Goal: Task Accomplishment & Management: Use online tool/utility

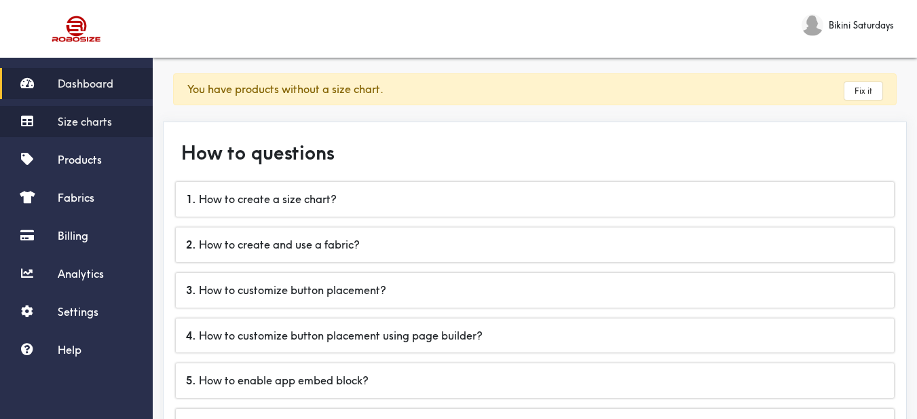
click at [93, 126] on span "Size charts" at bounding box center [85, 122] width 54 height 14
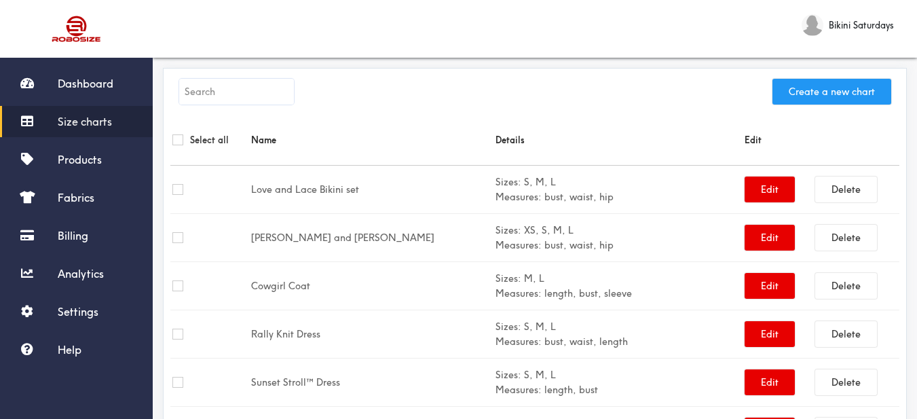
click at [877, 98] on button "Create a new chart" at bounding box center [832, 92] width 119 height 26
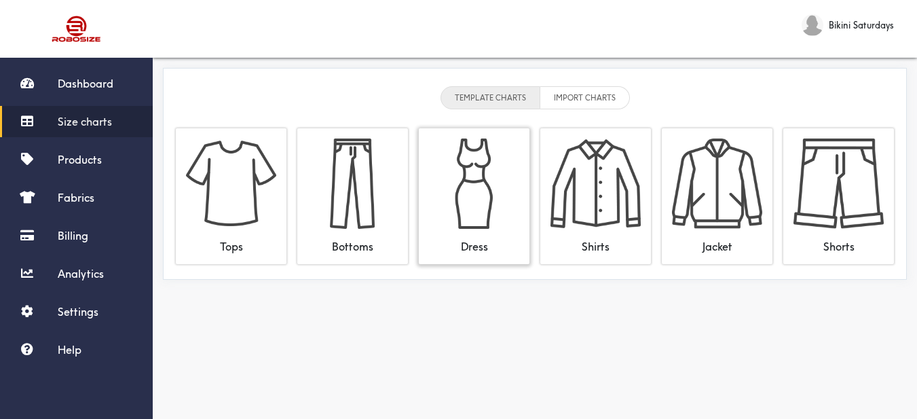
click at [468, 241] on div "Dress" at bounding box center [474, 241] width 90 height 25
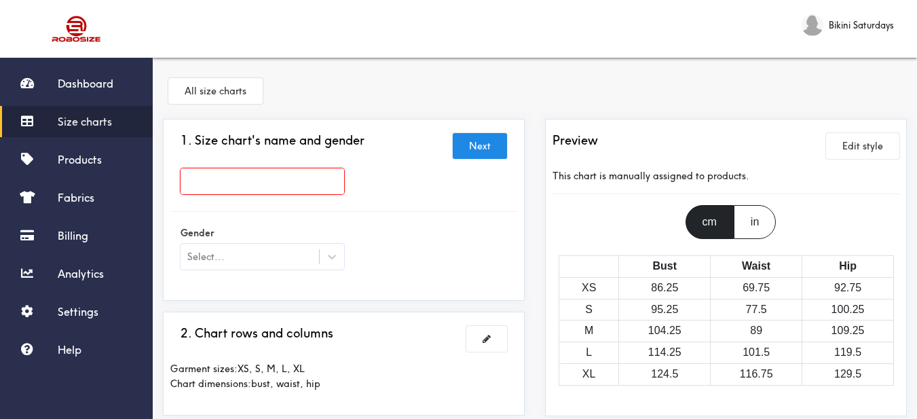
click at [308, 165] on div at bounding box center [343, 185] width 347 height 54
click at [314, 170] on input "text" at bounding box center [263, 181] width 164 height 26
paste input "Sessy One Piece"
type input "Sessy One Piece"
click at [402, 193] on div "Sessy One Piece" at bounding box center [343, 184] width 347 height 33
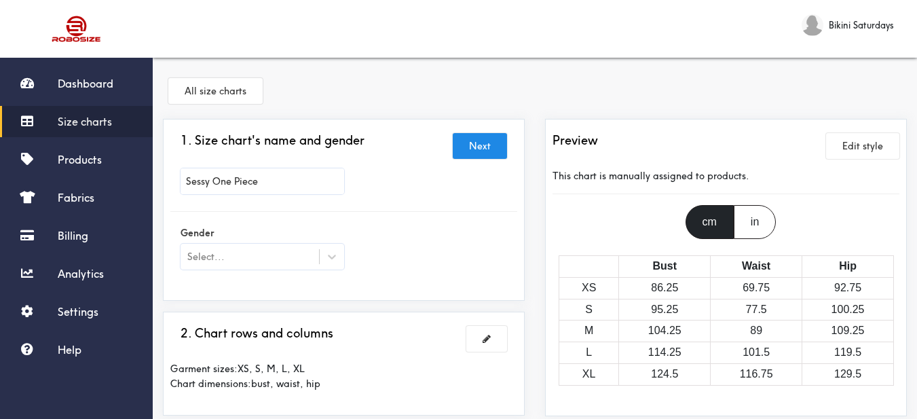
click at [303, 185] on input "Sessy One Piece" at bounding box center [263, 181] width 164 height 26
click at [325, 263] on div at bounding box center [332, 256] width 24 height 24
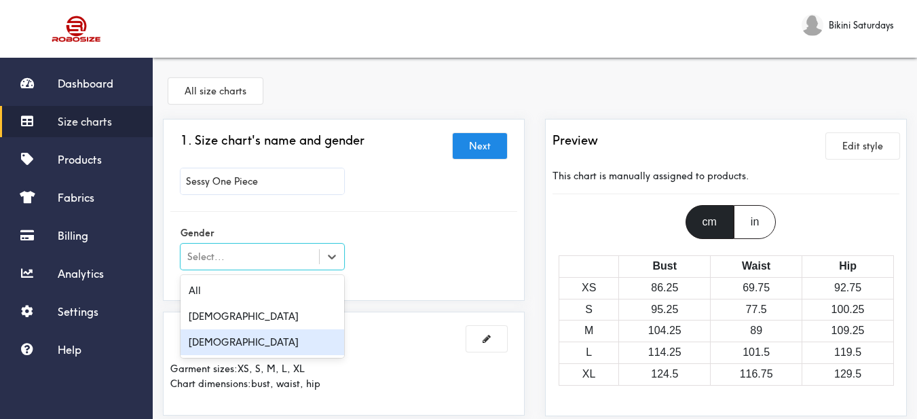
click at [280, 352] on div "[DEMOGRAPHIC_DATA]" at bounding box center [263, 342] width 164 height 26
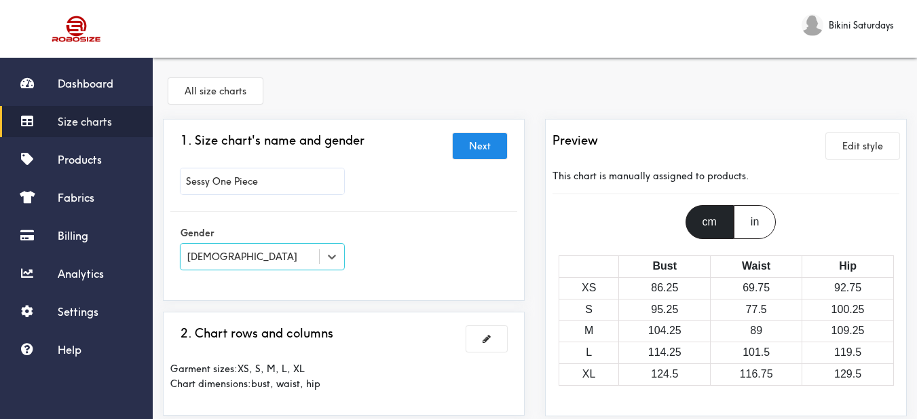
scroll to position [136, 0]
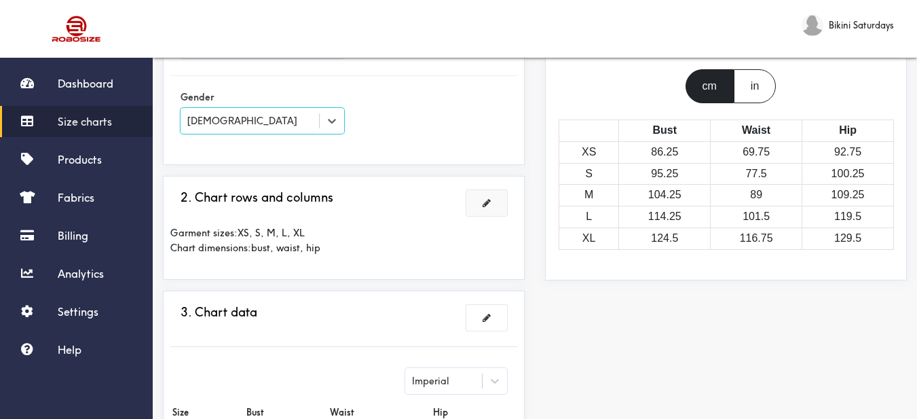
click at [490, 206] on span at bounding box center [487, 203] width 8 height 10
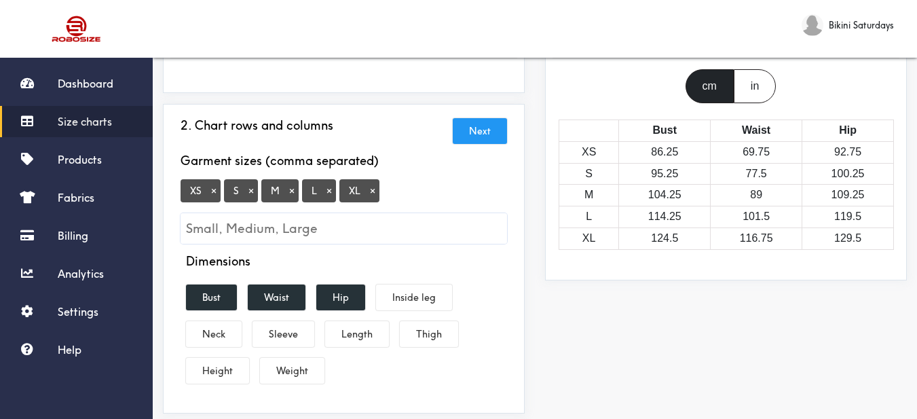
click at [215, 188] on button "×" at bounding box center [214, 191] width 14 height 12
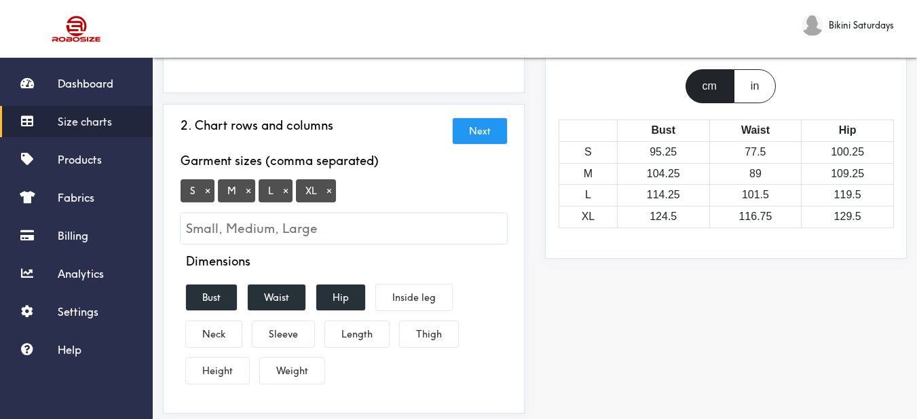
scroll to position [272, 0]
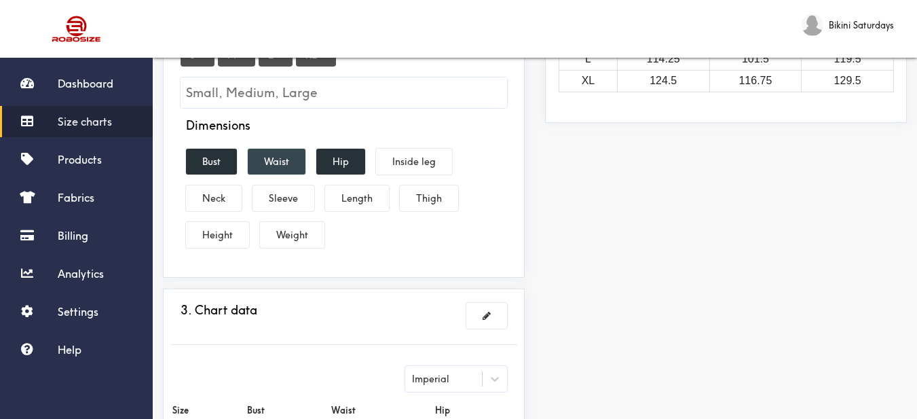
click at [288, 159] on button "Waist" at bounding box center [277, 162] width 58 height 26
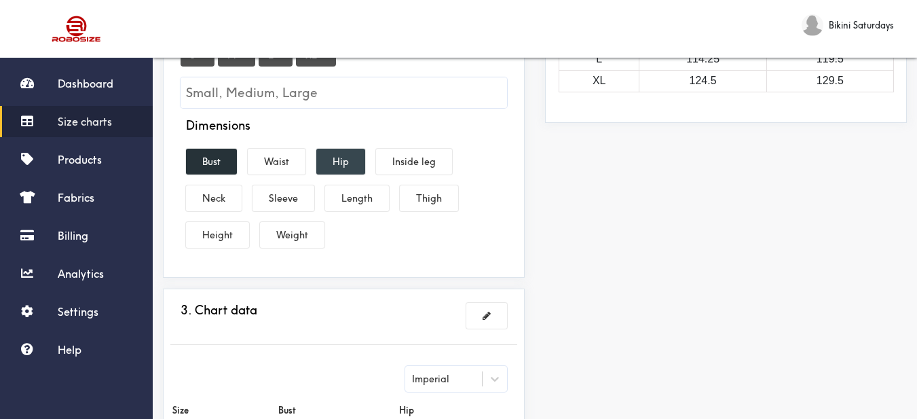
click at [333, 157] on button "Hip" at bounding box center [340, 162] width 49 height 26
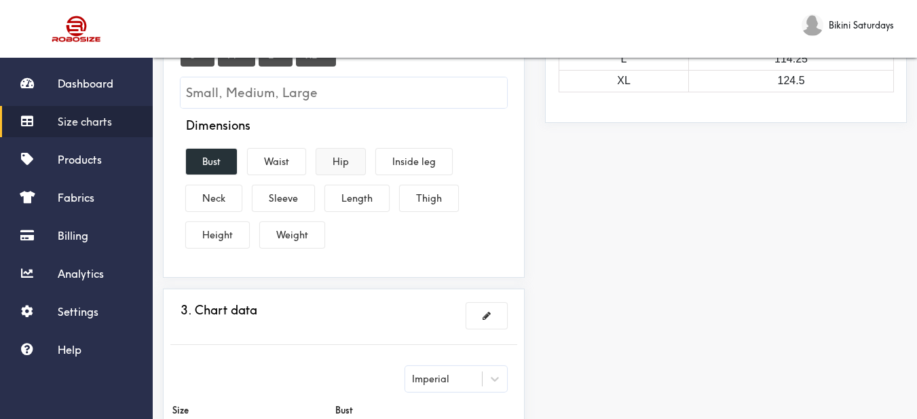
click at [338, 160] on button "Hip" at bounding box center [340, 162] width 49 height 26
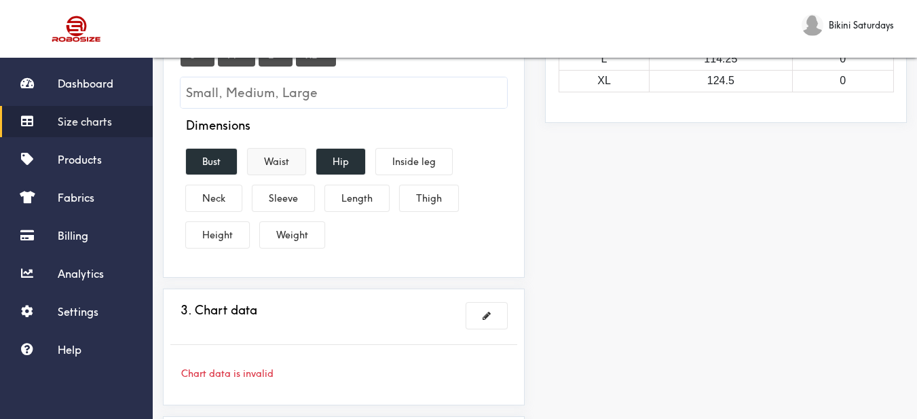
click at [284, 166] on button "Waist" at bounding box center [277, 162] width 58 height 26
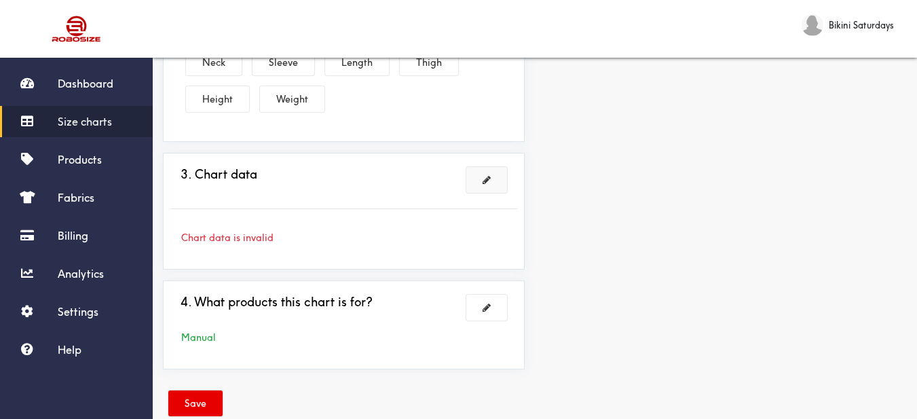
click at [489, 179] on span at bounding box center [487, 180] width 8 height 10
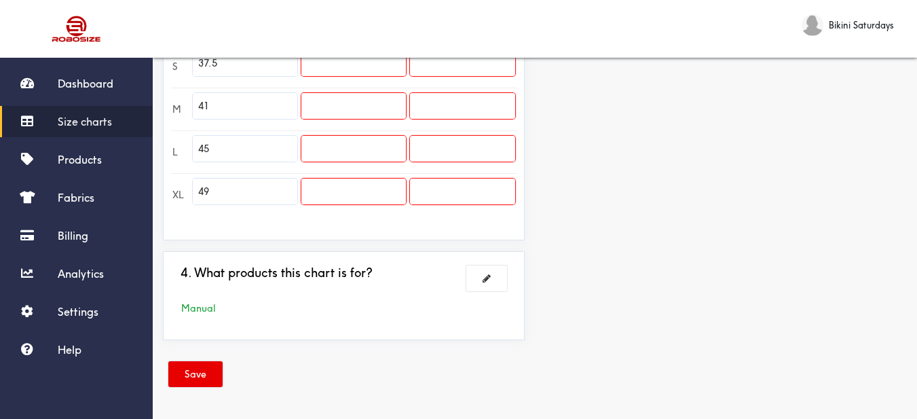
scroll to position [307, 0]
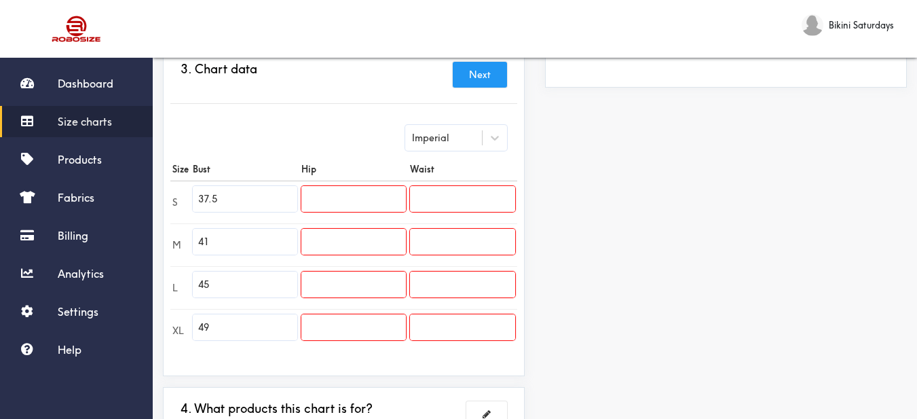
drag, startPoint x: 272, startPoint y: 205, endPoint x: 177, endPoint y: 196, distance: 94.8
click at [177, 196] on tr "S 37.5" at bounding box center [343, 202] width 347 height 43
paste input "27.6"
type input "27.6"
drag, startPoint x: 266, startPoint y: 237, endPoint x: 200, endPoint y: 238, distance: 65.9
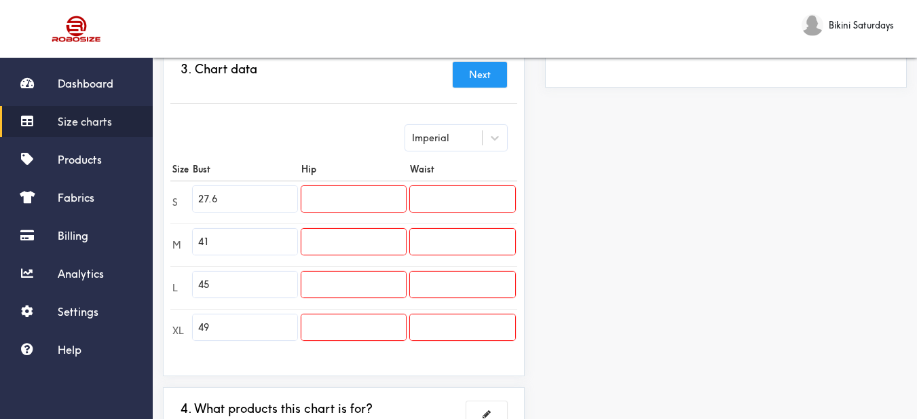
click at [200, 238] on input "41" at bounding box center [245, 242] width 105 height 26
paste input "29."
type input "29.1"
drag, startPoint x: 244, startPoint y: 283, endPoint x: 162, endPoint y: 277, distance: 82.4
click at [162, 277] on div "1. Size chart's name and gender Brand: Sessy One Piece 2. Chart rows and column…" at bounding box center [344, 149] width 382 height 675
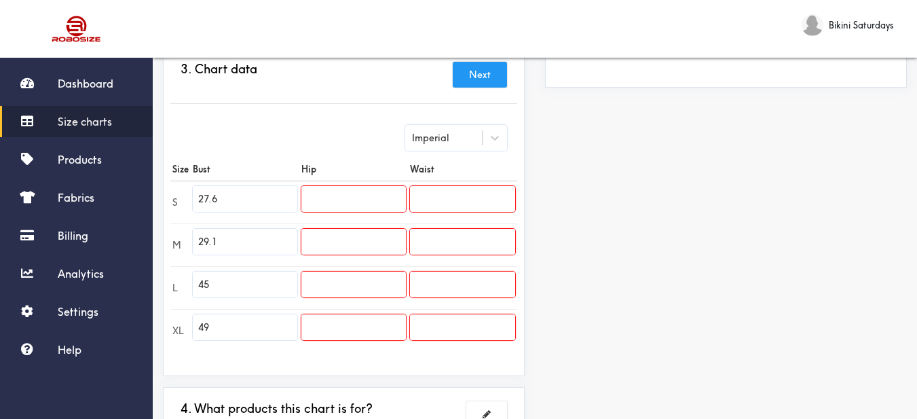
paste input "30.7"
type input "30.7"
drag, startPoint x: 214, startPoint y: 321, endPoint x: 192, endPoint y: 320, distance: 21.8
click at [192, 320] on td "49" at bounding box center [245, 330] width 109 height 43
paste input "text"
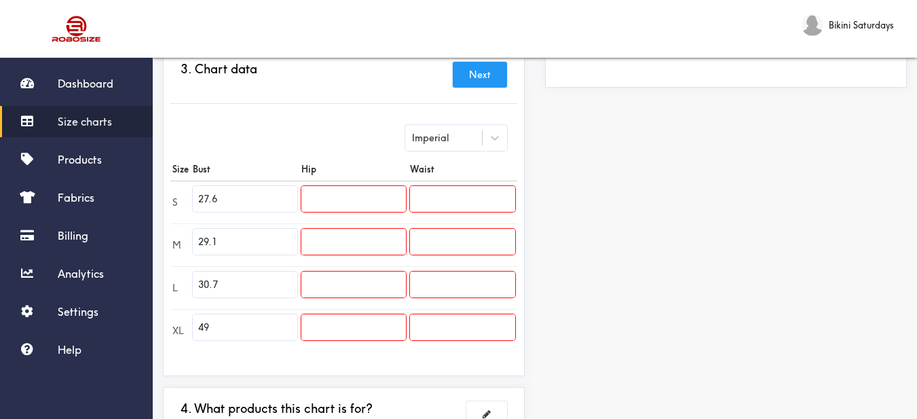
click at [238, 285] on input "30.7" at bounding box center [245, 285] width 105 height 26
drag, startPoint x: 232, startPoint y: 320, endPoint x: 193, endPoint y: 319, distance: 38.7
click at [193, 319] on input "49" at bounding box center [245, 327] width 105 height 26
paste input "text"
drag, startPoint x: 229, startPoint y: 327, endPoint x: 172, endPoint y: 326, distance: 57.1
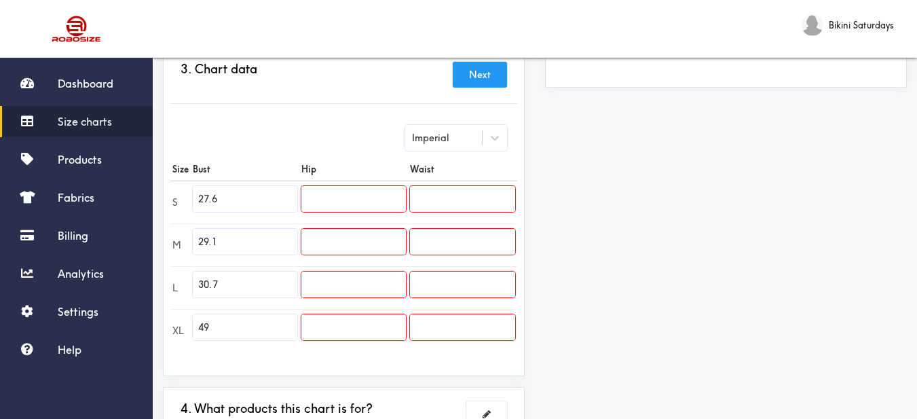
click at [172, 326] on tr "XL 49" at bounding box center [343, 330] width 347 height 43
paste input "text"
drag, startPoint x: 213, startPoint y: 329, endPoint x: 186, endPoint y: 320, distance: 28.6
click at [186, 320] on tr "XL 49" at bounding box center [343, 330] width 347 height 43
paste input "text"
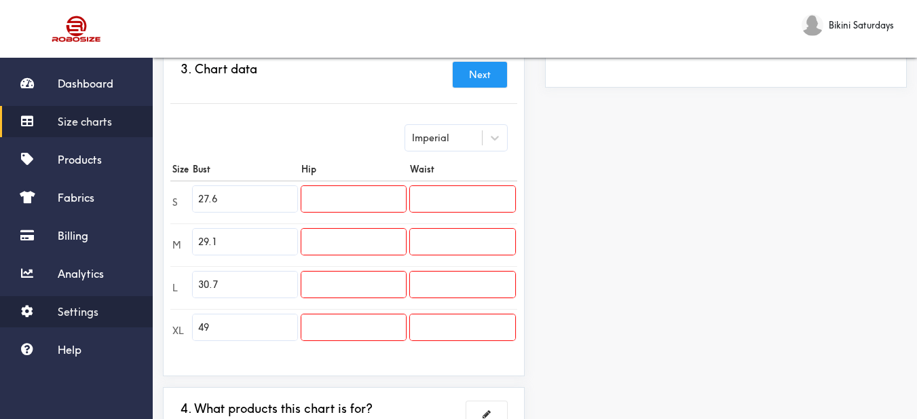
drag, startPoint x: 225, startPoint y: 335, endPoint x: 149, endPoint y: 316, distance: 77.9
click at [149, 316] on div "Dashboard Size charts Products Fabrics Billing Analytics Settings Help Bikini S…" at bounding box center [458, 124] width 917 height 862
type input "32.3"
click at [321, 205] on input "text" at bounding box center [354, 199] width 105 height 26
paste input "29.9"
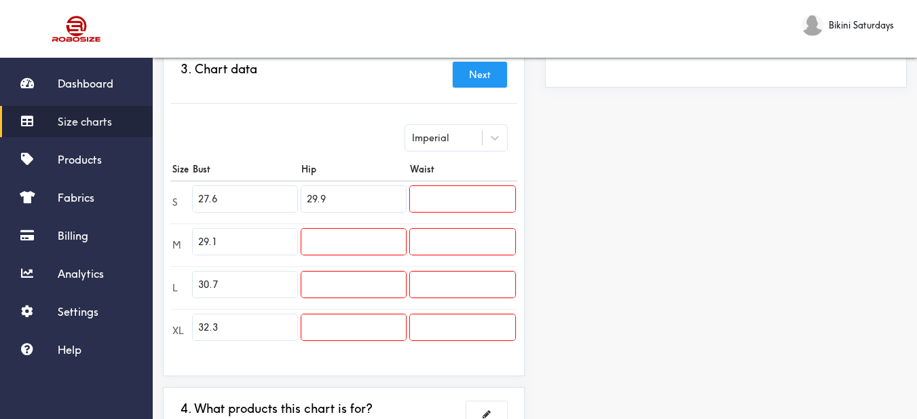
type input "29.9"
drag, startPoint x: 358, startPoint y: 257, endPoint x: 354, endPoint y: 248, distance: 9.7
click at [357, 255] on td at bounding box center [353, 244] width 109 height 43
click at [356, 246] on input "text" at bounding box center [354, 242] width 105 height 26
paste input "31.5"
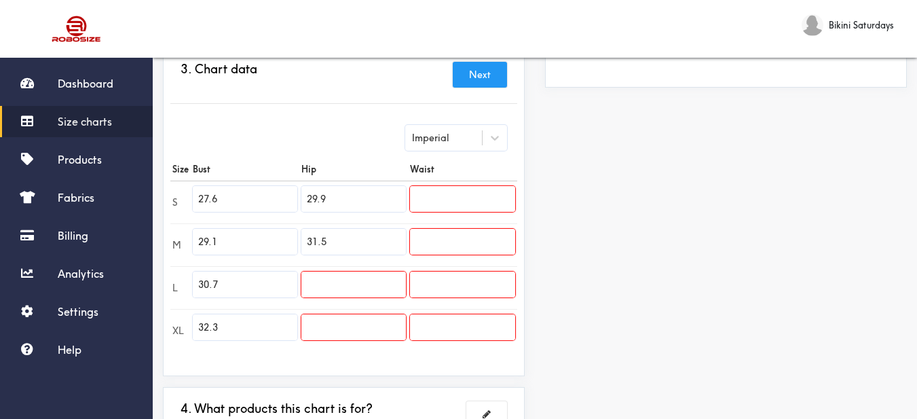
type input "31.5"
click at [352, 287] on input "text" at bounding box center [354, 285] width 105 height 26
paste input "33.1"
type input "33.1"
click at [372, 327] on input "text" at bounding box center [354, 327] width 105 height 26
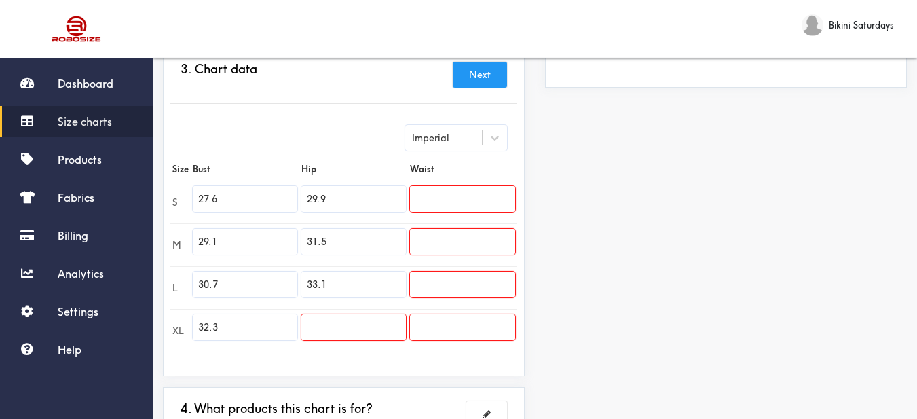
paste input "34.6"
type input "34.6"
click at [497, 200] on input "text" at bounding box center [462, 199] width 105 height 26
paste input "25.2"
type input "25.2"
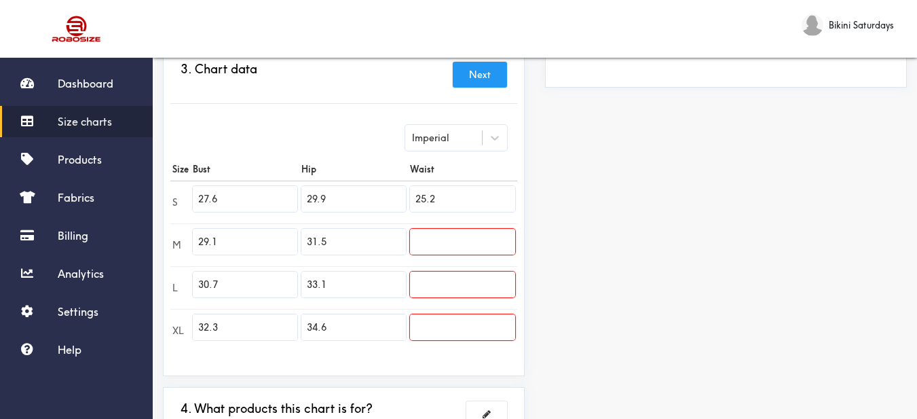
click at [460, 234] on input "text" at bounding box center [462, 242] width 105 height 26
paste input "26.8"
type input "26.8"
click at [458, 281] on input "text" at bounding box center [462, 285] width 105 height 26
paste input "28.3"
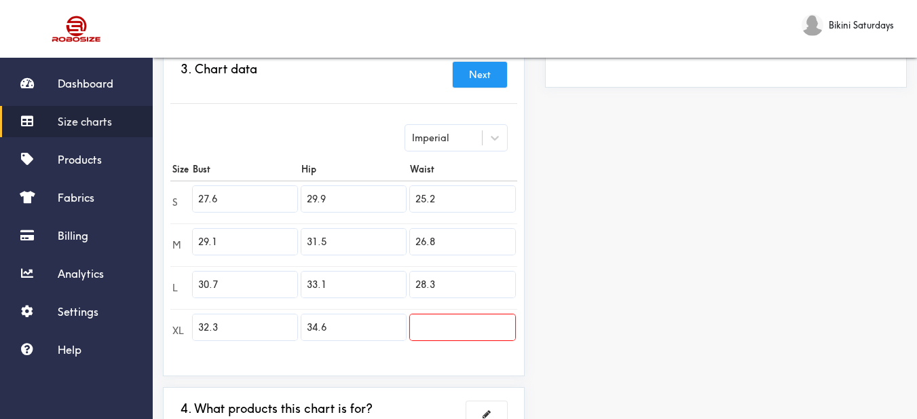
type input "28.3"
click at [477, 333] on input "text" at bounding box center [462, 327] width 105 height 26
paste input "29.9"
type input "29.9"
drag, startPoint x: 642, startPoint y: 341, endPoint x: 639, endPoint y: 333, distance: 8.6
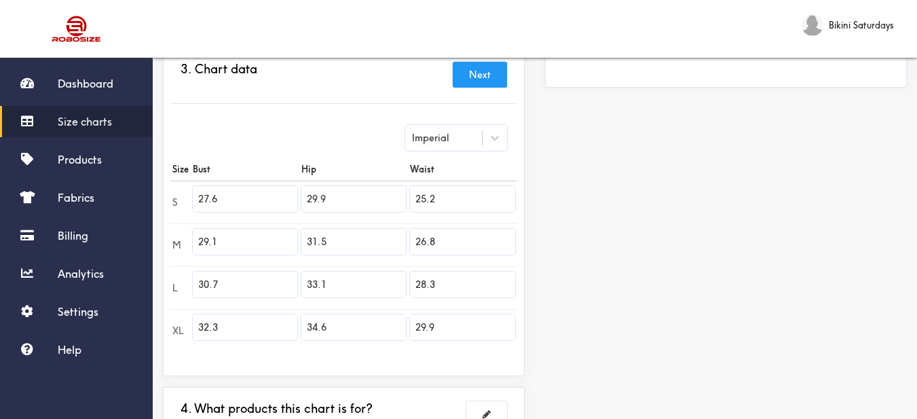
click at [641, 340] on div "Preview Edit style This chart is manually assigned to products. cm in Bust Hip …" at bounding box center [726, 149] width 382 height 675
click at [476, 69] on button "Next" at bounding box center [480, 75] width 54 height 26
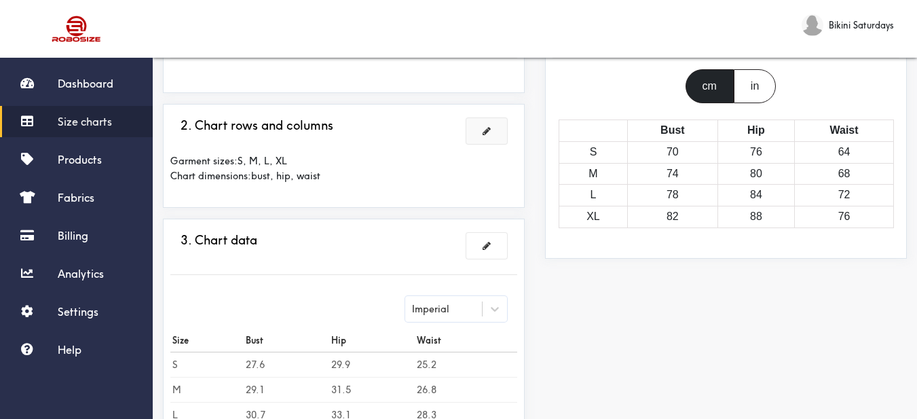
scroll to position [0, 0]
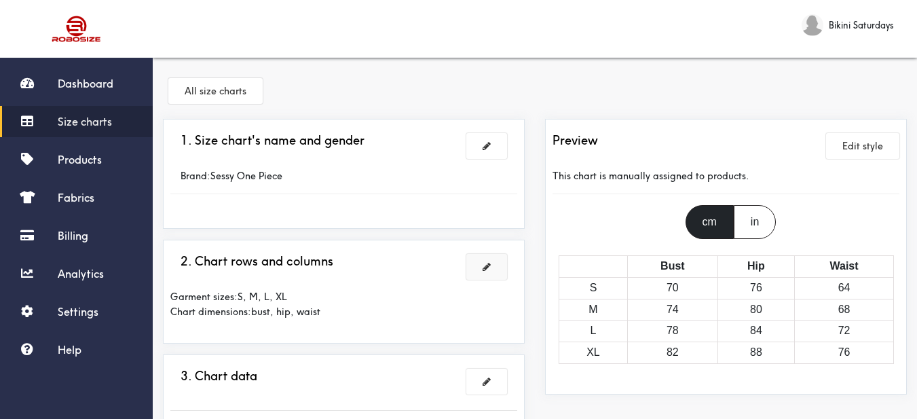
click at [285, 180] on div "Brand: Sessy One Piece" at bounding box center [262, 175] width 184 height 15
click at [236, 171] on div "Brand: Sessy One Piece" at bounding box center [262, 175] width 184 height 15
drag, startPoint x: 213, startPoint y: 175, endPoint x: 312, endPoint y: 185, distance: 98.9
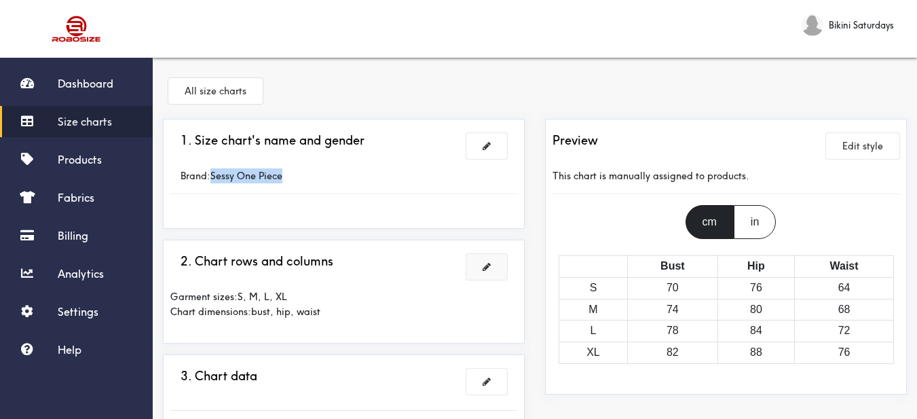
click at [313, 184] on div "Brand: Sessy One Piece" at bounding box center [343, 176] width 347 height 36
copy div "Sessy One Piece"
drag, startPoint x: 105, startPoint y: 159, endPoint x: 122, endPoint y: 160, distance: 16.4
click at [107, 159] on link "Products" at bounding box center [76, 159] width 153 height 31
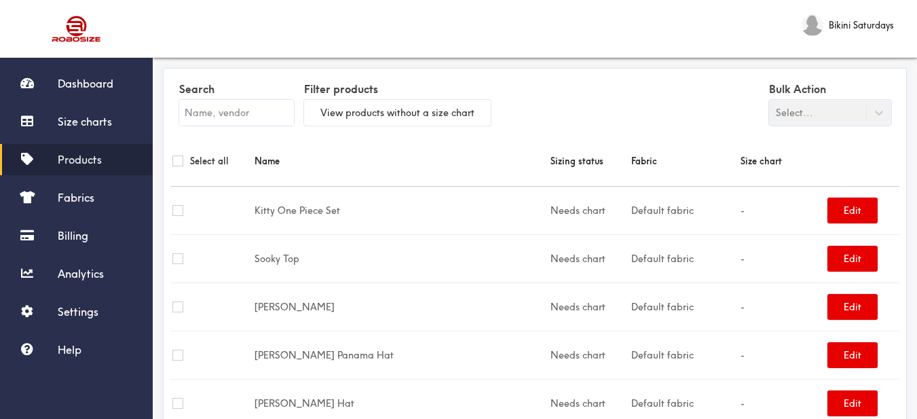
click at [278, 116] on input "text" at bounding box center [236, 113] width 115 height 26
paste input "Sessy One Piece"
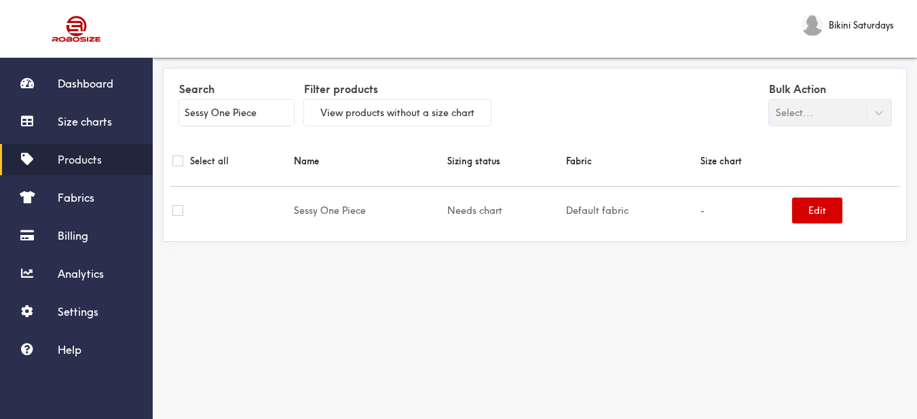
type input "Sessy One Piece"
click at [830, 215] on button "Edit" at bounding box center [817, 211] width 50 height 26
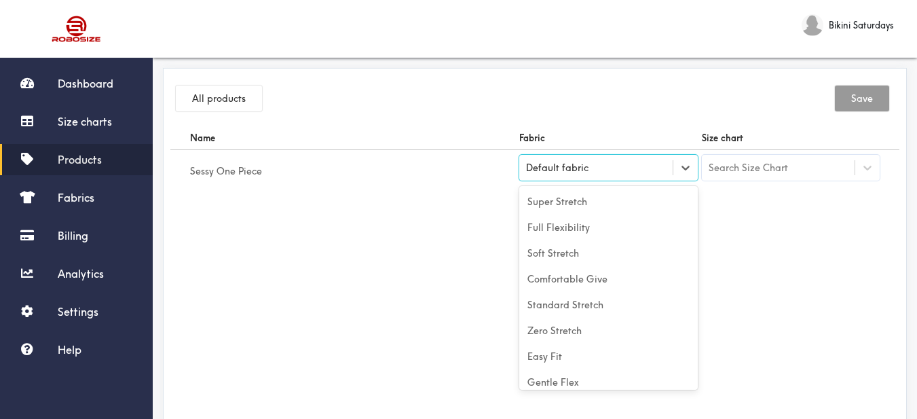
click at [631, 168] on div "Default fabric" at bounding box center [595, 168] width 153 height 14
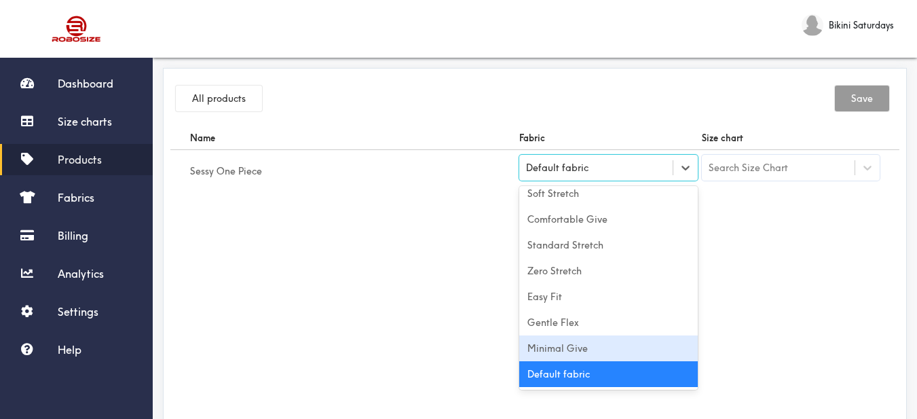
drag, startPoint x: 619, startPoint y: 345, endPoint x: 628, endPoint y: 345, distance: 8.8
click at [625, 345] on div "Minimal Give" at bounding box center [608, 348] width 179 height 26
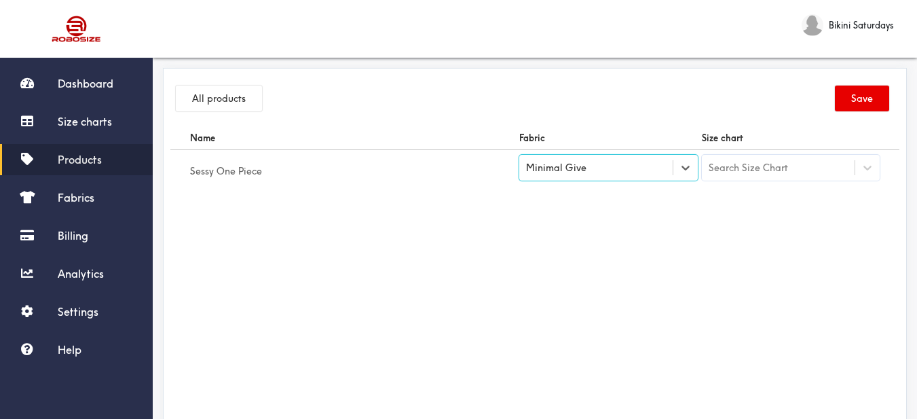
drag, startPoint x: 788, startPoint y: 310, endPoint x: 811, endPoint y: 259, distance: 55.3
click at [790, 306] on div "Name Fabric Size chart Sessy One Piece option [object Object], selected. Select…" at bounding box center [534, 279] width 729 height 306
drag, startPoint x: 811, startPoint y: 147, endPoint x: 807, endPoint y: 172, distance: 24.9
click at [811, 147] on th "Size chart" at bounding box center [791, 138] width 183 height 24
click at [810, 173] on div "Search Size Chart" at bounding box center [778, 167] width 153 height 23
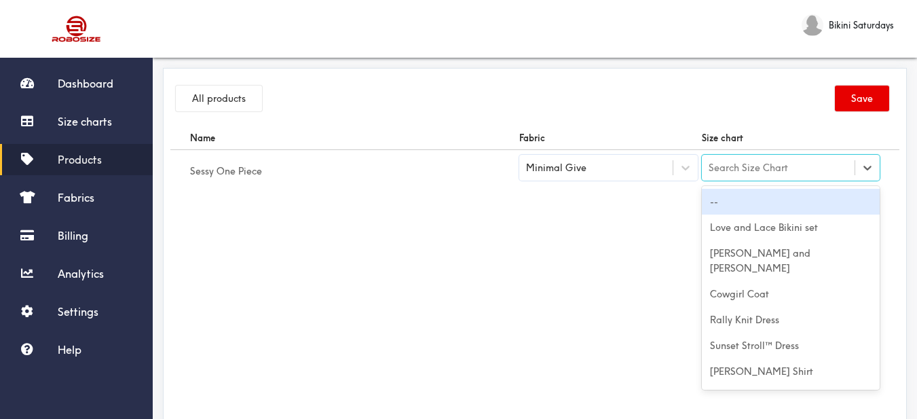
paste input "Sessy One Piece"
type input "Sessy One Piece"
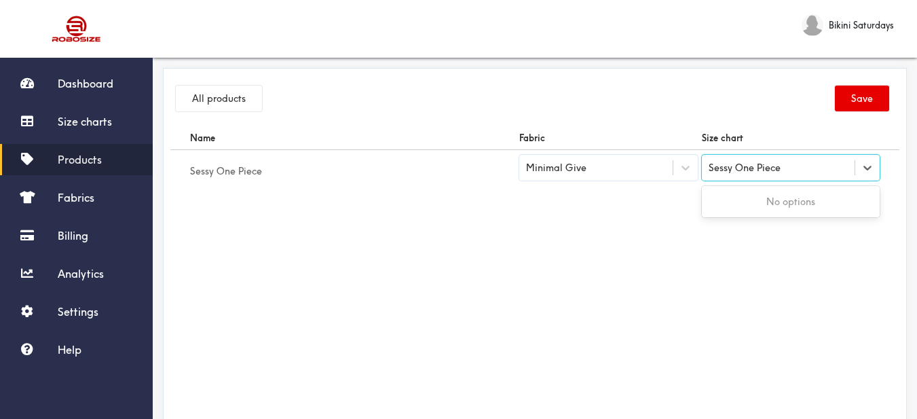
click at [795, 208] on div "No options" at bounding box center [791, 202] width 179 height 26
click at [786, 168] on div "Sessy One Piece" at bounding box center [778, 167] width 153 height 23
click at [790, 168] on div "Search Size Chart" at bounding box center [778, 167] width 153 height 23
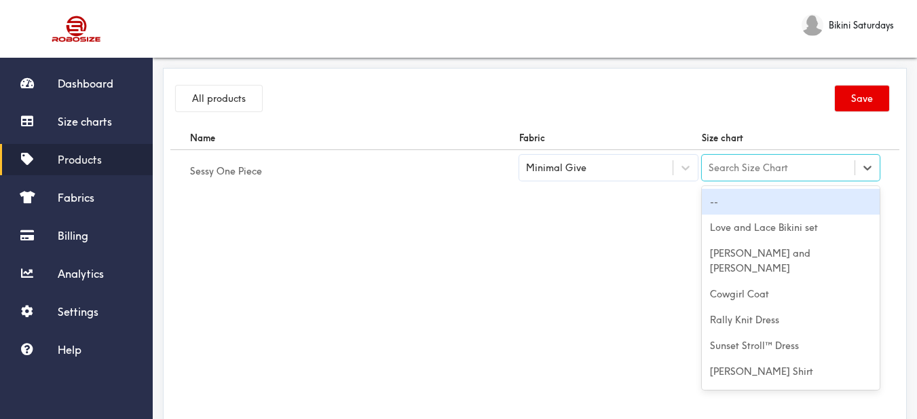
paste input "Sessy One Piece"
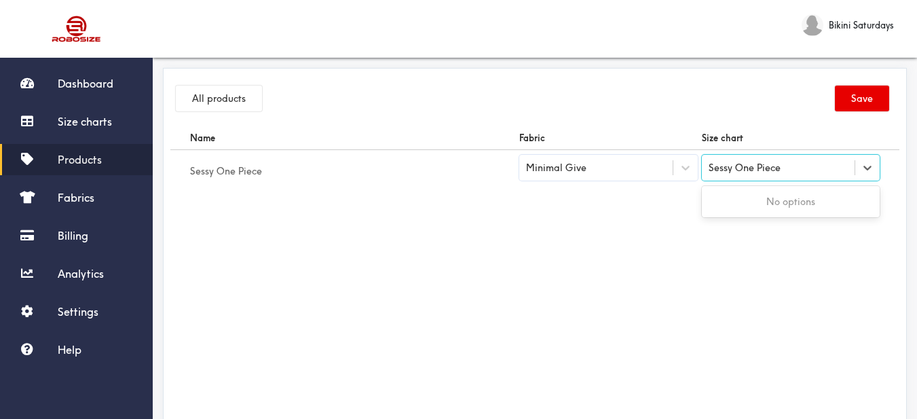
click at [799, 195] on div "No options" at bounding box center [791, 202] width 179 height 26
type input "Sessy One Piece"
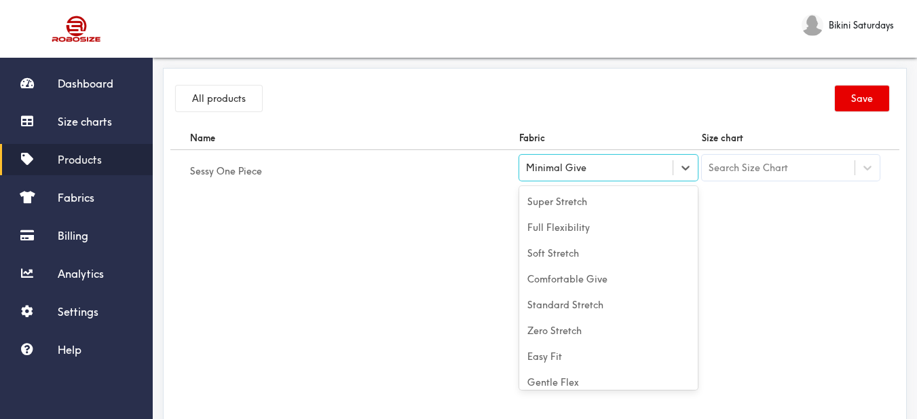
drag, startPoint x: 610, startPoint y: 171, endPoint x: 583, endPoint y: 72, distance: 102.6
click at [610, 172] on div "Minimal Give" at bounding box center [595, 168] width 153 height 14
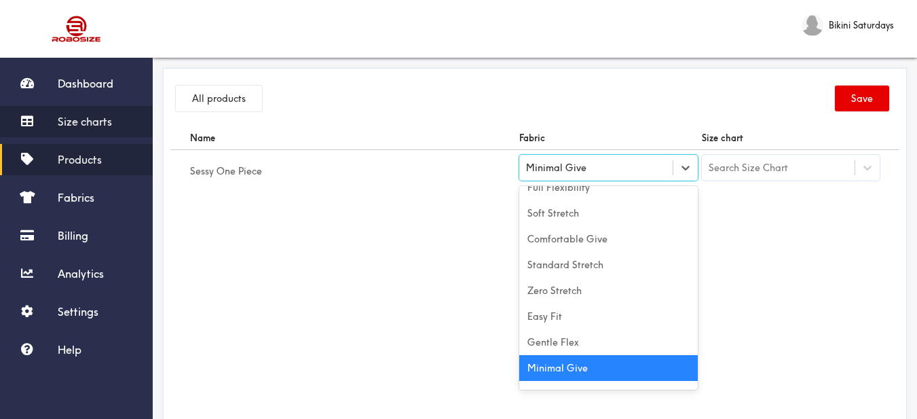
click at [85, 120] on span "Size charts" at bounding box center [85, 122] width 54 height 14
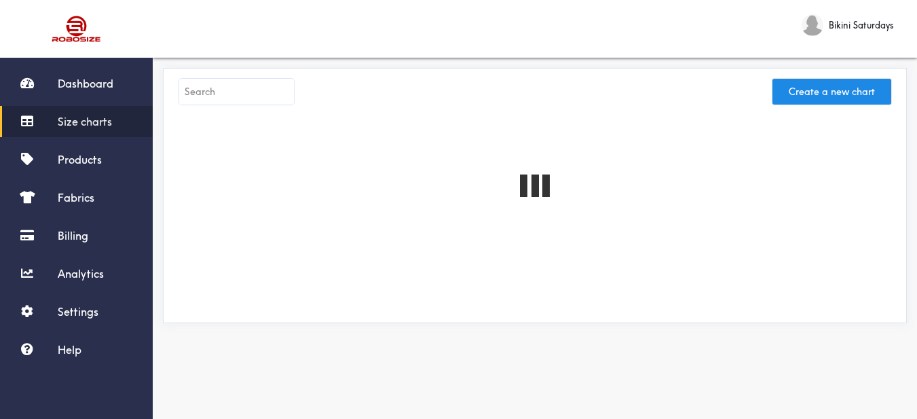
click at [213, 83] on input "text" at bounding box center [236, 92] width 115 height 26
paste input "Sessy One Piece"
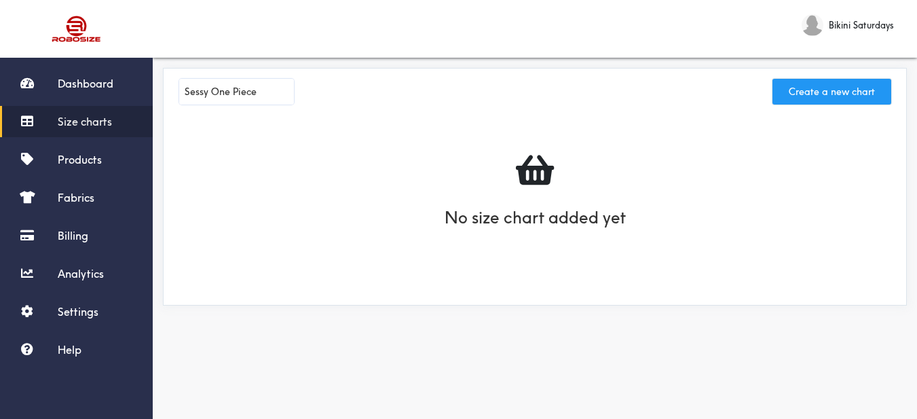
type input "Sessy One Piece"
click at [837, 93] on button "Create a new chart" at bounding box center [832, 92] width 119 height 26
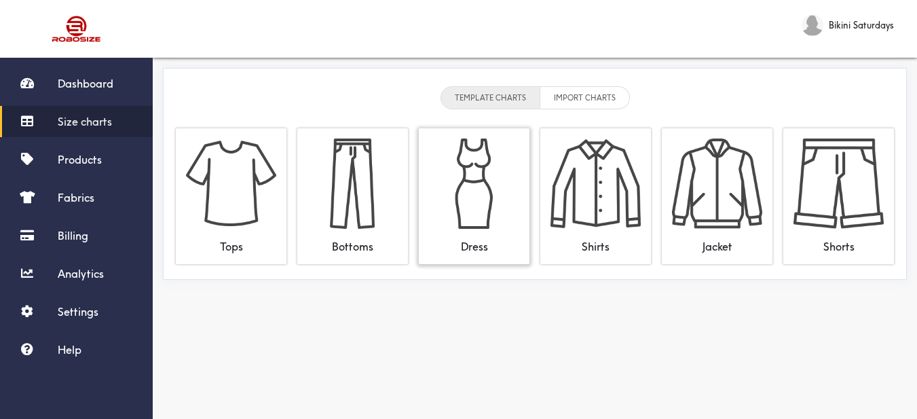
click at [487, 170] on img at bounding box center [474, 184] width 90 height 90
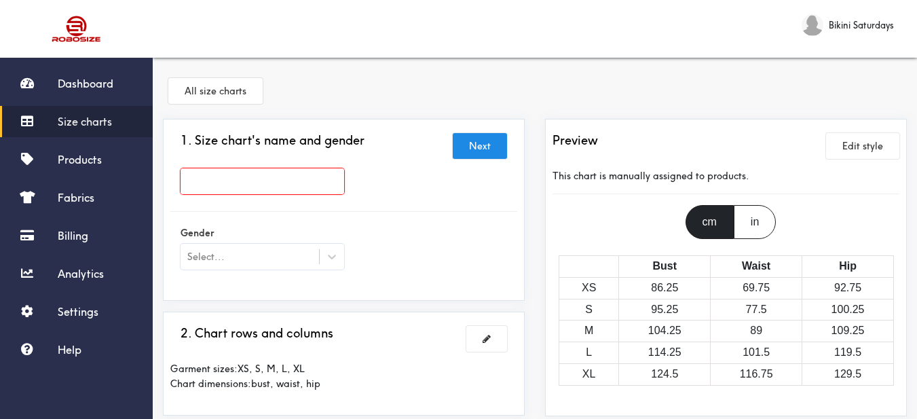
click at [349, 187] on div at bounding box center [262, 184] width 184 height 33
click at [333, 180] on input "text" at bounding box center [263, 181] width 164 height 26
paste input "Sessy One Piece"
type input "Sessy One Piece"
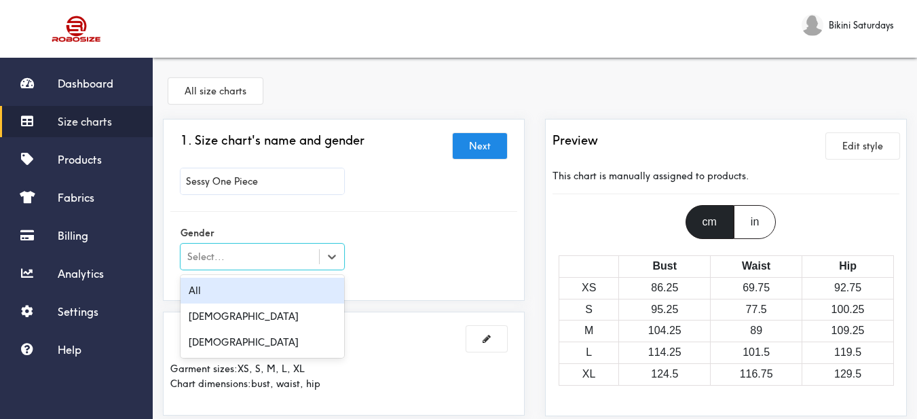
click at [314, 252] on div "Select..." at bounding box center [250, 257] width 139 height 14
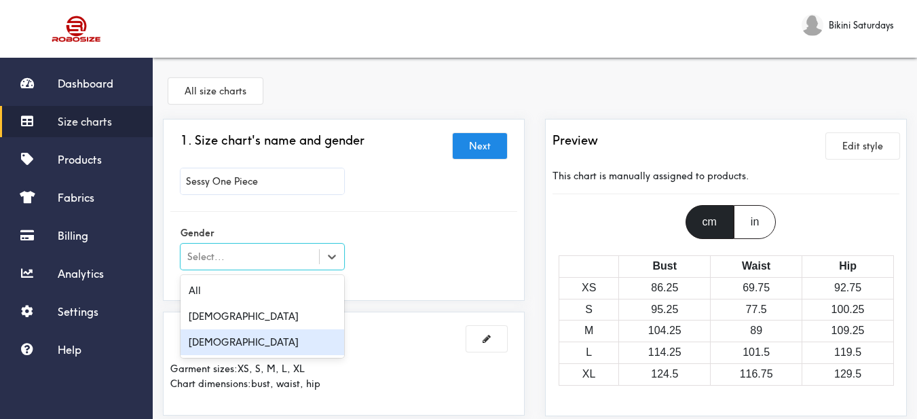
click at [333, 331] on div "[DEMOGRAPHIC_DATA]" at bounding box center [263, 342] width 164 height 26
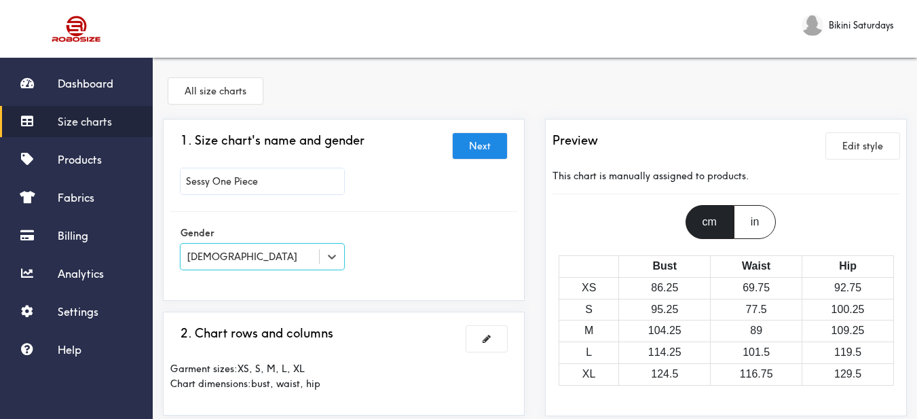
scroll to position [136, 0]
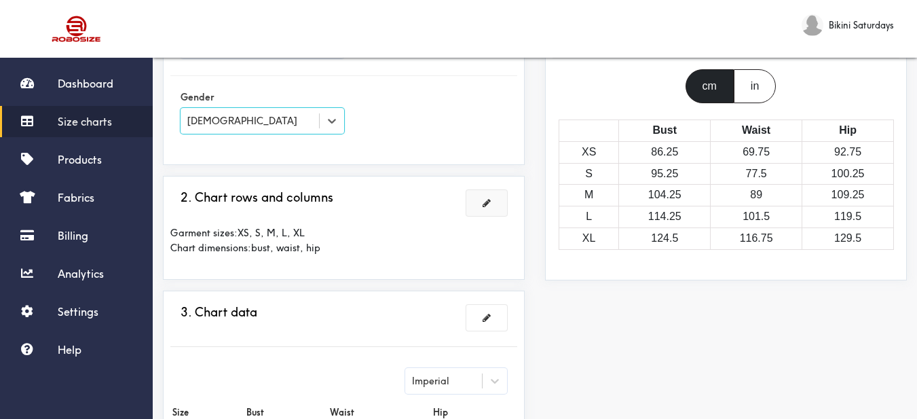
click at [479, 199] on button at bounding box center [487, 203] width 41 height 26
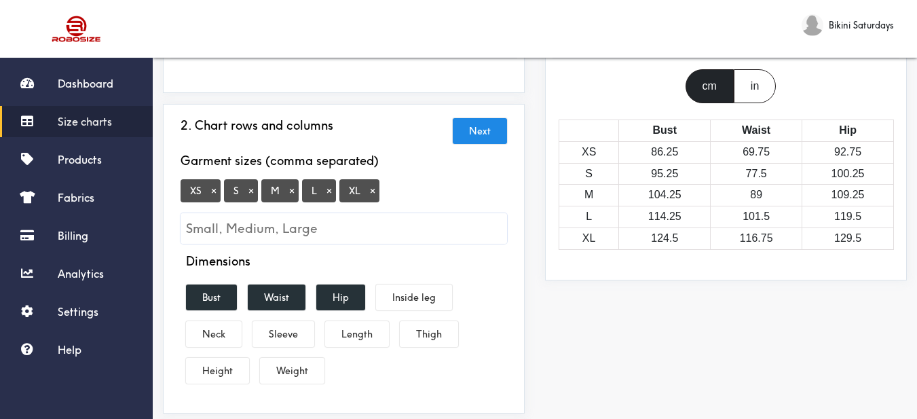
click at [216, 187] on button "×" at bounding box center [214, 191] width 14 height 12
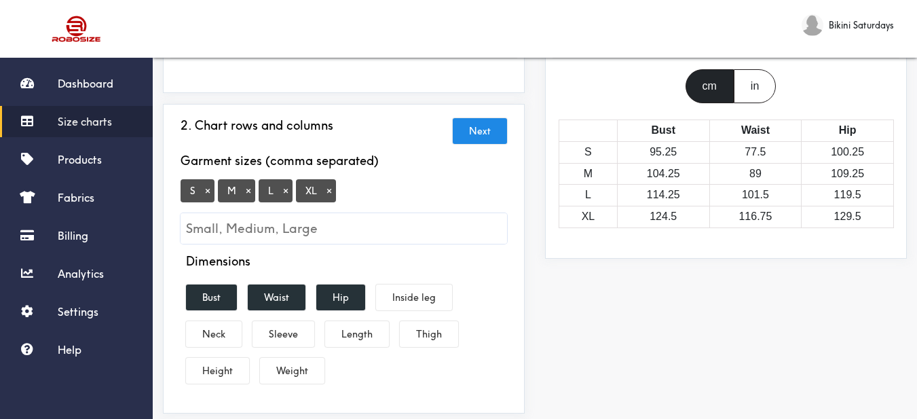
scroll to position [272, 0]
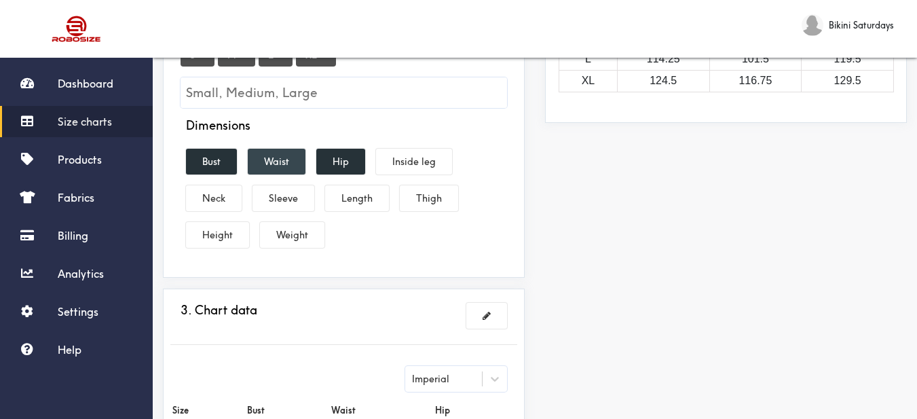
click at [282, 171] on button "Waist" at bounding box center [277, 162] width 58 height 26
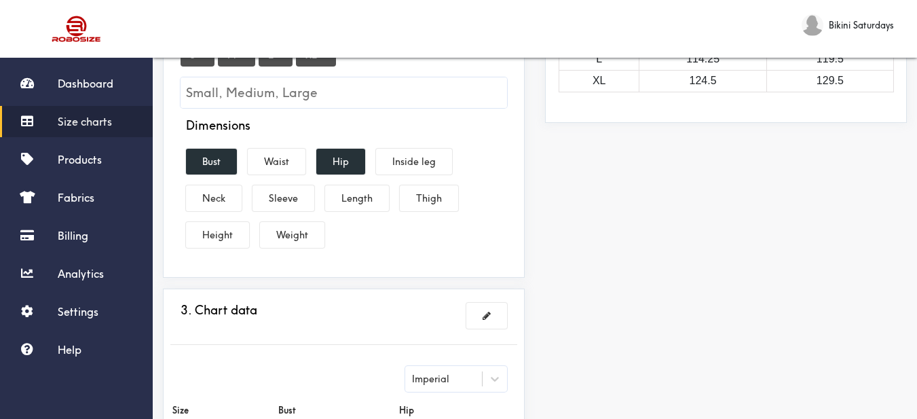
drag, startPoint x: 337, startPoint y: 162, endPoint x: 409, endPoint y: 92, distance: 100.8
click at [338, 162] on button "Hip" at bounding box center [340, 162] width 49 height 26
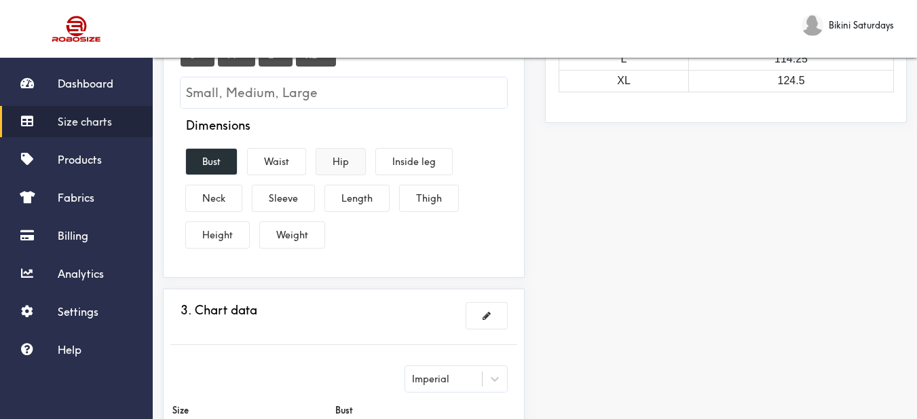
click at [331, 167] on button "Hip" at bounding box center [340, 162] width 49 height 26
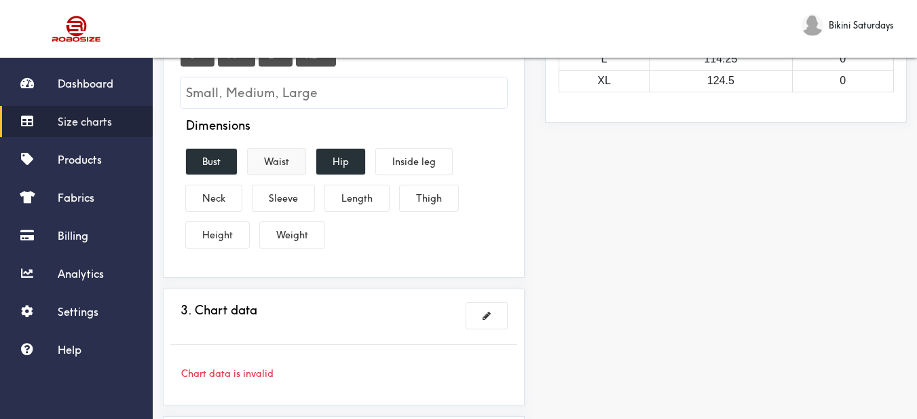
click at [294, 164] on button "Waist" at bounding box center [277, 162] width 58 height 26
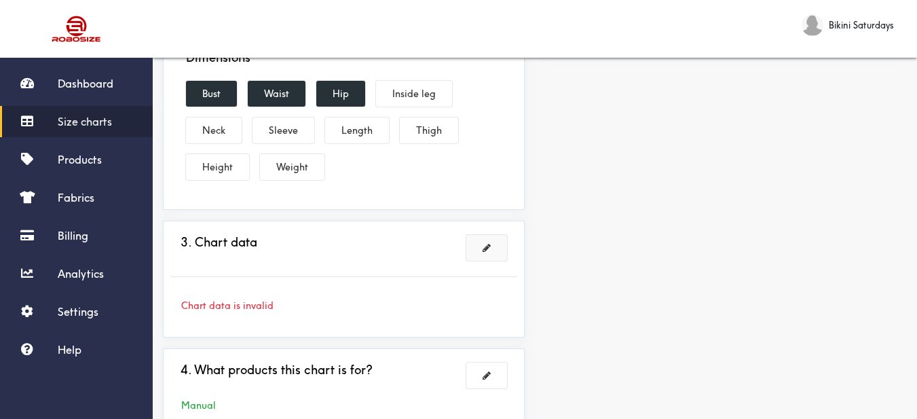
click at [480, 242] on button at bounding box center [487, 248] width 41 height 26
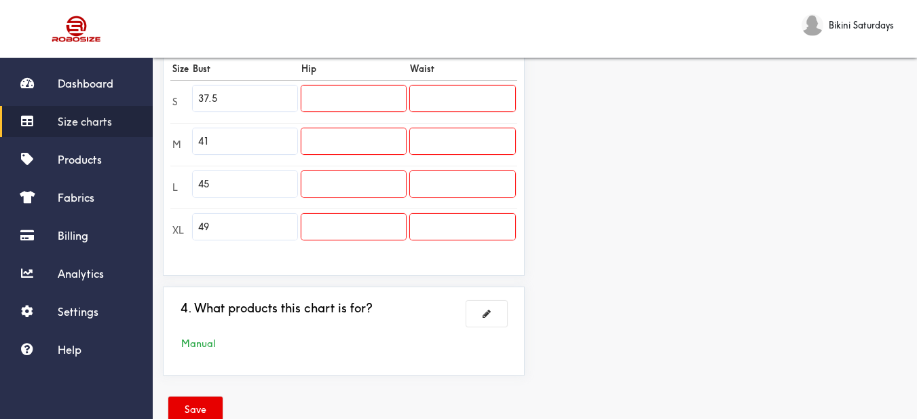
scroll to position [340, 0]
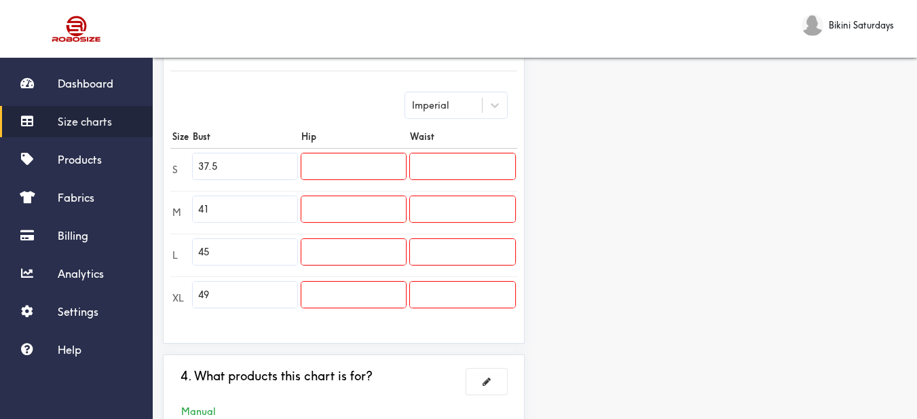
drag, startPoint x: 227, startPoint y: 164, endPoint x: 175, endPoint y: 156, distance: 52.8
click at [172, 154] on tr "S 37.5" at bounding box center [343, 169] width 347 height 43
paste input "27.6"
type input "27.6"
drag, startPoint x: 219, startPoint y: 204, endPoint x: 176, endPoint y: 204, distance: 42.8
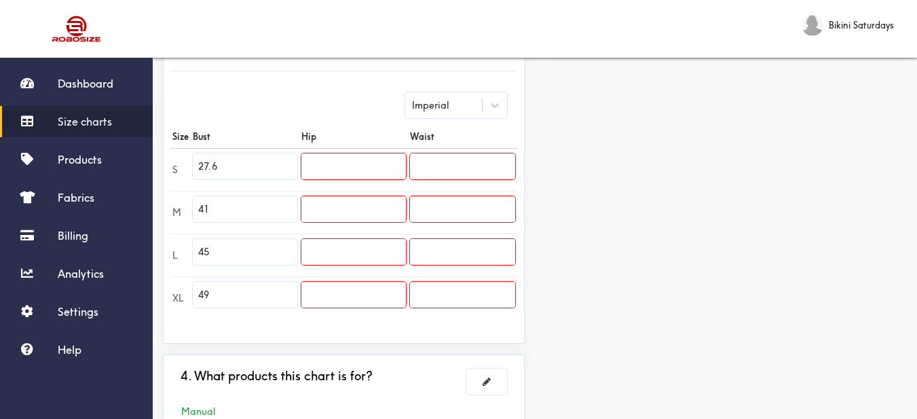
click at [176, 204] on tr "M 41" at bounding box center [343, 212] width 347 height 43
type input "29.1"
drag, startPoint x: 244, startPoint y: 252, endPoint x: 128, endPoint y: 249, distance: 116.2
click at [128, 249] on div "Dashboard Size charts Products Fabrics Billing Analytics Settings Help Bikini S…" at bounding box center [458, 91] width 917 height 862
type input "30.7"
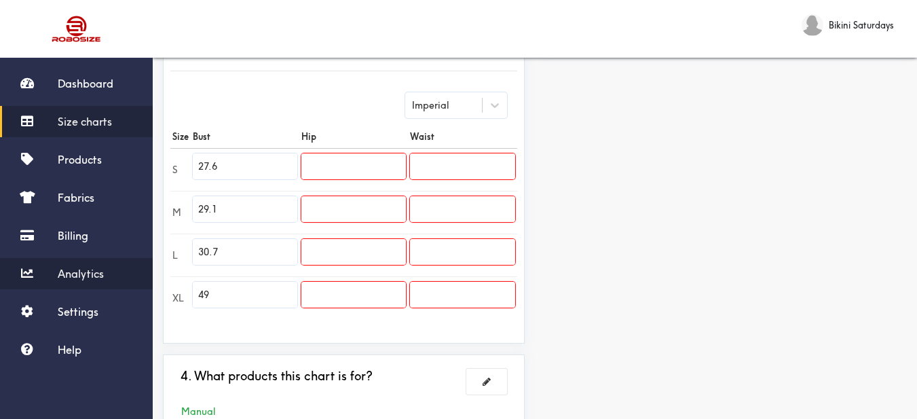
drag, startPoint x: 249, startPoint y: 282, endPoint x: 140, endPoint y: 278, distance: 109.4
click at [132, 274] on div "Dashboard Size charts Products Fabrics Billing Analytics Settings Help Bikini S…" at bounding box center [458, 91] width 917 height 862
paste input "text"
drag, startPoint x: 234, startPoint y: 295, endPoint x: 115, endPoint y: 284, distance: 118.7
click at [111, 282] on div "Dashboard Size charts Products Fabrics Billing Analytics Settings Help Bikini S…" at bounding box center [458, 91] width 917 height 862
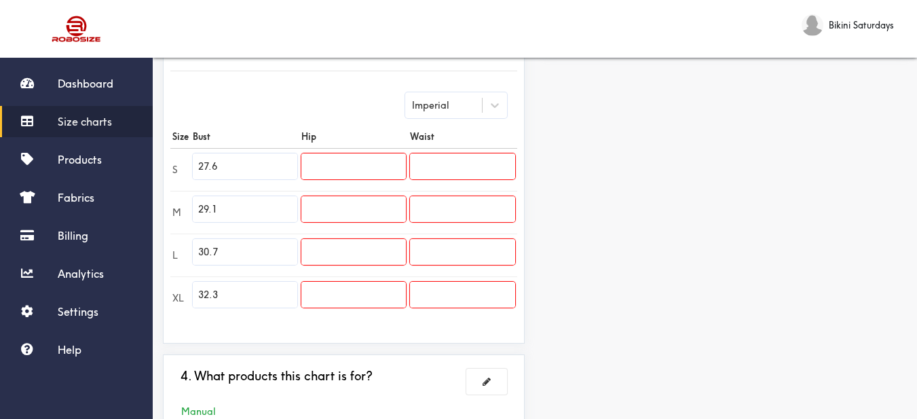
type input "32.3"
click at [325, 170] on input "text" at bounding box center [354, 166] width 105 height 26
paste input "29.9"
type input "29.9"
click at [363, 211] on input "text" at bounding box center [354, 209] width 105 height 26
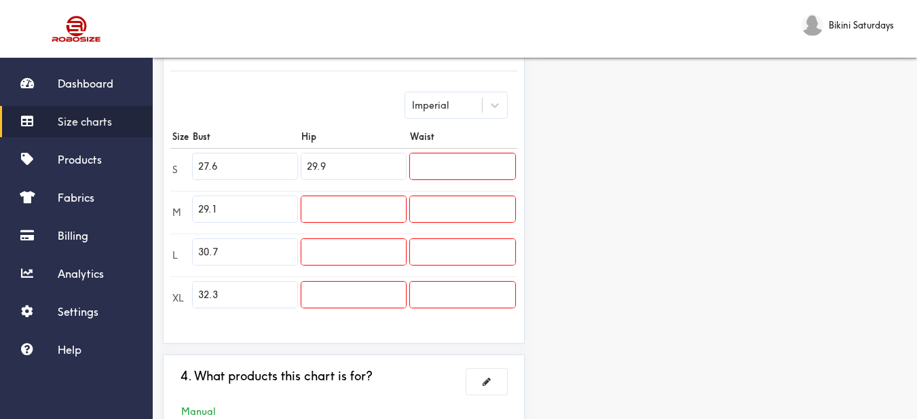
paste input "31.5"
type input "31.5"
click at [391, 245] on input "text" at bounding box center [354, 252] width 105 height 26
paste input "33.1"
type input "33.1"
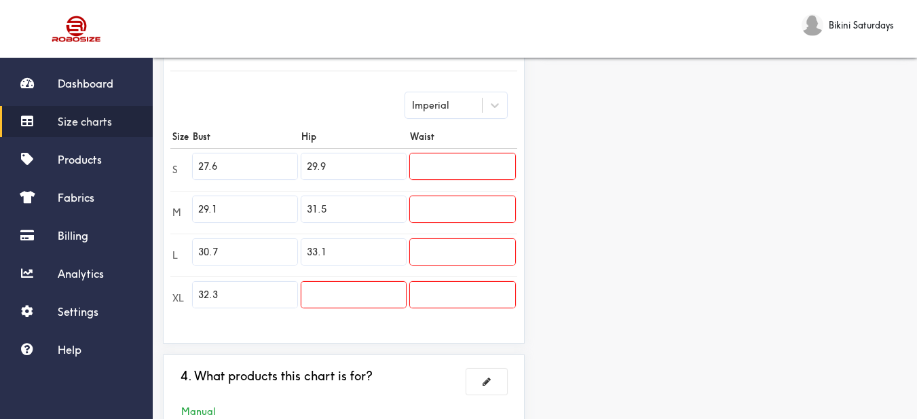
click at [384, 295] on input "text" at bounding box center [354, 295] width 105 height 26
paste input "34.6"
type input "34.6"
click at [452, 158] on input "text" at bounding box center [462, 166] width 105 height 26
paste input "25.2"
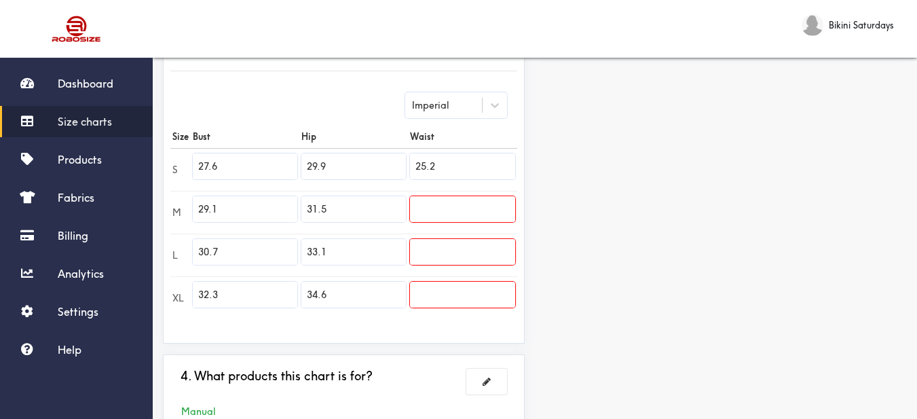
type input "25.2"
click at [480, 209] on input "text" at bounding box center [462, 209] width 105 height 26
paste input "26.8"
type input "26.8"
click at [486, 253] on input "text" at bounding box center [462, 252] width 105 height 26
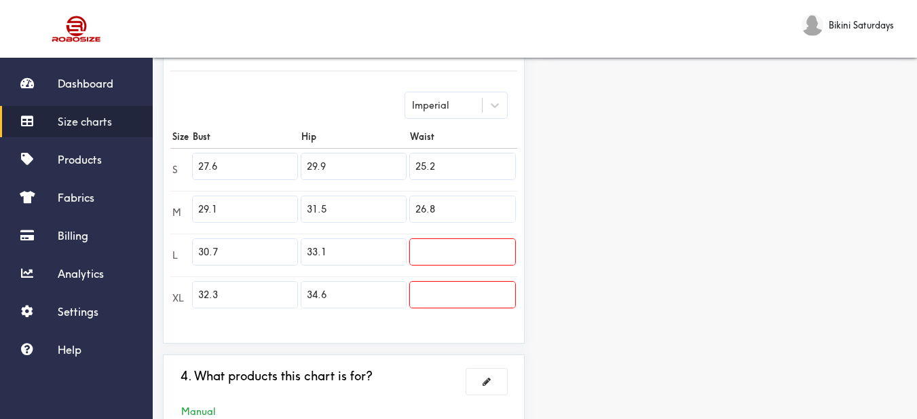
paste input "28.3"
type input "28.3"
click at [474, 303] on input "text" at bounding box center [462, 295] width 105 height 26
paste input "29.9"
type input "29.9"
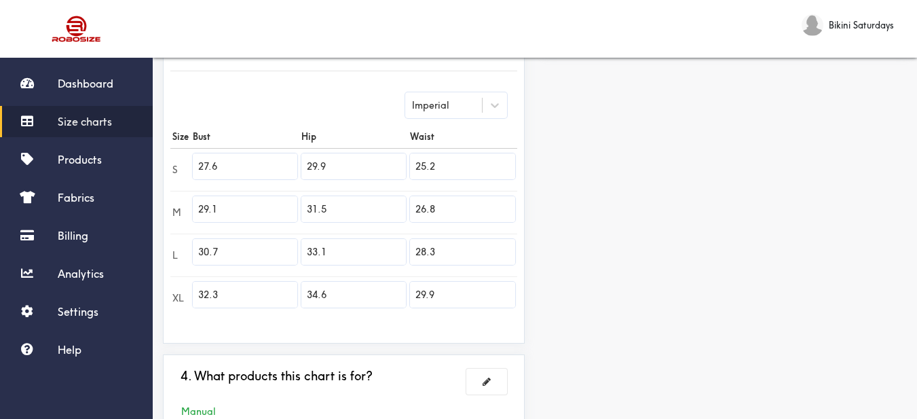
drag, startPoint x: 672, startPoint y: 325, endPoint x: 677, endPoint y: 318, distance: 8.7
click at [677, 321] on div "Preview Edit style This chart is manually assigned to products. cm in Bust Hip …" at bounding box center [726, 116] width 382 height 675
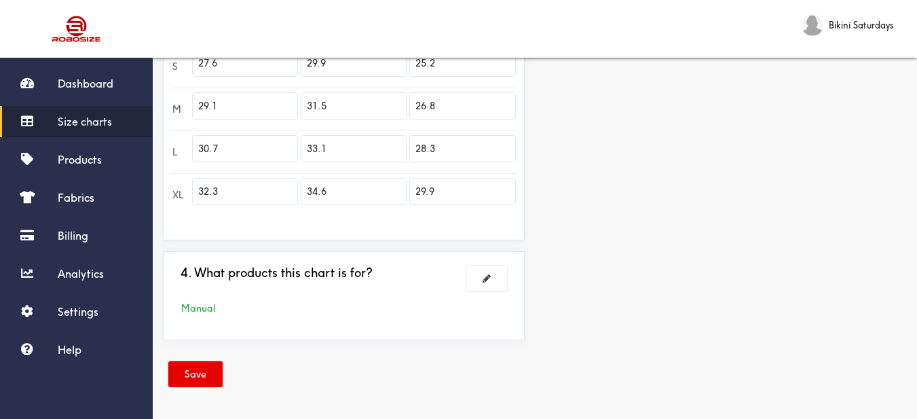
click at [205, 380] on button "Save" at bounding box center [195, 374] width 54 height 26
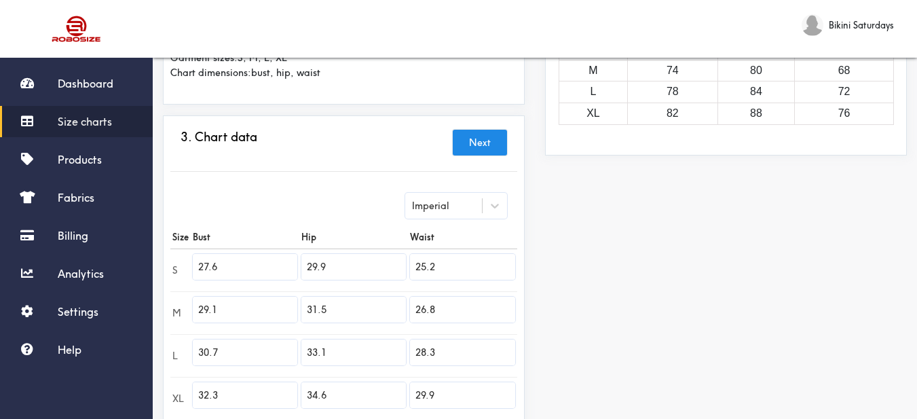
scroll to position [103, 0]
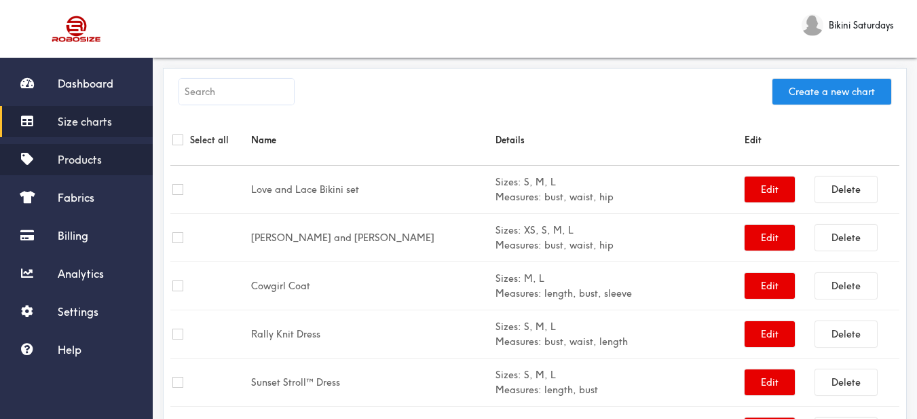
click at [92, 152] on link "Products" at bounding box center [76, 159] width 153 height 31
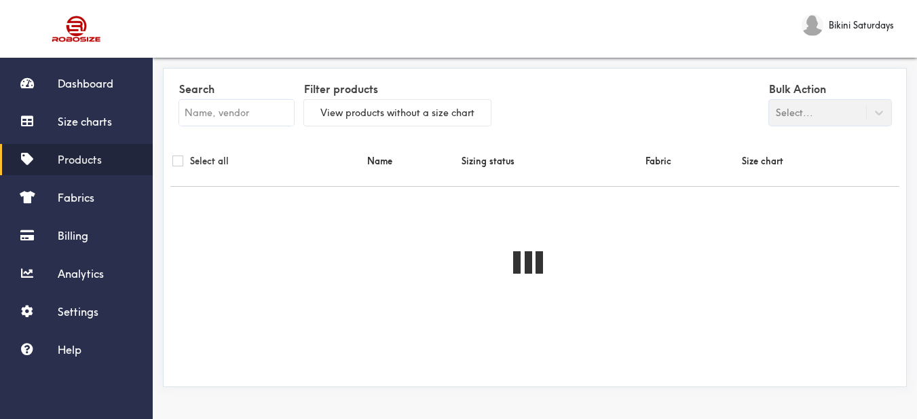
click at [215, 105] on input "text" at bounding box center [236, 113] width 115 height 26
paste input "Sessy One Piece"
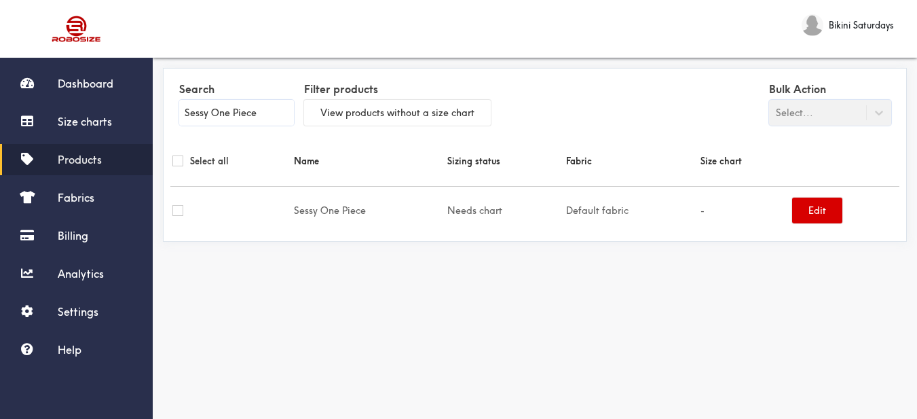
type input "Sessy One Piece"
click at [806, 204] on button "Edit" at bounding box center [817, 211] width 50 height 26
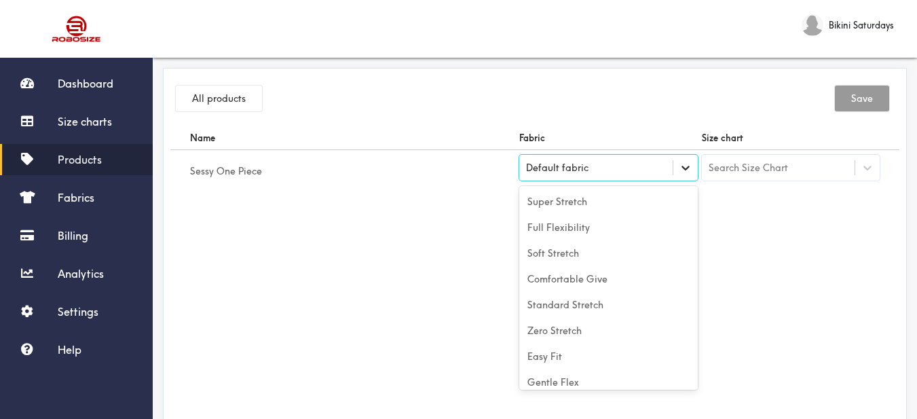
click at [683, 167] on icon at bounding box center [686, 168] width 8 height 5
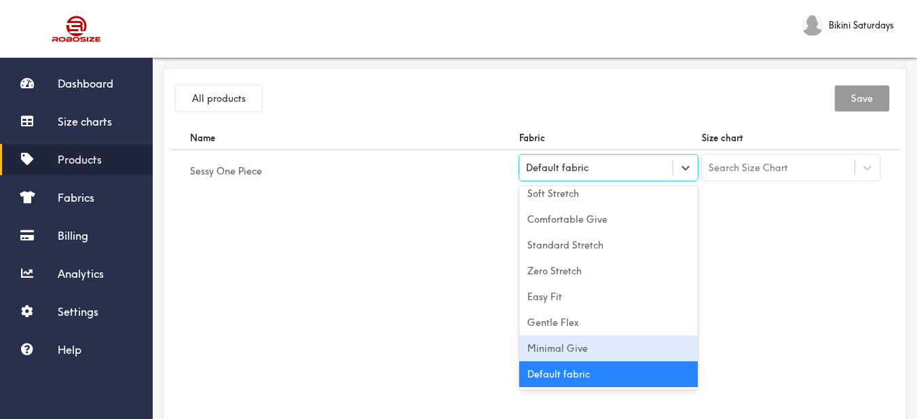
drag, startPoint x: 574, startPoint y: 343, endPoint x: 584, endPoint y: 341, distance: 9.7
click at [575, 343] on div "Minimal Give" at bounding box center [608, 348] width 179 height 26
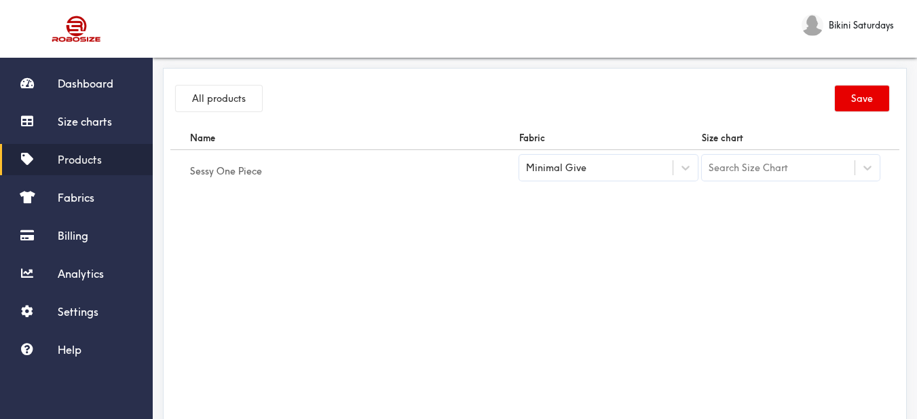
drag, startPoint x: 747, startPoint y: 308, endPoint x: 776, endPoint y: 254, distance: 61.7
click at [748, 306] on div "Name Fabric Size chart Sessy One Piece Minimal Give Search Size Chart" at bounding box center [534, 279] width 729 height 306
click at [749, 170] on div "Search Size Chart" at bounding box center [748, 167] width 79 height 15
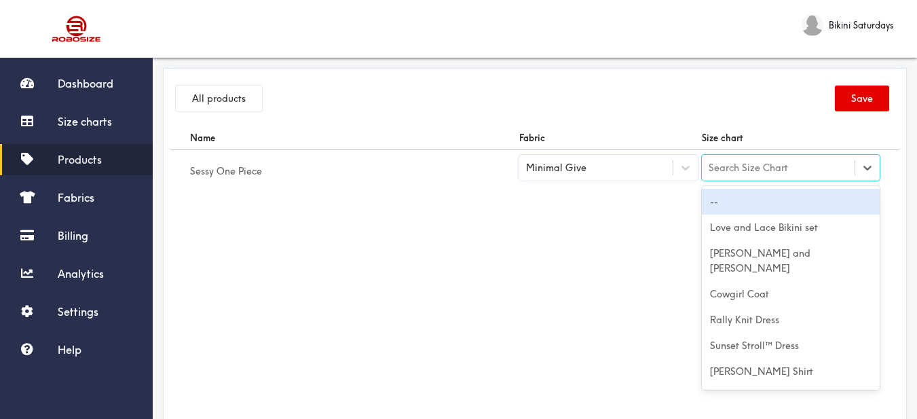
paste input "Sessy One Piece"
type input "Sessy One Piece"
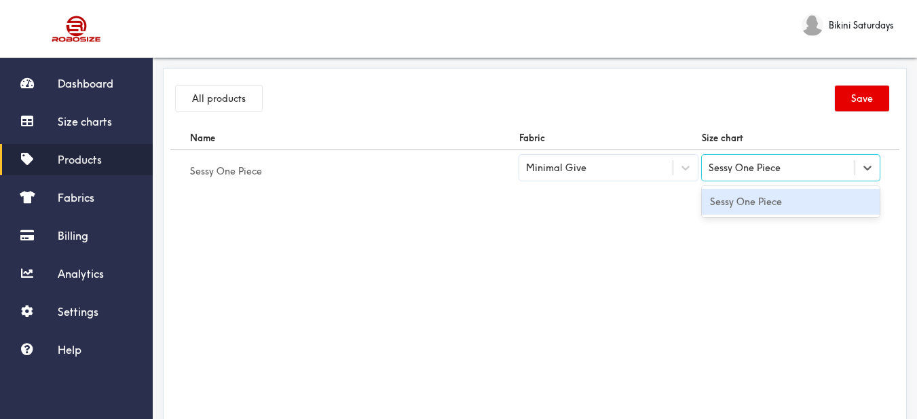
drag, startPoint x: 761, startPoint y: 195, endPoint x: 710, endPoint y: 221, distance: 57.1
click at [761, 195] on div "Sessy One Piece" at bounding box center [791, 202] width 179 height 26
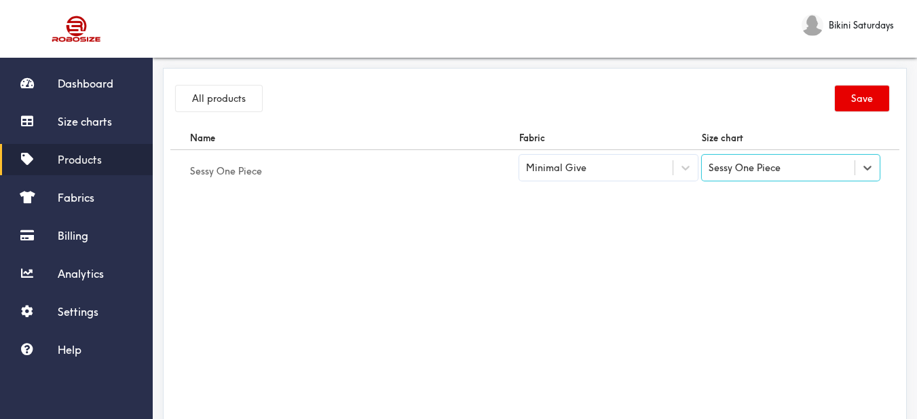
click at [701, 232] on div "Name Fabric Size chart Sessy One Piece Minimal Give option Sessy One Piece, sel…" at bounding box center [534, 279] width 729 height 306
click at [858, 96] on button "Save" at bounding box center [862, 99] width 54 height 26
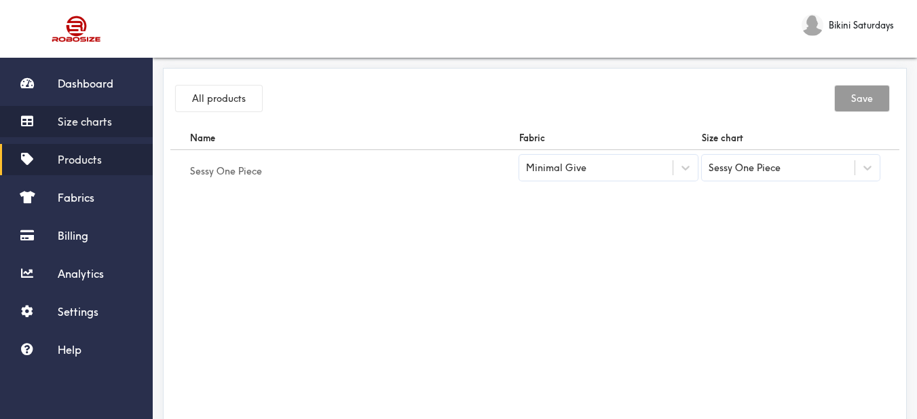
drag, startPoint x: 110, startPoint y: 123, endPoint x: 127, endPoint y: 122, distance: 17.0
click at [110, 122] on span "Size charts" at bounding box center [85, 122] width 54 height 14
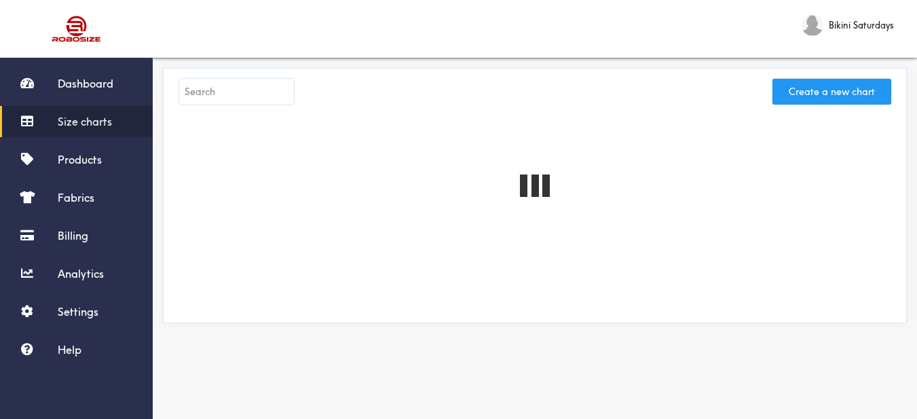
click at [856, 92] on button "Create a new chart" at bounding box center [832, 92] width 119 height 26
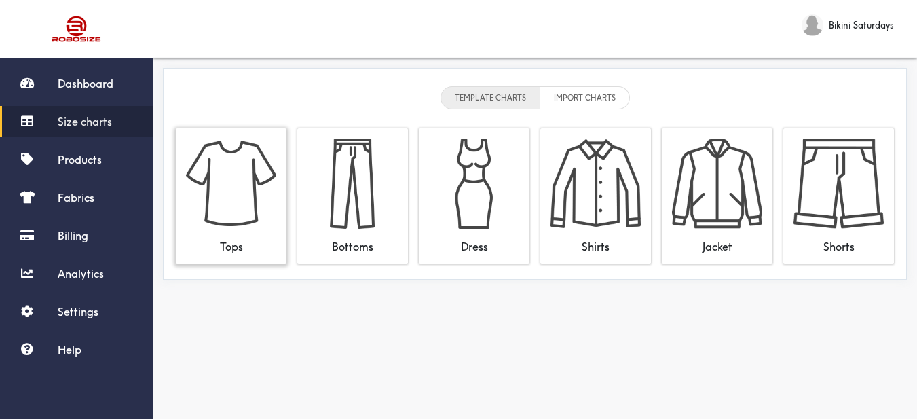
click at [259, 159] on img at bounding box center [231, 184] width 90 height 90
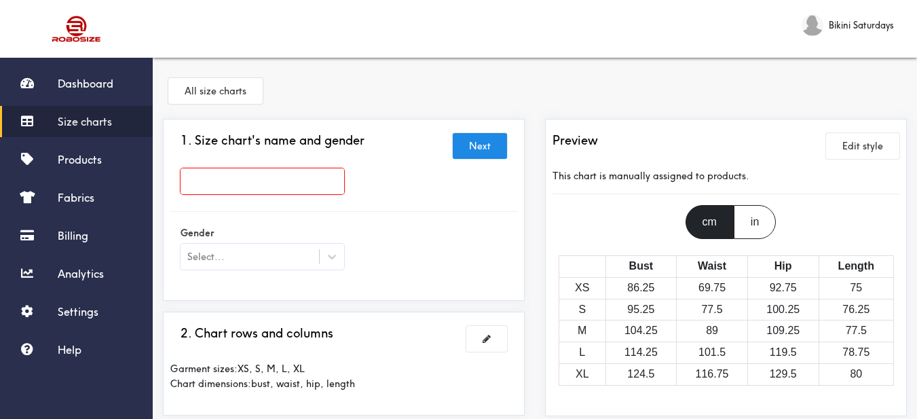
click at [335, 177] on input "text" at bounding box center [263, 181] width 164 height 26
paste input "Sooky Top"
type input "Sooky Top"
click at [340, 256] on div at bounding box center [332, 256] width 24 height 24
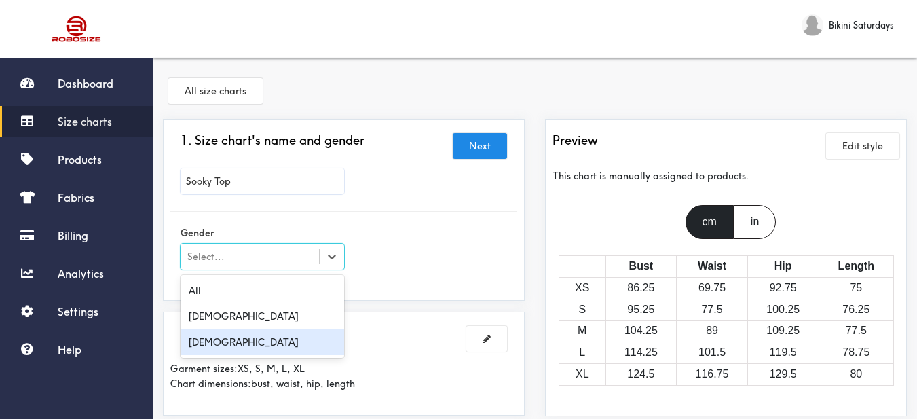
click at [282, 342] on div "[DEMOGRAPHIC_DATA]" at bounding box center [263, 342] width 164 height 26
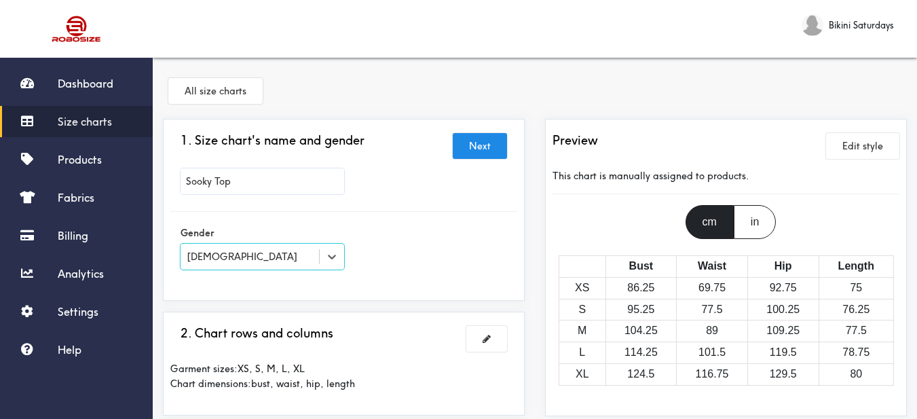
click at [371, 273] on div "Gender option Female, selected. Select is focused , press Down to open the menu…" at bounding box center [343, 249] width 347 height 54
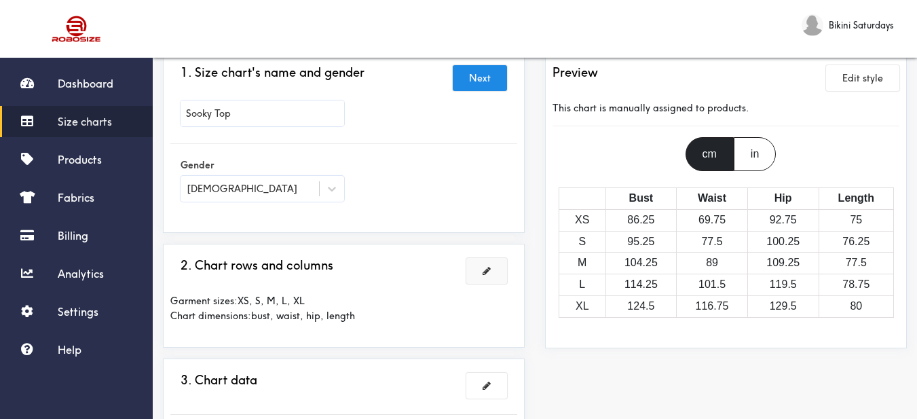
click at [487, 272] on span at bounding box center [487, 271] width 8 height 10
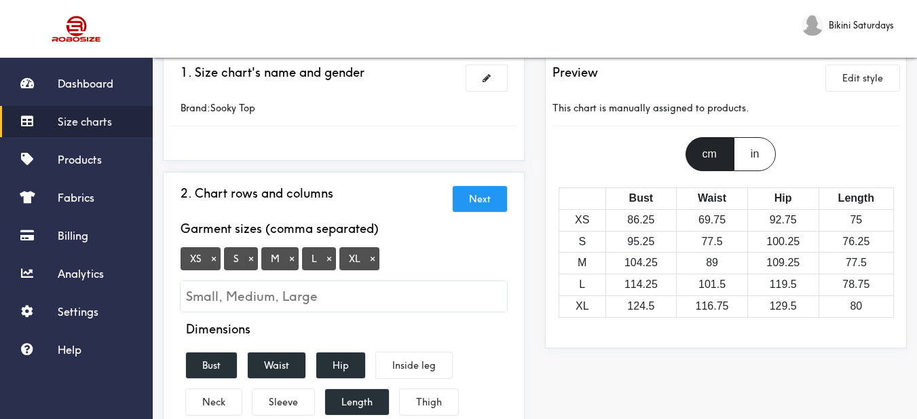
click at [209, 264] on button "×" at bounding box center [214, 259] width 14 height 12
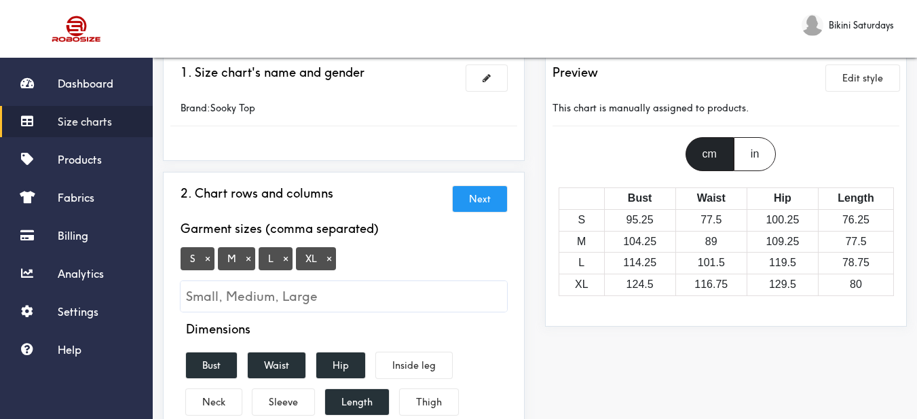
click at [327, 261] on button "×" at bounding box center [330, 259] width 14 height 12
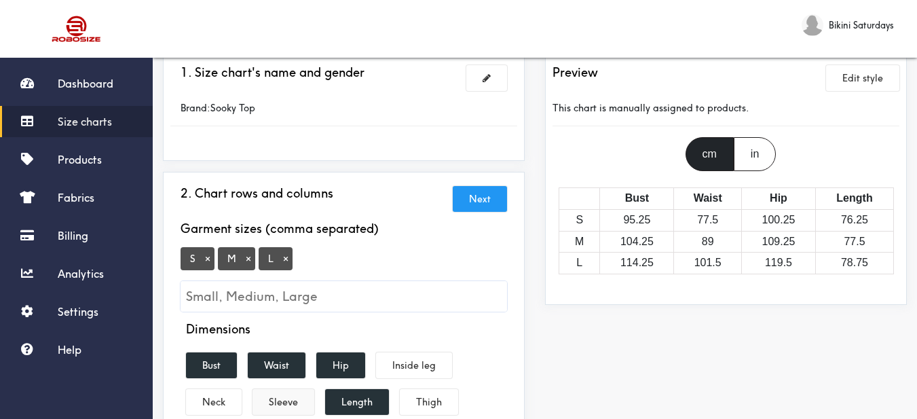
scroll to position [204, 0]
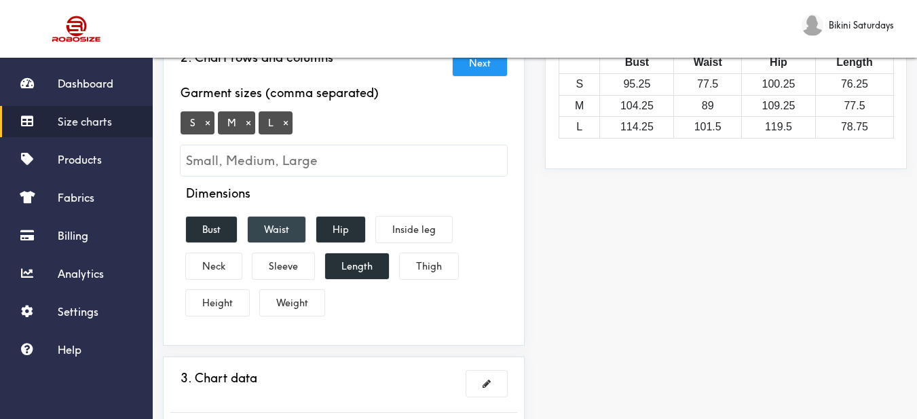
drag, startPoint x: 352, startPoint y: 232, endPoint x: 295, endPoint y: 233, distance: 56.4
click at [350, 232] on button "Hip" at bounding box center [340, 230] width 49 height 26
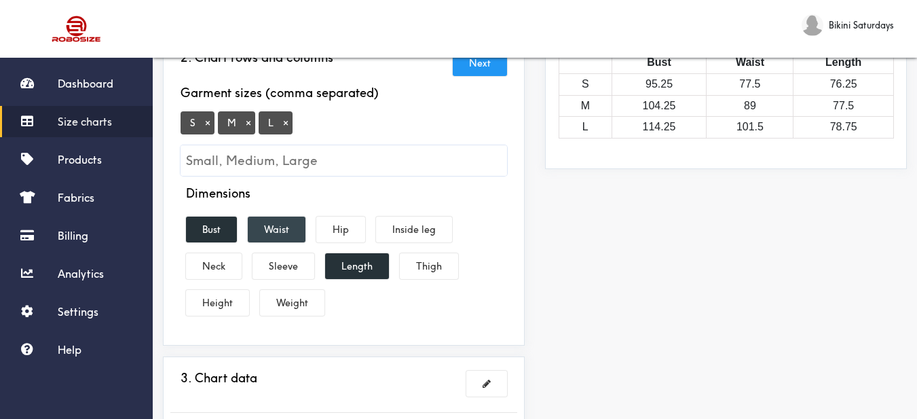
click at [289, 234] on button "Waist" at bounding box center [277, 230] width 58 height 26
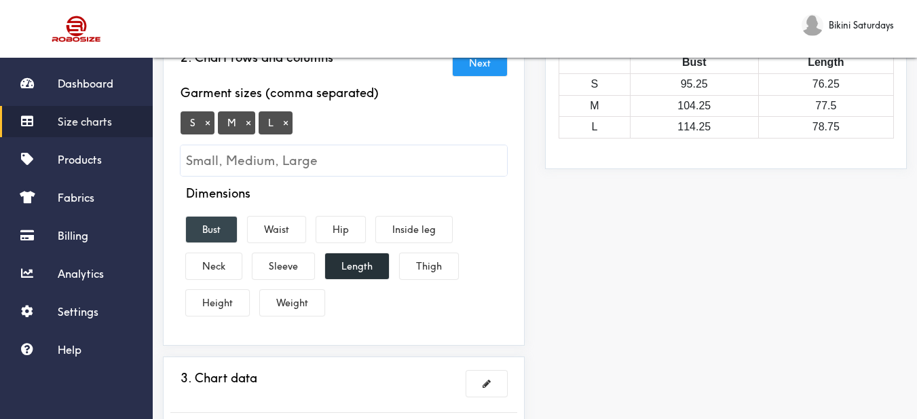
click at [230, 227] on button "Bust" at bounding box center [211, 230] width 51 height 26
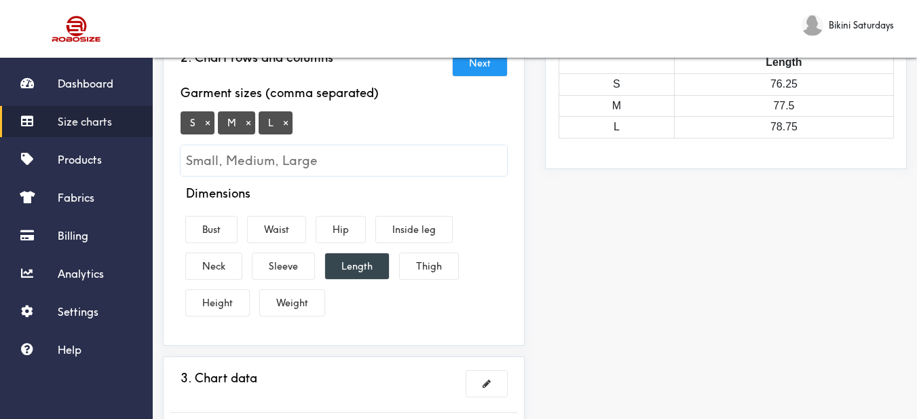
click at [351, 268] on button "Length" at bounding box center [357, 266] width 64 height 26
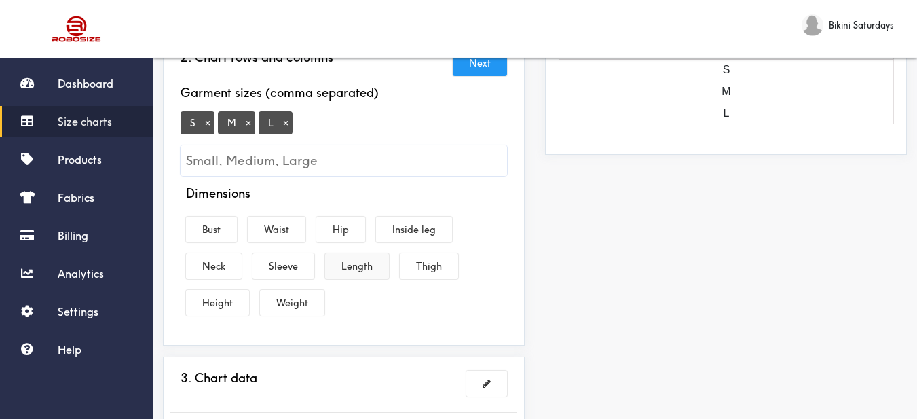
drag, startPoint x: 354, startPoint y: 265, endPoint x: 348, endPoint y: 259, distance: 9.1
click at [354, 265] on button "Length" at bounding box center [357, 266] width 64 height 26
click at [203, 220] on button "Bust" at bounding box center [211, 230] width 51 height 26
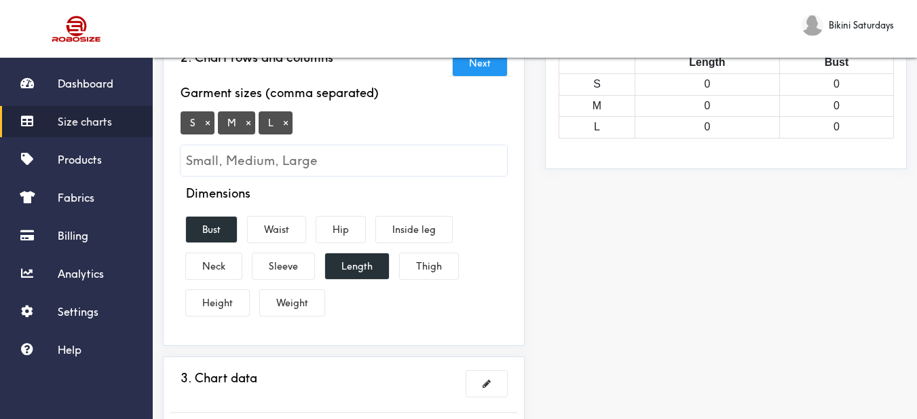
scroll to position [340, 0]
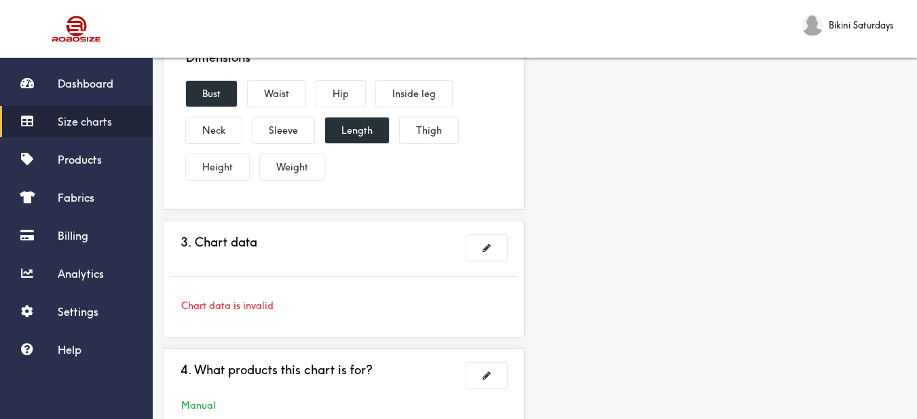
click at [485, 234] on div "3. Chart data Chart data is invalid" at bounding box center [343, 279] width 347 height 102
click at [476, 242] on button at bounding box center [487, 248] width 41 height 26
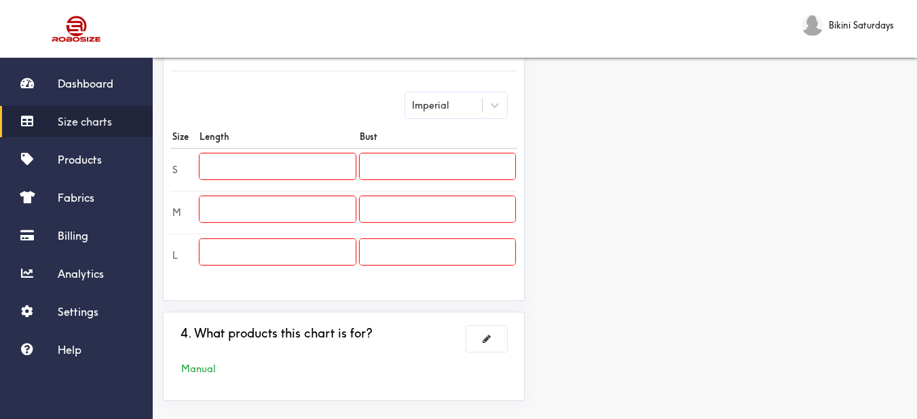
scroll to position [400, 0]
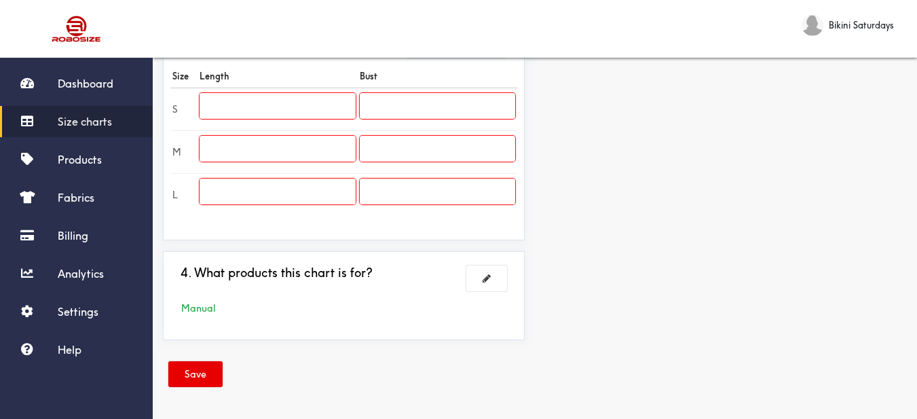
drag, startPoint x: 314, startPoint y: 126, endPoint x: 312, endPoint y: 119, distance: 7.7
click at [313, 126] on td at bounding box center [278, 109] width 160 height 43
click at [312, 113] on input "text" at bounding box center [278, 106] width 156 height 26
paste input "19.7"
type input "19.7"
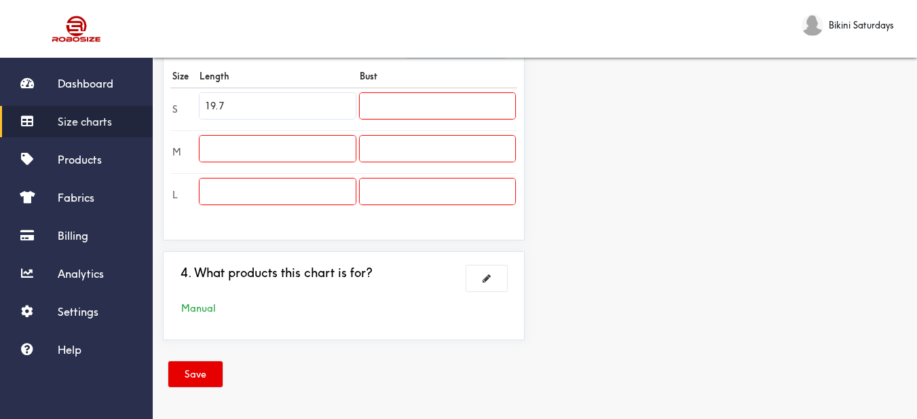
click at [312, 162] on td at bounding box center [278, 151] width 160 height 43
click at [310, 152] on input "text" at bounding box center [278, 149] width 156 height 26
paste input "20.1"
type input "20.1"
click at [307, 194] on input "text" at bounding box center [278, 192] width 156 height 26
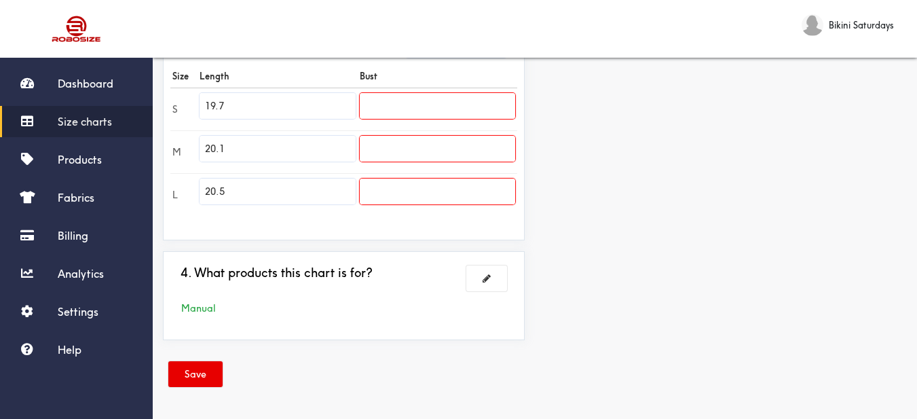
type input "20.5"
click at [329, 266] on h3 "4. What products this chart is for?" at bounding box center [277, 273] width 192 height 15
click at [405, 115] on input "text" at bounding box center [438, 106] width 156 height 26
click at [404, 107] on input "text" at bounding box center [438, 106] width 156 height 26
paste input "27.6"
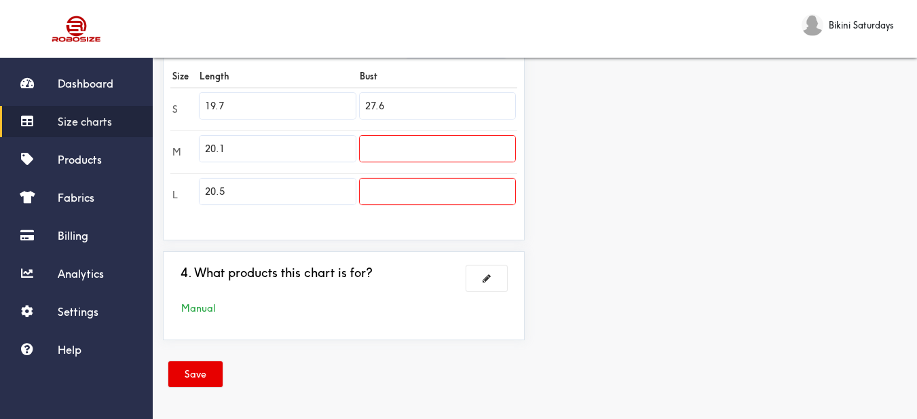
type input "27.6"
click at [426, 153] on input "text" at bounding box center [438, 149] width 156 height 26
paste input "29.1"
type input "29.1"
click at [427, 199] on input "text" at bounding box center [438, 192] width 156 height 26
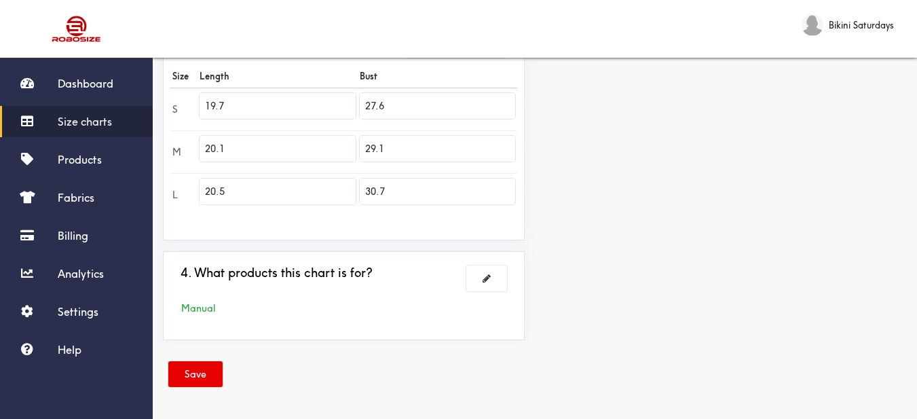
type input "30.7"
click at [619, 214] on div "Preview Edit style This chart is manually assigned to products. cm in Length Bu…" at bounding box center [726, 35] width 382 height 632
click at [217, 365] on button "Save" at bounding box center [195, 374] width 54 height 26
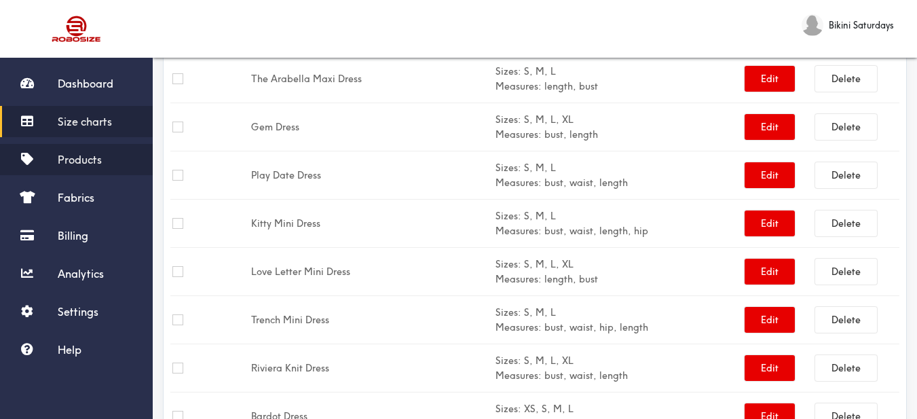
click at [98, 153] on span "Products" at bounding box center [80, 160] width 44 height 14
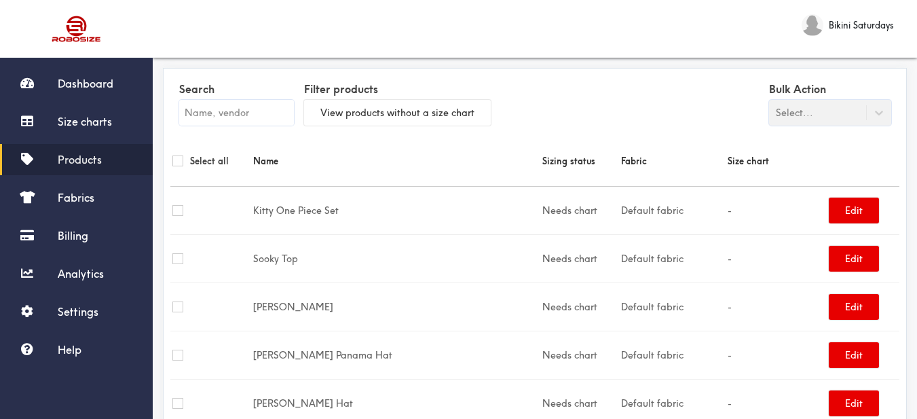
click at [245, 115] on input "text" at bounding box center [236, 113] width 115 height 26
paste input "Sooky Top"
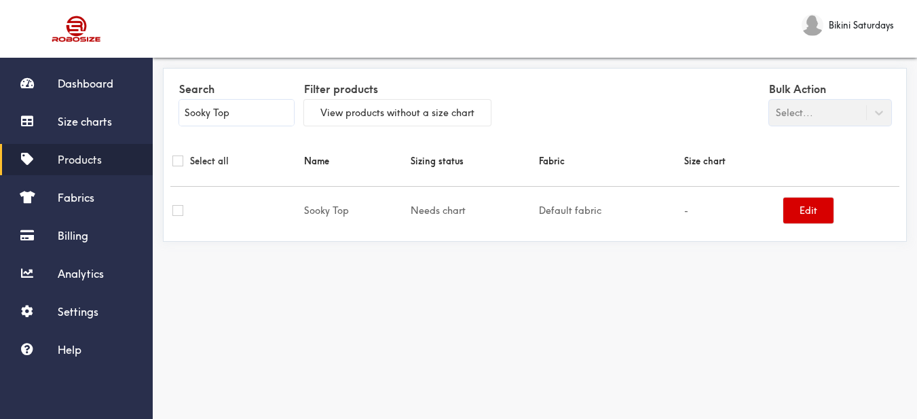
type input "Sooky Top"
click at [799, 215] on button "Edit" at bounding box center [809, 211] width 50 height 26
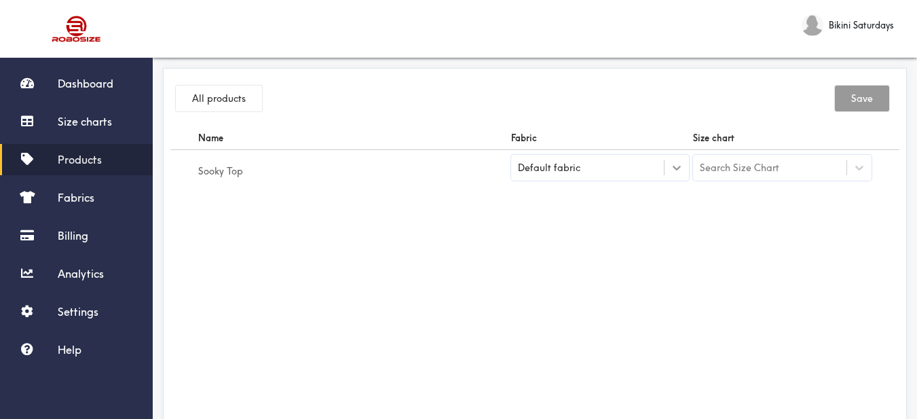
click at [669, 175] on div at bounding box center [677, 168] width 24 height 24
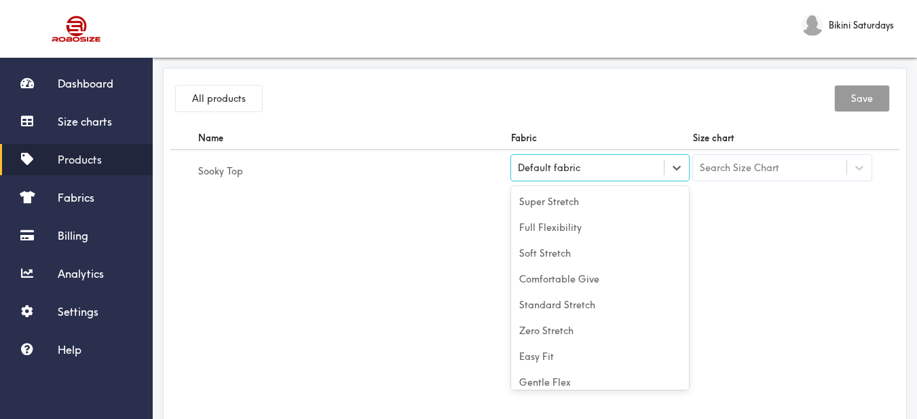
scroll to position [60, 0]
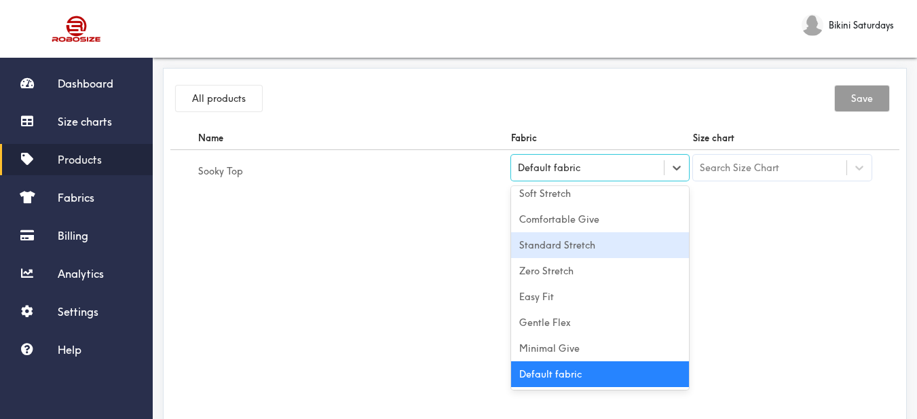
click at [623, 246] on div "Standard Stretch" at bounding box center [600, 245] width 179 height 26
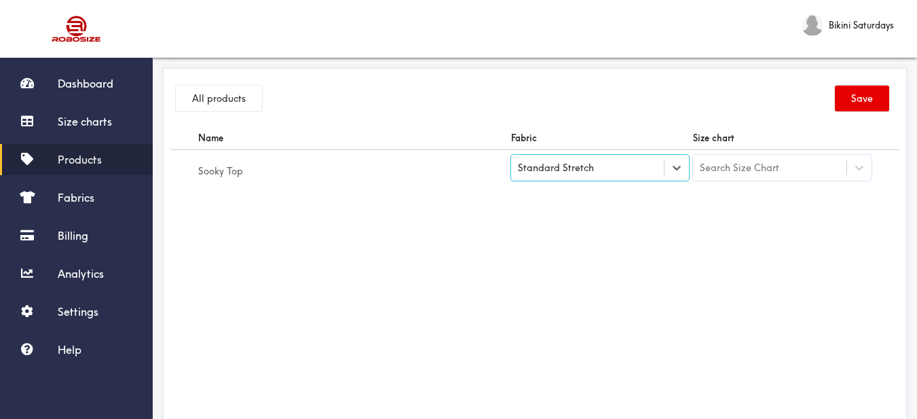
click at [746, 244] on div "Name Fabric Size chart Sooky Top option [object Object], selected. Select is fo…" at bounding box center [534, 279] width 729 height 306
click at [756, 174] on div "Search Size Chart" at bounding box center [739, 167] width 79 height 15
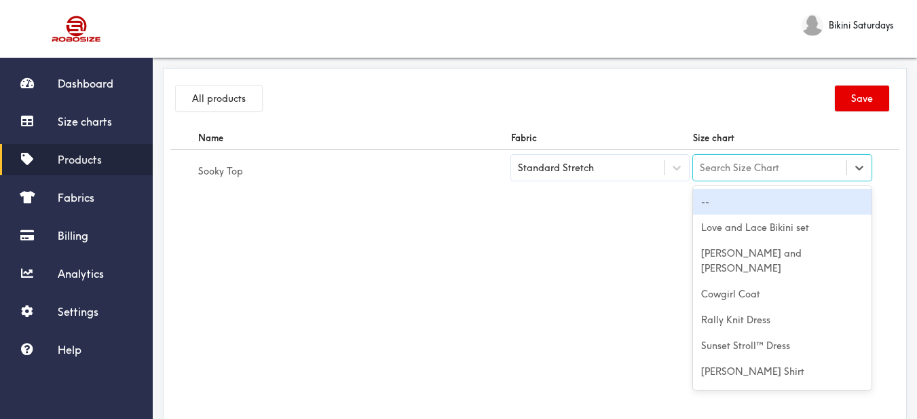
paste input "Sooky Top"
type input "Sooky Top"
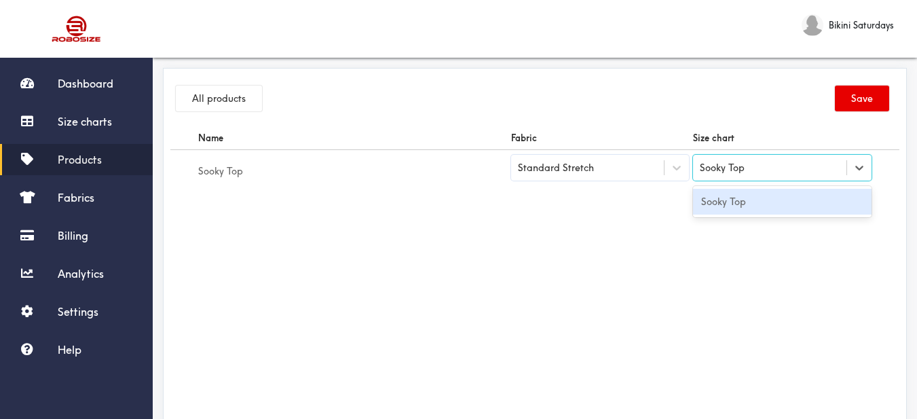
click at [746, 204] on div "Sooky Top" at bounding box center [782, 202] width 179 height 26
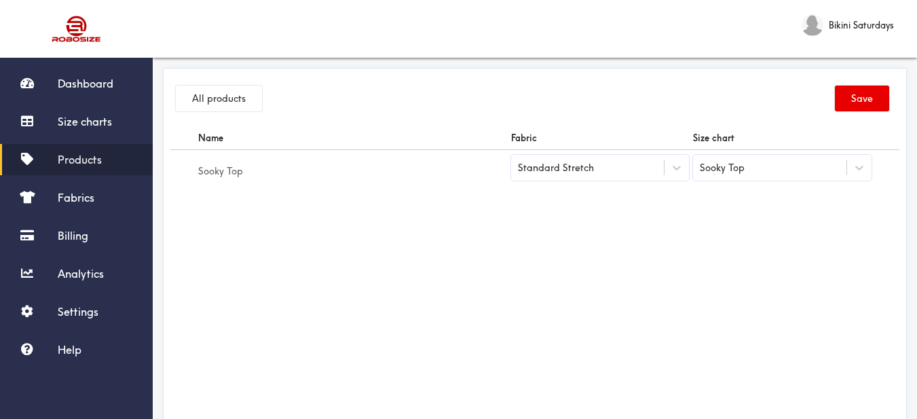
click at [854, 84] on div "All products Save" at bounding box center [534, 100] width 729 height 51
click at [845, 92] on button "Save" at bounding box center [862, 99] width 54 height 26
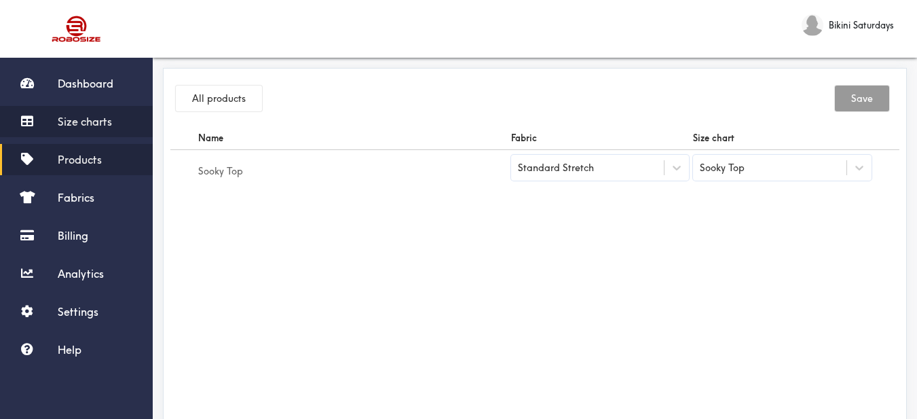
click at [111, 120] on span "Size charts" at bounding box center [85, 122] width 54 height 14
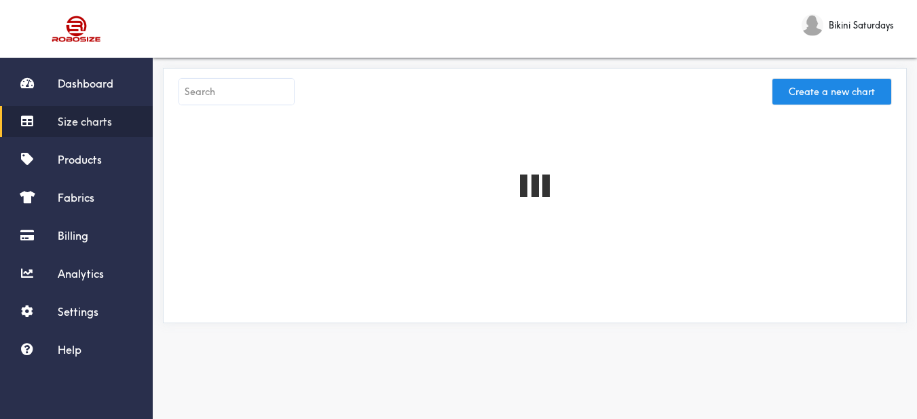
click at [249, 96] on input "text" at bounding box center [236, 92] width 115 height 26
paste input "Mermaid Bikini"
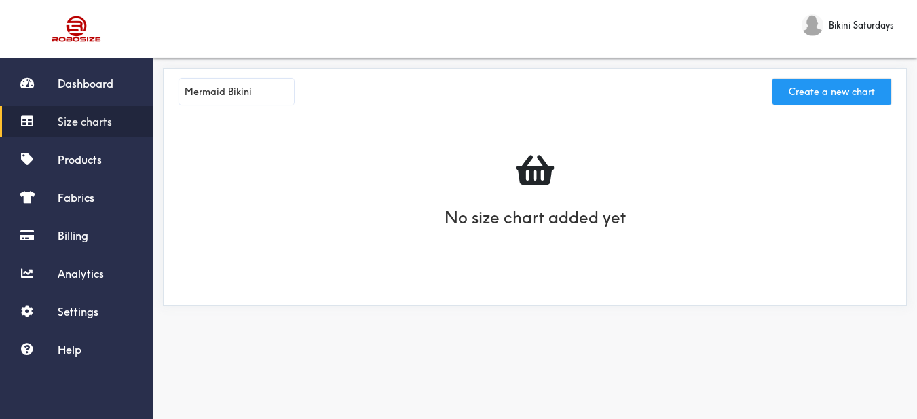
type input "Mermaid Bikini"
click at [850, 90] on button "Create a new chart" at bounding box center [832, 92] width 119 height 26
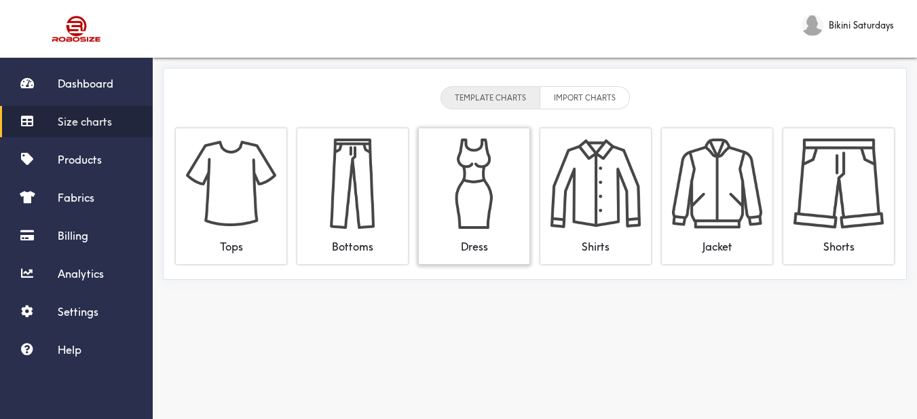
click at [467, 205] on img at bounding box center [474, 184] width 90 height 90
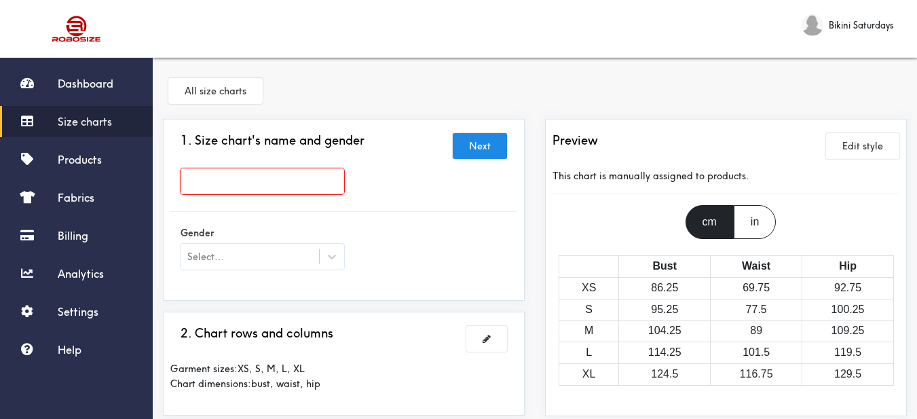
click at [284, 185] on input "text" at bounding box center [263, 181] width 164 height 26
click at [313, 181] on input "text" at bounding box center [263, 181] width 164 height 26
paste input "Mermaid Bikini"
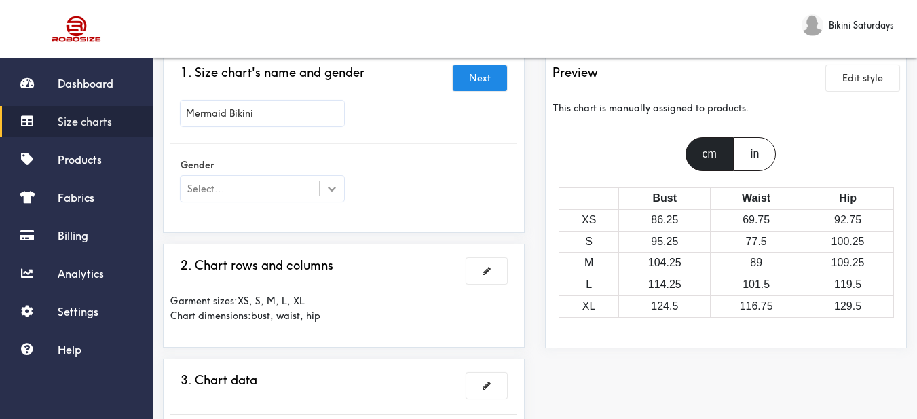
type input "Mermaid Bikini"
click at [332, 192] on icon at bounding box center [332, 189] width 14 height 14
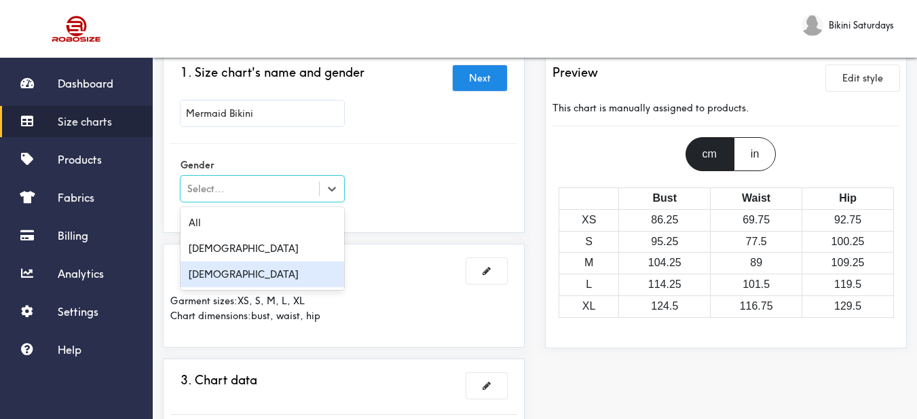
click at [266, 268] on div "[DEMOGRAPHIC_DATA]" at bounding box center [263, 274] width 164 height 26
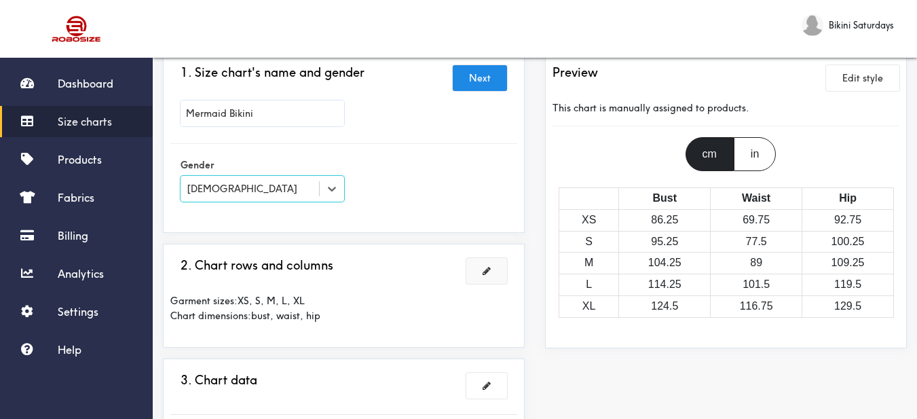
click at [481, 271] on button at bounding box center [487, 271] width 41 height 26
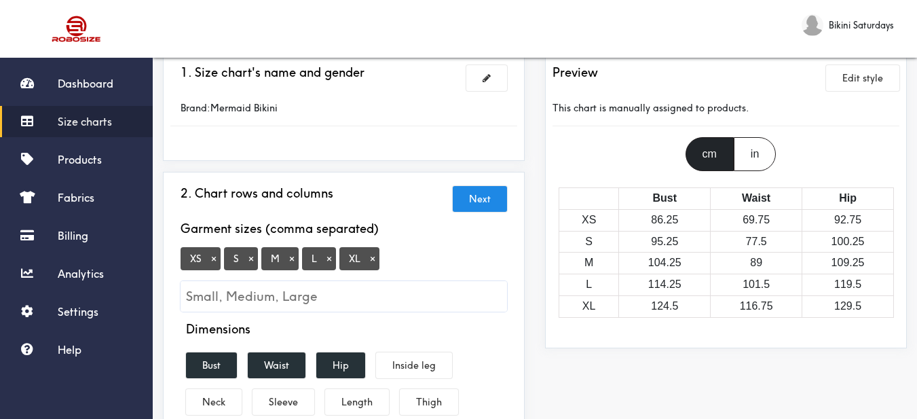
click at [219, 263] on button "×" at bounding box center [214, 259] width 14 height 12
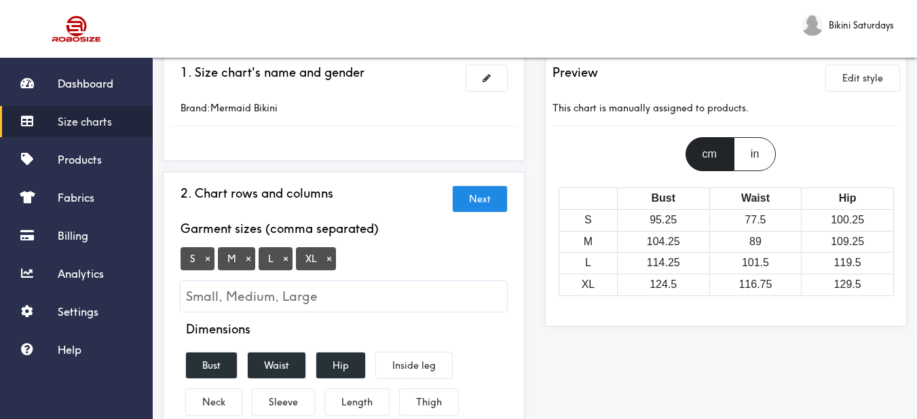
scroll to position [136, 0]
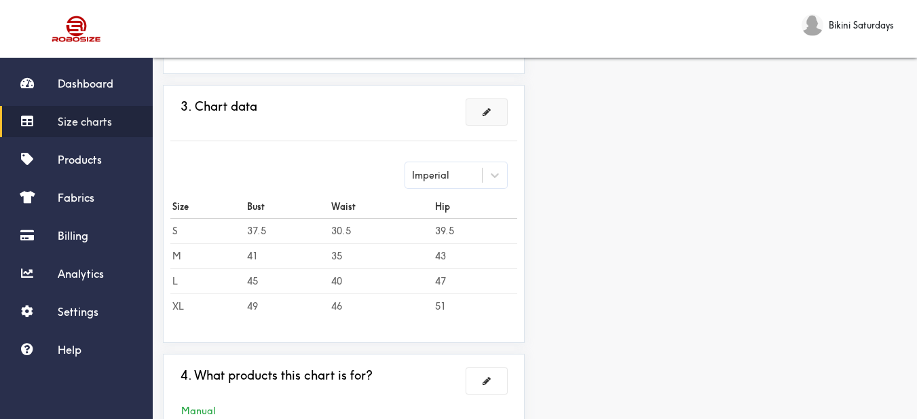
click at [487, 112] on span at bounding box center [487, 112] width 8 height 10
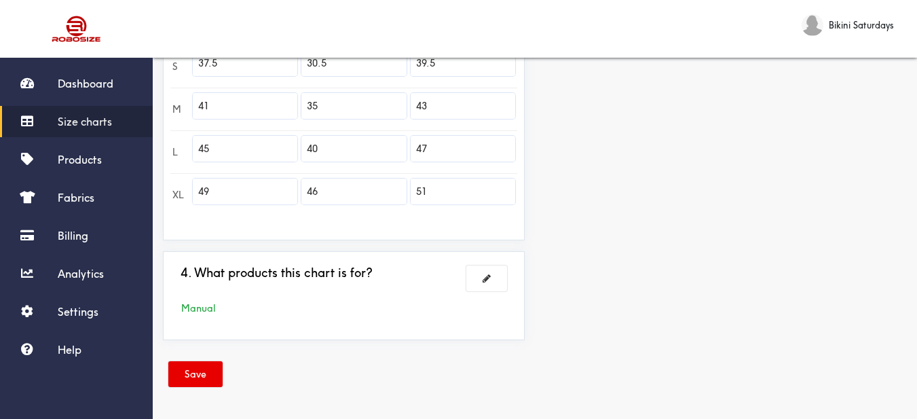
scroll to position [307, 0]
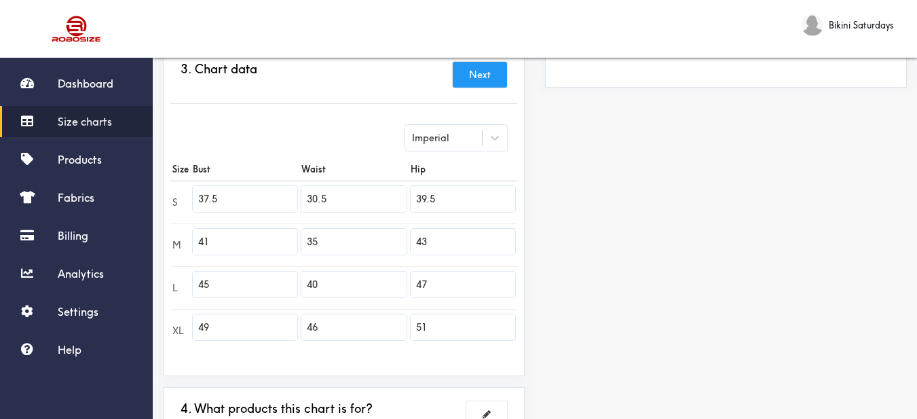
drag, startPoint x: 217, startPoint y: 200, endPoint x: 181, endPoint y: 188, distance: 37.8
click at [181, 188] on tr "S 37.5 30.5 39.5" at bounding box center [343, 202] width 347 height 43
paste input "3.9"
type input "33.9"
drag, startPoint x: 195, startPoint y: 242, endPoint x: 202, endPoint y: 260, distance: 19.6
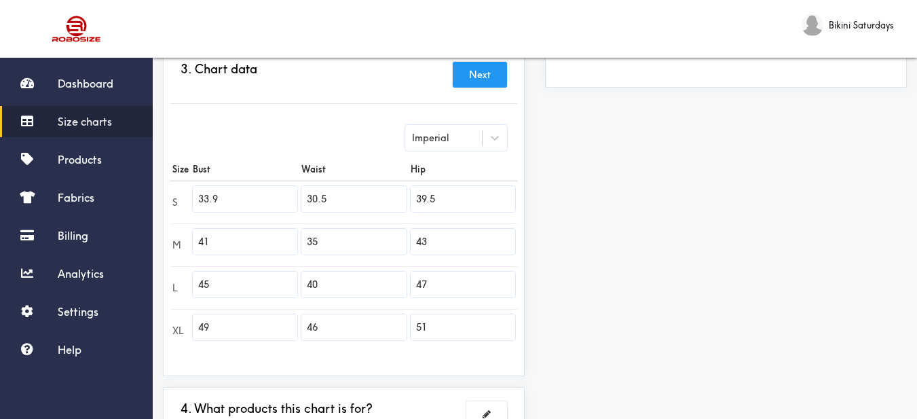
click at [187, 242] on tr "M 41 35 43" at bounding box center [343, 244] width 347 height 43
paste input "35.4"
type input "35.4"
drag, startPoint x: 213, startPoint y: 282, endPoint x: 179, endPoint y: 283, distance: 34.6
click at [181, 284] on tr "L 45 40 47" at bounding box center [343, 287] width 347 height 43
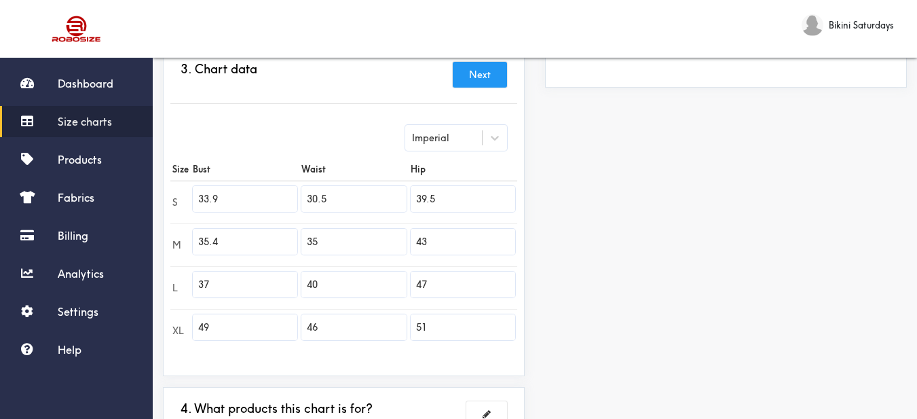
type input "37"
drag, startPoint x: 221, startPoint y: 324, endPoint x: 185, endPoint y: 325, distance: 36.0
click at [185, 325] on tr "XL 49 46 51" at bounding box center [343, 330] width 347 height 43
type input "38.6"
click at [321, 324] on input "46" at bounding box center [354, 327] width 105 height 26
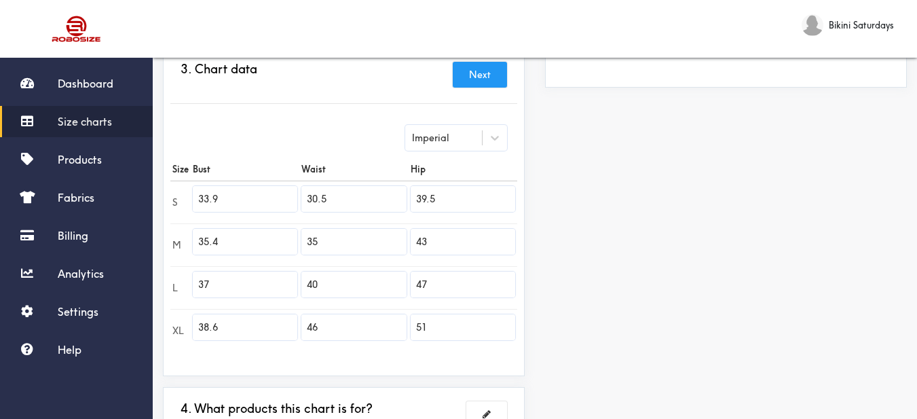
drag, startPoint x: 334, startPoint y: 200, endPoint x: 305, endPoint y: 197, distance: 29.3
click at [305, 197] on input "30.5" at bounding box center [354, 199] width 105 height 26
paste input "27.6"
type input "27.6"
drag, startPoint x: 321, startPoint y: 240, endPoint x: 297, endPoint y: 253, distance: 26.7
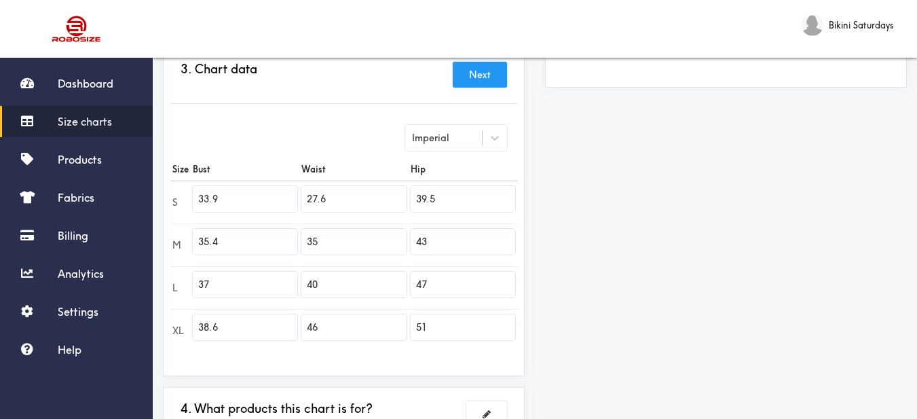
click at [290, 244] on tr "M 35.4 35 43" at bounding box center [343, 244] width 347 height 43
paste input "29.1"
type input "29.1"
drag, startPoint x: 330, startPoint y: 285, endPoint x: 274, endPoint y: 283, distance: 56.4
click at [274, 283] on tr "L 37 40 47" at bounding box center [343, 287] width 347 height 43
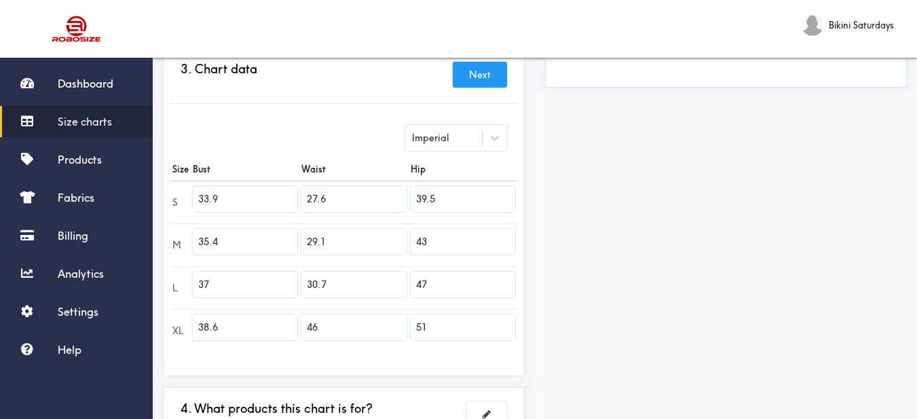
type input "30.7"
drag, startPoint x: 327, startPoint y: 330, endPoint x: 289, endPoint y: 325, distance: 39.0
click at [289, 325] on tr "XL 38.6 46 51" at bounding box center [343, 330] width 347 height 43
type input "32.3"
drag, startPoint x: 442, startPoint y: 202, endPoint x: 412, endPoint y: 194, distance: 31.8
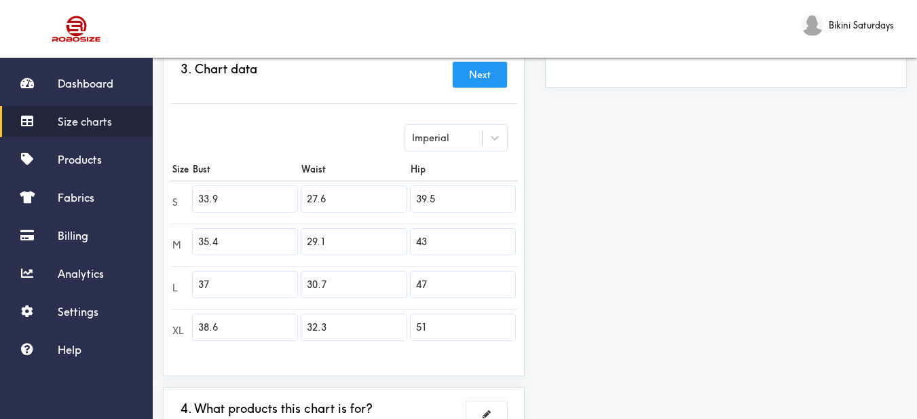
click at [412, 194] on input "39.5" at bounding box center [463, 199] width 105 height 26
paste input "36.6"
type input "36.6"
drag, startPoint x: 433, startPoint y: 242, endPoint x: 418, endPoint y: 254, distance: 19.3
click at [397, 235] on tr "M 35.4 29.1 43" at bounding box center [343, 244] width 347 height 43
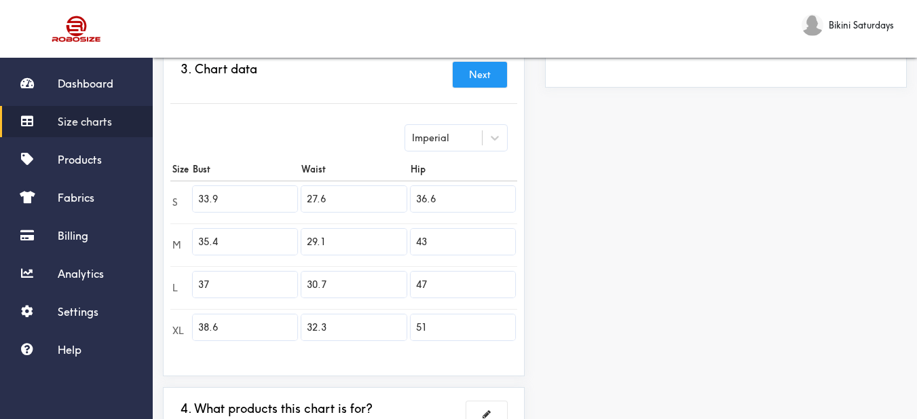
paste input "38.2"
type input "38.2"
drag, startPoint x: 418, startPoint y: 284, endPoint x: 375, endPoint y: 286, distance: 43.5
click at [375, 286] on tr "L 37 30.7 47" at bounding box center [343, 287] width 347 height 43
type input "39.8"
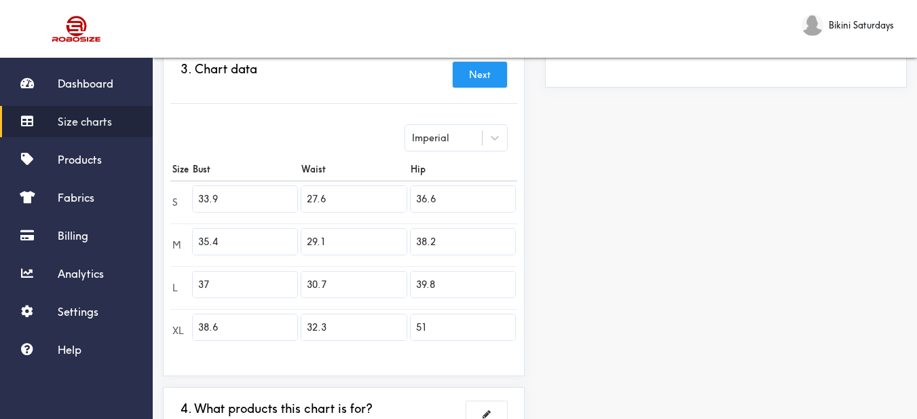
drag, startPoint x: 432, startPoint y: 328, endPoint x: 370, endPoint y: 312, distance: 63.7
click at [370, 312] on tr "XL 38.6 32.3 51" at bounding box center [343, 330] width 347 height 43
type input "41.3"
drag, startPoint x: 600, startPoint y: 313, endPoint x: 576, endPoint y: 20, distance: 293.6
click at [600, 312] on div "Preview Edit style This chart is manually assigned to products. cm in Bust Wais…" at bounding box center [726, 149] width 382 height 675
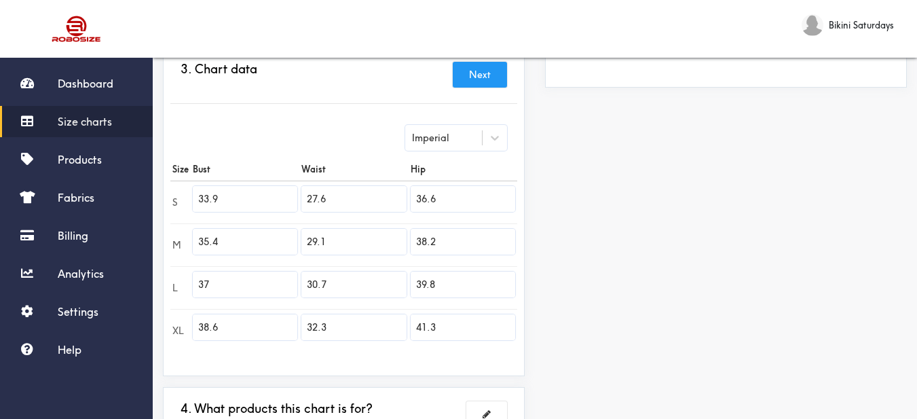
click at [486, 81] on button "Next" at bounding box center [480, 75] width 54 height 26
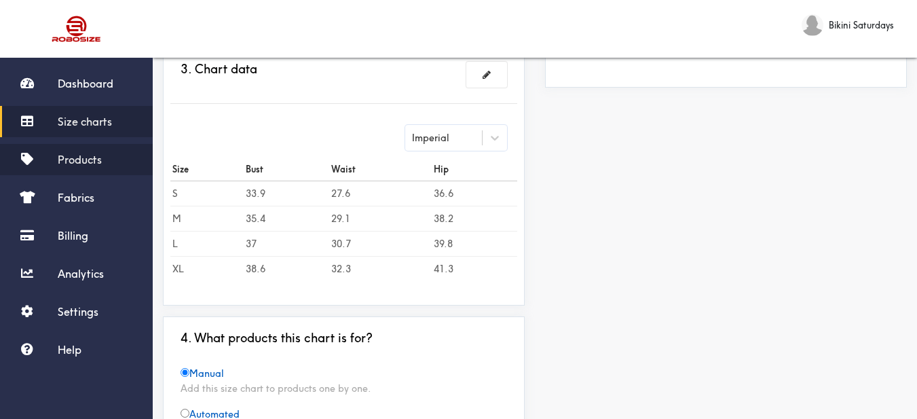
scroll to position [171, 0]
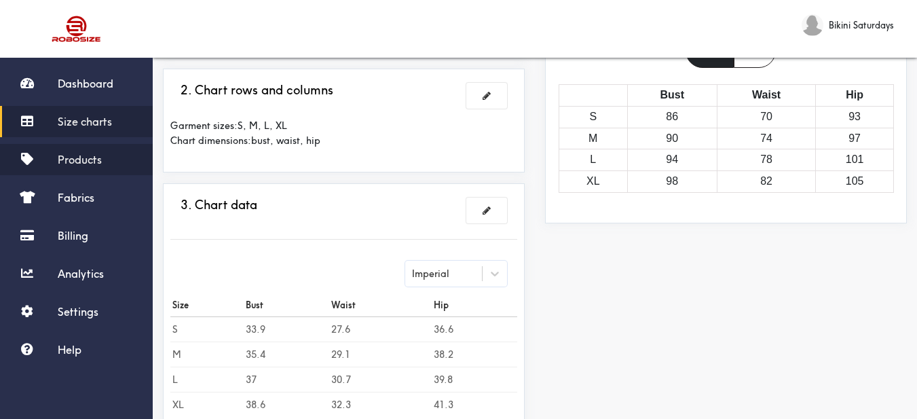
click at [86, 149] on link "Products" at bounding box center [76, 159] width 153 height 31
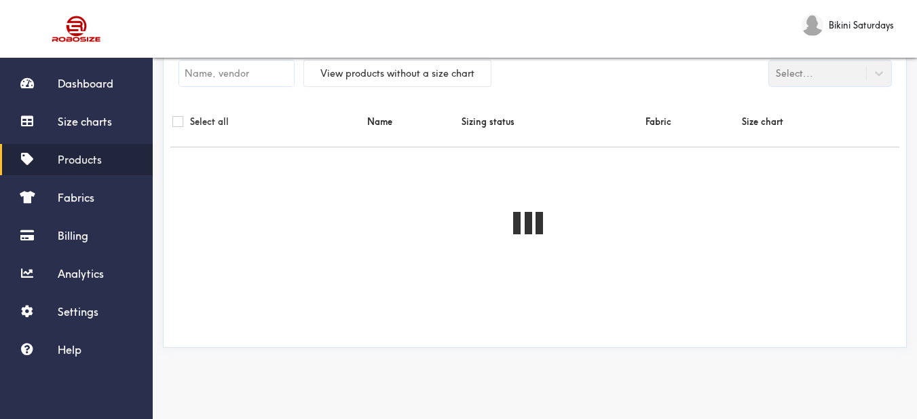
click at [225, 67] on input "text" at bounding box center [236, 73] width 115 height 26
paste input "Mermaid Bikini"
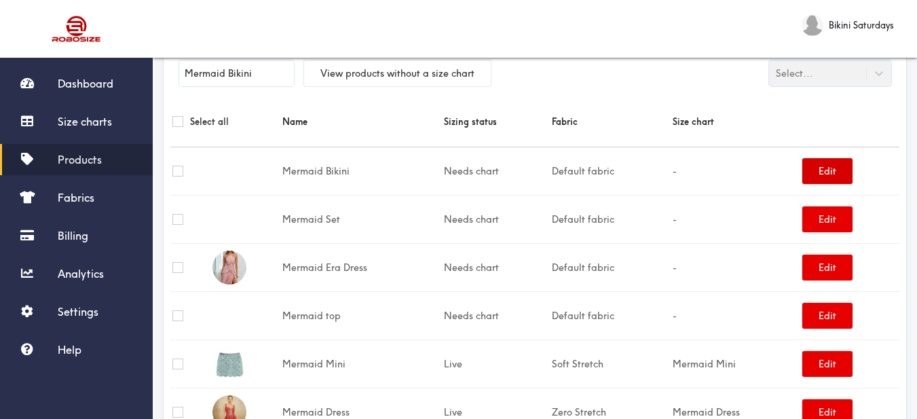
type input "Mermaid Bikini"
click at [835, 177] on button "Edit" at bounding box center [828, 171] width 50 height 26
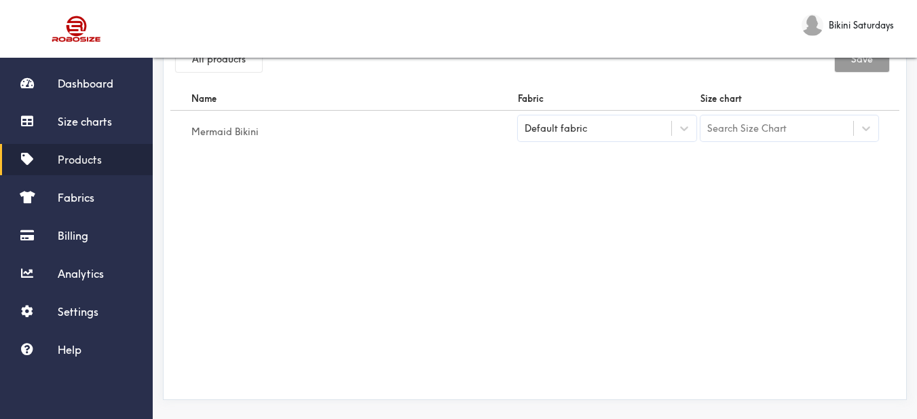
click at [661, 128] on div "Default fabric" at bounding box center [594, 129] width 153 height 14
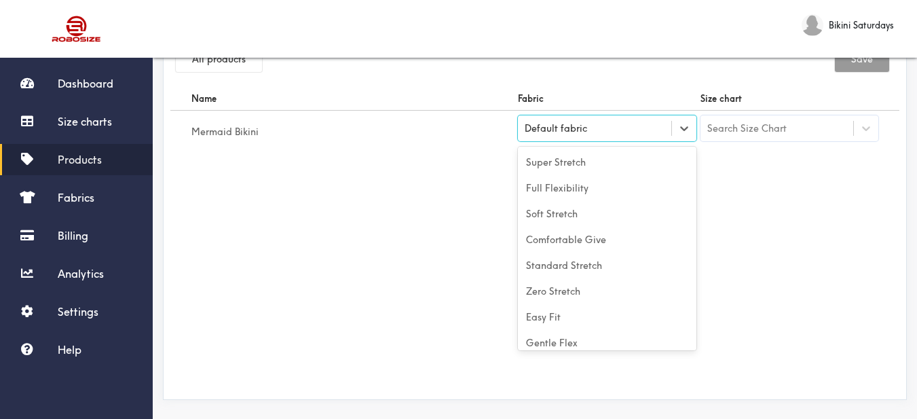
scroll to position [60, 0]
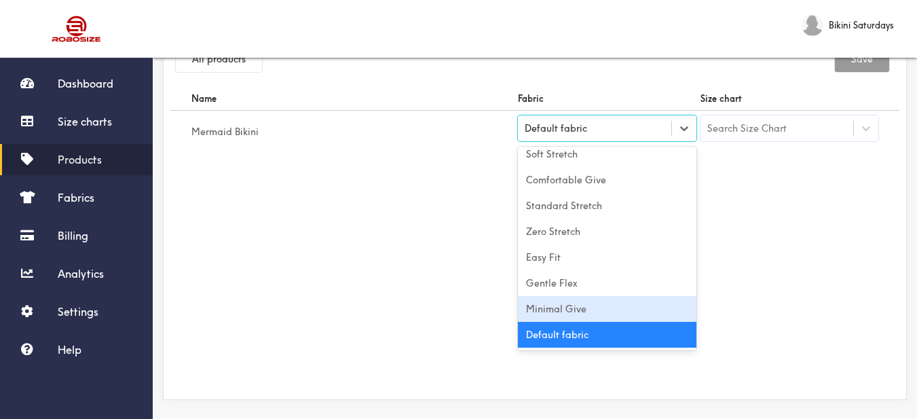
click at [617, 302] on div "Minimal Give" at bounding box center [607, 309] width 179 height 26
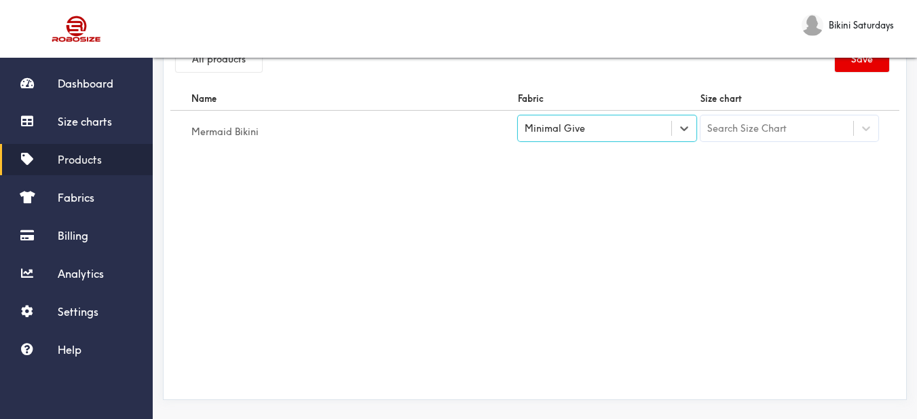
click at [754, 137] on div "Search Size Chart" at bounding box center [777, 128] width 153 height 23
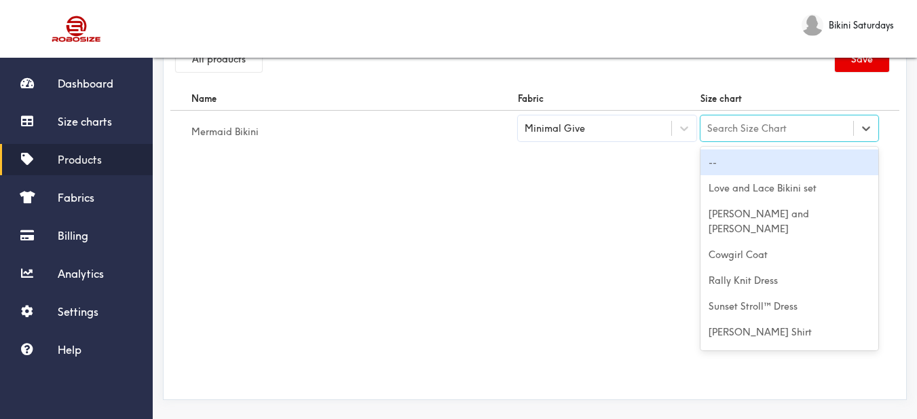
paste input "Mermaid Bikini"
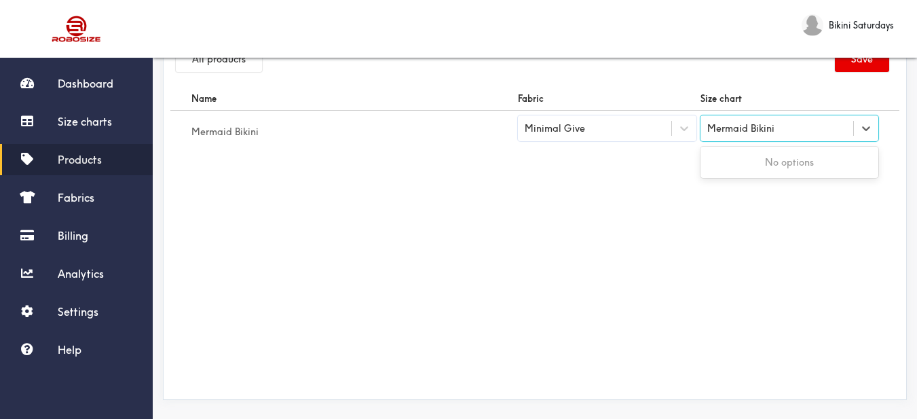
click at [754, 132] on input "Mermaid Bikini" at bounding box center [742, 128] width 69 height 11
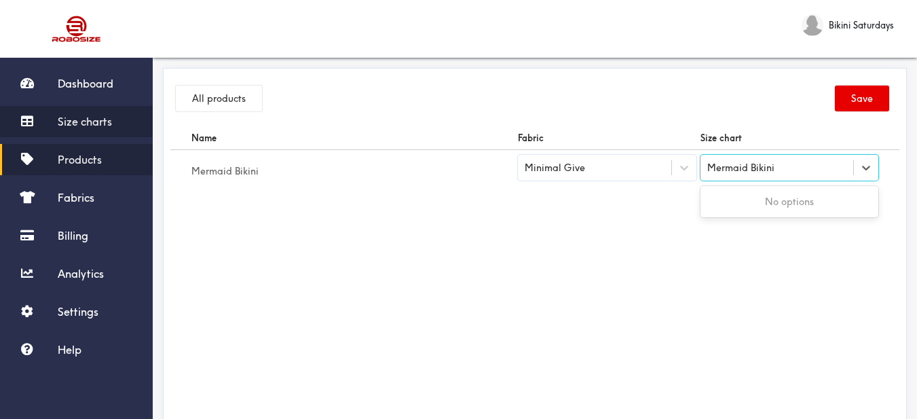
type input "Mermaid Bikini"
click at [76, 127] on span "Size charts" at bounding box center [85, 122] width 54 height 14
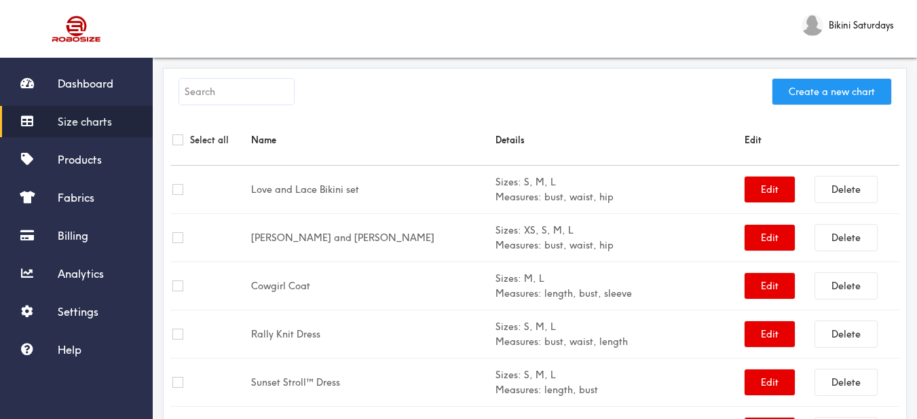
click at [805, 98] on button "Create a new chart" at bounding box center [832, 92] width 119 height 26
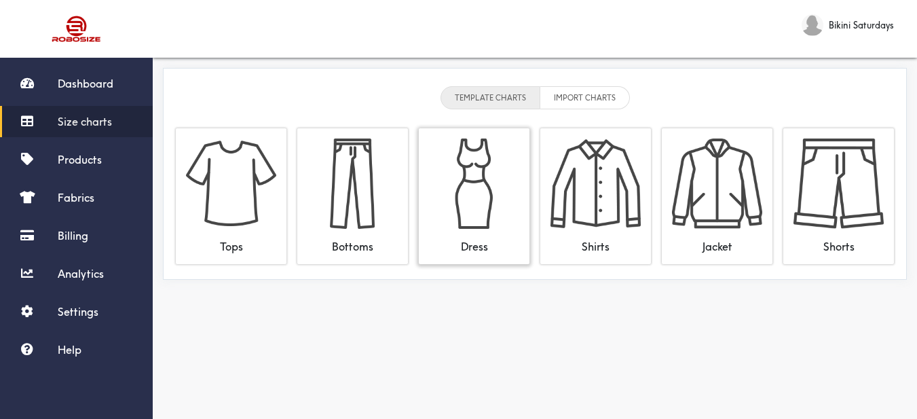
click at [467, 185] on img at bounding box center [474, 184] width 90 height 90
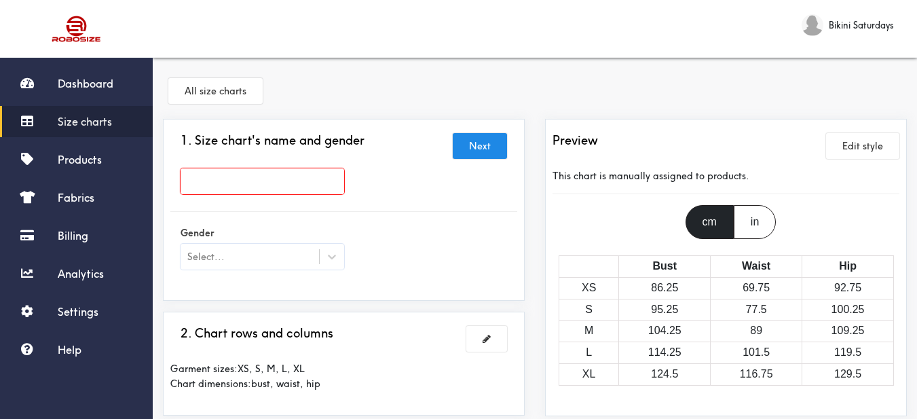
click at [288, 184] on input "text" at bounding box center [263, 181] width 164 height 26
paste input "Mermaid Bikini"
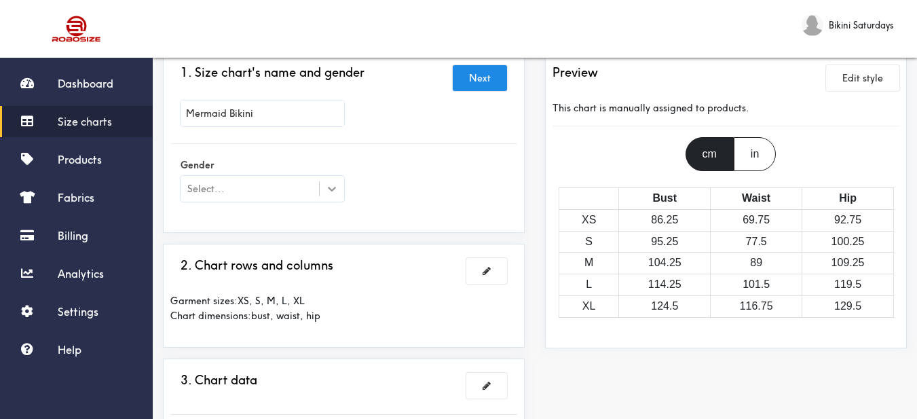
type input "Mermaid Bikini"
drag, startPoint x: 340, startPoint y: 194, endPoint x: 316, endPoint y: 206, distance: 27.6
click at [337, 195] on div at bounding box center [332, 189] width 24 height 24
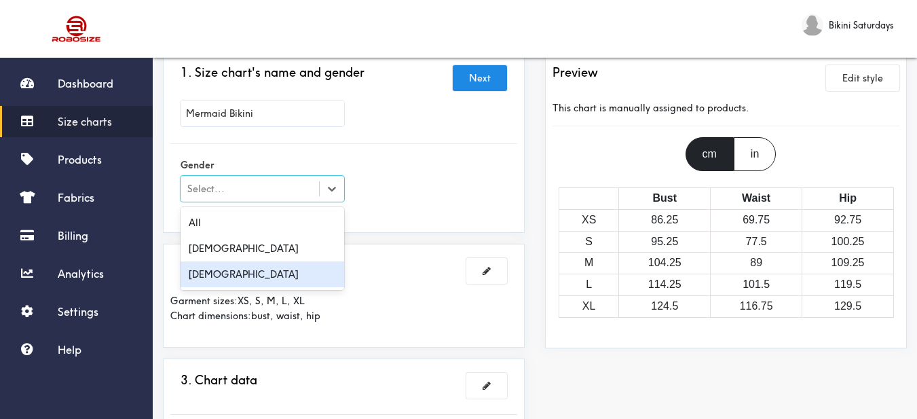
click at [252, 287] on div "[DEMOGRAPHIC_DATA]" at bounding box center [263, 274] width 164 height 26
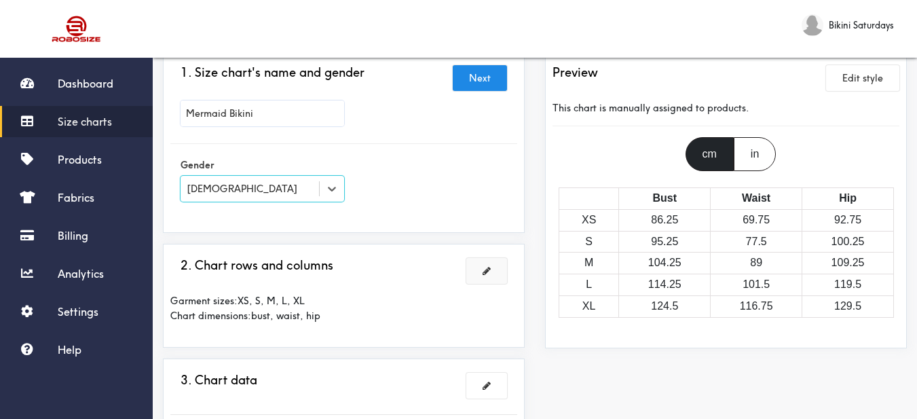
click at [489, 272] on span at bounding box center [487, 271] width 8 height 10
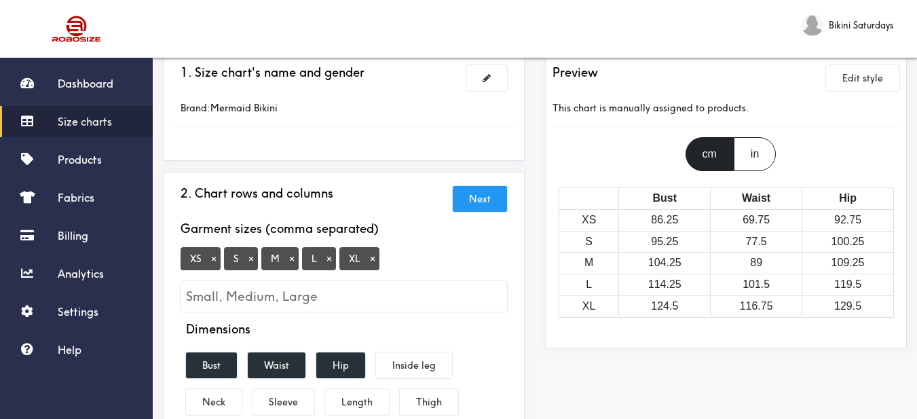
click at [211, 261] on button "×" at bounding box center [214, 259] width 14 height 12
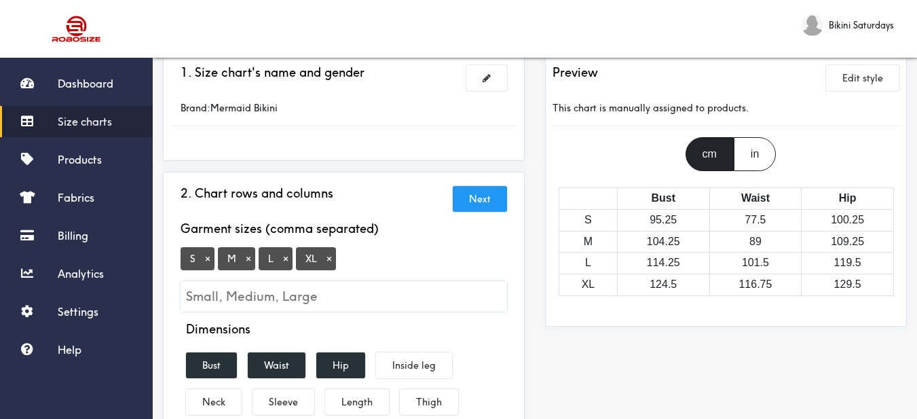
scroll to position [204, 0]
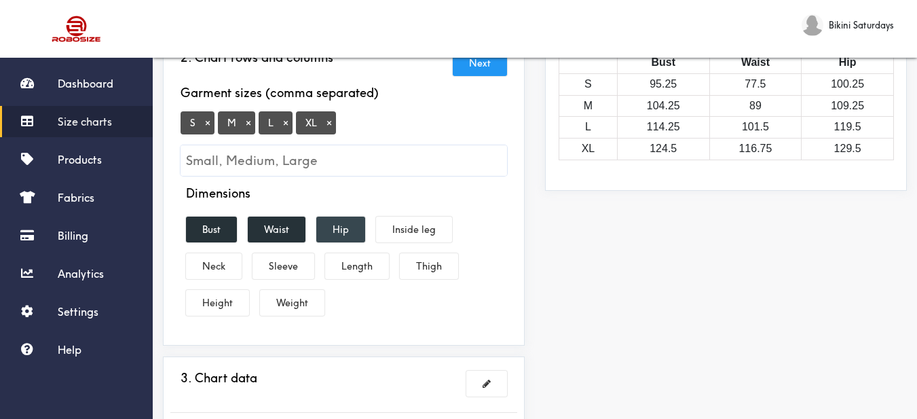
click at [336, 227] on button "Hip" at bounding box center [340, 230] width 49 height 26
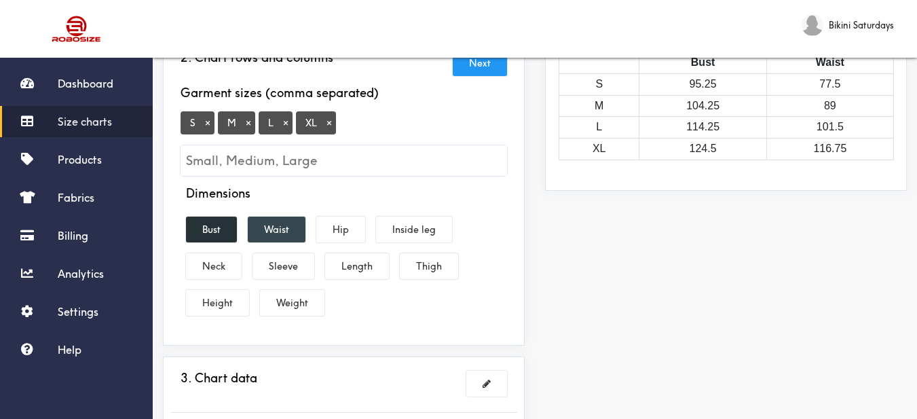
click at [280, 220] on button "Waist" at bounding box center [277, 230] width 58 height 26
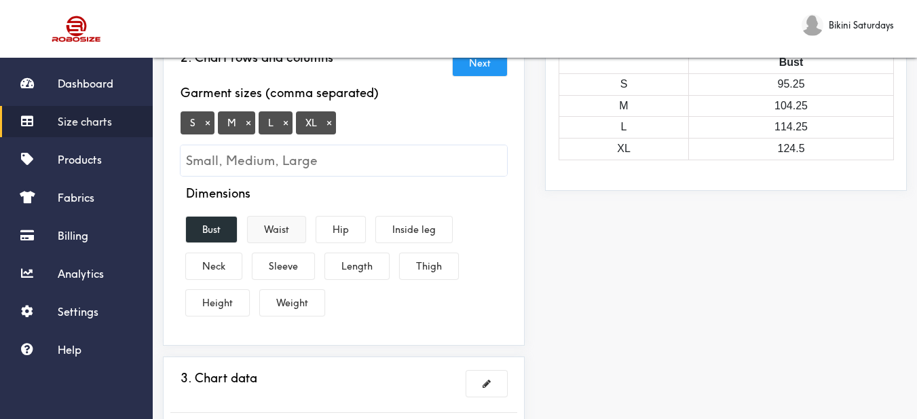
click at [278, 226] on button "Waist" at bounding box center [277, 230] width 58 height 26
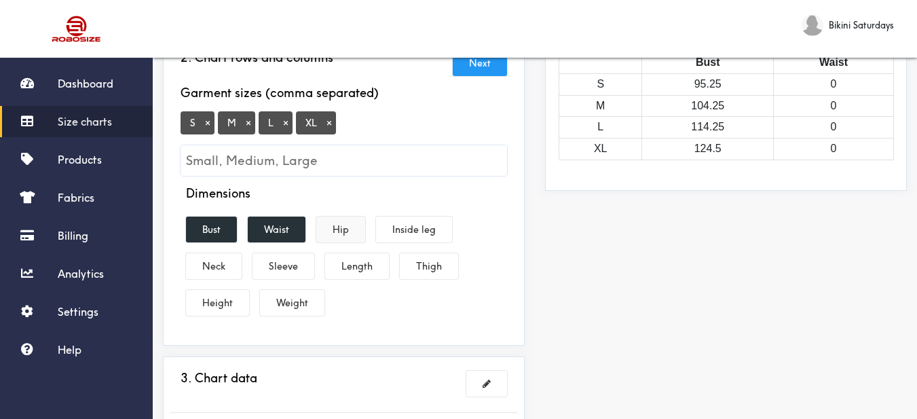
click at [329, 228] on button "Hip" at bounding box center [340, 230] width 49 height 26
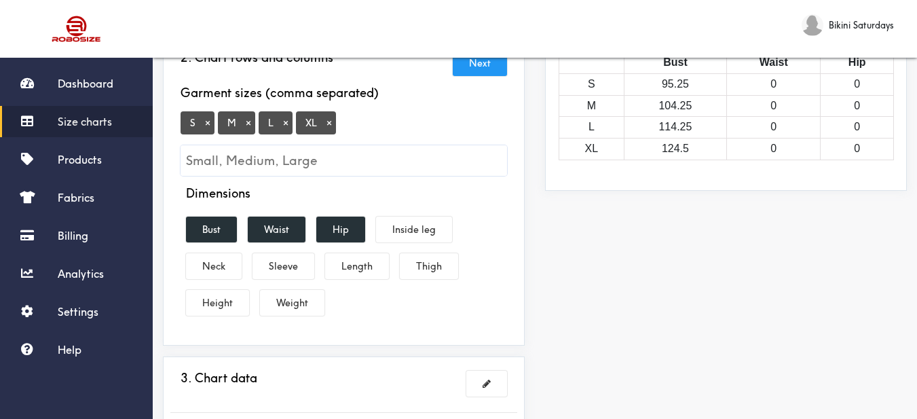
scroll to position [272, 0]
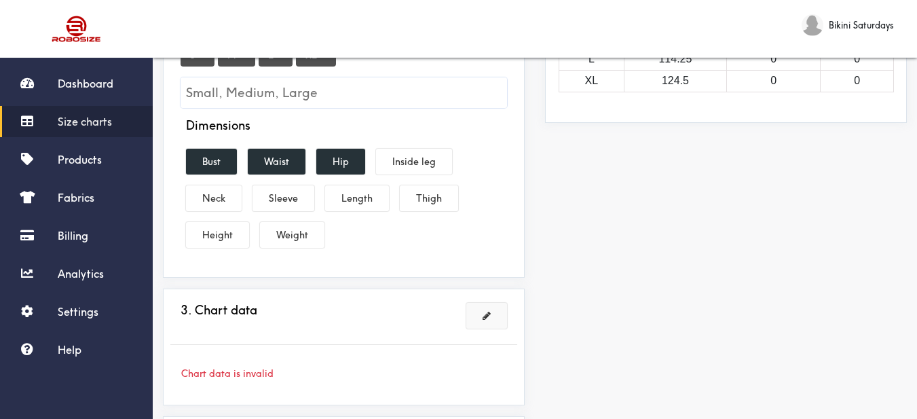
click at [488, 314] on span at bounding box center [487, 316] width 8 height 10
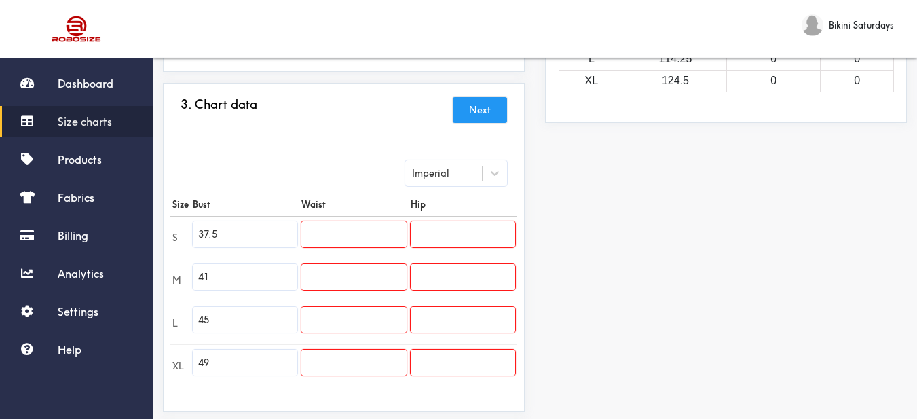
scroll to position [340, 0]
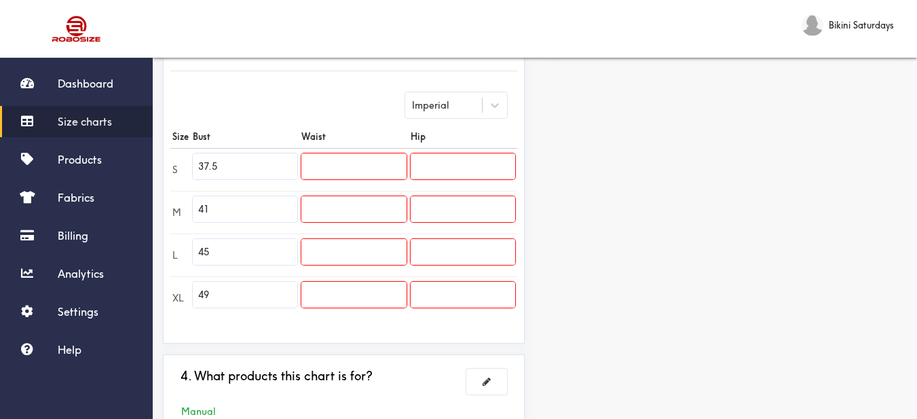
click at [249, 173] on input "37.5" at bounding box center [245, 166] width 105 height 26
drag, startPoint x: 226, startPoint y: 172, endPoint x: 179, endPoint y: 172, distance: 47.5
click at [179, 172] on tr "S 37.5" at bounding box center [343, 169] width 347 height 43
paste input "6.6"
type input "36.6"
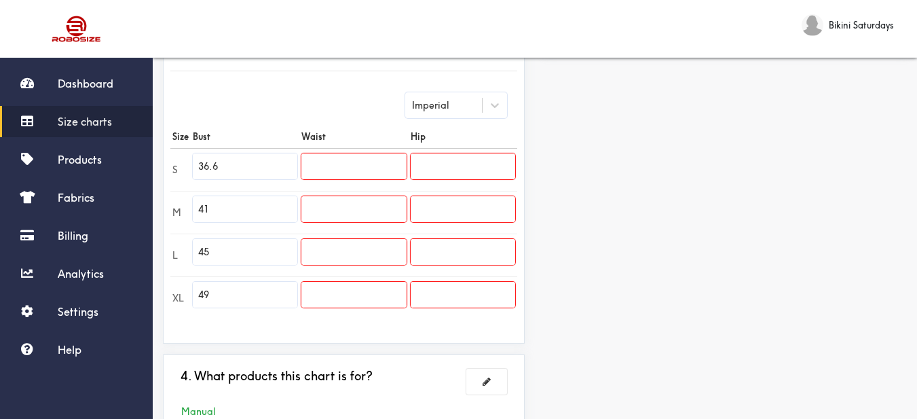
drag, startPoint x: 223, startPoint y: 214, endPoint x: 179, endPoint y: 211, distance: 43.6
click at [179, 211] on tr "M 41" at bounding box center [343, 212] width 347 height 43
paste input "38.2"
type input "38.2"
drag, startPoint x: 197, startPoint y: 255, endPoint x: 187, endPoint y: 255, distance: 10.2
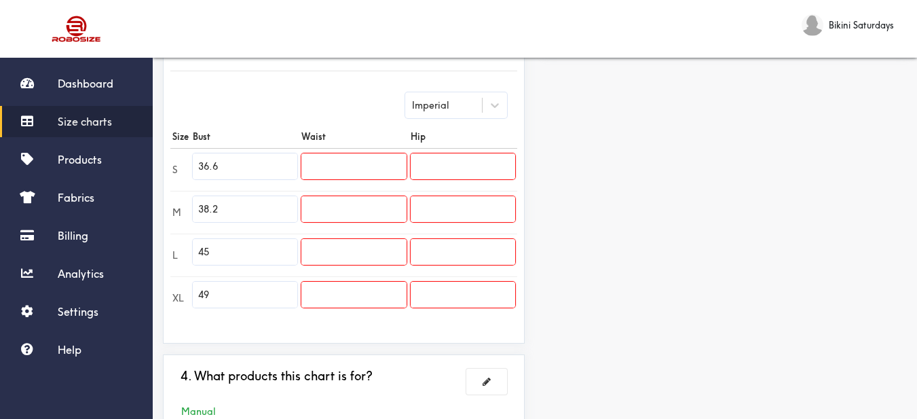
click at [187, 255] on tr "L 45" at bounding box center [343, 255] width 347 height 43
type input "39.8"
drag, startPoint x: 199, startPoint y: 293, endPoint x: 162, endPoint y: 286, distance: 38.0
click at [162, 286] on div "1. Size chart's name and gender Brand: Mermaid Bikini 2. Chart rows and columns…" at bounding box center [344, 116] width 382 height 675
type input "41.3"
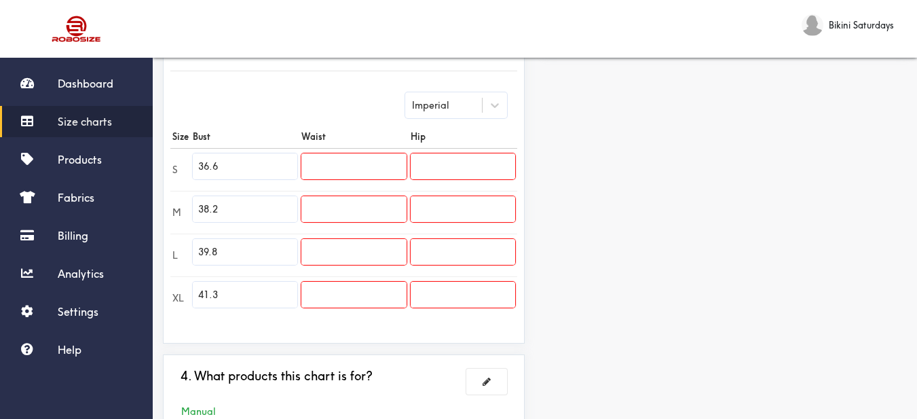
click at [344, 159] on input "text" at bounding box center [354, 166] width 105 height 26
paste input "16.5"
type input "16.5"
click at [324, 203] on input "text" at bounding box center [354, 209] width 105 height 26
paste input "16.9"
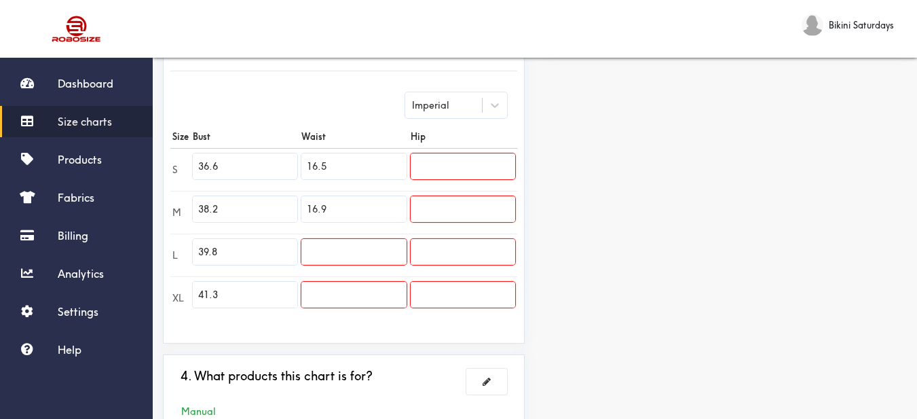
type input "16.9"
click at [337, 257] on input "text" at bounding box center [354, 252] width 105 height 26
type input "17.3"
click at [349, 302] on input "text" at bounding box center [354, 295] width 105 height 26
drag, startPoint x: 355, startPoint y: 297, endPoint x: 274, endPoint y: 294, distance: 80.9
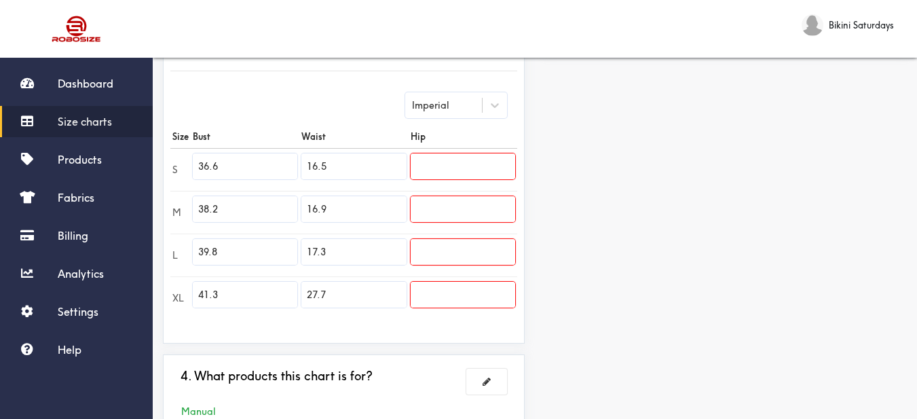
click at [274, 294] on tr "XL 41.3 27.7" at bounding box center [343, 297] width 347 height 43
type input "17.7"
click at [468, 168] on input "text" at bounding box center [463, 166] width 105 height 26
paste input "38.6"
type input "38.6"
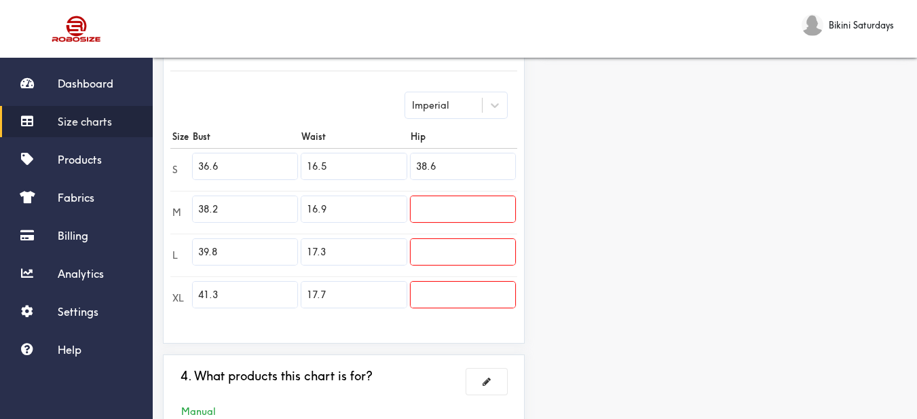
click at [451, 206] on input "text" at bounding box center [463, 209] width 105 height 26
paste input "39.0"
type input "39.0"
click at [466, 266] on td at bounding box center [463, 255] width 109 height 43
click at [462, 257] on input "text" at bounding box center [463, 252] width 105 height 26
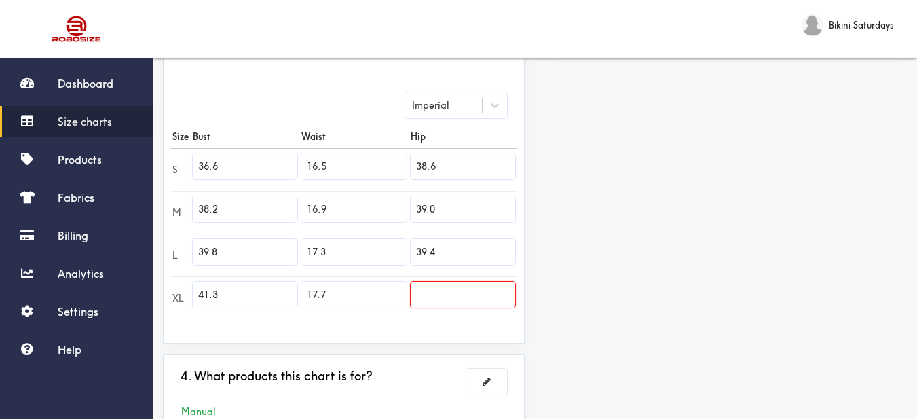
type input "39.4"
click at [480, 290] on input "text" at bounding box center [463, 295] width 105 height 26
type input "39.8"
click at [609, 296] on div "Preview Edit style This chart is manually assigned to products. cm in Bust Wais…" at bounding box center [726, 116] width 382 height 675
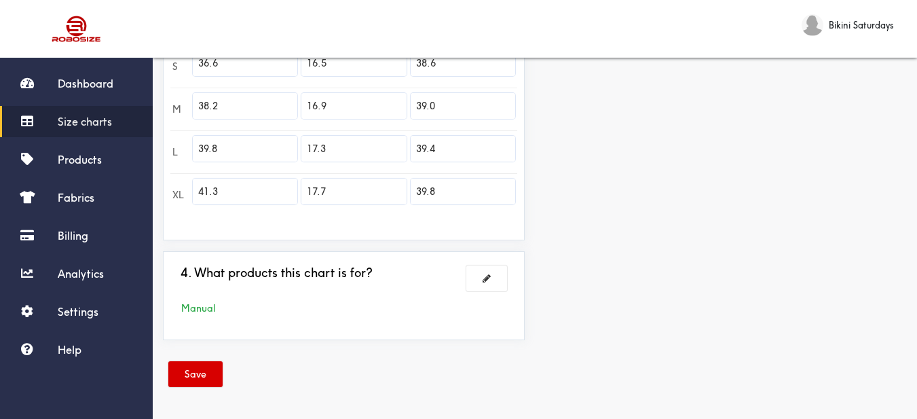
click at [200, 375] on button "Save" at bounding box center [195, 374] width 54 height 26
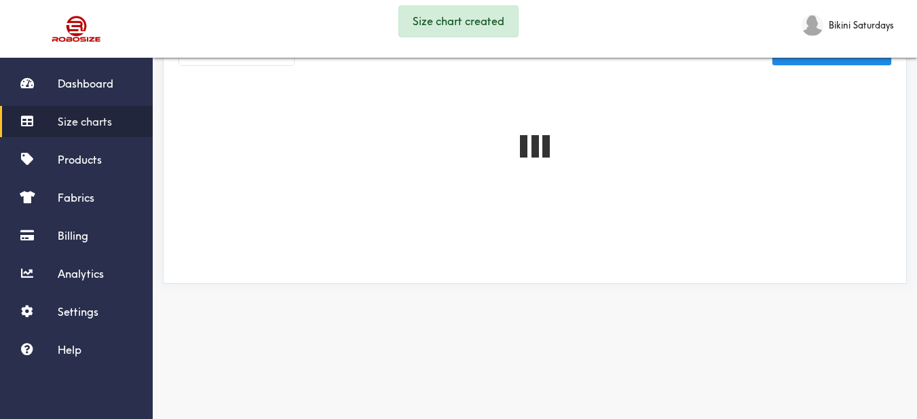
scroll to position [443, 0]
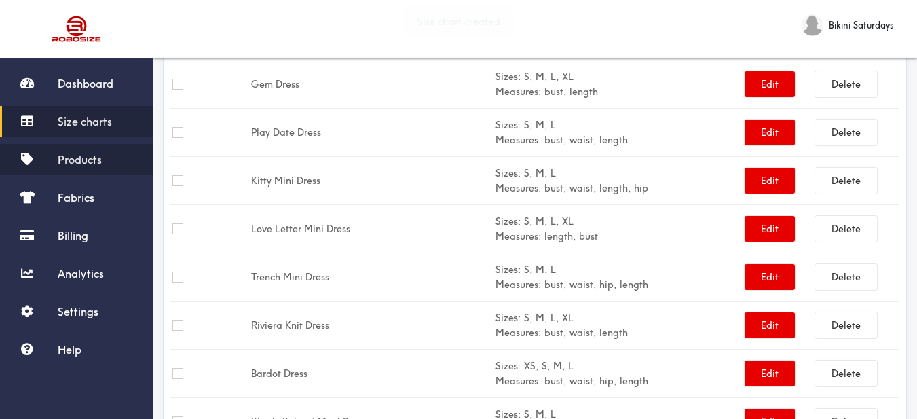
drag, startPoint x: 81, startPoint y: 164, endPoint x: 88, endPoint y: 168, distance: 7.6
click at [82, 165] on span "Products" at bounding box center [80, 160] width 44 height 14
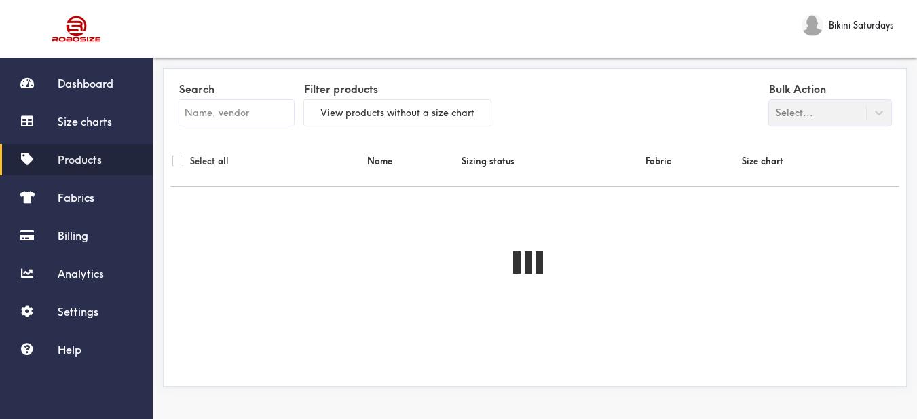
click at [253, 115] on input "text" at bounding box center [236, 113] width 115 height 26
paste input "Mermaid Bikini"
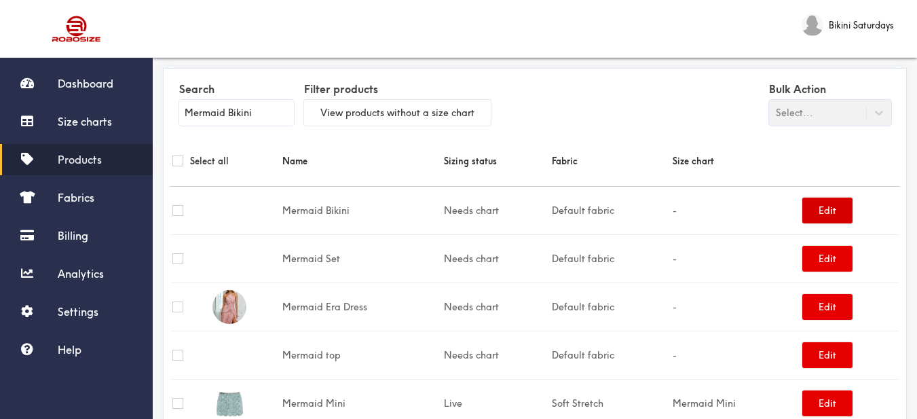
type input "Mermaid Bikini"
click at [840, 204] on button "Edit" at bounding box center [828, 211] width 50 height 26
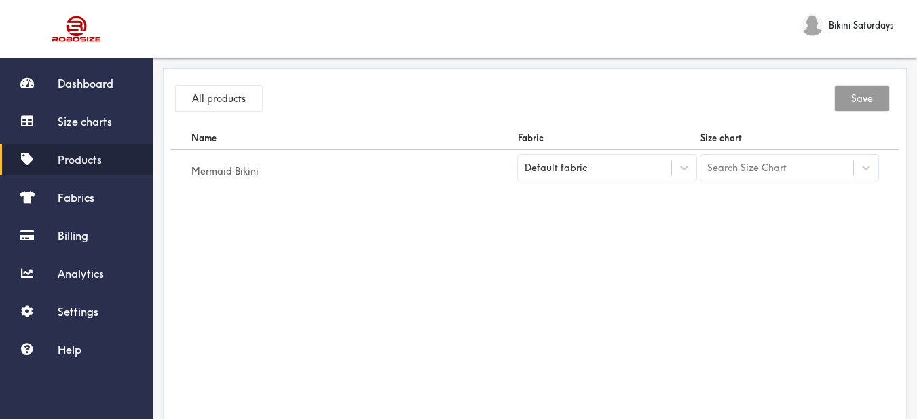
click at [769, 177] on div "Search Size Chart" at bounding box center [777, 167] width 153 height 23
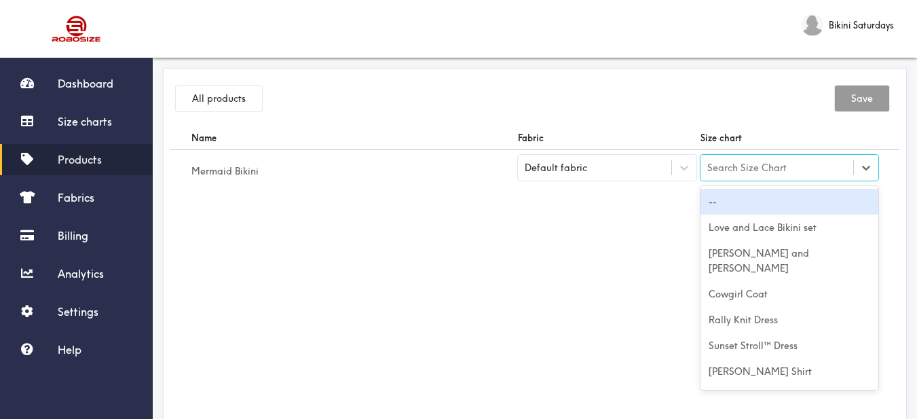
type input "V"
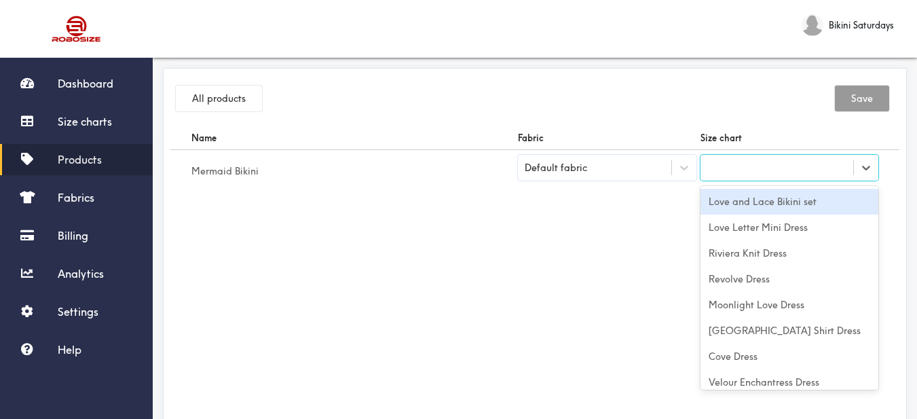
click at [763, 177] on div "V" at bounding box center [777, 167] width 153 height 23
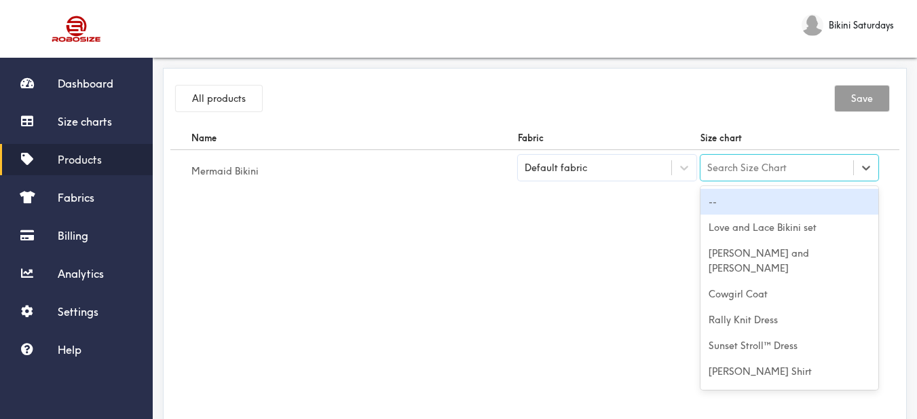
paste input "Mermaid Bikini"
type input "Mermaid Bikini"
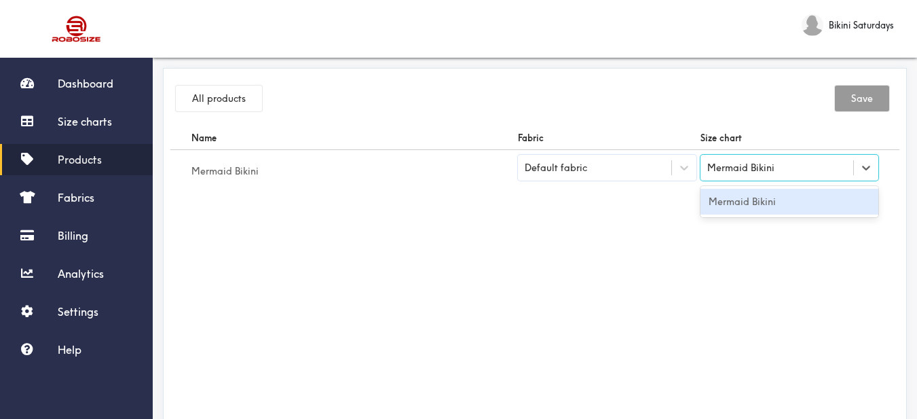
click at [760, 196] on div "Mermaid Bikini" at bounding box center [790, 202] width 179 height 26
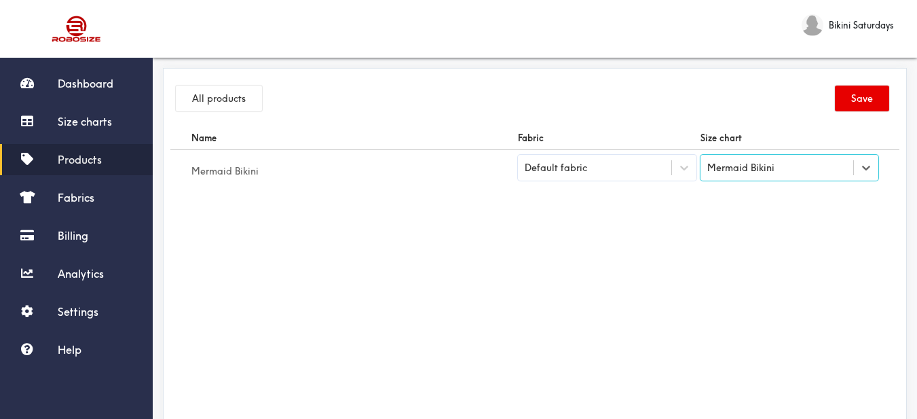
click at [582, 149] on th "Fabric" at bounding box center [607, 138] width 183 height 24
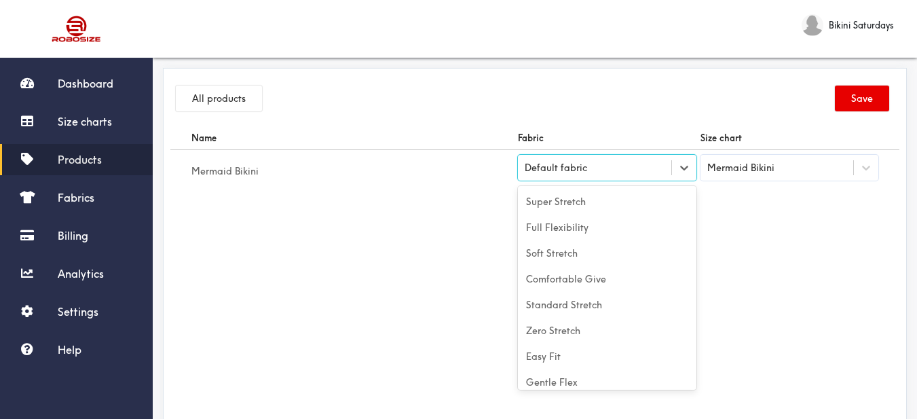
click at [605, 173] on div "Default fabric" at bounding box center [594, 168] width 153 height 14
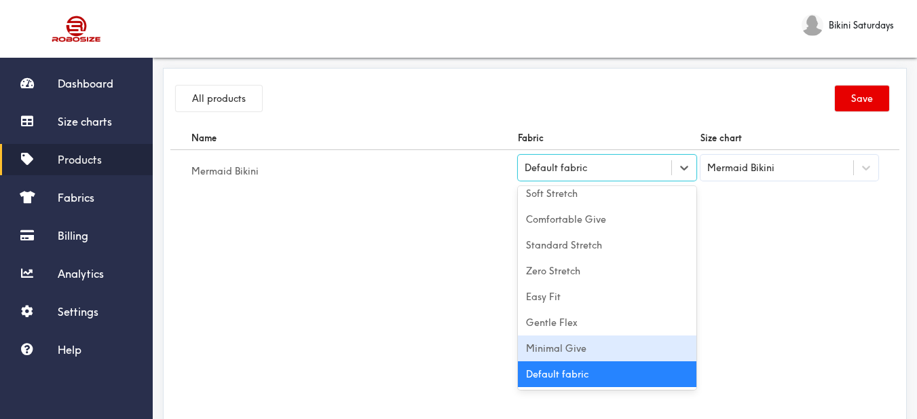
click at [538, 350] on div "Minimal Give" at bounding box center [607, 348] width 179 height 26
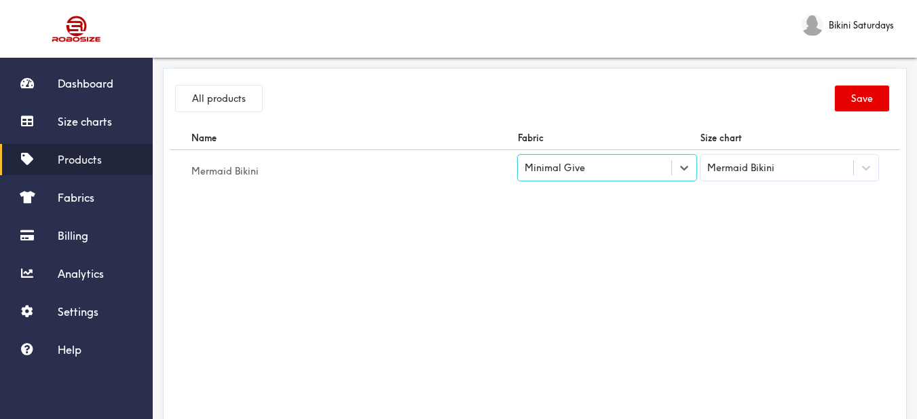
click at [749, 298] on div "Name Fabric Size chart Mermaid Bikini option [object Object], selected. Select …" at bounding box center [534, 279] width 729 height 306
click at [864, 100] on button "Save" at bounding box center [862, 99] width 54 height 26
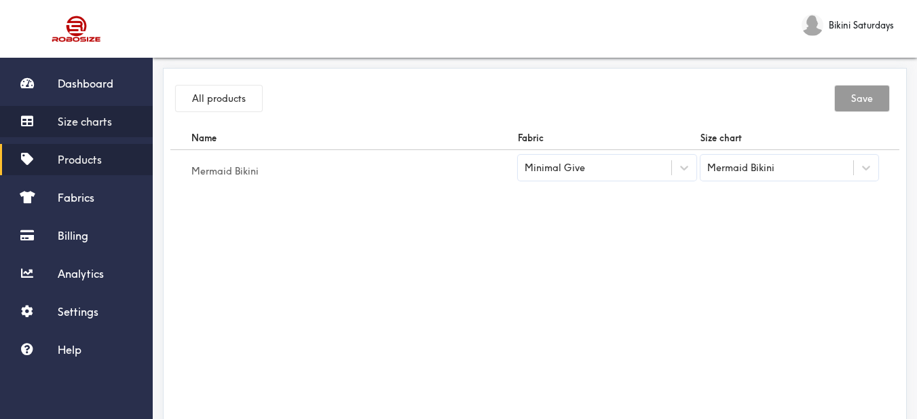
click at [111, 128] on span "Size charts" at bounding box center [85, 122] width 54 height 14
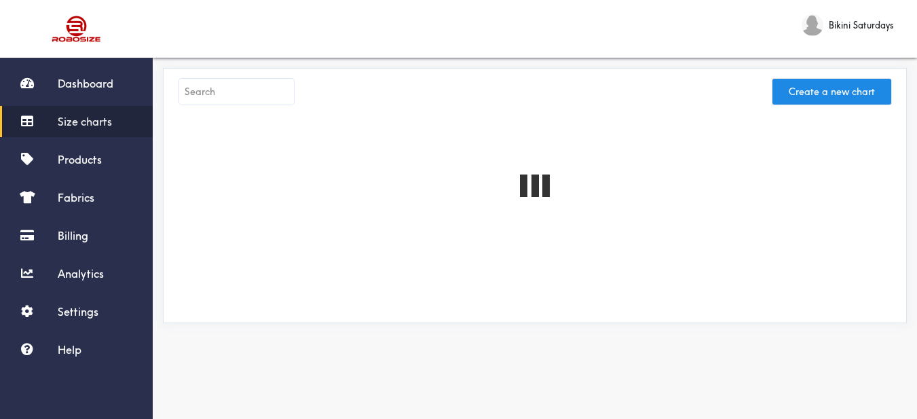
click at [261, 97] on input "text" at bounding box center [236, 92] width 115 height 26
paste input "Bella One Piece Set"
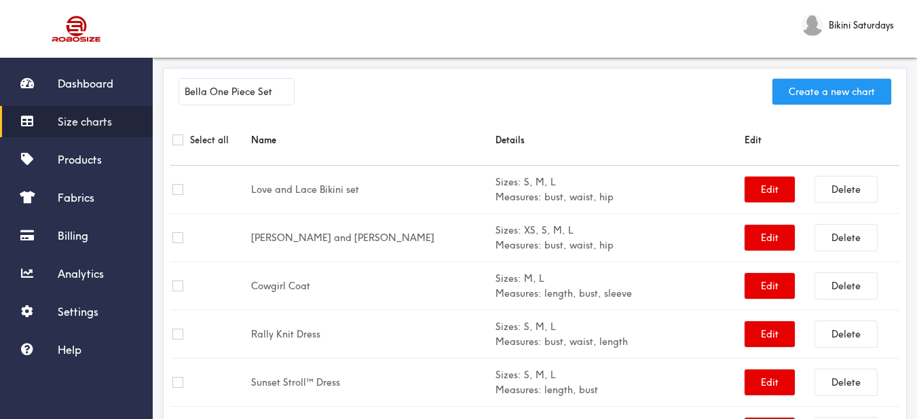
type input "Bella One Piece Set"
click at [860, 87] on button "Create a new chart" at bounding box center [832, 92] width 119 height 26
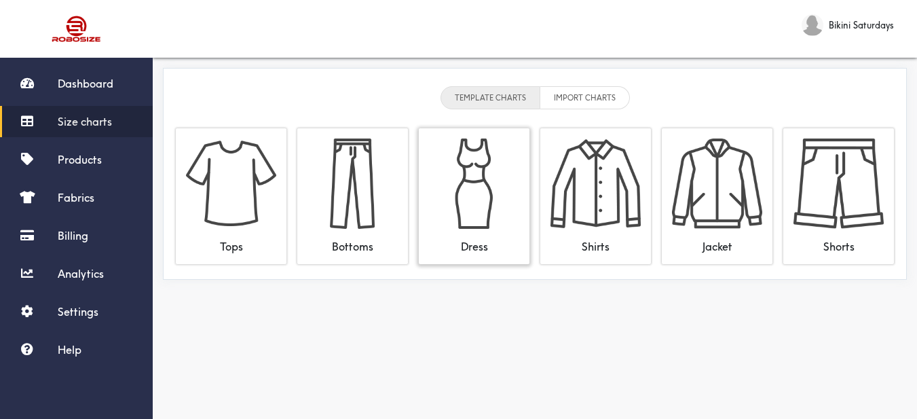
click at [471, 191] on img at bounding box center [474, 184] width 90 height 90
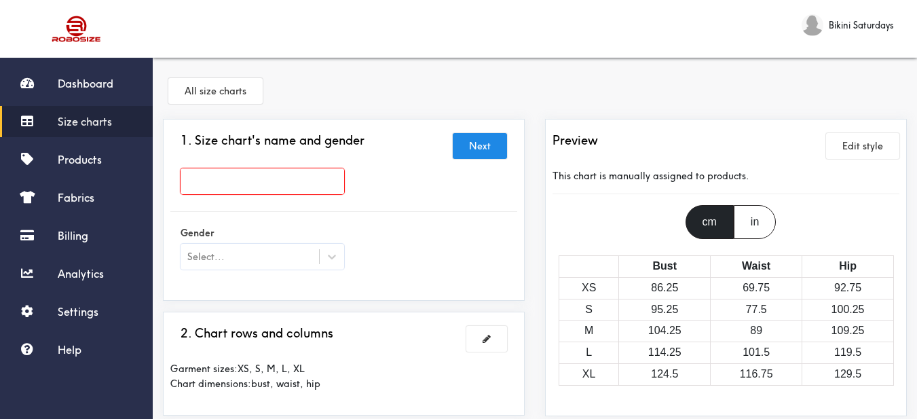
click at [325, 172] on input "text" at bounding box center [263, 181] width 164 height 26
paste input "Bella One Piece Set"
type input "Bella One Piece Set"
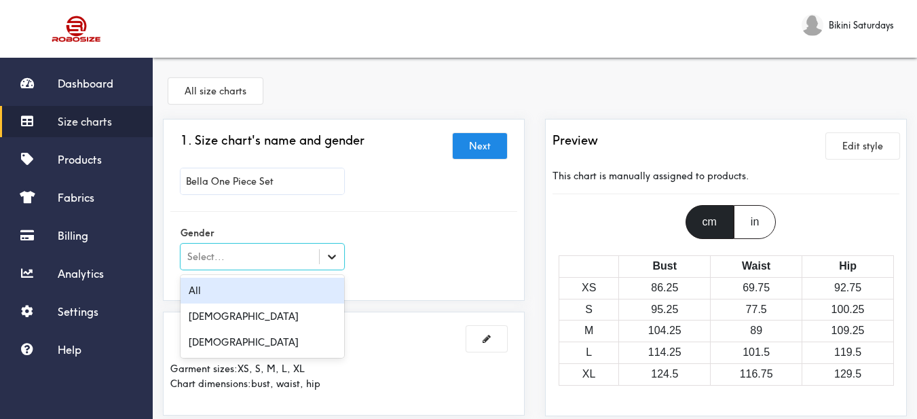
click at [323, 257] on div at bounding box center [332, 256] width 24 height 24
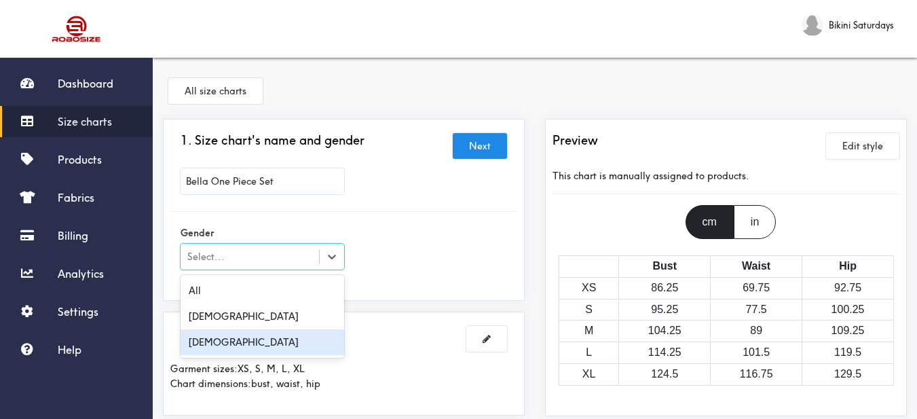
click at [275, 331] on div "[DEMOGRAPHIC_DATA]" at bounding box center [263, 342] width 164 height 26
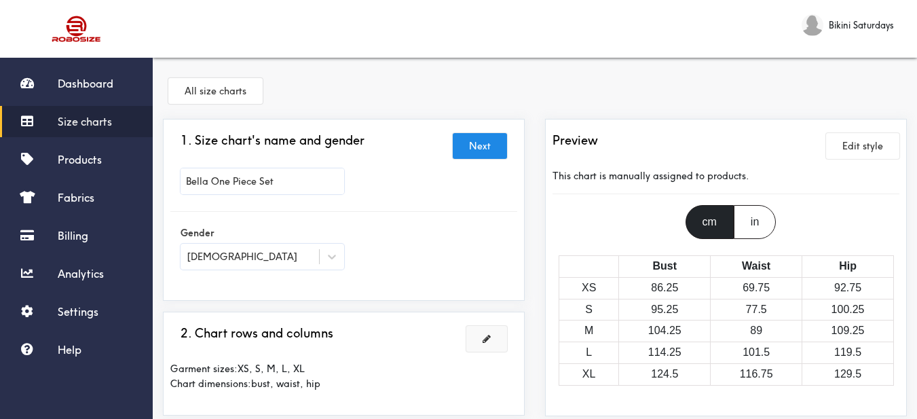
click at [493, 337] on button at bounding box center [487, 339] width 41 height 26
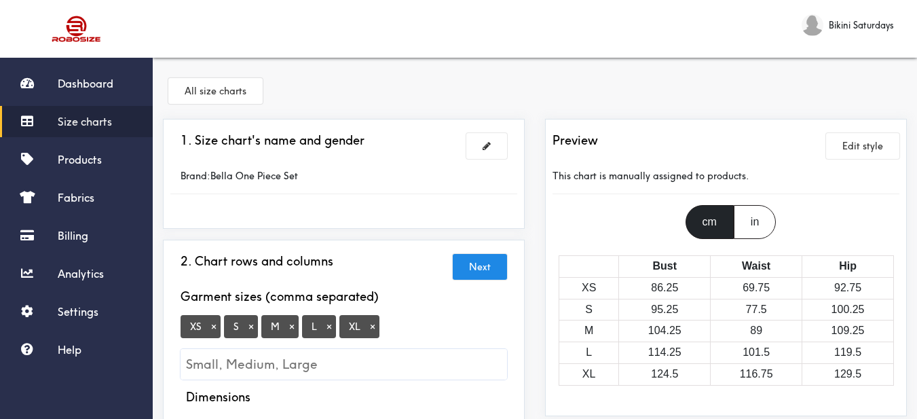
scroll to position [136, 0]
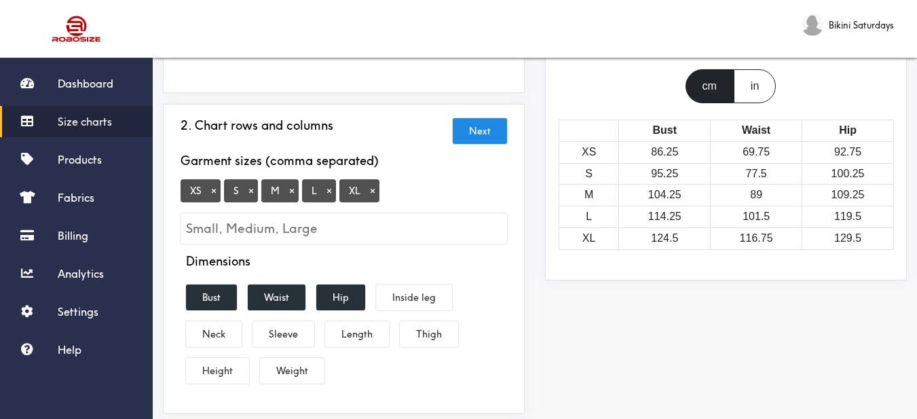
click at [219, 188] on button "×" at bounding box center [214, 191] width 14 height 12
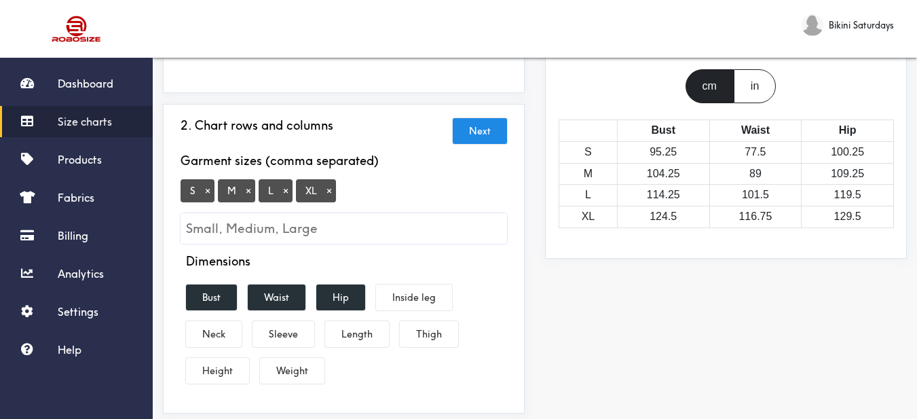
click at [331, 194] on button "×" at bounding box center [330, 191] width 14 height 12
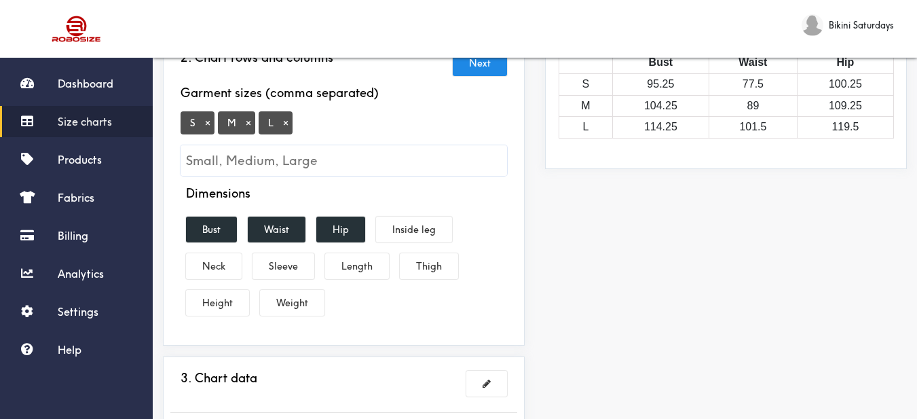
scroll to position [272, 0]
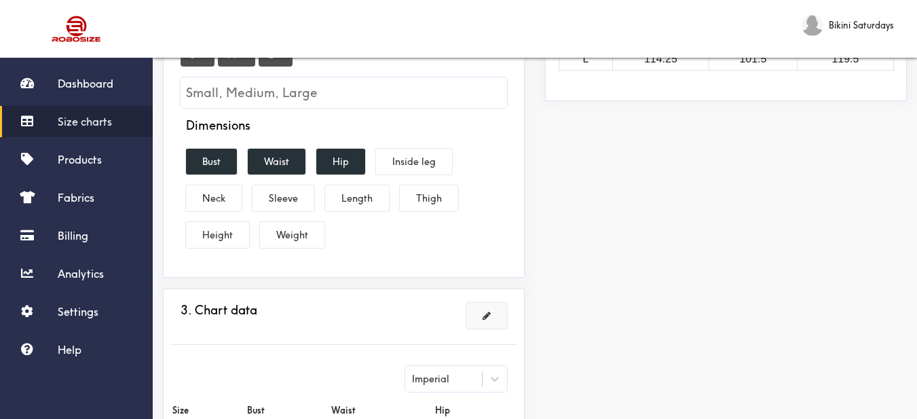
click at [486, 315] on span at bounding box center [487, 316] width 8 height 10
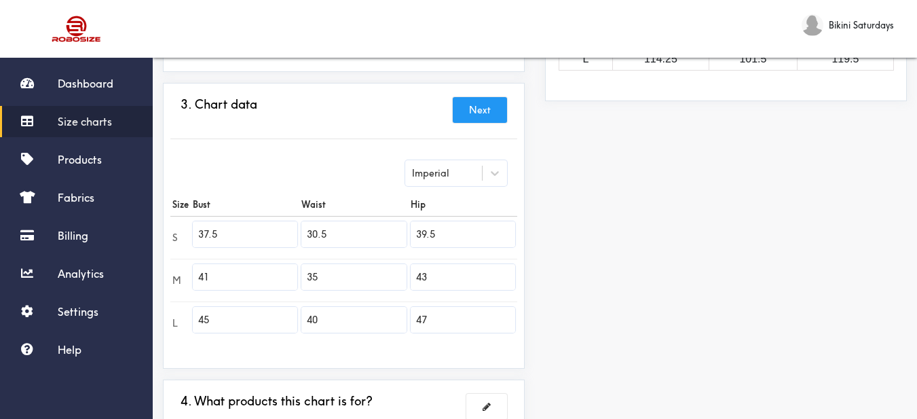
scroll to position [340, 0]
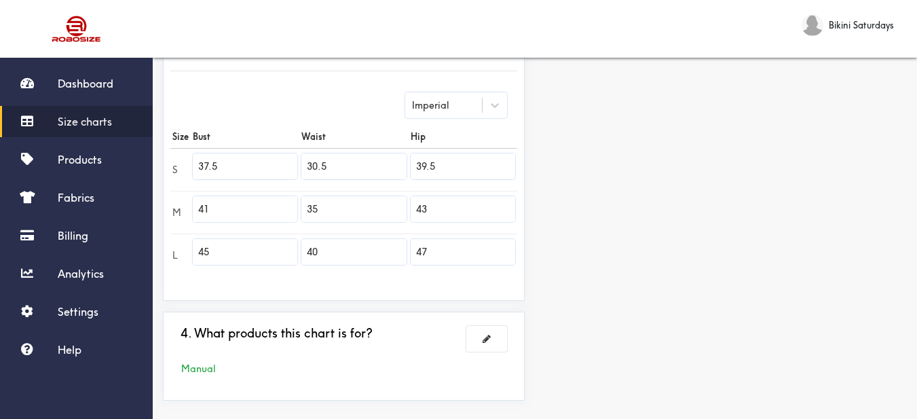
drag, startPoint x: 224, startPoint y: 166, endPoint x: 153, endPoint y: 156, distance: 71.5
click at [150, 156] on div "Dashboard Size charts Products Fabrics Billing Analytics Settings Help Bikini S…" at bounding box center [458, 69] width 917 height 819
drag, startPoint x: 227, startPoint y: 174, endPoint x: 151, endPoint y: 153, distance: 79.4
click at [141, 156] on div "Dashboard Size charts Products Fabrics Billing Analytics Settings Help Bikini S…" at bounding box center [458, 69] width 917 height 819
type input "32"
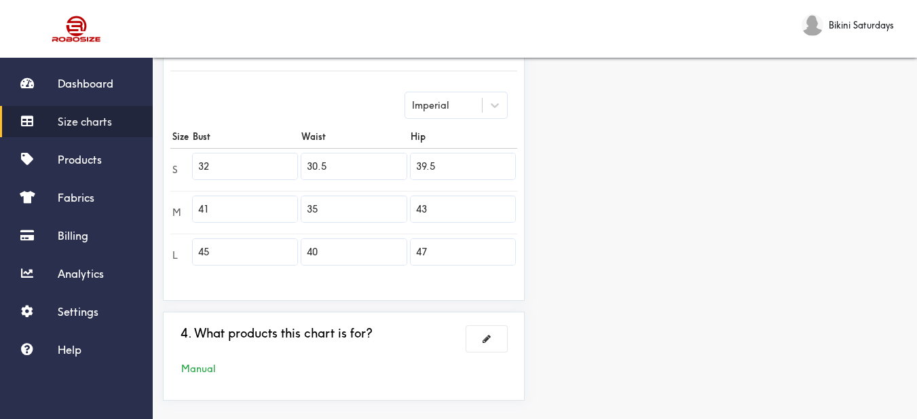
drag, startPoint x: 208, startPoint y: 213, endPoint x: 170, endPoint y: 209, distance: 38.9
click at [164, 211] on div "3. Chart data Next Imperial Size Bust Waist Hip S 32 30.5 39.5 M 41 35 43 L 45 …" at bounding box center [344, 158] width 362 height 286
type input "34"
drag, startPoint x: 234, startPoint y: 263, endPoint x: 124, endPoint y: 241, distance: 112.8
click at [124, 241] on div "Dashboard Size charts Products Fabrics Billing Analytics Settings Help Bikini S…" at bounding box center [458, 69] width 917 height 819
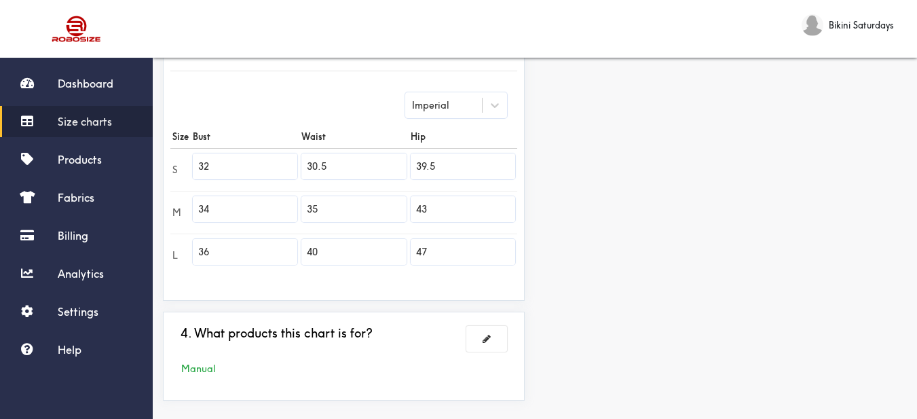
type input "36"
drag, startPoint x: 341, startPoint y: 173, endPoint x: 253, endPoint y: 153, distance: 90.6
click at [253, 153] on tr "S 32 30.5 39.5" at bounding box center [343, 169] width 347 height 43
type input "24"
drag, startPoint x: 332, startPoint y: 206, endPoint x: 263, endPoint y: 205, distance: 69.3
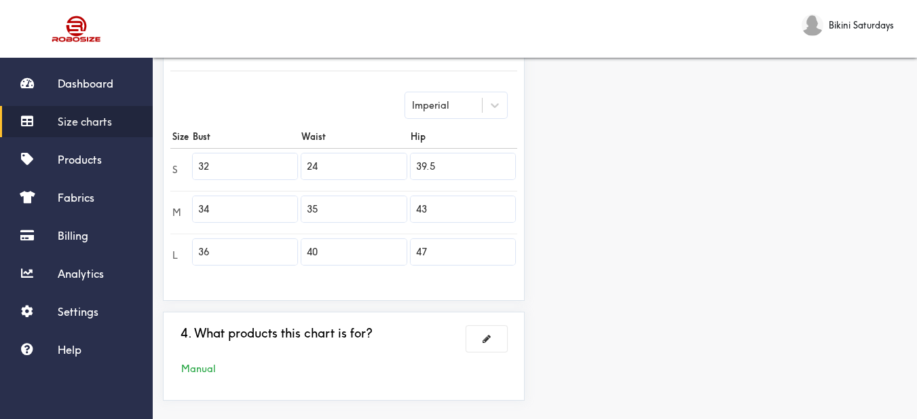
click at [263, 205] on tr "M 34 35 43" at bounding box center [343, 212] width 347 height 43
type input "26"
click at [251, 244] on tr "L 36 40 47" at bounding box center [343, 255] width 347 height 43
type input "28"
drag, startPoint x: 450, startPoint y: 169, endPoint x: 371, endPoint y: 163, distance: 79.7
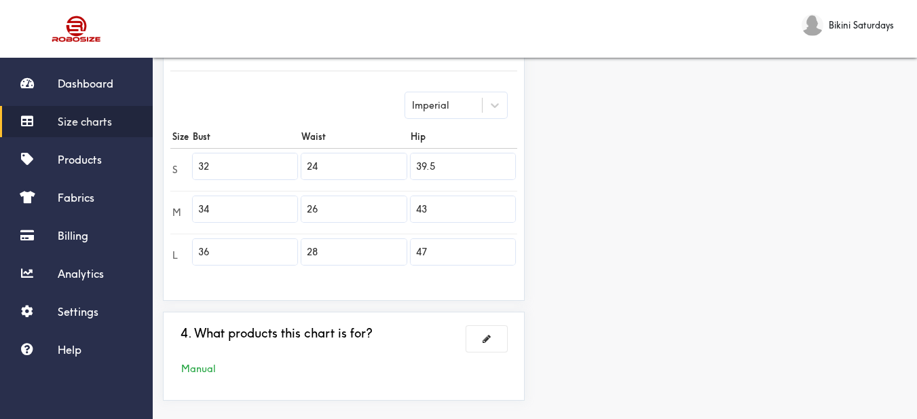
click at [373, 164] on tr "S 32 24 39.5" at bounding box center [343, 169] width 347 height 43
type input "34"
drag, startPoint x: 403, startPoint y: 204, endPoint x: 372, endPoint y: 194, distance: 32.2
click at [372, 194] on tr "M 34 26 43" at bounding box center [343, 212] width 347 height 43
type input "36"
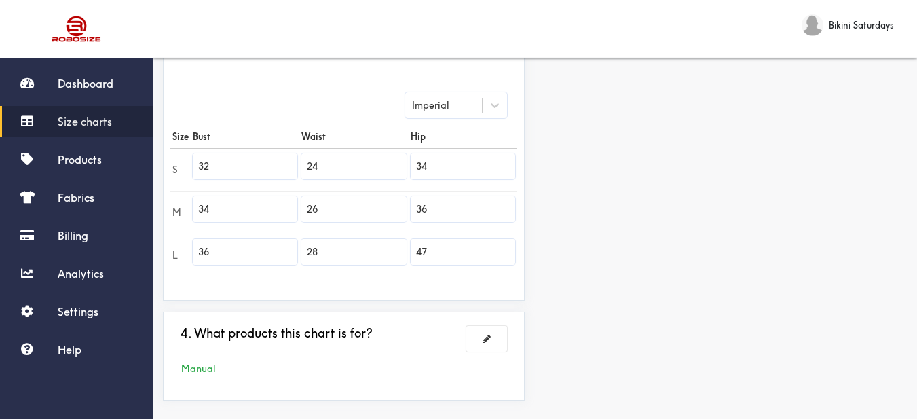
drag, startPoint x: 447, startPoint y: 255, endPoint x: 306, endPoint y: 246, distance: 141.6
click at [297, 246] on tr "L 36 28 47" at bounding box center [343, 255] width 347 height 43
type input "38"
click at [583, 297] on div "Preview Edit style This chart is manually assigned to products. cm in Bust Wais…" at bounding box center [726, 95] width 382 height 632
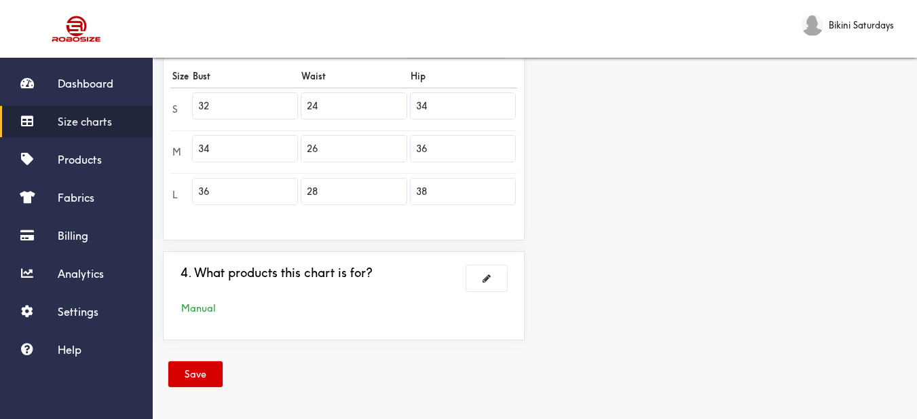
drag, startPoint x: 208, startPoint y: 375, endPoint x: 339, endPoint y: 166, distance: 245.9
click at [208, 375] on button "Save" at bounding box center [195, 374] width 54 height 26
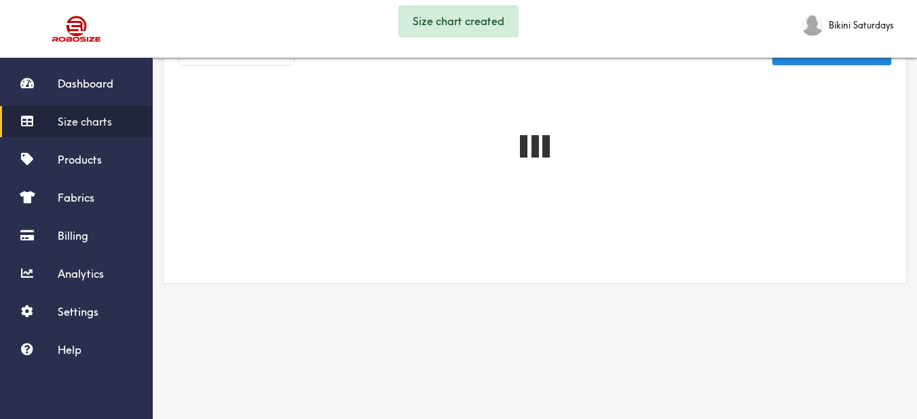
scroll to position [400, 0]
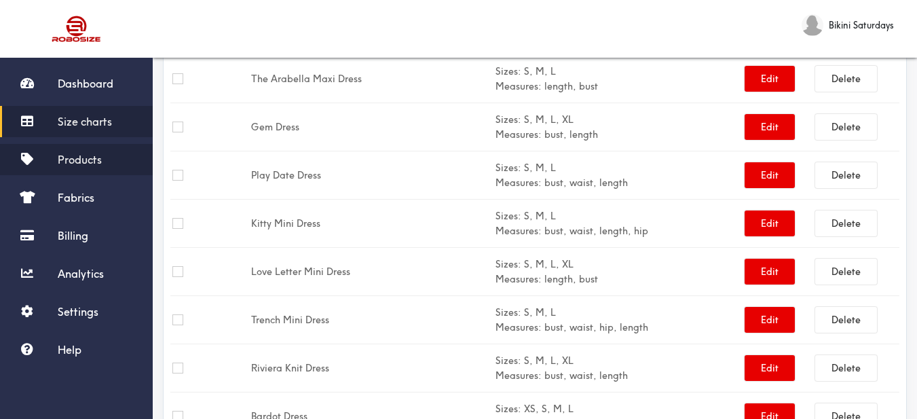
click at [97, 166] on span "Products" at bounding box center [80, 160] width 44 height 14
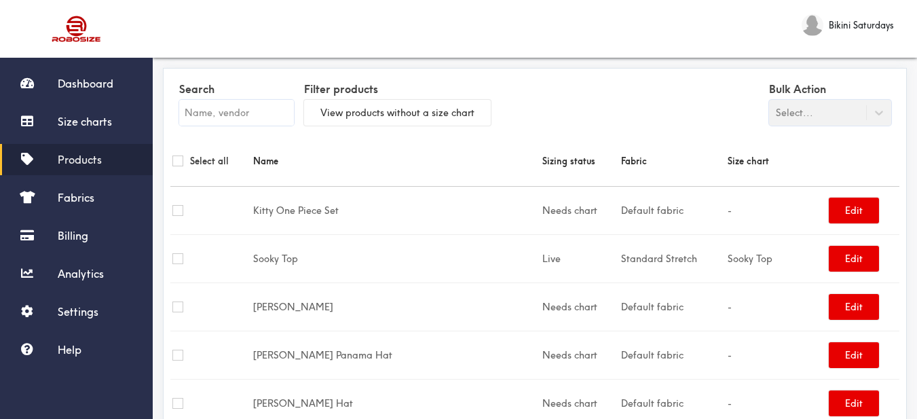
click at [245, 111] on input "text" at bounding box center [236, 113] width 115 height 26
paste input "Bella One Piece Set"
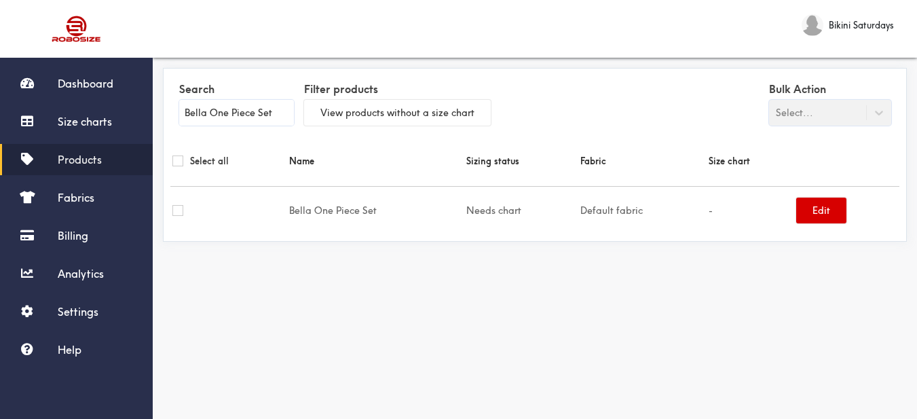
type input "Bella One Piece Set"
click at [813, 218] on button "Edit" at bounding box center [822, 211] width 50 height 26
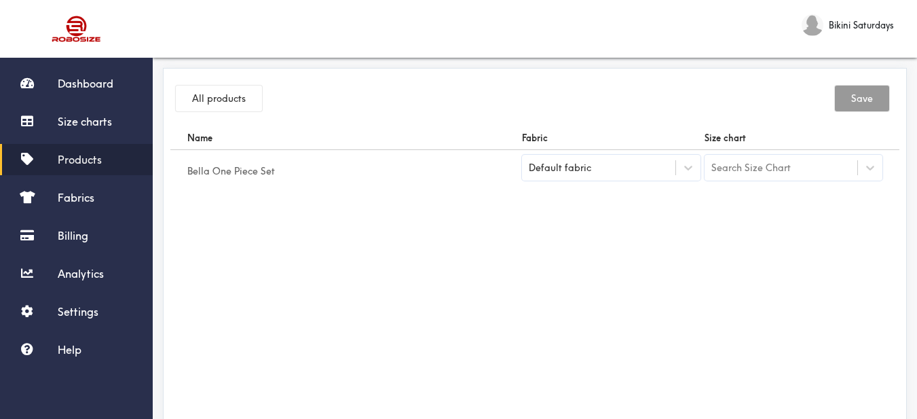
click at [763, 175] on div "Search Size Chart" at bounding box center [751, 167] width 79 height 15
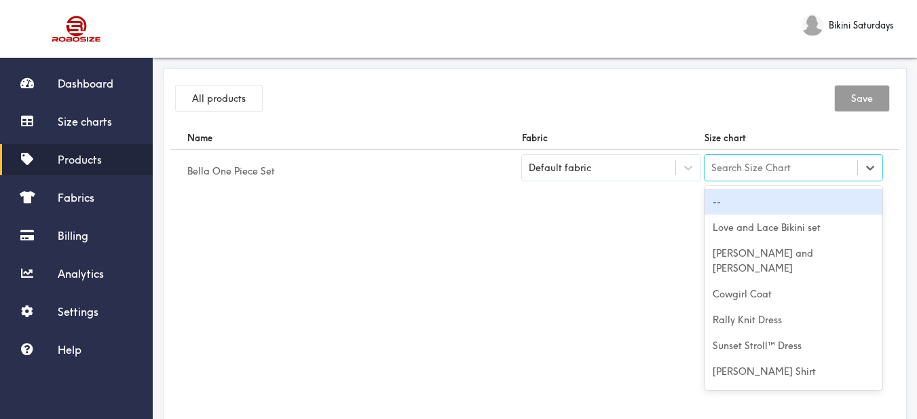
paste input "Bella One Piece Set"
type input "Bella One Piece Set"
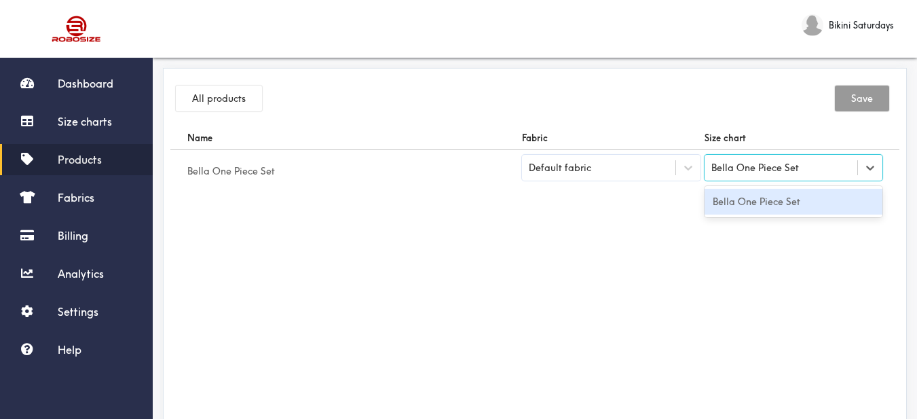
click at [778, 201] on div "Bella One Piece Set" at bounding box center [794, 202] width 179 height 26
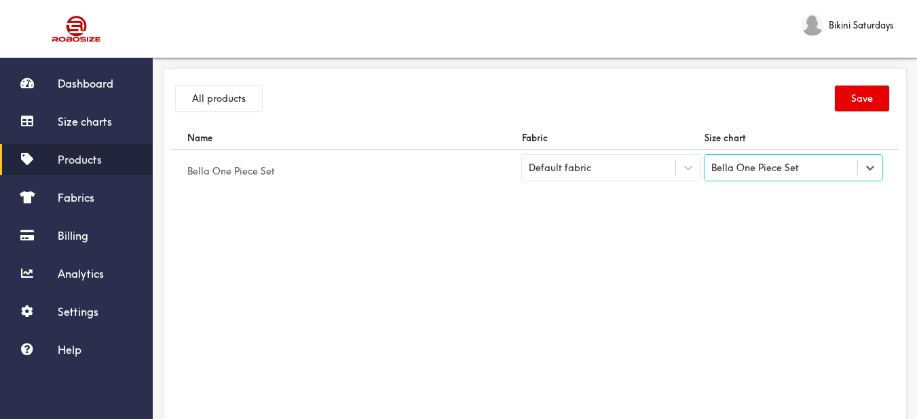
click at [649, 170] on div "Default fabric" at bounding box center [598, 168] width 153 height 14
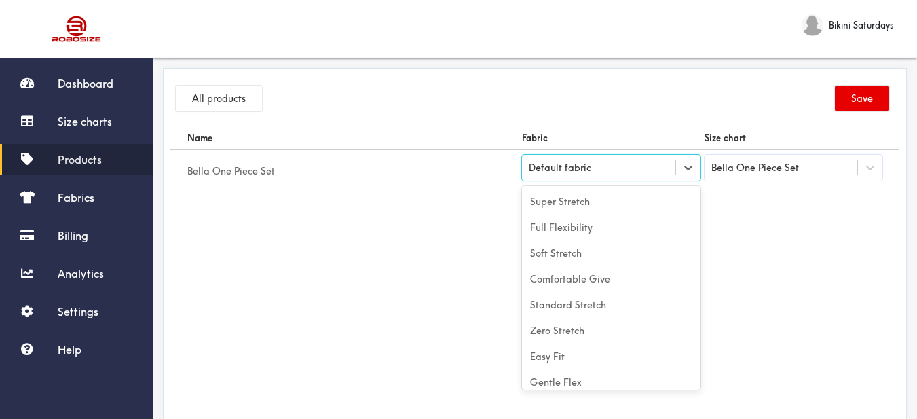
scroll to position [60, 0]
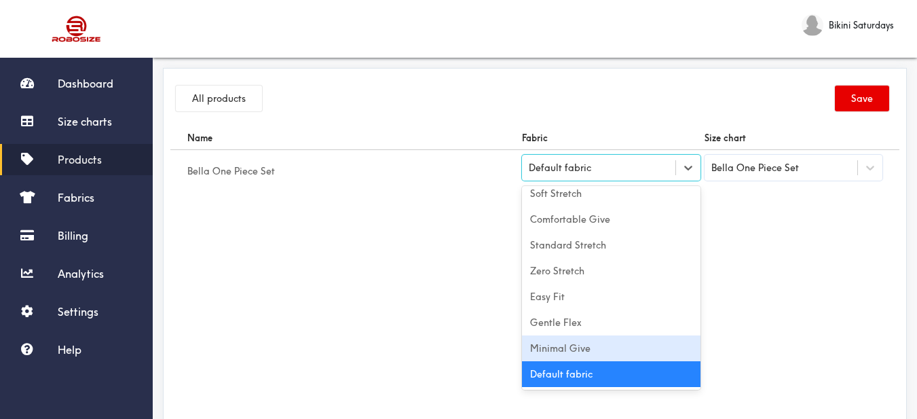
click at [590, 341] on div "Minimal Give" at bounding box center [611, 348] width 179 height 26
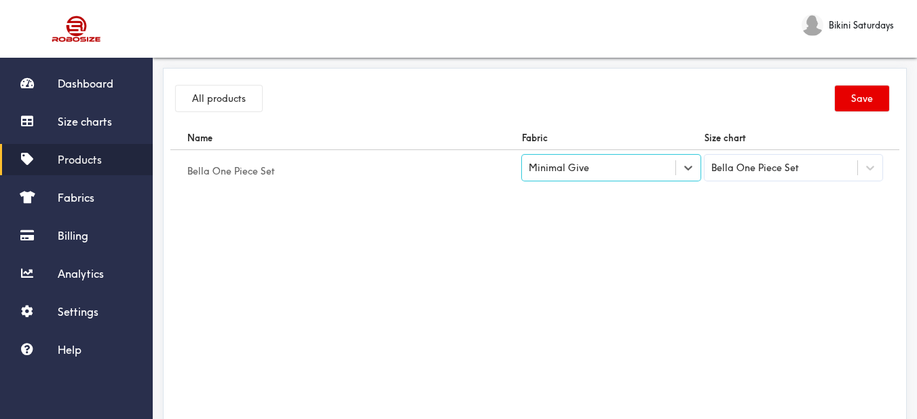
click at [723, 317] on div "Name Fabric Size chart Bella One Piece Set option [object Object], selected. Se…" at bounding box center [534, 279] width 729 height 306
click at [873, 104] on button "Save" at bounding box center [862, 99] width 54 height 26
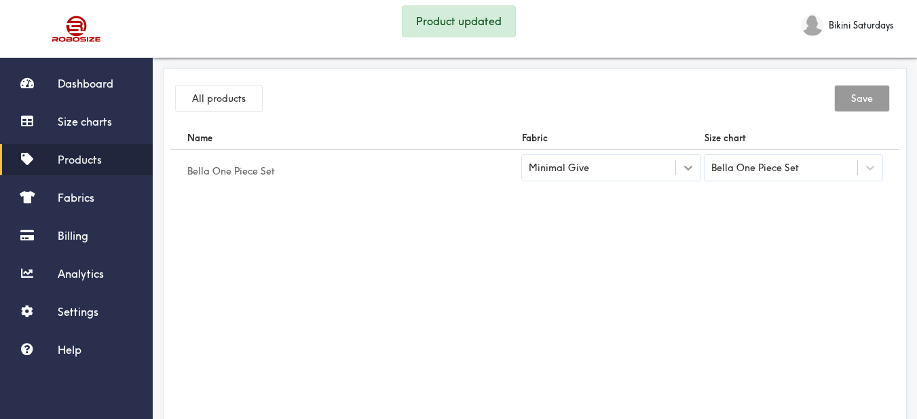
click at [676, 172] on div at bounding box center [688, 168] width 24 height 24
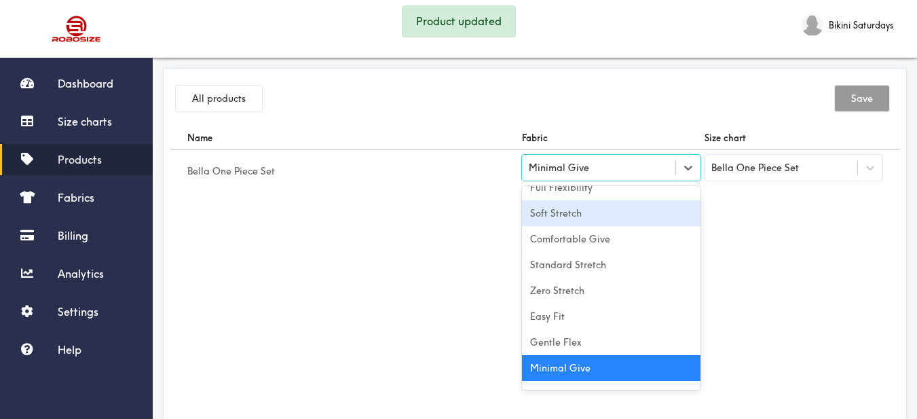
scroll to position [0, 0]
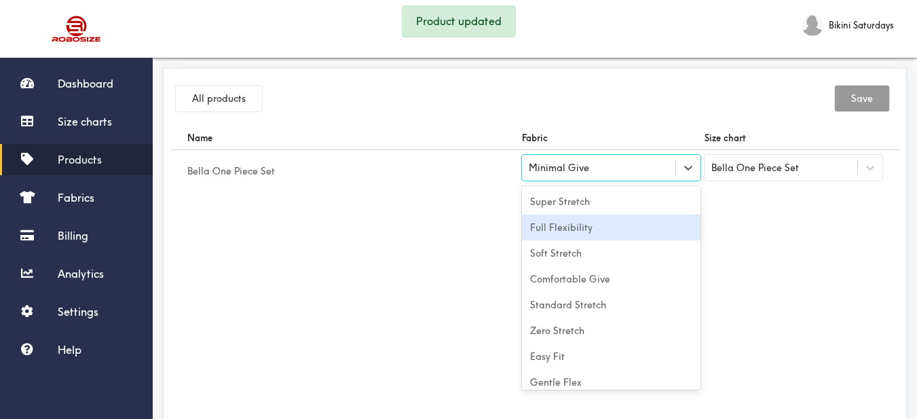
click at [621, 227] on div "Full Flexibility" at bounding box center [611, 228] width 179 height 26
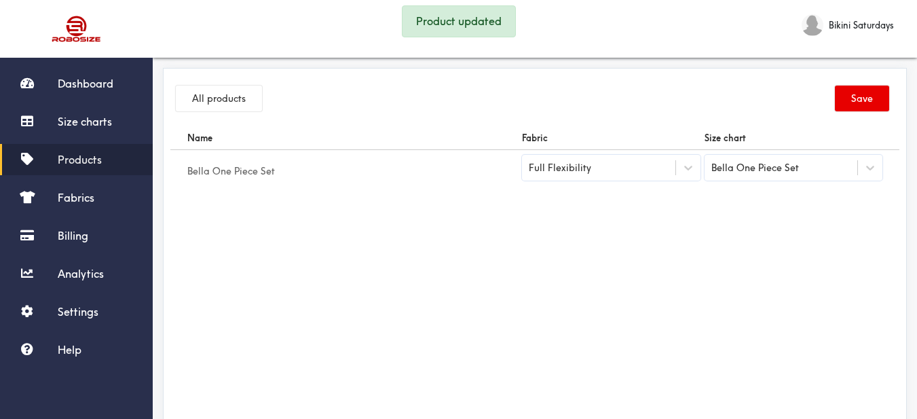
click at [762, 250] on div "Name Fabric Size chart Bella One Piece Set Full Flexibility Bella One Piece Set" at bounding box center [534, 279] width 729 height 306
click at [864, 109] on button "Save" at bounding box center [862, 99] width 54 height 26
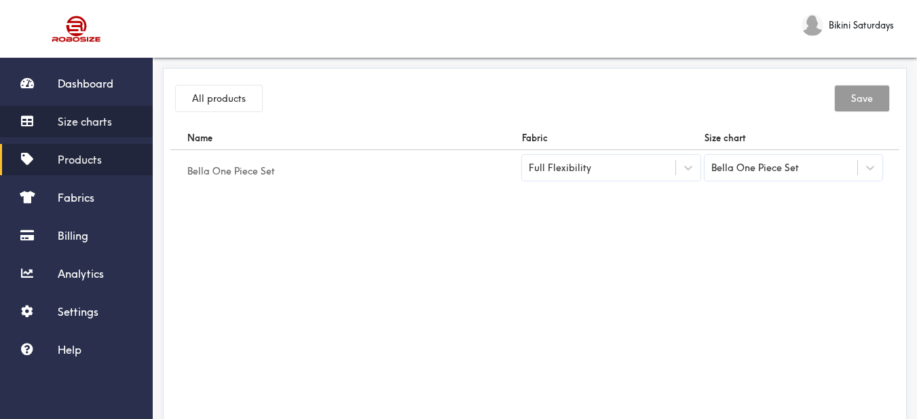
drag, startPoint x: 109, startPoint y: 126, endPoint x: 117, endPoint y: 122, distance: 8.2
click at [107, 126] on span "Size charts" at bounding box center [85, 122] width 54 height 14
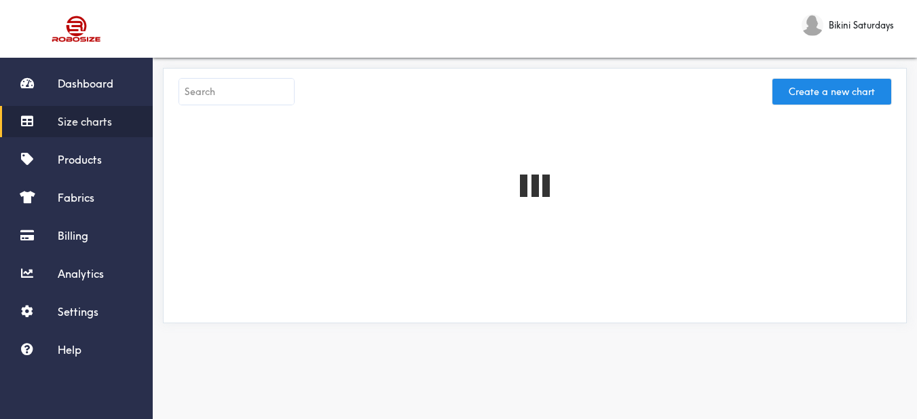
click at [206, 90] on input "text" at bounding box center [236, 92] width 115 height 26
paste input "Cloud Cowgirl Pants"
type input "Cloud Cowgirl Pants"
click at [808, 94] on button "Create a new chart" at bounding box center [832, 92] width 119 height 26
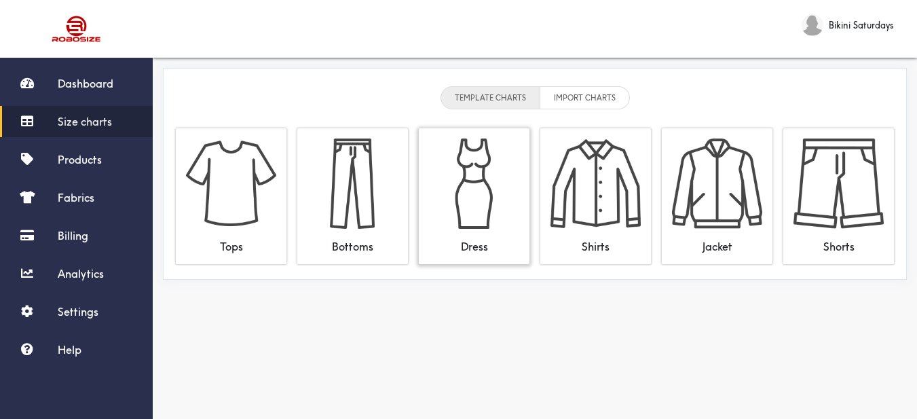
click at [462, 184] on img at bounding box center [474, 184] width 90 height 90
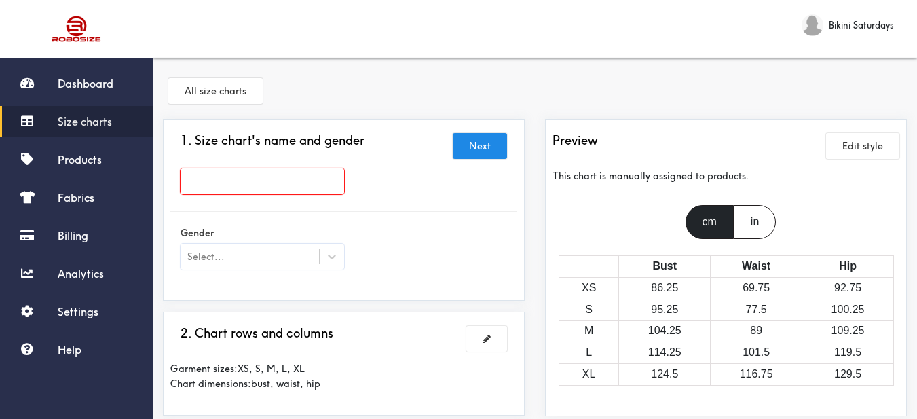
click at [310, 171] on input "text" at bounding box center [263, 181] width 164 height 26
paste input "Cloud Cowgirl Pants"
type input "Cloud Cowgirl Pants"
click at [74, 121] on span "Size charts" at bounding box center [85, 122] width 54 height 14
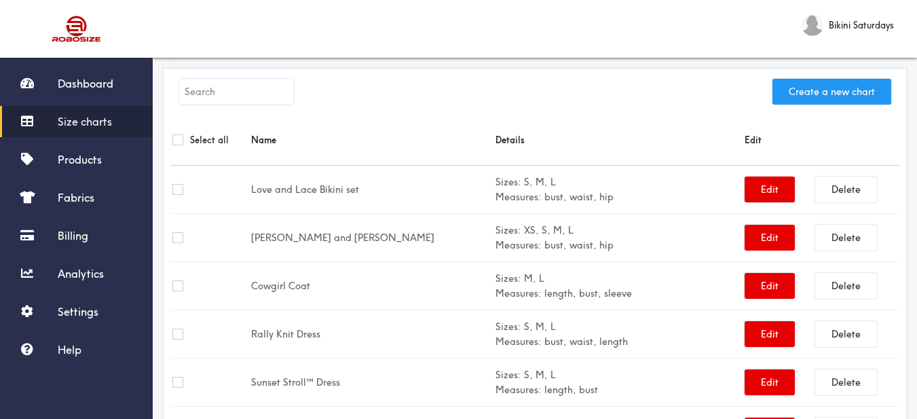
click at [822, 96] on button "Create a new chart" at bounding box center [832, 92] width 119 height 26
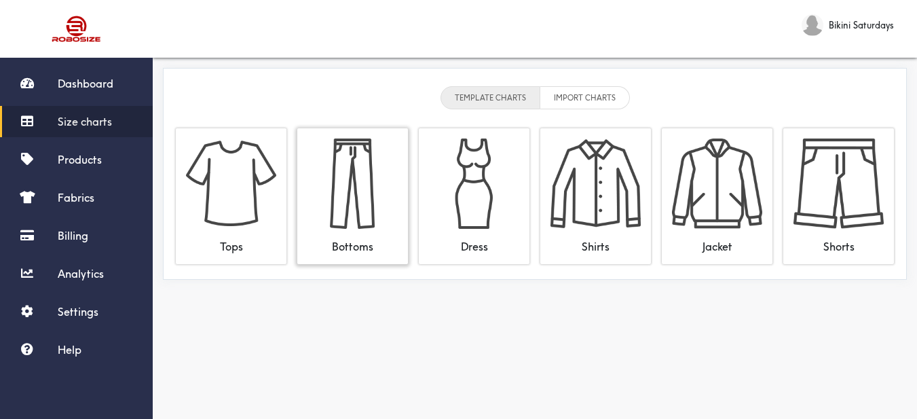
click at [352, 174] on img at bounding box center [353, 184] width 90 height 90
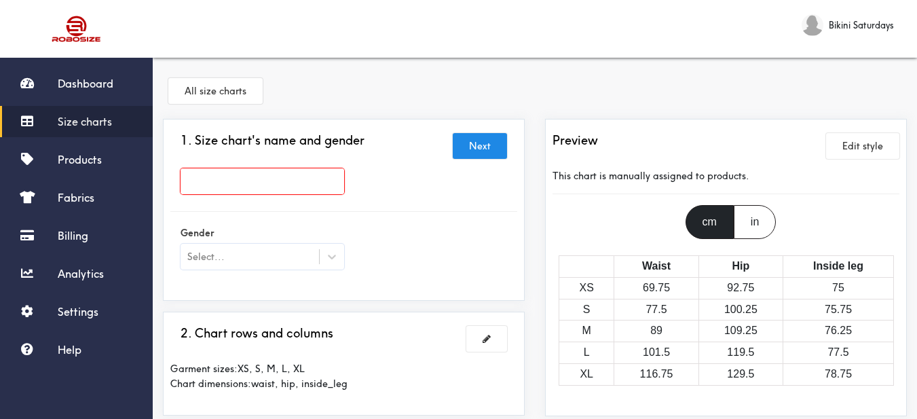
click at [323, 172] on input "text" at bounding box center [263, 181] width 164 height 26
paste input "Cloud Cowgirl Pants"
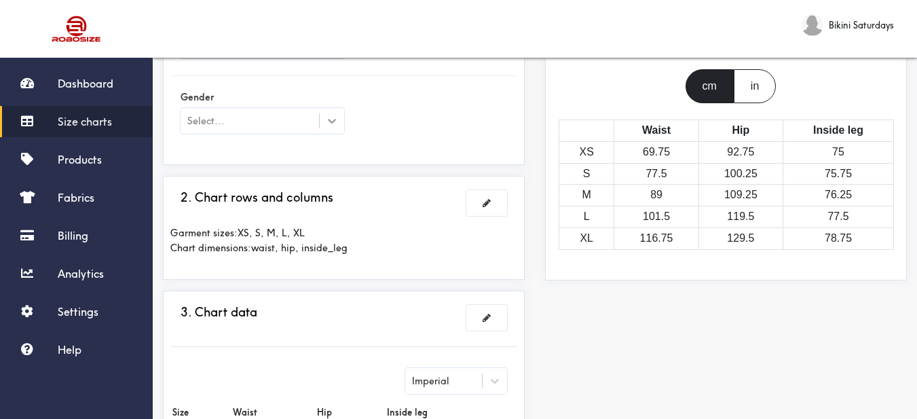
type input "Cloud Cowgirl Pants"
click at [322, 122] on div at bounding box center [332, 121] width 24 height 24
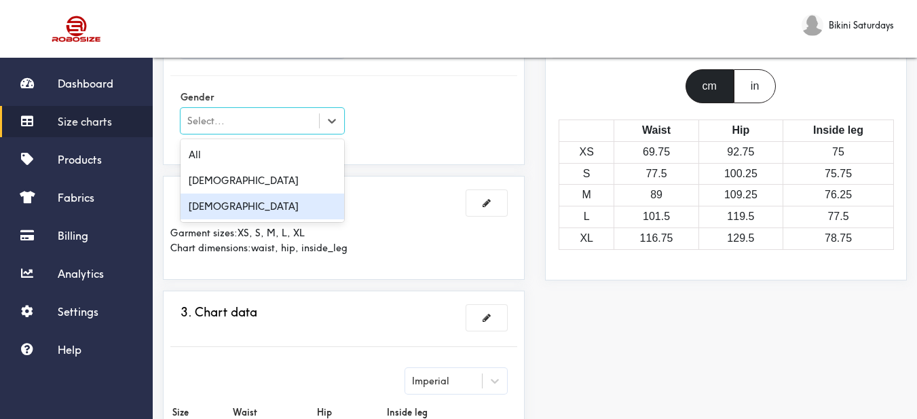
click at [286, 204] on div "[DEMOGRAPHIC_DATA]" at bounding box center [263, 207] width 164 height 26
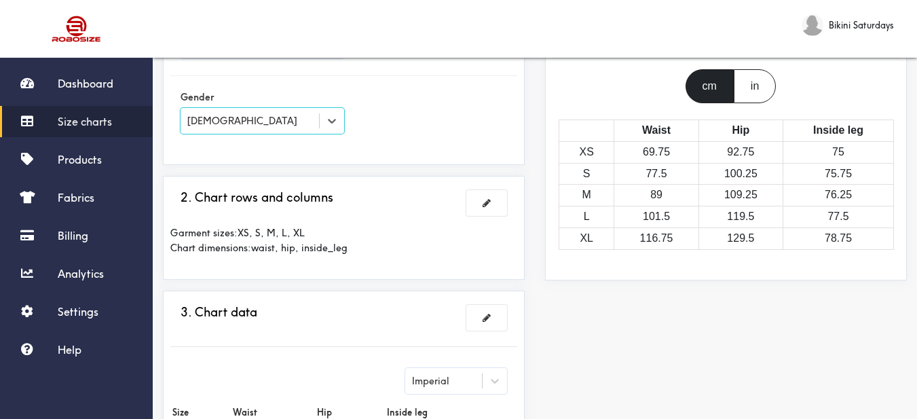
drag, startPoint x: 480, startPoint y: 132, endPoint x: 486, endPoint y: 117, distance: 16.5
click at [481, 132] on div "Gender option Female, selected. Select is focused , press Down to open the menu…" at bounding box center [343, 113] width 347 height 54
click at [492, 216] on div "Garment sizes: XS, S, M, L, XL Chart dimensions: waist, hip, inside_leg" at bounding box center [343, 240] width 347 height 50
click at [484, 210] on button at bounding box center [487, 203] width 41 height 26
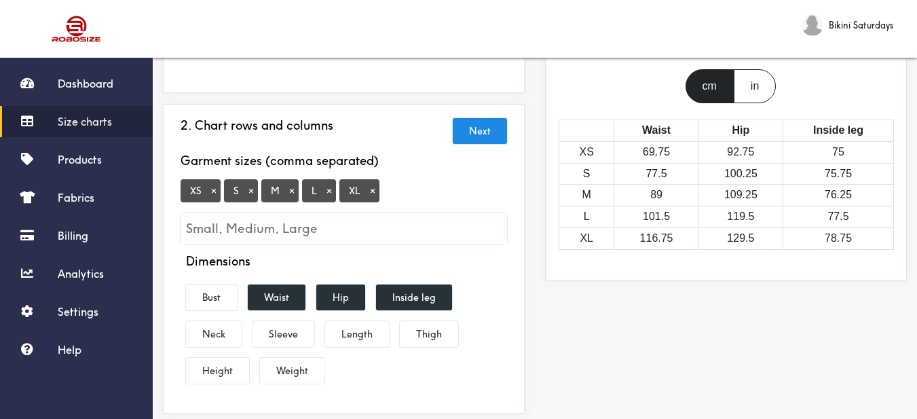
click at [213, 191] on button "×" at bounding box center [214, 191] width 14 height 12
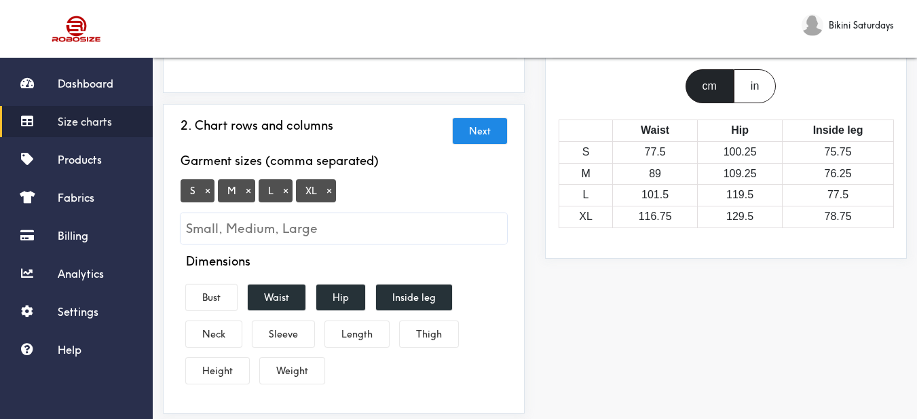
drag, startPoint x: 330, startPoint y: 190, endPoint x: 327, endPoint y: 200, distance: 10.7
click at [331, 191] on button "×" at bounding box center [330, 191] width 14 height 12
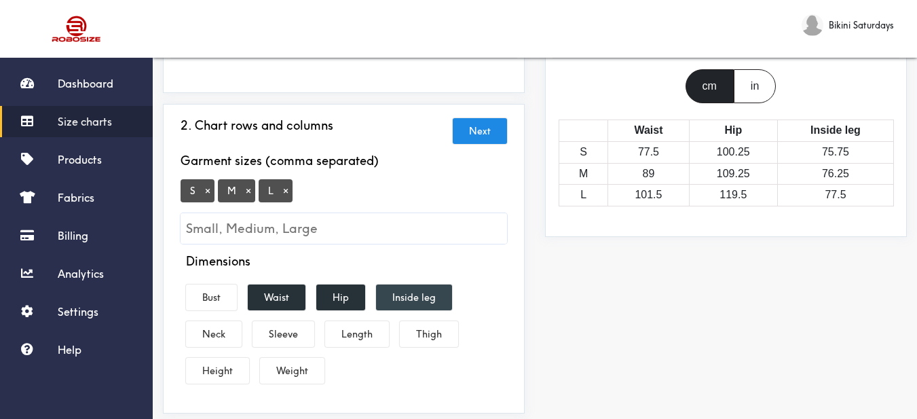
click at [404, 301] on button "Inside leg" at bounding box center [414, 298] width 76 height 26
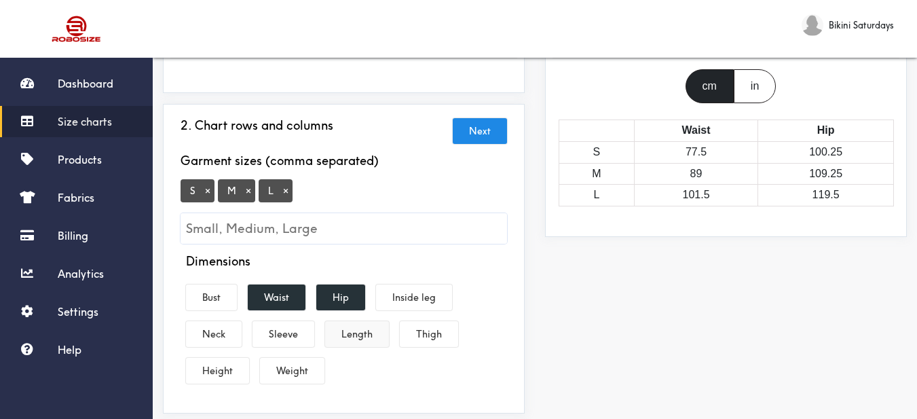
click at [363, 331] on button "Length" at bounding box center [357, 334] width 64 height 26
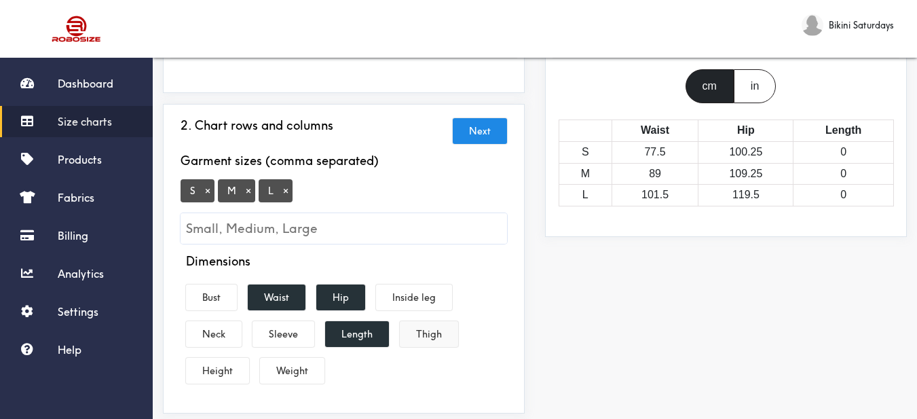
scroll to position [272, 0]
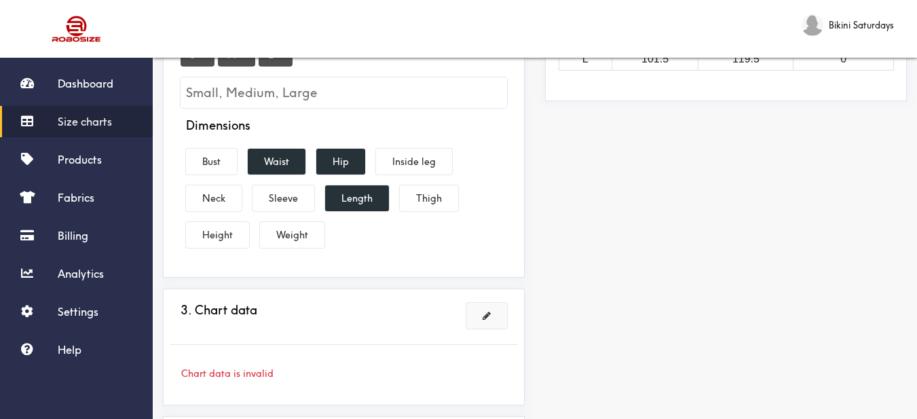
click at [481, 322] on button at bounding box center [487, 316] width 41 height 26
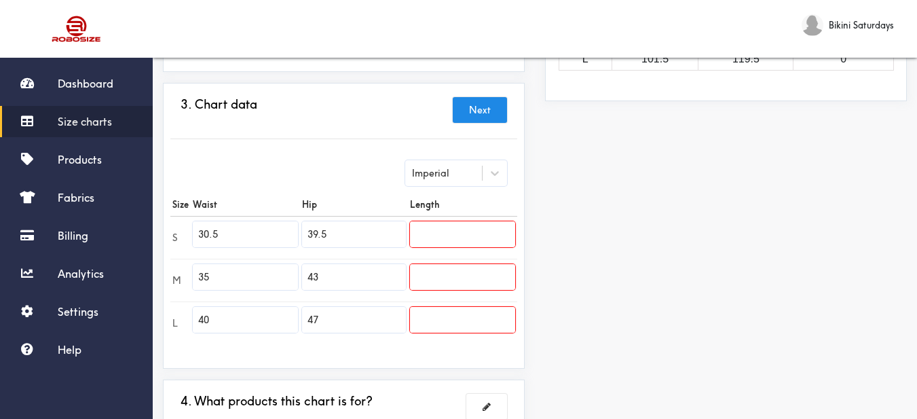
drag, startPoint x: 238, startPoint y: 236, endPoint x: 157, endPoint y: 232, distance: 80.9
click at [157, 232] on div "1. Size chart's name and gender Brand: Cloud Cowgirl Pants 2. Chart rows and co…" at bounding box center [344, 163] width 382 height 632
type input "25.2"
drag, startPoint x: 227, startPoint y: 280, endPoint x: 155, endPoint y: 267, distance: 73.3
click at [152, 268] on div "Dashboard Size charts Products Fabrics Billing Analytics Settings Help Bikini S…" at bounding box center [458, 137] width 917 height 819
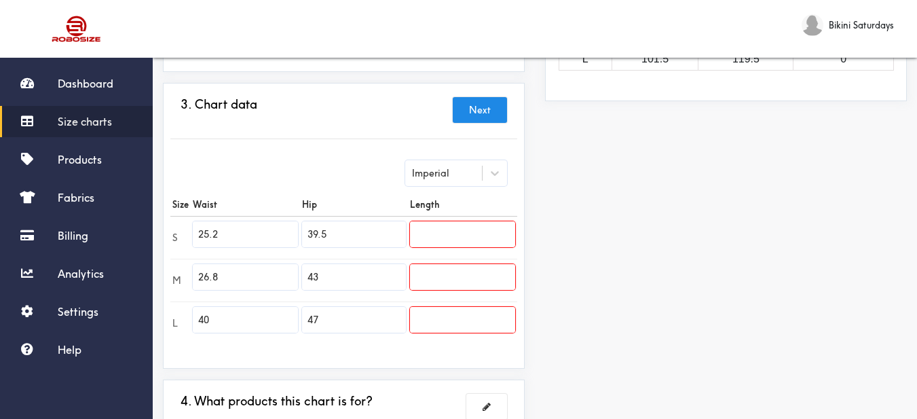
type input "26.8"
drag, startPoint x: 206, startPoint y: 325, endPoint x: 180, endPoint y: 323, distance: 26.5
click at [180, 323] on tr "L 40 47" at bounding box center [343, 323] width 347 height 43
type input "28.3"
drag, startPoint x: 344, startPoint y: 225, endPoint x: 275, endPoint y: 221, distance: 68.7
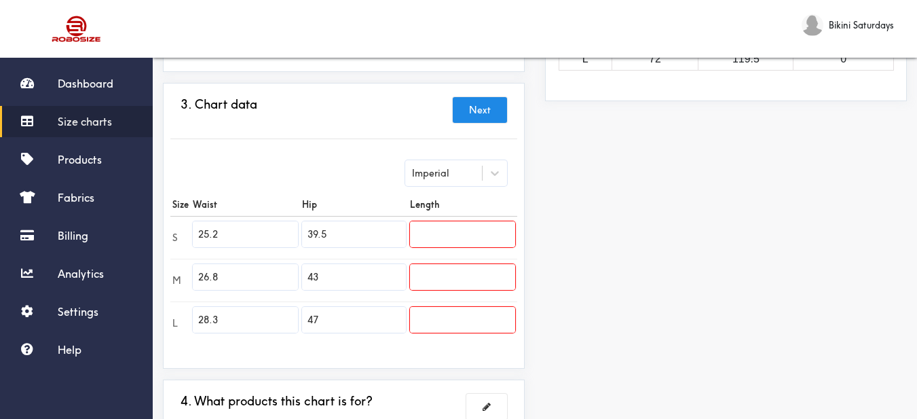
click at [275, 221] on tr "S 25.2 39.5" at bounding box center [343, 237] width 347 height 43
paste input "2.3"
type input "32.3"
drag, startPoint x: 259, startPoint y: 271, endPoint x: 251, endPoint y: 268, distance: 8.6
click at [249, 268] on tr "M 26.8 43" at bounding box center [343, 280] width 347 height 43
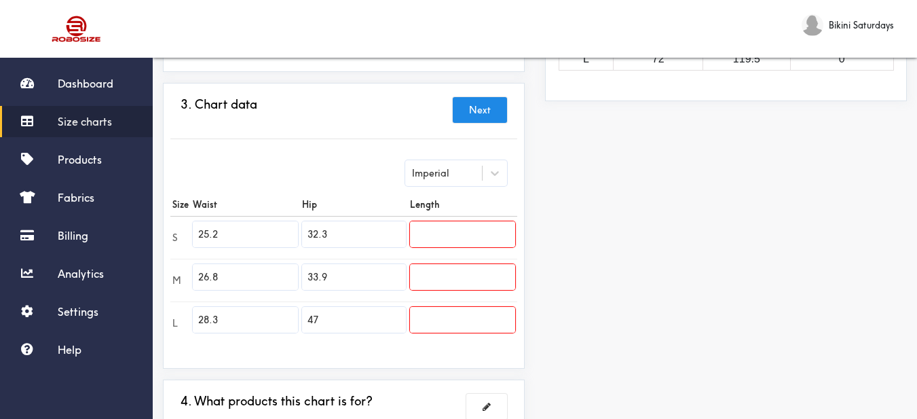
type input "33.9"
drag, startPoint x: 331, startPoint y: 323, endPoint x: 268, endPoint y: 310, distance: 64.3
click at [268, 310] on tr "L 28.3 47" at bounding box center [343, 323] width 347 height 43
type input "35.5"
click at [468, 236] on input "text" at bounding box center [462, 234] width 105 height 26
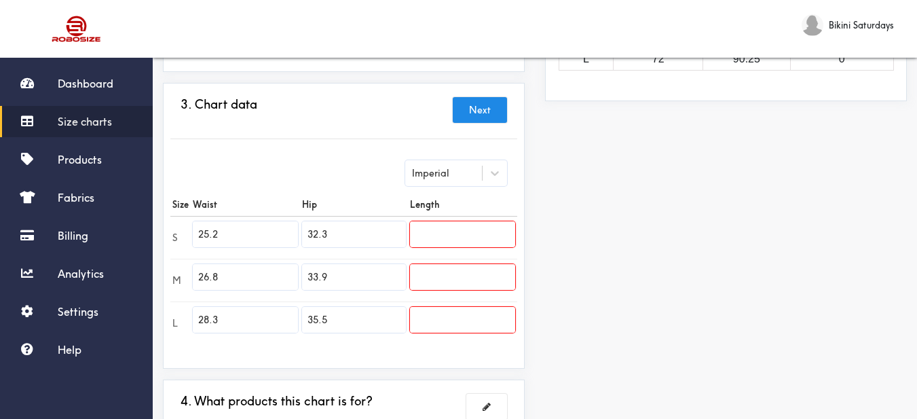
paste input "39.8"
type input "39.8"
click at [468, 281] on input "text" at bounding box center [462, 277] width 105 height 26
type input "40.6"
click at [458, 325] on input "text" at bounding box center [462, 320] width 105 height 26
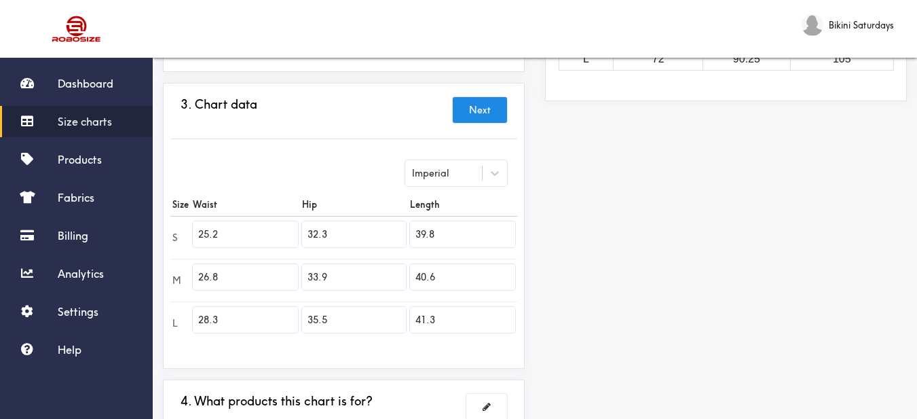
type input "41.3"
click at [576, 323] on div "Preview Edit style This chart is manually assigned to products. cm in Waist Hip…" at bounding box center [726, 163] width 382 height 632
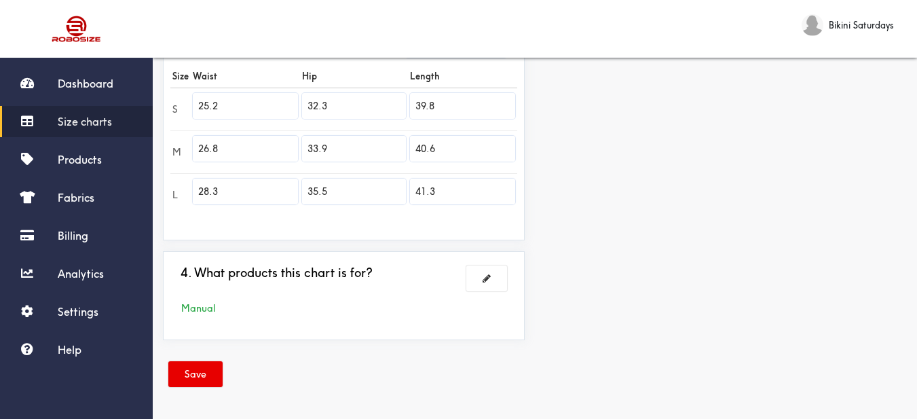
drag, startPoint x: 297, startPoint y: 347, endPoint x: 268, endPoint y: 354, distance: 30.1
click at [295, 349] on div "1. Size chart's name and gender Brand: Cloud Cowgirl Pants 2. Chart rows and co…" at bounding box center [344, 35] width 382 height 632
click at [204, 363] on button "Save" at bounding box center [195, 374] width 54 height 26
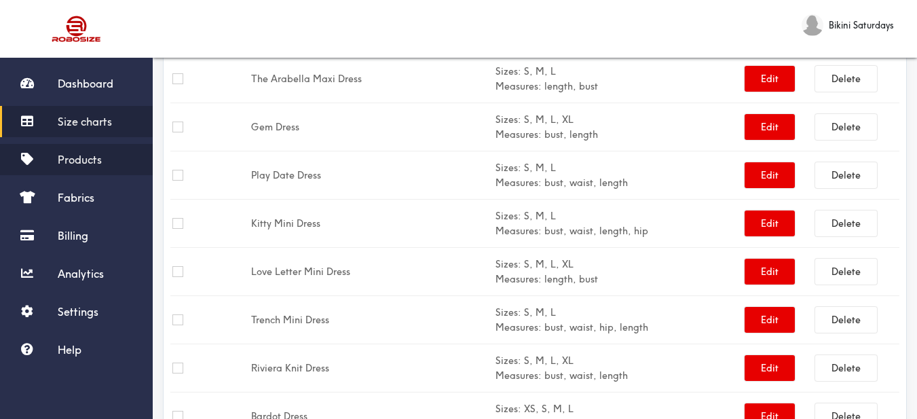
click at [81, 153] on span "Products" at bounding box center [80, 160] width 44 height 14
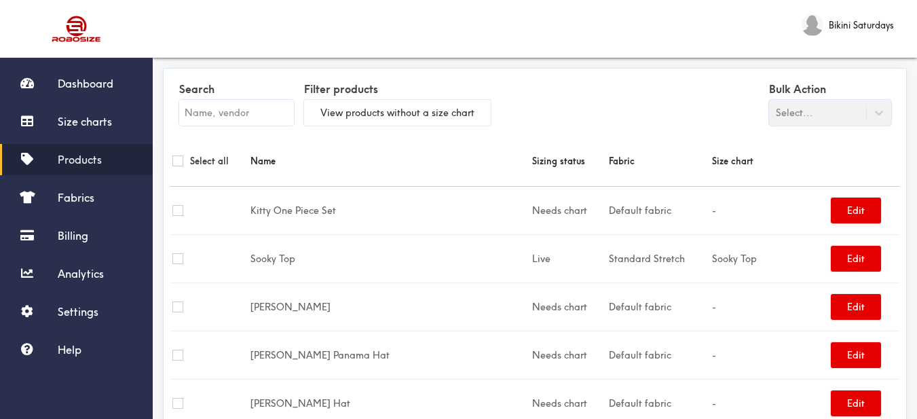
click at [283, 115] on input "text" at bounding box center [236, 113] width 115 height 26
paste input "Cloud Cowgirl Pants"
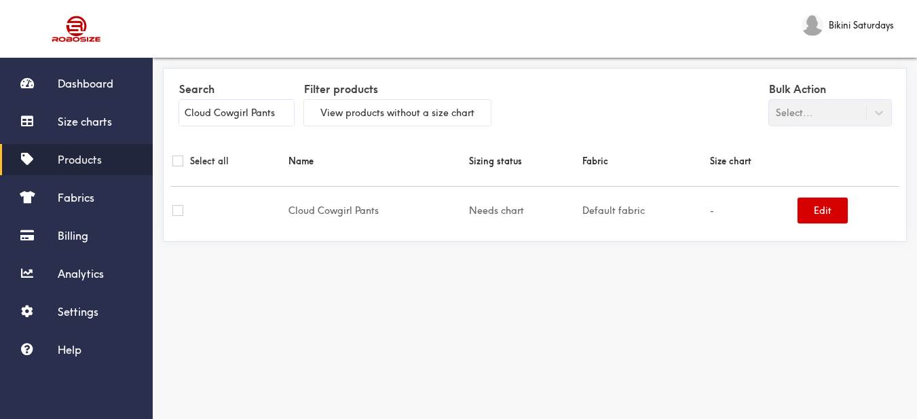
type input "Cloud Cowgirl Pants"
click at [826, 219] on button "Edit" at bounding box center [823, 211] width 50 height 26
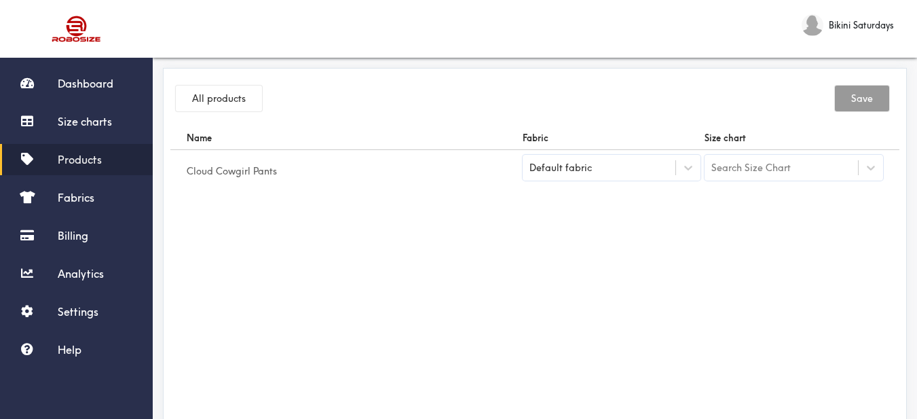
click at [787, 164] on div "Search Size Chart" at bounding box center [751, 167] width 79 height 15
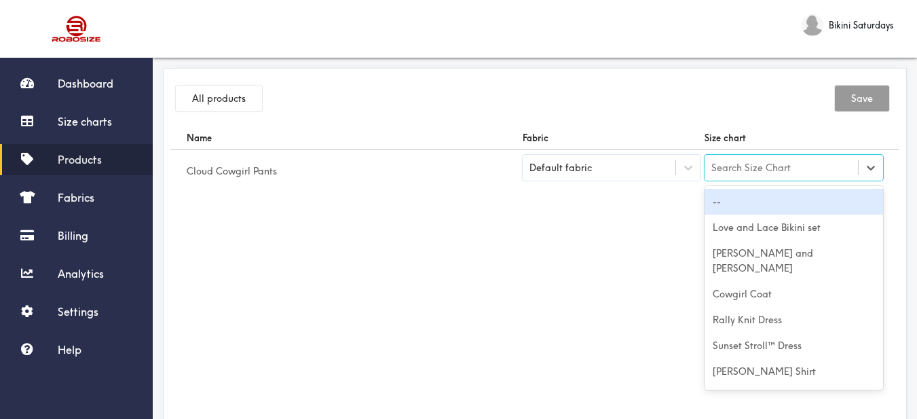
paste input "Cloud Cowgirl Pants"
type input "Cloud Cowgirl Pants"
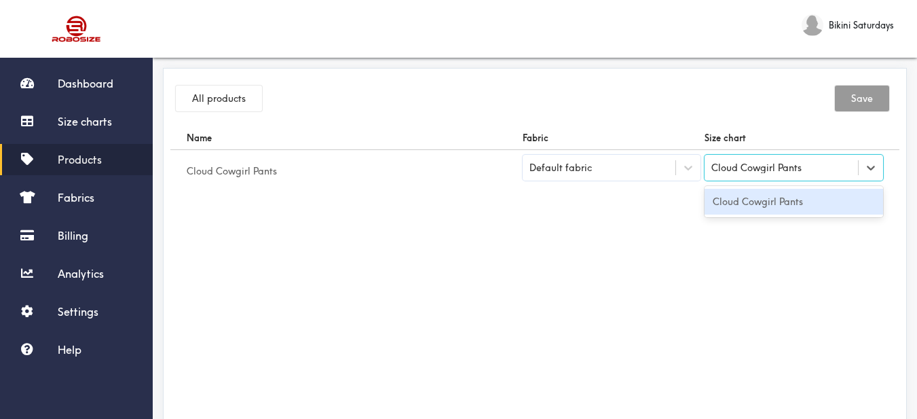
click at [793, 200] on div "Cloud Cowgirl Pants" at bounding box center [794, 202] width 179 height 26
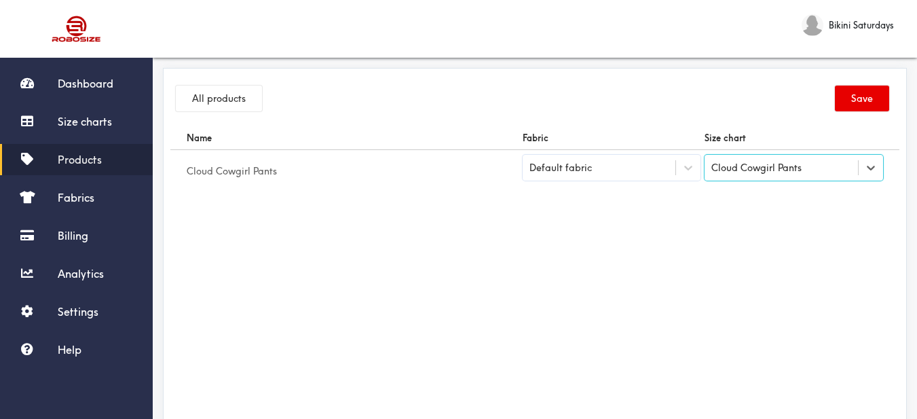
click at [651, 172] on div "Default fabric" at bounding box center [599, 168] width 153 height 14
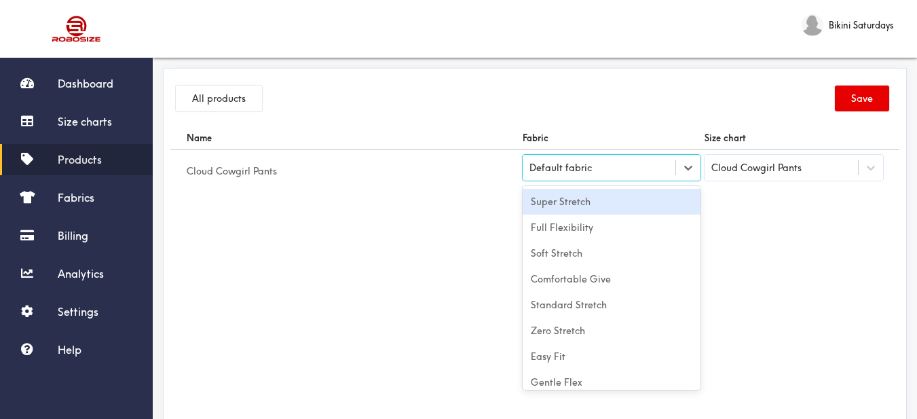
click at [605, 204] on div "Super Stretch" at bounding box center [612, 202] width 179 height 26
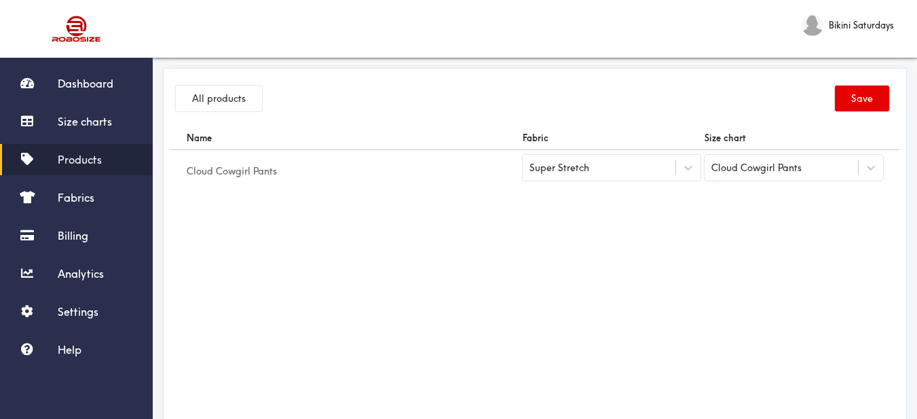
drag, startPoint x: 701, startPoint y: 227, endPoint x: 750, endPoint y: 204, distance: 53.5
click at [708, 230] on div "Name Fabric Size chart Cloud Cowgirl Pants Super Stretch Cloud Cowgirl Pants" at bounding box center [534, 279] width 729 height 306
click at [855, 94] on button "Save" at bounding box center [862, 99] width 54 height 26
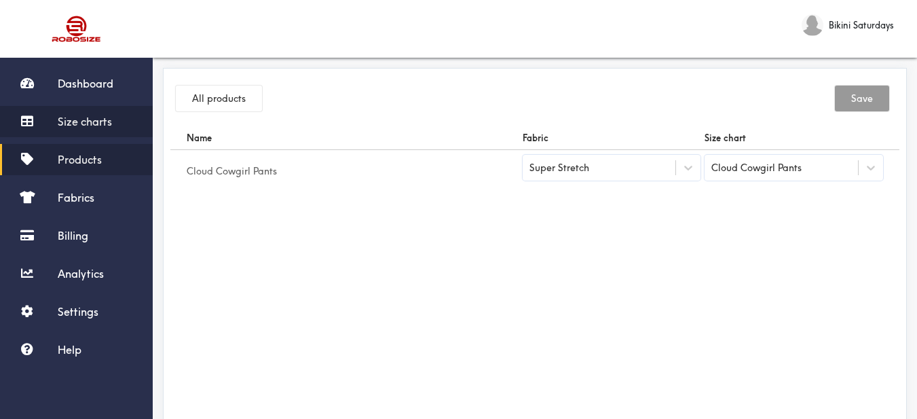
click at [79, 126] on span "Size charts" at bounding box center [85, 122] width 54 height 14
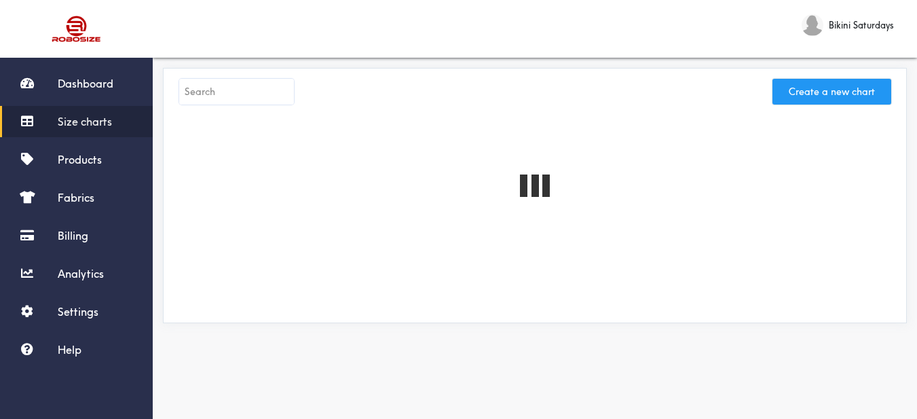
click at [829, 92] on button "Create a new chart" at bounding box center [832, 92] width 119 height 26
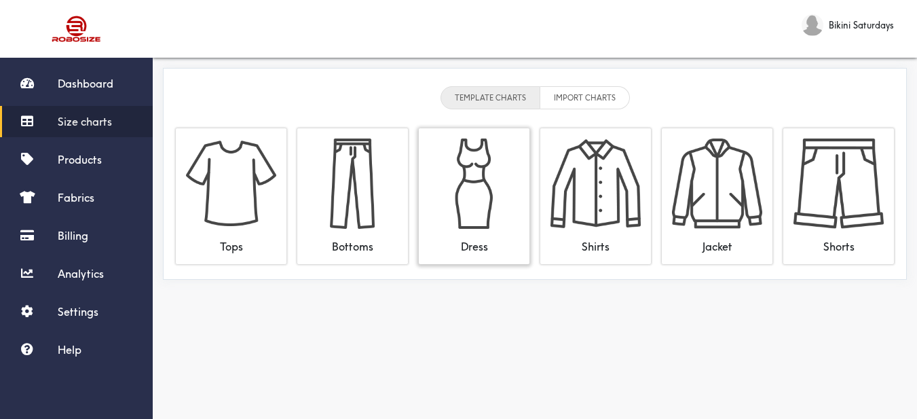
click at [492, 191] on img at bounding box center [474, 184] width 90 height 90
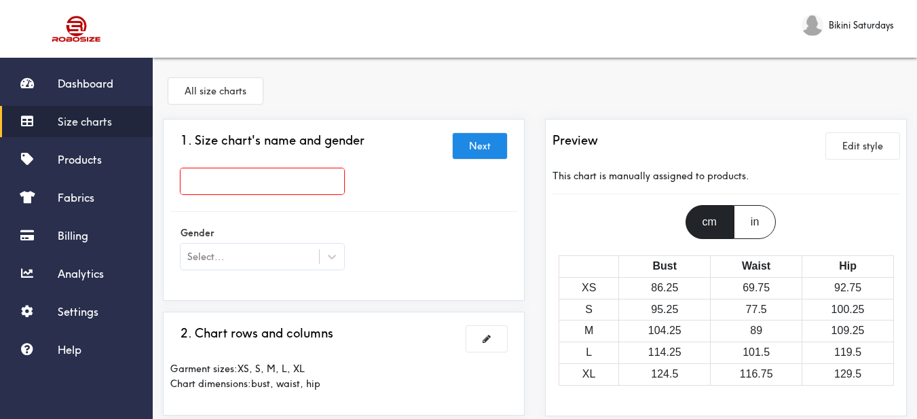
click at [298, 176] on input "text" at bounding box center [263, 181] width 164 height 26
paste input "Kitty One Piece Set"
type input "Kitty One Piece Set"
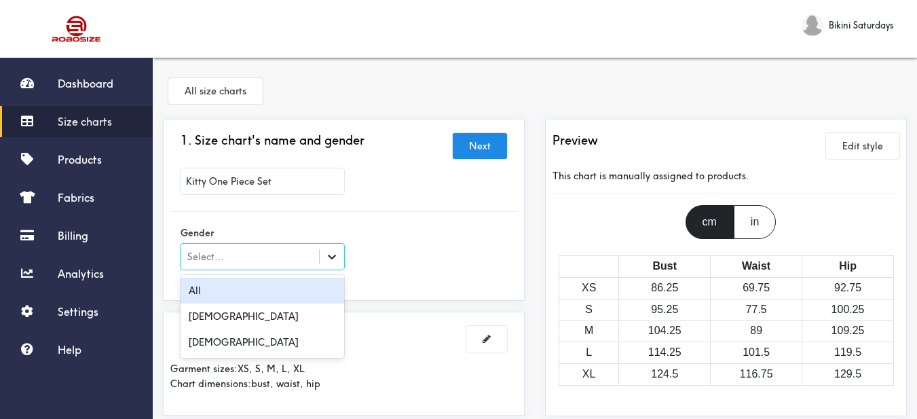
click at [328, 251] on icon at bounding box center [332, 257] width 14 height 14
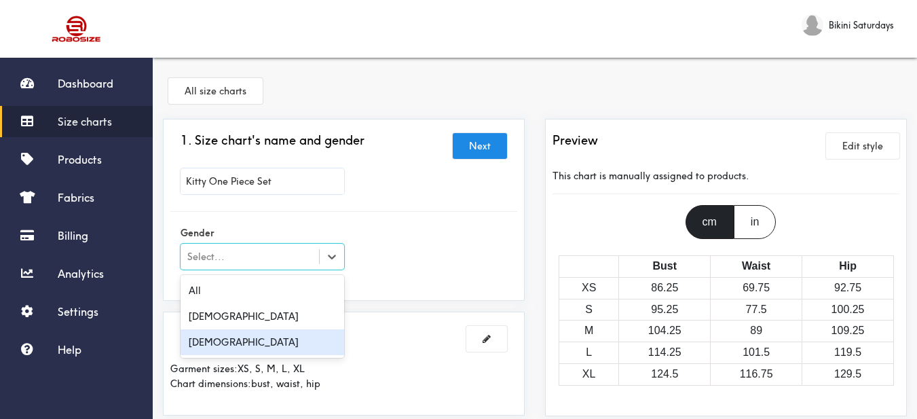
click at [304, 347] on div "[DEMOGRAPHIC_DATA]" at bounding box center [263, 342] width 164 height 26
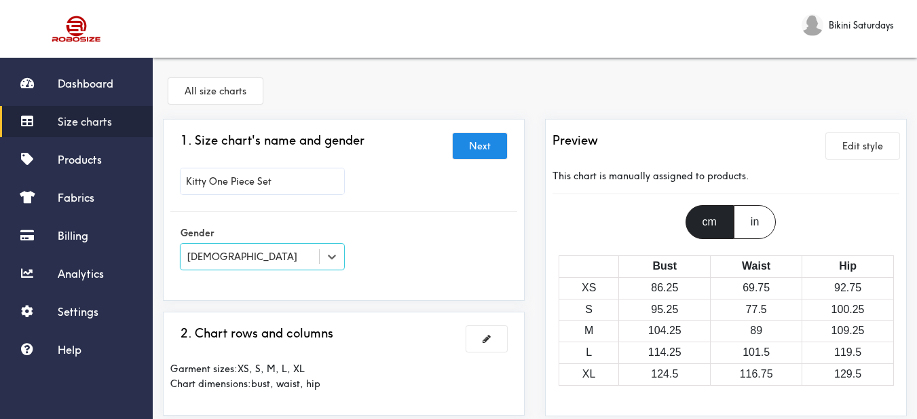
scroll to position [68, 0]
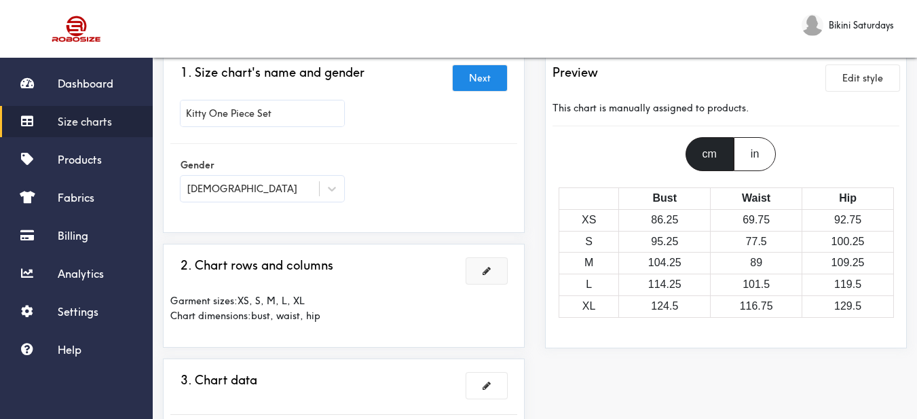
click at [493, 277] on button at bounding box center [487, 271] width 41 height 26
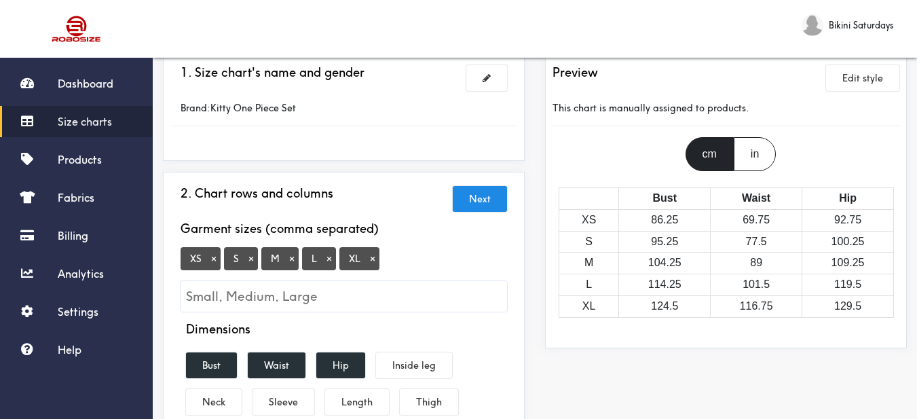
click at [211, 265] on button "×" at bounding box center [214, 259] width 14 height 12
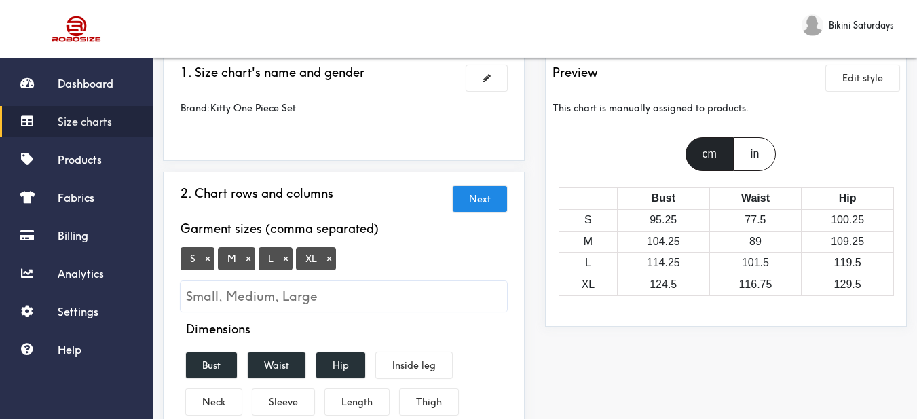
scroll to position [136, 0]
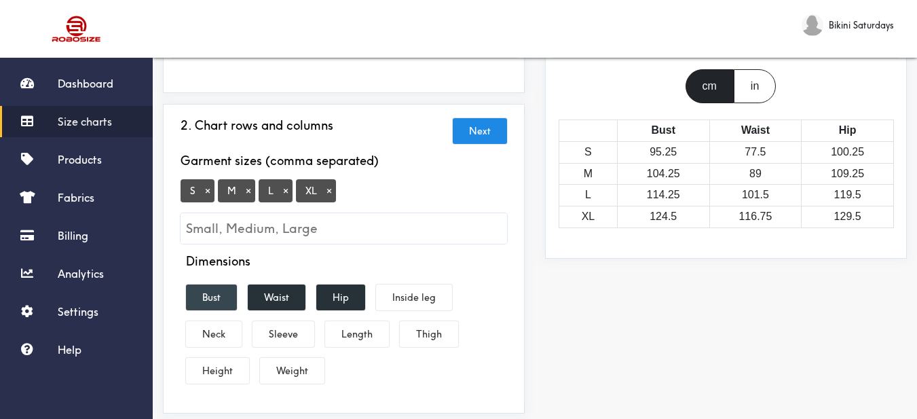
drag, startPoint x: 226, startPoint y: 287, endPoint x: 238, endPoint y: 287, distance: 11.5
click at [227, 287] on button "Bust" at bounding box center [211, 298] width 51 height 26
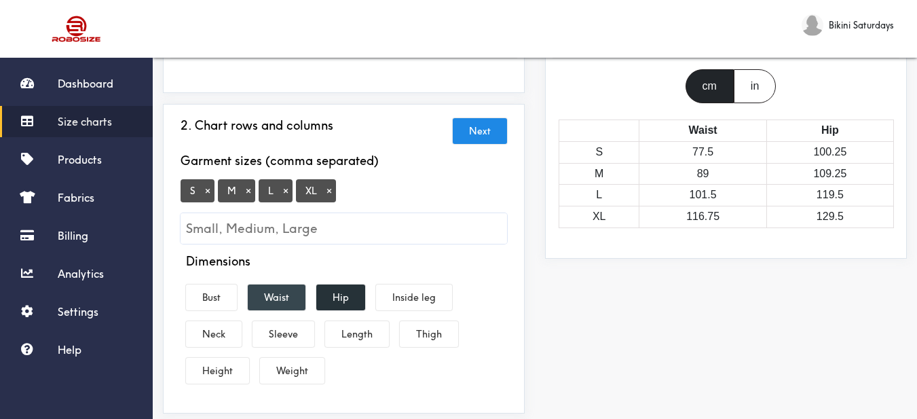
click at [274, 290] on button "Waist" at bounding box center [277, 298] width 58 height 26
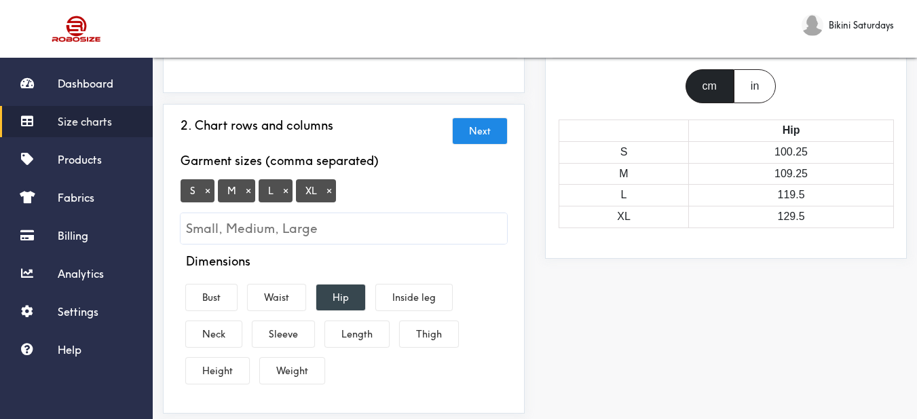
click at [346, 295] on button "Hip" at bounding box center [340, 298] width 49 height 26
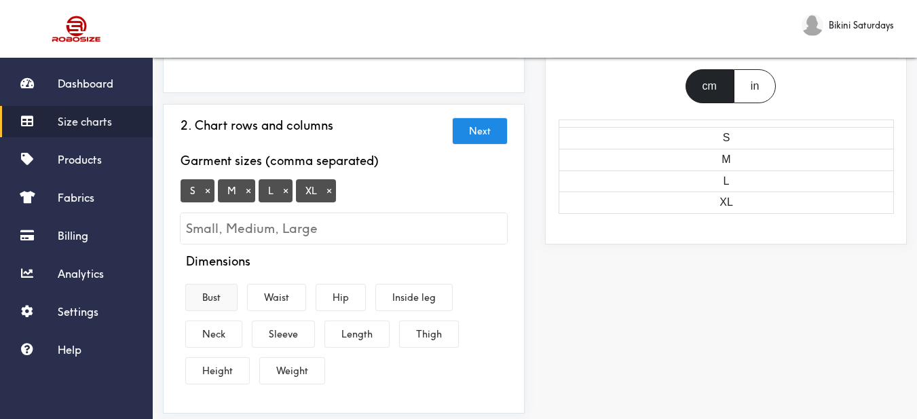
drag, startPoint x: 214, startPoint y: 299, endPoint x: 280, endPoint y: 302, distance: 66.6
click at [215, 299] on button "Bust" at bounding box center [211, 298] width 51 height 26
drag, startPoint x: 340, startPoint y: 304, endPoint x: 308, endPoint y: 302, distance: 32.7
click at [334, 304] on button "Hip" at bounding box center [340, 298] width 49 height 26
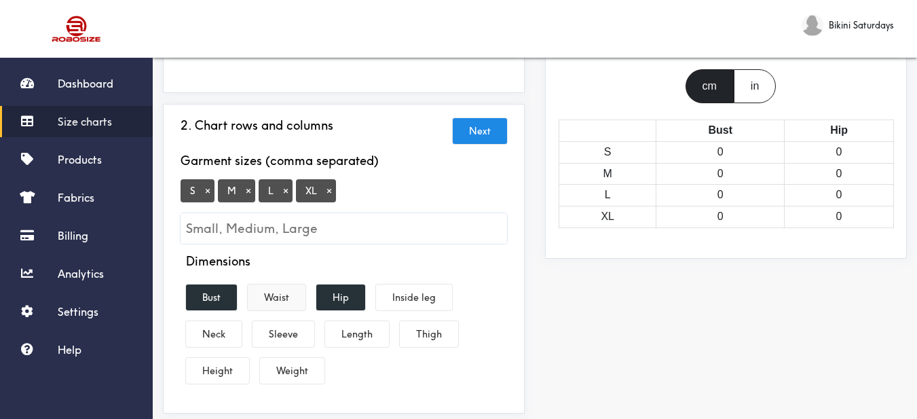
drag, startPoint x: 272, startPoint y: 295, endPoint x: 348, endPoint y: 297, distance: 76.1
click at [272, 295] on button "Waist" at bounding box center [277, 298] width 58 height 26
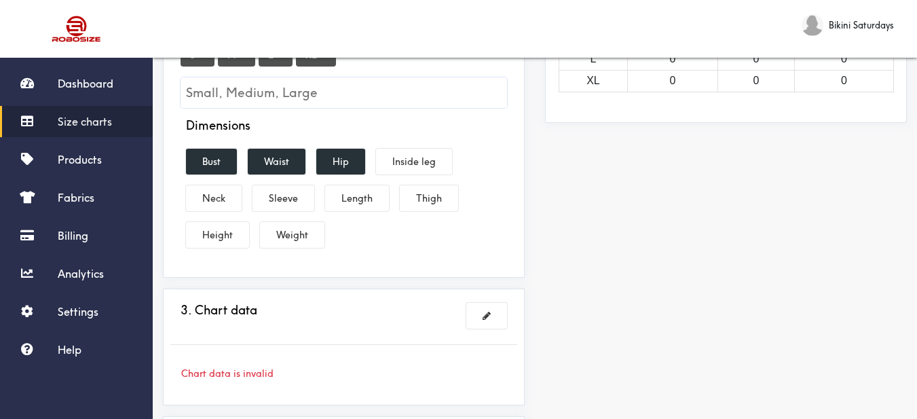
scroll to position [340, 0]
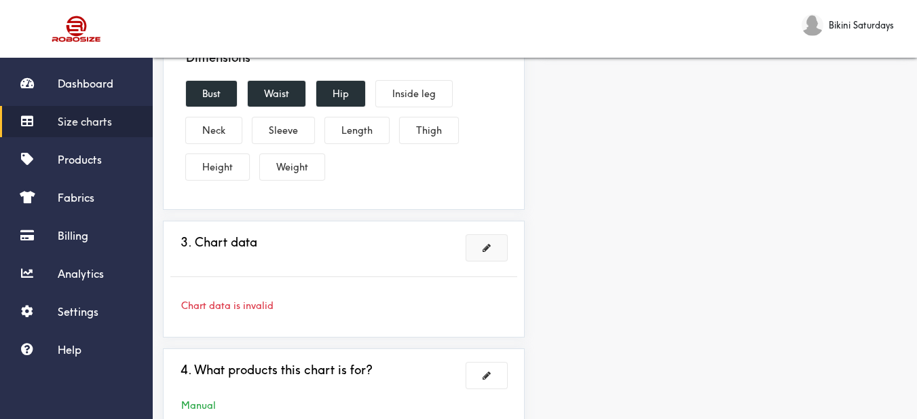
click at [483, 249] on span at bounding box center [487, 248] width 8 height 10
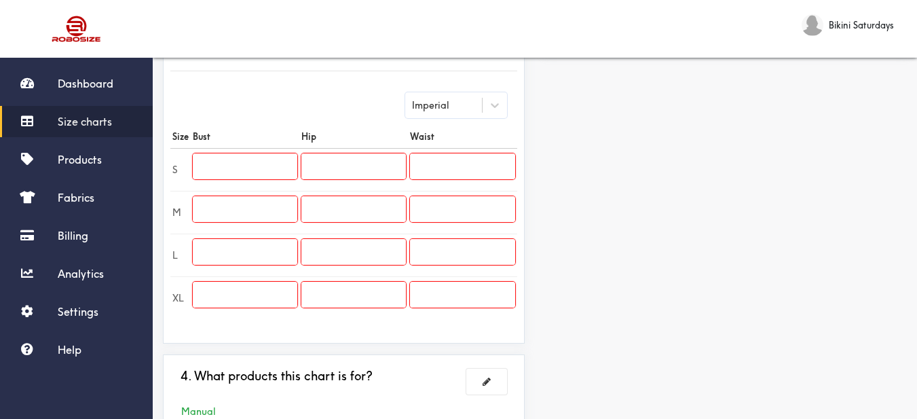
click at [289, 166] on input "text" at bounding box center [245, 166] width 105 height 26
paste input "27.6"
type input "27.6"
click at [246, 215] on input "text" at bounding box center [245, 209] width 105 height 26
paste input "29.1"
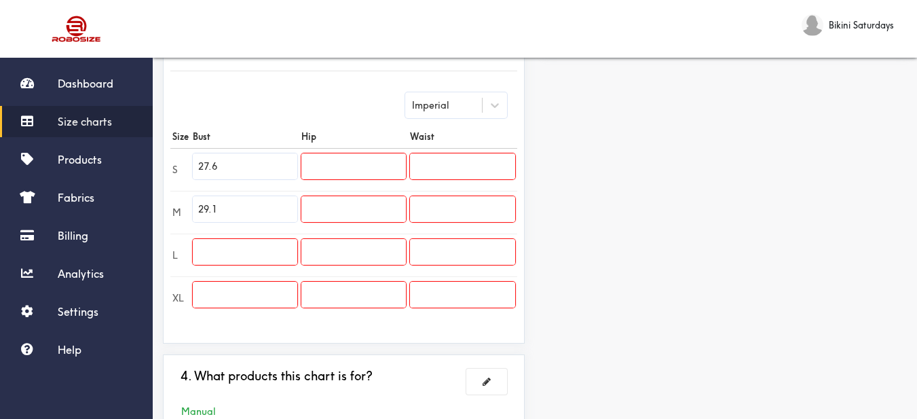
type input "29.1"
click at [253, 244] on input "text" at bounding box center [245, 252] width 105 height 26
paste input "30.7"
type input "30.7"
click at [252, 290] on input "text" at bounding box center [245, 295] width 105 height 26
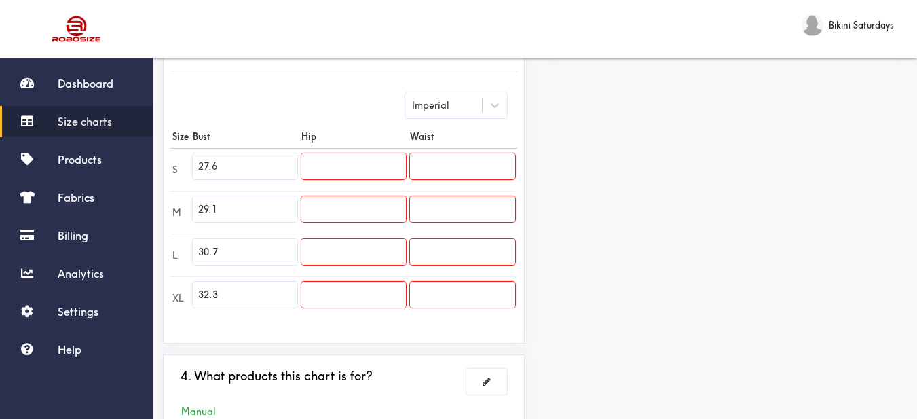
type input "32.3"
click at [349, 168] on input "text" at bounding box center [354, 166] width 105 height 26
click at [334, 170] on input "text" at bounding box center [354, 166] width 105 height 26
paste input "30.7"
type input "30.7"
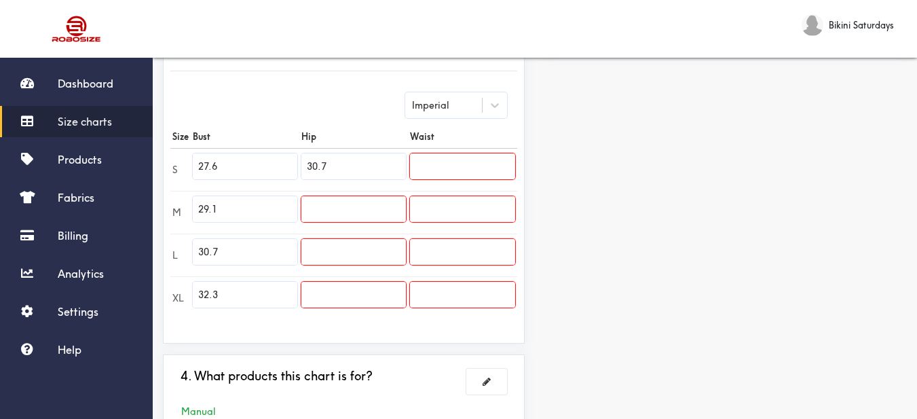
click at [344, 203] on input "text" at bounding box center [354, 209] width 105 height 26
click at [351, 214] on input "text" at bounding box center [354, 209] width 105 height 26
paste input "32.3"
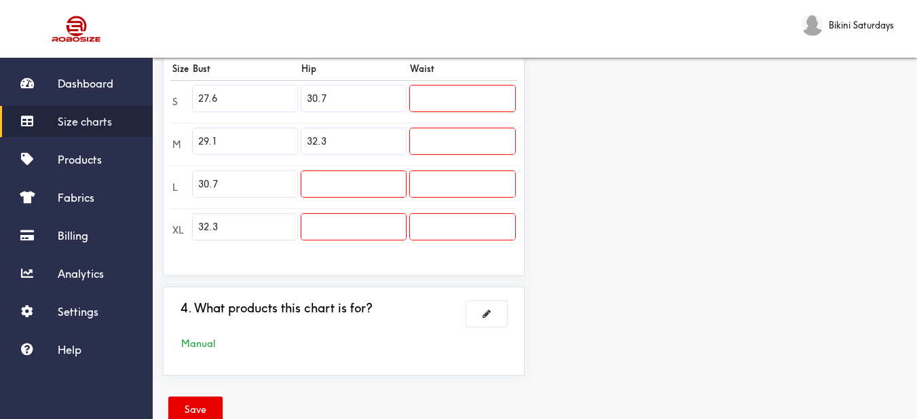
scroll to position [443, 0]
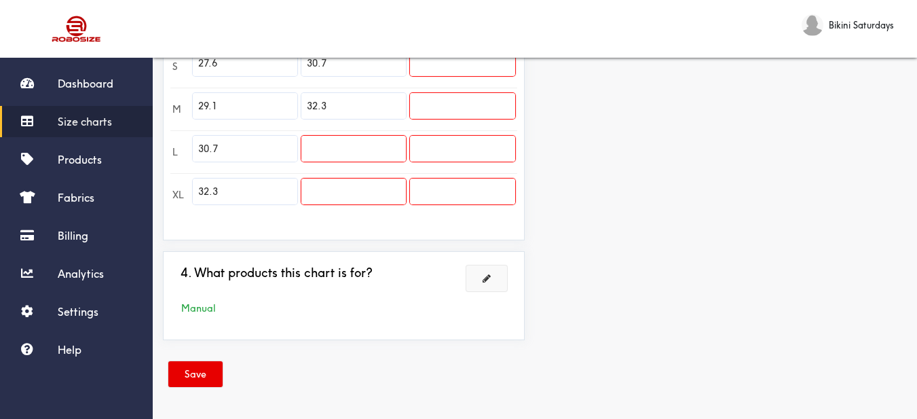
type input "32.3"
click at [490, 271] on button at bounding box center [487, 279] width 41 height 26
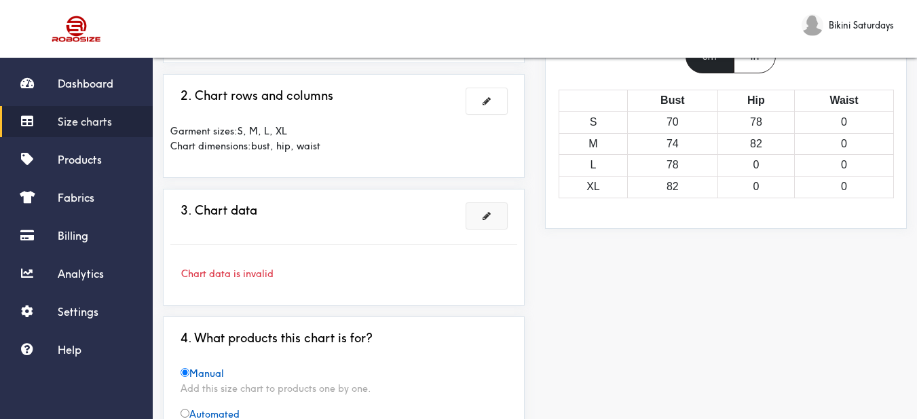
scroll to position [30, 0]
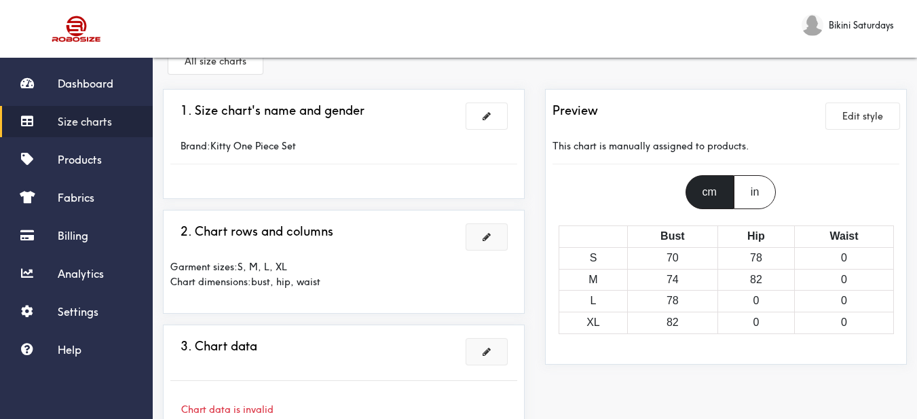
click at [486, 232] on button at bounding box center [487, 237] width 41 height 26
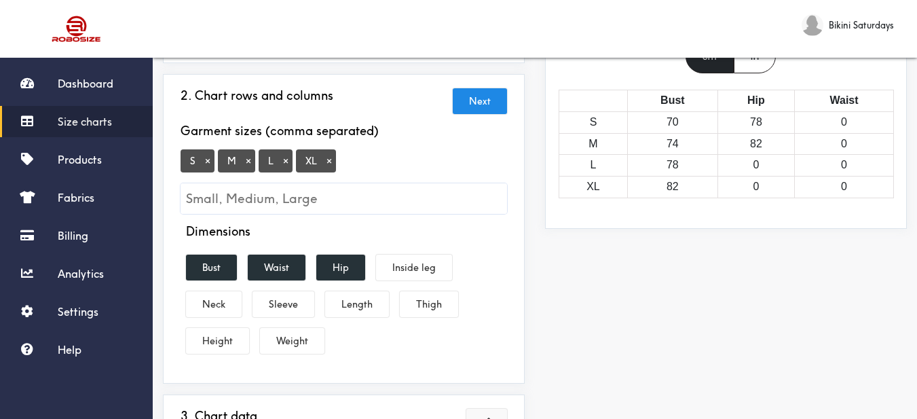
scroll to position [302, 0]
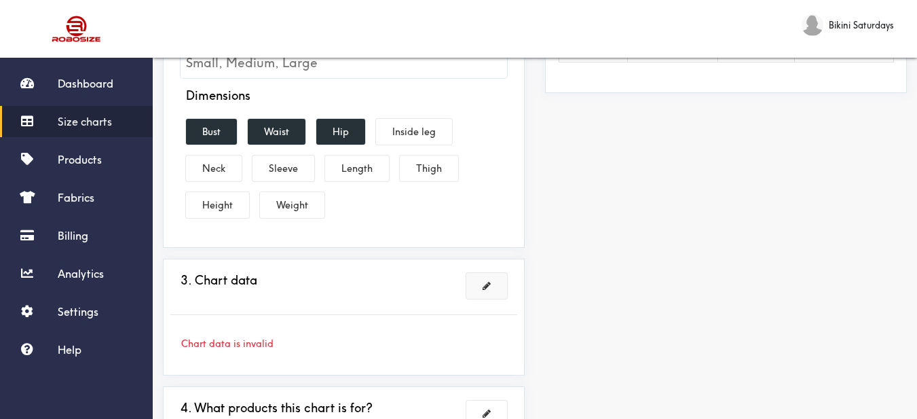
click at [476, 284] on button at bounding box center [487, 286] width 41 height 26
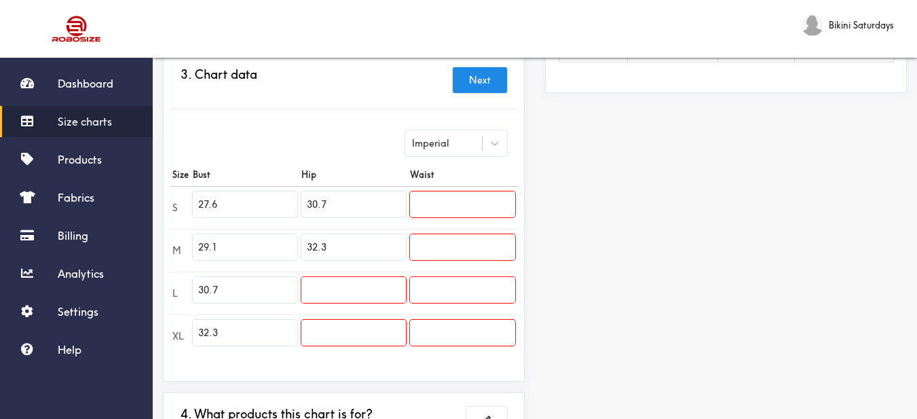
scroll to position [369, 0]
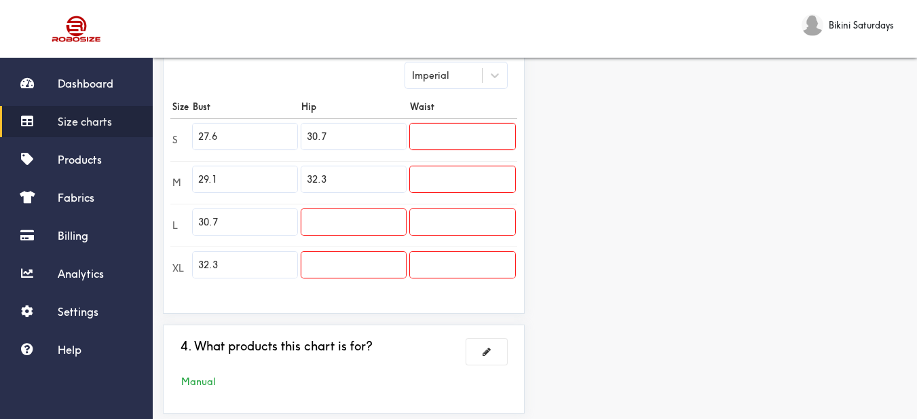
click at [378, 245] on td at bounding box center [353, 225] width 109 height 43
click at [378, 231] on input "text" at bounding box center [354, 222] width 105 height 26
paste input "32.3"
drag, startPoint x: 328, startPoint y: 220, endPoint x: 304, endPoint y: 220, distance: 23.8
click at [304, 220] on input "32.3" at bounding box center [354, 222] width 105 height 26
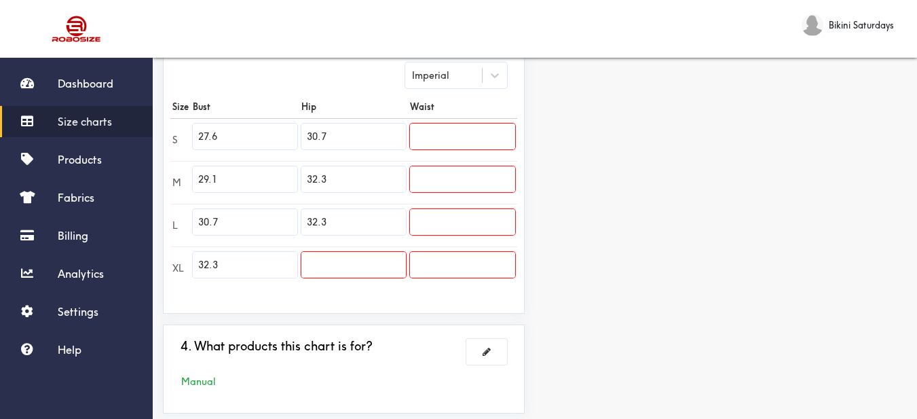
paste input "3.9"
type input "33.9"
click at [376, 263] on input "text" at bounding box center [354, 265] width 105 height 26
paste input "35.4"
type input "35.4"
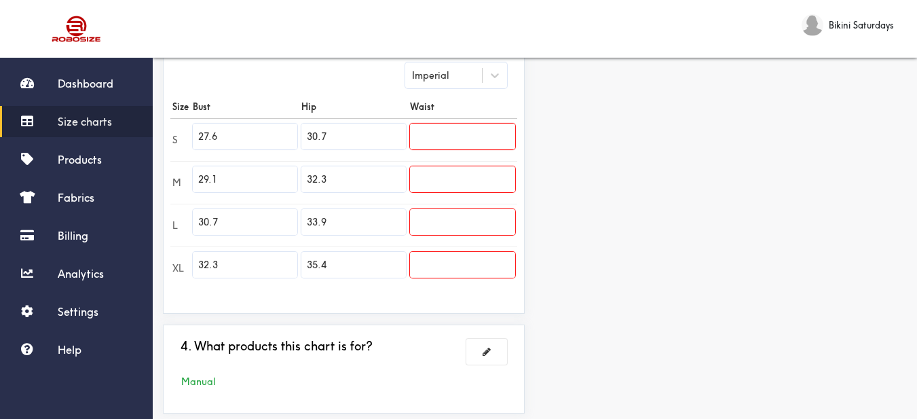
click at [454, 138] on input "text" at bounding box center [462, 137] width 105 height 26
paste input "24.4"
type input "24.4"
click at [477, 173] on input "text" at bounding box center [462, 179] width 105 height 26
paste input "26.0"
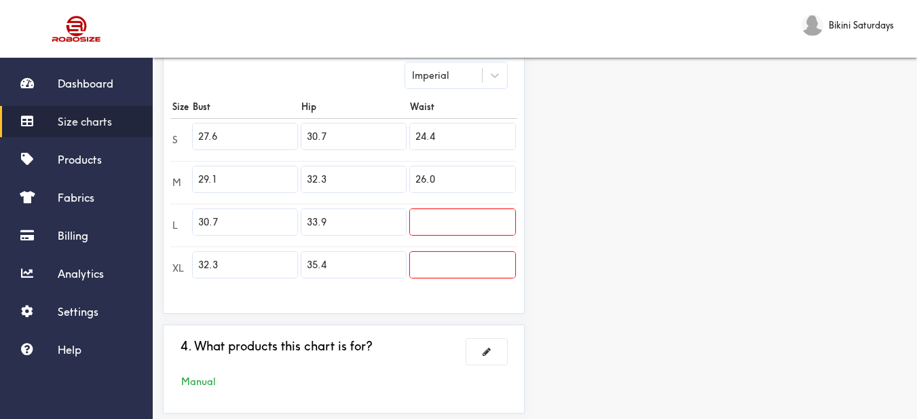
type input "26.0"
click at [447, 213] on input "text" at bounding box center [462, 222] width 105 height 26
paste input "27.6"
type input "27.6"
click at [437, 272] on input "text" at bounding box center [462, 265] width 105 height 26
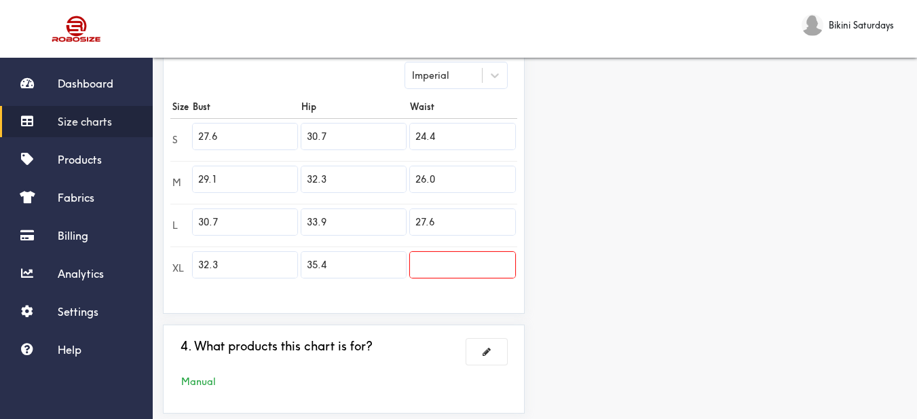
paste input "29.1"
type input "29.1"
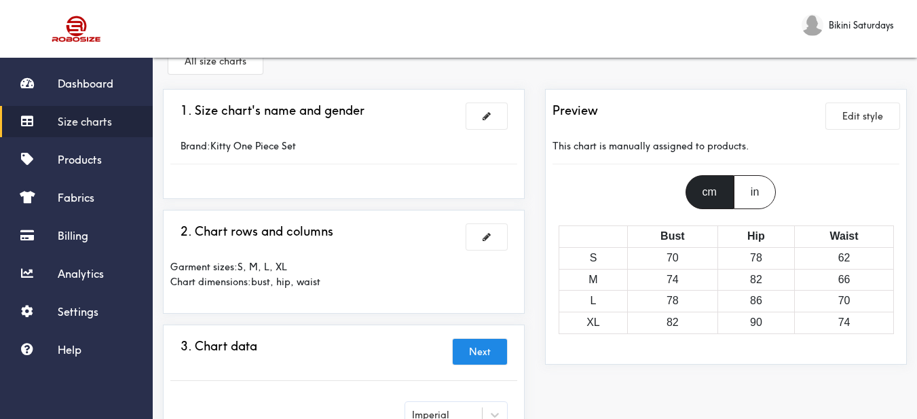
scroll to position [0, 0]
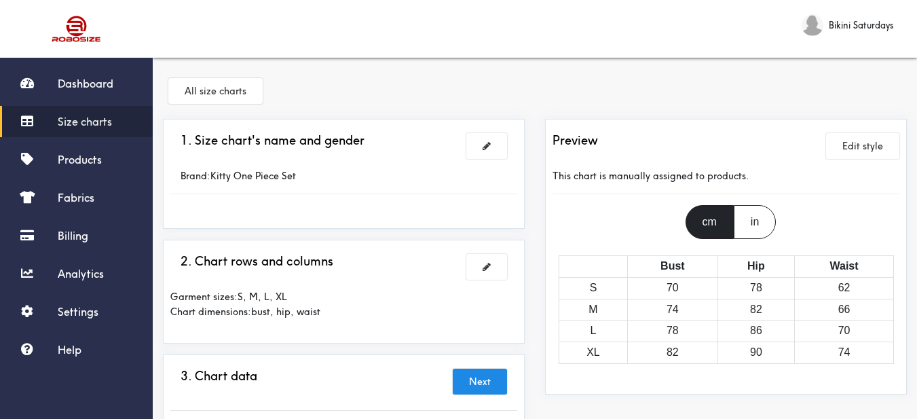
click at [84, 120] on span "Size charts" at bounding box center [85, 122] width 54 height 14
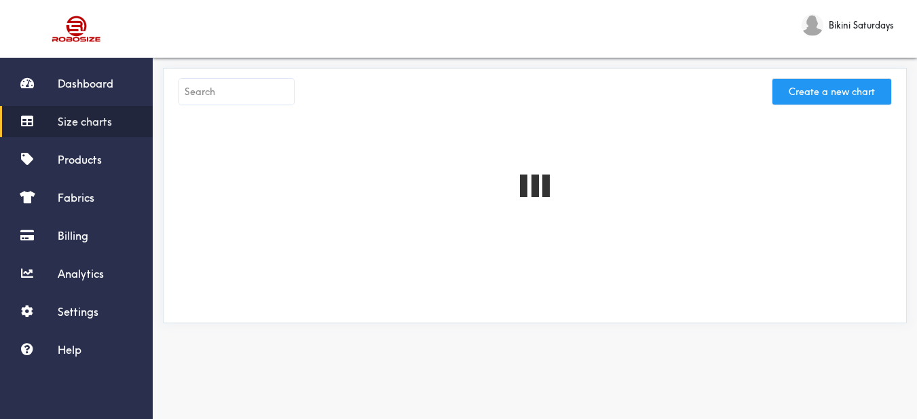
click at [858, 103] on button "Create a new chart" at bounding box center [832, 92] width 119 height 26
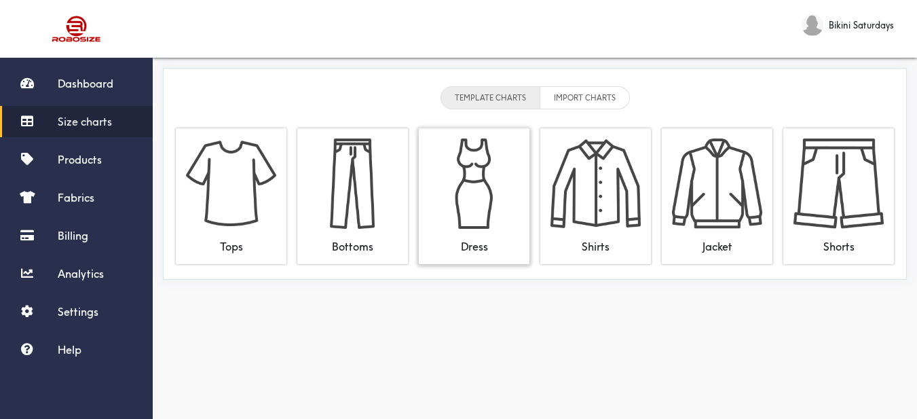
click at [475, 162] on img at bounding box center [474, 184] width 90 height 90
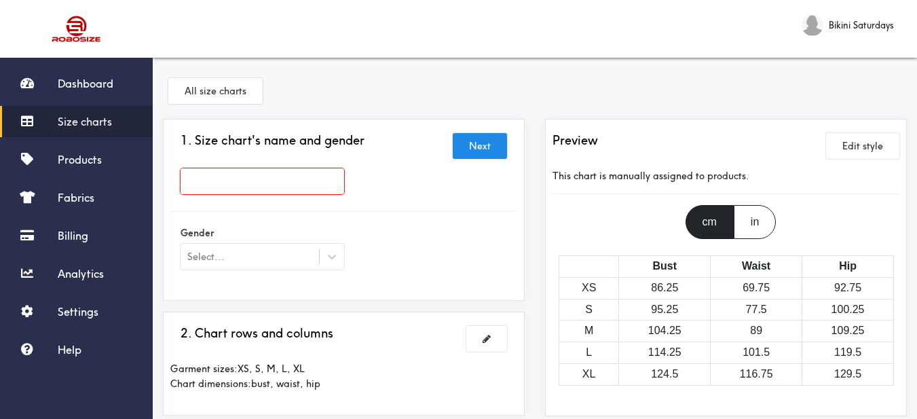
click at [323, 183] on input "text" at bounding box center [263, 181] width 164 height 26
paste input "[PERSON_NAME] One Peice Set"
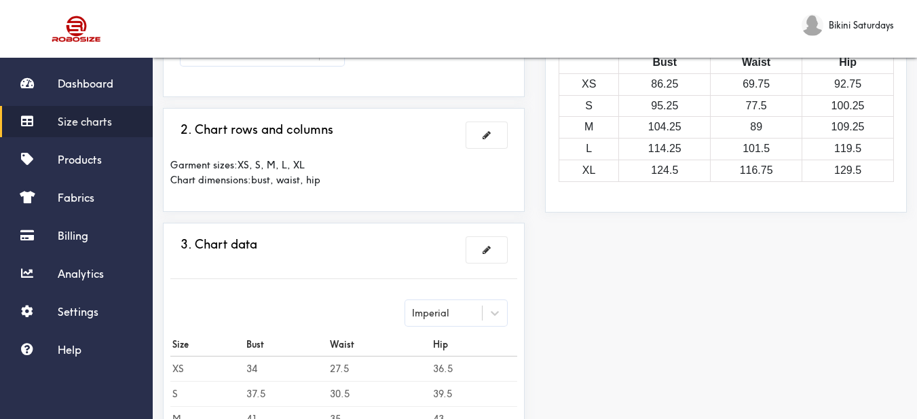
scroll to position [68, 0]
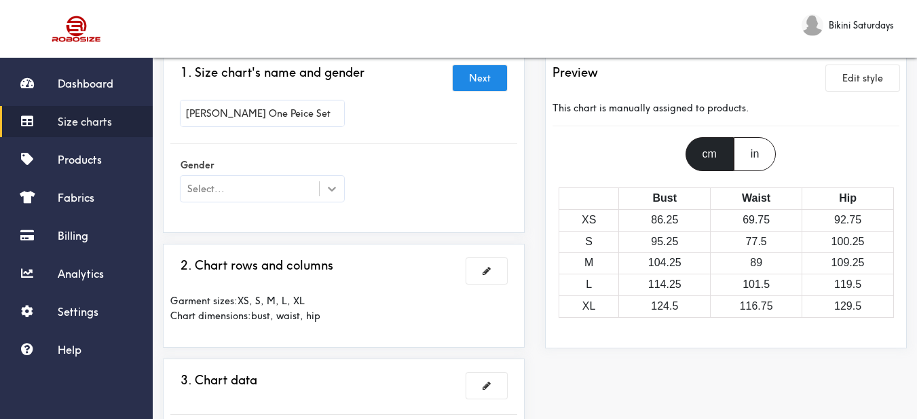
type input "[PERSON_NAME] One Peice Set"
click at [333, 192] on icon at bounding box center [332, 189] width 14 height 14
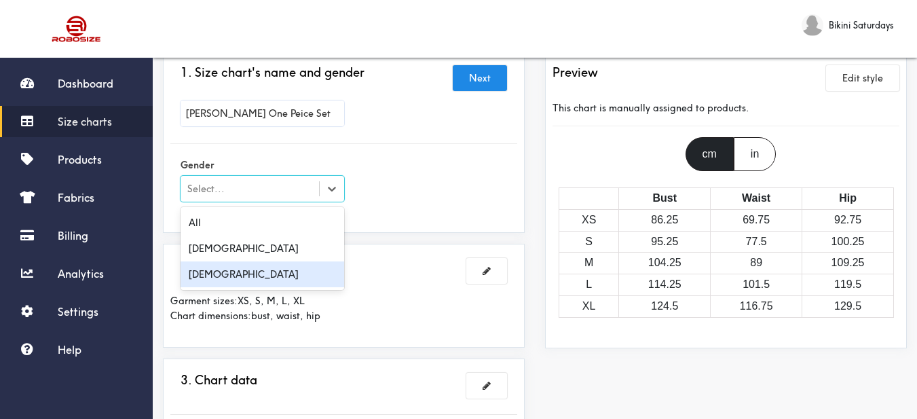
click at [292, 274] on div "[DEMOGRAPHIC_DATA]" at bounding box center [263, 274] width 164 height 26
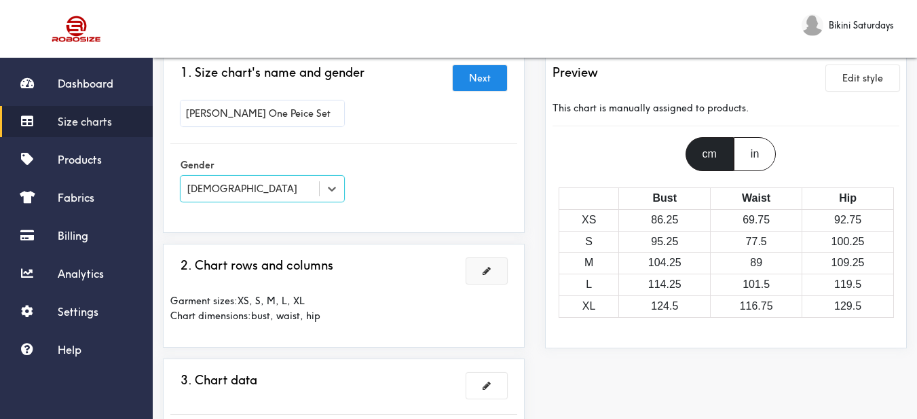
click at [487, 272] on span at bounding box center [487, 271] width 8 height 10
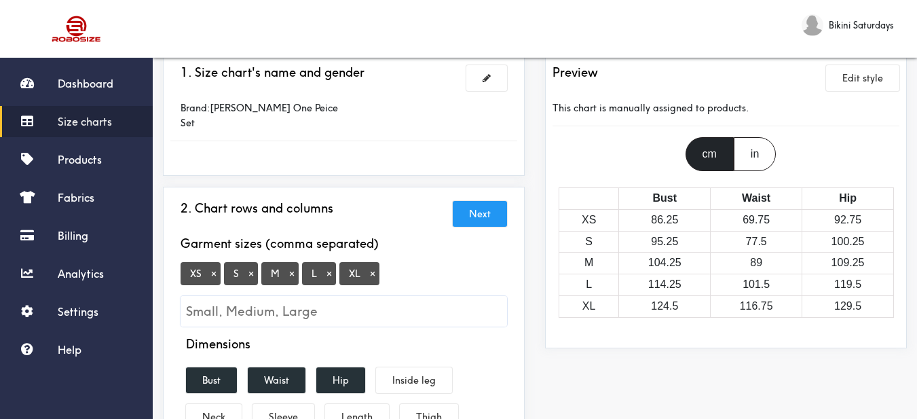
scroll to position [136, 0]
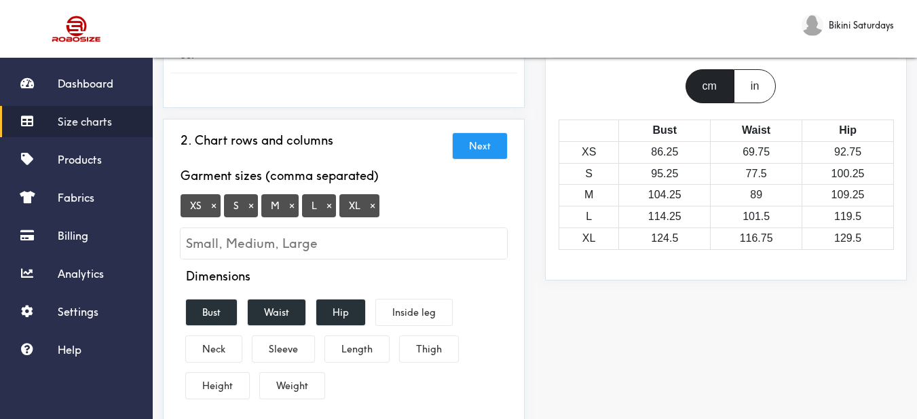
click at [219, 200] on button "×" at bounding box center [214, 206] width 14 height 12
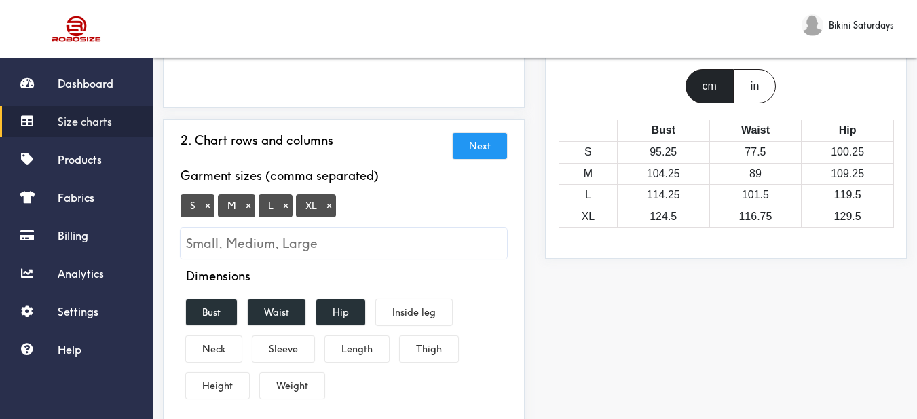
scroll to position [204, 0]
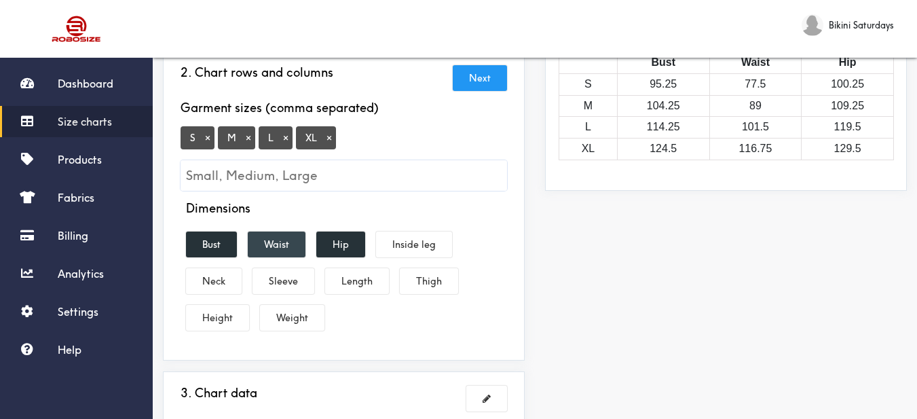
click at [281, 232] on button "Waist" at bounding box center [277, 245] width 58 height 26
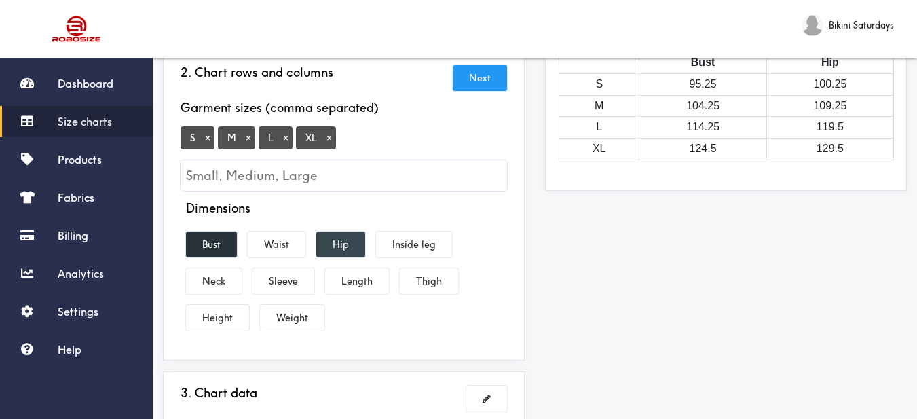
click at [336, 232] on button "Hip" at bounding box center [340, 245] width 49 height 26
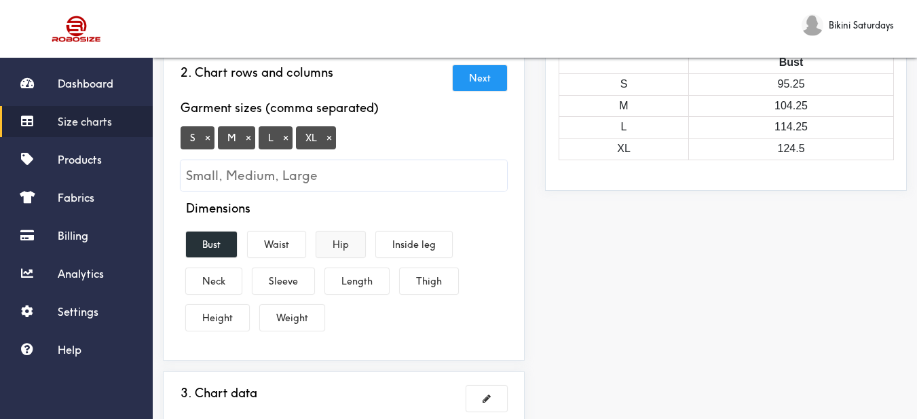
click at [337, 232] on button "Hip" at bounding box center [340, 245] width 49 height 26
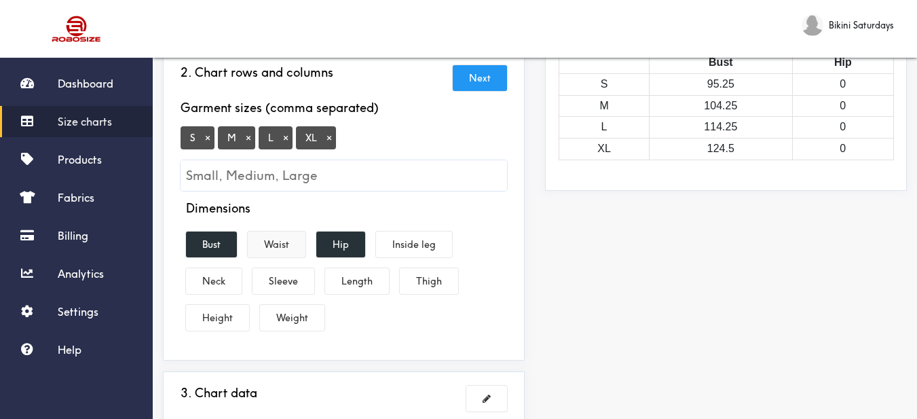
drag, startPoint x: 279, startPoint y: 221, endPoint x: 333, endPoint y: 234, distance: 55.2
click at [281, 232] on button "Waist" at bounding box center [277, 245] width 58 height 26
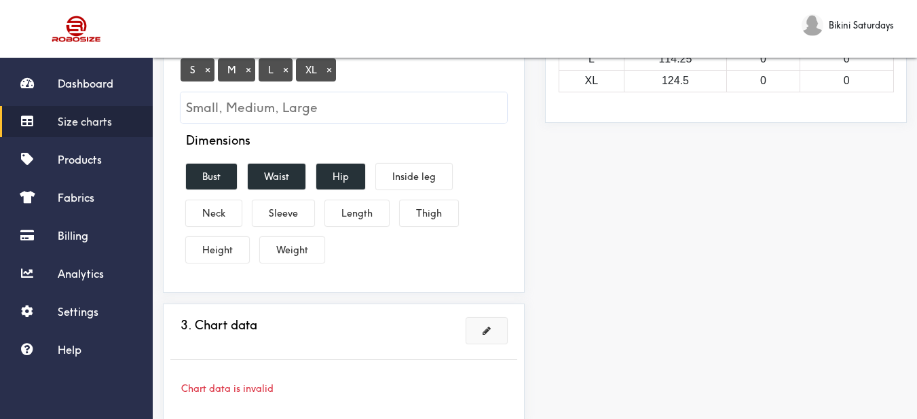
click at [486, 326] on span at bounding box center [487, 331] width 8 height 10
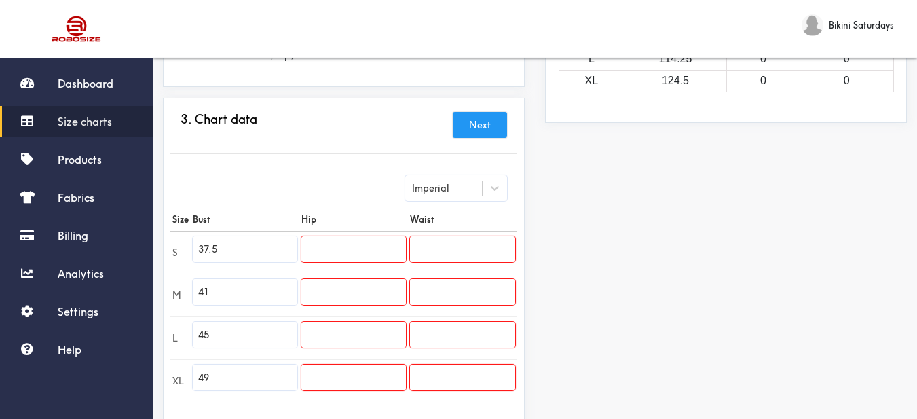
scroll to position [340, 0]
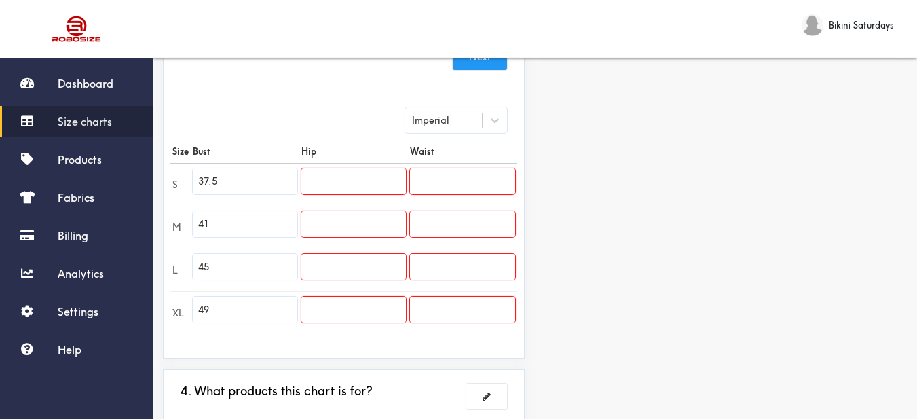
drag, startPoint x: 219, startPoint y: 164, endPoint x: 181, endPoint y: 157, distance: 39.3
click at [181, 163] on tr "S 37.5" at bounding box center [343, 184] width 347 height 43
paste input "27.6"
type input "27.6"
drag, startPoint x: 208, startPoint y: 194, endPoint x: 185, endPoint y: 191, distance: 23.2
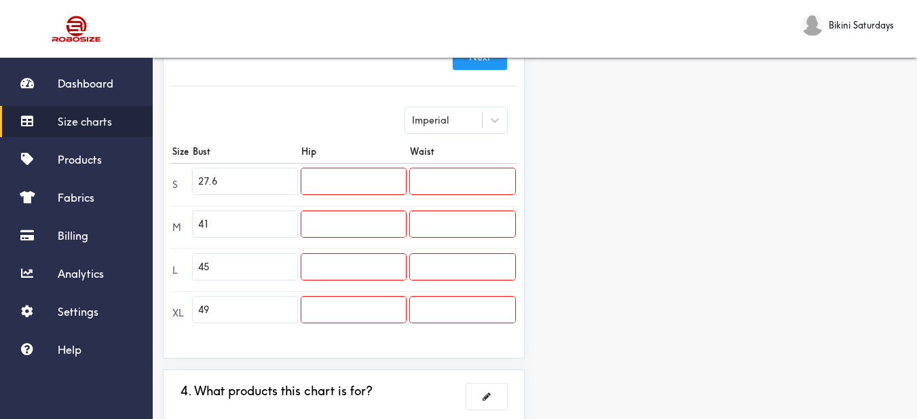
click at [185, 206] on tr "M 41" at bounding box center [343, 227] width 347 height 43
paste input "29."
type input "29.1"
drag, startPoint x: 236, startPoint y: 243, endPoint x: 212, endPoint y: 244, distance: 23.8
click at [199, 254] on input "45" at bounding box center [245, 267] width 105 height 26
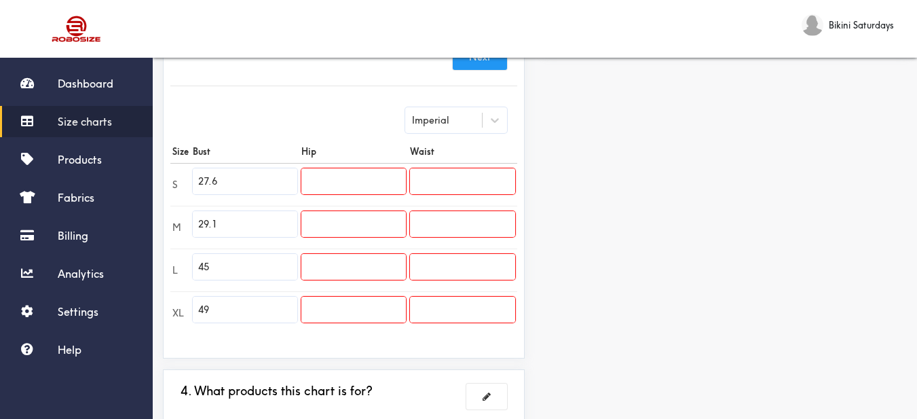
paste input "30.7"
type input "30.7"
drag, startPoint x: 225, startPoint y: 289, endPoint x: 190, endPoint y: 281, distance: 35.6
click at [186, 291] on tr "XL 49" at bounding box center [343, 312] width 347 height 43
paste input "32.3"
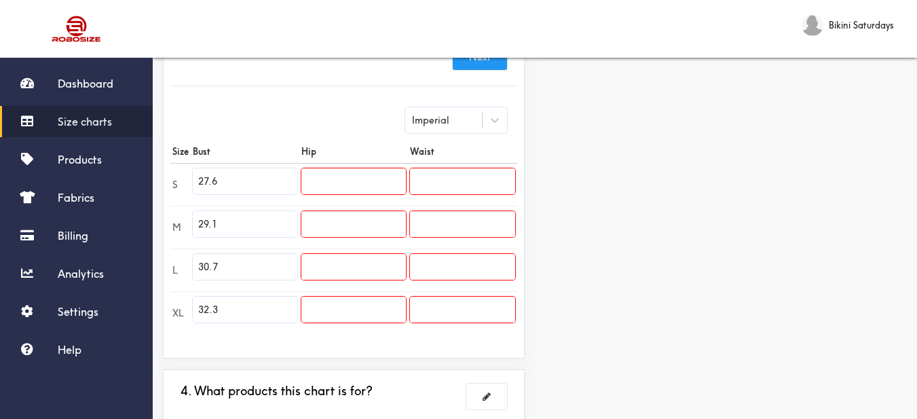
type input "32.3"
click at [351, 168] on input "text" at bounding box center [354, 181] width 105 height 26
paste input "29.9"
type input "29.9"
click at [362, 211] on input "text" at bounding box center [354, 224] width 105 height 26
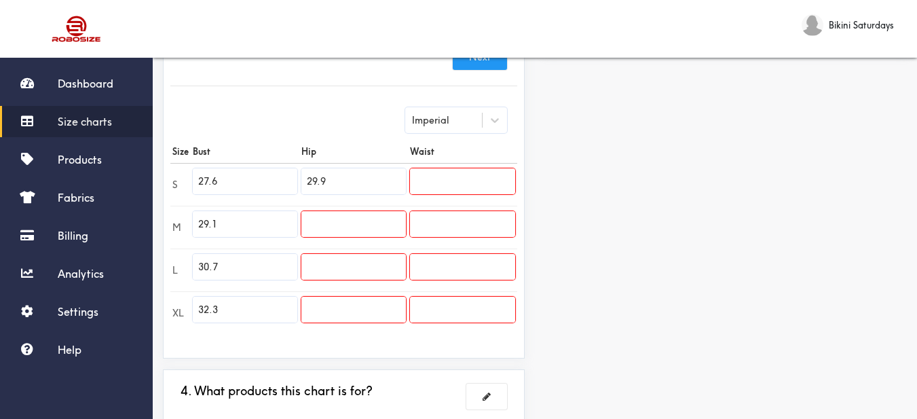
paste input "31.5"
type input "31.5"
click at [341, 258] on input "text" at bounding box center [354, 267] width 105 height 26
paste input "33.1"
type input "33.1"
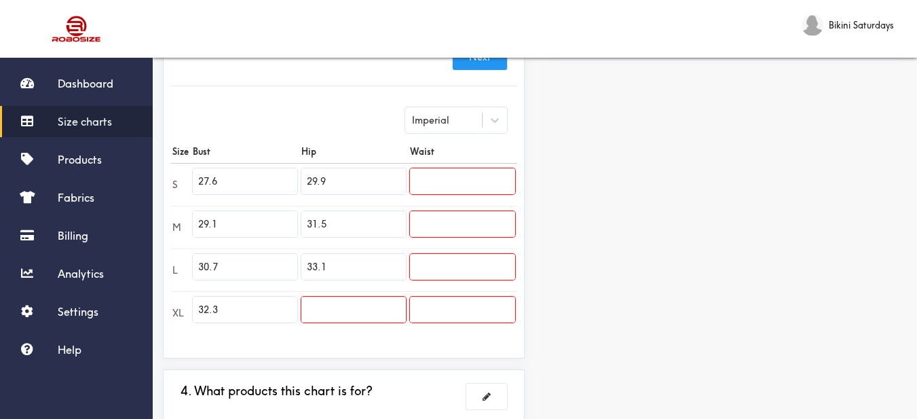
click at [365, 297] on input "text" at bounding box center [354, 310] width 105 height 26
paste input "34.6"
type input "34.6"
click at [472, 169] on input "text" at bounding box center [462, 181] width 105 height 26
paste input "25.2"
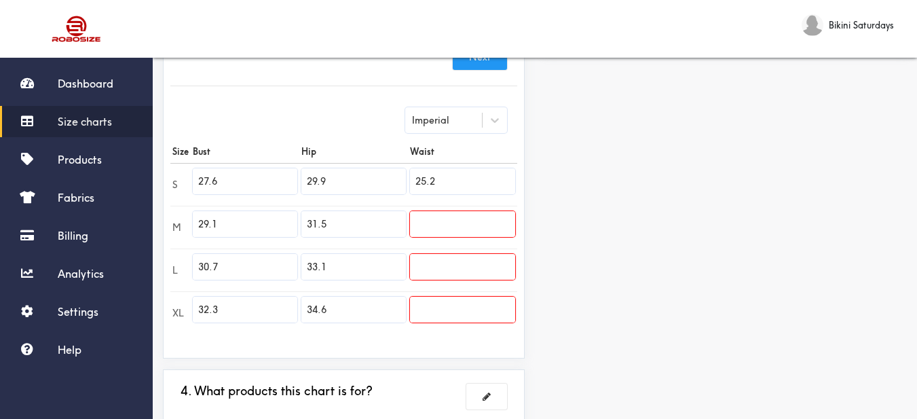
type input "25.2"
click at [437, 179] on input "25.2" at bounding box center [462, 181] width 105 height 26
click at [444, 211] on input "text" at bounding box center [462, 224] width 105 height 26
paste input "26.8"
type input "26.8"
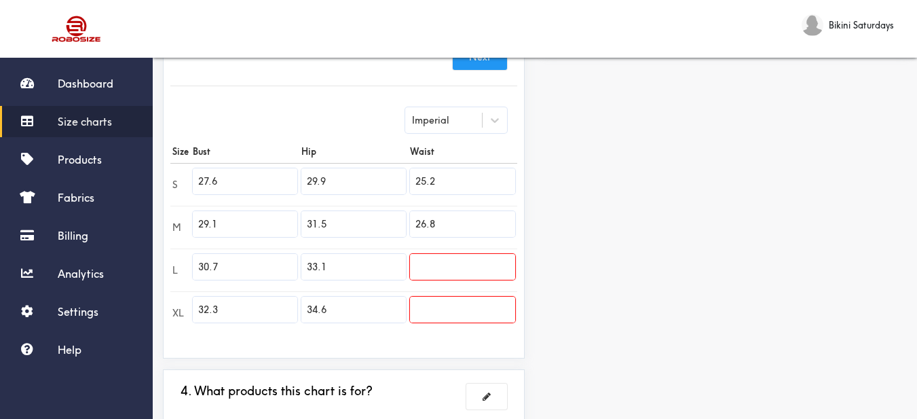
click at [448, 272] on td at bounding box center [462, 270] width 109 height 43
click at [446, 261] on input "text" at bounding box center [462, 267] width 105 height 26
paste input "28.3"
type input "28.3"
click at [448, 297] on input "text" at bounding box center [462, 310] width 105 height 26
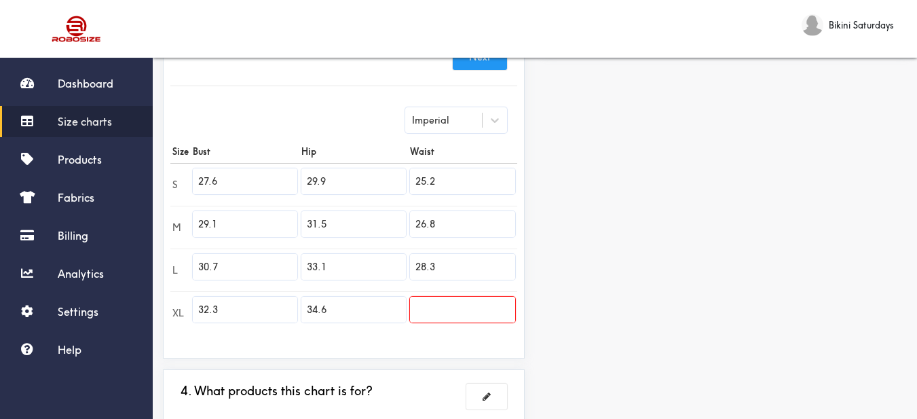
paste input "29.9"
type input "29.9"
click at [577, 304] on div "Preview Edit style This chart is manually assigned to products. cm in Bust Hip …" at bounding box center [726, 124] width 382 height 690
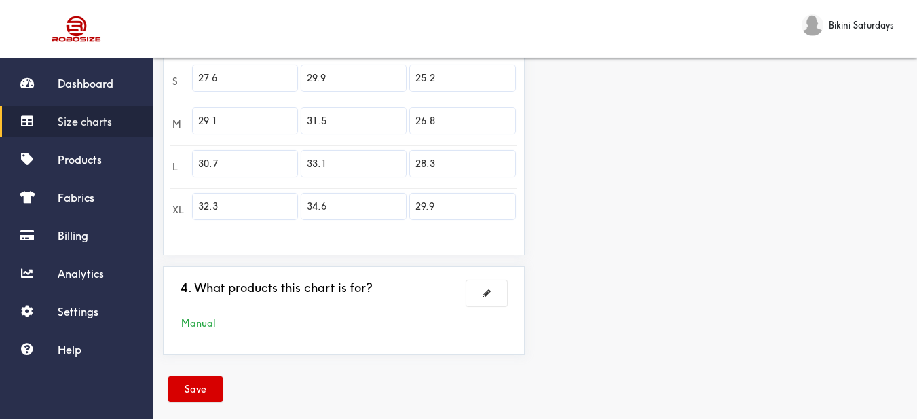
click at [189, 376] on button "Save" at bounding box center [195, 389] width 54 height 26
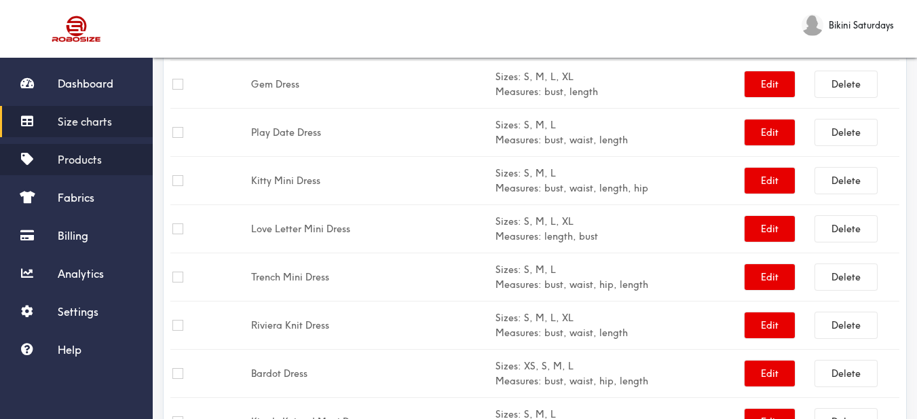
click at [86, 161] on span "Products" at bounding box center [80, 160] width 44 height 14
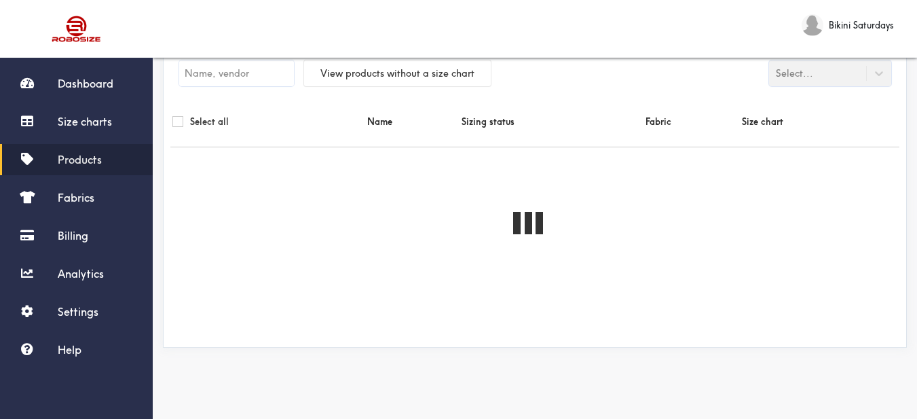
click at [247, 71] on input "text" at bounding box center [236, 73] width 115 height 26
paste input "[PERSON_NAME] One Peice Set"
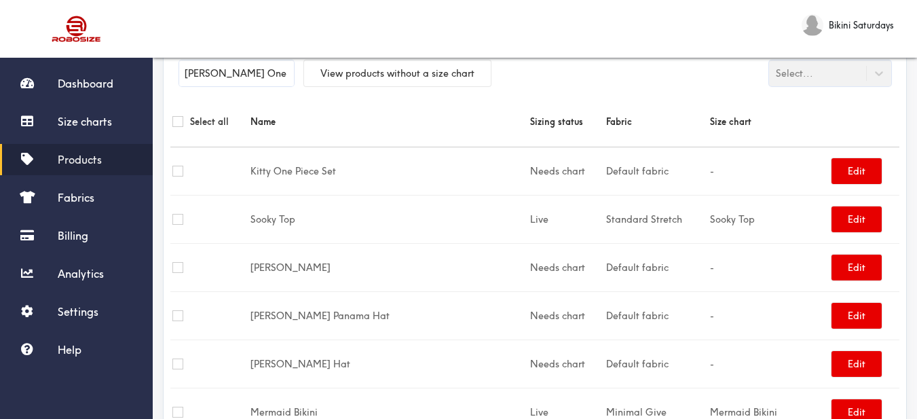
scroll to position [0, 0]
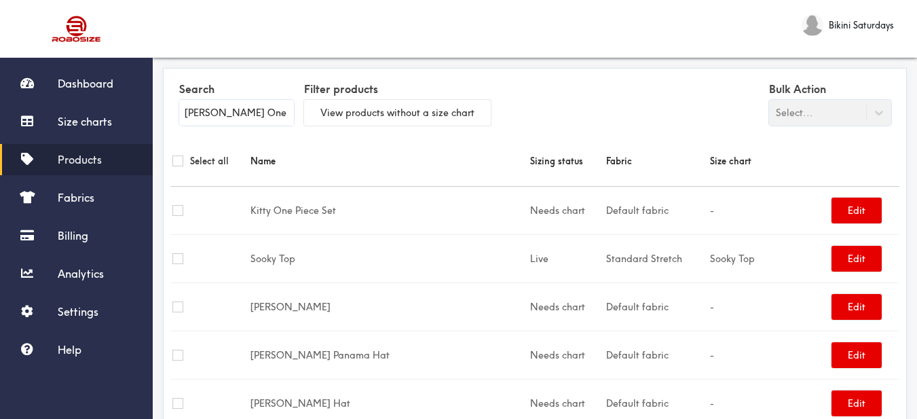
click at [271, 113] on input "[PERSON_NAME] One Peice Set" at bounding box center [236, 113] width 115 height 26
click at [271, 114] on input "[PERSON_NAME] One Peice Set" at bounding box center [236, 113] width 115 height 26
click at [271, 91] on label "Search" at bounding box center [236, 89] width 115 height 21
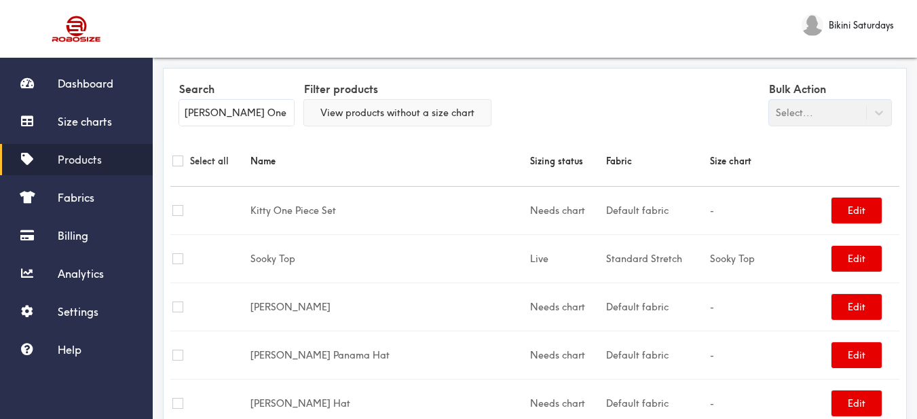
drag, startPoint x: 229, startPoint y: 110, endPoint x: 305, endPoint y: 114, distance: 76.2
click at [305, 114] on div "Search Billy One Peice Set Filter products View products without a size chart B…" at bounding box center [534, 105] width 729 height 60
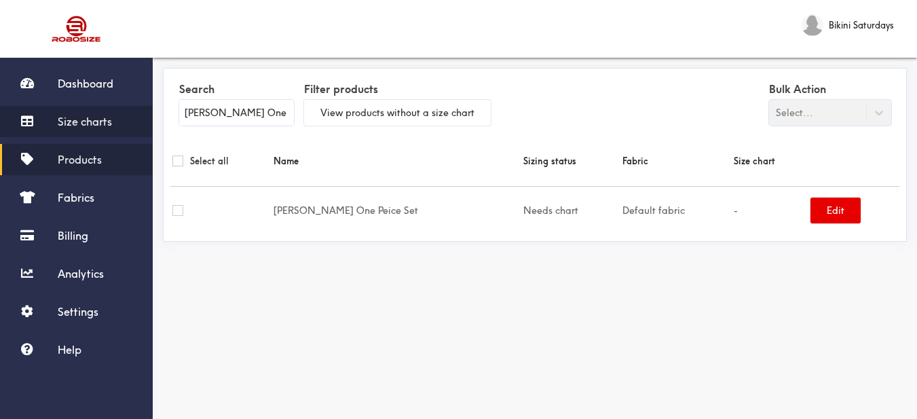
type input "Billy One"
click at [103, 118] on span "Size charts" at bounding box center [85, 122] width 54 height 14
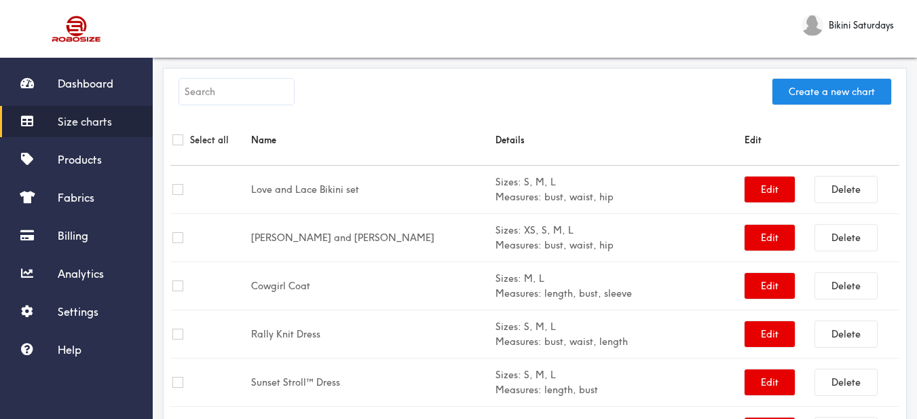
click at [255, 93] on input "text" at bounding box center [236, 92] width 115 height 26
paste input "[PERSON_NAME] One Peice Set"
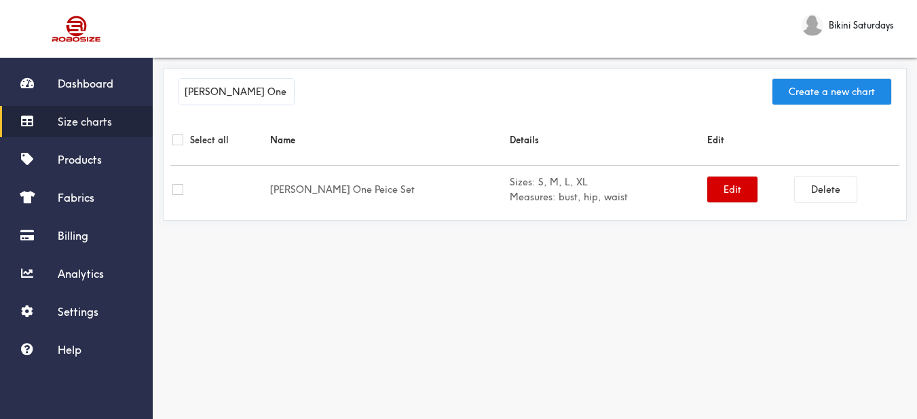
type input "[PERSON_NAME] One Peice Set"
click at [708, 200] on button "Edit" at bounding box center [733, 190] width 50 height 26
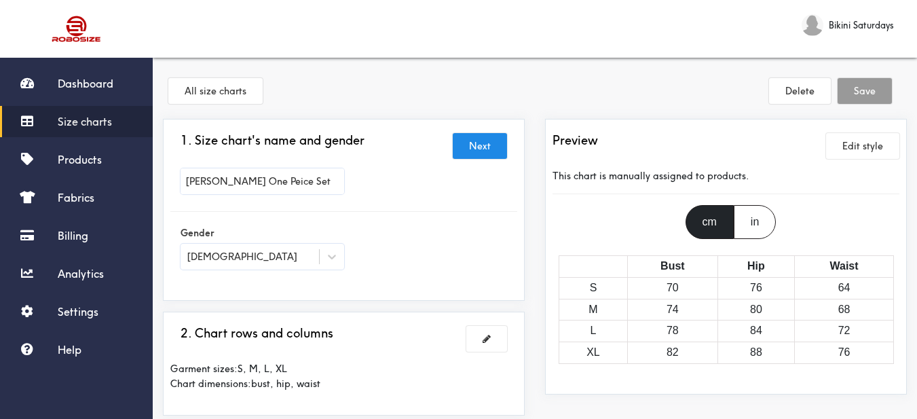
click at [240, 179] on input "[PERSON_NAME] One Peice Set" at bounding box center [263, 181] width 164 height 26
click at [243, 182] on input "[PERSON_NAME] One Peice Set" at bounding box center [263, 181] width 164 height 26
type input "[PERSON_NAME] One Piece Set"
click at [364, 208] on div at bounding box center [458, 209] width 917 height 419
click at [882, 102] on button "Save" at bounding box center [865, 91] width 54 height 26
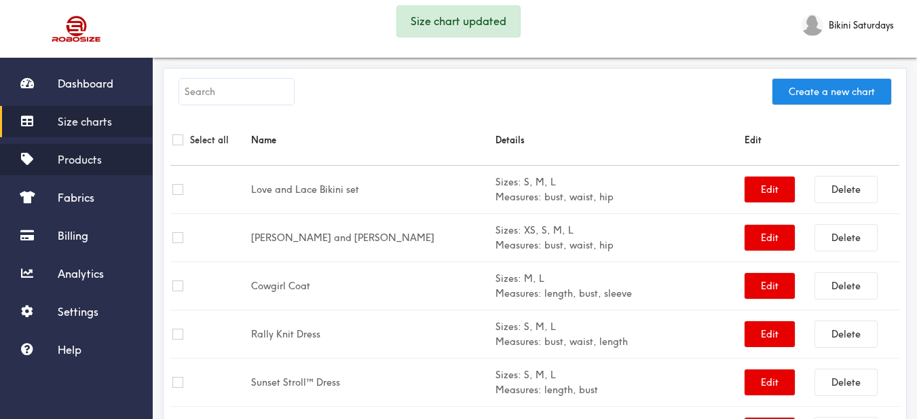
click at [90, 161] on span "Products" at bounding box center [80, 160] width 44 height 14
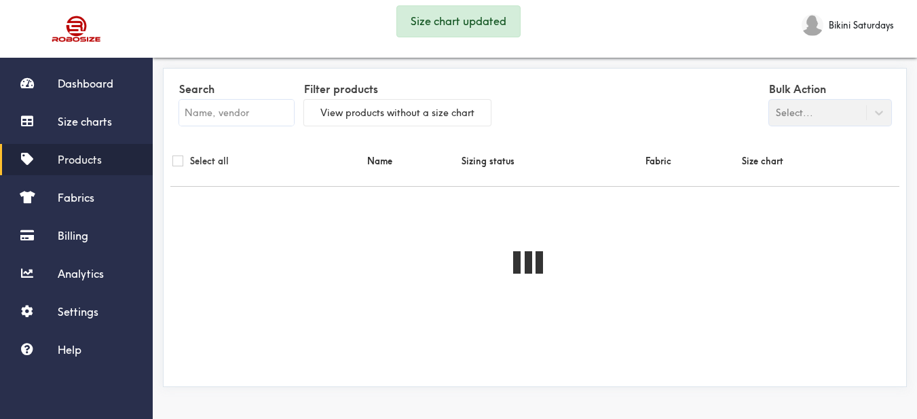
click at [250, 122] on input "text" at bounding box center [236, 113] width 115 height 26
paste input "[PERSON_NAME] One Peice Set"
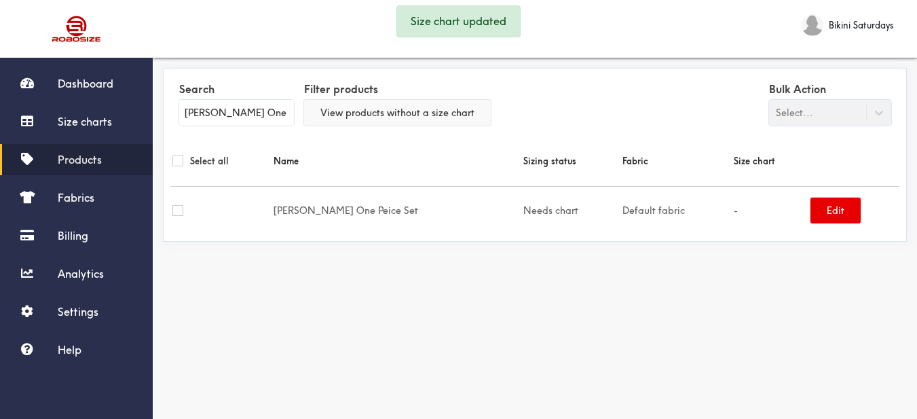
drag, startPoint x: 232, startPoint y: 114, endPoint x: 323, endPoint y: 119, distance: 91.8
click at [323, 119] on div "Search Billy One Peice Set Filter products View products without a size chart B…" at bounding box center [534, 105] width 729 height 60
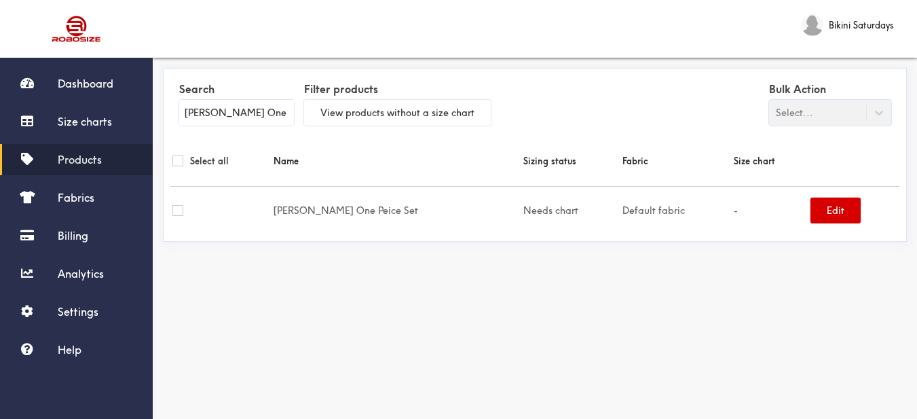
type input "Billy One"
click at [811, 209] on button "Edit" at bounding box center [836, 211] width 50 height 26
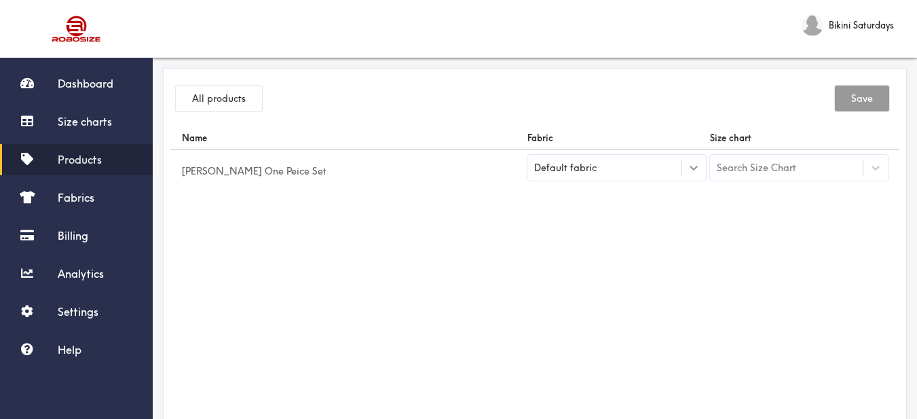
click at [693, 168] on icon at bounding box center [694, 168] width 14 height 14
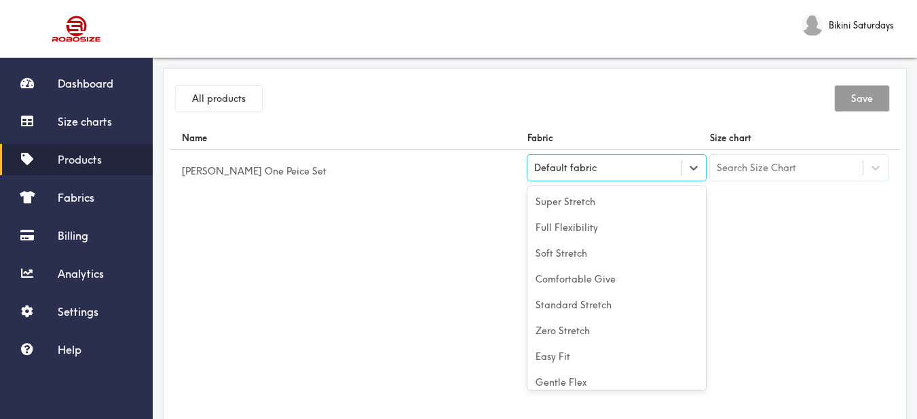
scroll to position [60, 0]
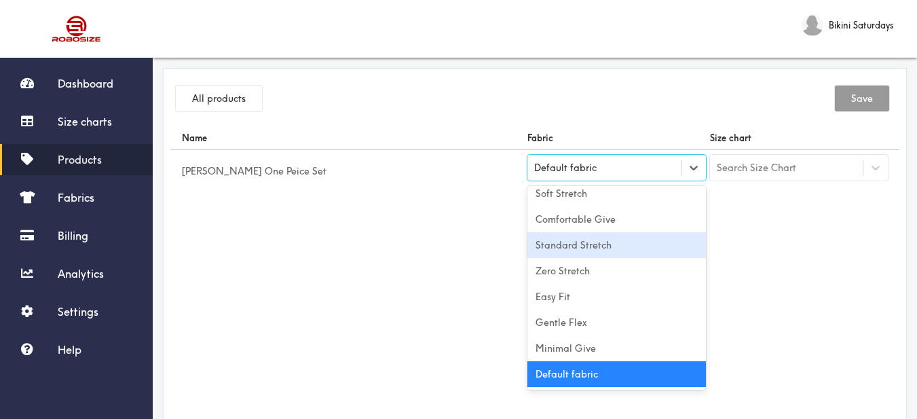
drag, startPoint x: 632, startPoint y: 248, endPoint x: 745, endPoint y: 265, distance: 114.0
click at [635, 248] on div "Standard Stretch" at bounding box center [617, 245] width 179 height 26
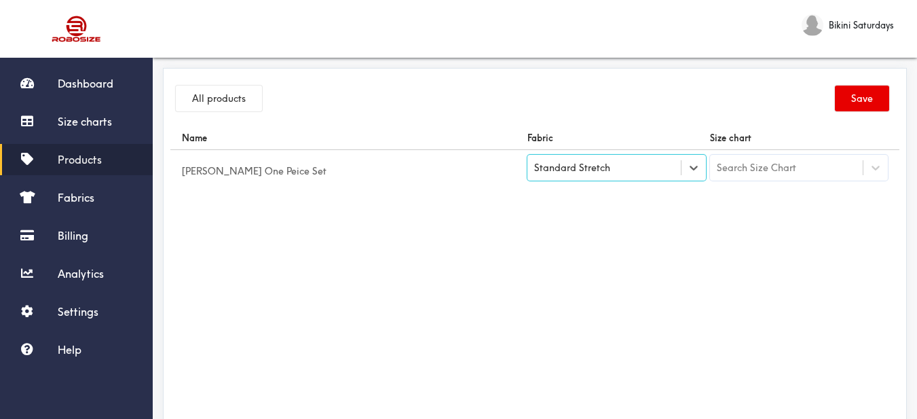
click at [784, 170] on div "Search Size Chart" at bounding box center [756, 167] width 79 height 15
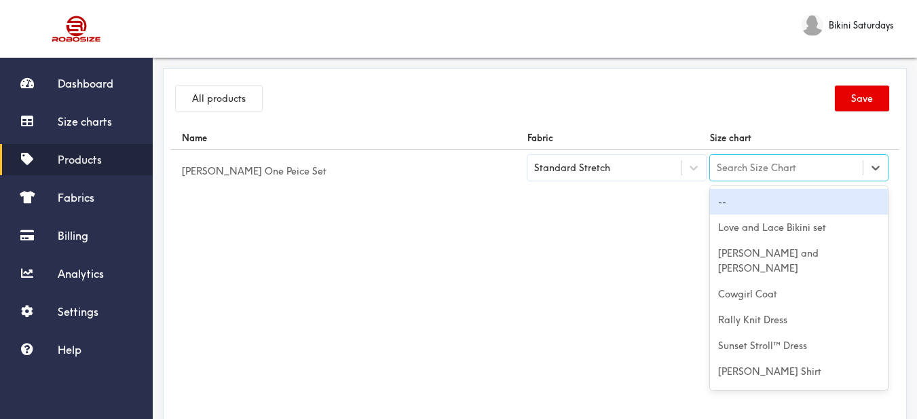
paste input "[PERSON_NAME] One Peice Set"
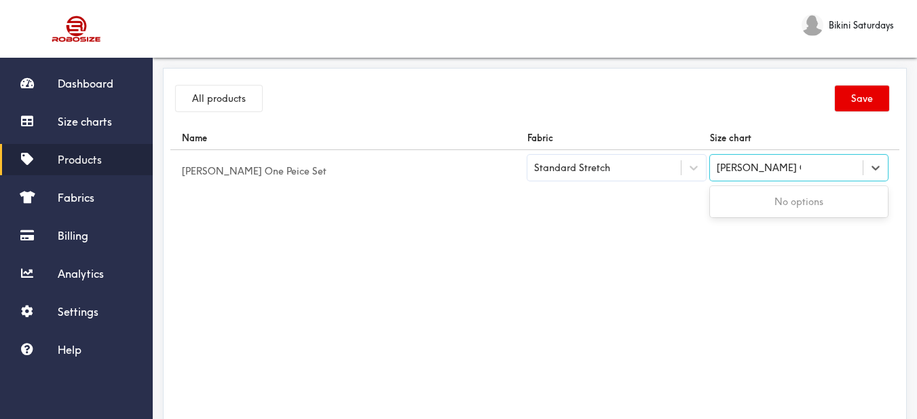
drag, startPoint x: 762, startPoint y: 170, endPoint x: 819, endPoint y: 167, distance: 57.1
click at [819, 167] on div "Billy One Peice Set Billy One Peice Set" at bounding box center [786, 167] width 153 height 23
type input "Billy One P"
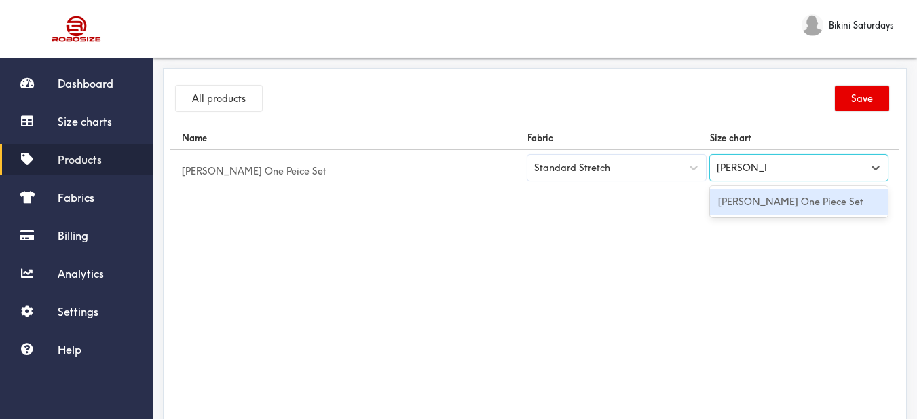
click at [793, 200] on div "[PERSON_NAME] One Piece Set" at bounding box center [799, 202] width 179 height 26
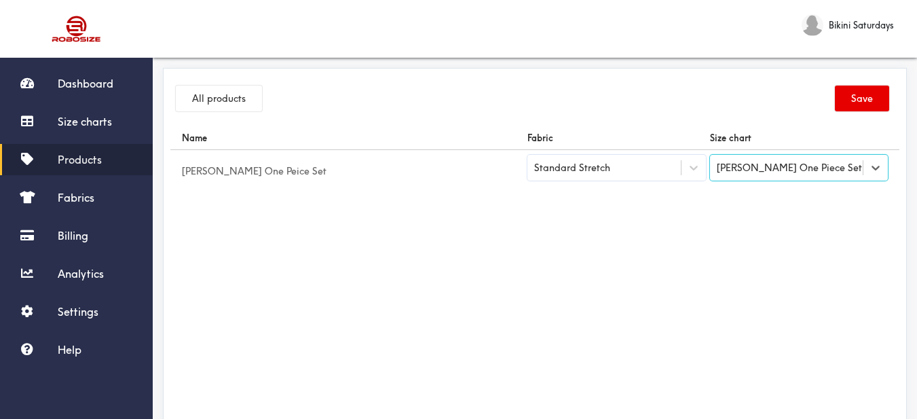
click at [779, 273] on div "Name Fabric Size chart Billy One Peice Set Standard Stretch option Billy One Pi…" at bounding box center [534, 279] width 729 height 306
click at [866, 92] on button "Save" at bounding box center [862, 99] width 54 height 26
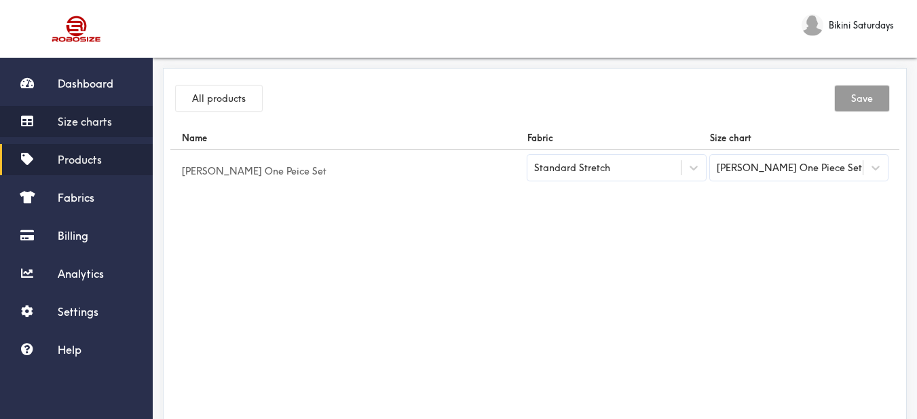
drag, startPoint x: 86, startPoint y: 121, endPoint x: 101, endPoint y: 123, distance: 15.8
click at [87, 121] on span "Size charts" at bounding box center [85, 122] width 54 height 14
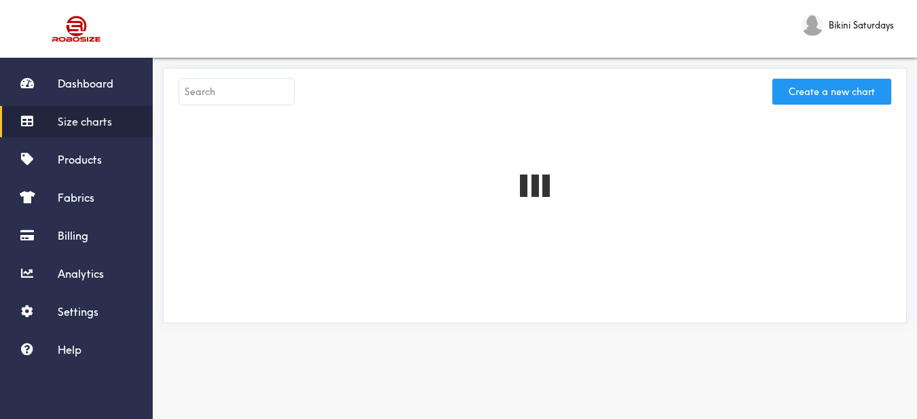
click at [861, 100] on button "Create a new chart" at bounding box center [832, 92] width 119 height 26
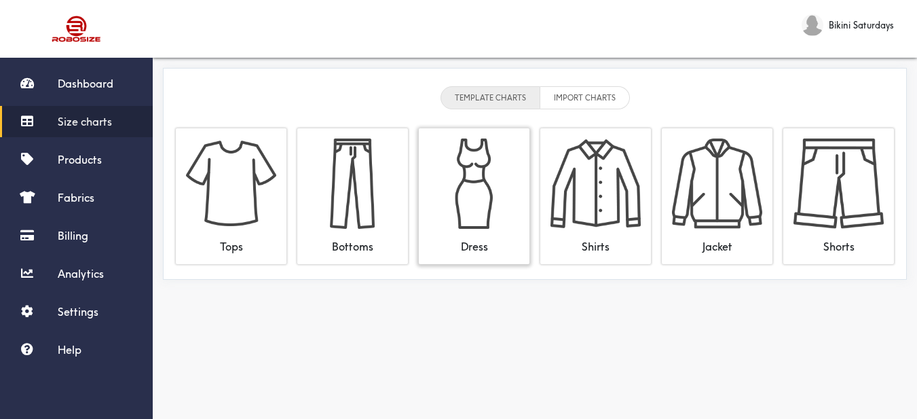
click at [505, 186] on img at bounding box center [474, 184] width 90 height 90
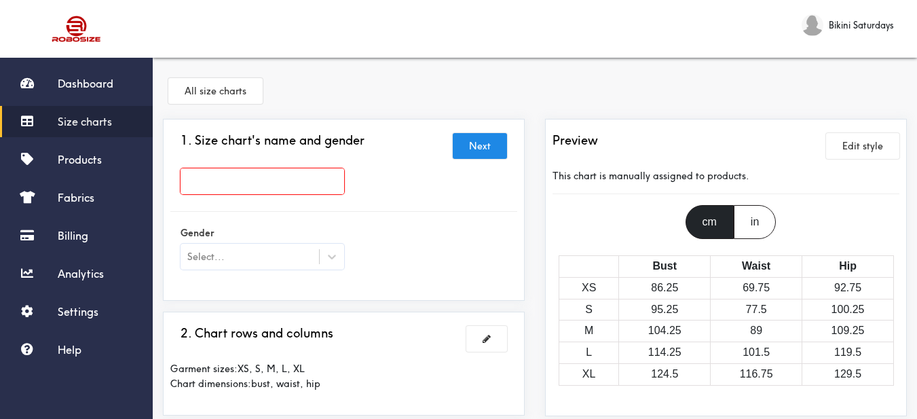
click at [318, 172] on input "text" at bounding box center [263, 181] width 164 height 26
paste
type input "Paris Bikini Set"
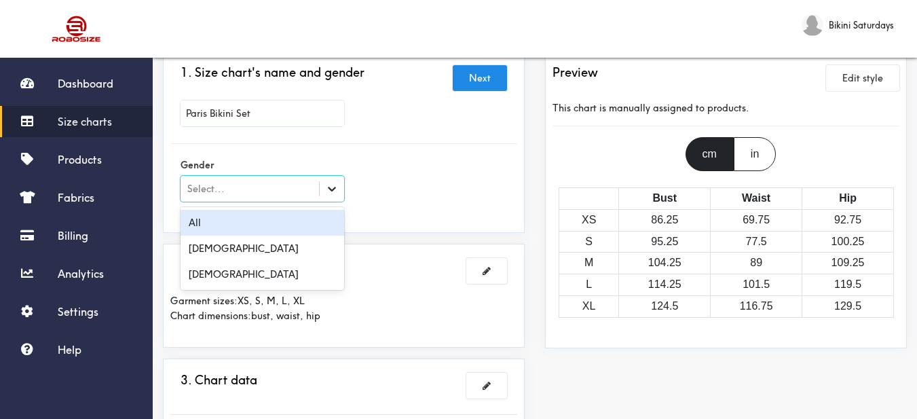
click at [332, 189] on icon at bounding box center [332, 189] width 14 height 14
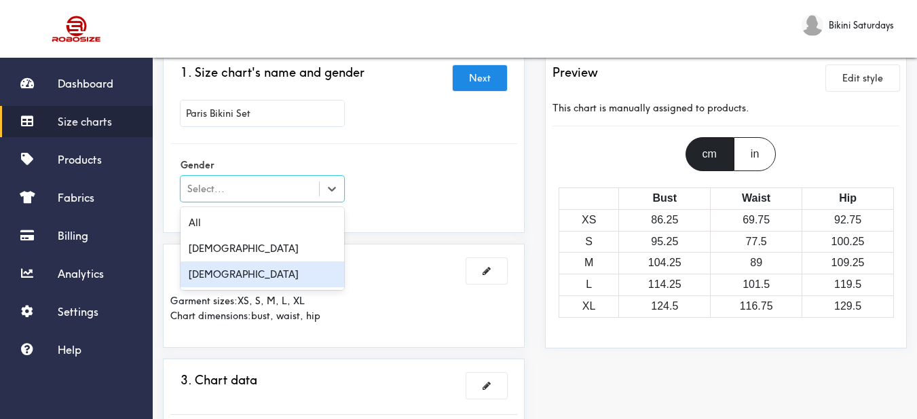
click at [272, 270] on div "[DEMOGRAPHIC_DATA]" at bounding box center [263, 274] width 164 height 26
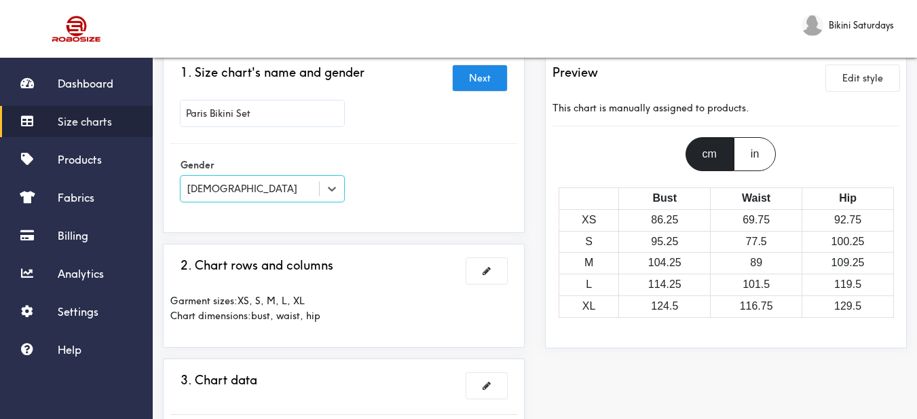
drag, startPoint x: 411, startPoint y: 242, endPoint x: 441, endPoint y: 259, distance: 34.7
click at [413, 242] on div "1. Size chart's name and gender Next Paris Bikini Set Gender option Female, sel…" at bounding box center [344, 401] width 382 height 701
click at [478, 265] on button at bounding box center [487, 271] width 41 height 26
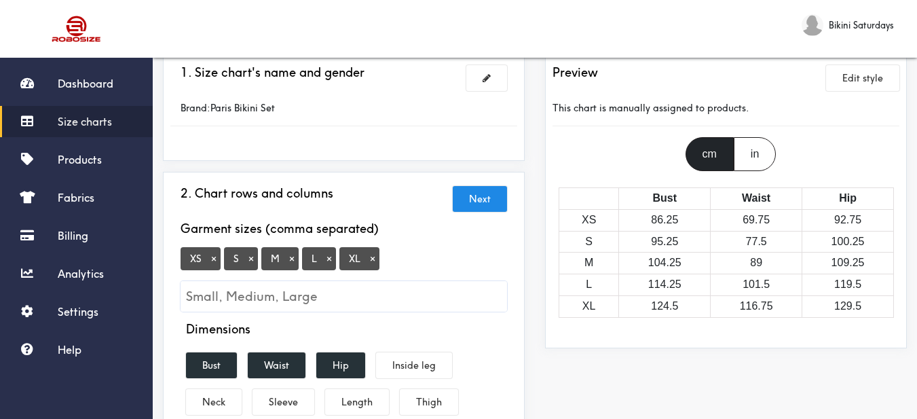
scroll to position [136, 0]
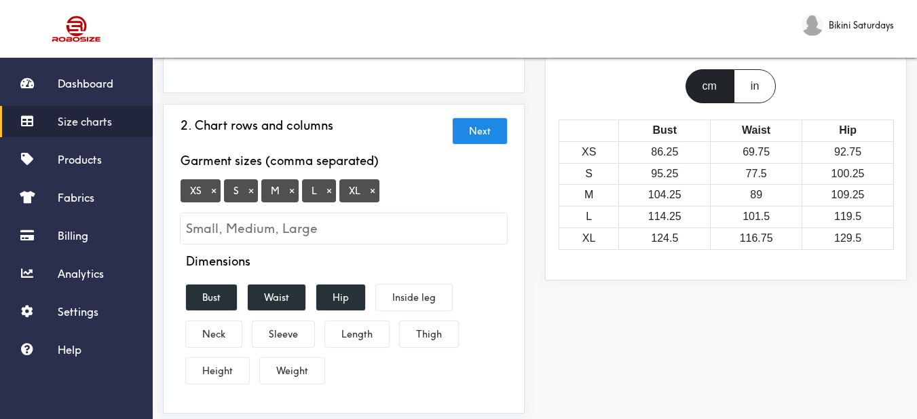
click at [219, 189] on button "×" at bounding box center [214, 191] width 14 height 12
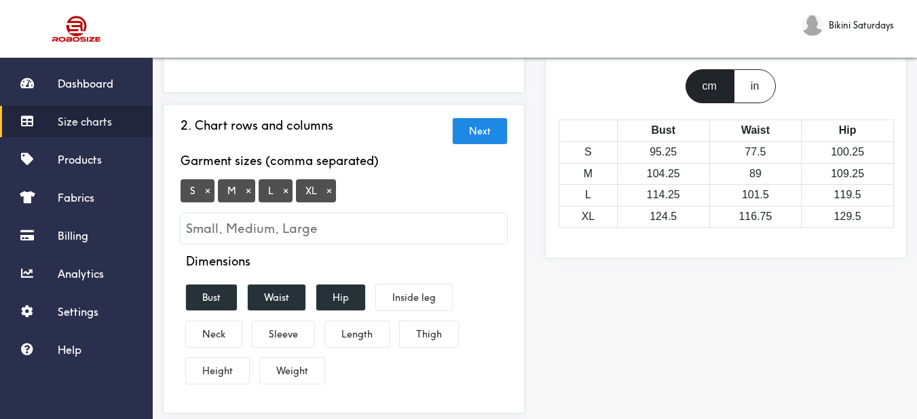
click at [330, 191] on button "×" at bounding box center [330, 191] width 14 height 12
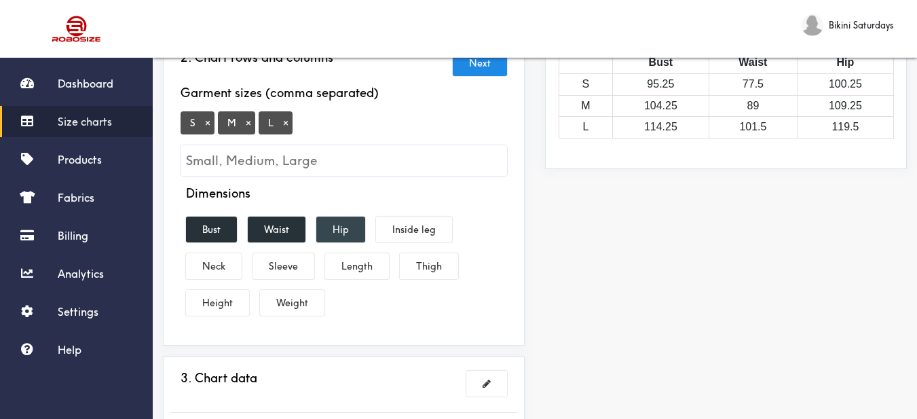
click at [344, 221] on button "Hip" at bounding box center [340, 230] width 49 height 26
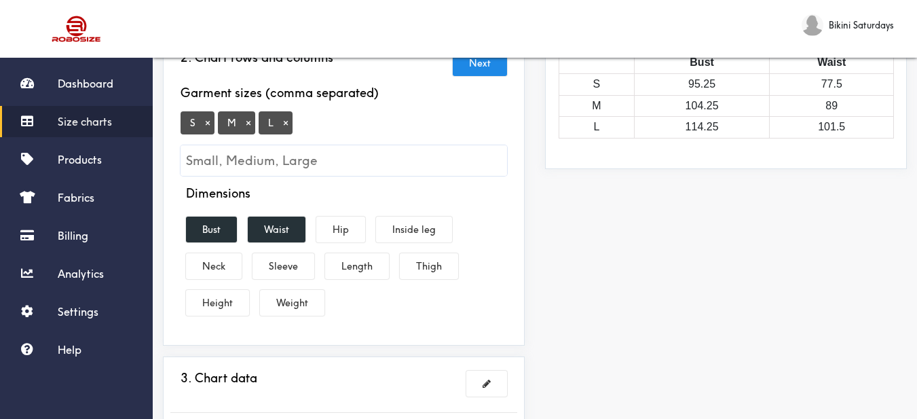
scroll to position [272, 0]
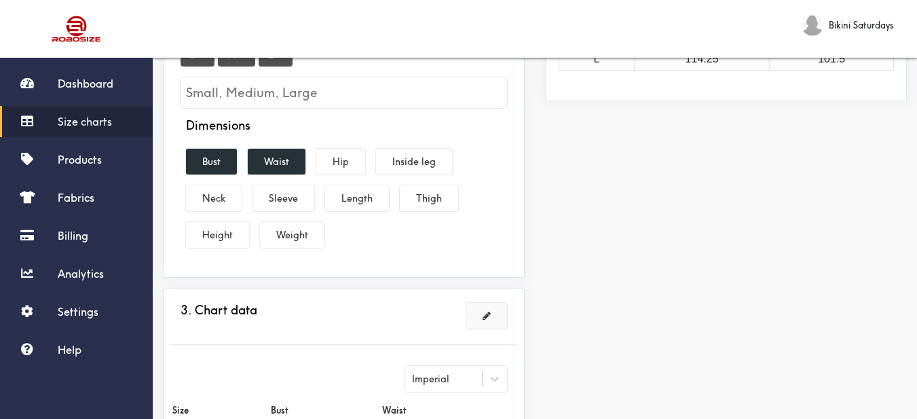
click at [484, 313] on span at bounding box center [487, 316] width 8 height 10
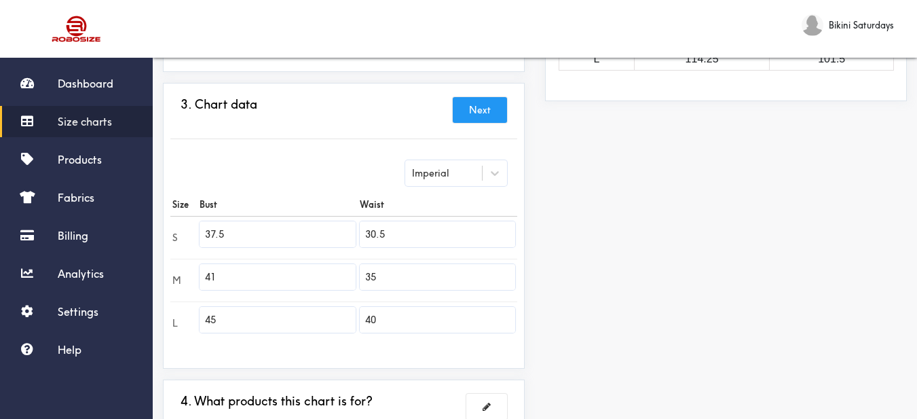
scroll to position [400, 0]
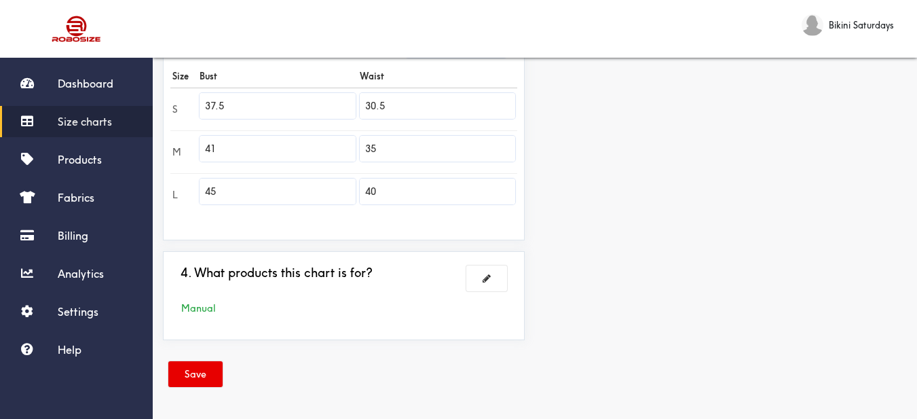
drag, startPoint x: 254, startPoint y: 103, endPoint x: 195, endPoint y: 95, distance: 59.6
click at [195, 95] on tr "S 37.5 30.5" at bounding box center [343, 109] width 347 height 43
type input "34.6"
drag, startPoint x: 225, startPoint y: 143, endPoint x: 198, endPoint y: 135, distance: 28.4
click at [194, 136] on tr "M 41 35" at bounding box center [343, 151] width 347 height 43
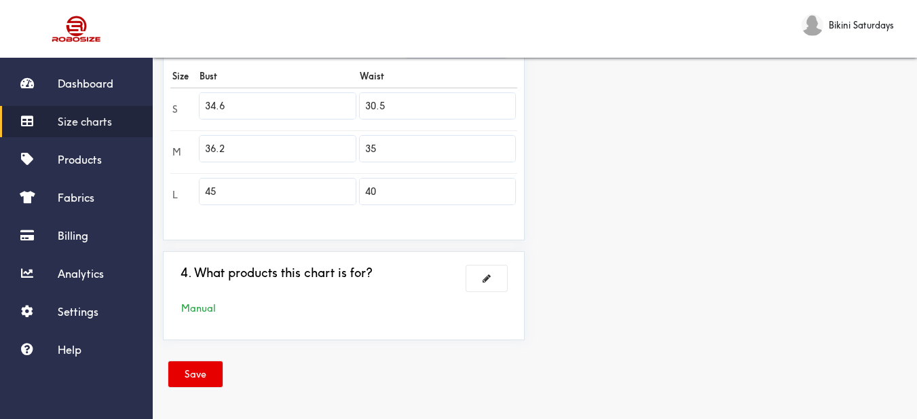
type input "36.2"
drag, startPoint x: 217, startPoint y: 193, endPoint x: 187, endPoint y: 183, distance: 31.6
click at [186, 183] on tr "L 45 40" at bounding box center [343, 194] width 347 height 43
type input "38.2"
drag, startPoint x: 392, startPoint y: 107, endPoint x: 362, endPoint y: 101, distance: 30.4
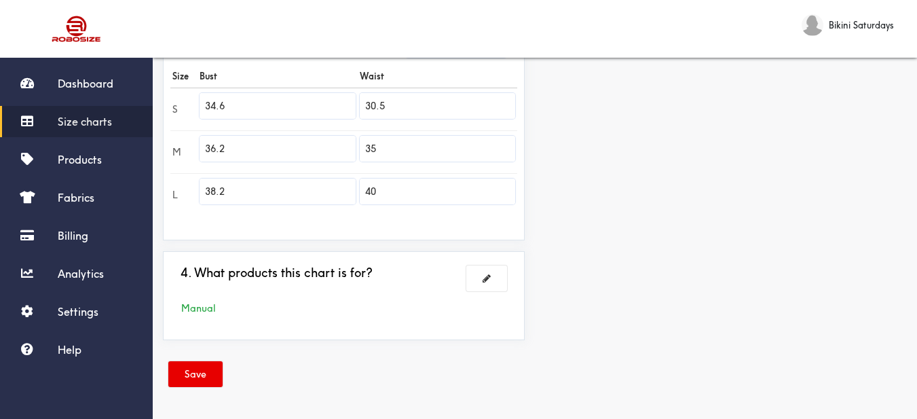
click at [362, 101] on input "30.5" at bounding box center [438, 106] width 156 height 26
type input "25.2"
drag, startPoint x: 398, startPoint y: 151, endPoint x: 362, endPoint y: 143, distance: 36.9
click at [362, 143] on input "35" at bounding box center [438, 149] width 156 height 26
type input "26.8"
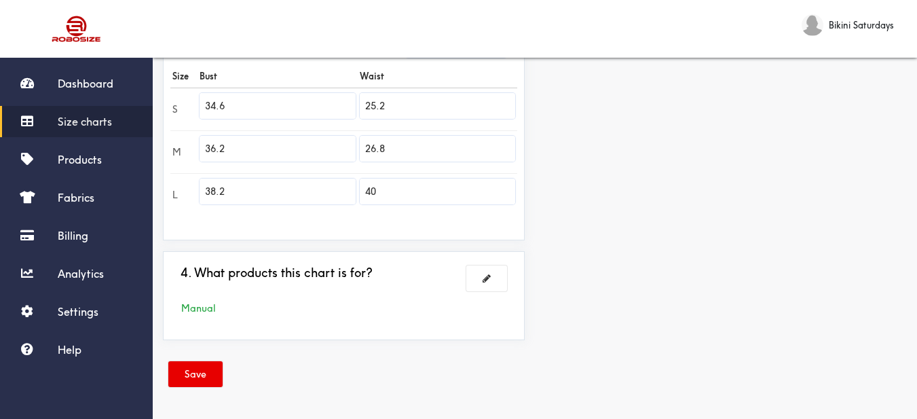
drag, startPoint x: 390, startPoint y: 191, endPoint x: 365, endPoint y: 181, distance: 27.1
click at [365, 181] on input "40" at bounding box center [438, 192] width 156 height 26
type input "28.7"
drag, startPoint x: 602, startPoint y: 242, endPoint x: 559, endPoint y: 253, distance: 45.0
click at [604, 242] on div "Preview Edit style This chart is manually assigned to products. cm in Bust Wais…" at bounding box center [726, 35] width 382 height 632
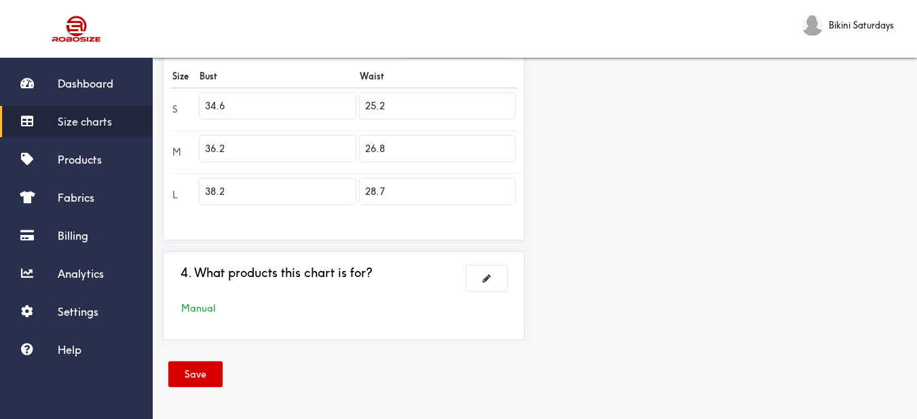
drag, startPoint x: 191, startPoint y: 370, endPoint x: 184, endPoint y: 375, distance: 8.9
click at [193, 370] on button "Save" at bounding box center [195, 374] width 54 height 26
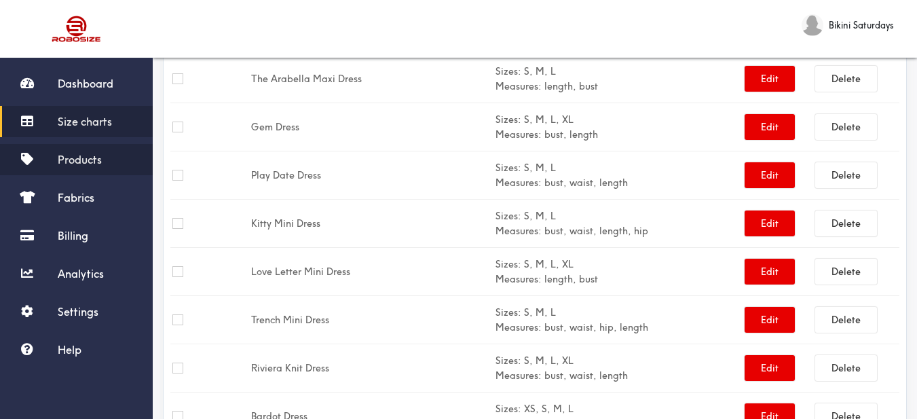
click at [102, 151] on link "Products" at bounding box center [76, 159] width 153 height 31
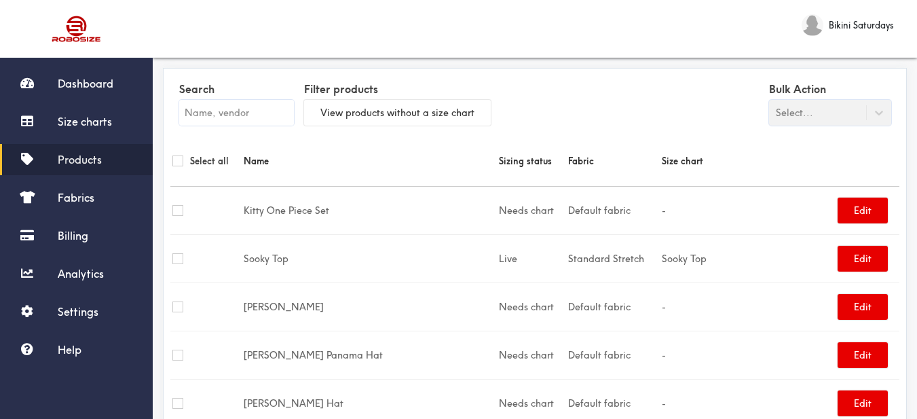
click at [277, 120] on input "text" at bounding box center [236, 113] width 115 height 26
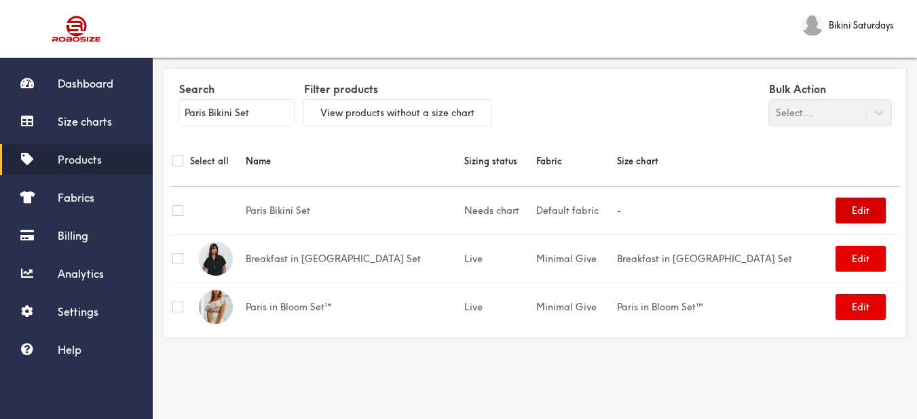
type input "Paris Bikini Set"
click at [836, 217] on button "Edit" at bounding box center [861, 211] width 50 height 26
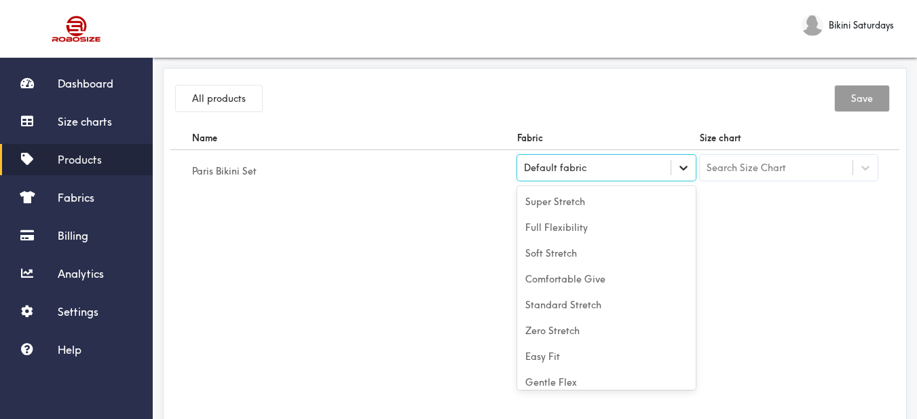
click at [672, 166] on div "Default fabric" at bounding box center [606, 168] width 179 height 26
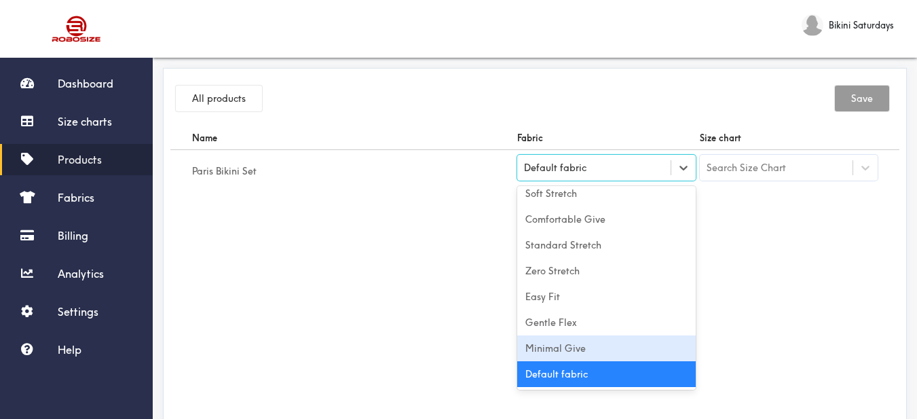
drag, startPoint x: 604, startPoint y: 347, endPoint x: 794, endPoint y: 339, distance: 190.3
click at [604, 347] on div "Minimal Give" at bounding box center [606, 348] width 179 height 26
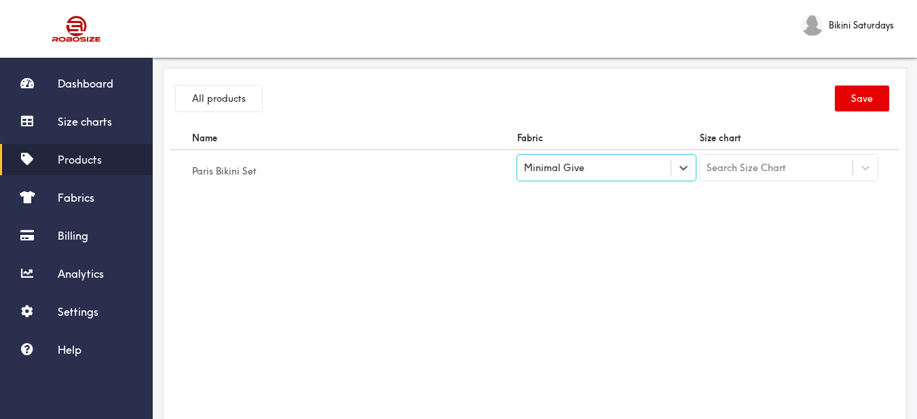
click at [788, 158] on div "Search Size Chart" at bounding box center [776, 167] width 153 height 23
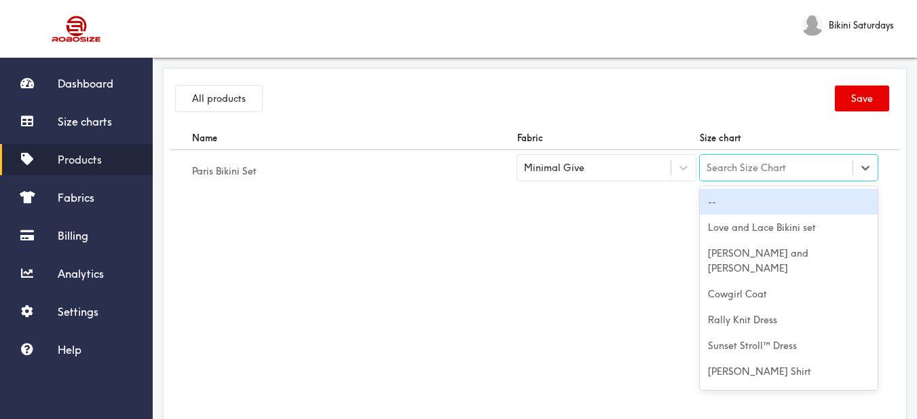
type input "Paris Bikini Set"
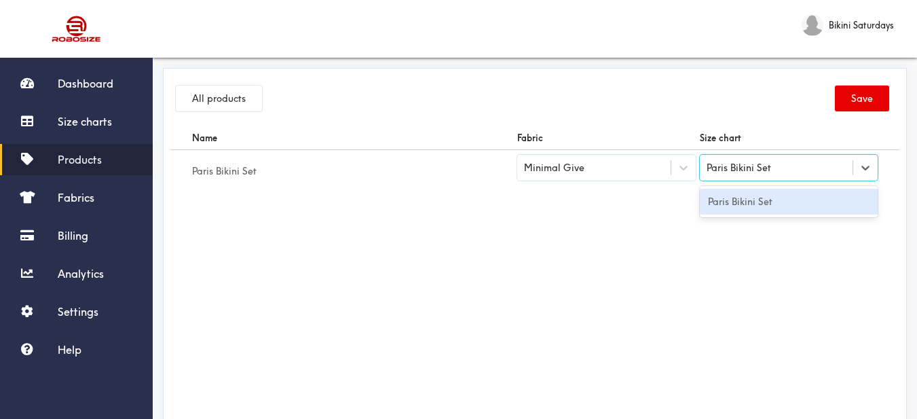
click at [782, 195] on div "Paris Bikini Set" at bounding box center [789, 202] width 179 height 26
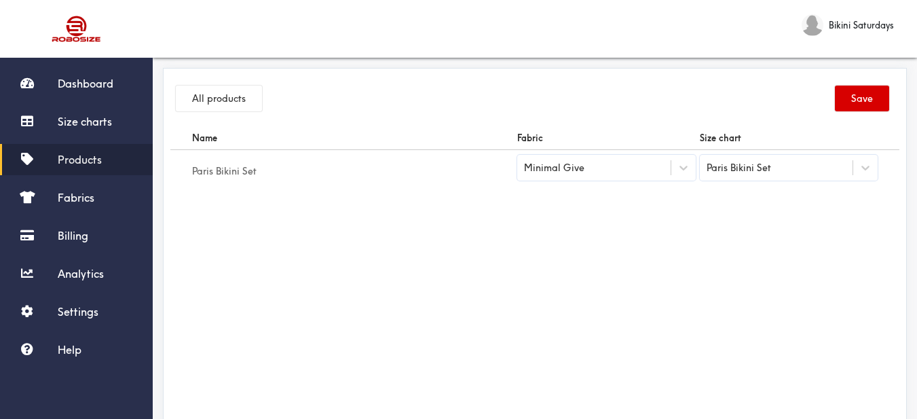
click at [843, 94] on button "Save" at bounding box center [862, 99] width 54 height 26
click at [75, 165] on span "Products" at bounding box center [80, 160] width 44 height 14
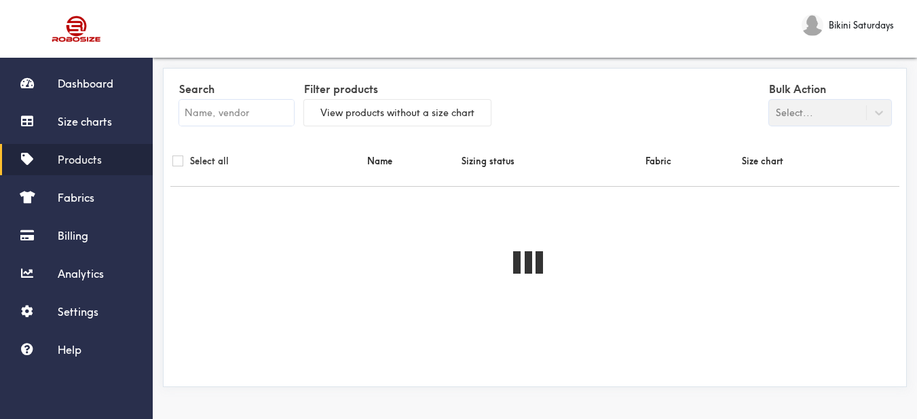
click at [210, 124] on input "text" at bounding box center [236, 113] width 115 height 26
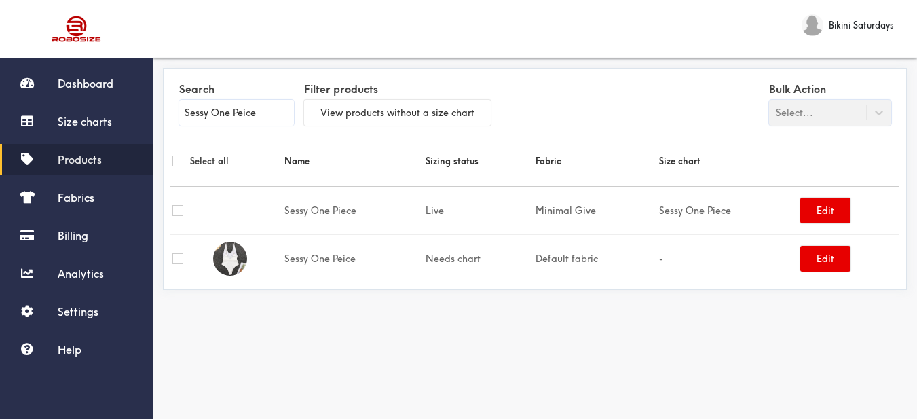
drag, startPoint x: 232, startPoint y: 111, endPoint x: 286, endPoint y: 117, distance: 54.0
click at [286, 117] on input "Sessy One Peice" at bounding box center [236, 113] width 115 height 26
type input "Sessy One"
click at [58, 130] on link "Size charts" at bounding box center [76, 121] width 153 height 31
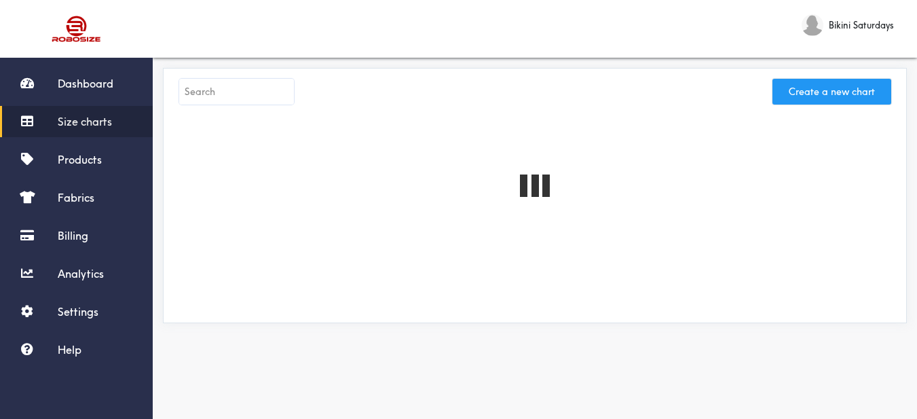
click at [841, 96] on button "Create a new chart" at bounding box center [832, 92] width 119 height 26
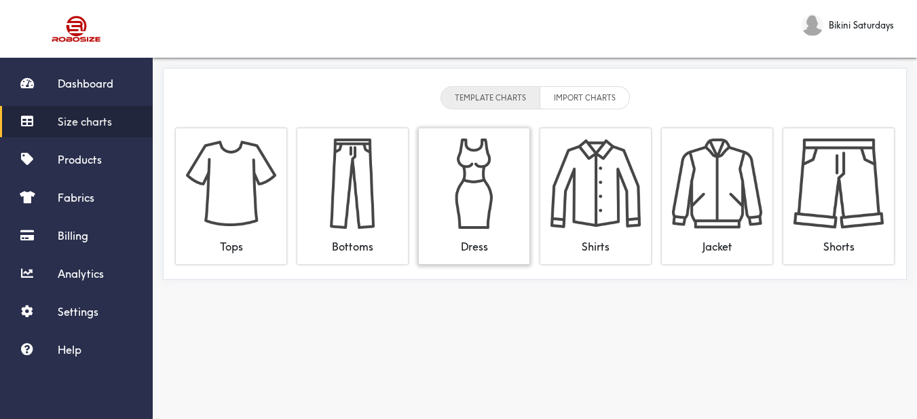
click at [470, 182] on img at bounding box center [474, 184] width 90 height 90
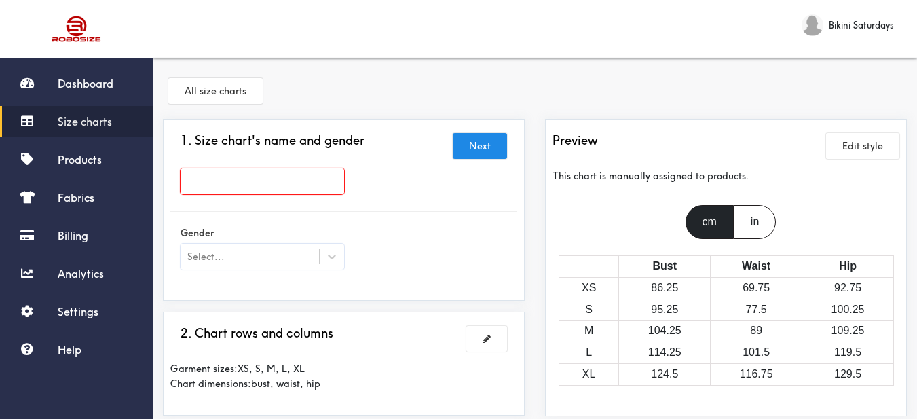
click at [299, 177] on input "text" at bounding box center [263, 181] width 164 height 26
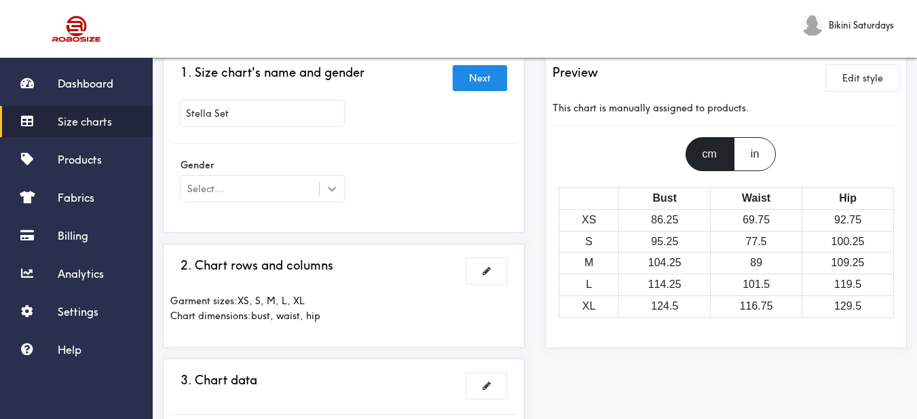
type input "Stella Set"
click at [326, 188] on icon at bounding box center [332, 189] width 14 height 14
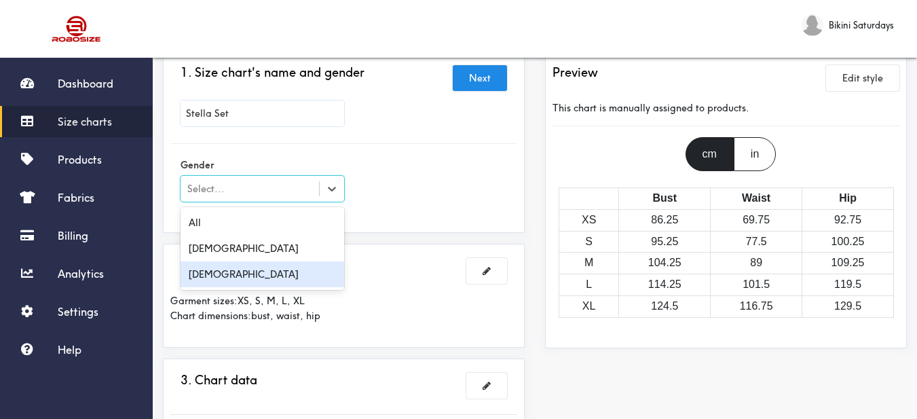
click at [210, 281] on div "[DEMOGRAPHIC_DATA]" at bounding box center [263, 274] width 164 height 26
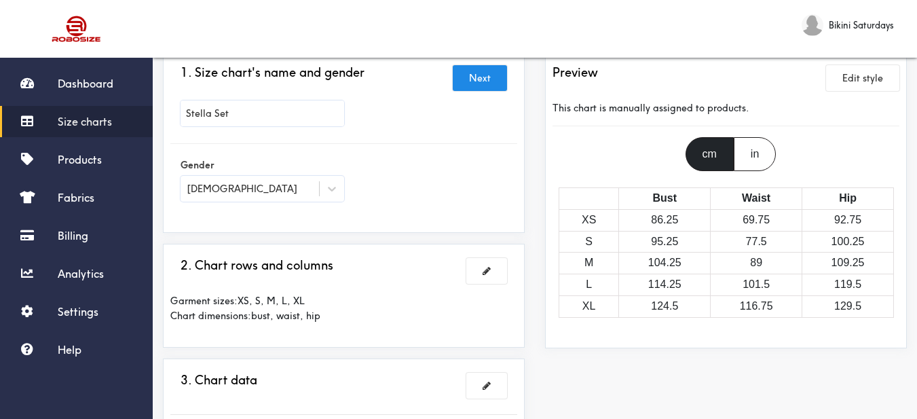
click at [423, 222] on div "1. Size chart's name and gender Next Stella Set Gender Female" at bounding box center [343, 141] width 347 height 167
click at [488, 274] on span at bounding box center [487, 271] width 8 height 10
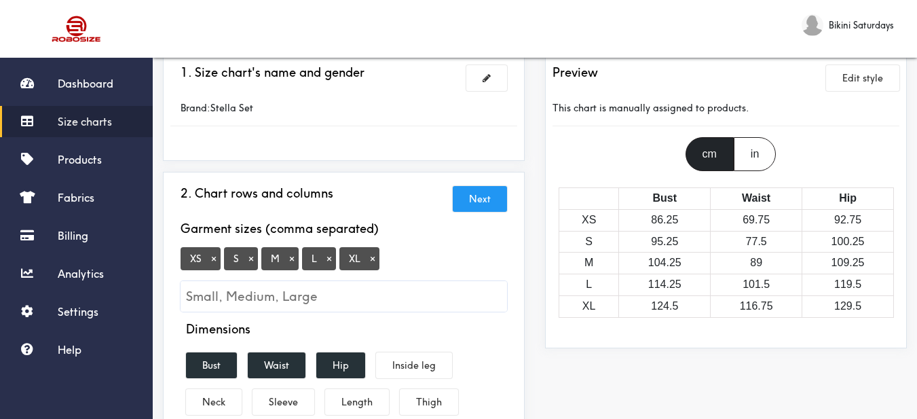
scroll to position [204, 0]
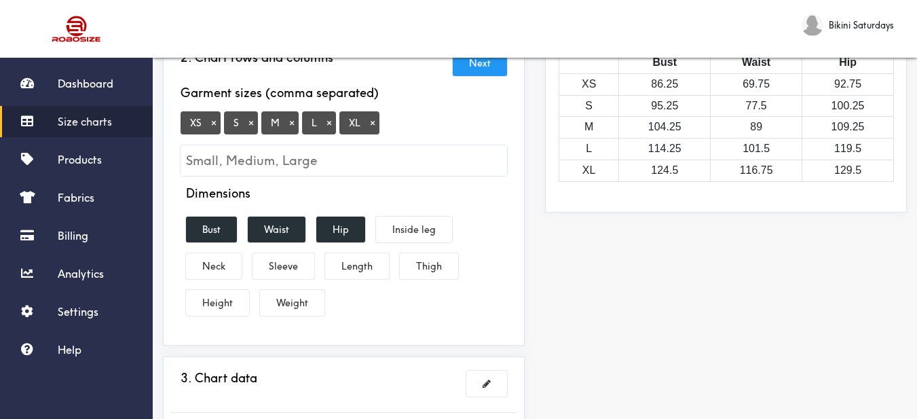
click at [211, 122] on button "×" at bounding box center [214, 123] width 14 height 12
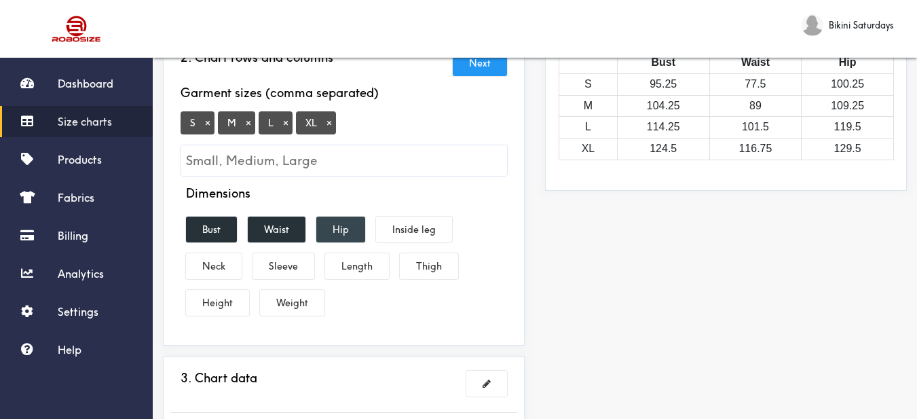
click at [332, 220] on button "Hip" at bounding box center [340, 230] width 49 height 26
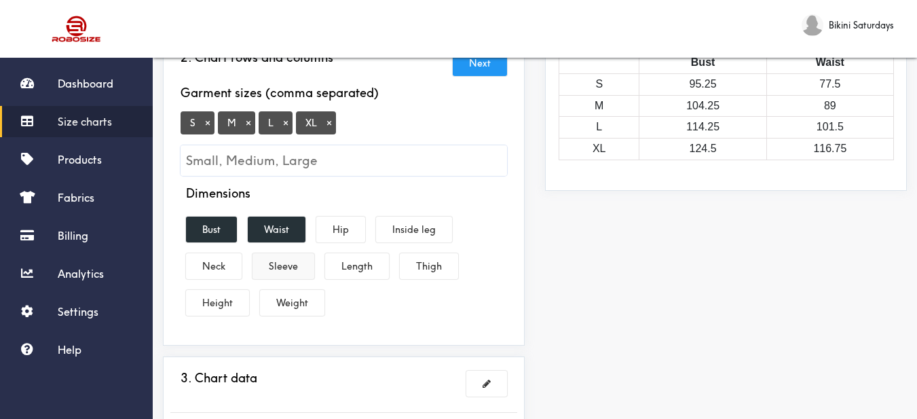
click at [280, 262] on button "Sleeve" at bounding box center [284, 266] width 62 height 26
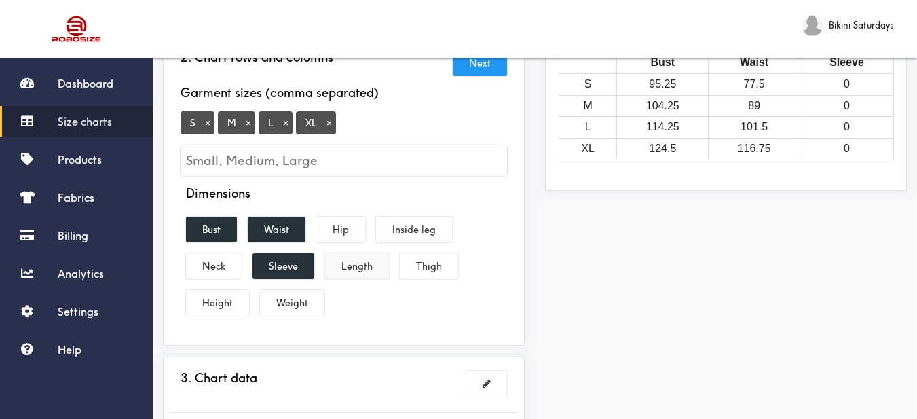
click at [360, 266] on button "Length" at bounding box center [357, 266] width 64 height 26
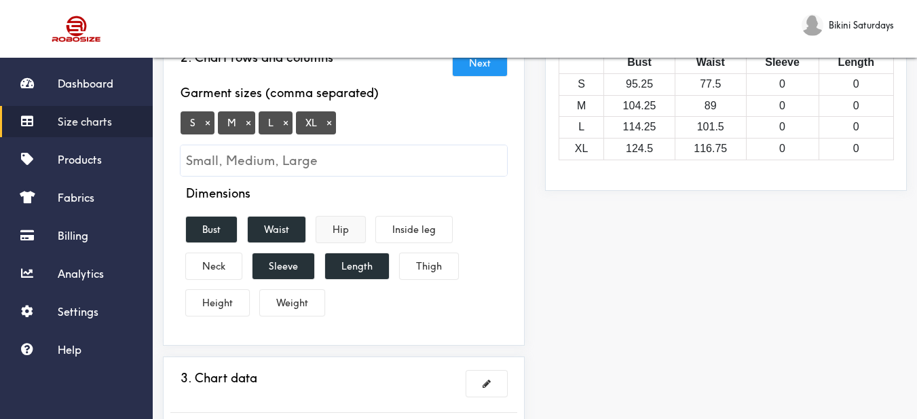
click at [342, 230] on button "Hip" at bounding box center [340, 230] width 49 height 26
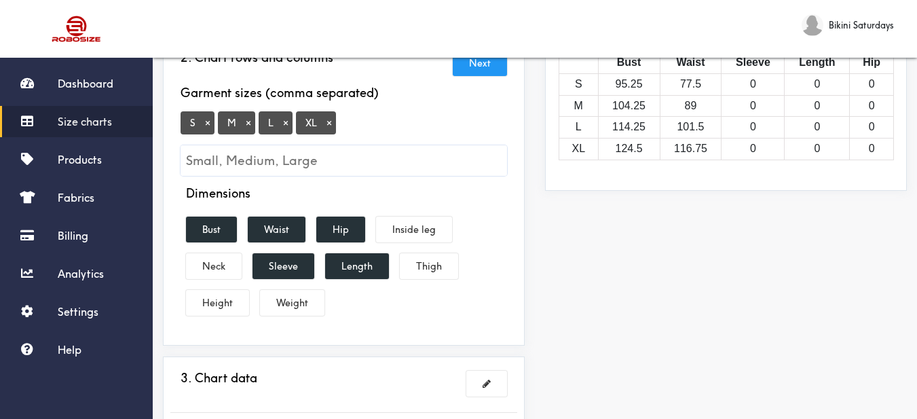
scroll to position [272, 0]
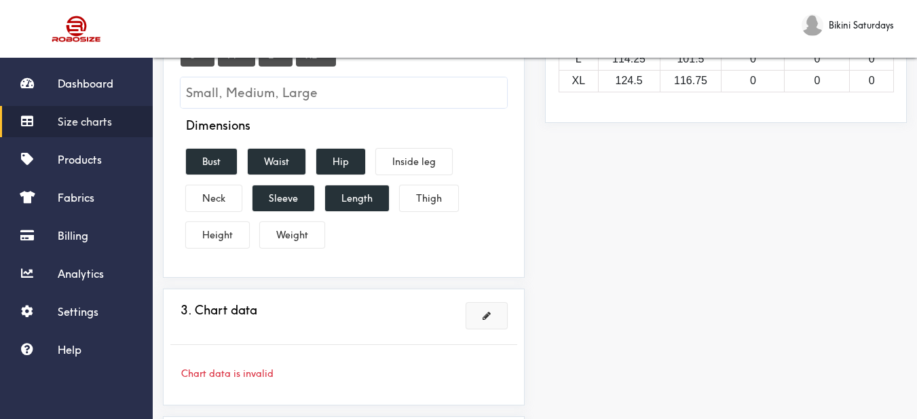
click at [481, 310] on button at bounding box center [487, 316] width 41 height 26
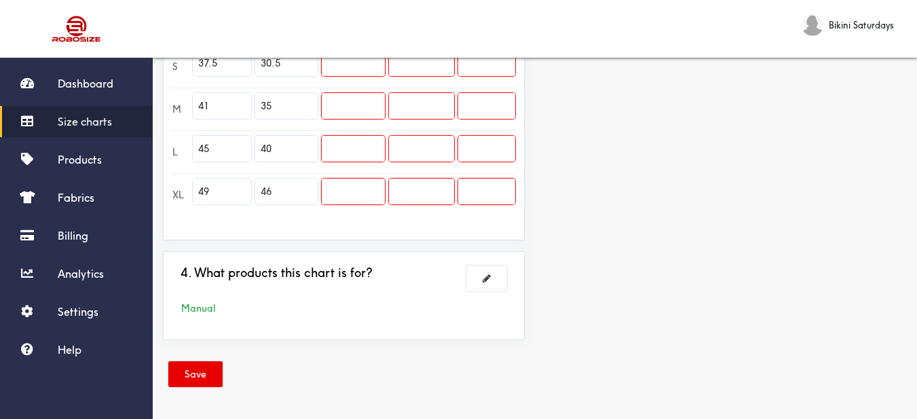
scroll to position [307, 0]
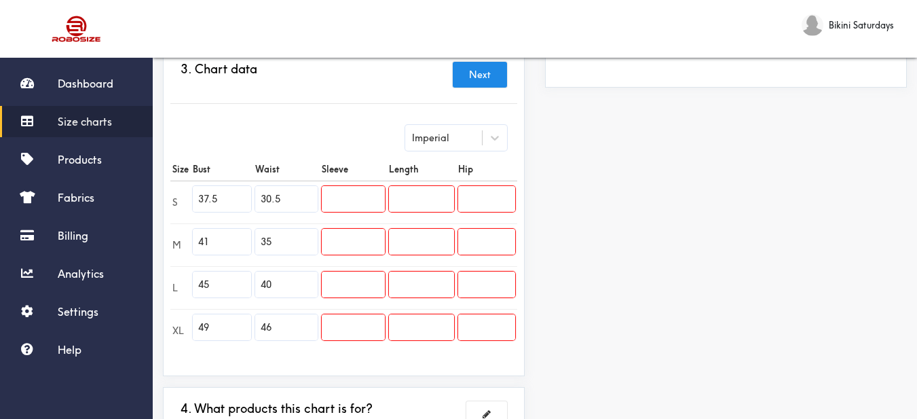
click at [186, 195] on tr "S 37.5 30.5" at bounding box center [343, 202] width 347 height 43
type input "40.2"
drag, startPoint x: 219, startPoint y: 236, endPoint x: 178, endPoint y: 232, distance: 40.9
click at [177, 231] on tr "M 41 35" at bounding box center [343, 244] width 347 height 43
type input "41.7"
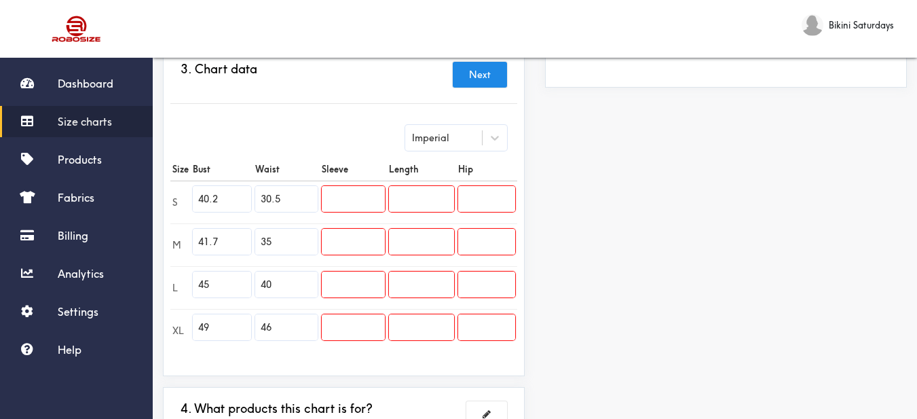
drag, startPoint x: 219, startPoint y: 273, endPoint x: 198, endPoint y: 275, distance: 21.1
click at [194, 275] on input "45" at bounding box center [222, 285] width 58 height 26
type input "44.1"
click at [185, 327] on tr "XL 49 46" at bounding box center [343, 330] width 347 height 43
type input "46.5"
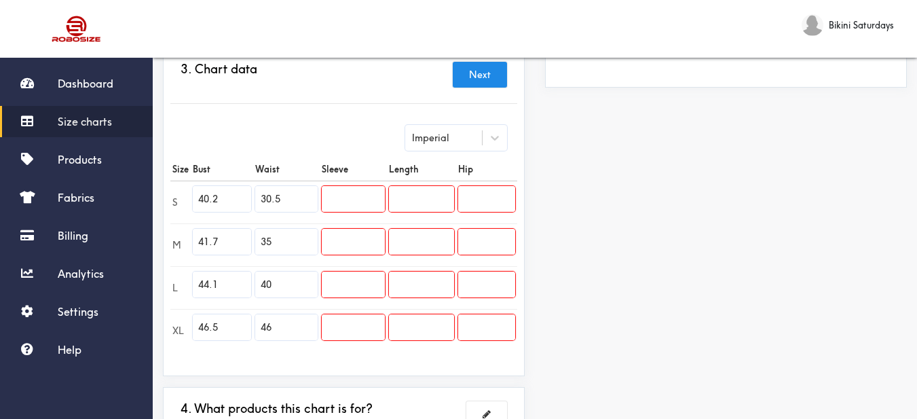
drag, startPoint x: 291, startPoint y: 196, endPoint x: 257, endPoint y: 194, distance: 33.3
click at [257, 194] on input "30.5" at bounding box center [286, 199] width 62 height 26
type input "28.7"
drag, startPoint x: 278, startPoint y: 242, endPoint x: 261, endPoint y: 240, distance: 17.0
click at [261, 240] on input "35" at bounding box center [286, 242] width 62 height 26
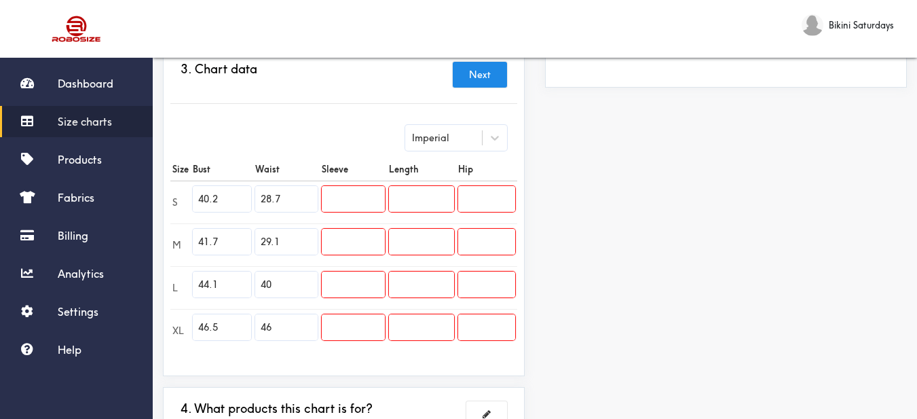
type input "29.1"
drag, startPoint x: 257, startPoint y: 280, endPoint x: 244, endPoint y: 278, distance: 13.1
click at [244, 278] on tr "L 44.1 40" at bounding box center [343, 287] width 347 height 43
type input "29.5"
drag, startPoint x: 272, startPoint y: 316, endPoint x: 260, endPoint y: 316, distance: 11.6
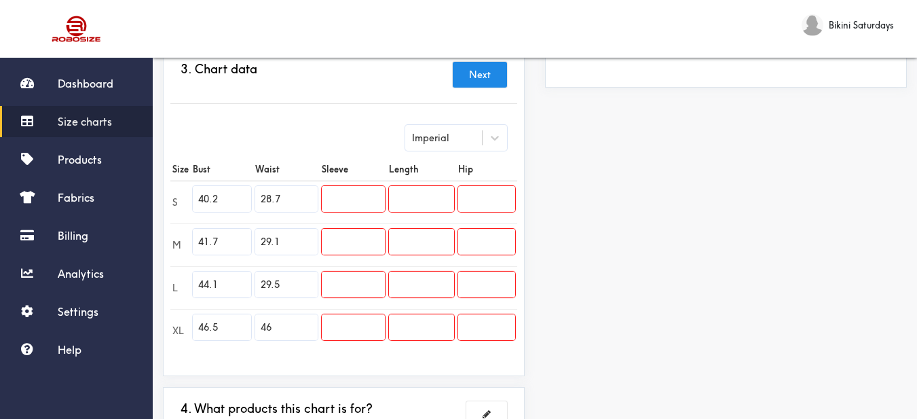
click at [260, 316] on input "46" at bounding box center [286, 327] width 62 height 26
type input "29.9"
click at [367, 191] on input "text" at bounding box center [353, 199] width 63 height 26
type input "23.6"
click at [359, 239] on input "text" at bounding box center [353, 242] width 63 height 26
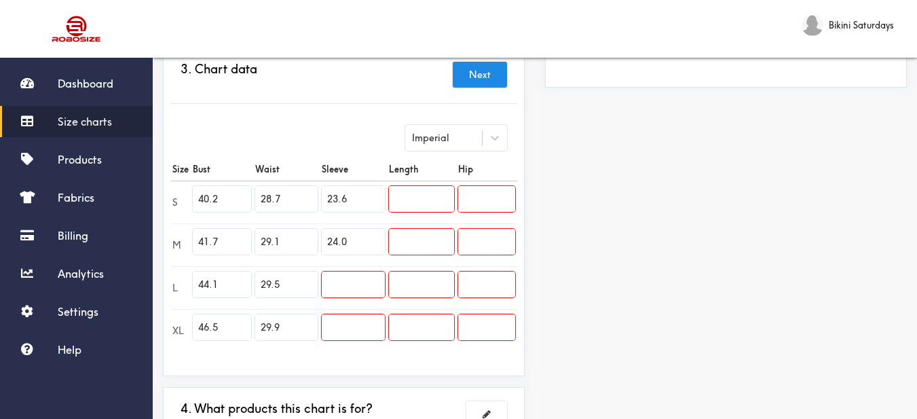
type input "24.0"
click at [371, 279] on input "text" at bounding box center [353, 285] width 63 height 26
type input "24.4"
click at [362, 326] on input "text" at bounding box center [353, 327] width 63 height 26
type input "24.8"
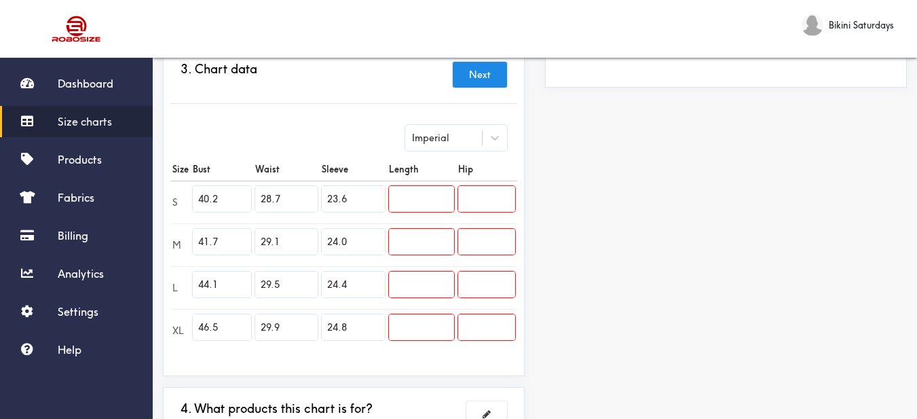
click at [442, 206] on input "text" at bounding box center [421, 199] width 65 height 26
type input "25.2"
click at [428, 253] on input "text" at bounding box center [421, 242] width 65 height 26
type input "26.8"
click at [445, 279] on input "text" at bounding box center [421, 285] width 65 height 26
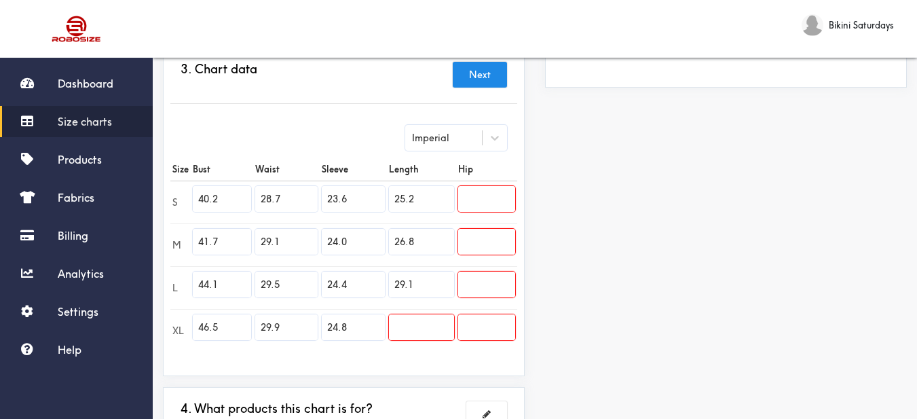
type input "29.1"
click at [437, 323] on input "text" at bounding box center [421, 327] width 65 height 26
type input "31.5"
click at [488, 211] on input "text" at bounding box center [486, 199] width 57 height 26
type input "40.9"
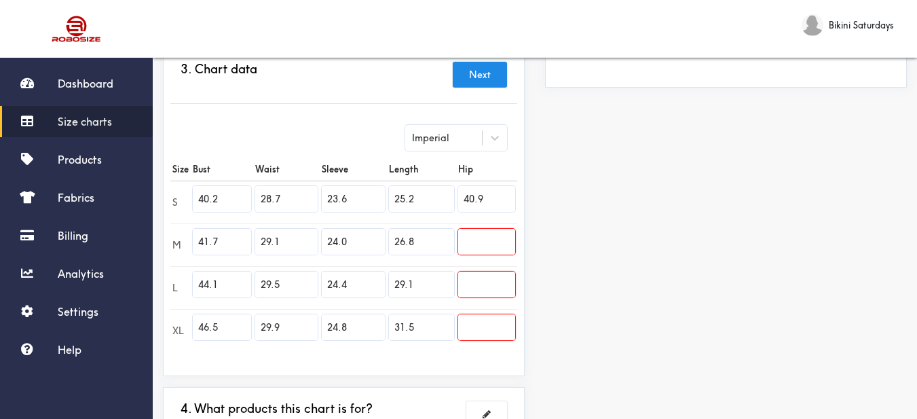
click at [475, 235] on input "text" at bounding box center [486, 242] width 57 height 26
type input "42.5"
click at [498, 283] on input "text" at bounding box center [486, 285] width 57 height 26
type input "44.9"
click at [490, 323] on input "text" at bounding box center [486, 327] width 57 height 26
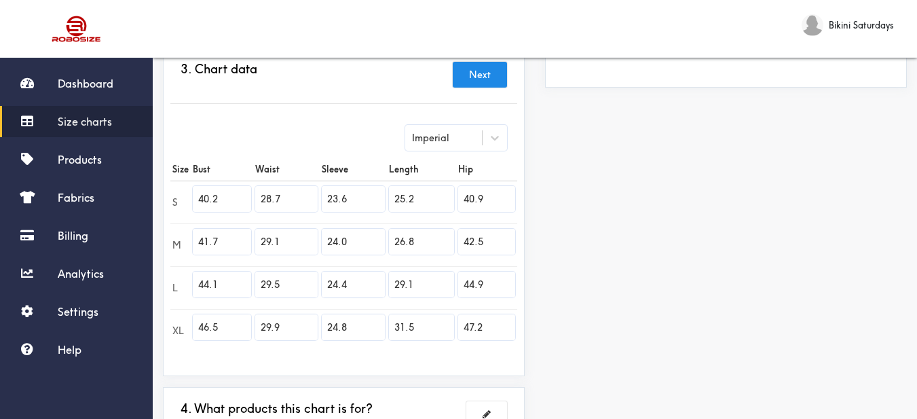
type input "47.2"
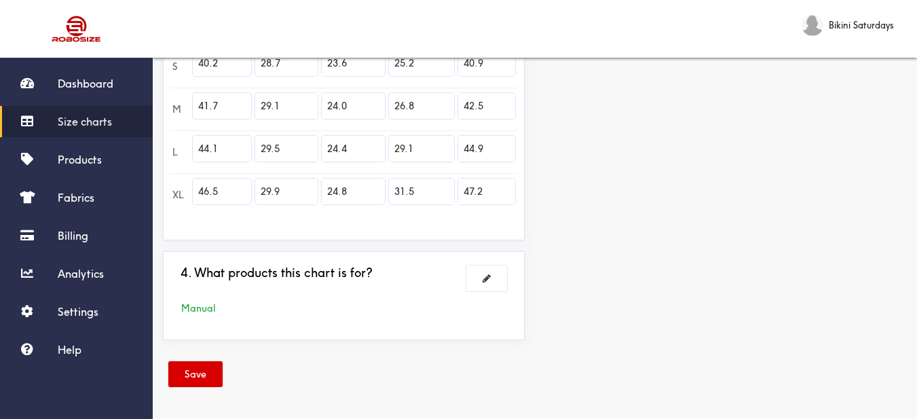
click at [197, 373] on button "Save" at bounding box center [195, 374] width 54 height 26
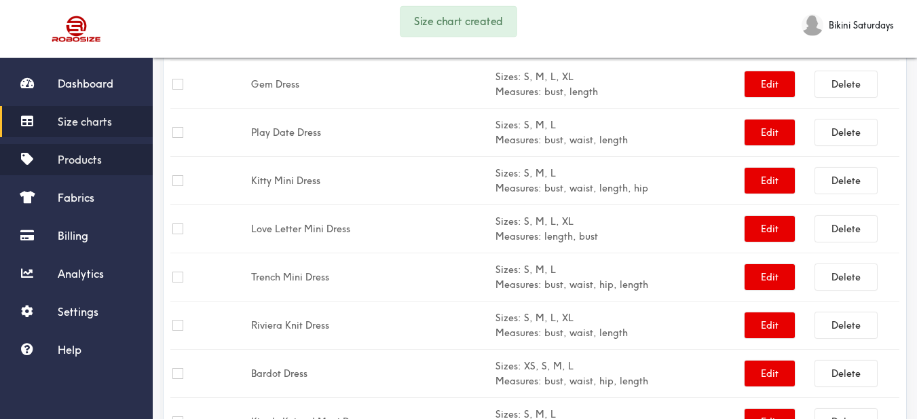
click at [91, 156] on span "Products" at bounding box center [80, 160] width 44 height 14
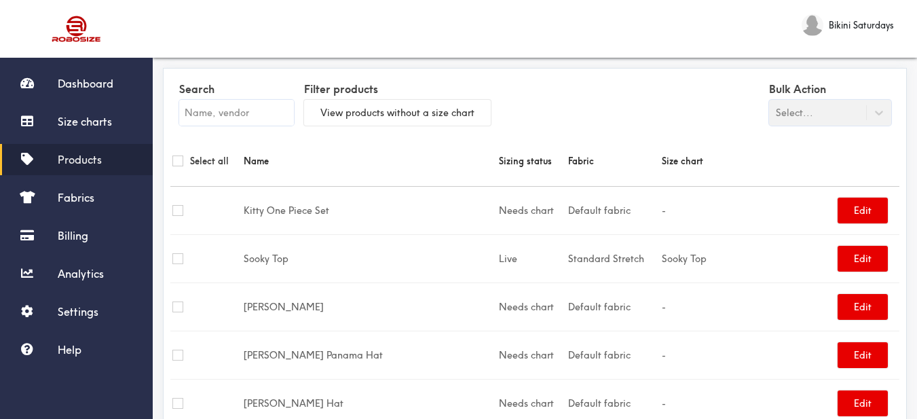
click at [240, 113] on input "text" at bounding box center [236, 113] width 115 height 26
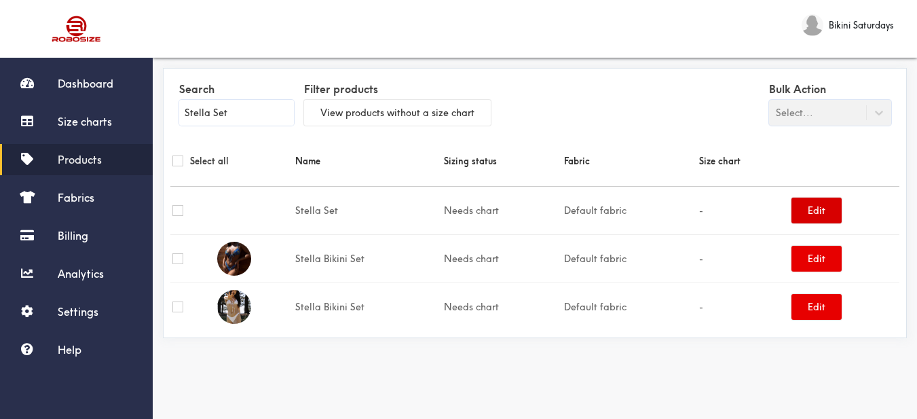
type input "Stella Set"
click at [809, 204] on button "Edit" at bounding box center [817, 211] width 50 height 26
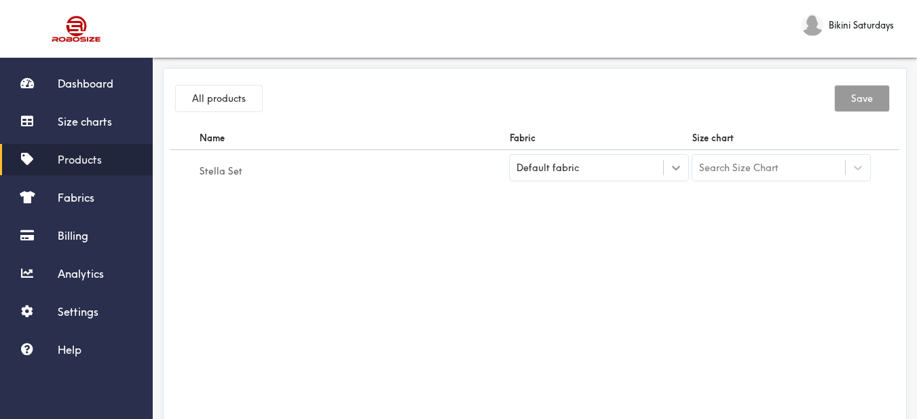
click at [672, 162] on icon at bounding box center [677, 168] width 14 height 14
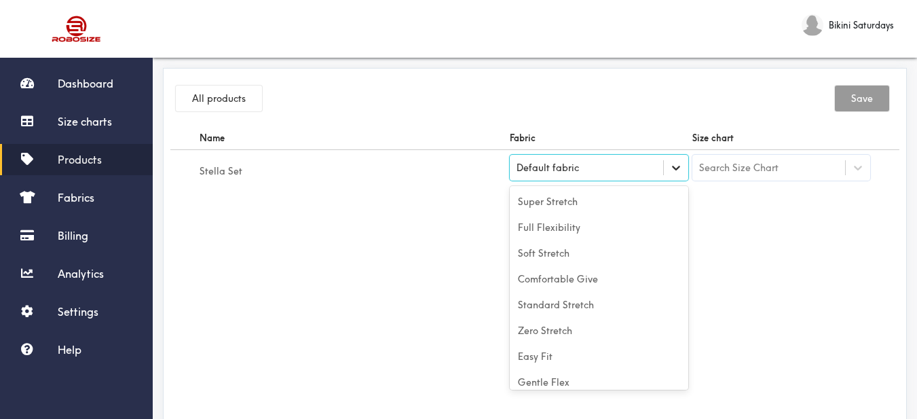
scroll to position [60, 0]
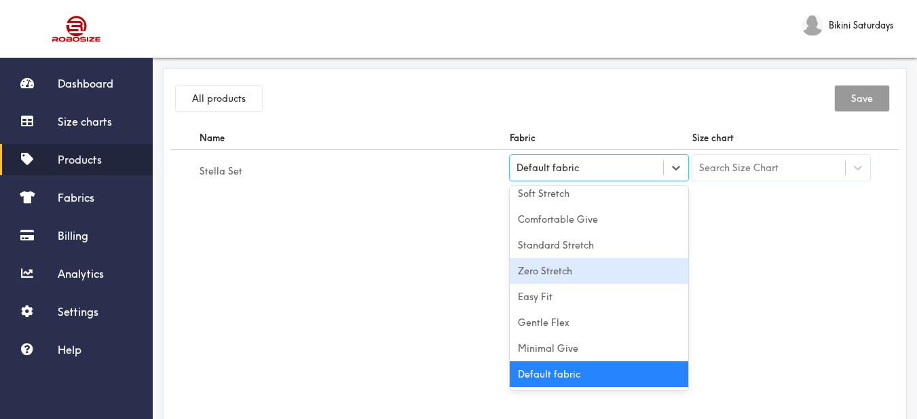
click at [607, 268] on div "Zero Stretch" at bounding box center [599, 271] width 179 height 26
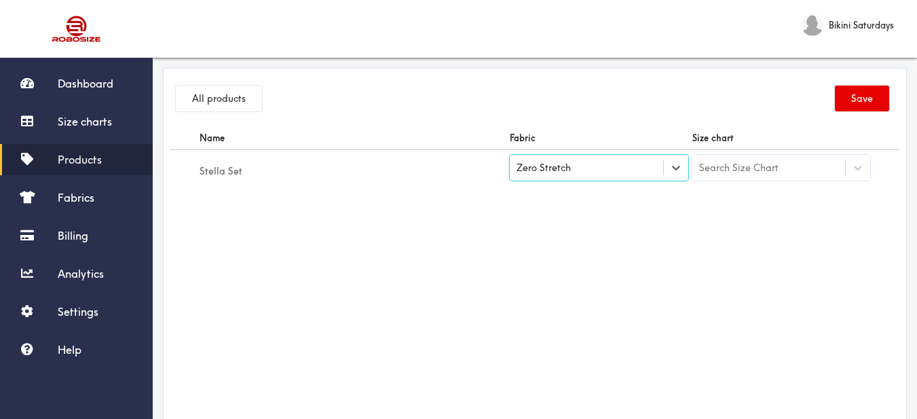
click at [736, 175] on div "Search Size Chart" at bounding box center [738, 167] width 79 height 15
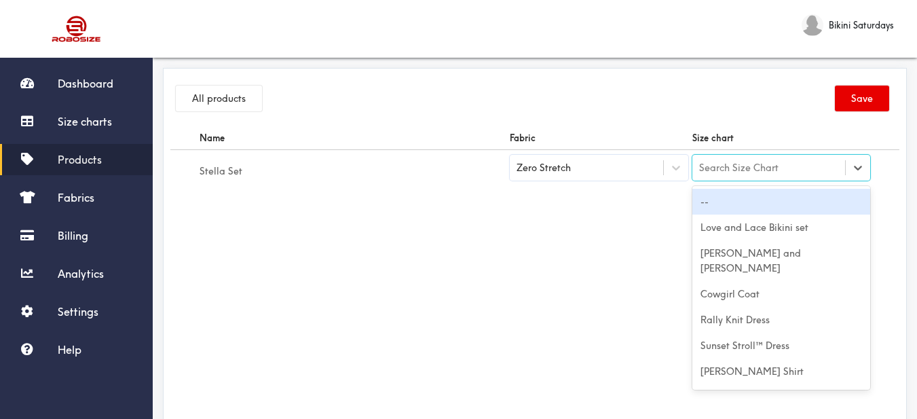
type input "Stella Set"
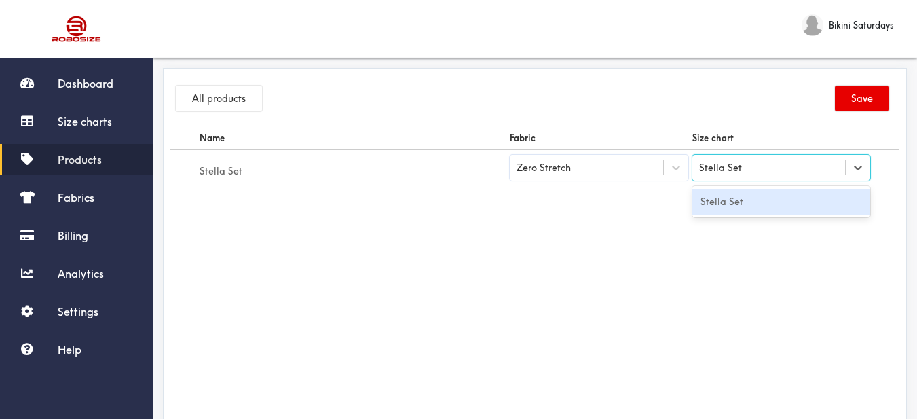
click at [735, 212] on div "Stella Set" at bounding box center [782, 202] width 179 height 26
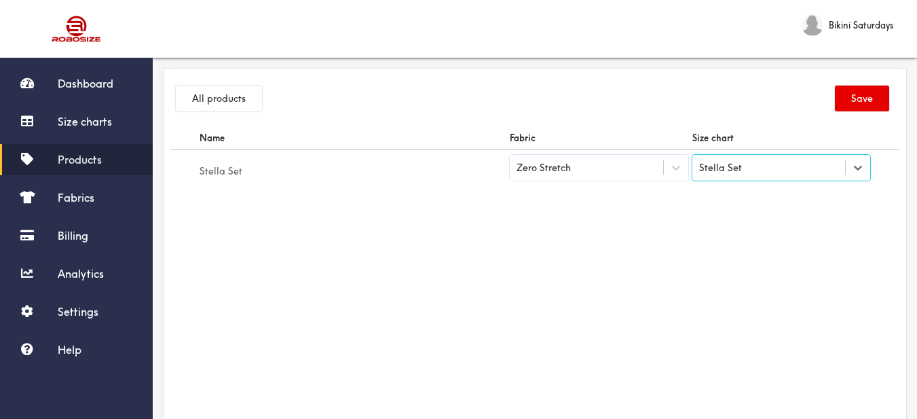
click at [880, 83] on div "All products Save" at bounding box center [534, 100] width 729 height 51
click at [877, 88] on button "Save" at bounding box center [862, 99] width 54 height 26
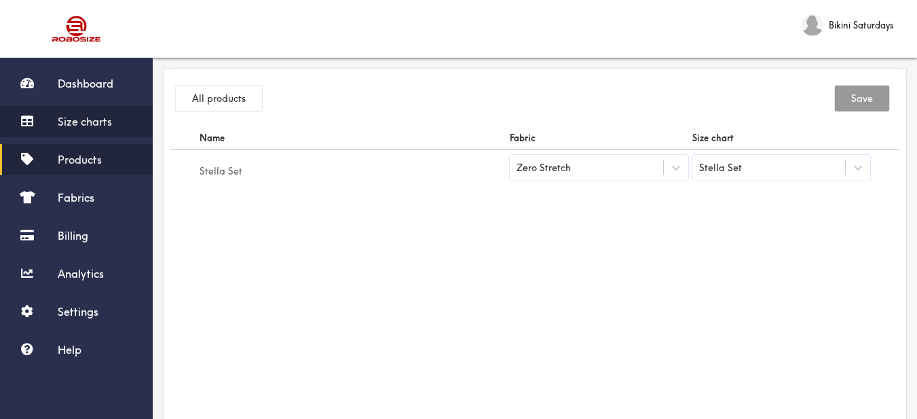
click at [98, 110] on link "Size charts" at bounding box center [76, 121] width 153 height 31
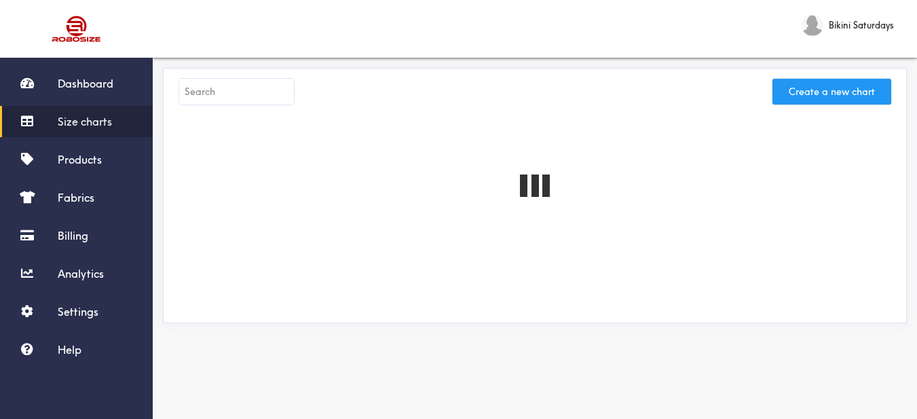
click at [852, 94] on button "Create a new chart" at bounding box center [832, 92] width 119 height 26
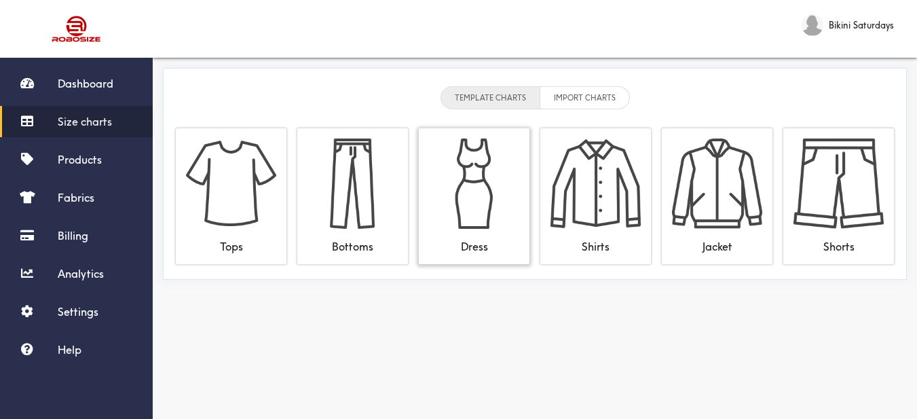
click at [475, 165] on img at bounding box center [474, 184] width 90 height 90
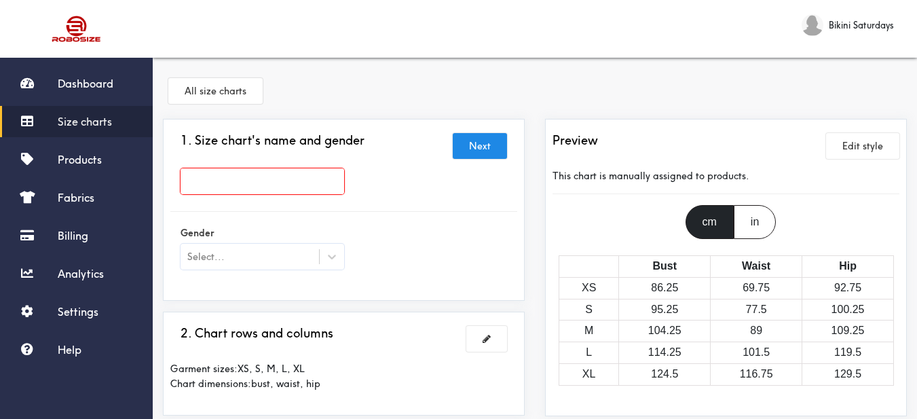
click at [304, 172] on input "text" at bounding box center [263, 181] width 164 height 26
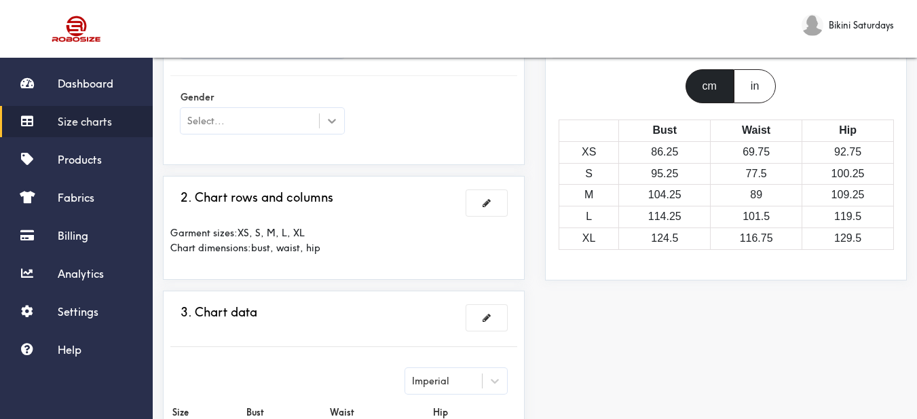
type input "Tessy Set"
click at [342, 128] on div at bounding box center [332, 121] width 24 height 24
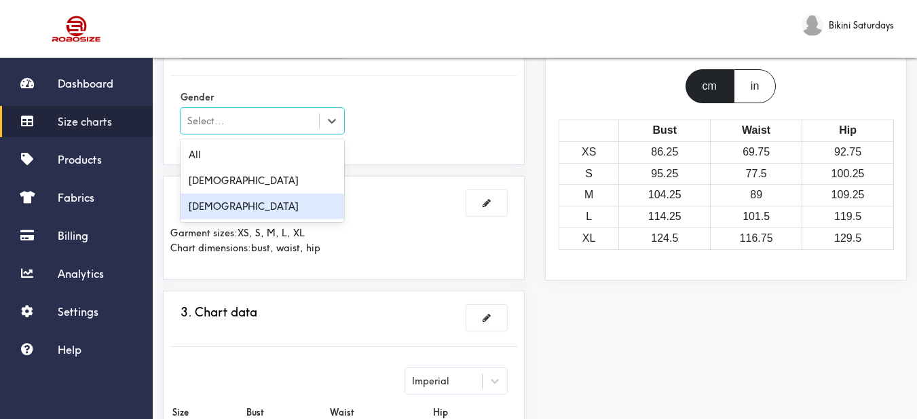
click at [299, 215] on div "[DEMOGRAPHIC_DATA]" at bounding box center [263, 207] width 164 height 26
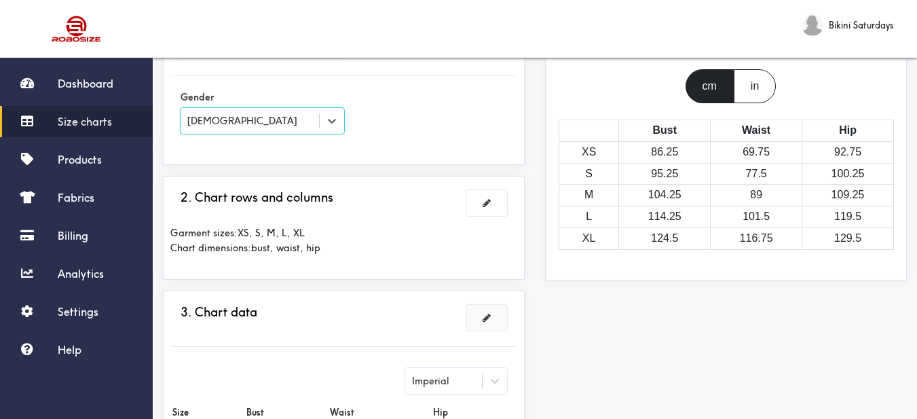
scroll to position [204, 0]
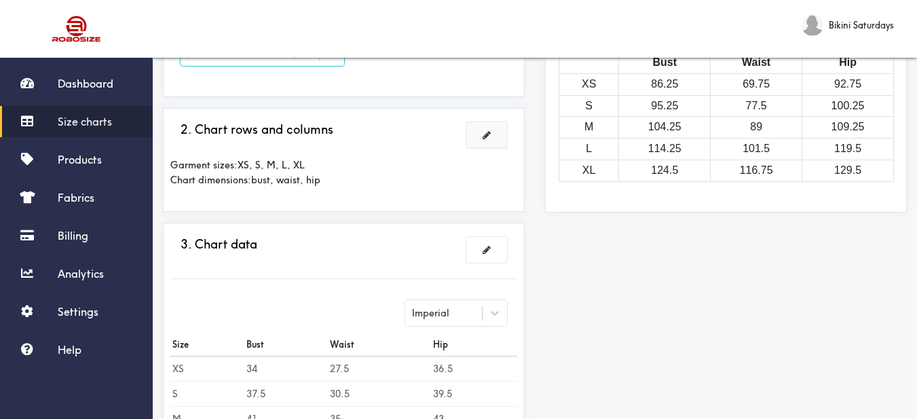
click at [494, 143] on button at bounding box center [487, 135] width 41 height 26
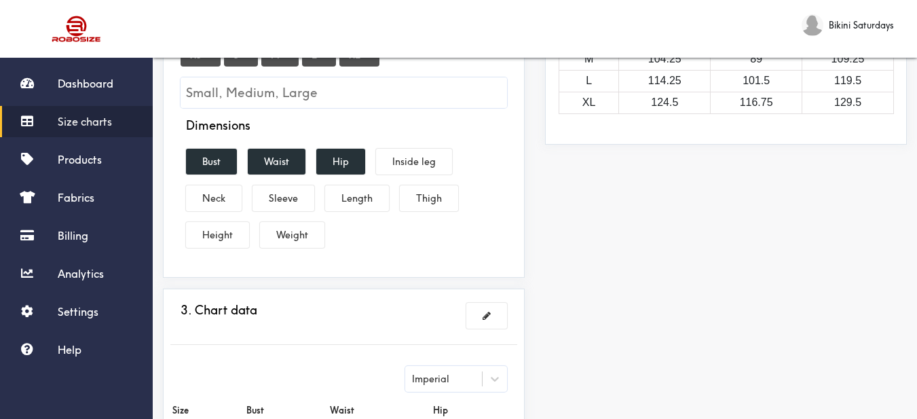
scroll to position [136, 0]
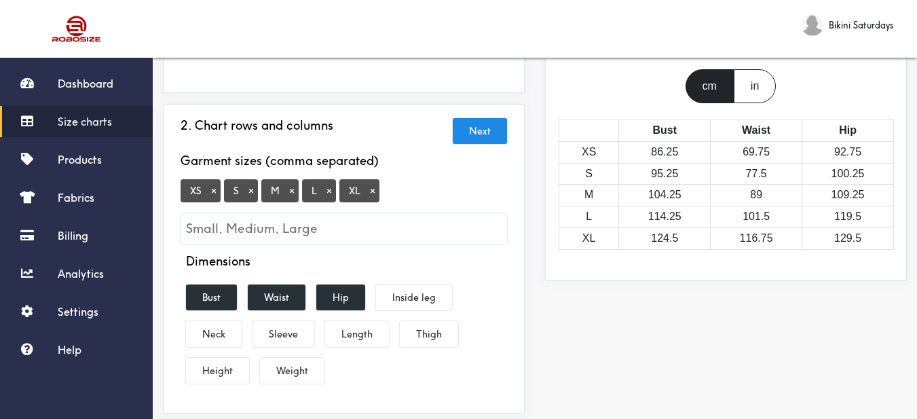
drag, startPoint x: 376, startPoint y: 193, endPoint x: 376, endPoint y: 213, distance: 20.4
click at [376, 194] on button "×" at bounding box center [373, 191] width 14 height 12
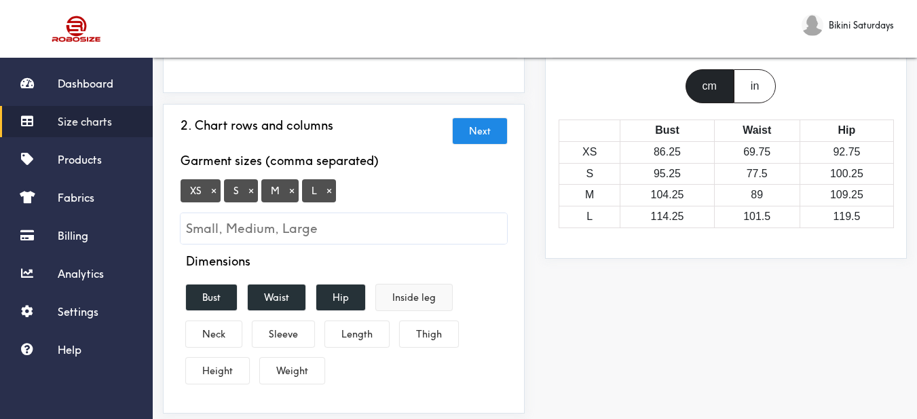
scroll to position [204, 0]
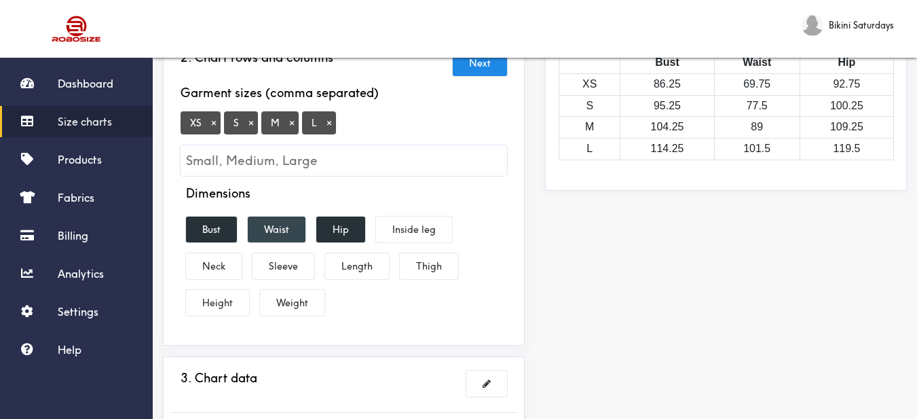
drag, startPoint x: 272, startPoint y: 226, endPoint x: 315, endPoint y: 223, distance: 42.9
click at [273, 226] on button "Waist" at bounding box center [277, 230] width 58 height 26
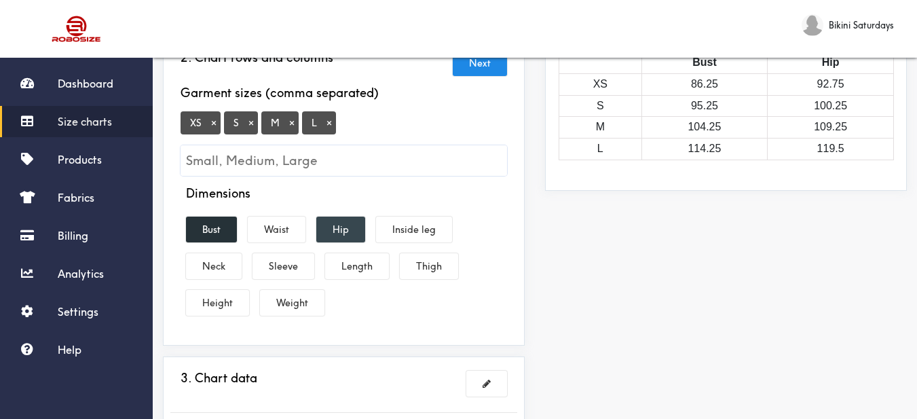
click at [325, 220] on button "Hip" at bounding box center [340, 230] width 49 height 26
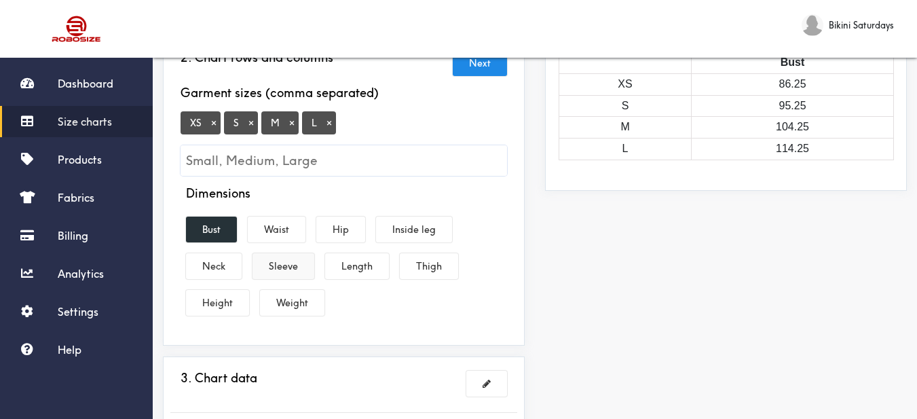
click at [278, 259] on button "Sleeve" at bounding box center [284, 266] width 62 height 26
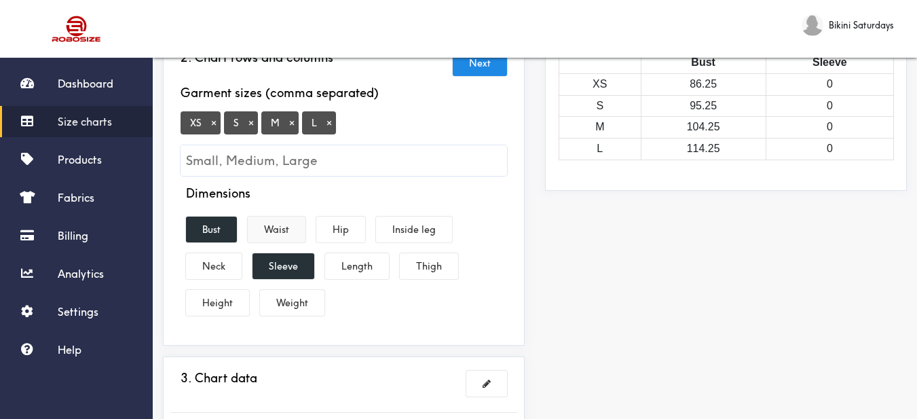
drag, startPoint x: 266, startPoint y: 227, endPoint x: 287, endPoint y: 230, distance: 20.7
click at [270, 227] on button "Waist" at bounding box center [277, 230] width 58 height 26
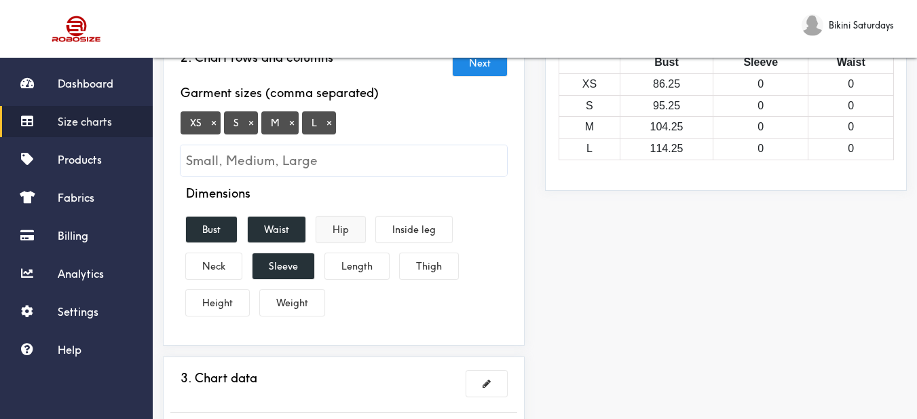
click at [344, 232] on button "Hip" at bounding box center [340, 230] width 49 height 26
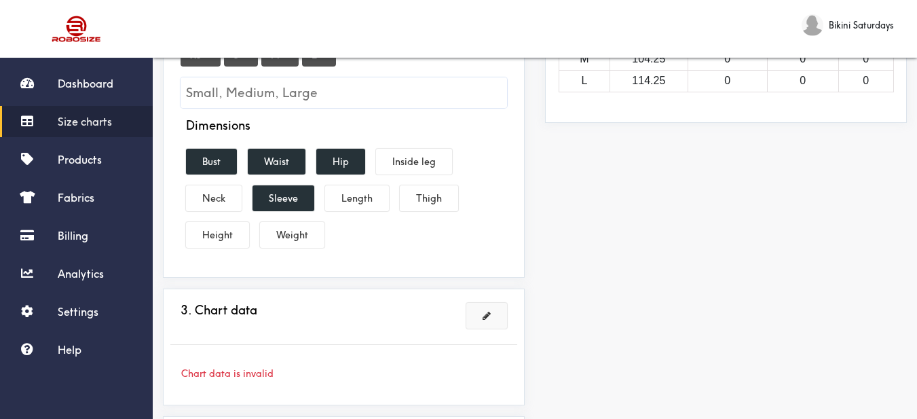
click at [492, 310] on button at bounding box center [487, 316] width 41 height 26
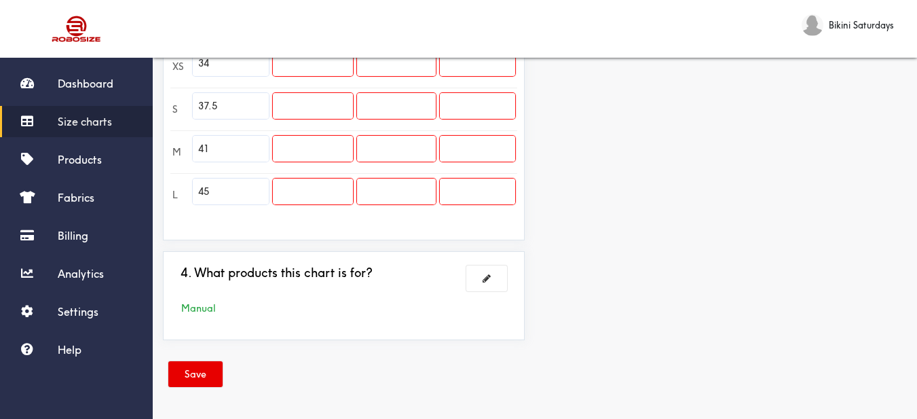
scroll to position [375, 0]
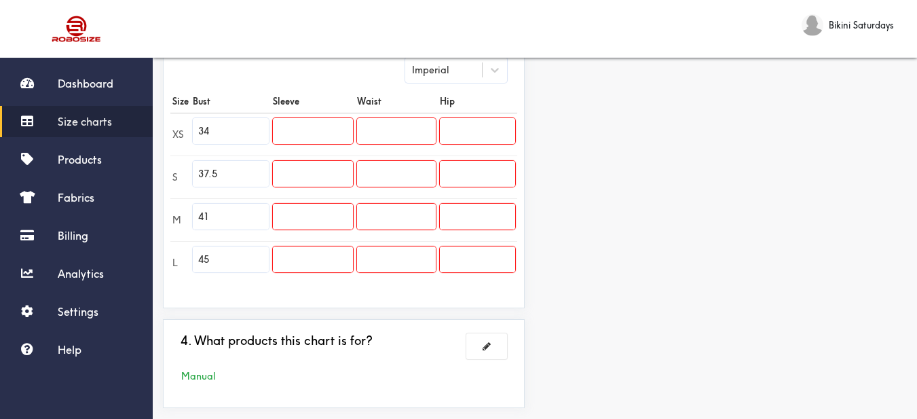
drag, startPoint x: 236, startPoint y: 126, endPoint x: 197, endPoint y: 122, distance: 38.9
click at [197, 122] on input "34" at bounding box center [231, 131] width 76 height 26
type input "37.0"
drag, startPoint x: 227, startPoint y: 168, endPoint x: 194, endPoint y: 159, distance: 35.3
click at [181, 159] on tr "S 37.5" at bounding box center [343, 177] width 347 height 43
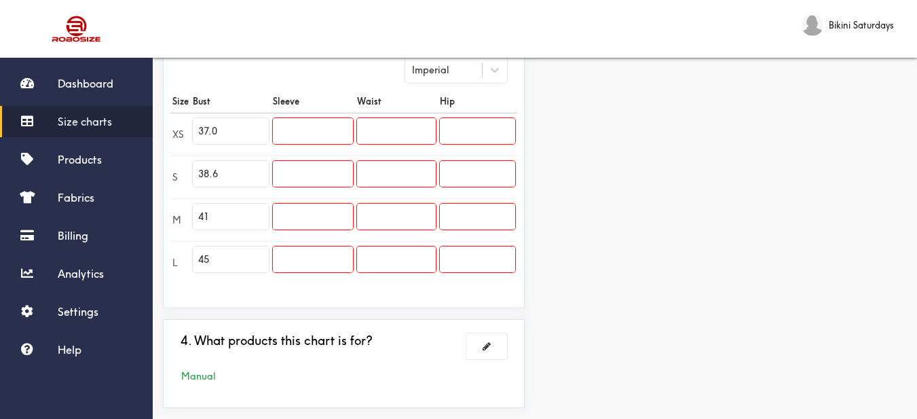
type input "38.6"
drag, startPoint x: 229, startPoint y: 213, endPoint x: 192, endPoint y: 204, distance: 37.9
click at [192, 204] on td "41" at bounding box center [231, 219] width 80 height 43
type input "40.2"
drag, startPoint x: 219, startPoint y: 267, endPoint x: 188, endPoint y: 259, distance: 32.3
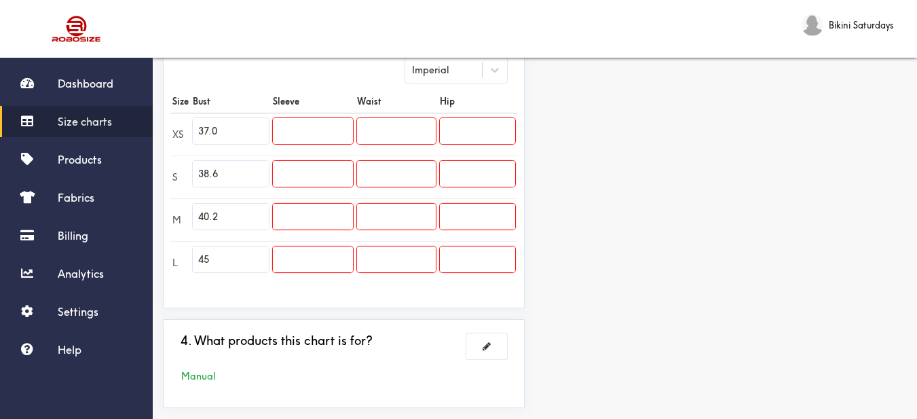
click at [188, 259] on tr "L 45" at bounding box center [343, 262] width 347 height 43
type input "42.5"
click at [467, 119] on tr "XS 37.0" at bounding box center [343, 134] width 347 height 43
type input "23.6"
click at [326, 175] on input "text" at bounding box center [313, 174] width 80 height 26
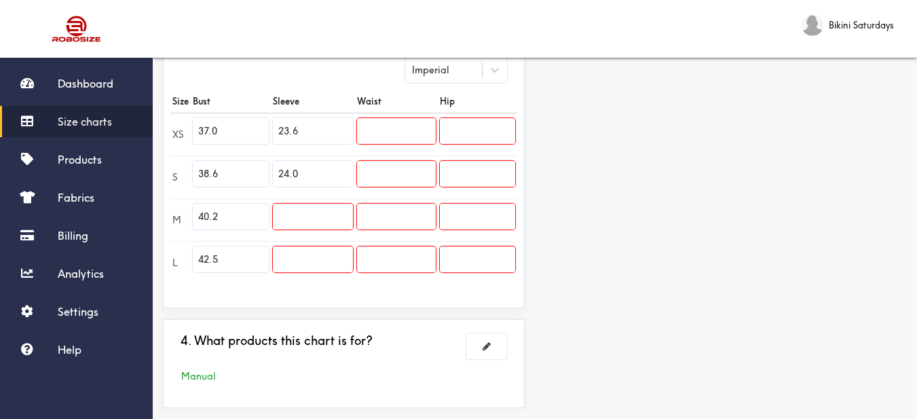
type input "24.0"
click at [314, 214] on input "text" at bounding box center [313, 217] width 80 height 26
type input "24.4"
click at [321, 254] on input "text" at bounding box center [313, 259] width 80 height 26
type input "24.8"
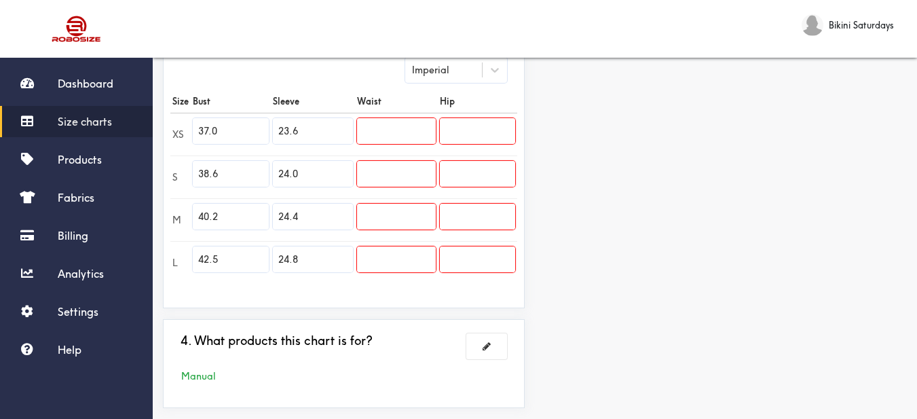
drag, startPoint x: 397, startPoint y: 129, endPoint x: 536, endPoint y: 20, distance: 177.0
click at [398, 129] on input "text" at bounding box center [396, 131] width 79 height 26
type input "28.3"
click at [399, 184] on input "text" at bounding box center [396, 174] width 79 height 26
type input "29.9"
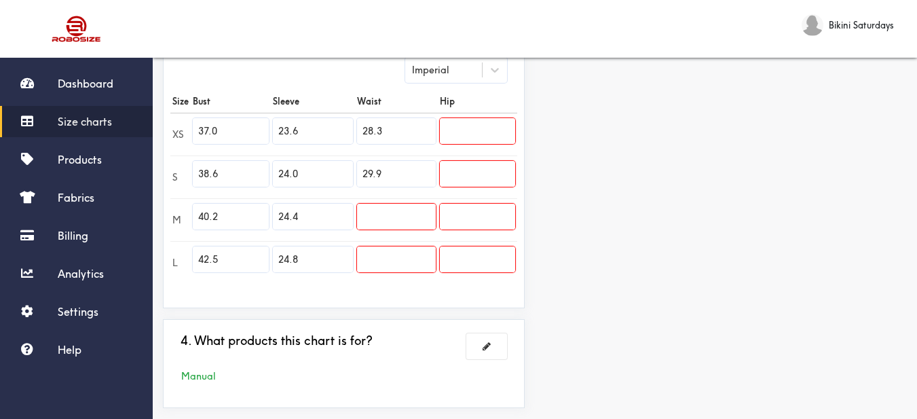
click at [390, 215] on input "text" at bounding box center [396, 217] width 79 height 26
type input "31.5"
click at [414, 261] on input "text" at bounding box center [396, 259] width 79 height 26
type input "33.9"
click at [461, 118] on input "text" at bounding box center [477, 131] width 75 height 26
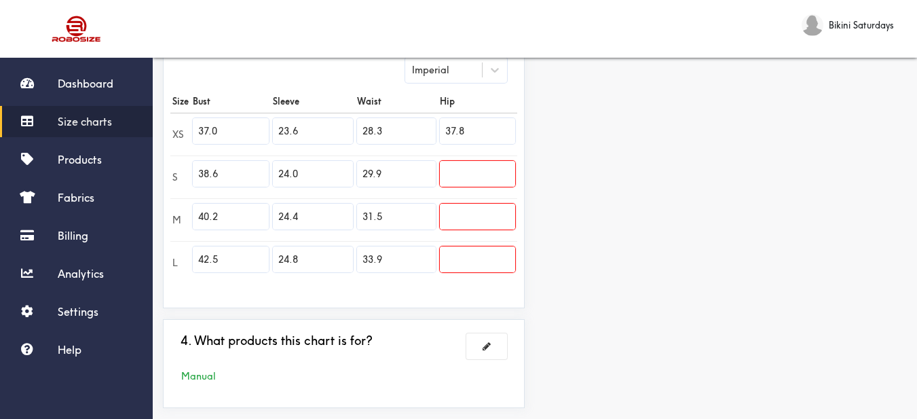
type input "37.8"
click at [494, 180] on input "text" at bounding box center [477, 174] width 75 height 26
type input "39.4"
click at [466, 208] on input "text" at bounding box center [477, 217] width 75 height 26
type input "40.9"
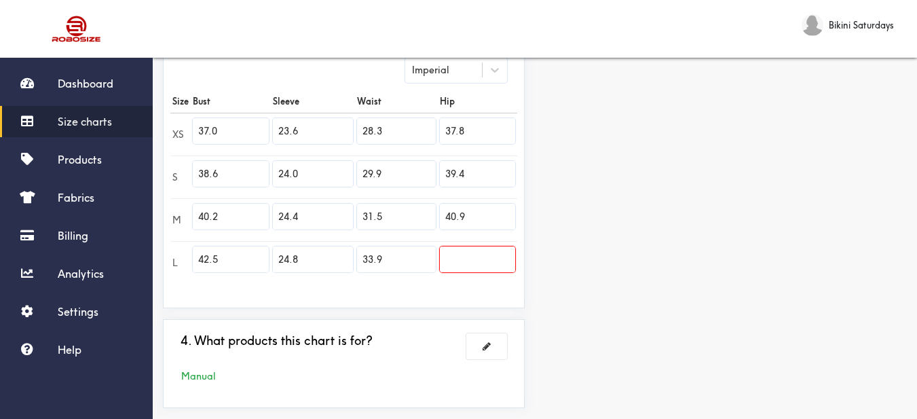
click at [486, 259] on input "text" at bounding box center [477, 259] width 75 height 26
type input "43.3"
click at [581, 241] on div "Preview Edit style This chart is manually assigned to products. cm in Bust Slee…" at bounding box center [726, 81] width 382 height 675
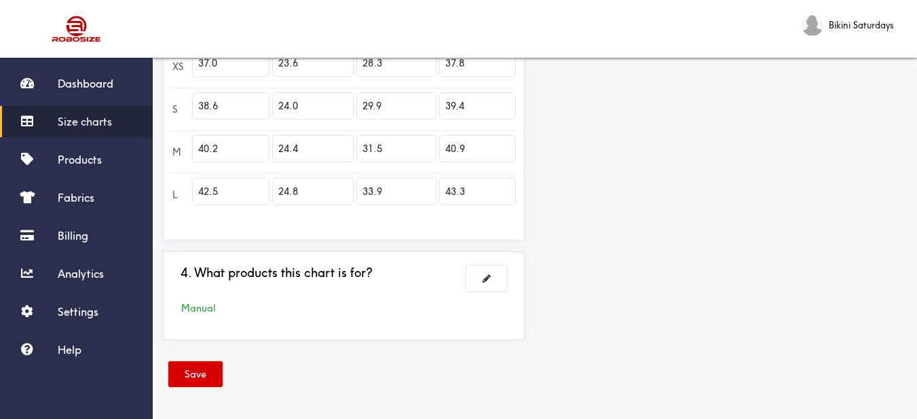
click at [194, 364] on button "Save" at bounding box center [195, 374] width 54 height 26
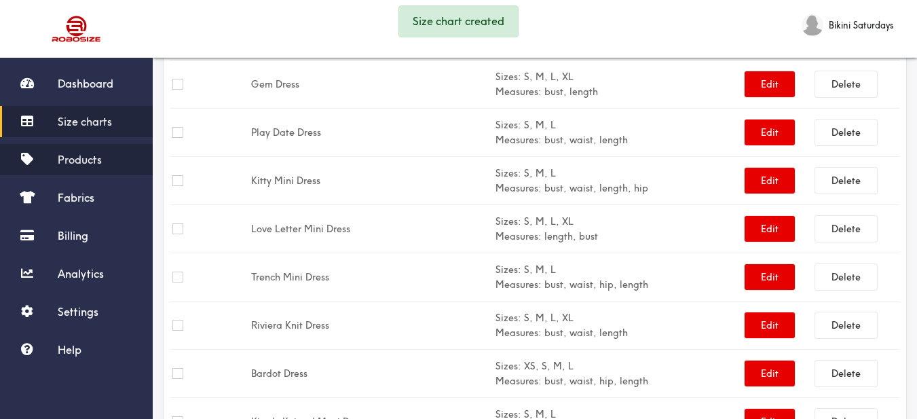
click at [94, 160] on span "Products" at bounding box center [80, 160] width 44 height 14
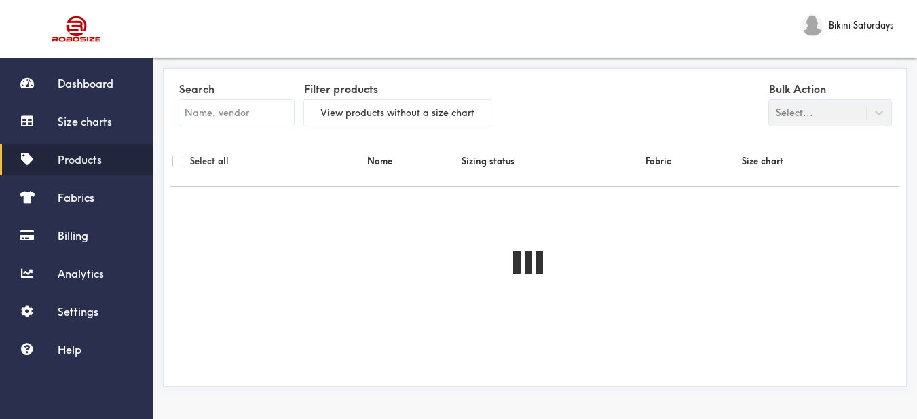
click at [233, 116] on input "text" at bounding box center [236, 113] width 115 height 26
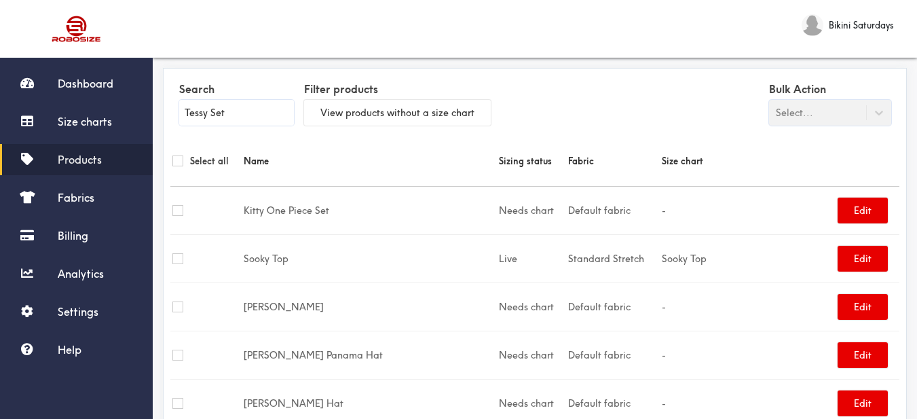
drag, startPoint x: 213, startPoint y: 111, endPoint x: 254, endPoint y: 113, distance: 40.8
click at [254, 113] on input "Tessy Set" at bounding box center [236, 113] width 115 height 26
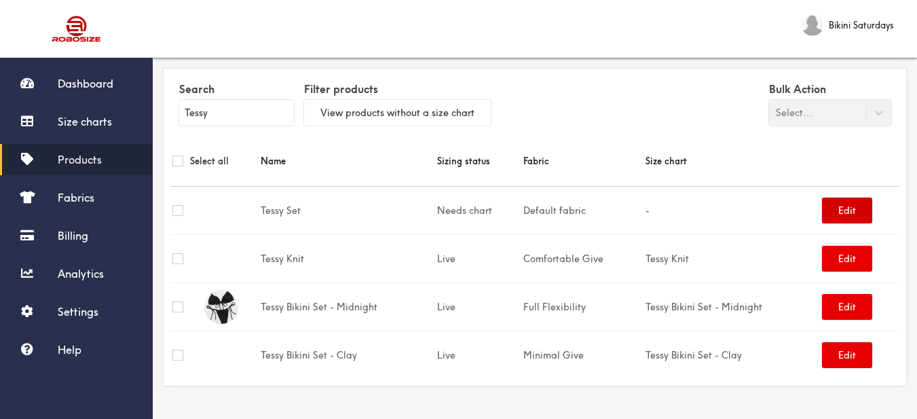
type input "Tessy"
click at [848, 221] on button "Edit" at bounding box center [847, 211] width 50 height 26
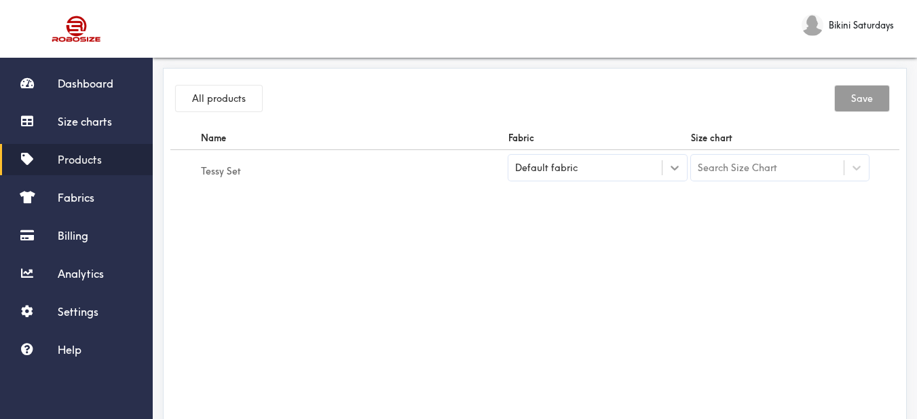
click at [677, 173] on icon at bounding box center [675, 168] width 14 height 14
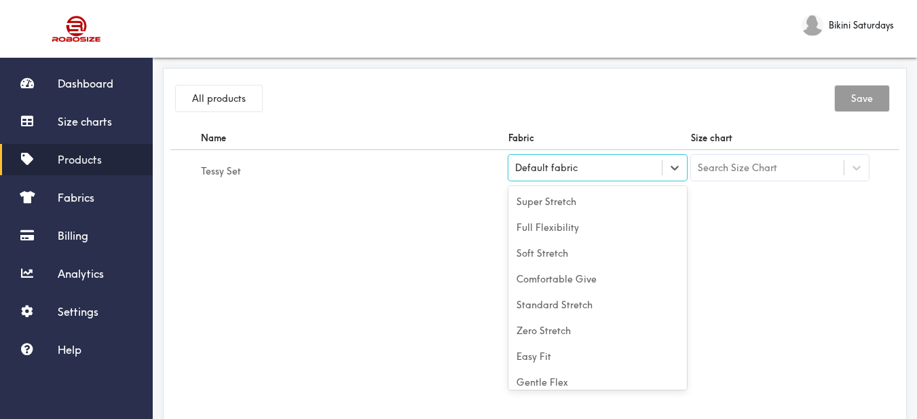
scroll to position [60, 0]
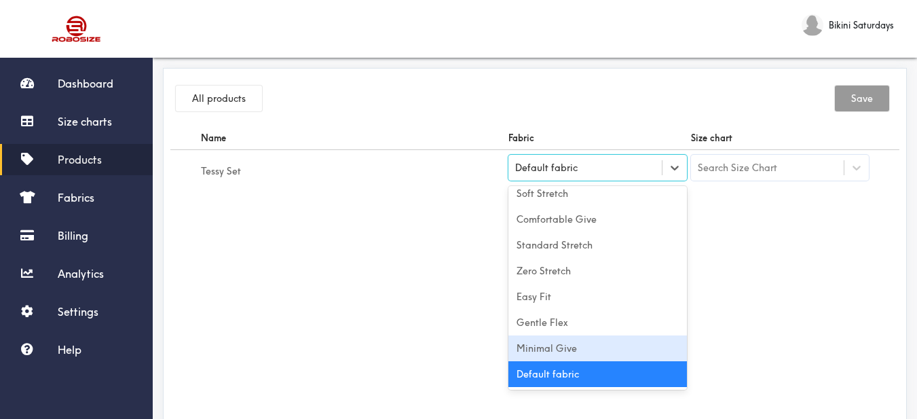
click at [619, 346] on div "Minimal Give" at bounding box center [598, 348] width 179 height 26
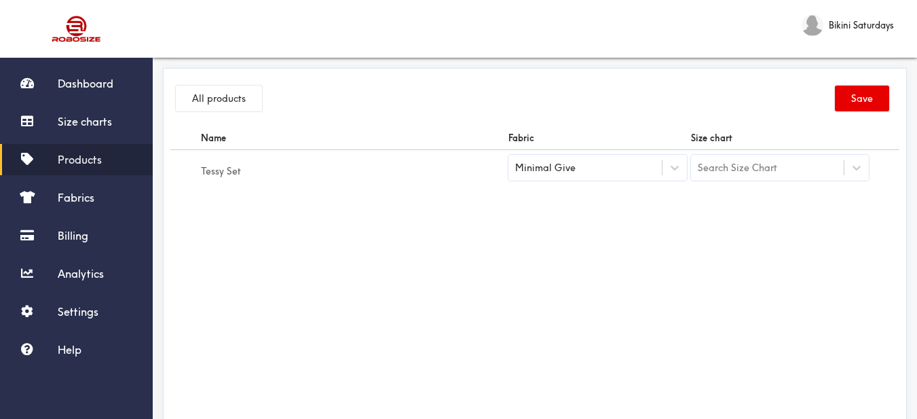
drag, startPoint x: 730, startPoint y: 327, endPoint x: 767, endPoint y: 240, distance: 94.6
click at [731, 327] on div "Name Fabric Size chart Tessy Set Minimal Give Search Size Chart" at bounding box center [534, 279] width 729 height 306
click at [676, 177] on div at bounding box center [675, 168] width 24 height 24
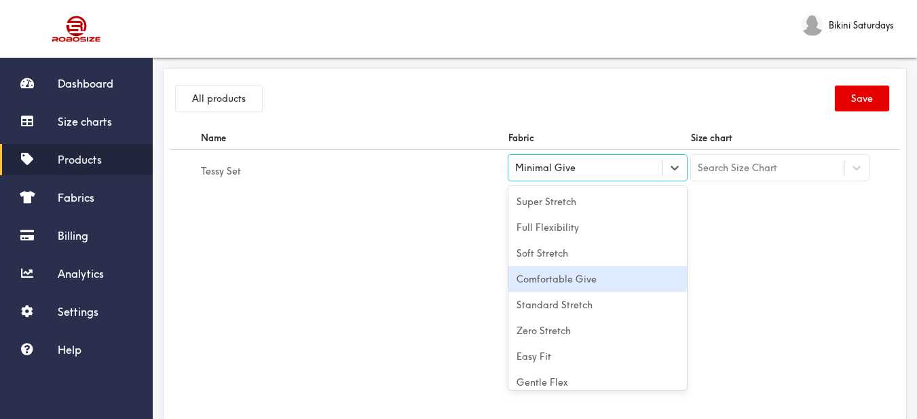
scroll to position [40, 0]
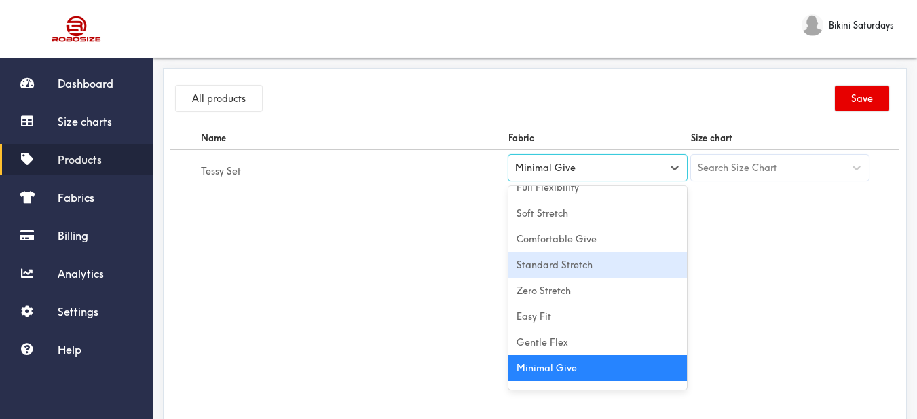
click at [587, 244] on div "Comfortable Give" at bounding box center [598, 239] width 179 height 26
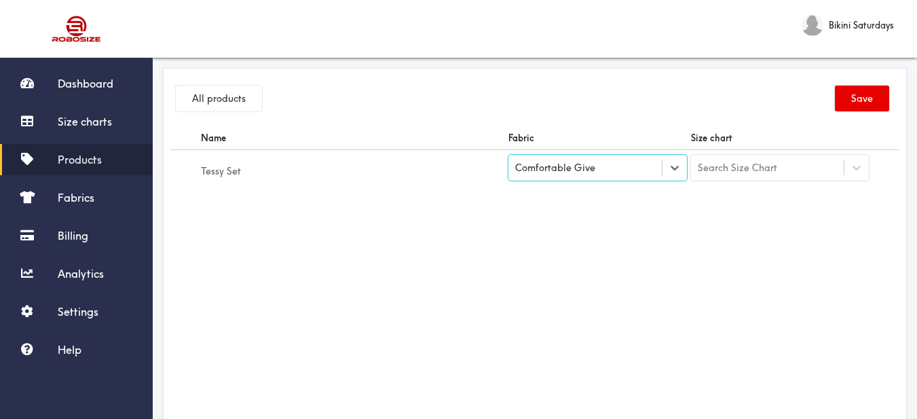
click at [723, 287] on div "Name Fabric Size chart Tessy Set option [object Object], selected. Select is fo…" at bounding box center [534, 279] width 729 height 306
click at [803, 161] on div "Search Size Chart" at bounding box center [767, 167] width 153 height 23
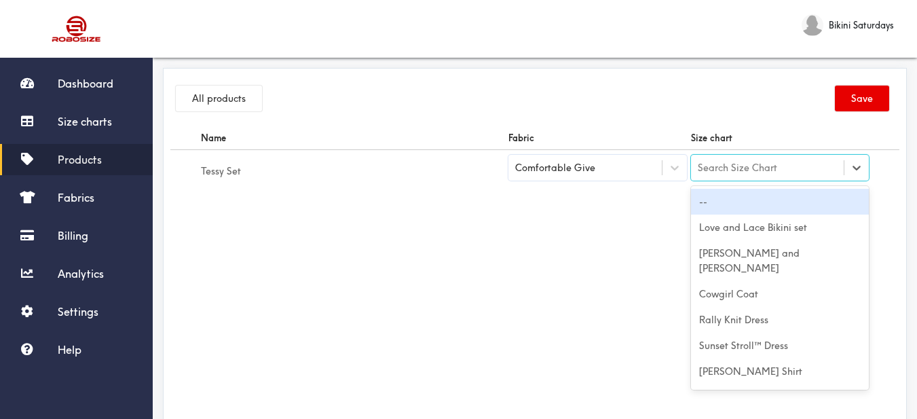
type input "Tessy Set"
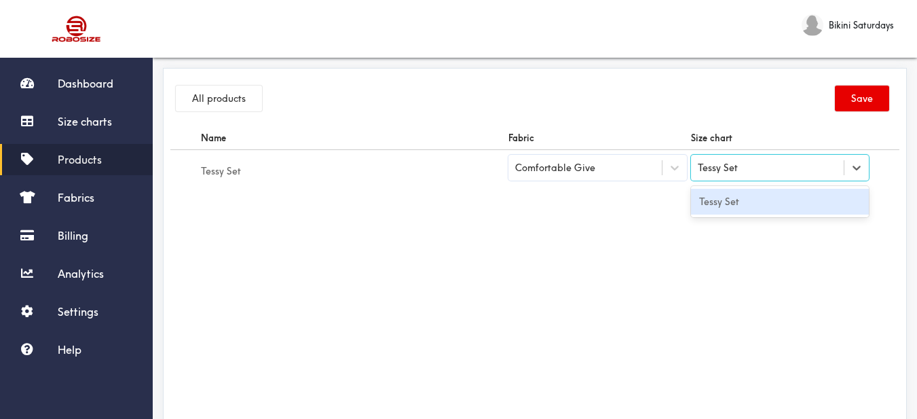
click at [757, 205] on div "Tessy Set" at bounding box center [780, 202] width 179 height 26
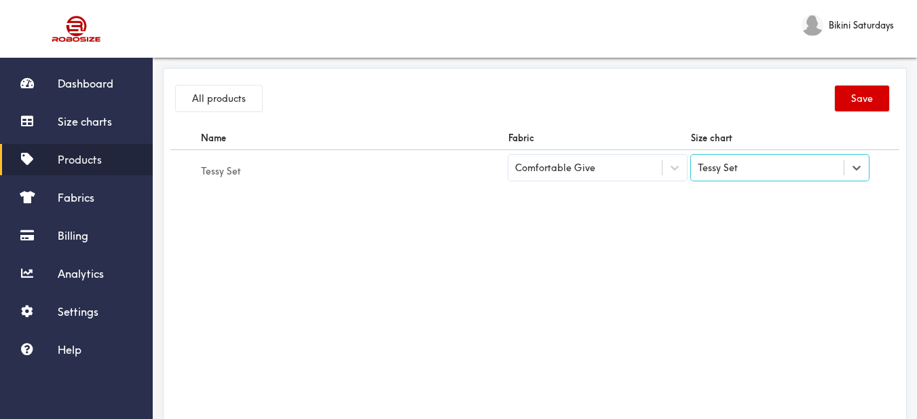
click at [862, 105] on button "Save" at bounding box center [862, 99] width 54 height 26
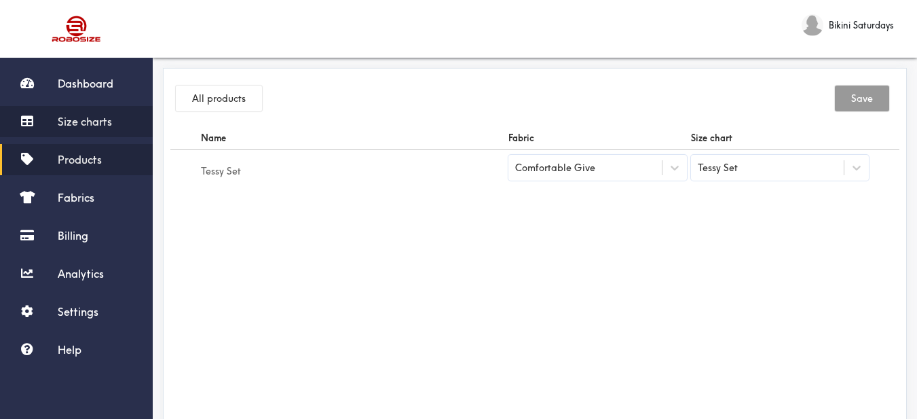
drag, startPoint x: 84, startPoint y: 122, endPoint x: 138, endPoint y: 131, distance: 55.0
click at [86, 122] on span "Size charts" at bounding box center [85, 122] width 54 height 14
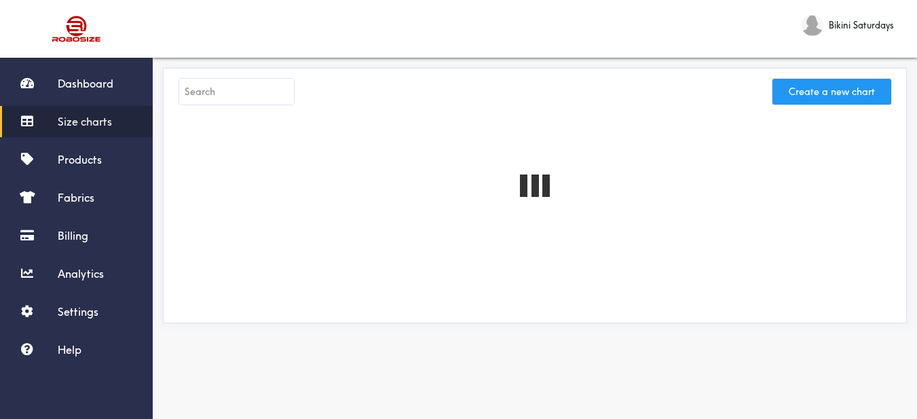
click at [805, 100] on button "Create a new chart" at bounding box center [832, 92] width 119 height 26
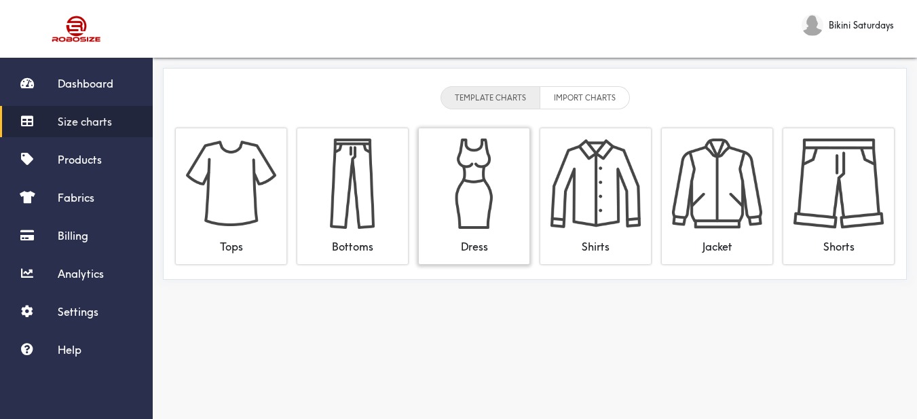
click at [477, 179] on img at bounding box center [474, 184] width 90 height 90
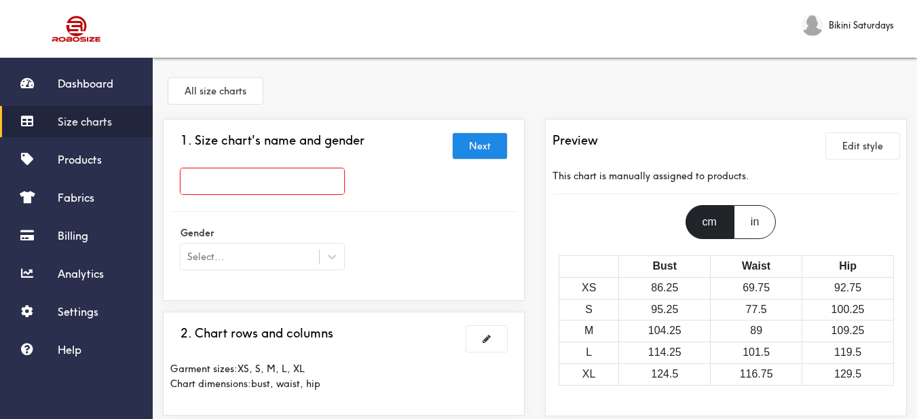
click at [321, 184] on input "text" at bounding box center [263, 181] width 164 height 26
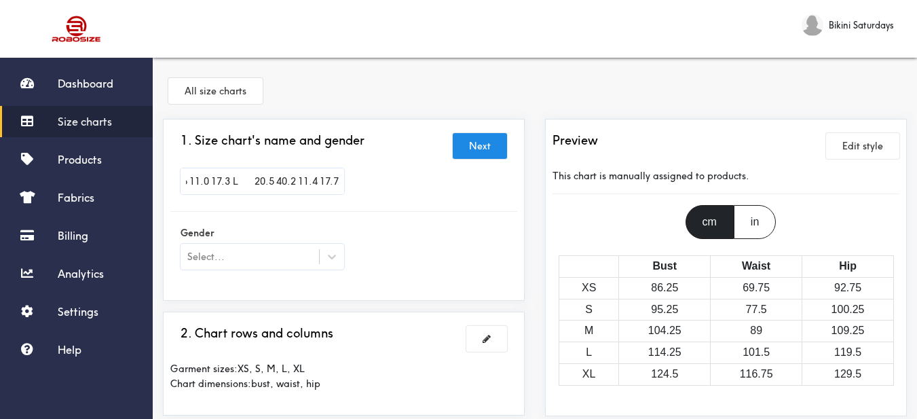
type input "Size Top Length&nbsp; Bust&nbsp; Sleeve&nbsp; Shoulders&nbsp; S 19.7 37.0 10.6 …"
click at [240, 91] on button "All size charts" at bounding box center [215, 91] width 94 height 26
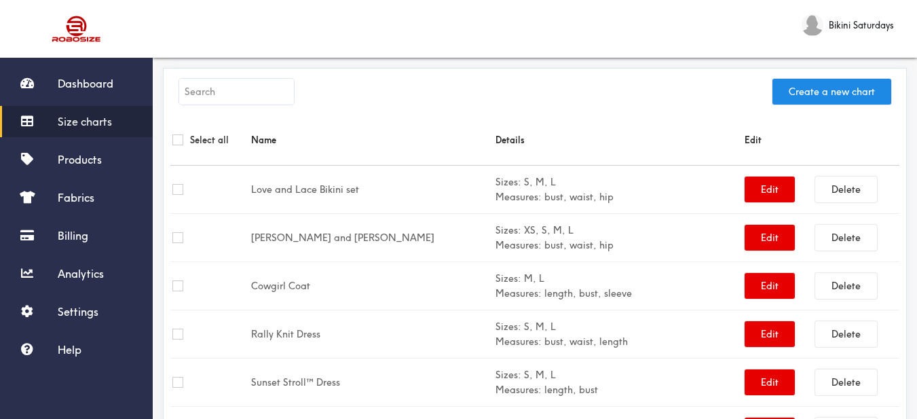
click at [766, 102] on link "Create a new chart" at bounding box center [829, 92] width 126 height 26
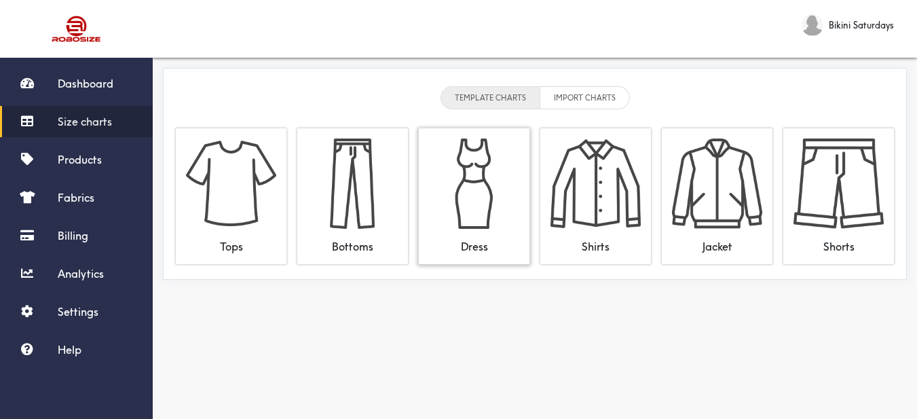
click at [474, 192] on img at bounding box center [474, 184] width 90 height 90
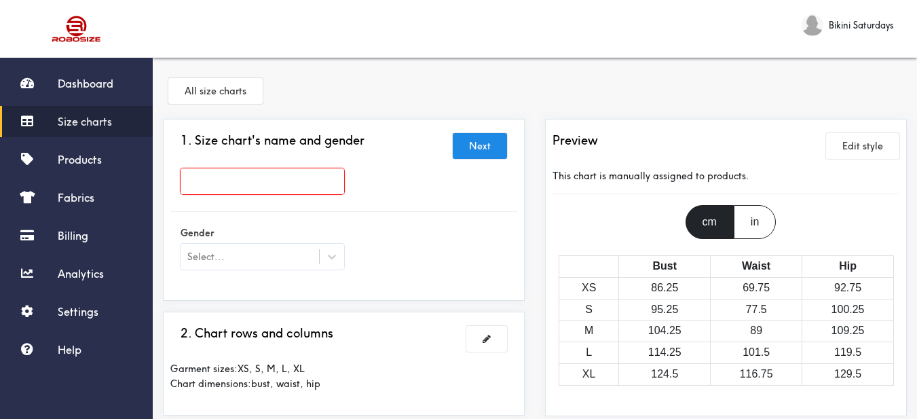
click at [304, 183] on input "text" at bounding box center [263, 181] width 164 height 26
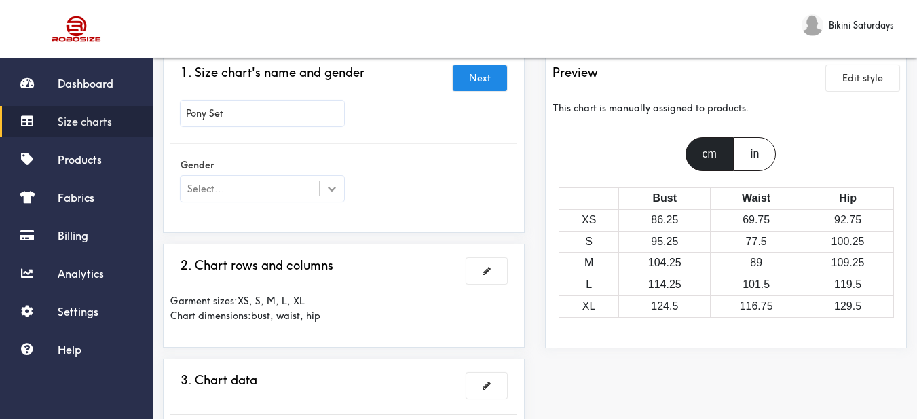
type input "Pony Set"
click at [331, 182] on icon at bounding box center [332, 189] width 14 height 14
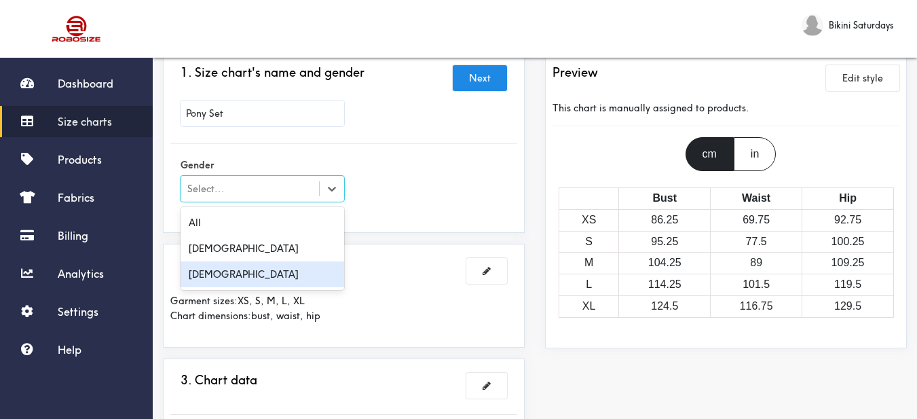
click at [246, 279] on div "[DEMOGRAPHIC_DATA]" at bounding box center [263, 274] width 164 height 26
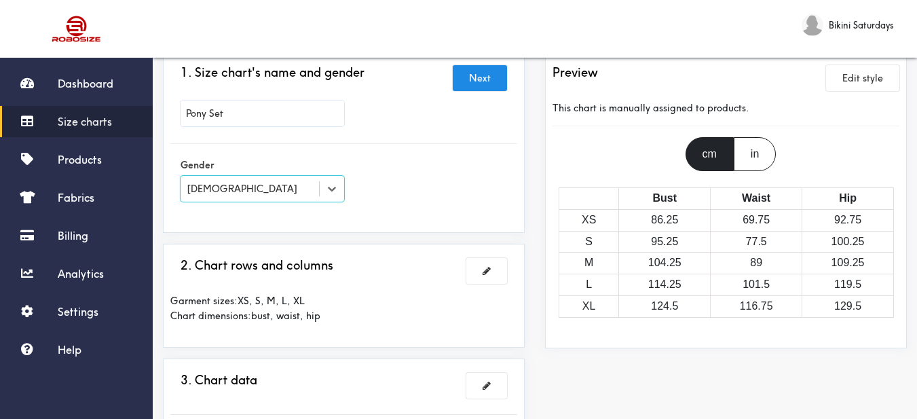
scroll to position [136, 0]
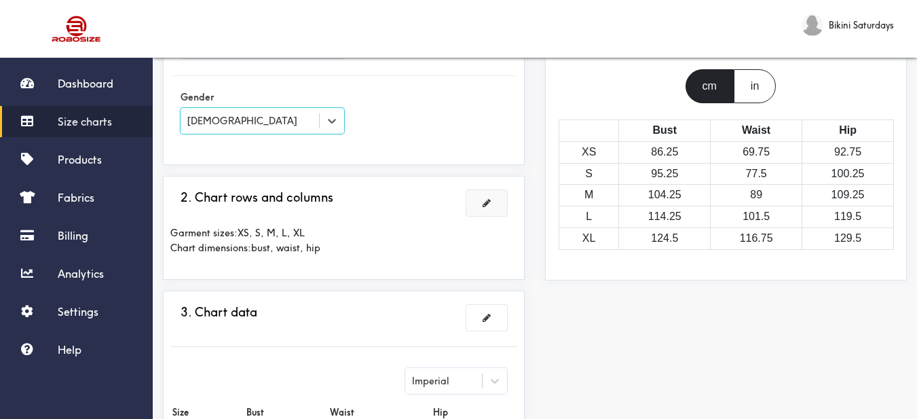
click at [493, 203] on button at bounding box center [487, 203] width 41 height 26
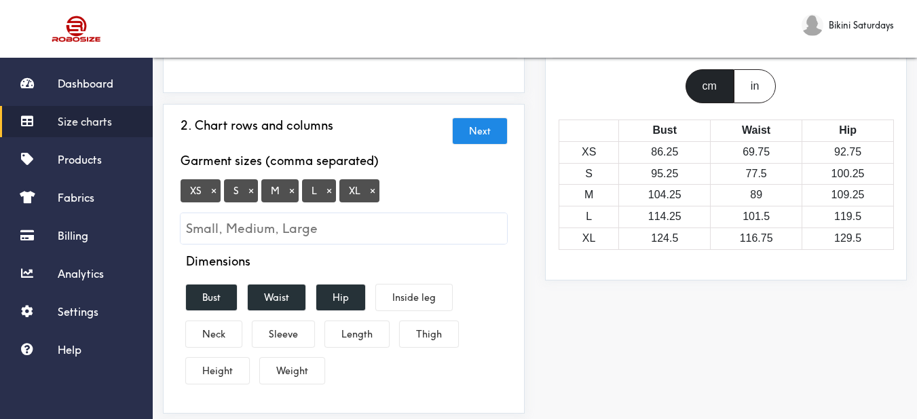
click at [213, 195] on button "×" at bounding box center [214, 191] width 14 height 12
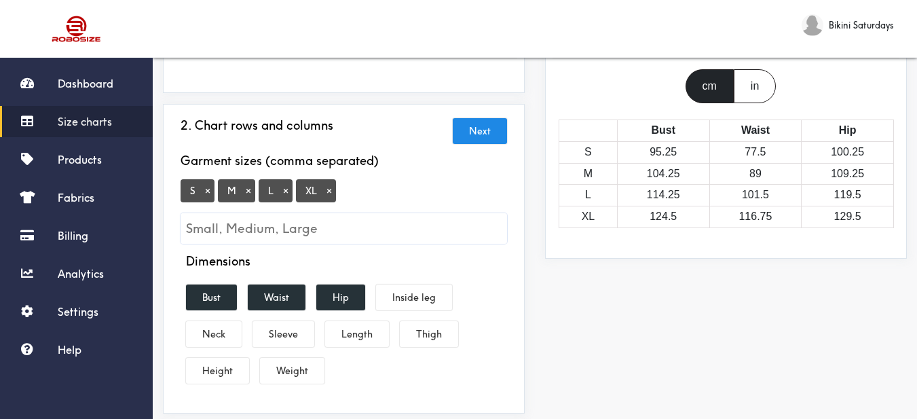
click at [336, 191] on div "S × M × L × XL ×" at bounding box center [344, 211] width 327 height 65
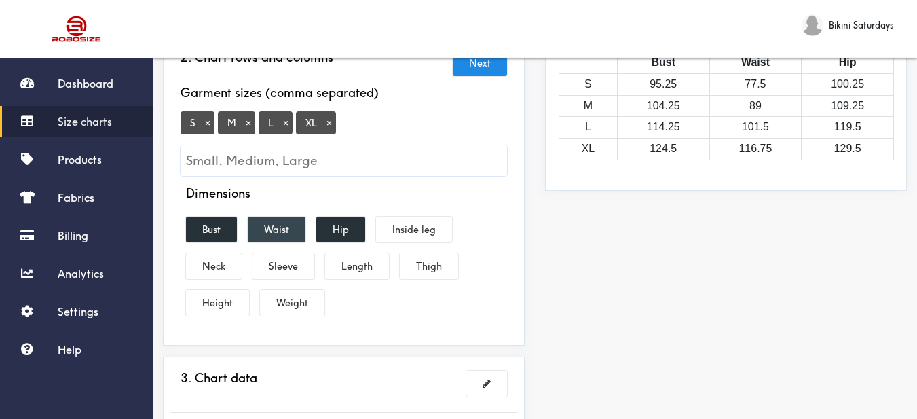
click at [291, 237] on button "Waist" at bounding box center [277, 230] width 58 height 26
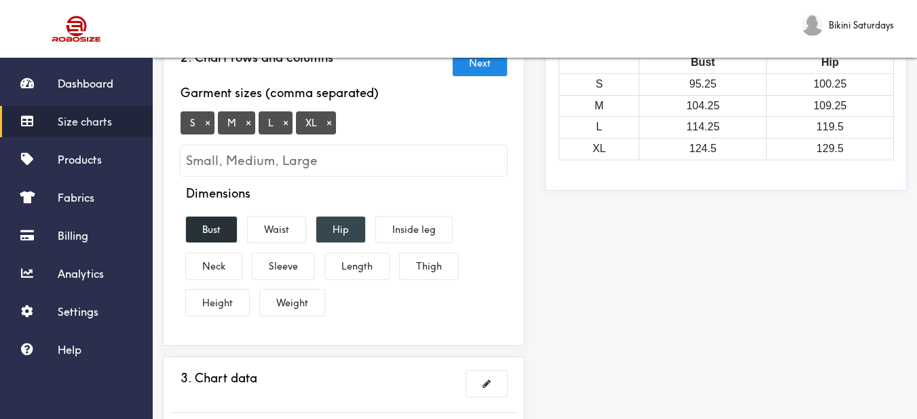
click at [348, 238] on button "Hip" at bounding box center [340, 230] width 49 height 26
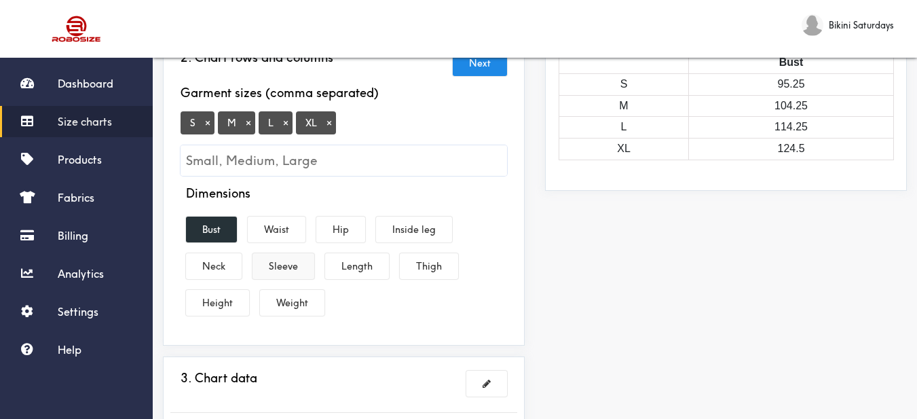
click at [302, 267] on button "Sleeve" at bounding box center [284, 266] width 62 height 26
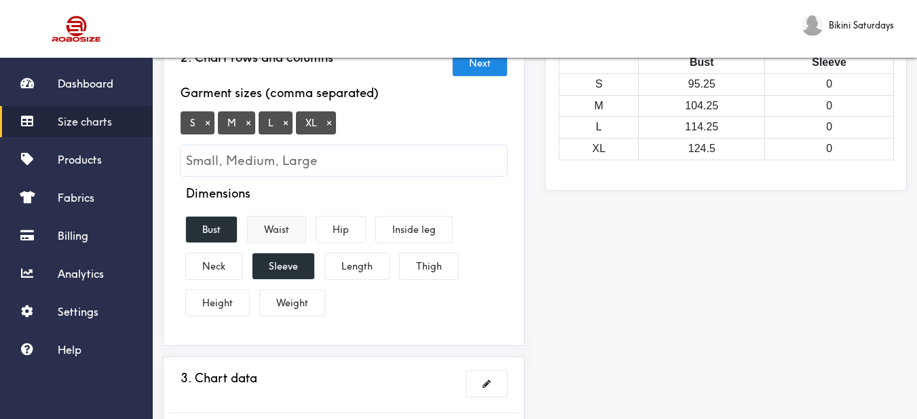
click at [287, 234] on button "Waist" at bounding box center [277, 230] width 58 height 26
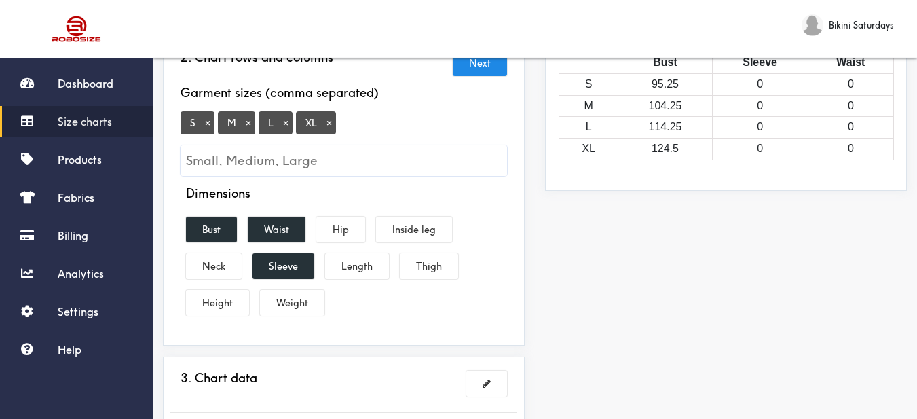
scroll to position [272, 0]
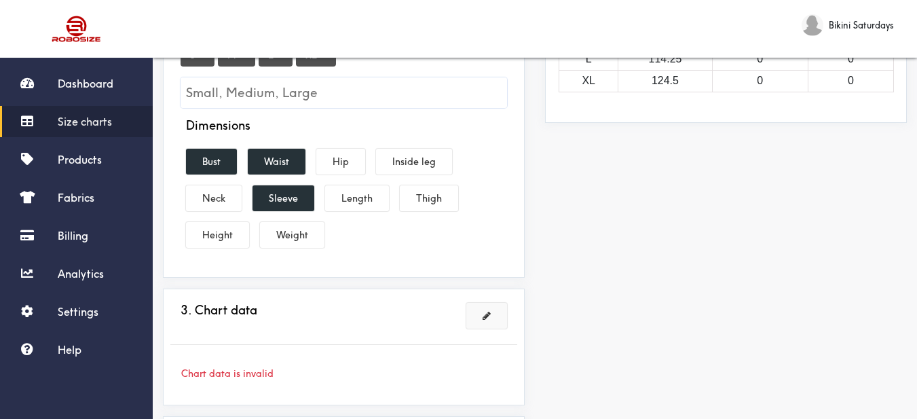
click at [492, 322] on button at bounding box center [487, 316] width 41 height 26
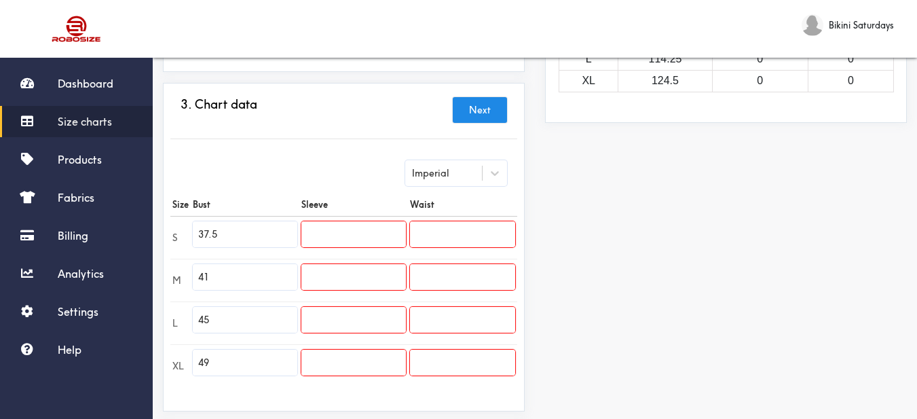
drag, startPoint x: 266, startPoint y: 232, endPoint x: 159, endPoint y: 237, distance: 107.4
click at [159, 237] on div "1. Size chart's name and gender Brand: Pony Set 2. Chart rows and columns Garme…" at bounding box center [344, 184] width 382 height 675
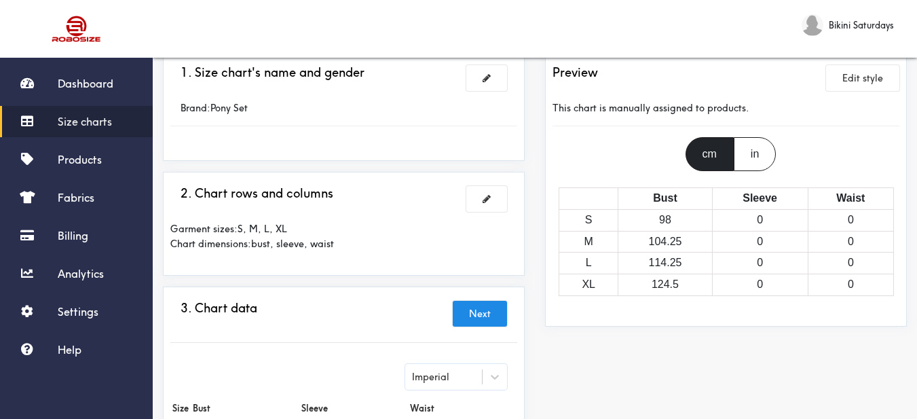
scroll to position [0, 0]
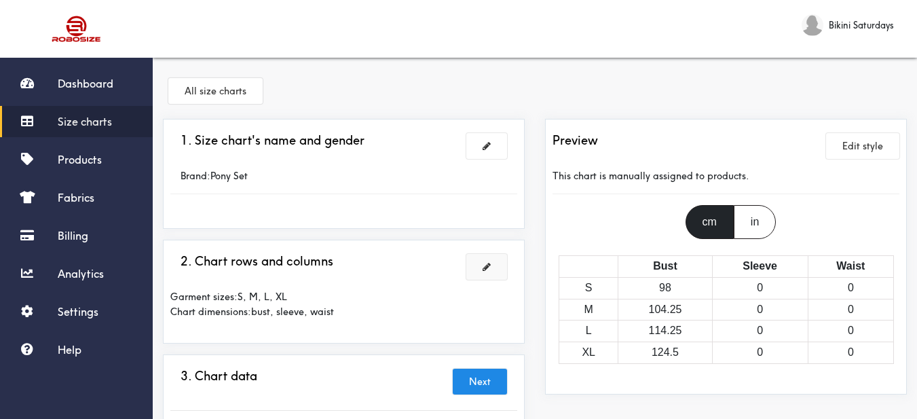
type input "38.6"
click at [488, 267] on span at bounding box center [487, 267] width 8 height 10
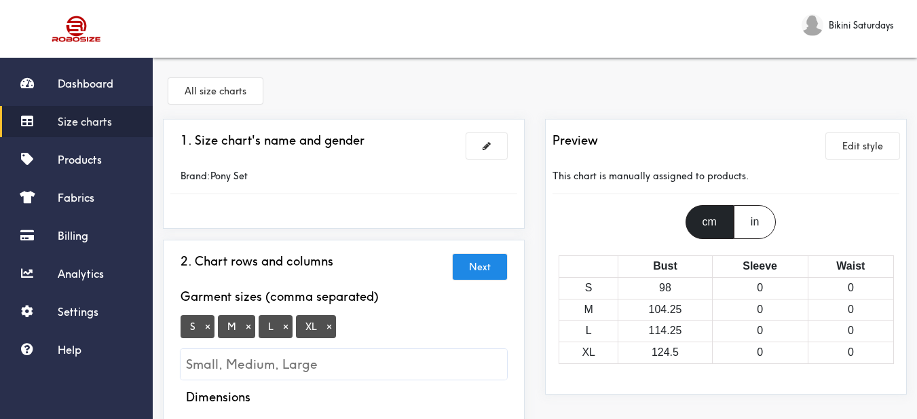
click at [324, 333] on button "×" at bounding box center [330, 327] width 14 height 12
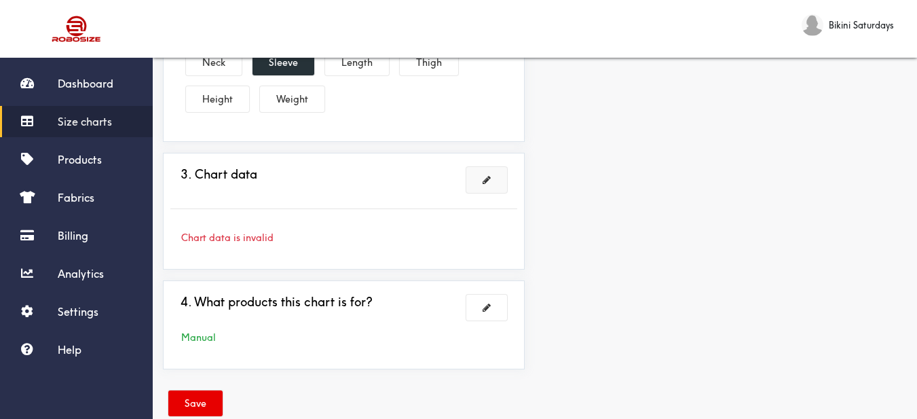
click at [481, 189] on button at bounding box center [487, 180] width 41 height 26
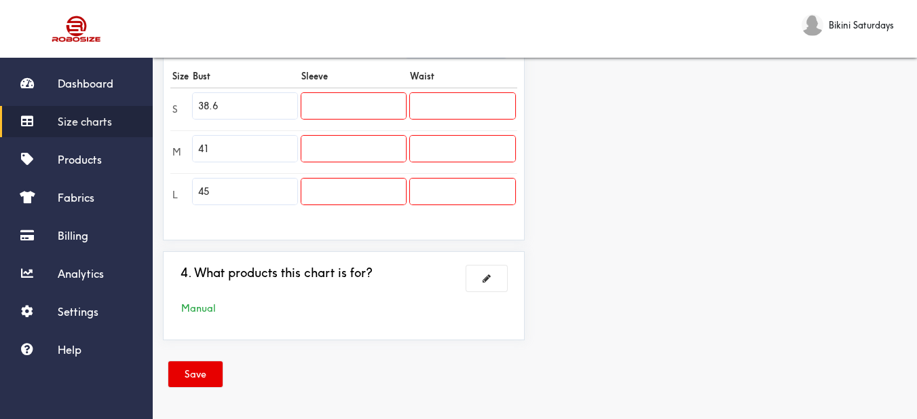
scroll to position [264, 0]
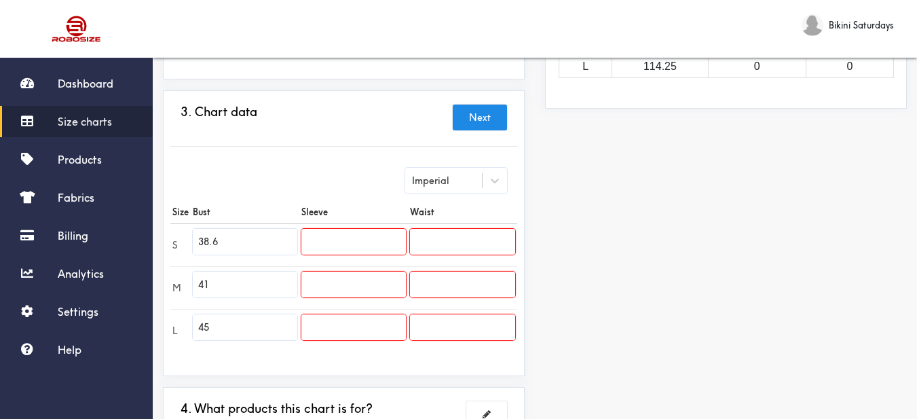
drag, startPoint x: 219, startPoint y: 277, endPoint x: 194, endPoint y: 265, distance: 27.3
click at [160, 277] on div "1. Size chart's name and gender Brand: Pony Set 2. Chart rows and columns Garme…" at bounding box center [344, 171] width 382 height 632
type input "38.6"
drag, startPoint x: 225, startPoint y: 242, endPoint x: 147, endPoint y: 242, distance: 77.4
click at [145, 242] on div "Dashboard Size charts Products Fabrics Billing Analytics Settings Help Bikini S…" at bounding box center [458, 145] width 917 height 819
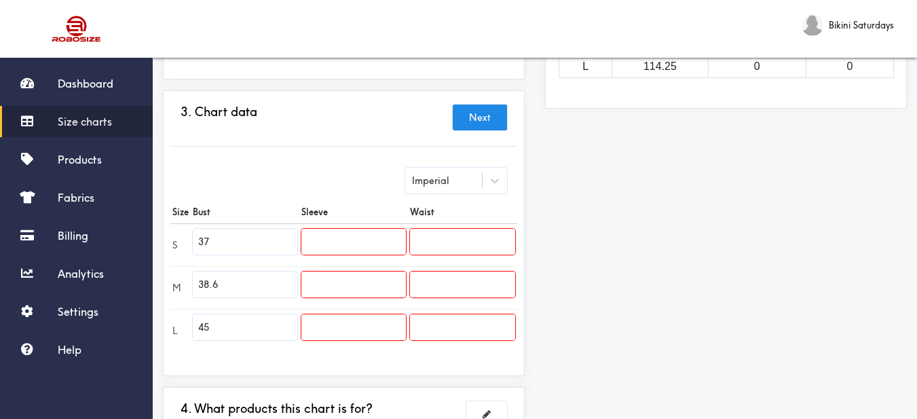
type input "37"
drag, startPoint x: 212, startPoint y: 323, endPoint x: 140, endPoint y: 301, distance: 75.4
click at [132, 302] on div "Dashboard Size charts Products Fabrics Billing Analytics Settings Help Bikini S…" at bounding box center [458, 145] width 917 height 819
type input "40.2"
click at [318, 244] on input "text" at bounding box center [354, 242] width 105 height 26
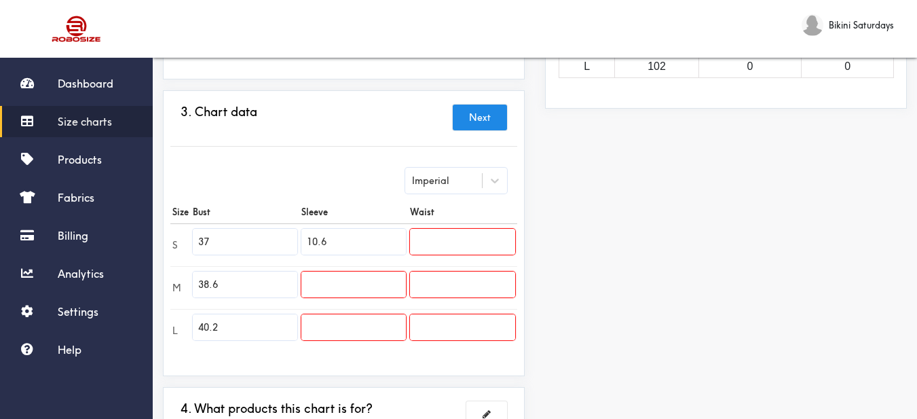
click at [342, 280] on input "text" at bounding box center [354, 285] width 105 height 26
click at [357, 325] on input "text" at bounding box center [354, 327] width 105 height 26
click at [473, 251] on input "text" at bounding box center [462, 242] width 105 height 26
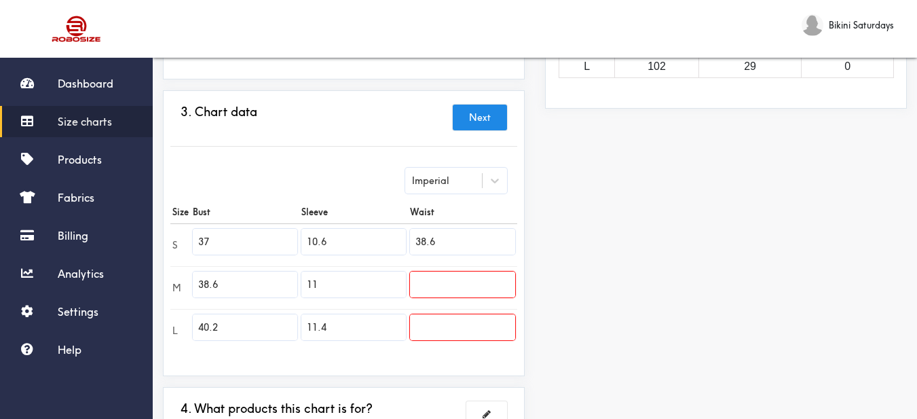
click at [448, 282] on input "text" at bounding box center [462, 285] width 105 height 26
click at [452, 337] on input "text" at bounding box center [462, 327] width 105 height 26
click at [574, 304] on div "Preview Edit style This chart is manually assigned to products. cm in Bust Slee…" at bounding box center [726, 171] width 382 height 632
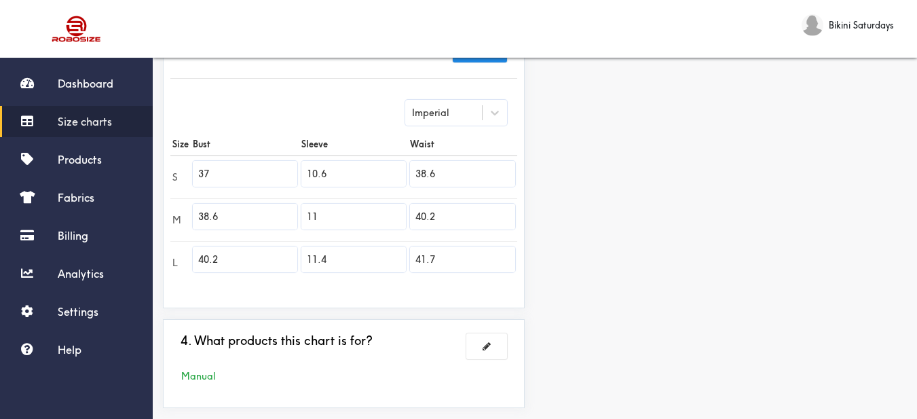
scroll to position [400, 0]
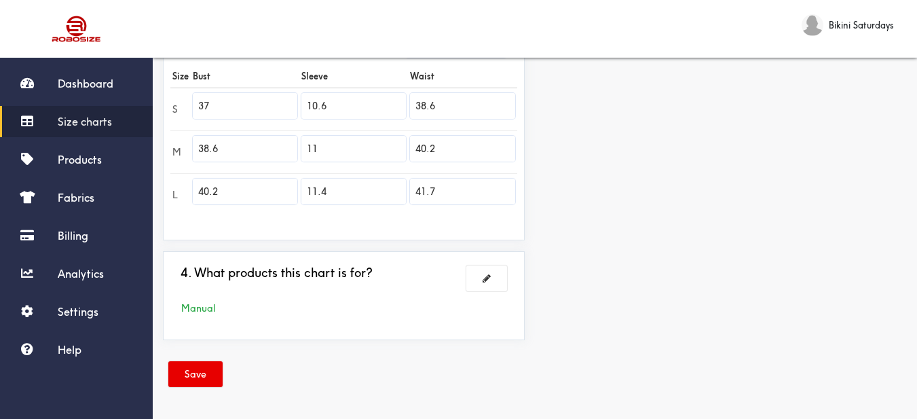
drag, startPoint x: 204, startPoint y: 372, endPoint x: 397, endPoint y: 132, distance: 307.2
click at [204, 371] on button "Save" at bounding box center [195, 374] width 54 height 26
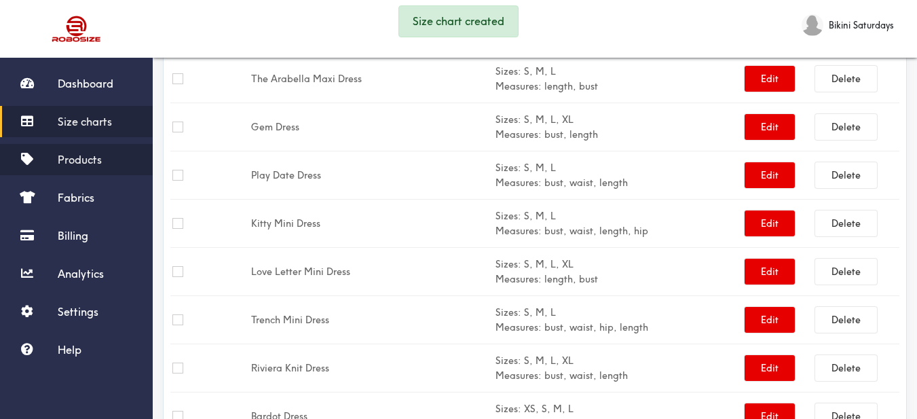
click at [102, 170] on link "Products" at bounding box center [76, 159] width 153 height 31
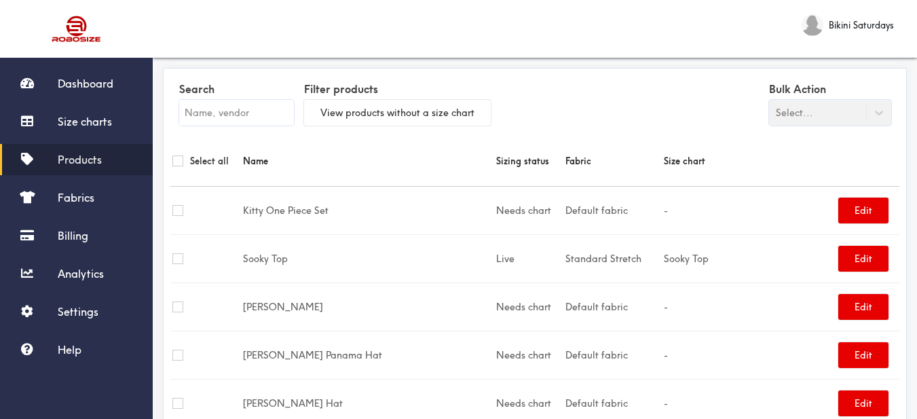
click at [278, 120] on input "text" at bounding box center [236, 113] width 115 height 26
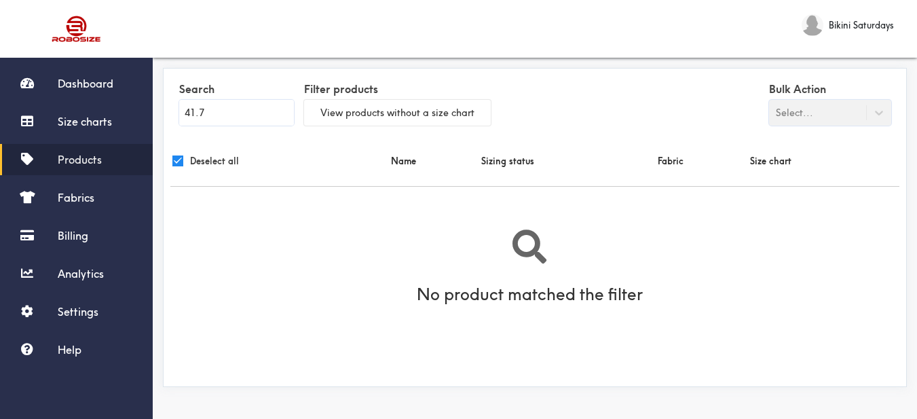
drag, startPoint x: 198, startPoint y: 111, endPoint x: 164, endPoint y: 110, distance: 34.0
click at [164, 110] on div "Search 41.7 Filter products View products without a size chart Bulk Action Sele…" at bounding box center [535, 227] width 744 height 319
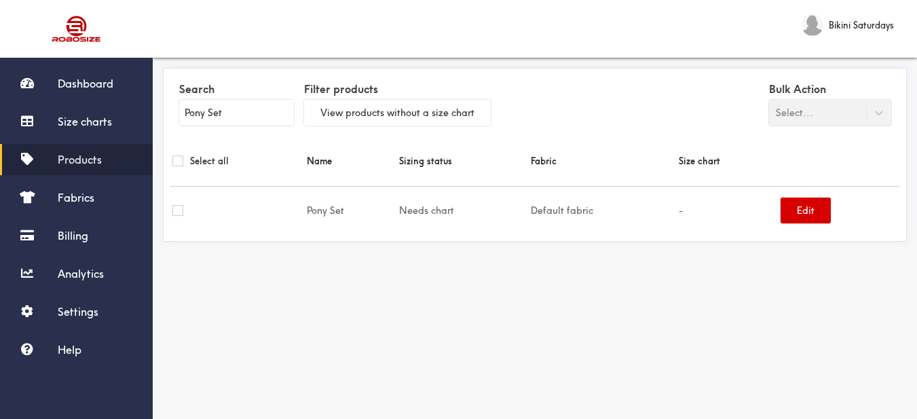
click at [805, 217] on button "Edit" at bounding box center [806, 211] width 50 height 26
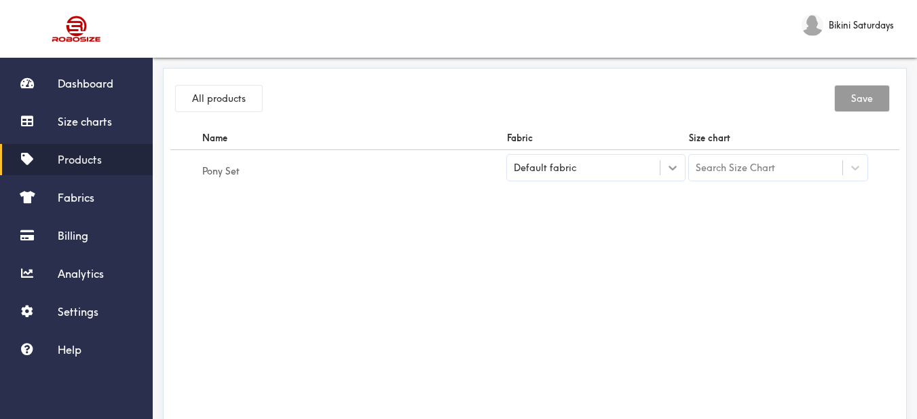
click at [662, 170] on div at bounding box center [673, 168] width 24 height 24
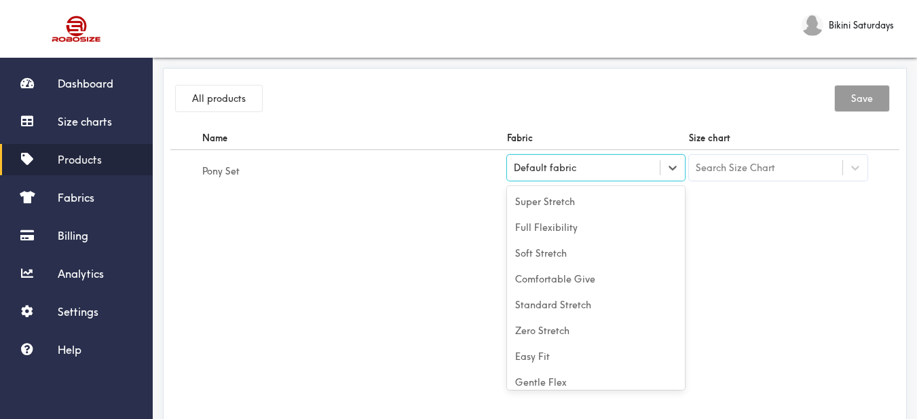
scroll to position [60, 0]
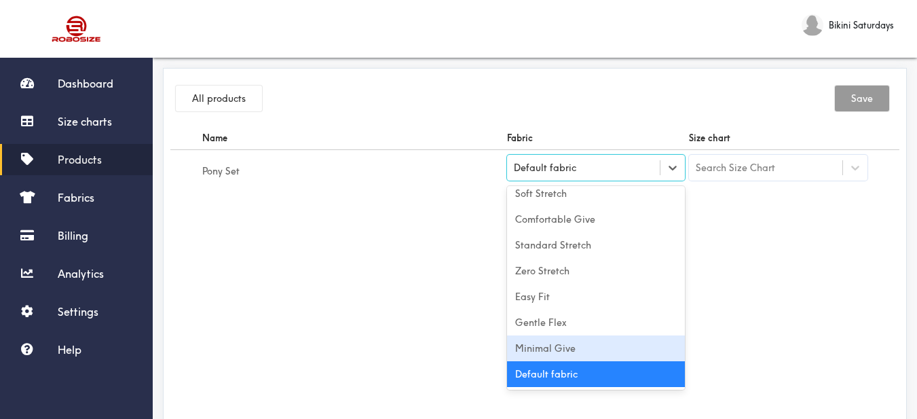
click at [602, 349] on div "Minimal Give" at bounding box center [596, 348] width 179 height 26
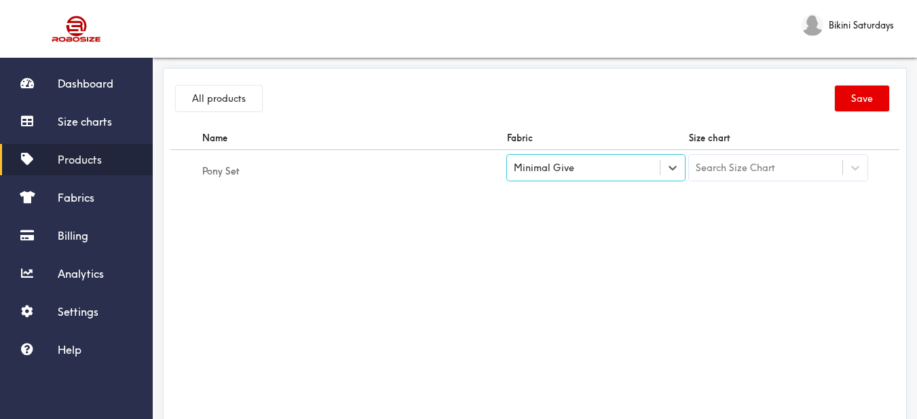
click at [753, 170] on div "Search Size Chart" at bounding box center [735, 167] width 79 height 15
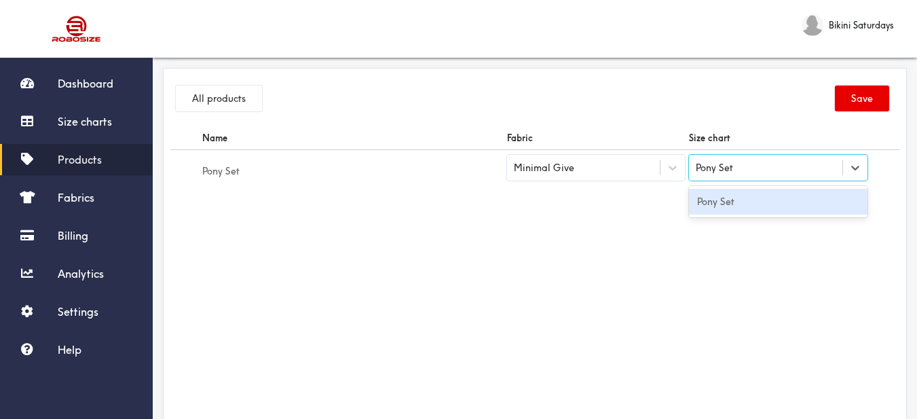
click at [756, 197] on div "Pony Set" at bounding box center [778, 202] width 179 height 26
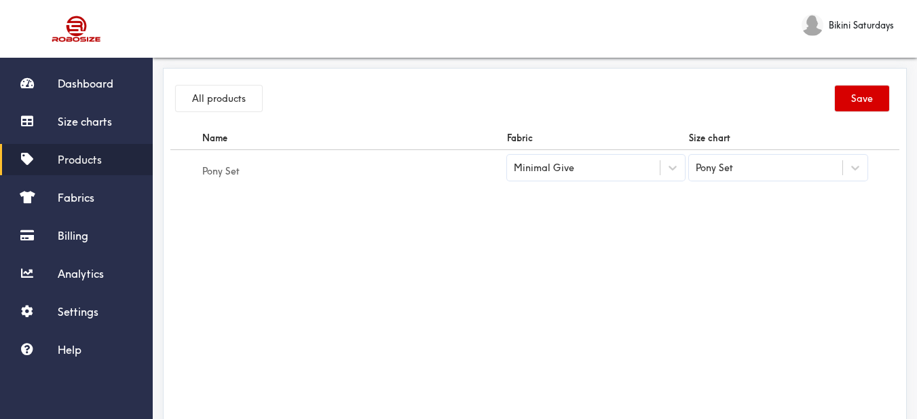
click at [843, 100] on button "Save" at bounding box center [862, 99] width 54 height 26
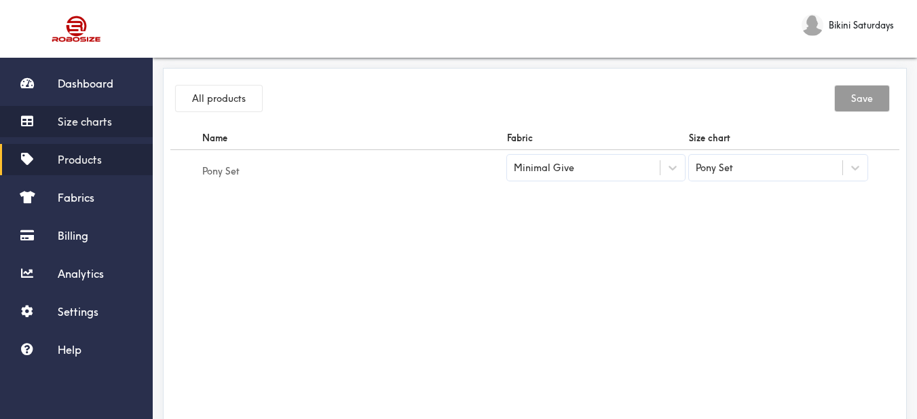
click at [77, 126] on span "Size charts" at bounding box center [85, 122] width 54 height 14
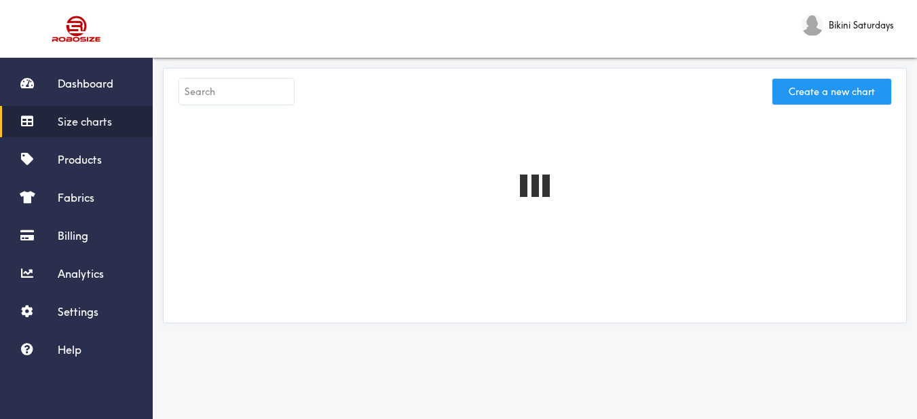
click at [851, 94] on button "Create a new chart" at bounding box center [832, 92] width 119 height 26
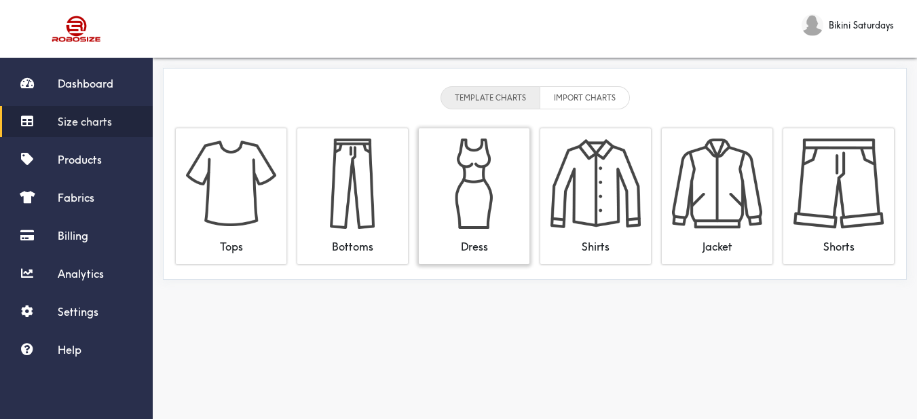
click at [437, 168] on img at bounding box center [474, 184] width 90 height 90
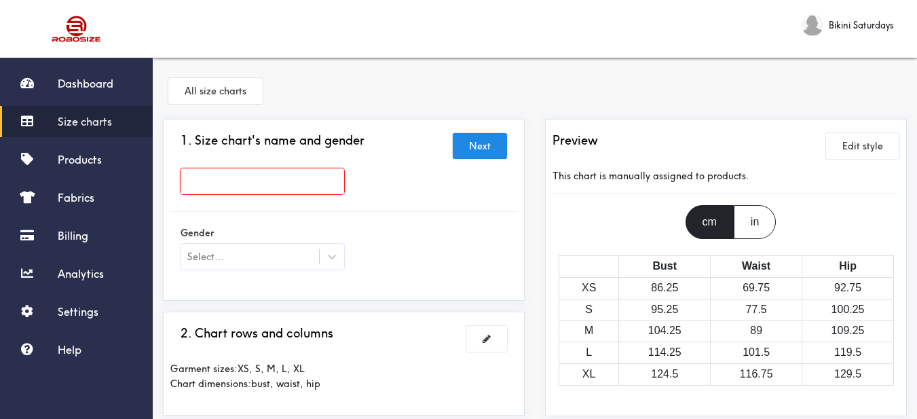
click at [291, 169] on input "text" at bounding box center [263, 181] width 164 height 26
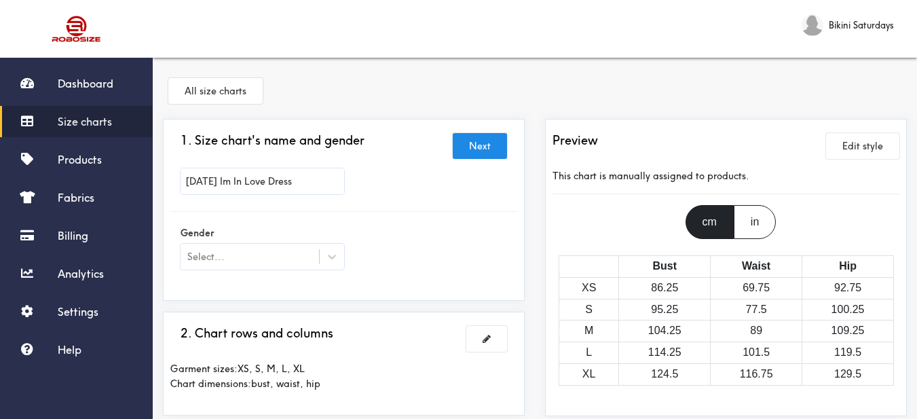
scroll to position [68, 0]
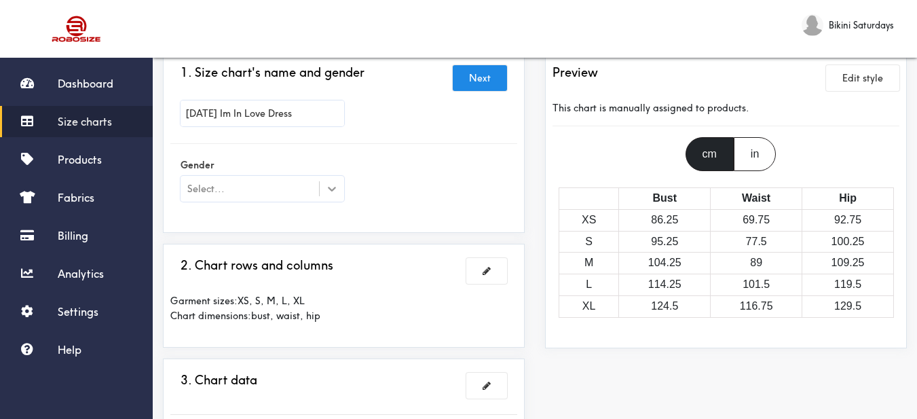
click at [327, 191] on icon at bounding box center [332, 189] width 14 height 14
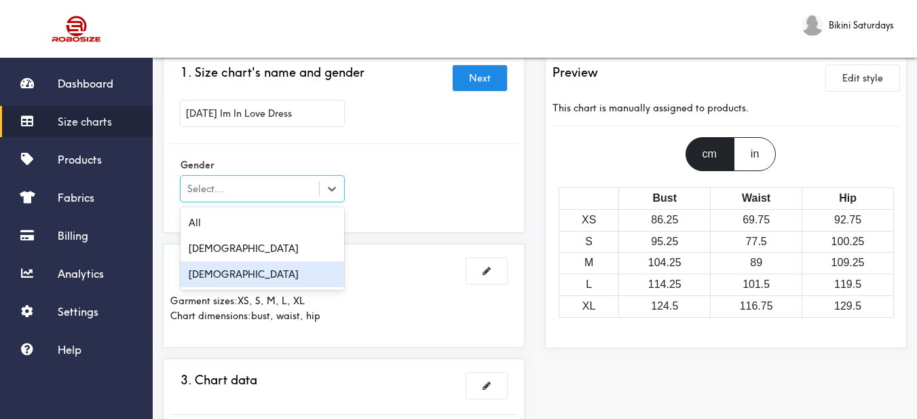
click at [280, 275] on div "[DEMOGRAPHIC_DATA]" at bounding box center [263, 274] width 164 height 26
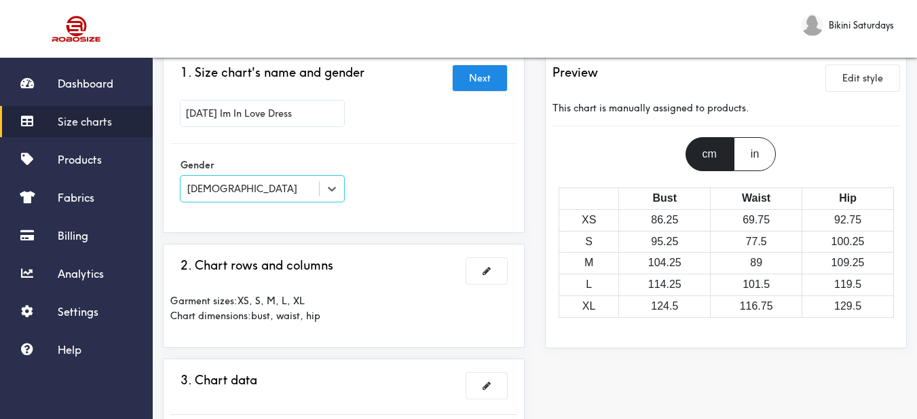
scroll to position [204, 0]
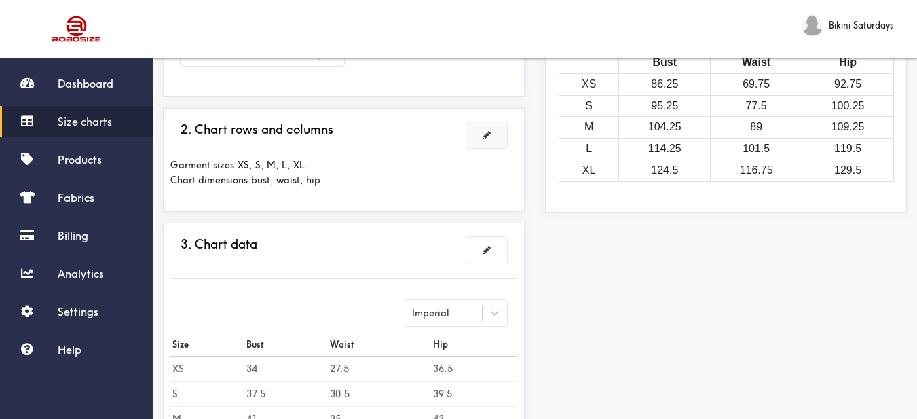
click at [485, 133] on span at bounding box center [487, 135] width 8 height 10
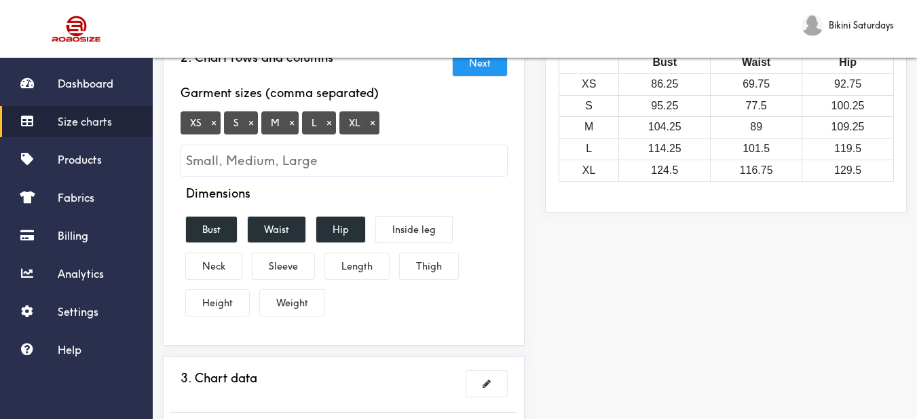
click at [370, 126] on button "×" at bounding box center [373, 123] width 14 height 12
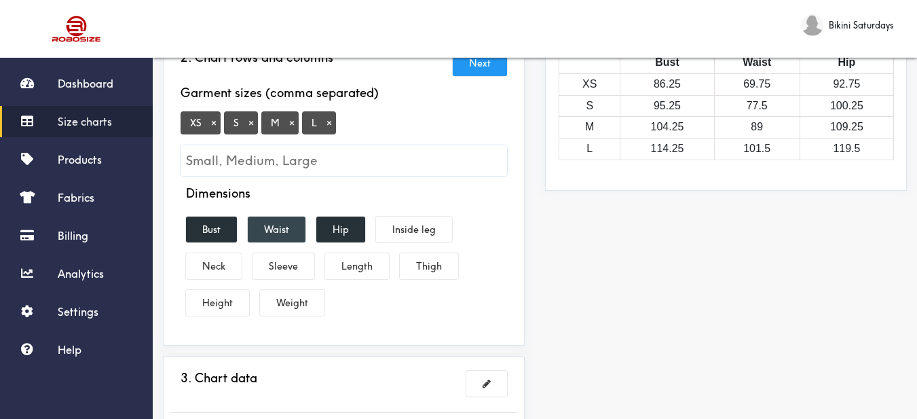
drag, startPoint x: 228, startPoint y: 221, endPoint x: 274, endPoint y: 222, distance: 45.5
click at [232, 221] on button "Bust" at bounding box center [211, 230] width 51 height 26
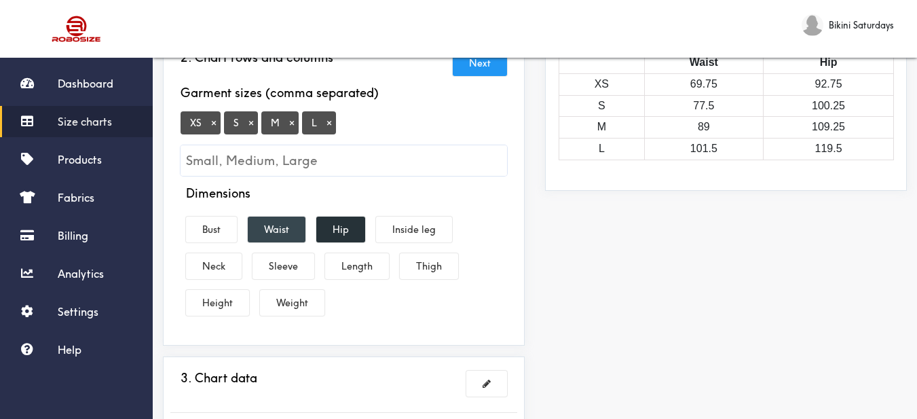
click at [280, 222] on button "Waist" at bounding box center [277, 230] width 58 height 26
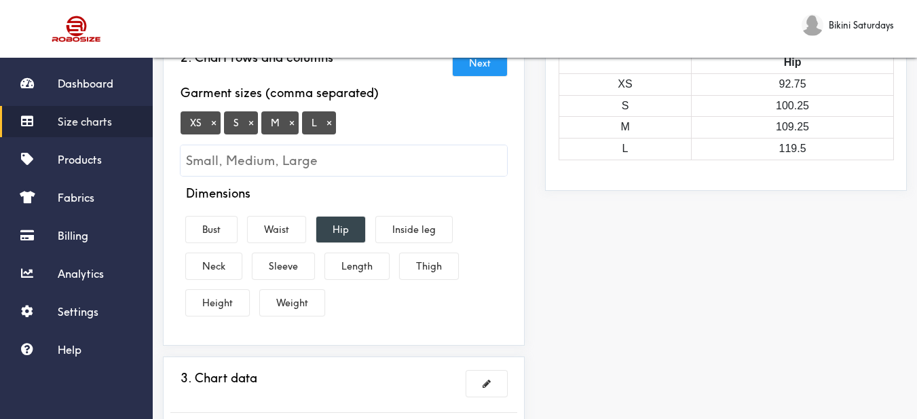
click at [344, 227] on button "Hip" at bounding box center [340, 230] width 49 height 26
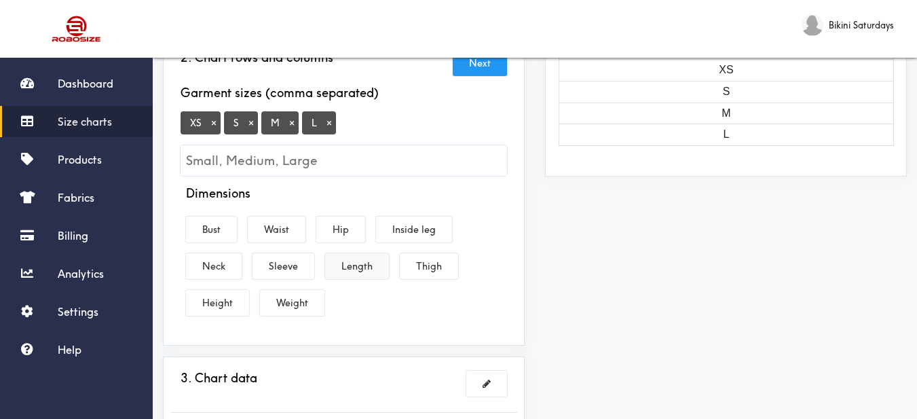
drag, startPoint x: 353, startPoint y: 265, endPoint x: 256, endPoint y: 251, distance: 98.1
click at [352, 265] on button "Length" at bounding box center [357, 266] width 64 height 26
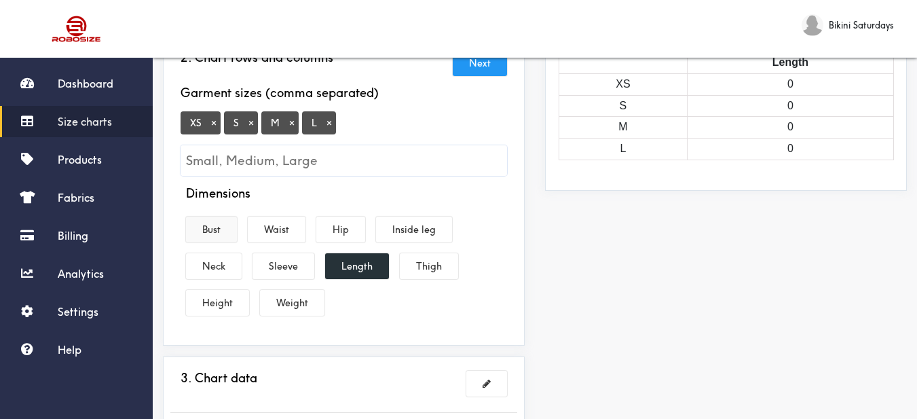
click at [227, 233] on button "Bust" at bounding box center [211, 230] width 51 height 26
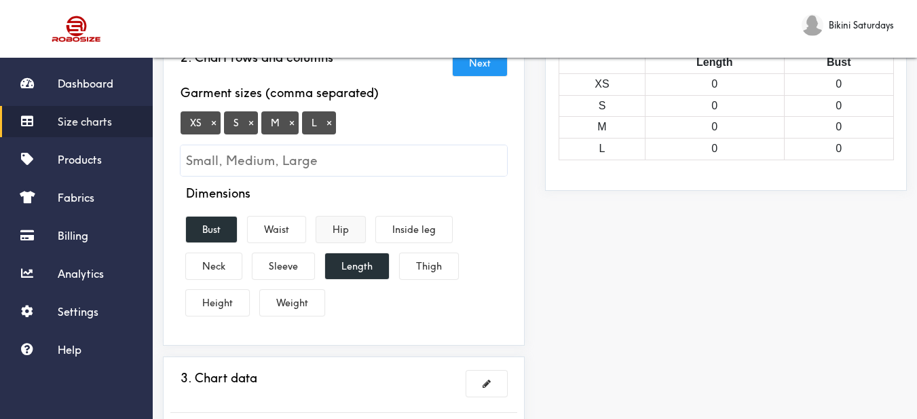
drag, startPoint x: 282, startPoint y: 219, endPoint x: 324, endPoint y: 217, distance: 41.5
click at [285, 219] on button "Waist" at bounding box center [277, 230] width 58 height 26
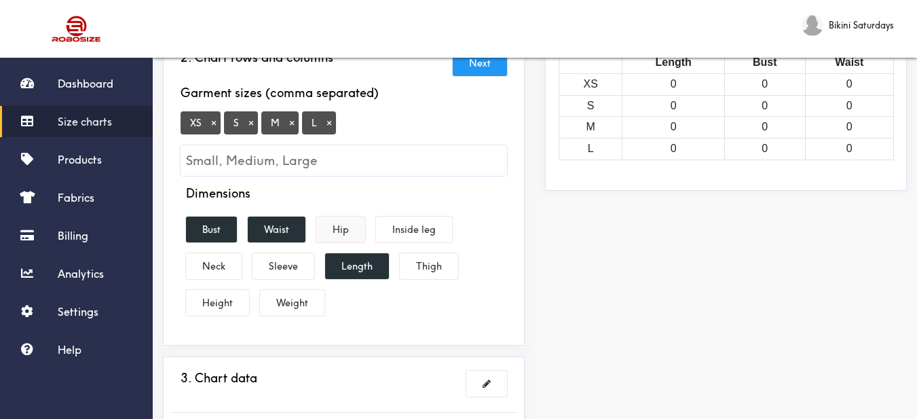
click at [354, 224] on button "Hip" at bounding box center [340, 230] width 49 height 26
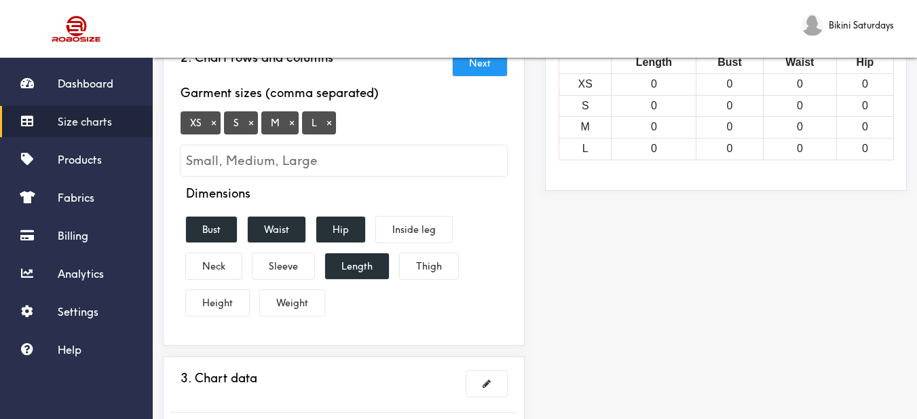
scroll to position [340, 0]
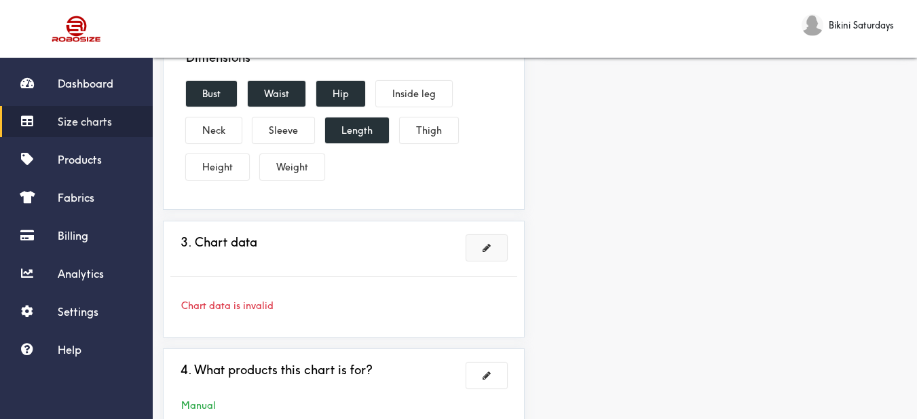
click at [481, 254] on button at bounding box center [487, 248] width 41 height 26
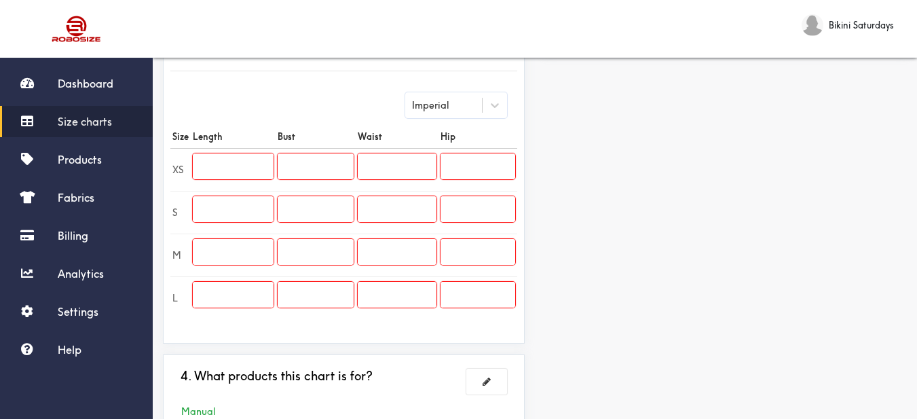
click at [254, 177] on input "text" at bounding box center [233, 166] width 81 height 26
click at [253, 205] on input "text" at bounding box center [233, 209] width 81 height 26
click at [223, 246] on input "text" at bounding box center [233, 252] width 81 height 26
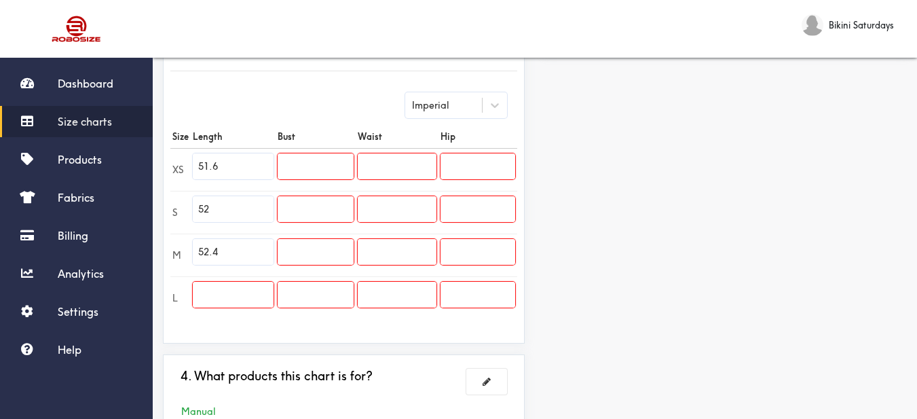
click at [223, 289] on input "text" at bounding box center [233, 295] width 81 height 26
drag, startPoint x: 632, startPoint y: 272, endPoint x: 623, endPoint y: 136, distance: 136.1
click at [633, 271] on div "Preview Edit style This chart is manually assigned to products. cm in Length Bu…" at bounding box center [726, 116] width 382 height 675
click at [339, 164] on input "text" at bounding box center [316, 166] width 76 height 26
click at [317, 220] on input "text" at bounding box center [316, 209] width 76 height 26
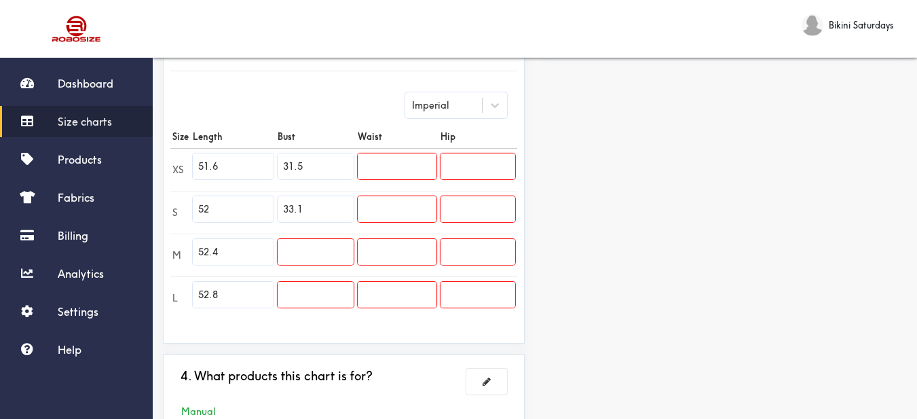
click at [337, 248] on input "text" at bounding box center [316, 252] width 76 height 26
click at [344, 293] on input "text" at bounding box center [316, 295] width 76 height 26
click at [404, 175] on input "text" at bounding box center [397, 166] width 79 height 26
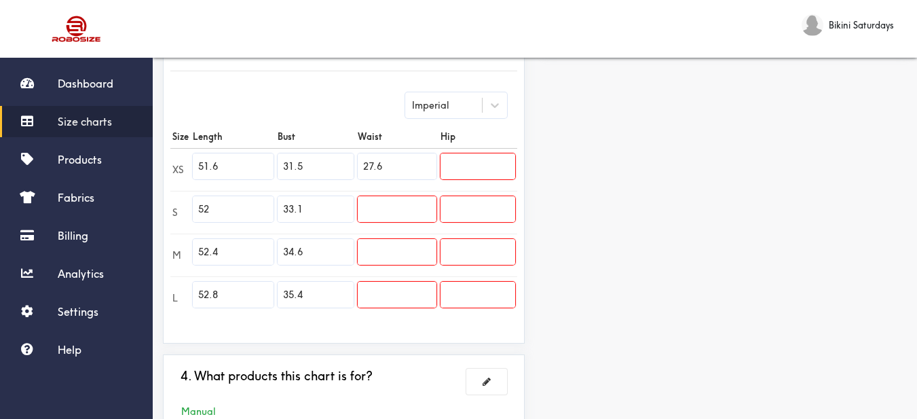
click at [416, 201] on input "text" at bounding box center [397, 209] width 79 height 26
click at [416, 249] on input "text" at bounding box center [397, 252] width 79 height 26
click at [412, 293] on input "text" at bounding box center [397, 295] width 79 height 26
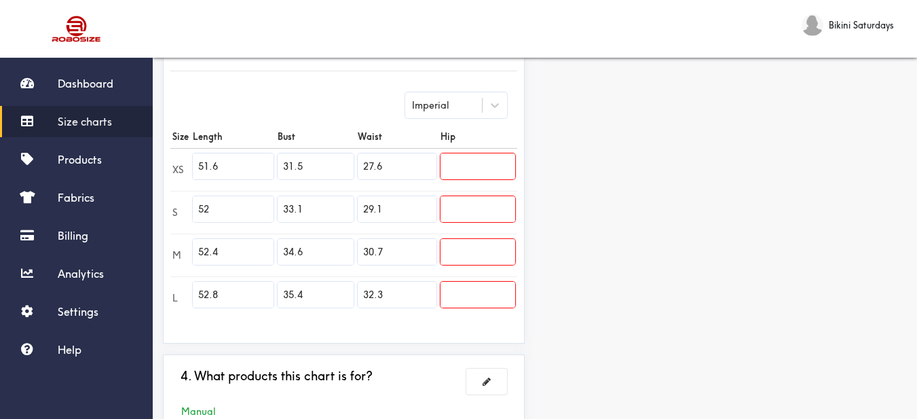
click at [463, 166] on input "text" at bounding box center [478, 166] width 75 height 26
click at [456, 217] on input "text" at bounding box center [478, 209] width 75 height 26
click at [490, 256] on input "text" at bounding box center [478, 252] width 75 height 26
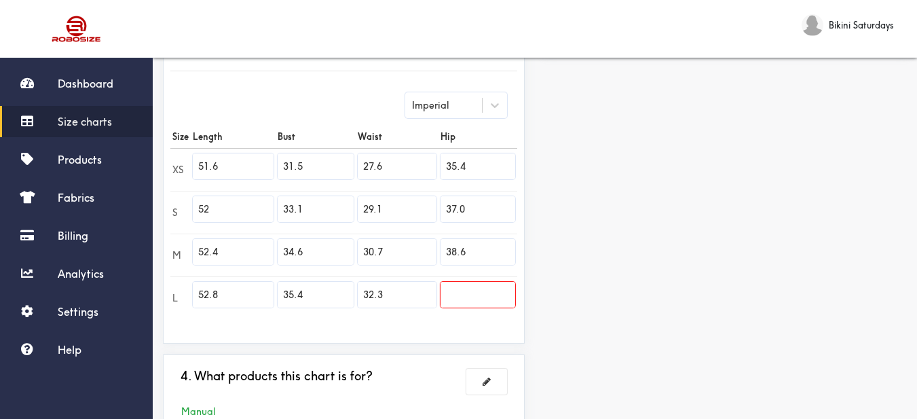
click at [484, 295] on input "text" at bounding box center [478, 295] width 75 height 26
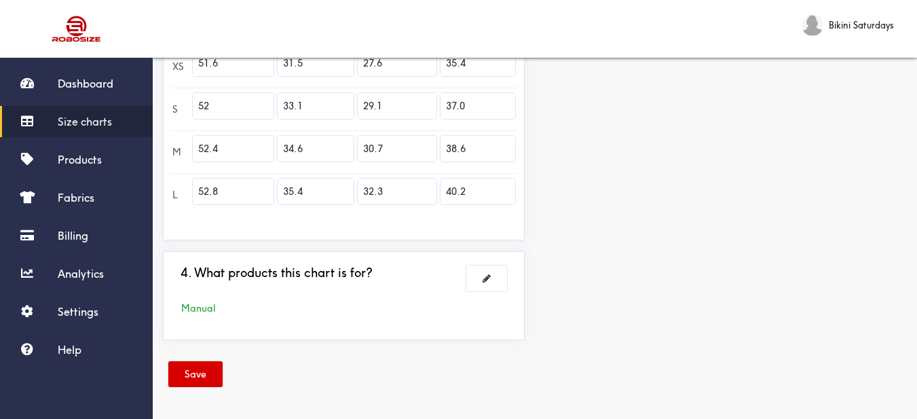
drag, startPoint x: 213, startPoint y: 368, endPoint x: 219, endPoint y: 363, distance: 8.2
click at [213, 368] on button "Save" at bounding box center [195, 374] width 54 height 26
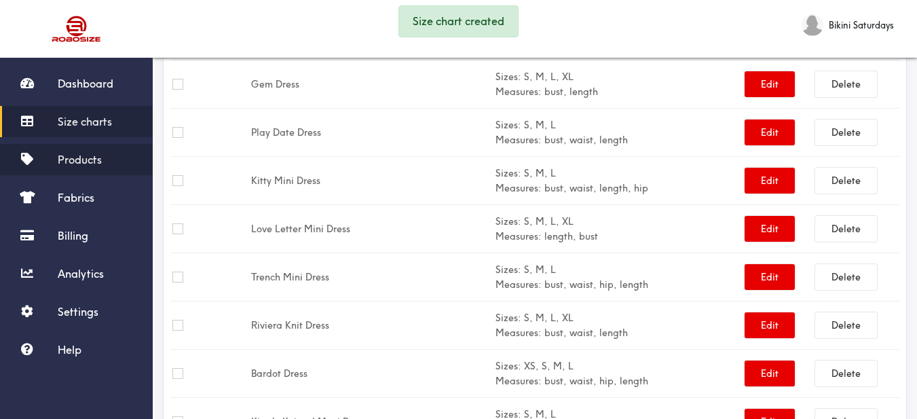
drag, startPoint x: 116, startPoint y: 161, endPoint x: 158, endPoint y: 153, distance: 42.8
click at [117, 161] on link "Products" at bounding box center [76, 159] width 153 height 31
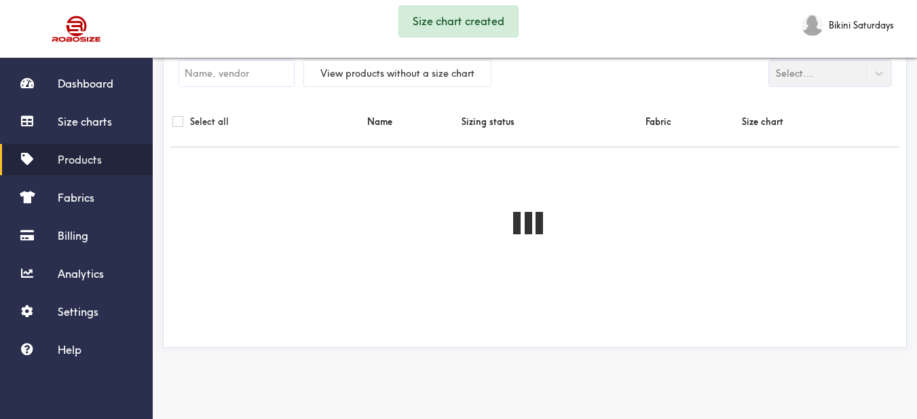
click at [235, 73] on input "text" at bounding box center [236, 73] width 115 height 26
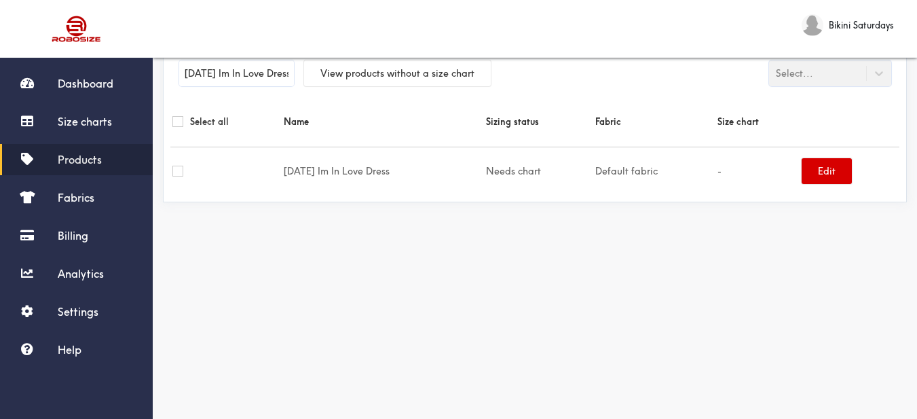
click at [814, 173] on button "Edit" at bounding box center [827, 171] width 50 height 26
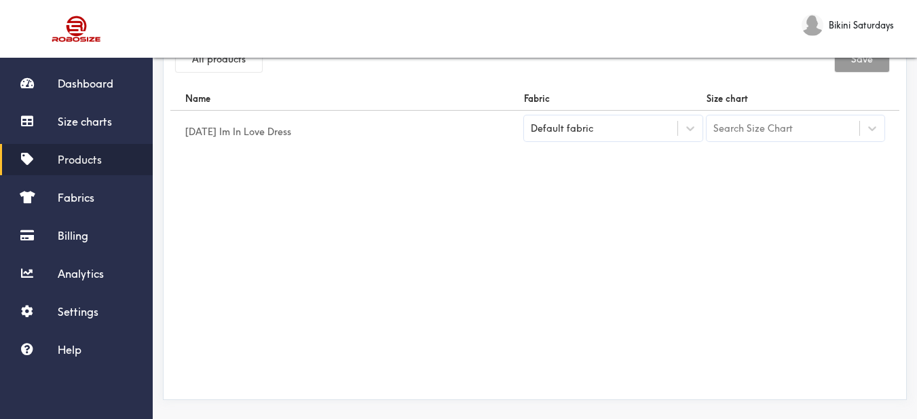
click at [656, 139] on div "Default fabric" at bounding box center [613, 128] width 179 height 26
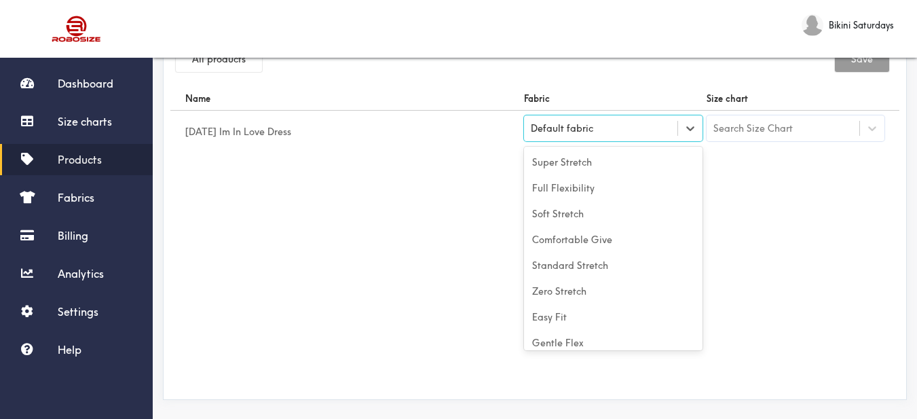
scroll to position [60, 0]
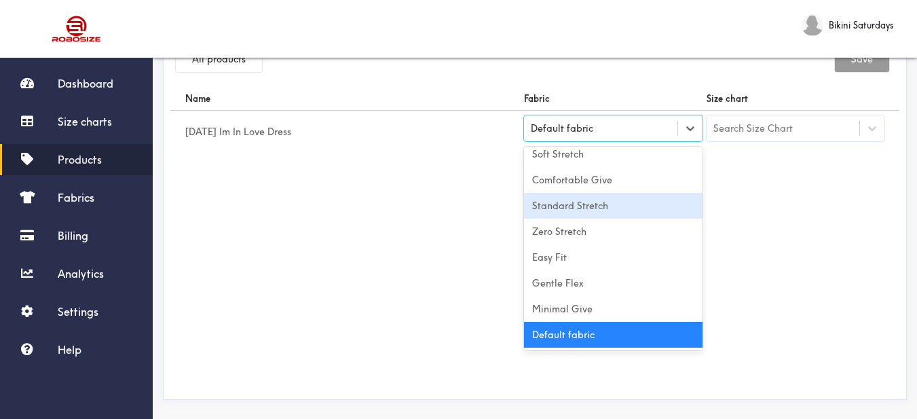
click at [615, 207] on div "Standard Stretch" at bounding box center [613, 206] width 179 height 26
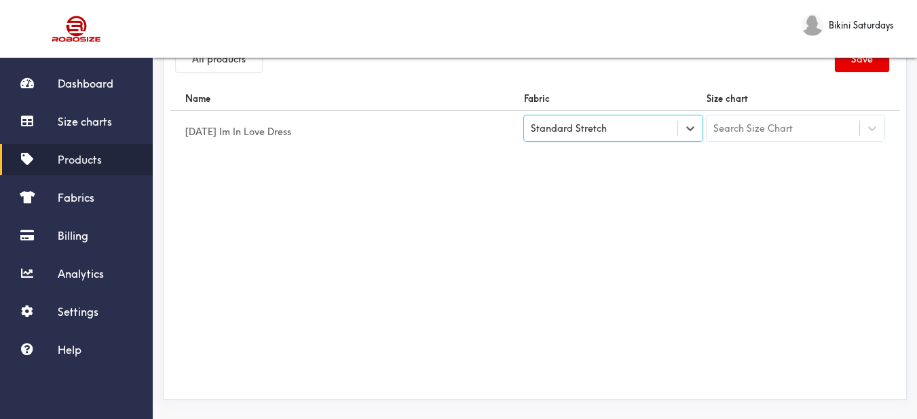
click at [779, 137] on div "Search Size Chart" at bounding box center [783, 128] width 153 height 23
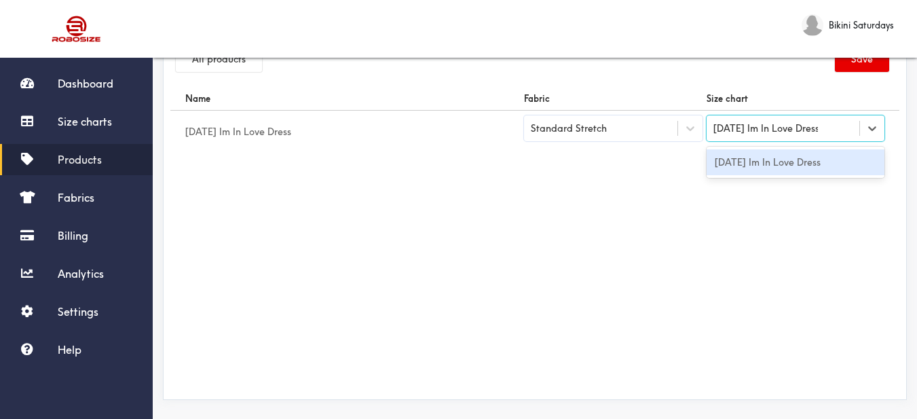
click at [778, 167] on div "[DATE] Im In Love Dress" at bounding box center [796, 162] width 179 height 26
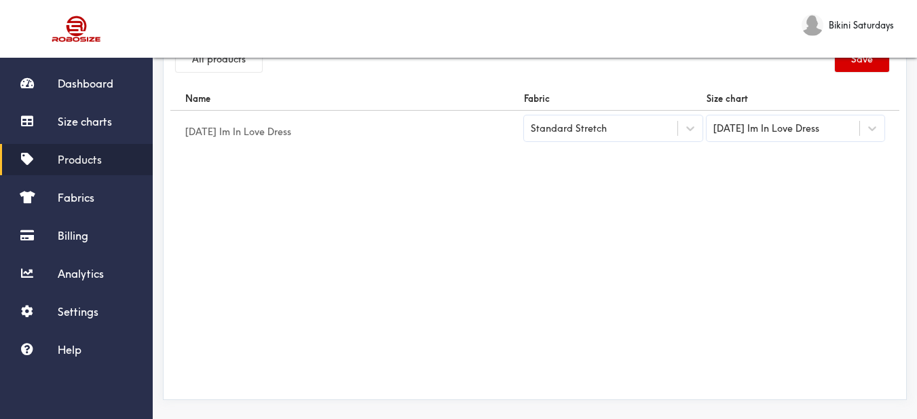
click at [848, 71] on button "Save" at bounding box center [862, 59] width 54 height 26
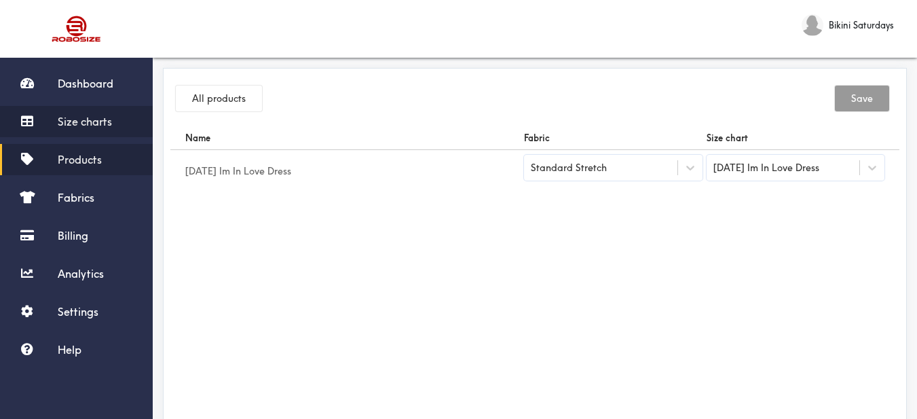
click at [109, 123] on span "Size charts" at bounding box center [85, 122] width 54 height 14
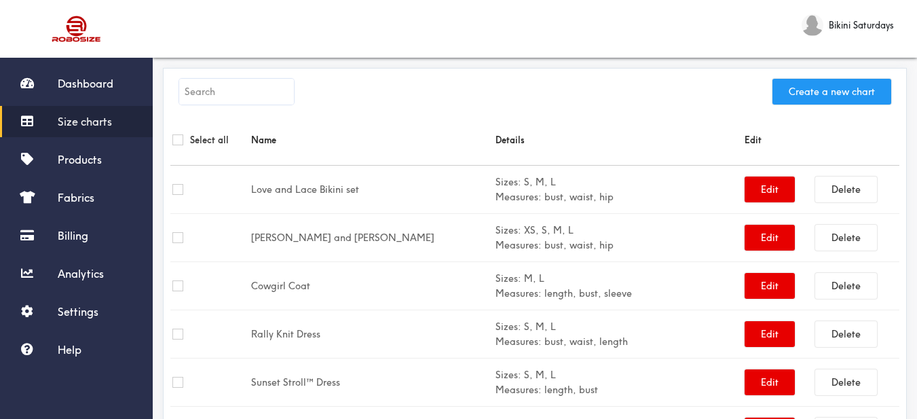
click at [826, 90] on button "Create a new chart" at bounding box center [832, 92] width 119 height 26
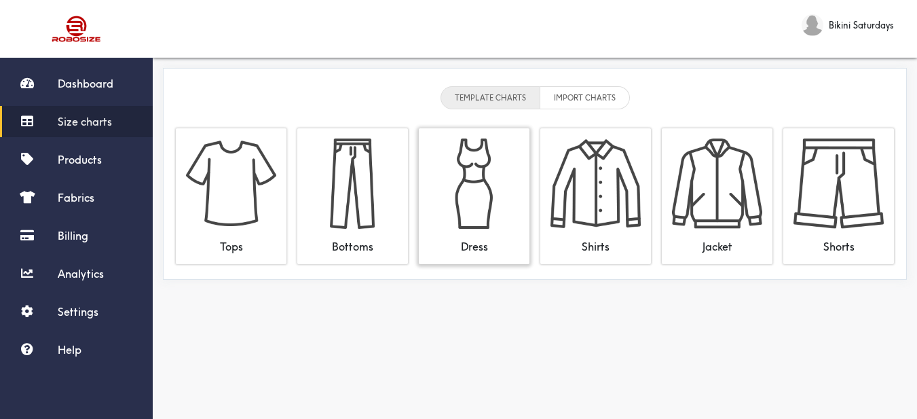
click at [475, 199] on img at bounding box center [474, 184] width 90 height 90
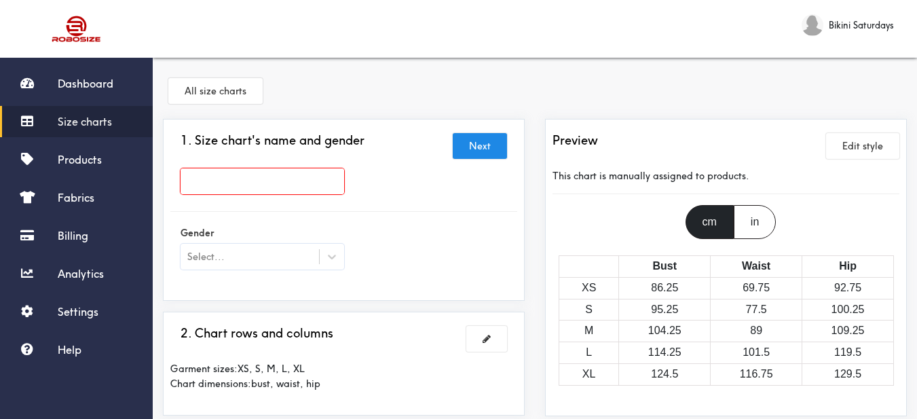
click at [337, 172] on input "text" at bounding box center [263, 181] width 164 height 26
click at [331, 265] on div at bounding box center [332, 256] width 24 height 24
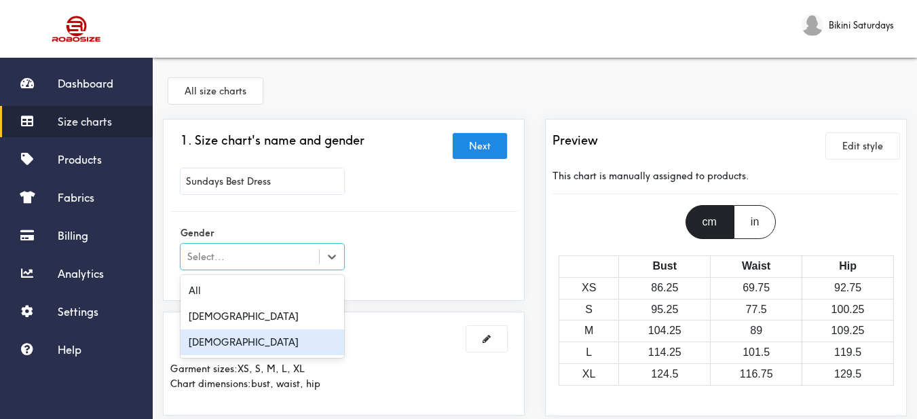
click at [234, 343] on div "[DEMOGRAPHIC_DATA]" at bounding box center [263, 342] width 164 height 26
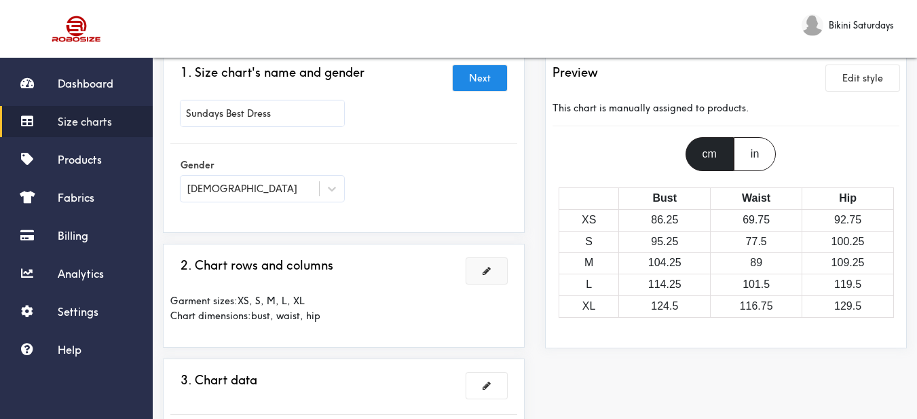
click at [479, 268] on button at bounding box center [487, 271] width 41 height 26
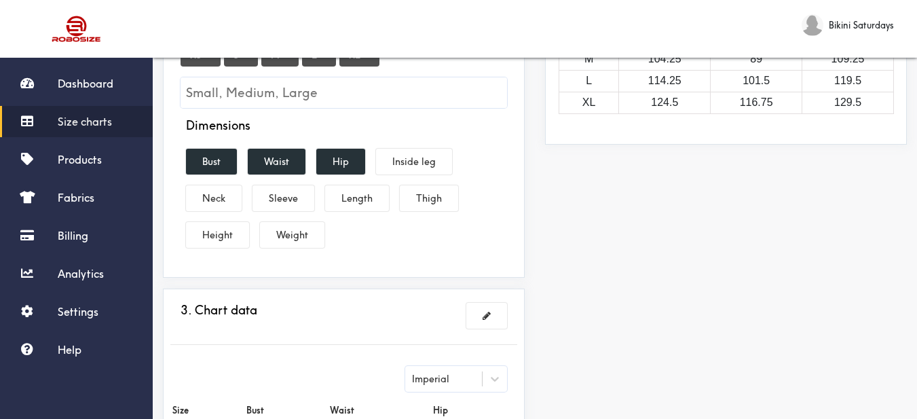
scroll to position [136, 0]
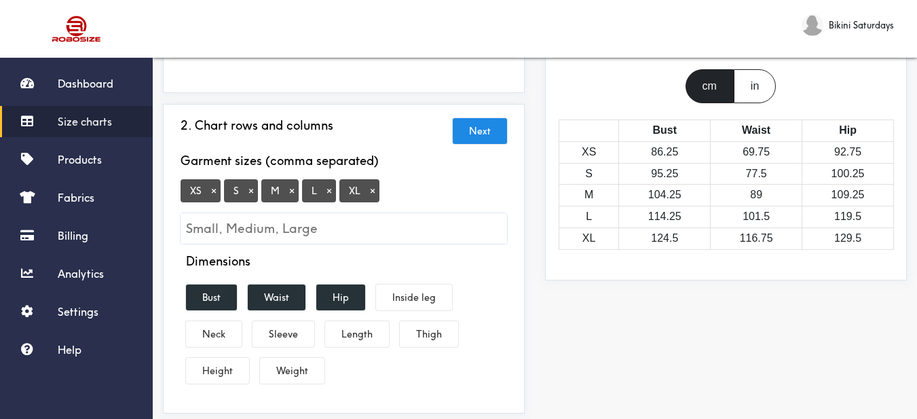
click at [375, 189] on button "×" at bounding box center [373, 191] width 14 height 12
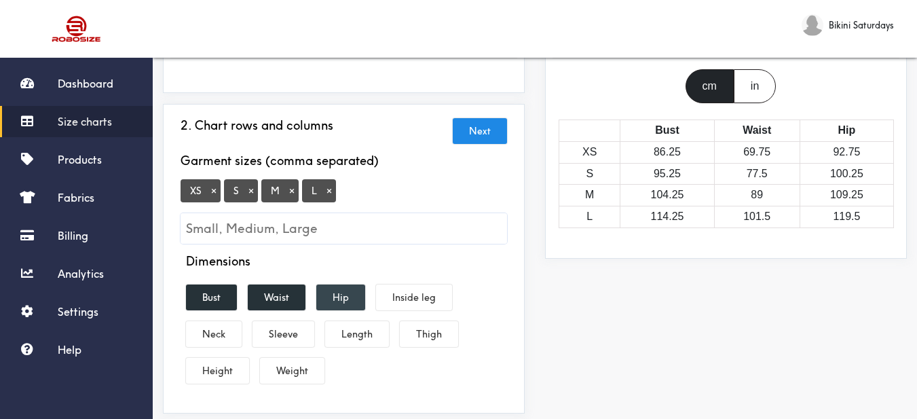
click at [355, 293] on button "Hip" at bounding box center [340, 298] width 49 height 26
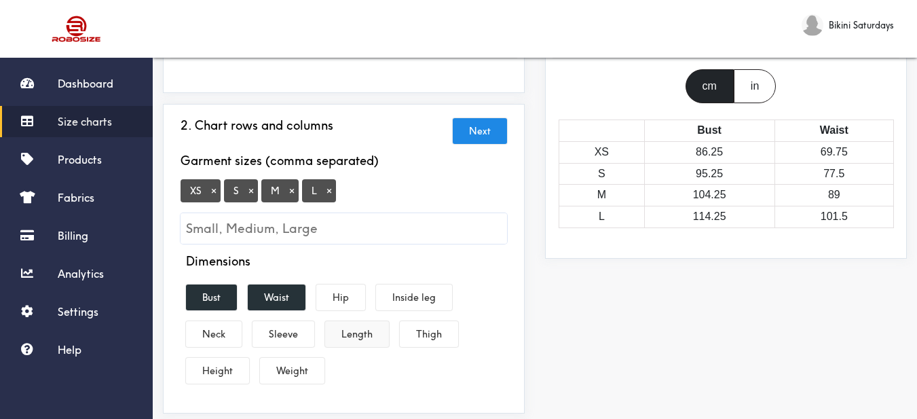
click at [365, 334] on button "Length" at bounding box center [357, 334] width 64 height 26
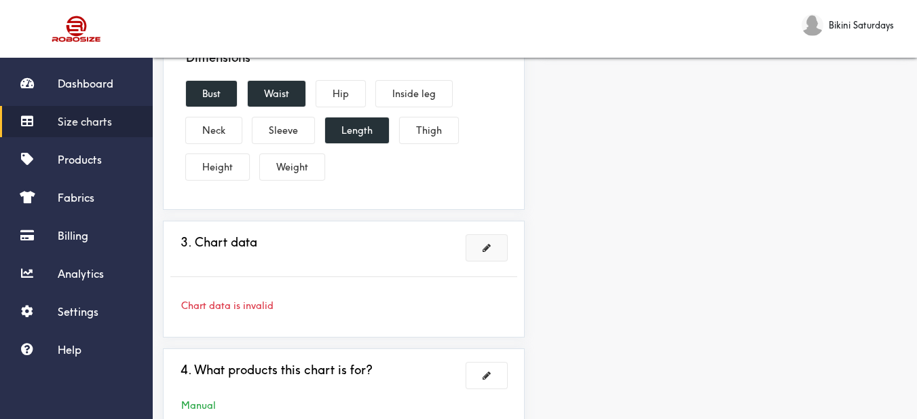
click at [484, 252] on span at bounding box center [487, 248] width 8 height 10
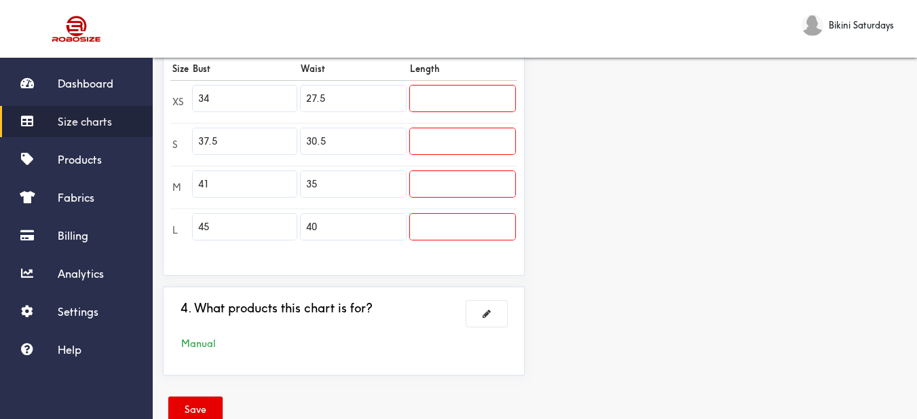
scroll to position [340, 0]
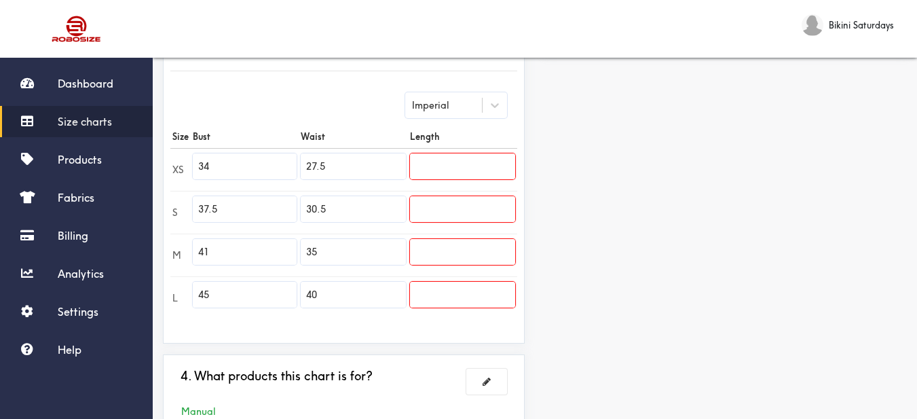
click at [171, 158] on tr "XS 34 27.5" at bounding box center [343, 169] width 347 height 43
click at [185, 202] on tr "S 37.5 30.5" at bounding box center [343, 212] width 347 height 43
drag, startPoint x: 220, startPoint y: 253, endPoint x: 190, endPoint y: 242, distance: 31.6
click at [181, 243] on tr "M 41 35" at bounding box center [343, 255] width 347 height 43
drag, startPoint x: 221, startPoint y: 287, endPoint x: 192, endPoint y: 288, distance: 29.2
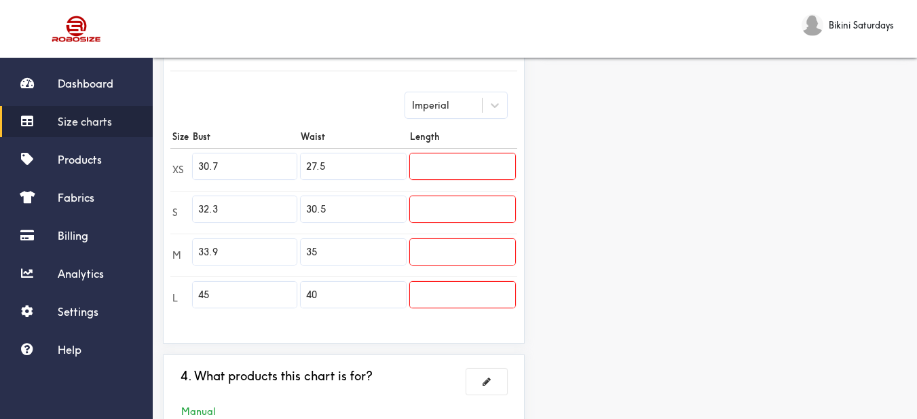
click at [191, 286] on td "45" at bounding box center [245, 297] width 108 height 43
drag, startPoint x: 342, startPoint y: 172, endPoint x: 298, endPoint y: 162, distance: 45.2
click at [298, 162] on tr "XS 30.7 27.5" at bounding box center [343, 169] width 347 height 43
drag, startPoint x: 338, startPoint y: 212, endPoint x: 293, endPoint y: 201, distance: 46.1
click at [293, 201] on tr "S 32.3 30.5" at bounding box center [343, 212] width 347 height 43
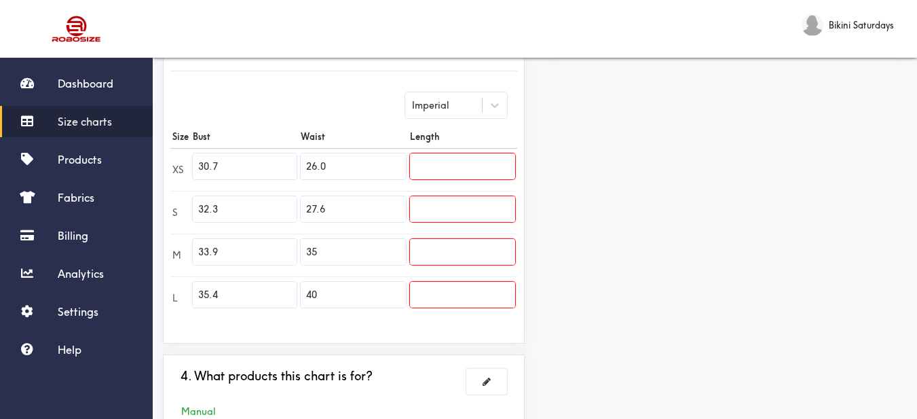
drag, startPoint x: 318, startPoint y: 253, endPoint x: 303, endPoint y: 246, distance: 17.0
click at [303, 246] on input "35" at bounding box center [353, 252] width 105 height 26
drag, startPoint x: 328, startPoint y: 293, endPoint x: 285, endPoint y: 286, distance: 44.1
click at [285, 286] on tr "L 35.4 40" at bounding box center [343, 297] width 347 height 43
click at [464, 170] on input "text" at bounding box center [462, 166] width 105 height 26
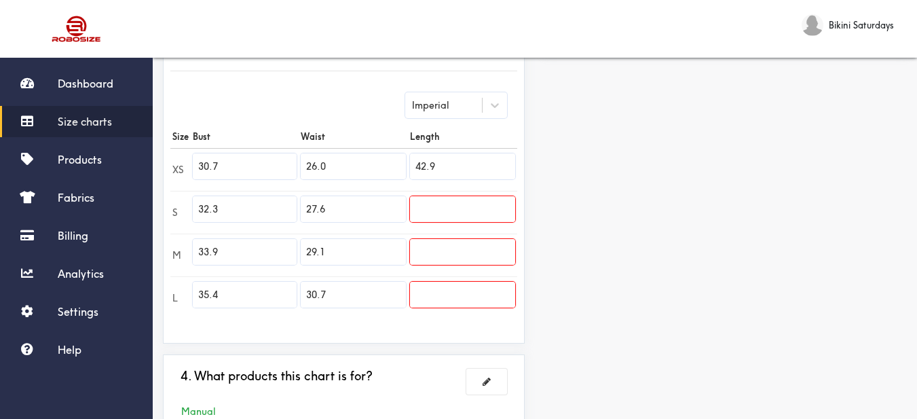
click at [483, 210] on input "text" at bounding box center [462, 209] width 105 height 26
click at [487, 257] on input "text" at bounding box center [462, 252] width 105 height 26
click at [475, 302] on input "text" at bounding box center [462, 295] width 105 height 26
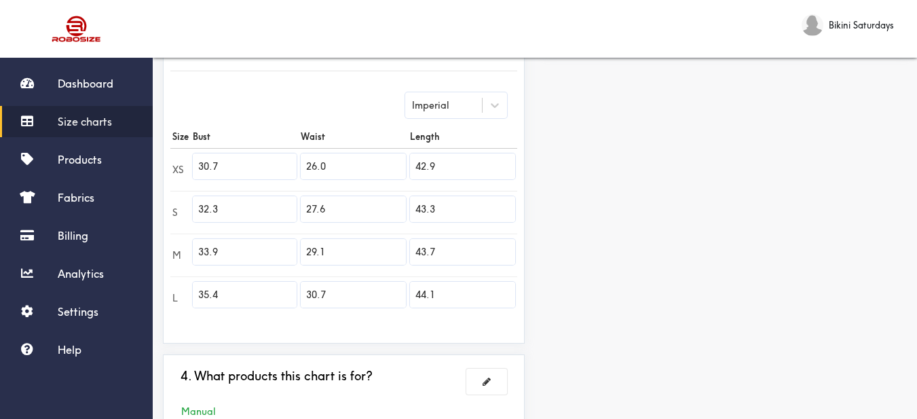
click at [573, 287] on div "Preview Edit style This chart is manually assigned to products. cm in Bust Wais…" at bounding box center [726, 116] width 382 height 675
click at [112, 162] on link "Products" at bounding box center [76, 159] width 153 height 31
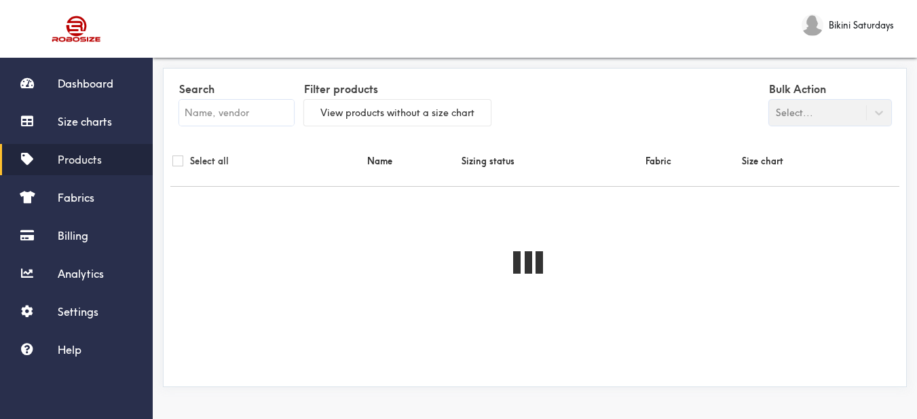
click at [260, 125] on div "Search" at bounding box center [236, 106] width 115 height 54
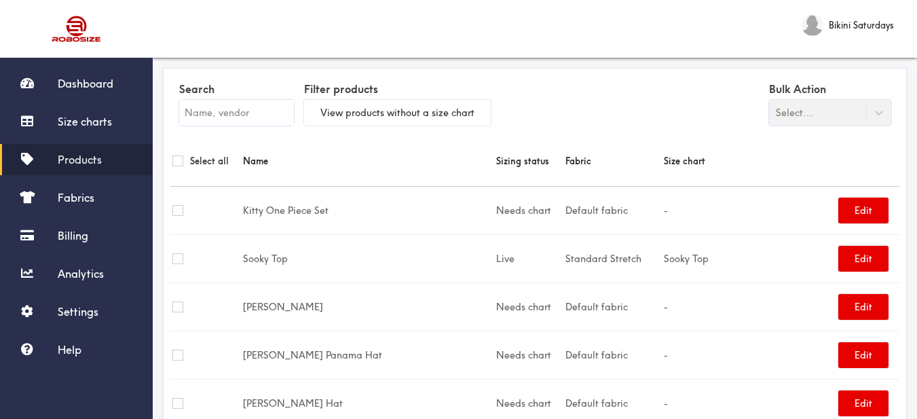
drag, startPoint x: 351, startPoint y: 173, endPoint x: 279, endPoint y: 134, distance: 82.1
click at [352, 173] on th "Name" at bounding box center [368, 161] width 254 height 51
click at [267, 109] on input "text" at bounding box center [236, 113] width 115 height 26
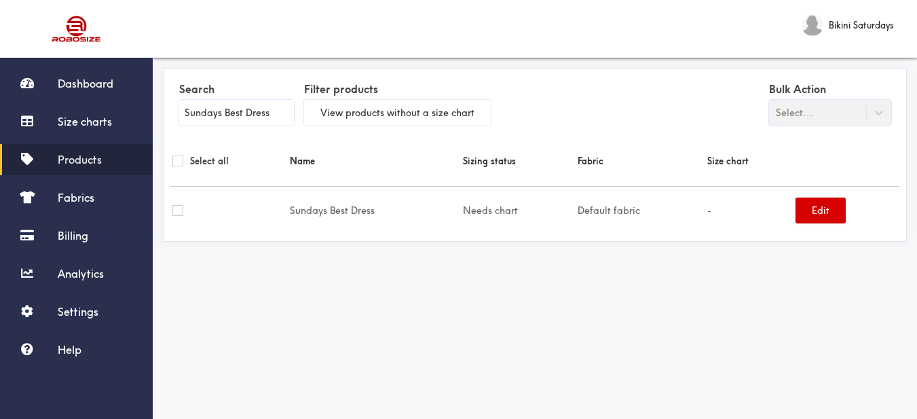
click at [816, 217] on button "Edit" at bounding box center [821, 211] width 50 height 26
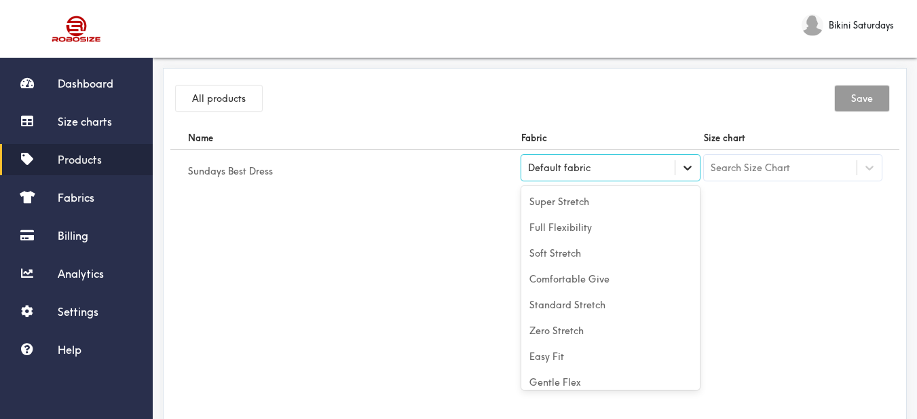
click at [689, 179] on div at bounding box center [688, 168] width 24 height 24
click at [686, 170] on icon at bounding box center [688, 168] width 14 height 14
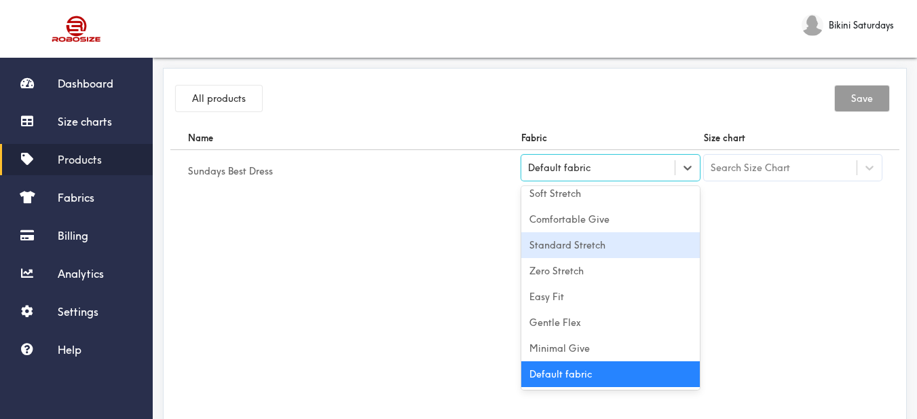
click at [609, 253] on div "Standard Stretch" at bounding box center [611, 245] width 179 height 26
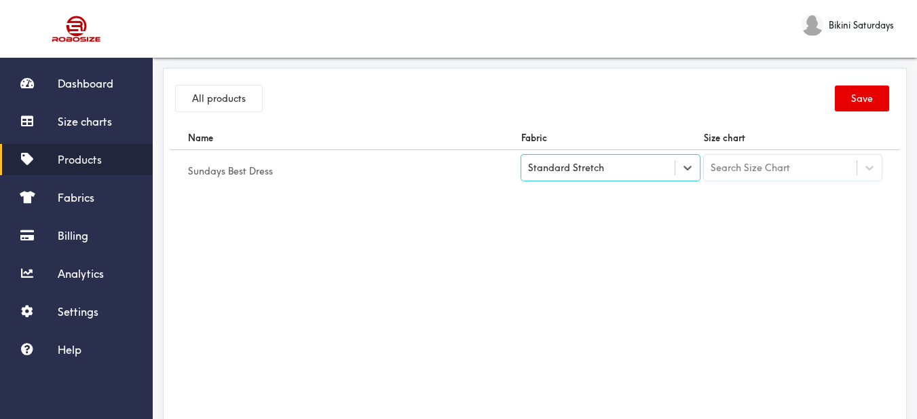
click at [759, 170] on div "Search Size Chart" at bounding box center [750, 167] width 79 height 15
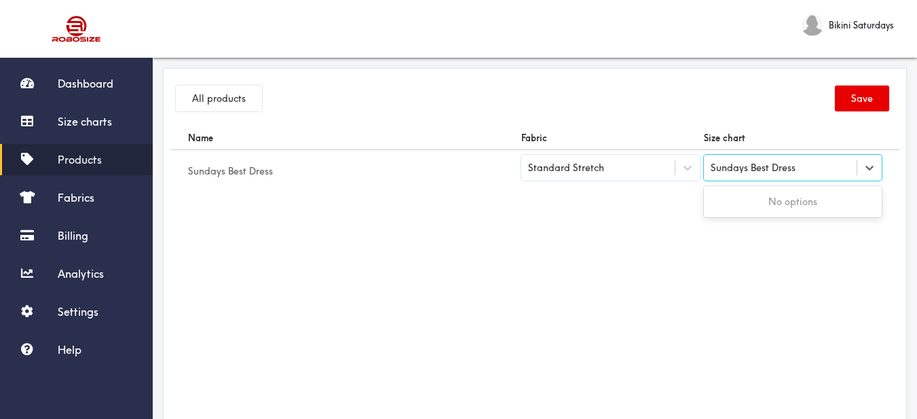
click at [778, 170] on input "Sundays Best Dress" at bounding box center [754, 167] width 86 height 11
click at [72, 160] on span "Products" at bounding box center [80, 160] width 44 height 14
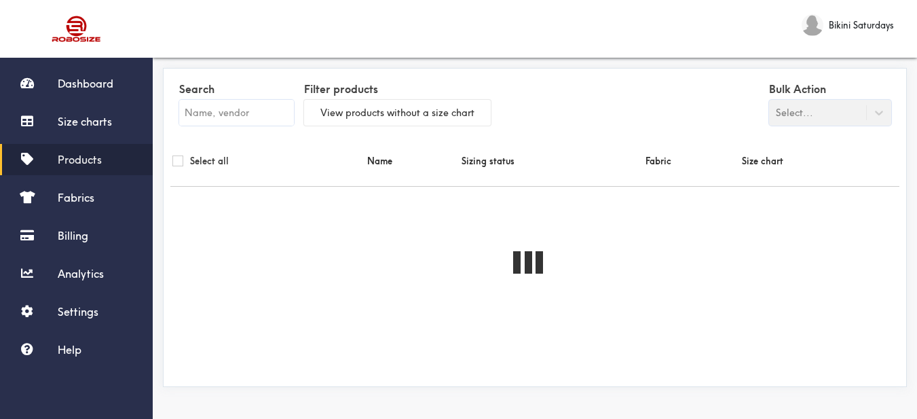
click at [219, 115] on input "text" at bounding box center [236, 113] width 115 height 26
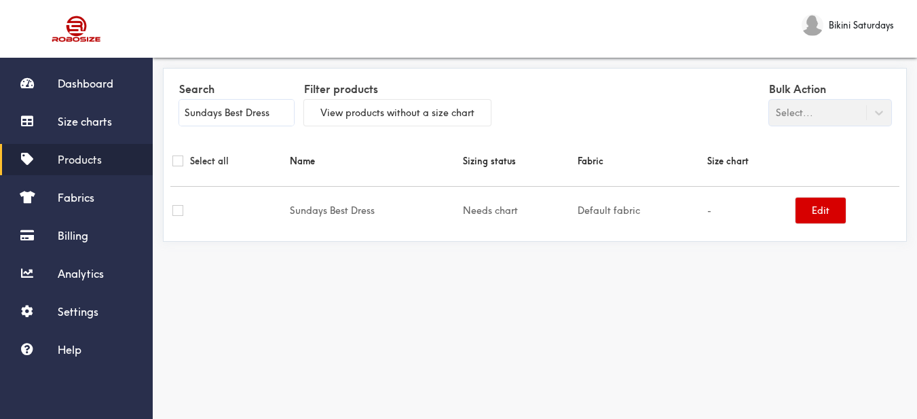
click at [832, 203] on button "Edit" at bounding box center [821, 211] width 50 height 26
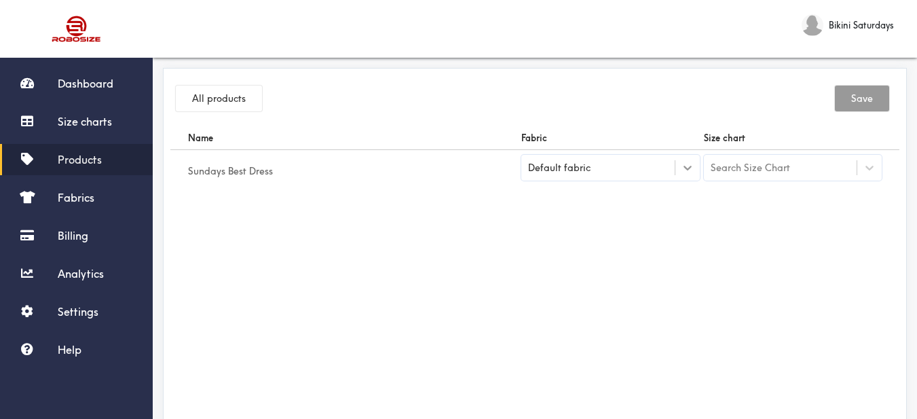
click at [680, 179] on div at bounding box center [688, 168] width 24 height 24
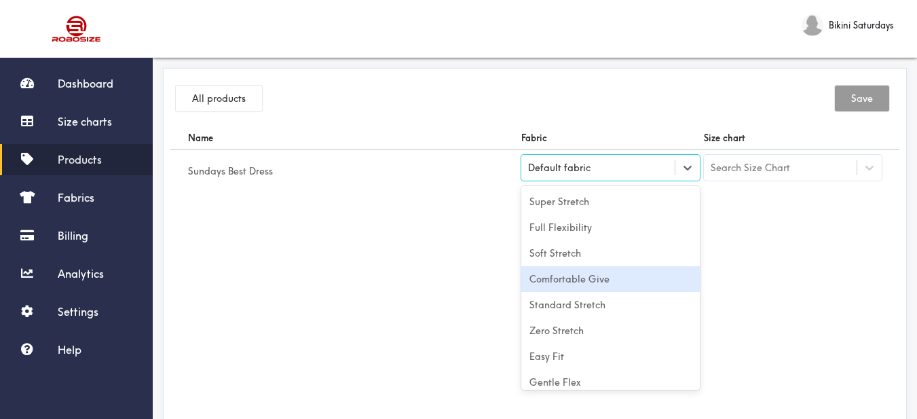
scroll to position [60, 0]
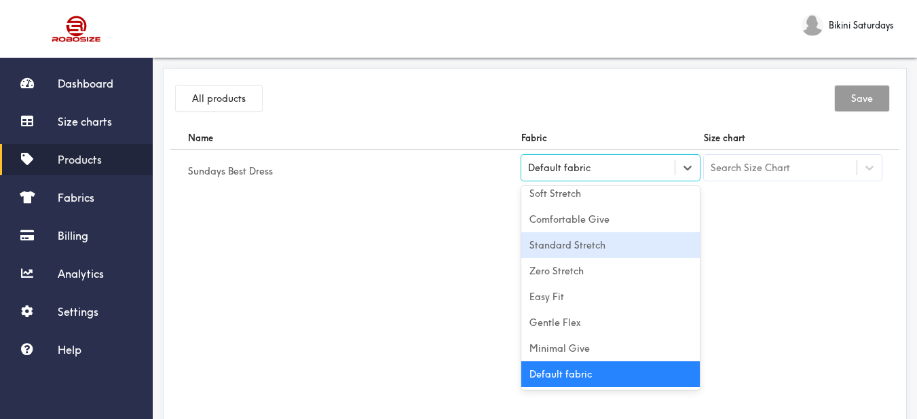
drag, startPoint x: 598, startPoint y: 244, endPoint x: 616, endPoint y: 238, distance: 18.7
click at [601, 244] on div "Standard Stretch" at bounding box center [611, 245] width 179 height 26
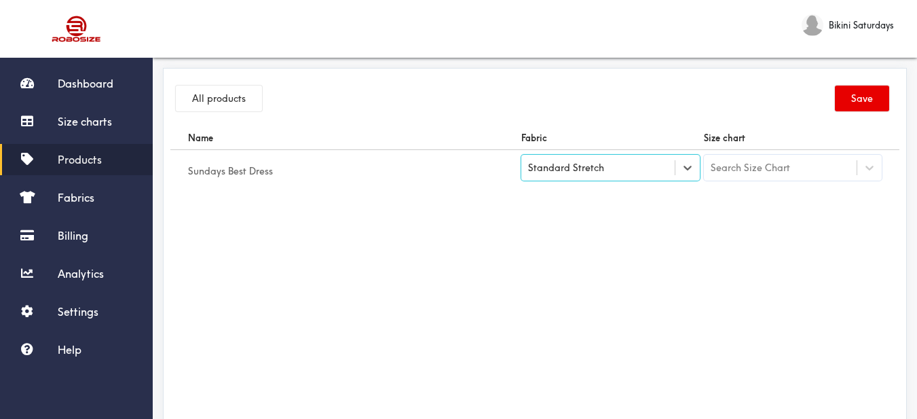
click at [736, 170] on div "Search Size Chart" at bounding box center [750, 167] width 79 height 15
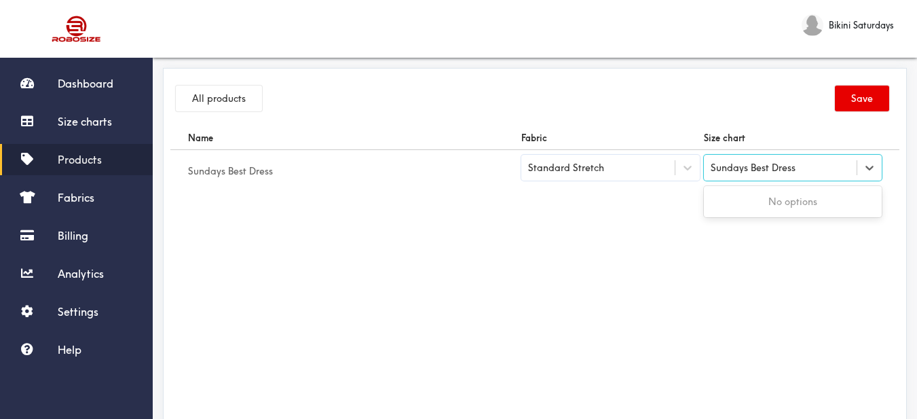
drag, startPoint x: 753, startPoint y: 168, endPoint x: 840, endPoint y: 169, distance: 86.9
click at [840, 169] on div "Sundays Best Dress Sundays Best Dress" at bounding box center [780, 167] width 153 height 23
click at [815, 164] on div "Search Size Chart" at bounding box center [780, 167] width 153 height 23
click at [805, 172] on div "Sundays Best Dress" at bounding box center [780, 167] width 153 height 23
click at [788, 170] on div "Search Size Chart" at bounding box center [750, 167] width 79 height 15
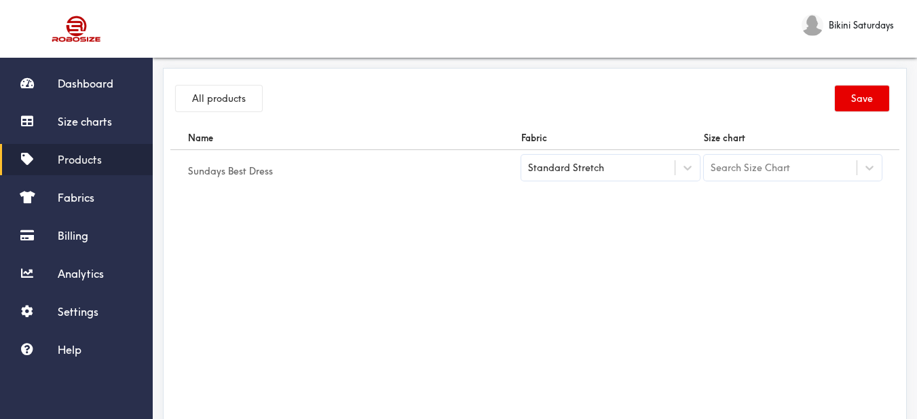
click at [91, 156] on span "Products" at bounding box center [80, 160] width 44 height 14
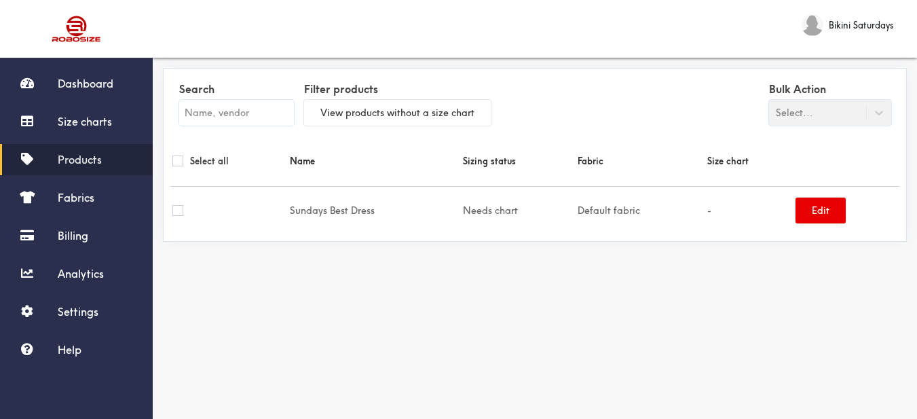
click at [241, 119] on input "text" at bounding box center [236, 113] width 115 height 26
click at [822, 211] on button "Edit" at bounding box center [821, 211] width 50 height 26
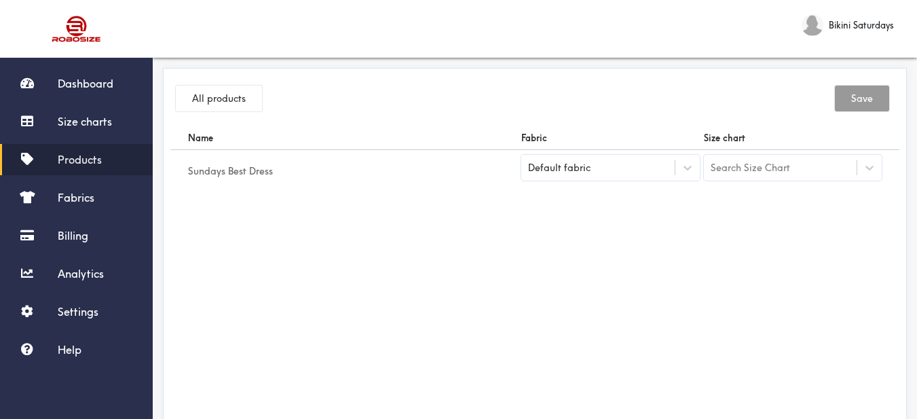
click at [767, 170] on div "Search Size Chart" at bounding box center [750, 167] width 79 height 15
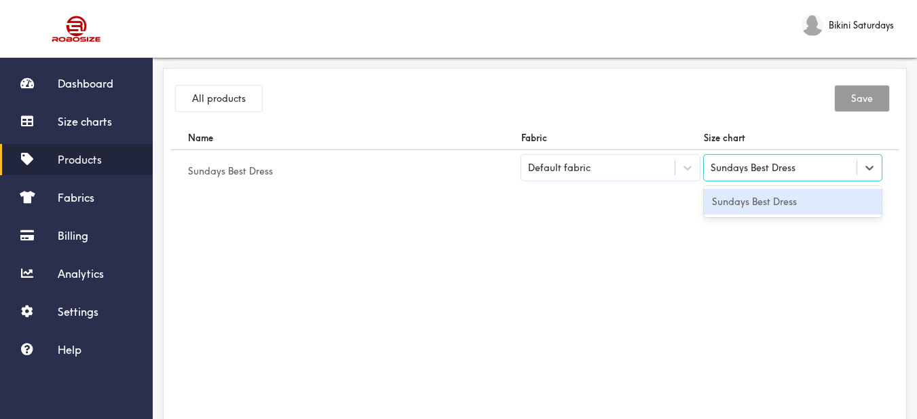
click at [780, 196] on div "Sundays Best Dress" at bounding box center [793, 202] width 179 height 26
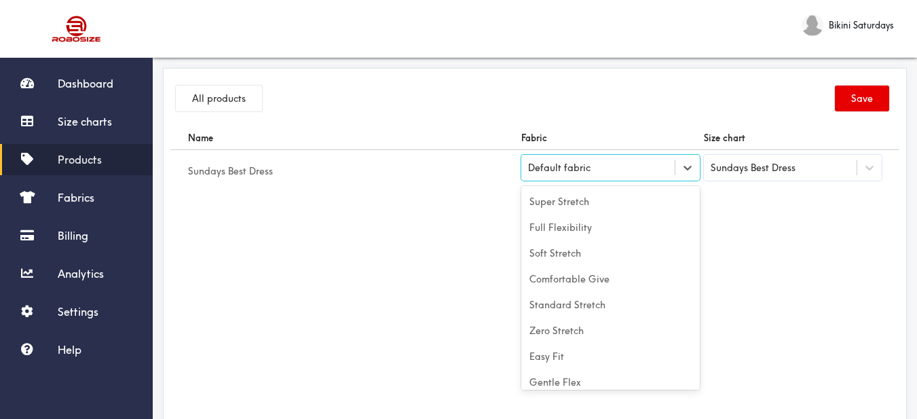
drag, startPoint x: 675, startPoint y: 168, endPoint x: 651, endPoint y: 179, distance: 26.8
click at [676, 168] on div at bounding box center [688, 168] width 24 height 24
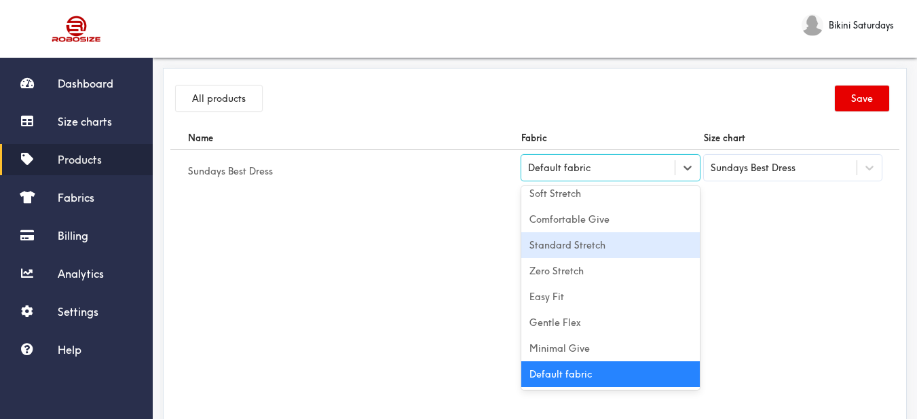
click at [621, 252] on div "Standard Stretch" at bounding box center [611, 245] width 179 height 26
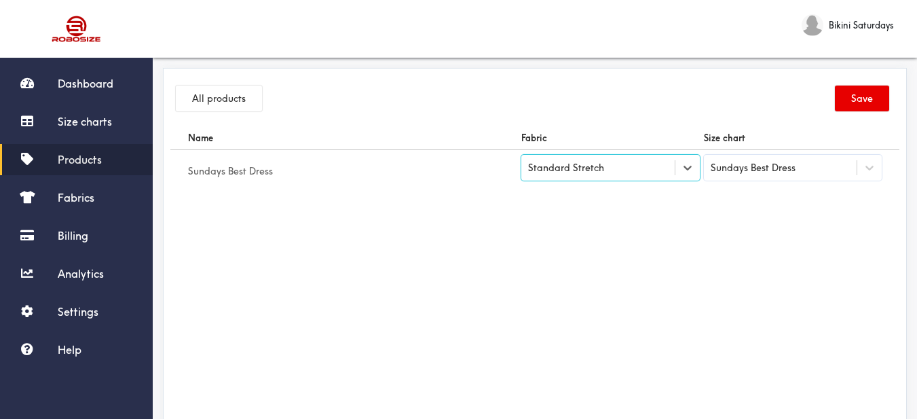
drag, startPoint x: 709, startPoint y: 261, endPoint x: 744, endPoint y: 245, distance: 38.0
click at [717, 259] on div "Name Fabric Size chart Sundays Best Dress option [object Object], selected. Sel…" at bounding box center [534, 279] width 729 height 306
drag, startPoint x: 857, startPoint y: 101, endPoint x: 862, endPoint y: 26, distance: 75.5
click at [858, 101] on button "Save" at bounding box center [862, 99] width 54 height 26
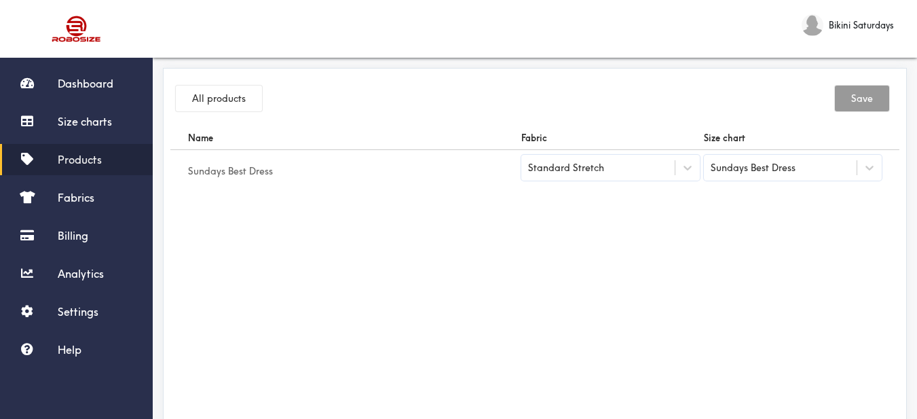
click at [100, 155] on span "Products" at bounding box center [80, 160] width 44 height 14
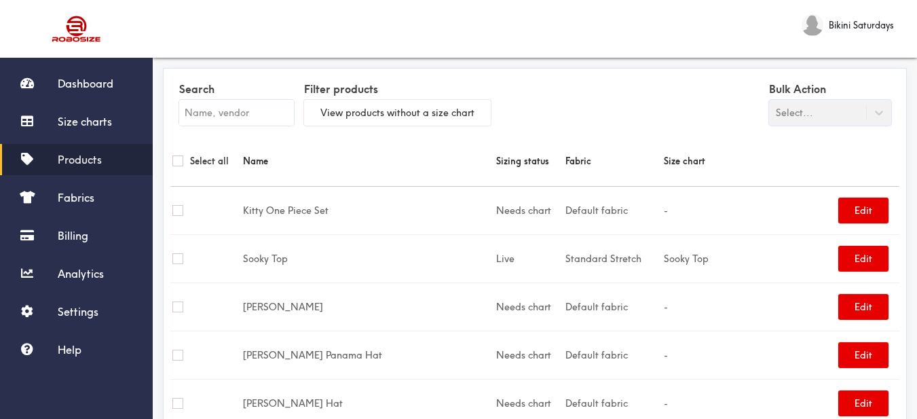
click at [245, 126] on div "Search" at bounding box center [236, 106] width 115 height 54
click at [245, 120] on input "text" at bounding box center [236, 113] width 115 height 26
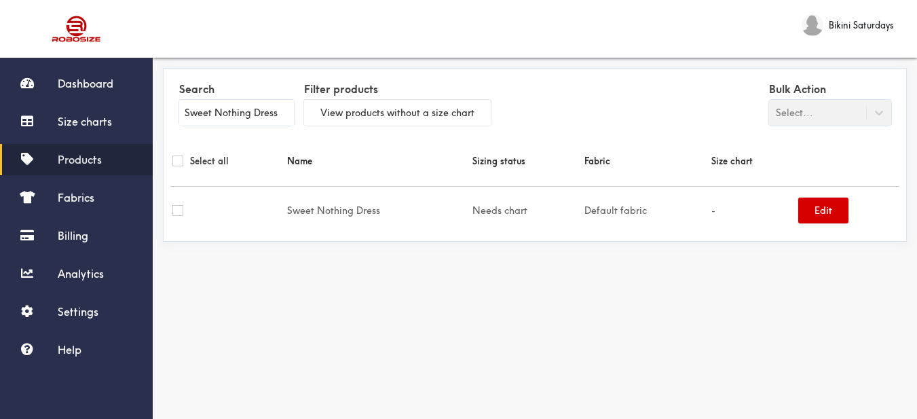
click at [820, 209] on button "Edit" at bounding box center [824, 211] width 50 height 26
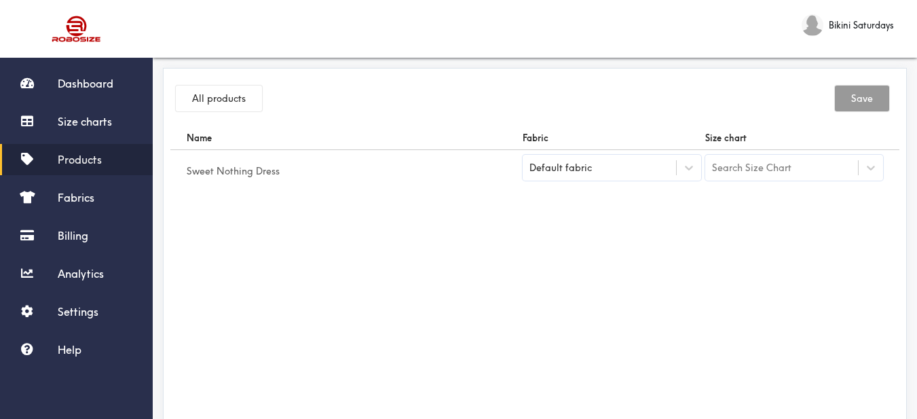
drag, startPoint x: 695, startPoint y: 173, endPoint x: 678, endPoint y: 181, distance: 18.8
click at [695, 175] on div at bounding box center [689, 168] width 24 height 24
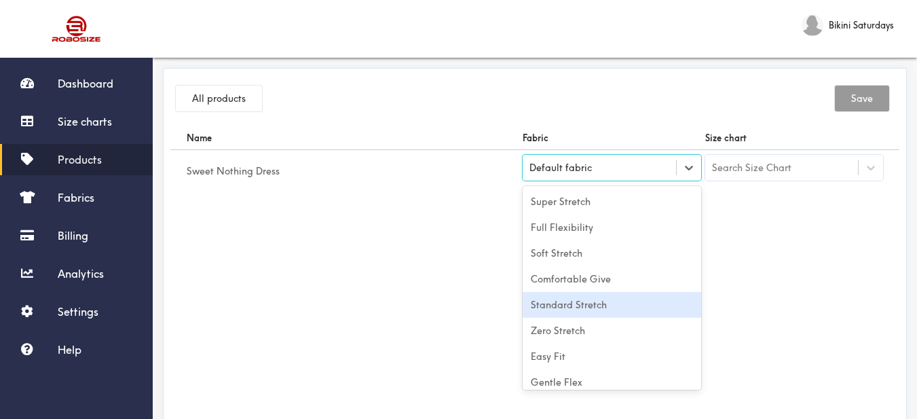
click at [617, 299] on div "Standard Stretch" at bounding box center [612, 305] width 179 height 26
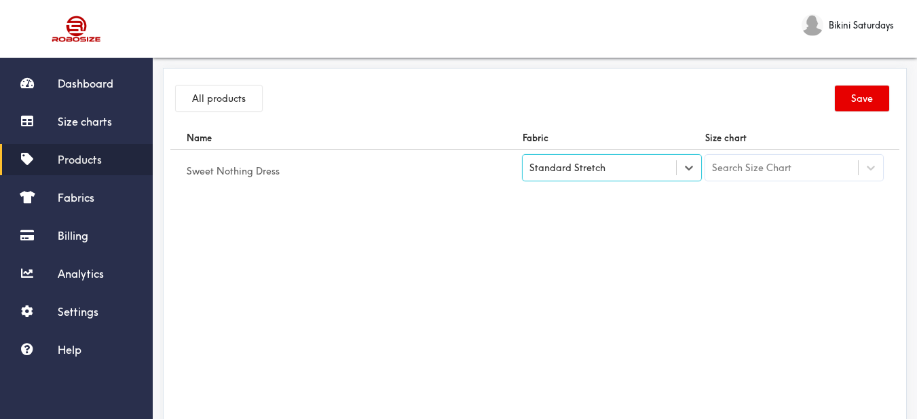
drag, startPoint x: 737, startPoint y: 264, endPoint x: 762, endPoint y: 211, distance: 59.0
click at [739, 263] on div "Name Fabric Size chart Sweet Nothing Dress option [object Object], selected. Se…" at bounding box center [534, 279] width 729 height 306
click at [759, 178] on div "Search Size Chart" at bounding box center [795, 168] width 179 height 26
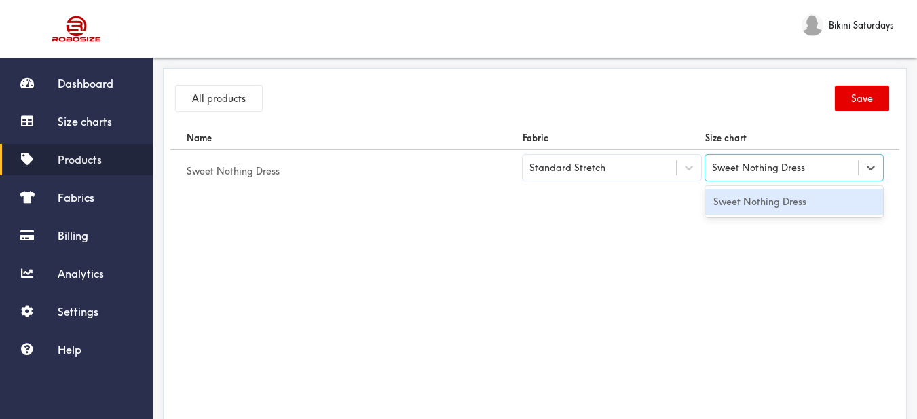
drag, startPoint x: 765, startPoint y: 204, endPoint x: 832, endPoint y: 139, distance: 93.6
click at [766, 204] on div "Sweet Nothing Dress" at bounding box center [795, 202] width 179 height 26
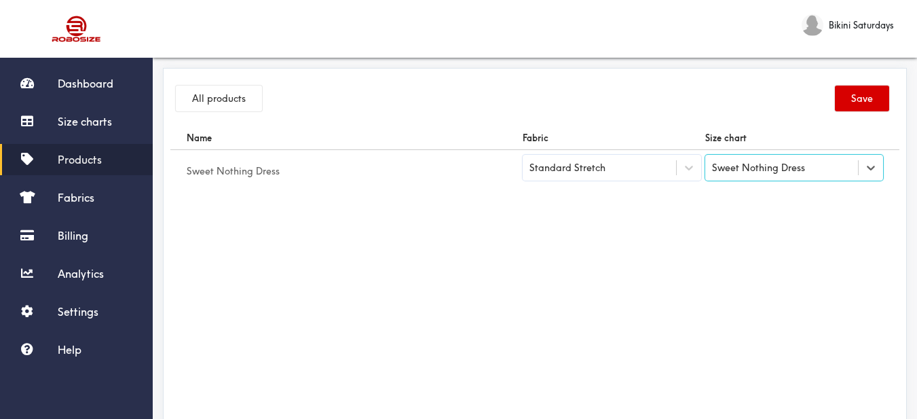
click at [847, 102] on button "Save" at bounding box center [862, 99] width 54 height 26
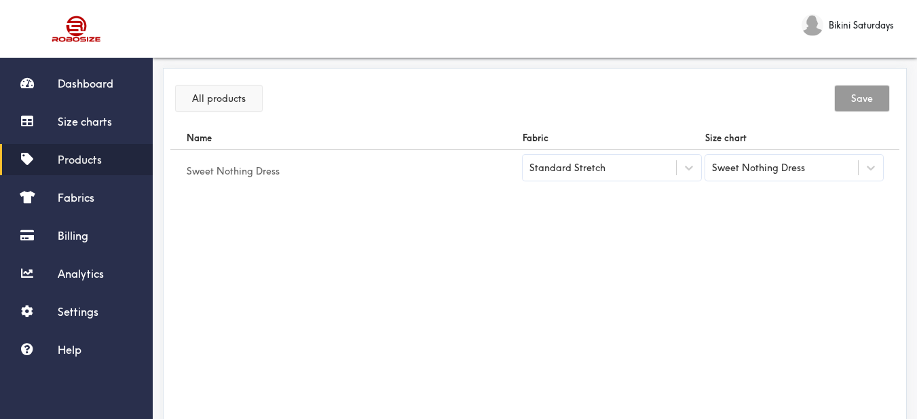
click at [202, 97] on button "All products" at bounding box center [219, 99] width 86 height 26
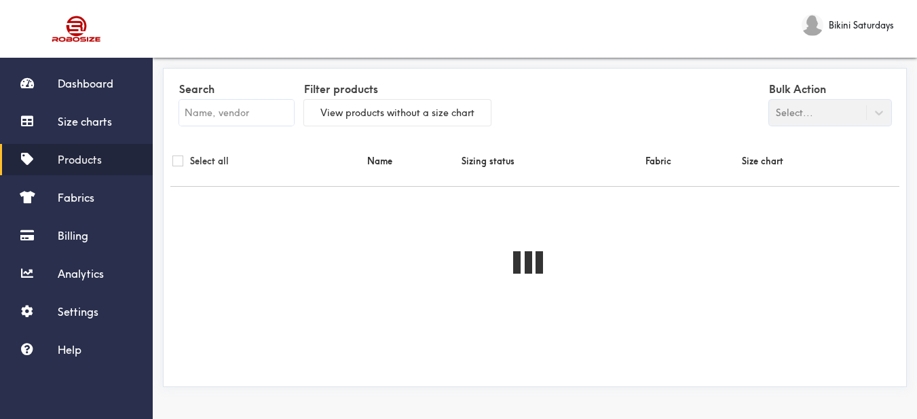
click at [190, 106] on input "text" at bounding box center [236, 113] width 115 height 26
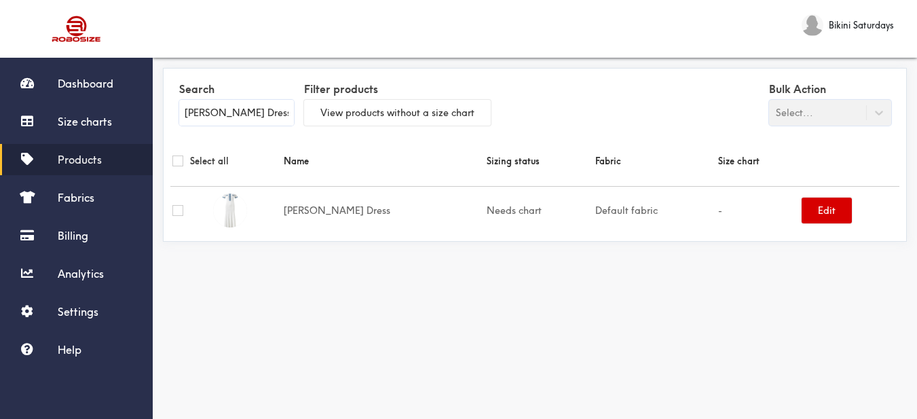
click at [815, 211] on button "Edit" at bounding box center [827, 211] width 50 height 26
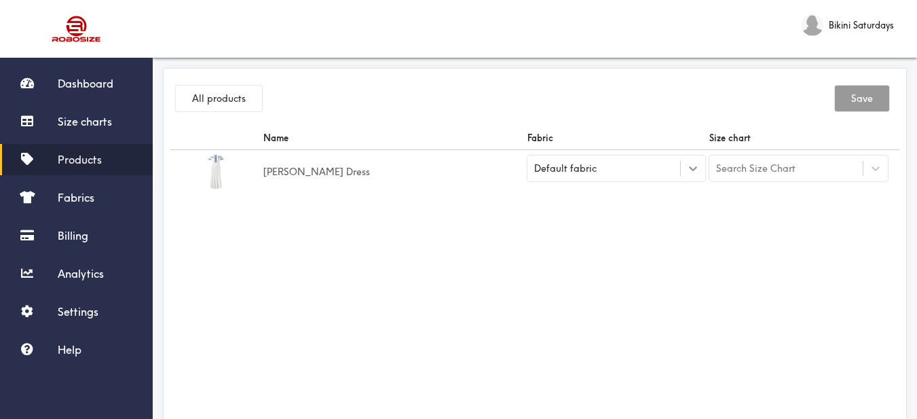
click at [693, 178] on div at bounding box center [693, 168] width 24 height 24
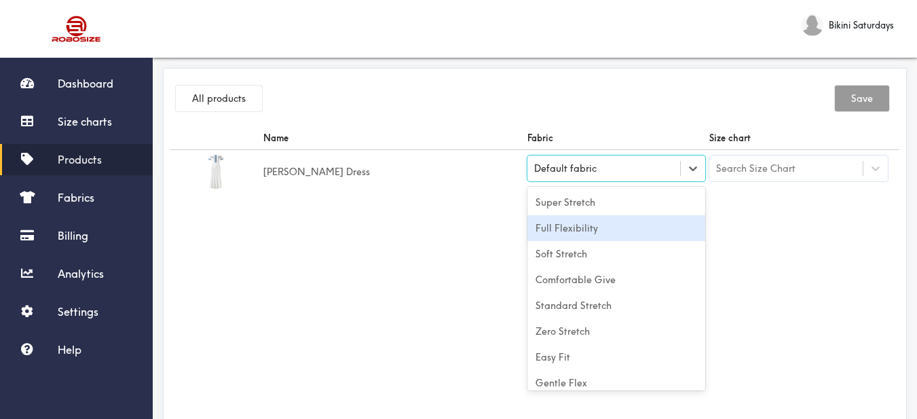
click at [627, 230] on div "Full Flexibility" at bounding box center [617, 228] width 179 height 26
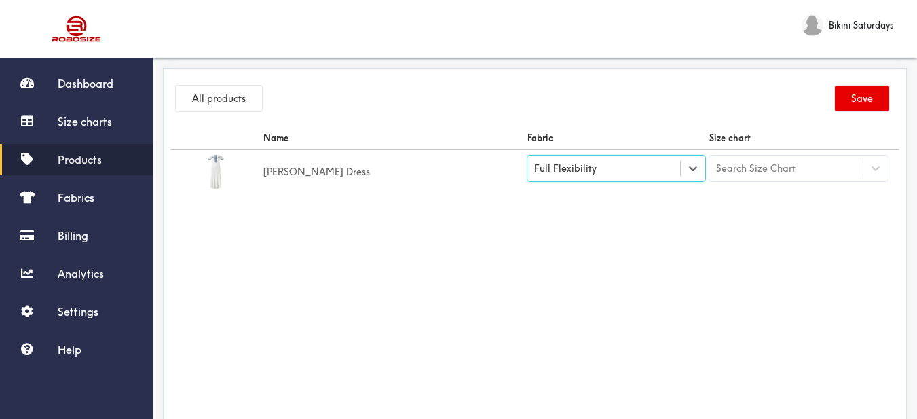
click at [781, 162] on div "Search Size Chart" at bounding box center [755, 168] width 79 height 15
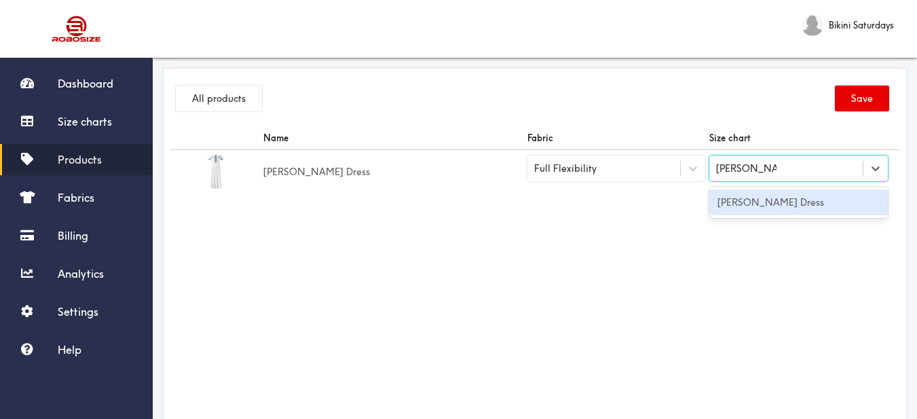
click at [783, 209] on div "[PERSON_NAME] Dress" at bounding box center [799, 202] width 179 height 26
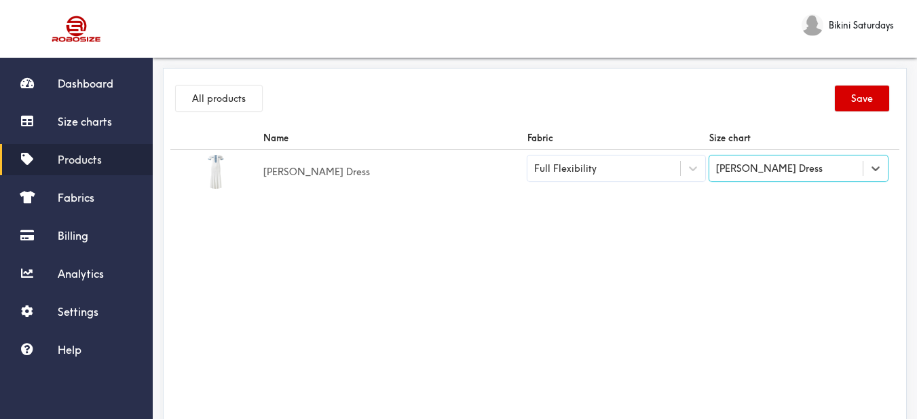
click at [871, 86] on button "Save" at bounding box center [862, 99] width 54 height 26
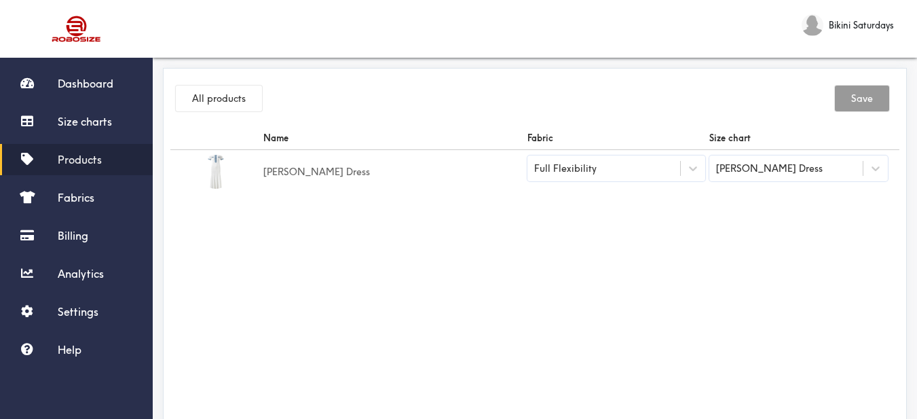
click at [86, 160] on span "Products" at bounding box center [80, 160] width 44 height 14
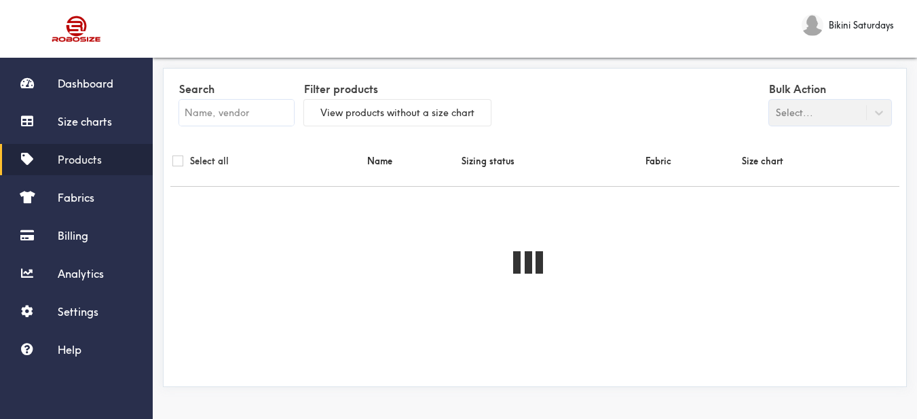
click at [204, 119] on input "text" at bounding box center [236, 113] width 115 height 26
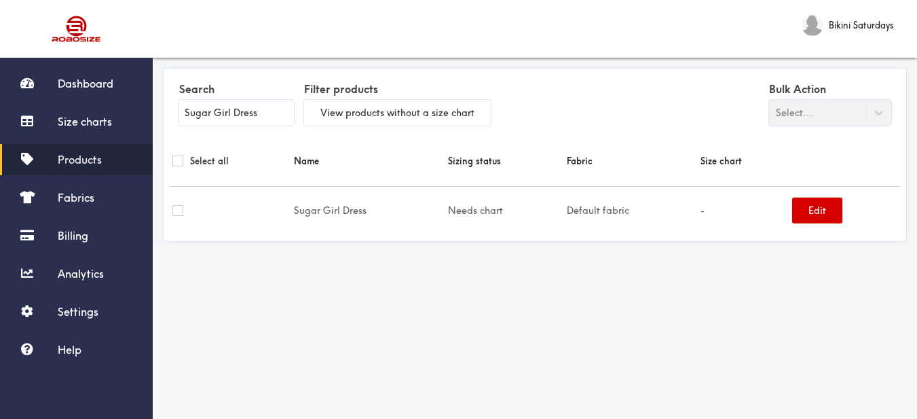
click at [807, 207] on button "Edit" at bounding box center [817, 211] width 50 height 26
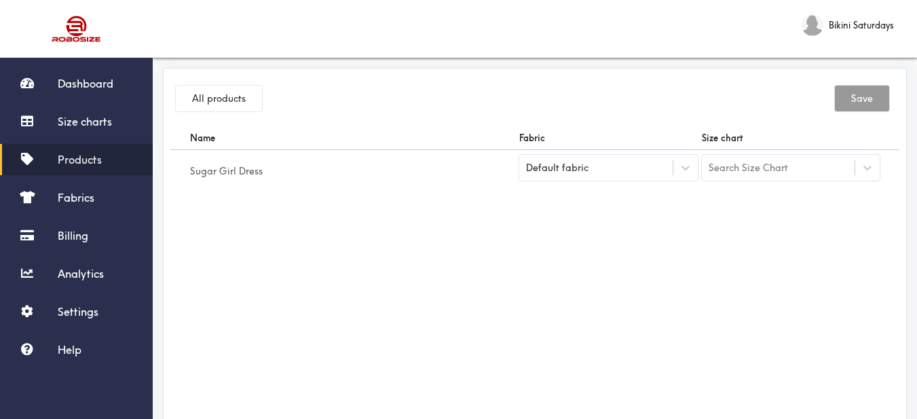
click at [648, 172] on div "Default fabric" at bounding box center [595, 168] width 153 height 14
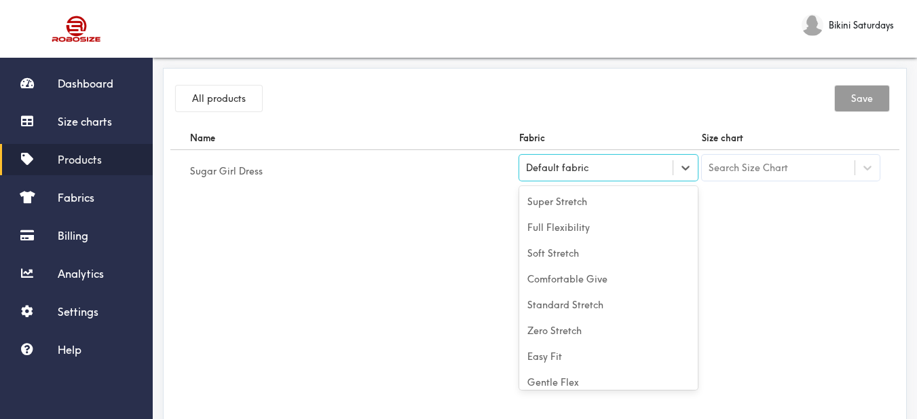
scroll to position [60, 0]
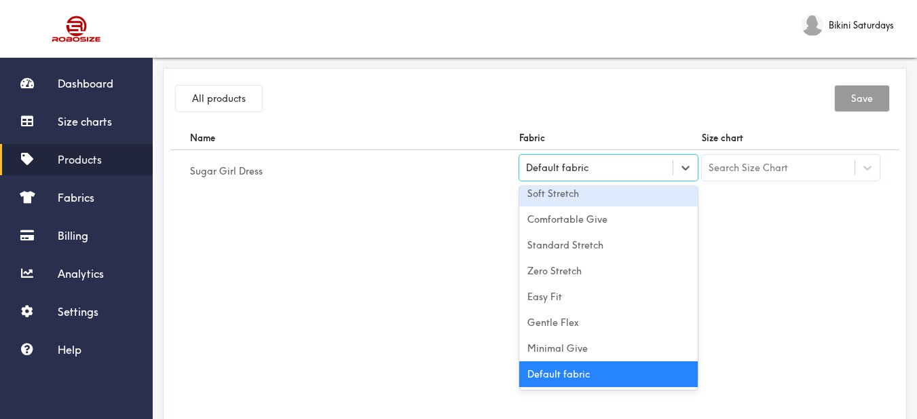
drag, startPoint x: 608, startPoint y: 194, endPoint x: 697, endPoint y: 196, distance: 89.0
click at [612, 195] on div "Soft Stretch" at bounding box center [608, 194] width 179 height 26
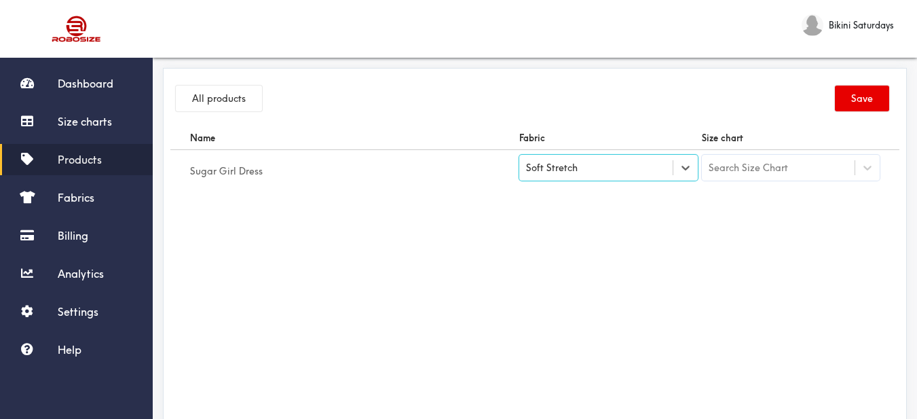
click at [747, 172] on div "Search Size Chart" at bounding box center [748, 167] width 79 height 15
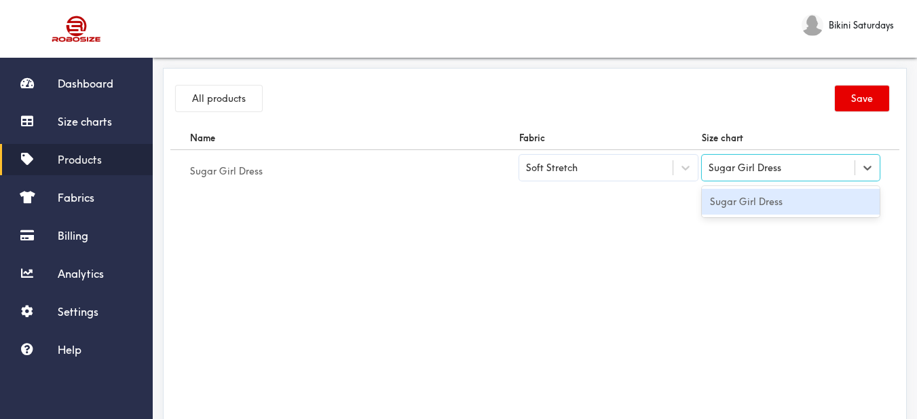
drag, startPoint x: 748, startPoint y: 210, endPoint x: 834, endPoint y: 130, distance: 116.8
click at [749, 210] on div "Sugar Girl Dress" at bounding box center [791, 202] width 179 height 26
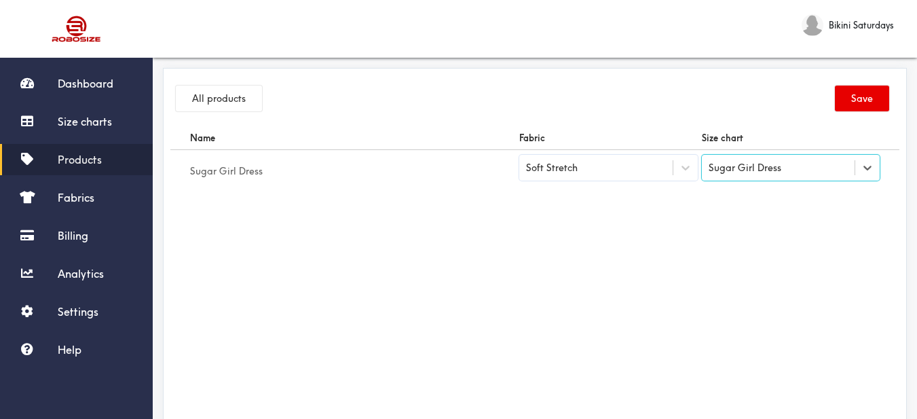
click at [872, 104] on button "Save" at bounding box center [862, 99] width 54 height 26
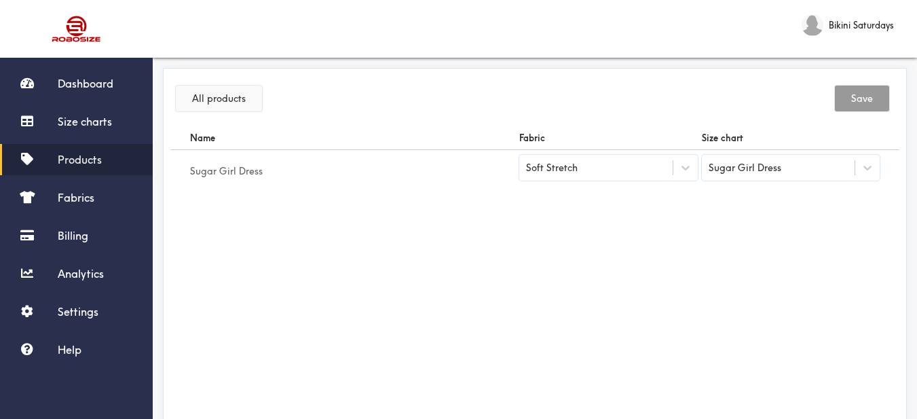
click at [237, 90] on button "All products" at bounding box center [219, 99] width 86 height 26
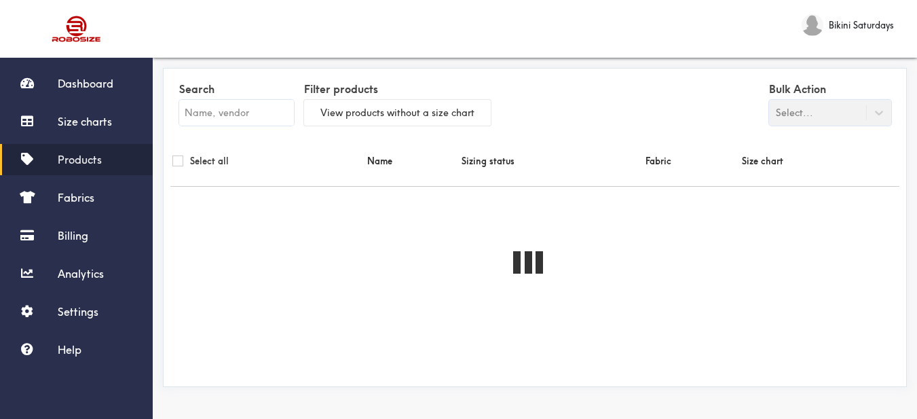
click at [251, 115] on input "text" at bounding box center [236, 113] width 115 height 26
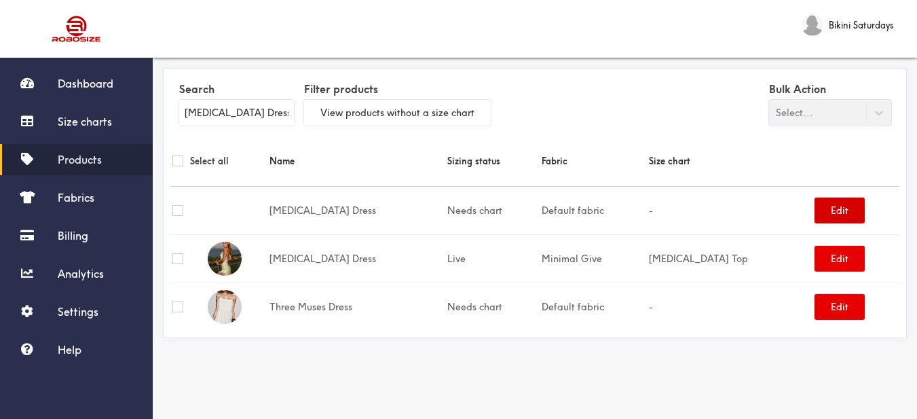
click at [832, 212] on button "Edit" at bounding box center [840, 211] width 50 height 26
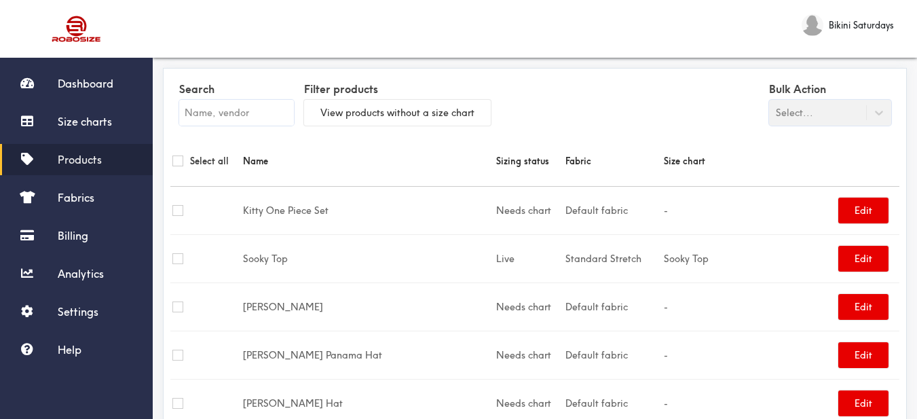
click at [262, 113] on input "text" at bounding box center [236, 113] width 115 height 26
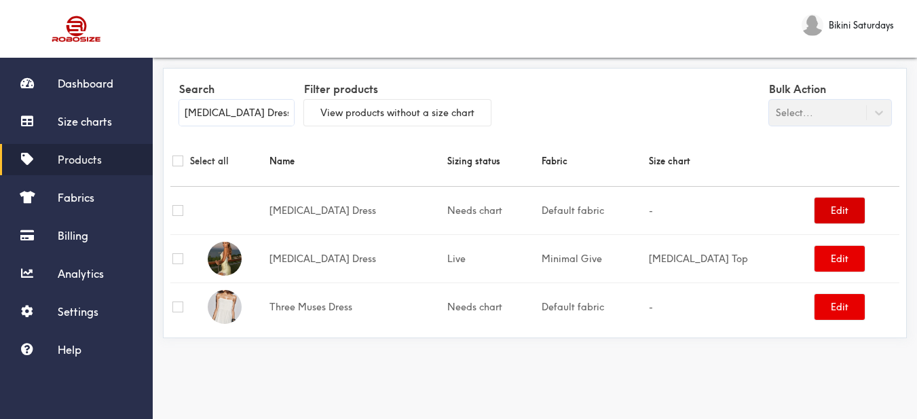
click at [821, 215] on button "Edit" at bounding box center [840, 211] width 50 height 26
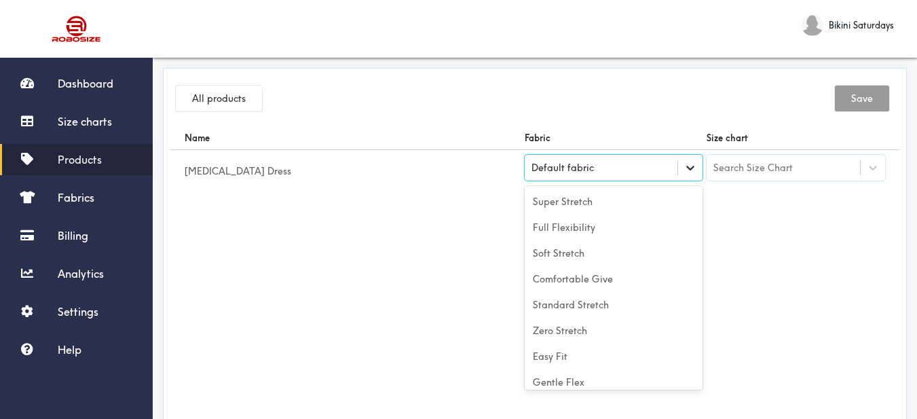
click at [686, 160] on div at bounding box center [690, 168] width 24 height 24
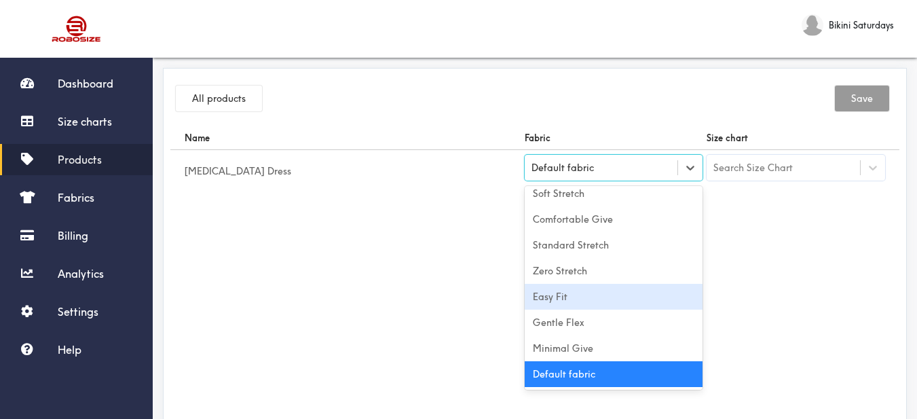
drag, startPoint x: 621, startPoint y: 296, endPoint x: 715, endPoint y: 242, distance: 108.0
click at [622, 296] on div "Easy Fit" at bounding box center [614, 297] width 179 height 26
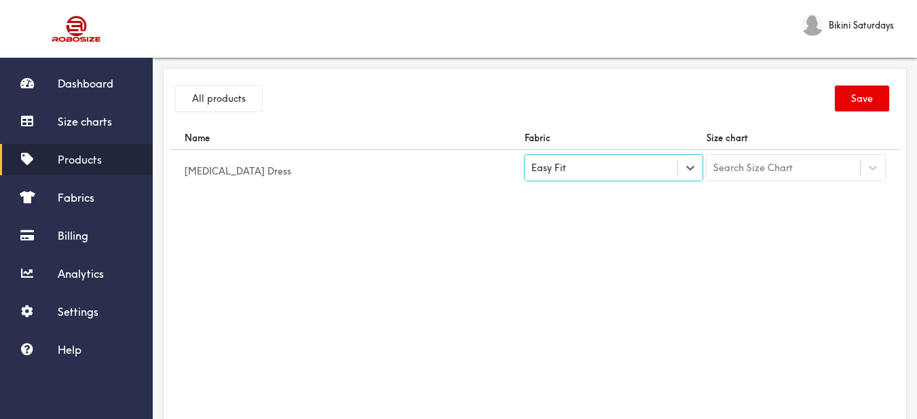
click at [755, 164] on div "Search Size Chart" at bounding box center [753, 167] width 79 height 15
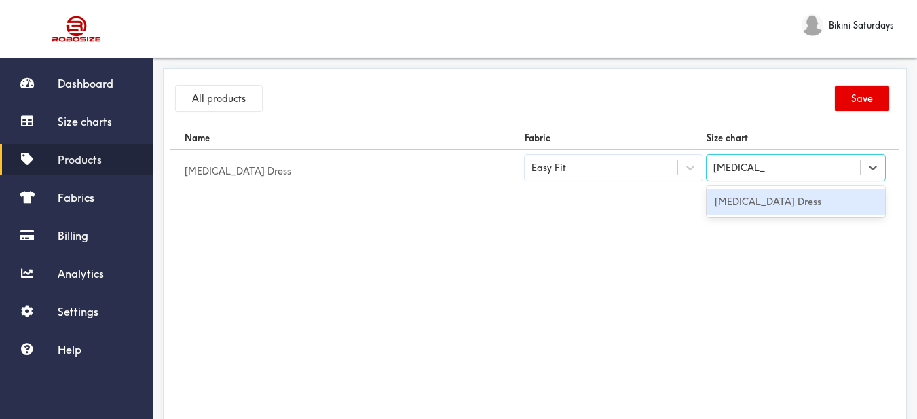
click at [756, 200] on div "[MEDICAL_DATA] Dress" at bounding box center [796, 202] width 179 height 26
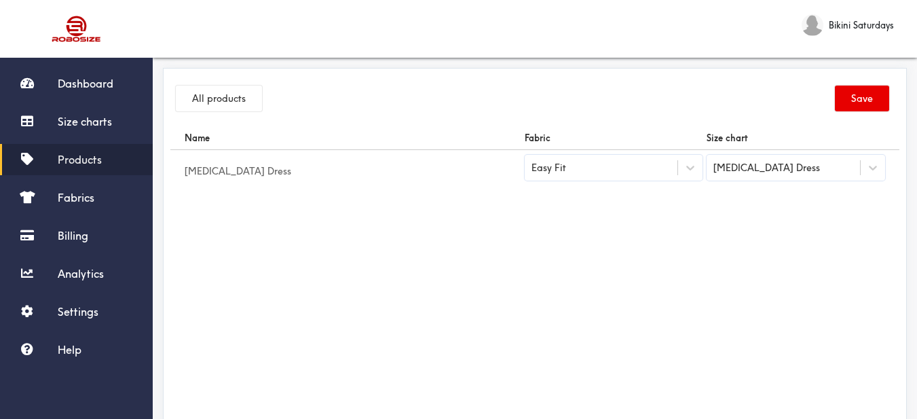
drag, startPoint x: 861, startPoint y: 88, endPoint x: 845, endPoint y: 117, distance: 33.4
click at [861, 88] on button "Save" at bounding box center [862, 99] width 54 height 26
click at [236, 103] on button "All products" at bounding box center [219, 99] width 86 height 26
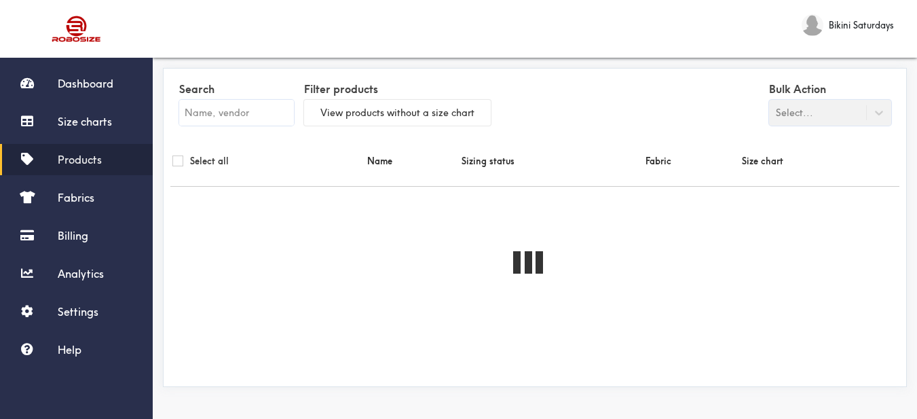
click at [239, 104] on input "text" at bounding box center [236, 113] width 115 height 26
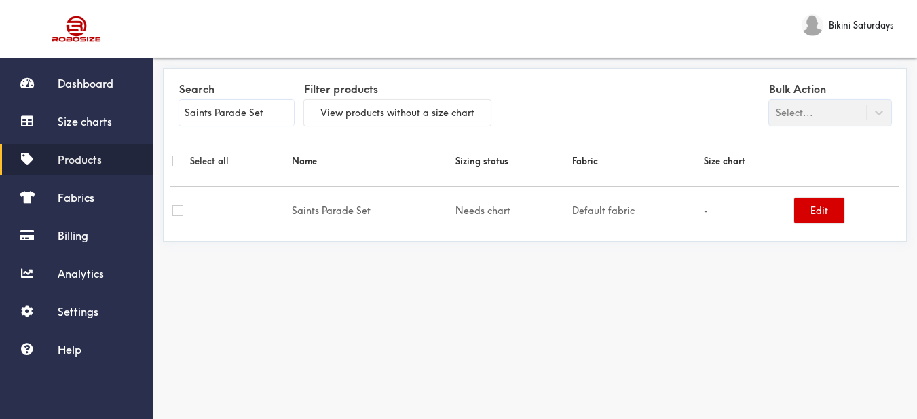
click at [816, 212] on button "Edit" at bounding box center [819, 211] width 50 height 26
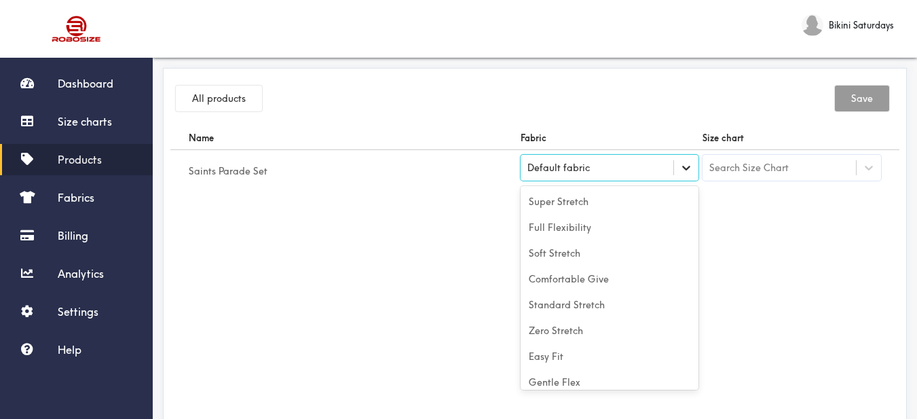
click at [680, 174] on icon at bounding box center [687, 168] width 14 height 14
click at [687, 166] on icon at bounding box center [687, 168] width 14 height 14
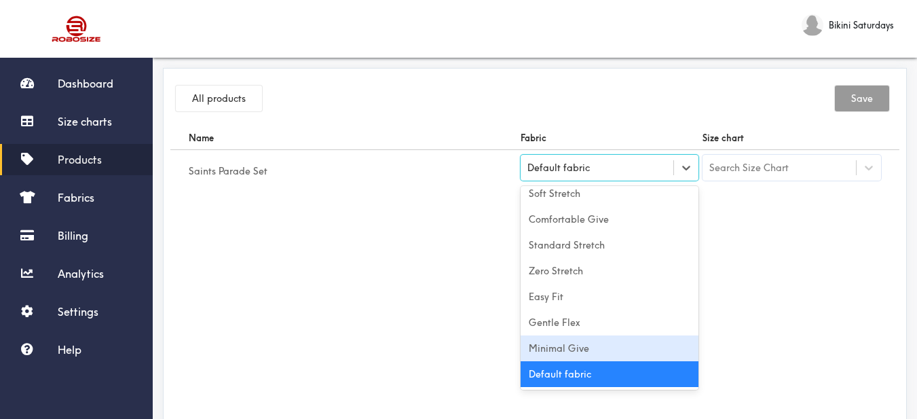
click at [646, 348] on div "Minimal Give" at bounding box center [610, 348] width 179 height 26
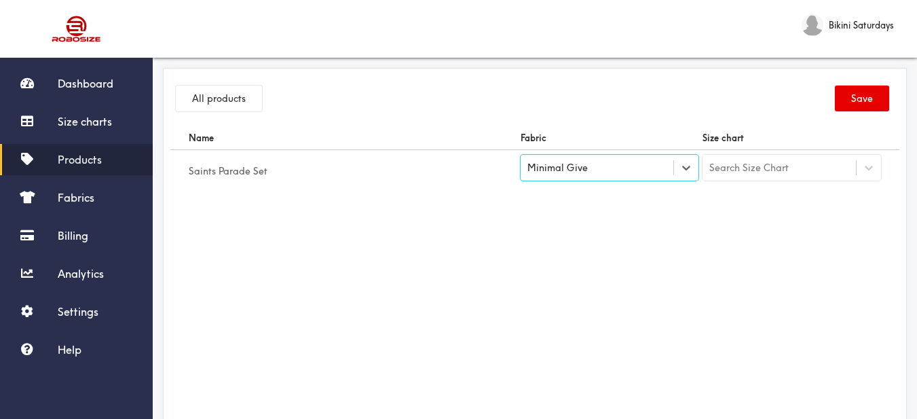
click at [775, 168] on div "Search Size Chart" at bounding box center [749, 167] width 79 height 15
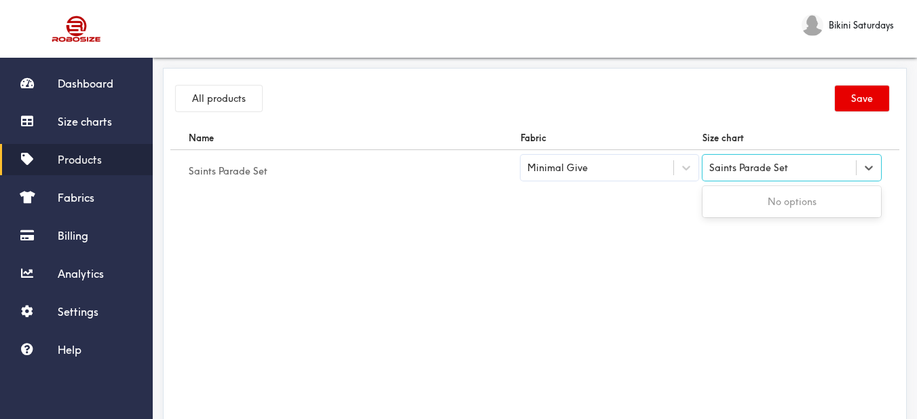
click at [764, 170] on input "Saints Parade Set" at bounding box center [750, 167] width 80 height 11
click at [761, 175] on div "Search Size Chart" at bounding box center [749, 167] width 79 height 15
click at [227, 96] on button "All products" at bounding box center [219, 99] width 86 height 26
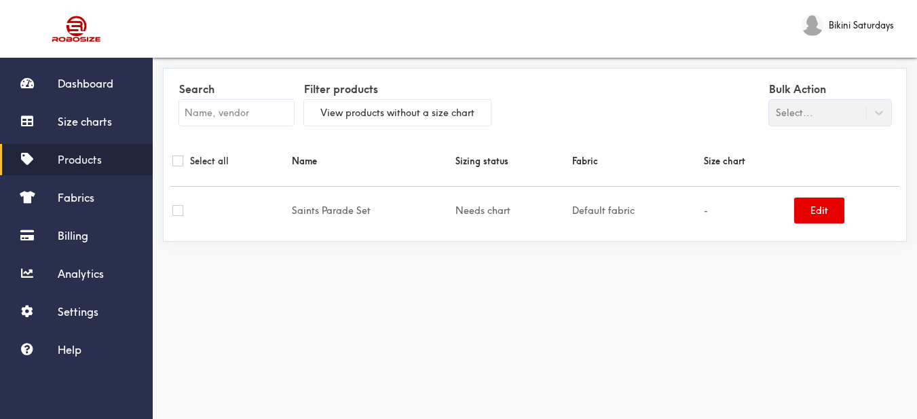
click at [232, 102] on input "text" at bounding box center [236, 113] width 115 height 26
click at [834, 216] on button "Edit" at bounding box center [819, 211] width 50 height 26
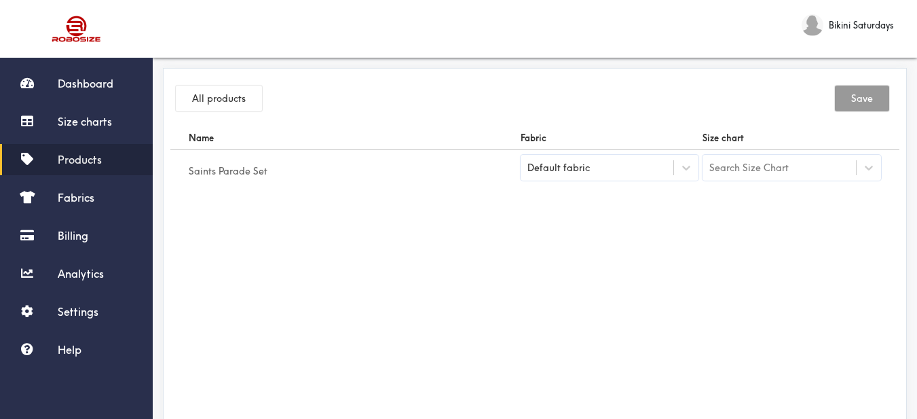
click at [779, 179] on div "Search Size Chart" at bounding box center [792, 168] width 179 height 26
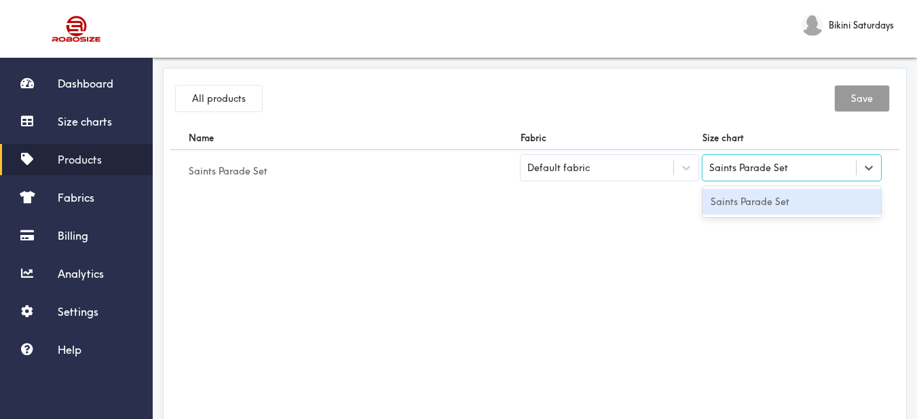
drag, startPoint x: 782, startPoint y: 201, endPoint x: 761, endPoint y: 187, distance: 26.0
click at [783, 201] on div "Saints Parade Set" at bounding box center [792, 202] width 179 height 26
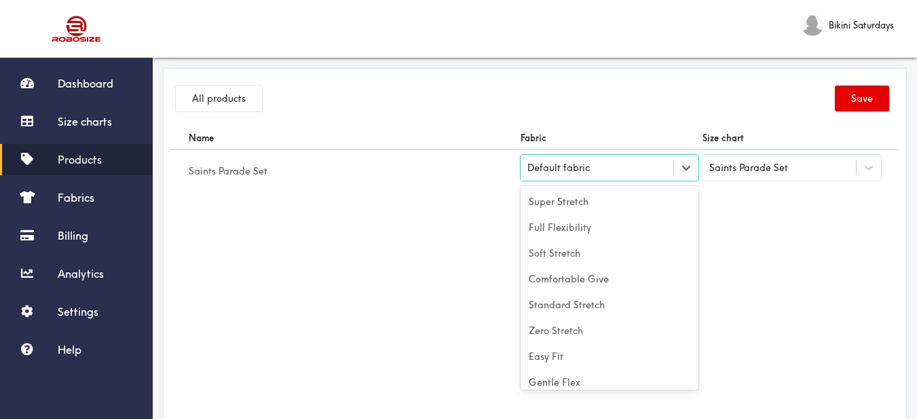
click at [650, 168] on div "Default fabric" at bounding box center [597, 168] width 153 height 14
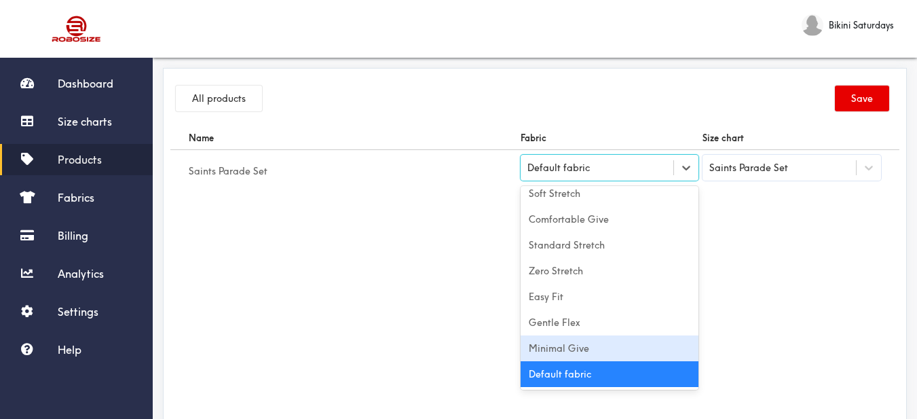
drag, startPoint x: 625, startPoint y: 342, endPoint x: 640, endPoint y: 337, distance: 15.7
click at [627, 342] on div "Minimal Give" at bounding box center [610, 348] width 179 height 26
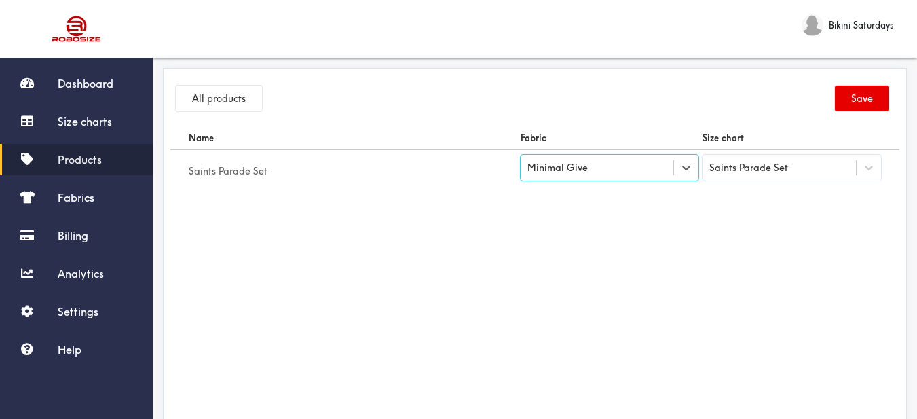
drag, startPoint x: 737, startPoint y: 301, endPoint x: 761, endPoint y: 289, distance: 26.1
click at [742, 299] on div "Name Fabric Size chart Saints Parade Set option [object Object], selected. Sele…" at bounding box center [534, 279] width 729 height 306
click at [868, 79] on div "All products Save" at bounding box center [534, 100] width 729 height 51
click at [864, 88] on button "Save" at bounding box center [862, 99] width 54 height 26
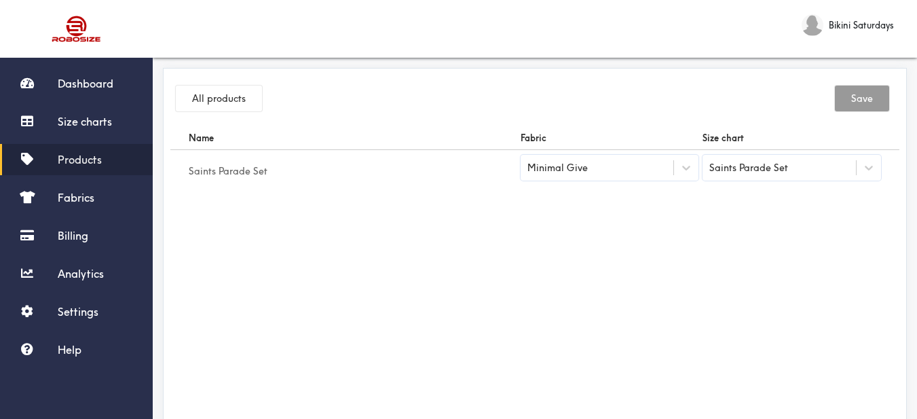
click at [641, 88] on div "All products Save" at bounding box center [534, 100] width 729 height 51
click at [235, 102] on button "All products" at bounding box center [219, 99] width 86 height 26
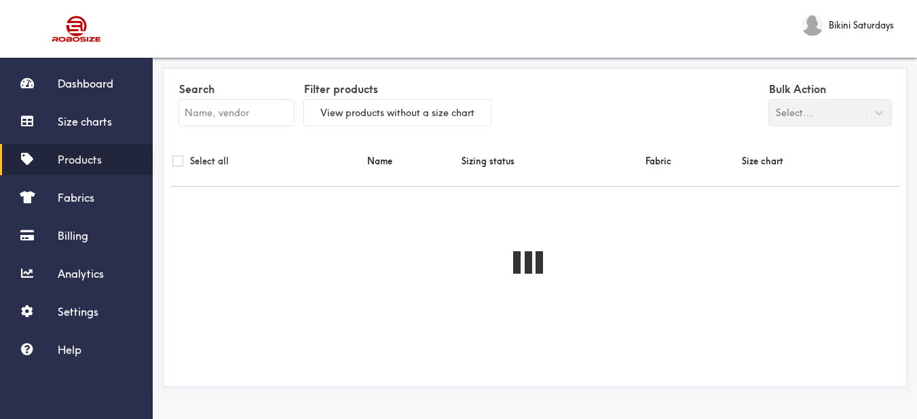
click at [247, 120] on input "text" at bounding box center [236, 113] width 115 height 26
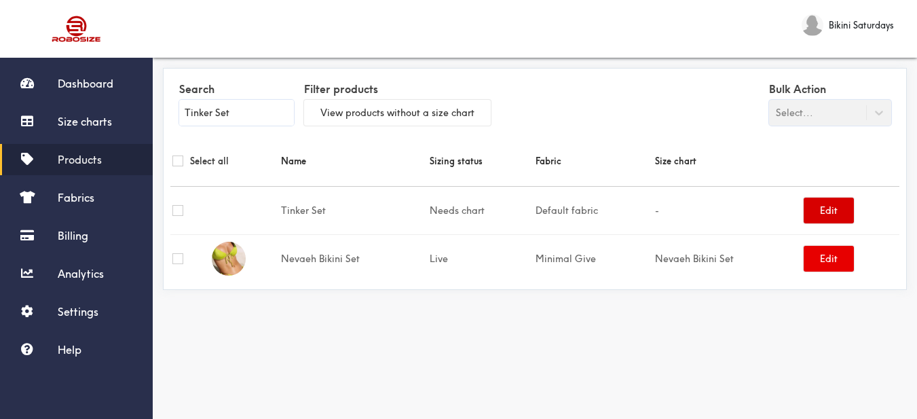
click at [840, 213] on button "Edit" at bounding box center [829, 211] width 50 height 26
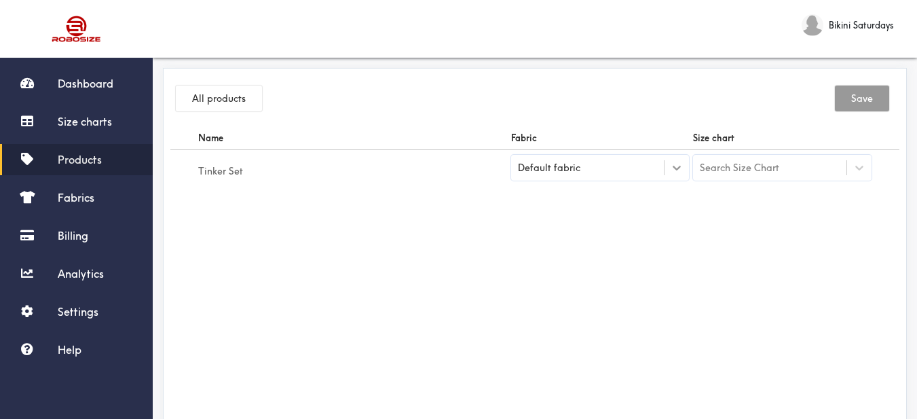
click at [680, 175] on div at bounding box center [677, 168] width 24 height 24
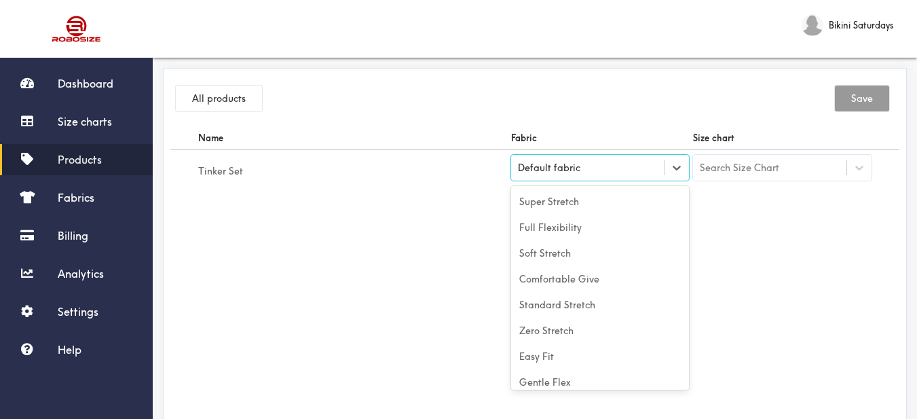
scroll to position [60, 0]
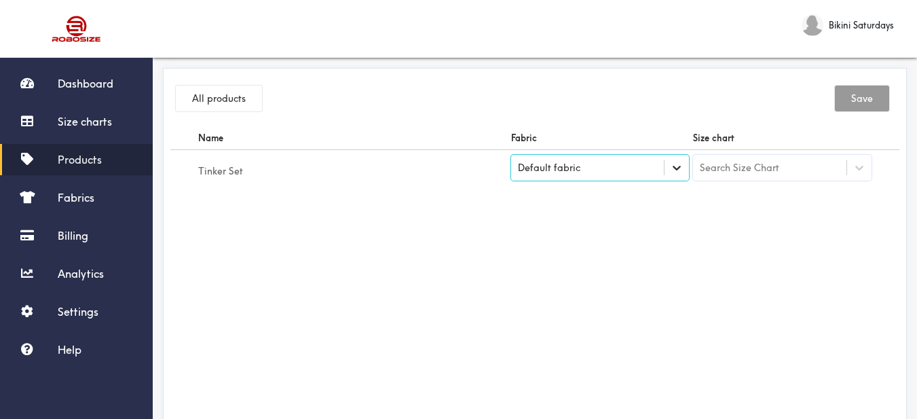
click at [670, 174] on div at bounding box center [677, 168] width 24 height 24
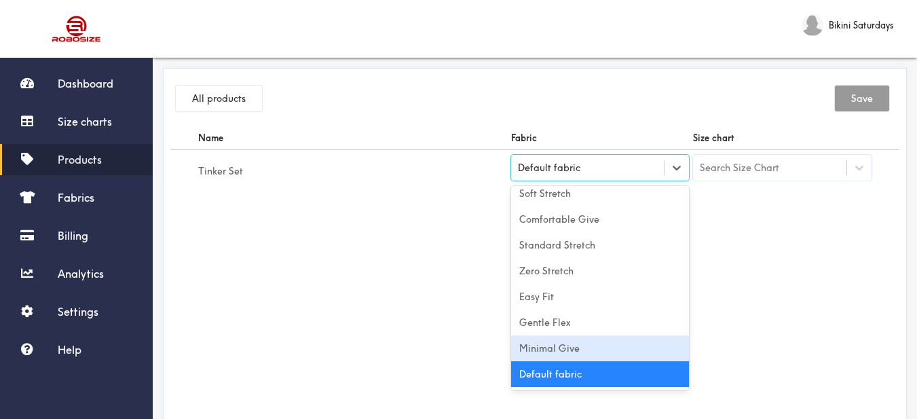
click at [615, 348] on div "Minimal Give" at bounding box center [600, 348] width 179 height 26
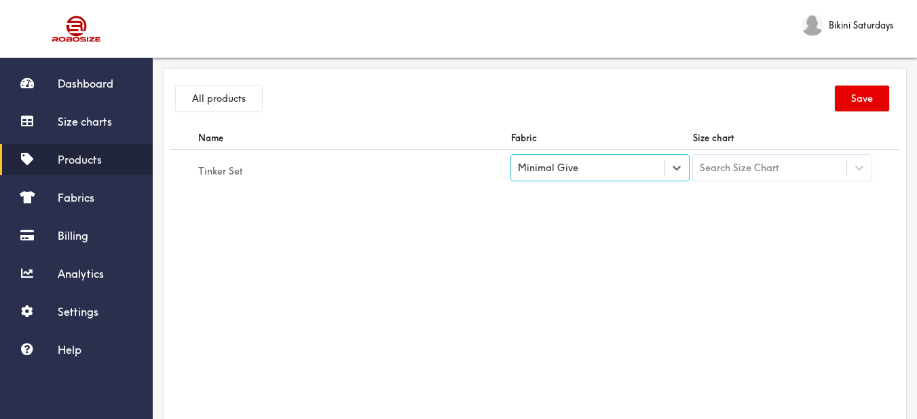
click at [814, 164] on div "Search Size Chart" at bounding box center [769, 167] width 153 height 23
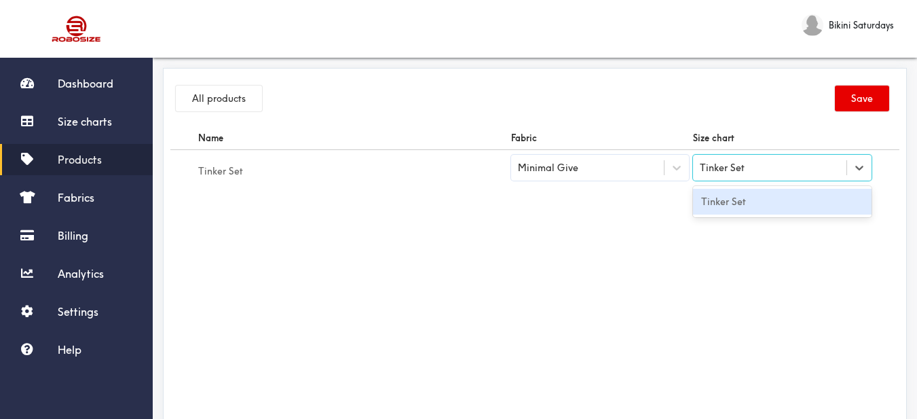
click at [790, 205] on div "Tinker Set" at bounding box center [782, 202] width 179 height 26
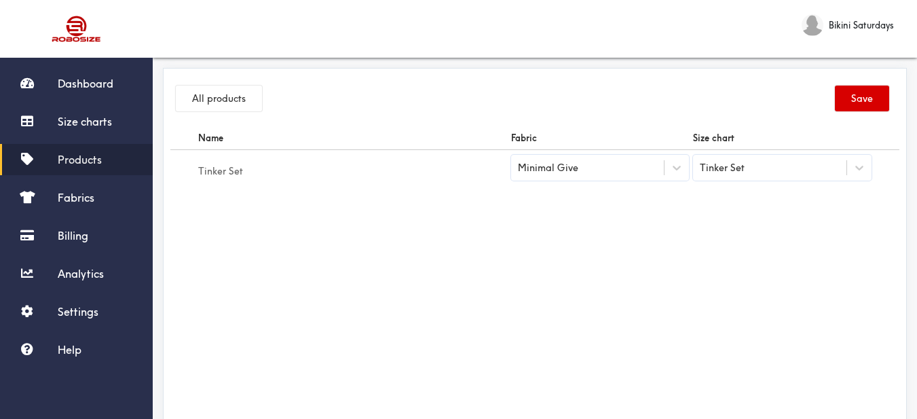
click at [870, 99] on button "Save" at bounding box center [862, 99] width 54 height 26
click at [224, 96] on button "All products" at bounding box center [219, 99] width 86 height 26
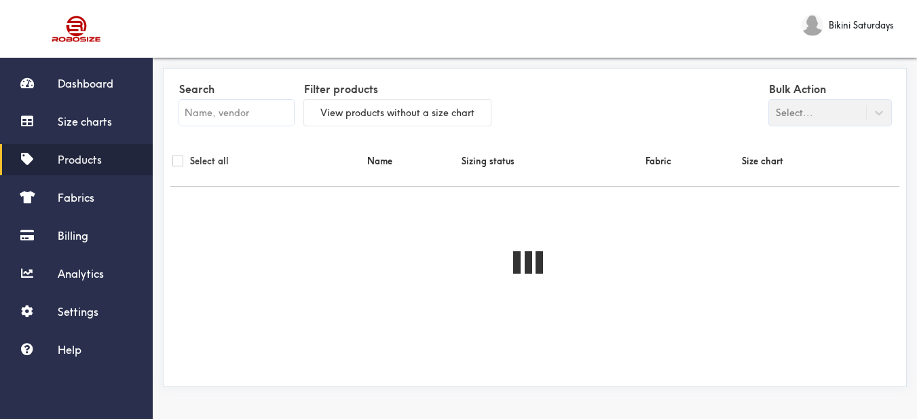
click at [230, 111] on input "text" at bounding box center [236, 113] width 115 height 26
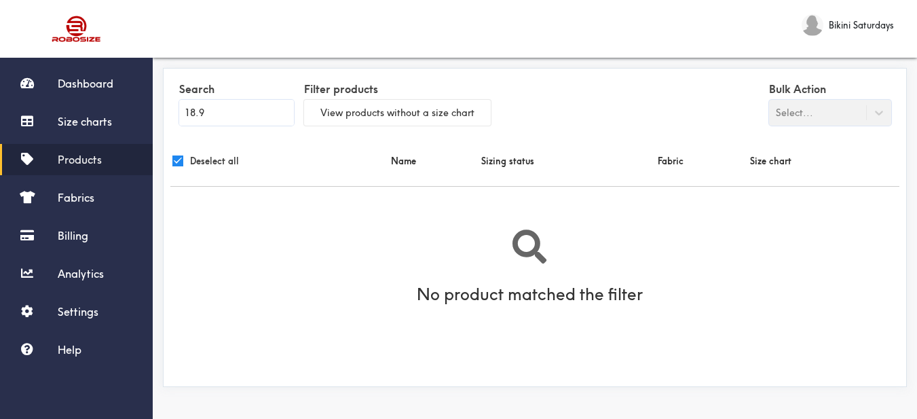
drag, startPoint x: 236, startPoint y: 115, endPoint x: 166, endPoint y: 107, distance: 71.2
click at [162, 106] on div "Search 18.9 Filter products View products without a size chart Bulk Action Sele…" at bounding box center [535, 254] width 765 height 407
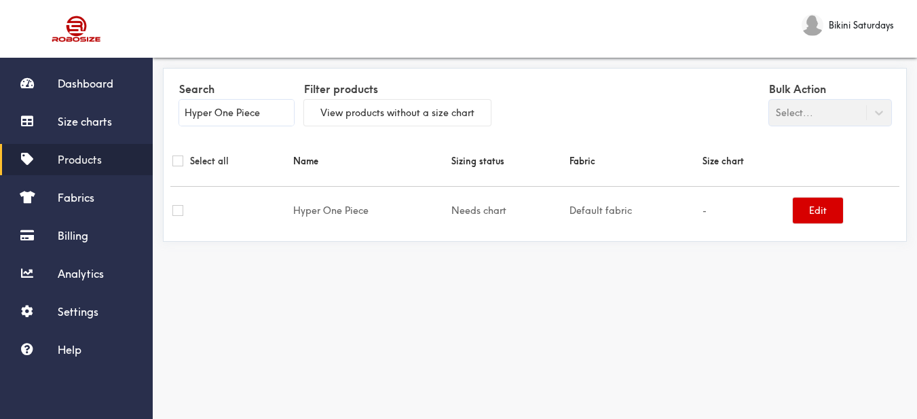
click at [823, 211] on button "Edit" at bounding box center [818, 211] width 50 height 26
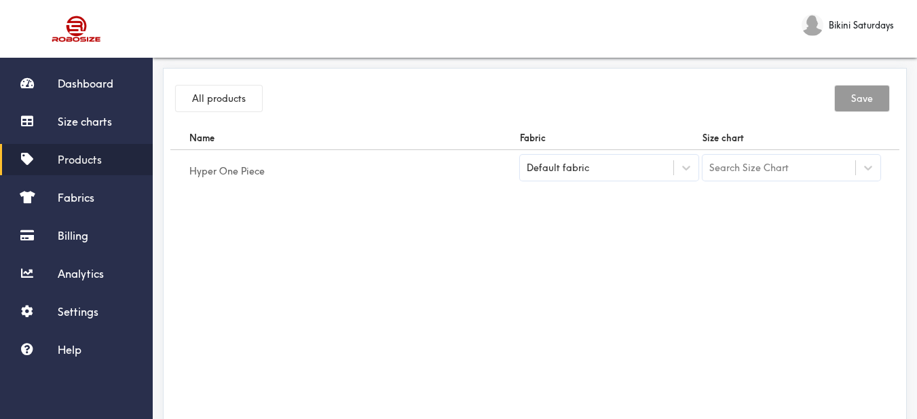
click at [780, 176] on div "Search Size Chart" at bounding box center [779, 167] width 153 height 23
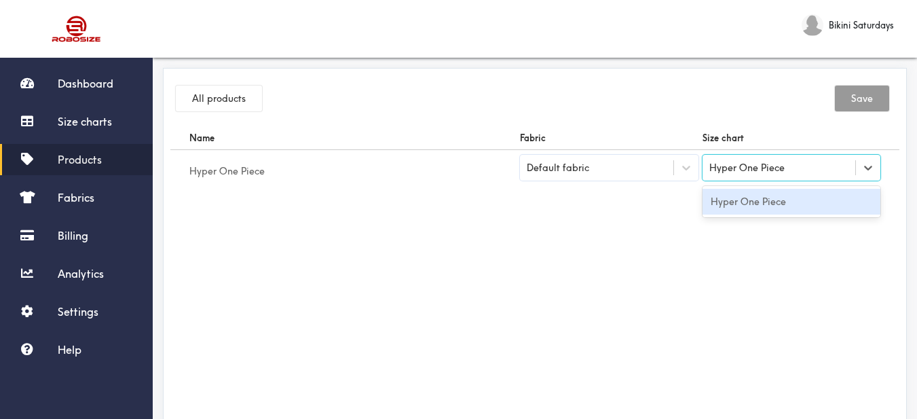
click at [779, 200] on div "Hyper One Piece" at bounding box center [792, 202] width 179 height 26
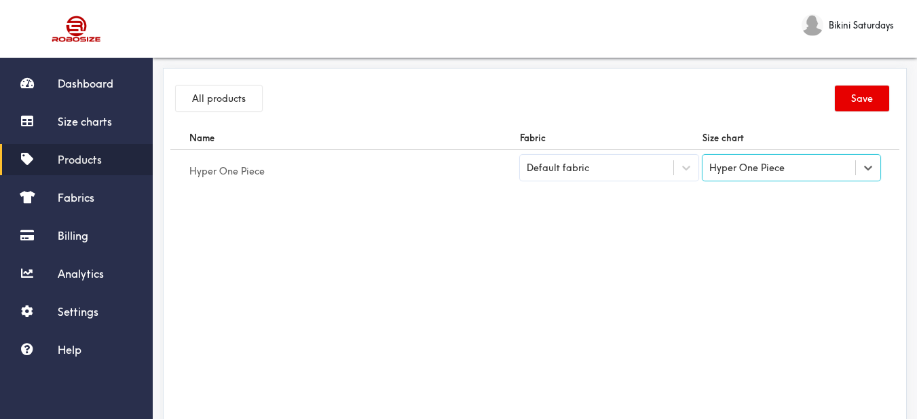
click at [651, 166] on div "Default fabric" at bounding box center [596, 168] width 153 height 14
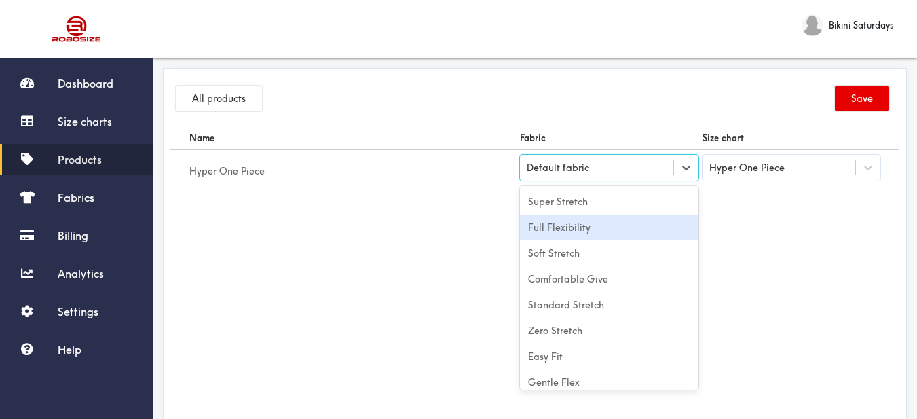
drag, startPoint x: 615, startPoint y: 230, endPoint x: 635, endPoint y: 230, distance: 20.4
click at [616, 230] on div "Full Flexibility" at bounding box center [609, 228] width 179 height 26
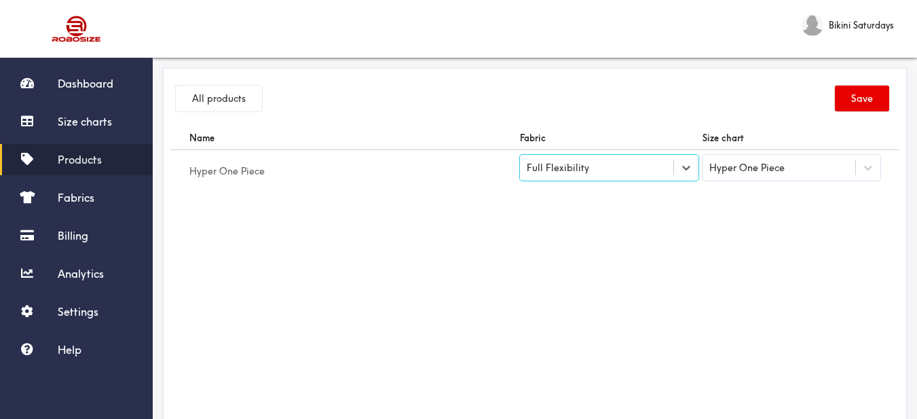
click at [755, 249] on div "Name Fabric Size chart Hyper One Piece option [object Object], selected. Select…" at bounding box center [534, 279] width 729 height 306
drag, startPoint x: 859, startPoint y: 100, endPoint x: 864, endPoint y: 85, distance: 15.9
click at [860, 98] on button "Save" at bounding box center [862, 99] width 54 height 26
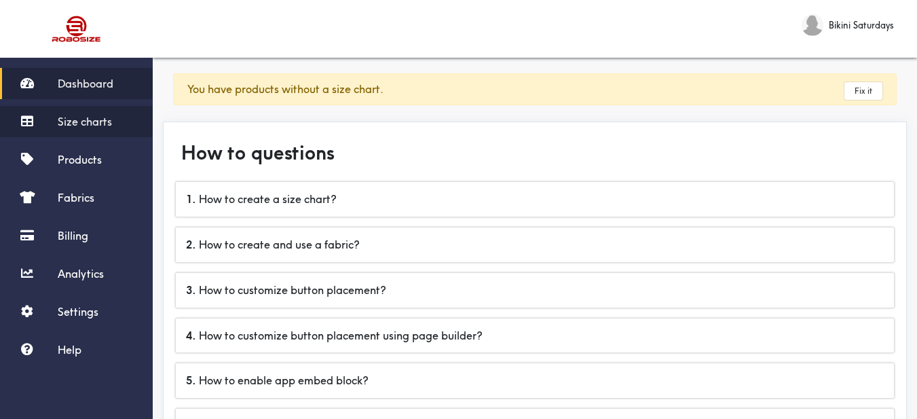
click at [92, 126] on span "Size charts" at bounding box center [85, 122] width 54 height 14
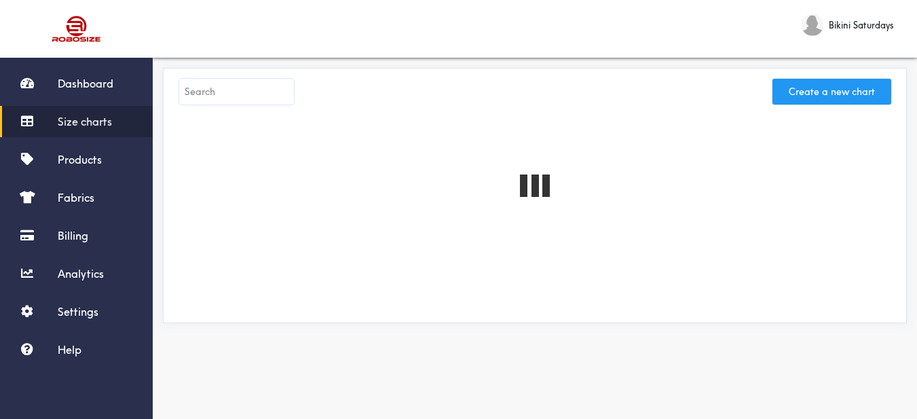
click at [820, 93] on button "Create a new chart" at bounding box center [832, 92] width 119 height 26
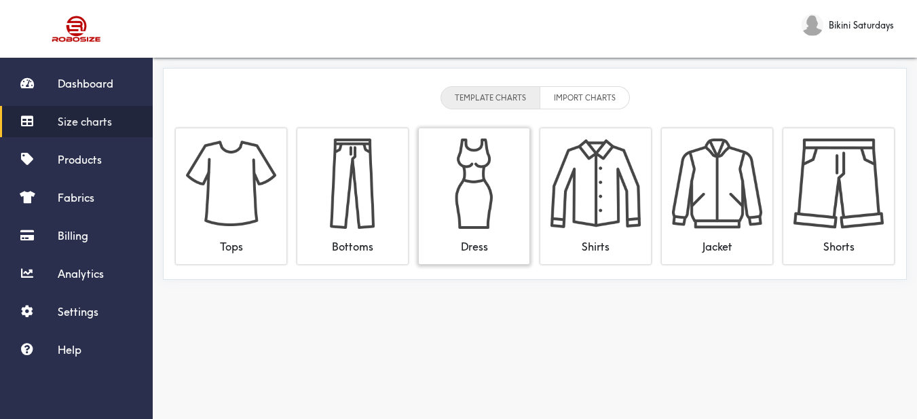
click at [463, 194] on img at bounding box center [474, 184] width 90 height 90
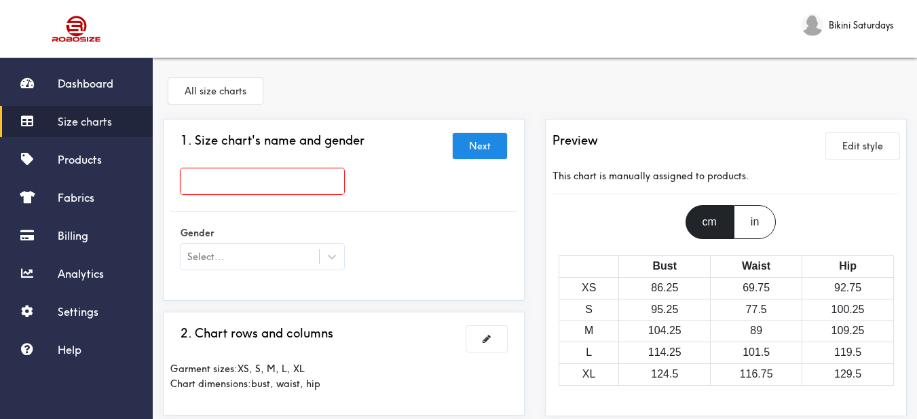
click at [328, 179] on input "text" at bounding box center [263, 181] width 164 height 26
paste input "Sundays Best Dress"
type input "Sundays Best Dress"
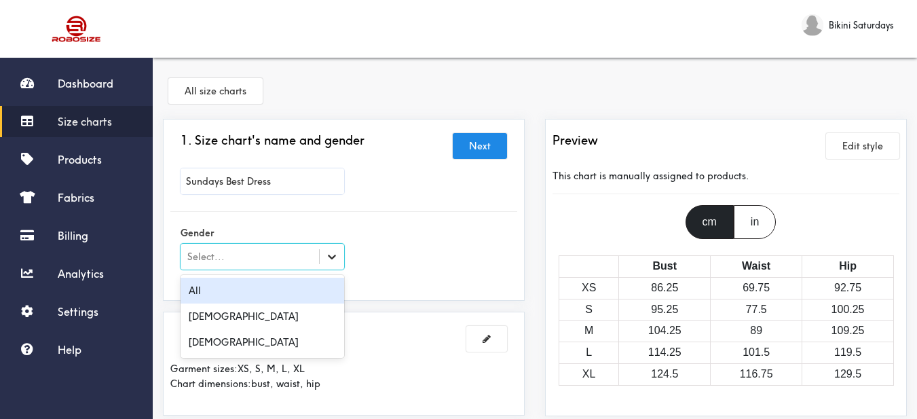
click at [331, 255] on icon at bounding box center [332, 257] width 14 height 14
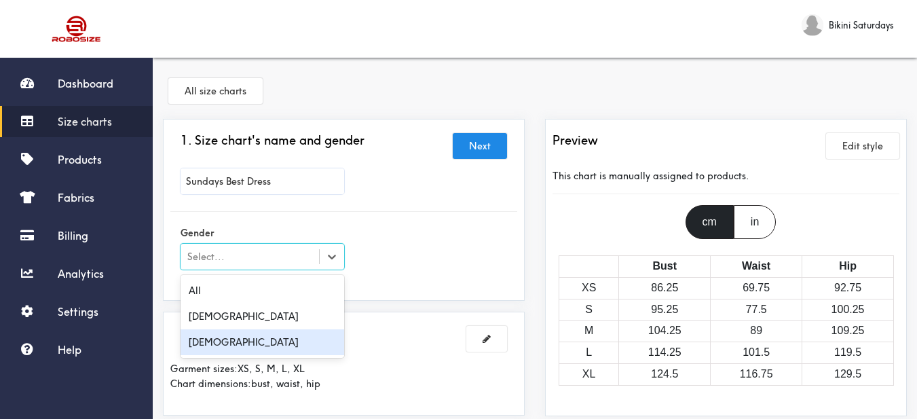
click at [251, 332] on div "[DEMOGRAPHIC_DATA]" at bounding box center [263, 342] width 164 height 26
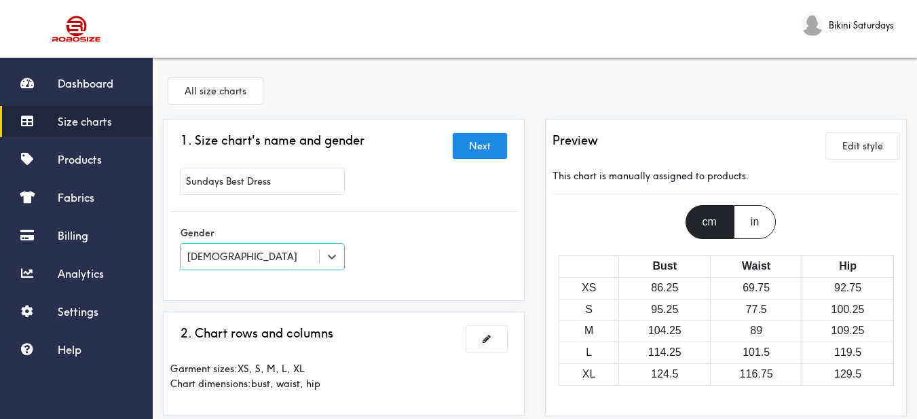
scroll to position [68, 0]
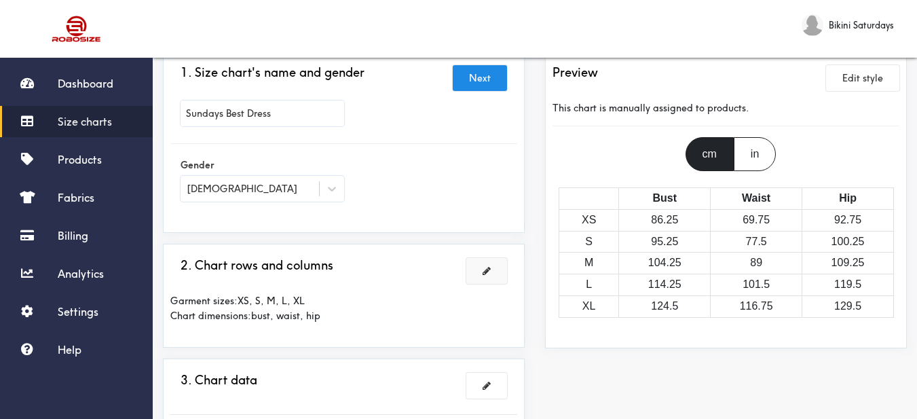
click at [488, 271] on span at bounding box center [487, 271] width 8 height 10
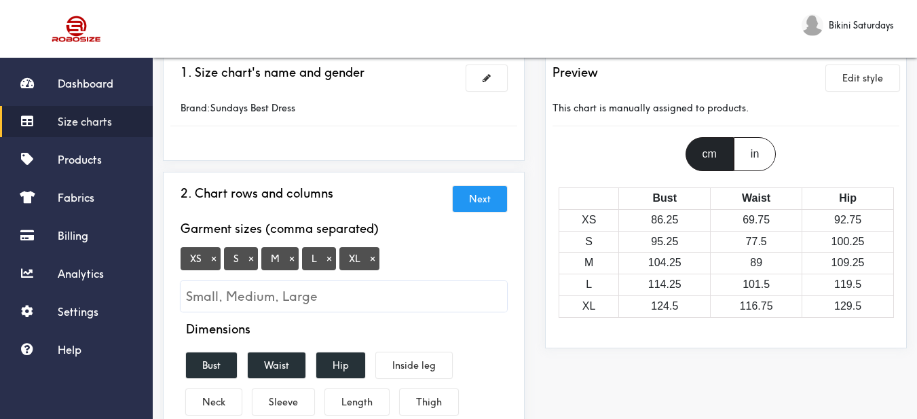
scroll to position [136, 0]
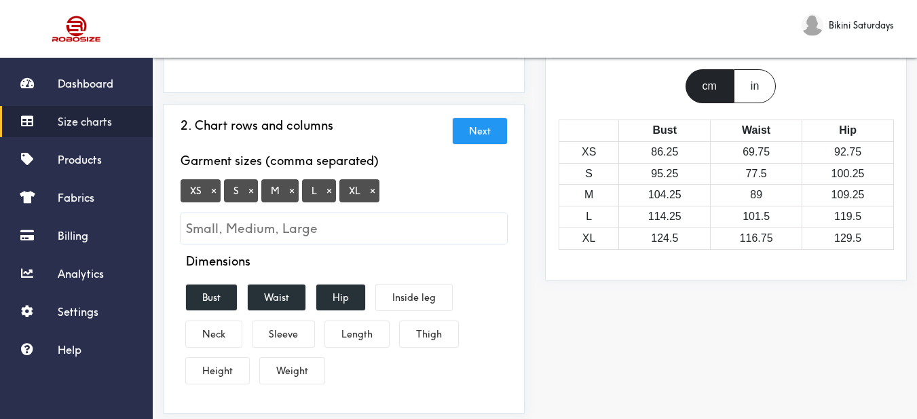
click at [377, 191] on button "×" at bounding box center [373, 191] width 14 height 12
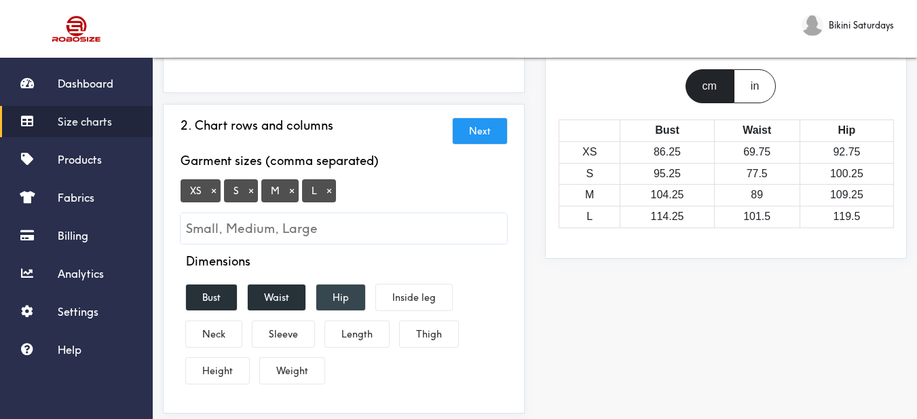
click at [340, 303] on button "Hip" at bounding box center [340, 298] width 49 height 26
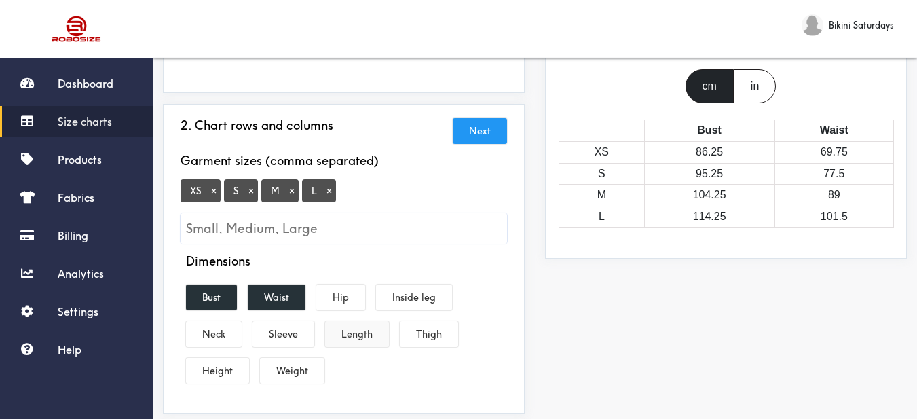
click at [363, 339] on button "Length" at bounding box center [357, 334] width 64 height 26
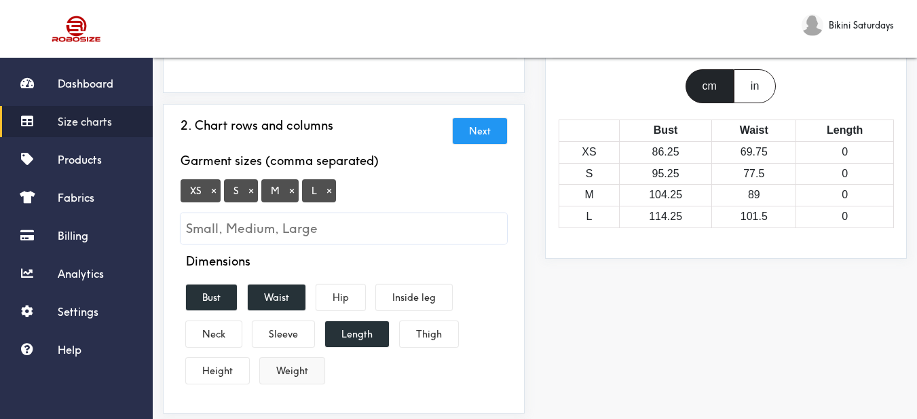
scroll to position [272, 0]
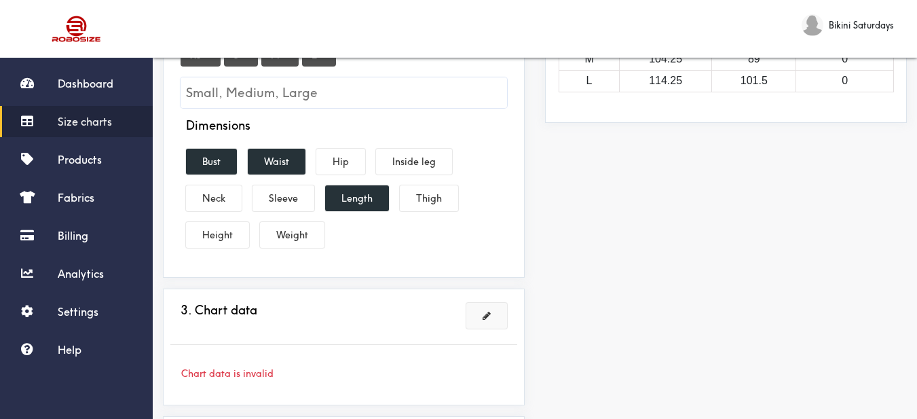
click at [490, 319] on span at bounding box center [487, 316] width 8 height 10
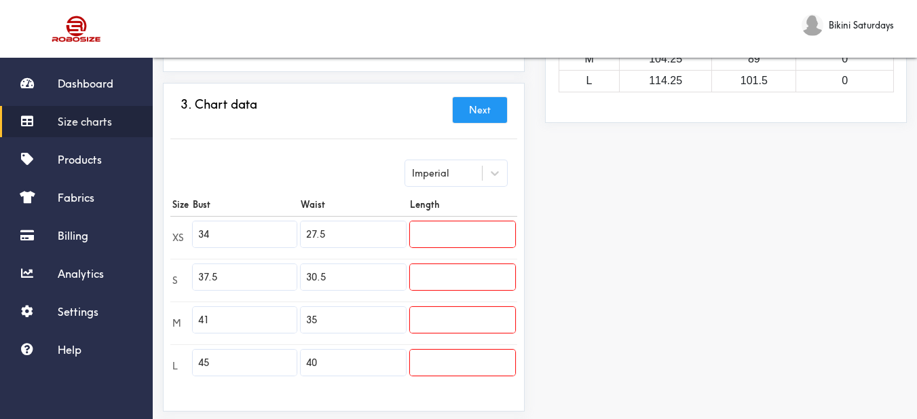
scroll to position [340, 0]
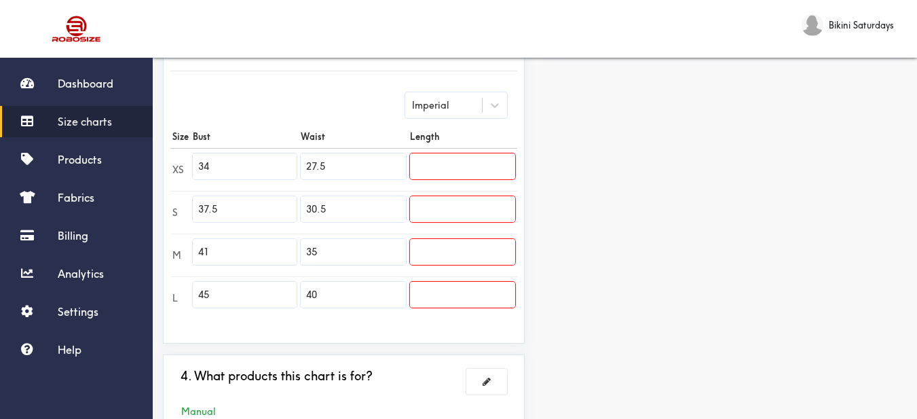
drag, startPoint x: 220, startPoint y: 168, endPoint x: 168, endPoint y: 158, distance: 53.3
click at [168, 158] on div "3. Chart data Next Imperial Size Bust Waist Length XS 34 27.5 S 37.5 30.5 M 41 …" at bounding box center [344, 179] width 362 height 329
paste input "0.7"
type input "30.7"
drag, startPoint x: 214, startPoint y: 206, endPoint x: 175, endPoint y: 202, distance: 39.6
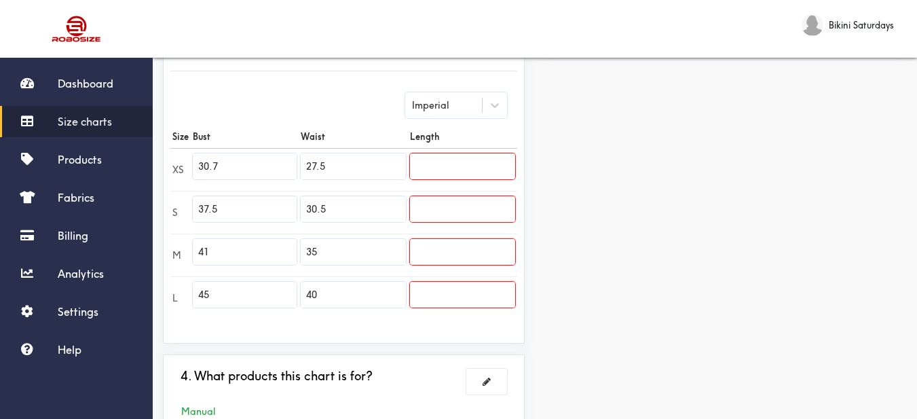
click at [172, 203] on tr "S 37.5 30.5" at bounding box center [343, 212] width 347 height 43
paste input "2.3"
type input "32.3"
drag, startPoint x: 236, startPoint y: 251, endPoint x: 185, endPoint y: 249, distance: 50.3
click at [185, 249] on tr "M 41 35" at bounding box center [343, 255] width 347 height 43
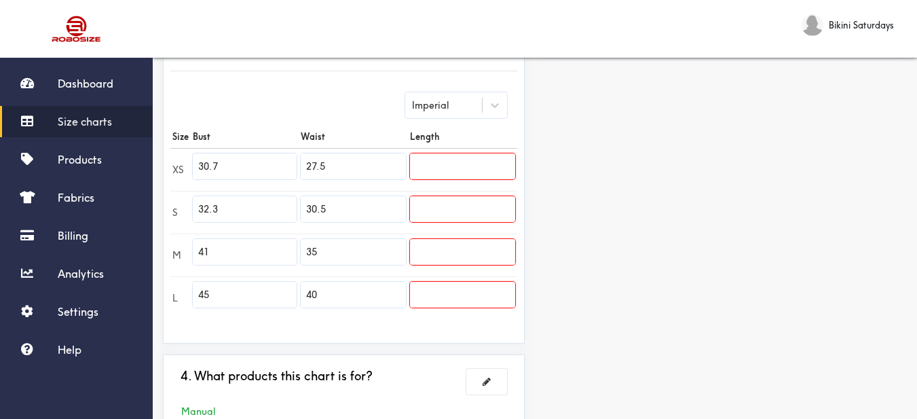
paste input "33.9"
type input "33.9"
drag, startPoint x: 242, startPoint y: 288, endPoint x: 194, endPoint y: 280, distance: 48.2
click at [194, 280] on td "45" at bounding box center [245, 297] width 108 height 43
paste input "35.4"
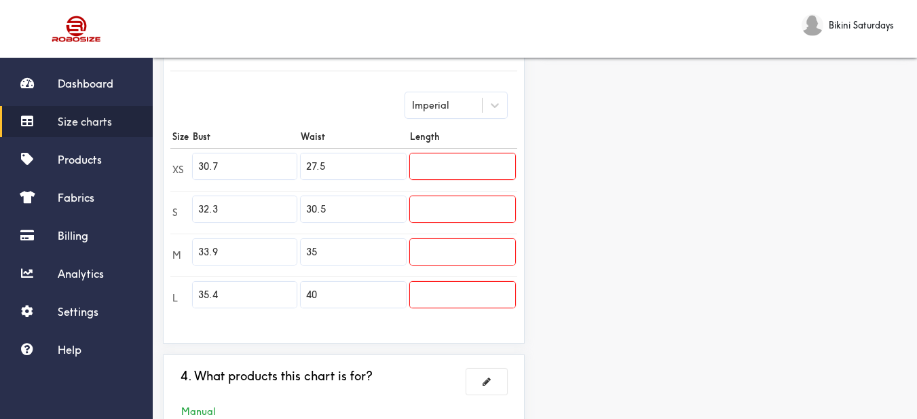
type input "35.4"
drag, startPoint x: 329, startPoint y: 167, endPoint x: 321, endPoint y: 166, distance: 8.2
click at [321, 166] on input "27.5" at bounding box center [353, 166] width 105 height 26
drag, startPoint x: 333, startPoint y: 213, endPoint x: 287, endPoint y: 205, distance: 46.8
click at [287, 205] on tr "S 32.3 30.5" at bounding box center [343, 212] width 347 height 43
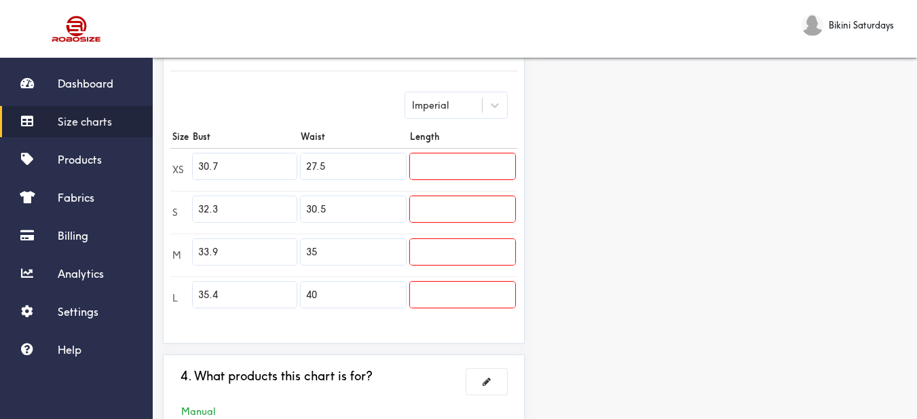
paste input "27.6"
type input "27.6"
drag, startPoint x: 345, startPoint y: 164, endPoint x: 289, endPoint y: 158, distance: 56.7
click at [289, 159] on tr "XS 30.7 27.5" at bounding box center [343, 169] width 347 height 43
type input "26"
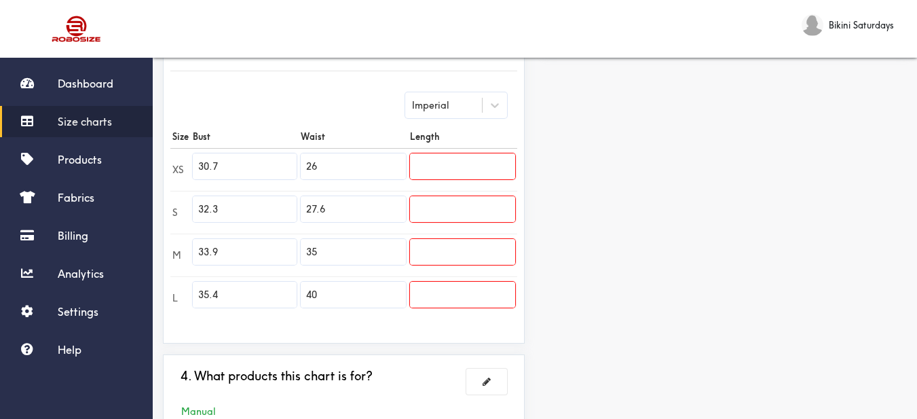
click at [346, 244] on input "35" at bounding box center [353, 252] width 105 height 26
drag, startPoint x: 323, startPoint y: 248, endPoint x: 308, endPoint y: 248, distance: 14.9
click at [308, 248] on input "35" at bounding box center [353, 252] width 105 height 26
paste input "29.1"
type input "29.1"
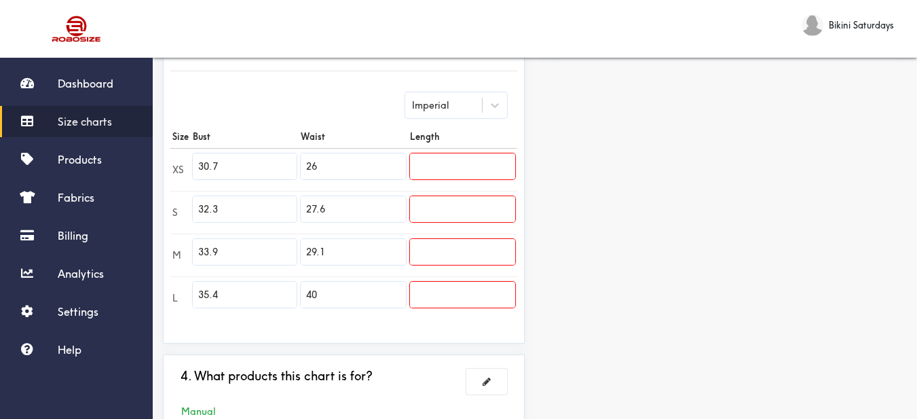
drag, startPoint x: 315, startPoint y: 293, endPoint x: 285, endPoint y: 291, distance: 30.6
click at [284, 291] on tr "L 35.4 40" at bounding box center [343, 297] width 347 height 43
paste input "30.7"
type input "30.7"
click at [484, 160] on input "text" at bounding box center [462, 166] width 105 height 26
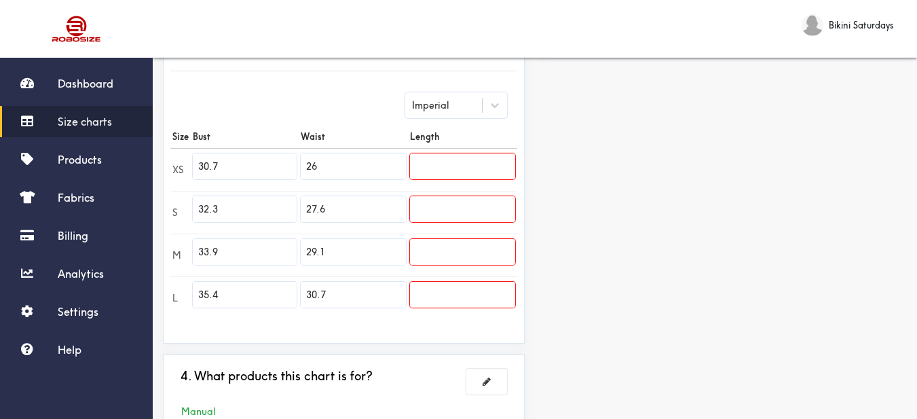
paste input "42.9"
type input "42.9"
click at [465, 207] on input "text" at bounding box center [462, 209] width 105 height 26
paste input "43.3"
type input "43.3"
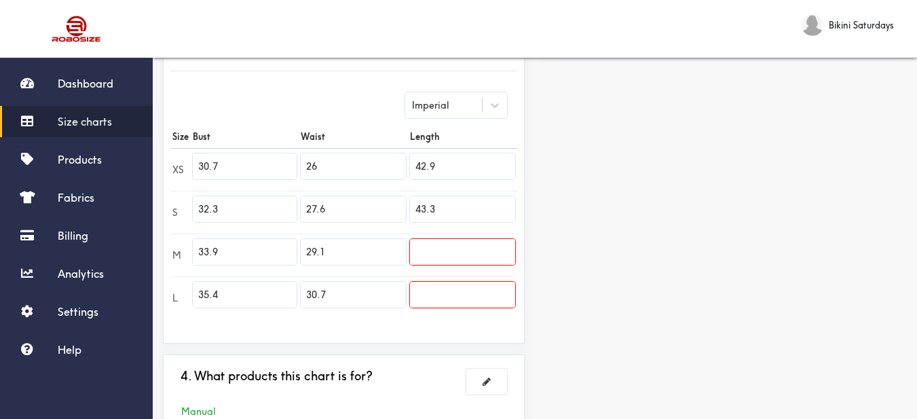
click at [458, 250] on input "text" at bounding box center [462, 252] width 105 height 26
paste input "43.7"
type input "43.7"
click at [456, 291] on input "text" at bounding box center [462, 295] width 105 height 26
paste input "44.1"
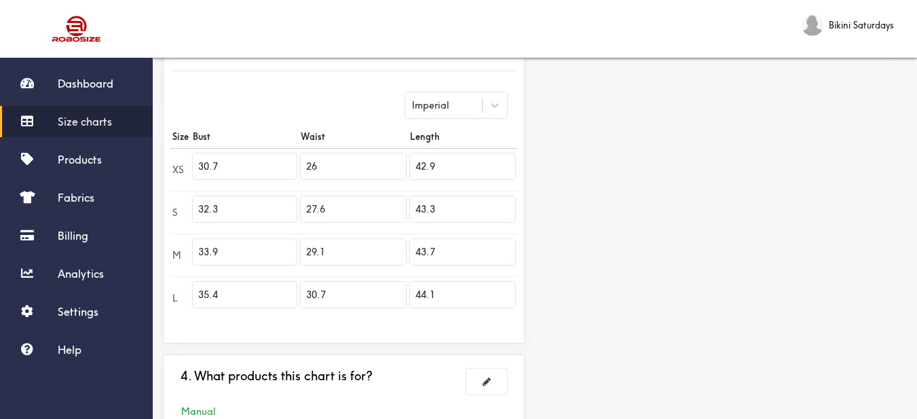
type input "44.1"
click at [568, 263] on div "Preview Edit style This chart is manually assigned to products. cm in Bust Wais…" at bounding box center [726, 116] width 382 height 675
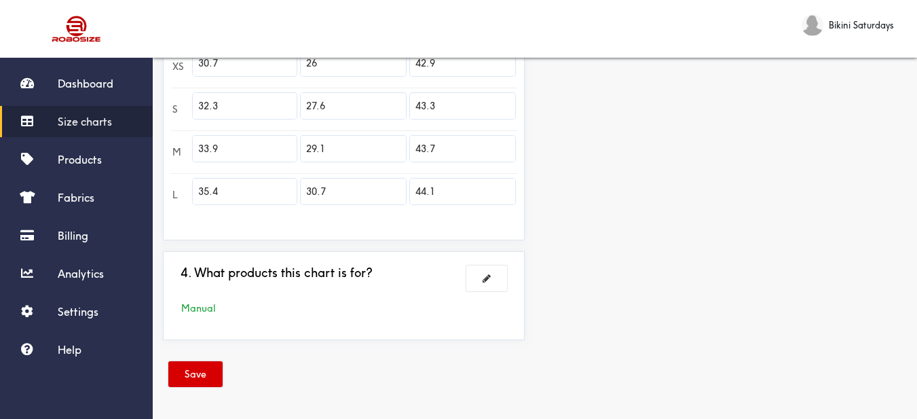
click at [204, 375] on button "Save" at bounding box center [195, 374] width 54 height 26
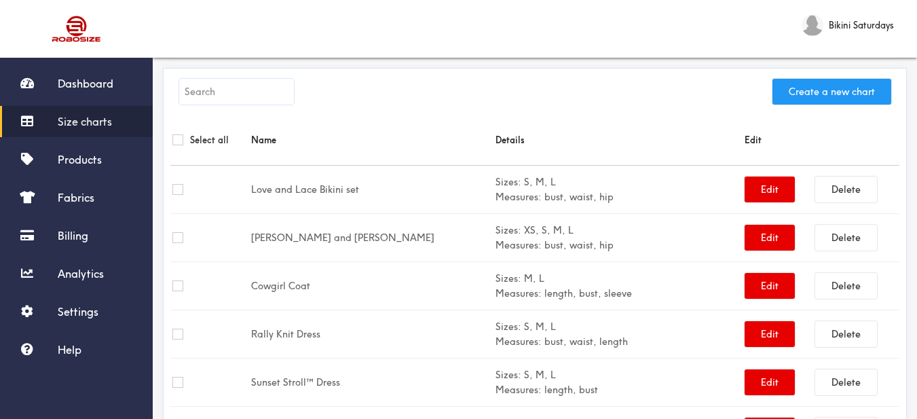
click at [803, 99] on button "Create a new chart" at bounding box center [832, 92] width 119 height 26
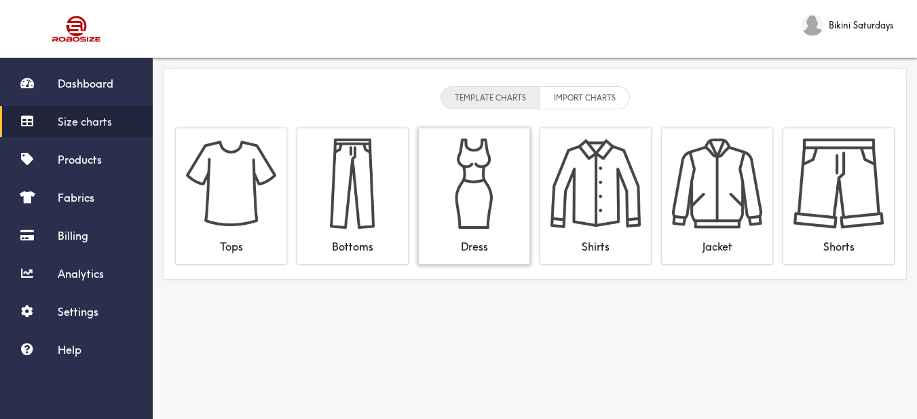
click at [471, 180] on img at bounding box center [474, 184] width 90 height 90
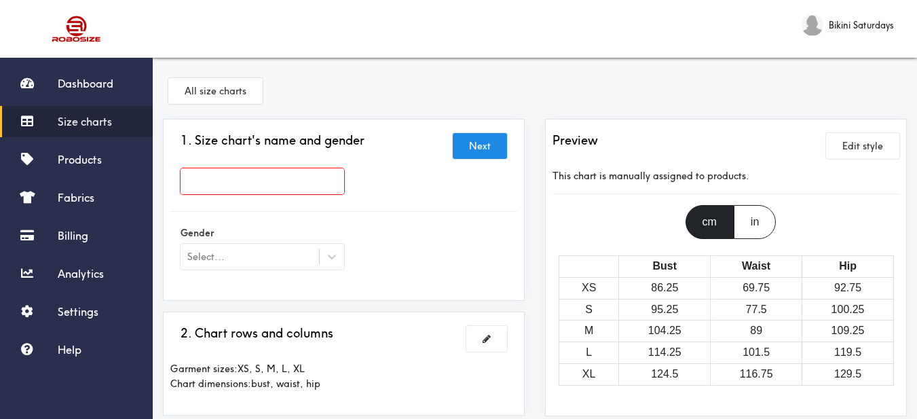
click at [303, 185] on input "text" at bounding box center [263, 181] width 164 height 26
paste input "Sweet Nothing Dress"
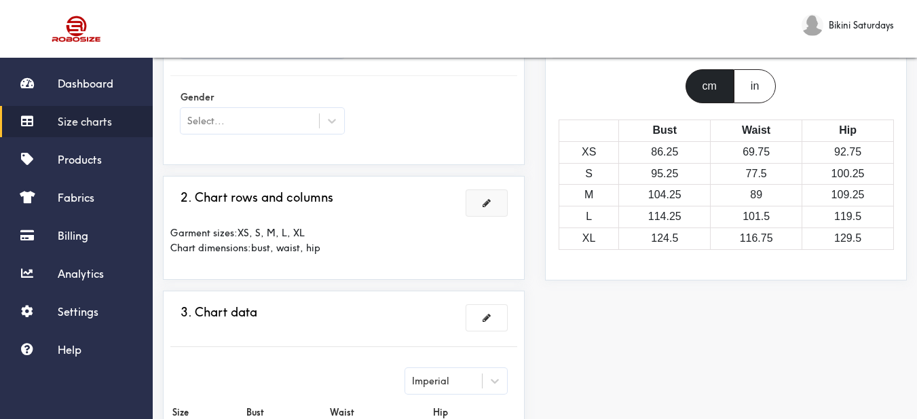
type input "Sweet Nothing Dress"
click at [484, 207] on span at bounding box center [487, 203] width 8 height 10
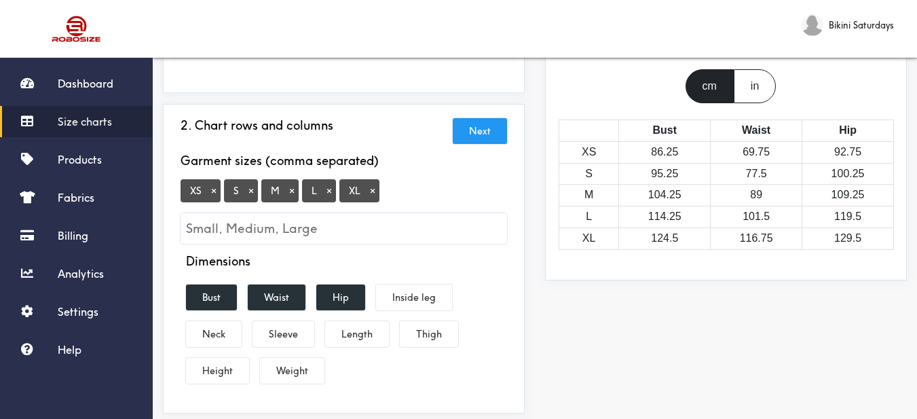
scroll to position [0, 0]
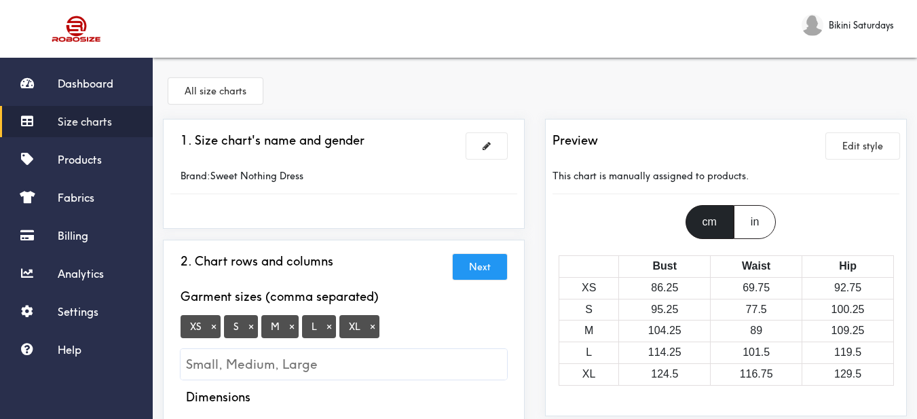
drag, startPoint x: 488, startPoint y: 143, endPoint x: 347, endPoint y: 202, distance: 153.4
click at [489, 143] on span at bounding box center [487, 146] width 8 height 10
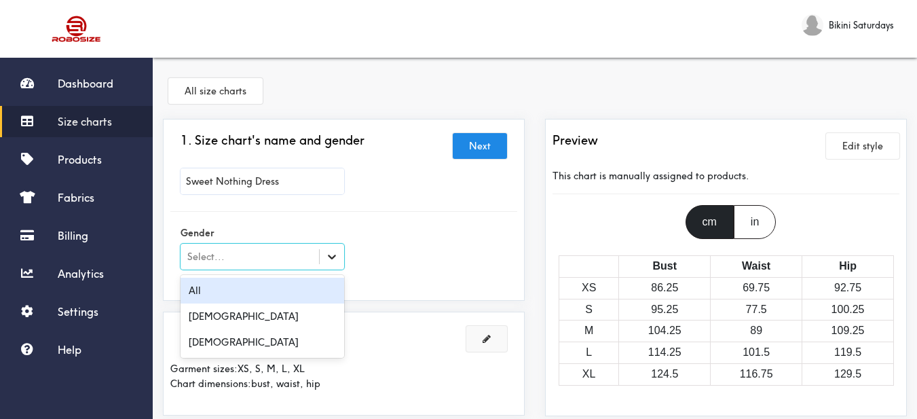
click at [330, 255] on icon at bounding box center [332, 257] width 14 height 14
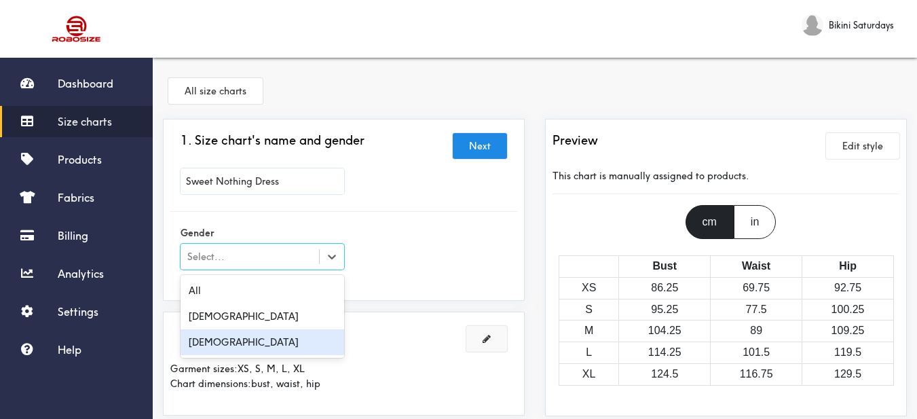
click at [252, 342] on div "[DEMOGRAPHIC_DATA]" at bounding box center [263, 342] width 164 height 26
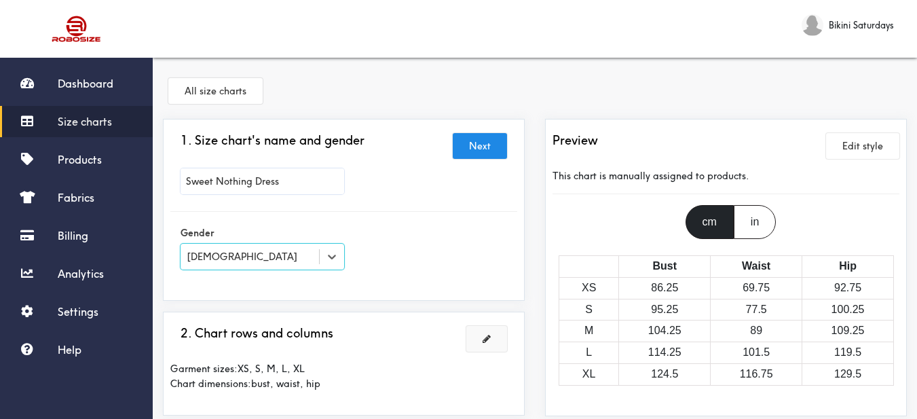
scroll to position [136, 0]
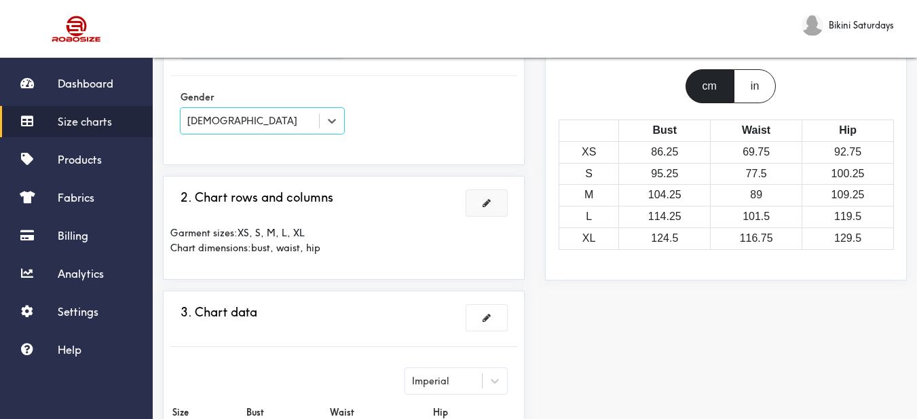
click at [476, 210] on button at bounding box center [487, 203] width 41 height 26
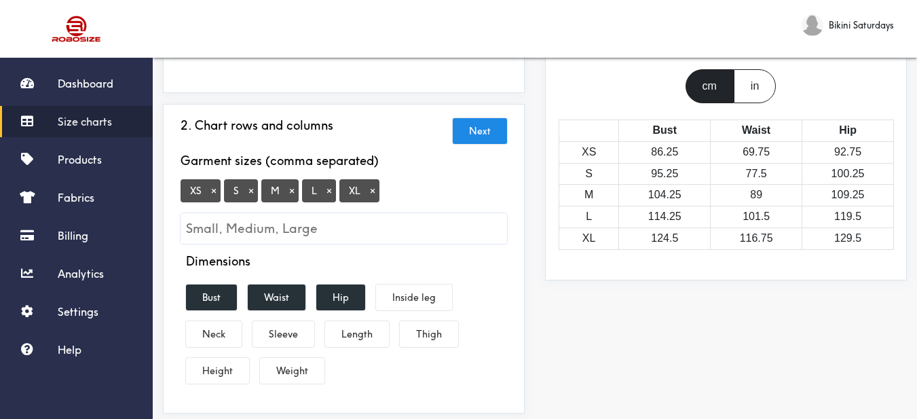
click at [217, 192] on button "×" at bounding box center [214, 191] width 14 height 12
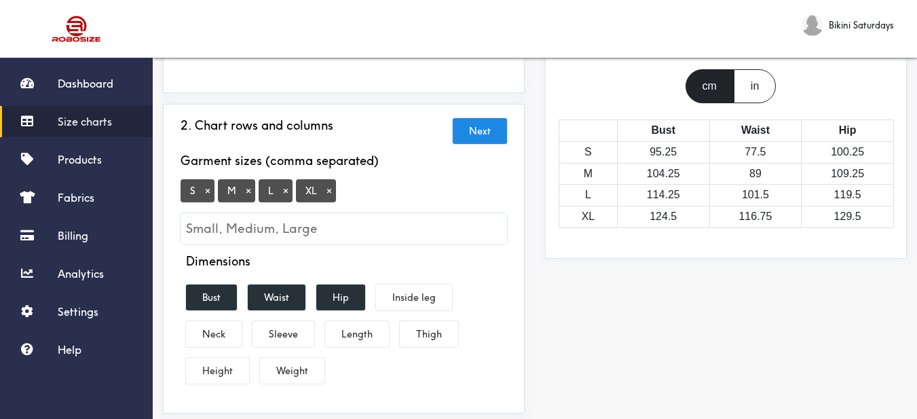
click at [332, 198] on span "XL ×" at bounding box center [316, 190] width 40 height 23
click at [329, 190] on button "×" at bounding box center [330, 191] width 14 height 12
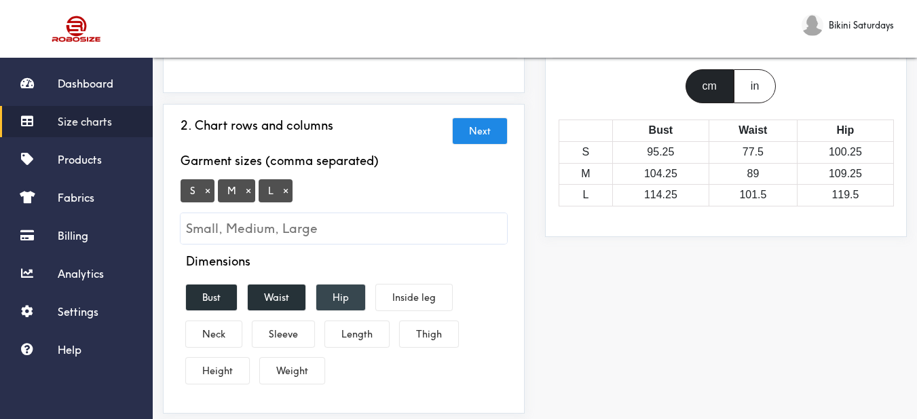
click at [351, 304] on button "Hip" at bounding box center [340, 298] width 49 height 26
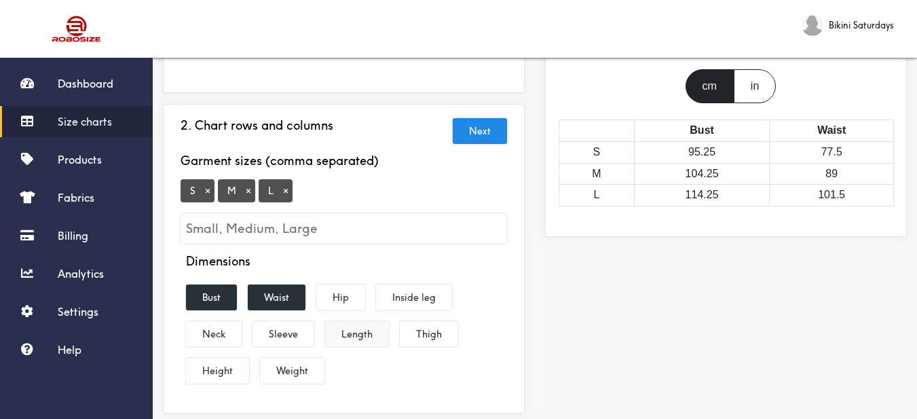
click at [358, 342] on button "Length" at bounding box center [357, 334] width 64 height 26
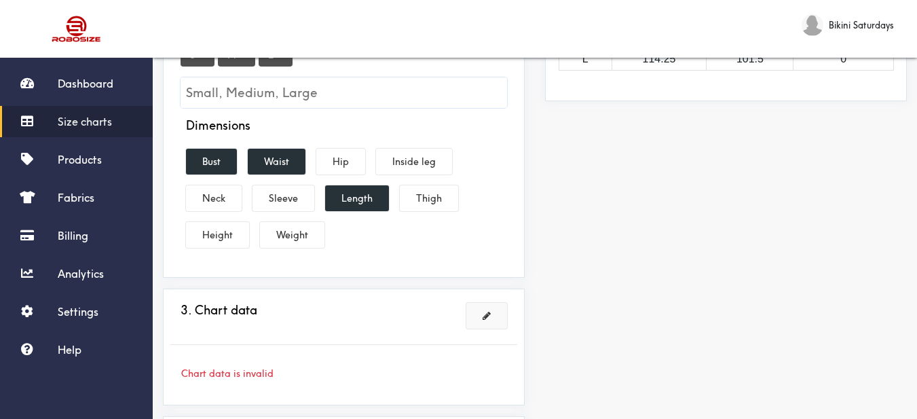
click at [490, 312] on span at bounding box center [487, 316] width 8 height 10
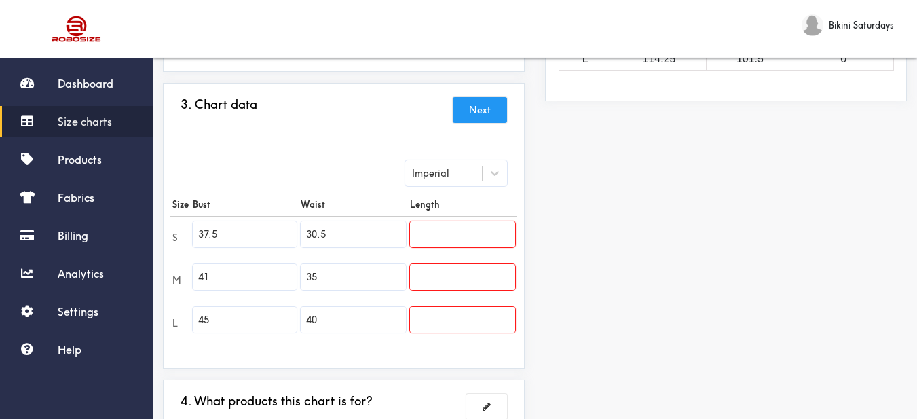
scroll to position [340, 0]
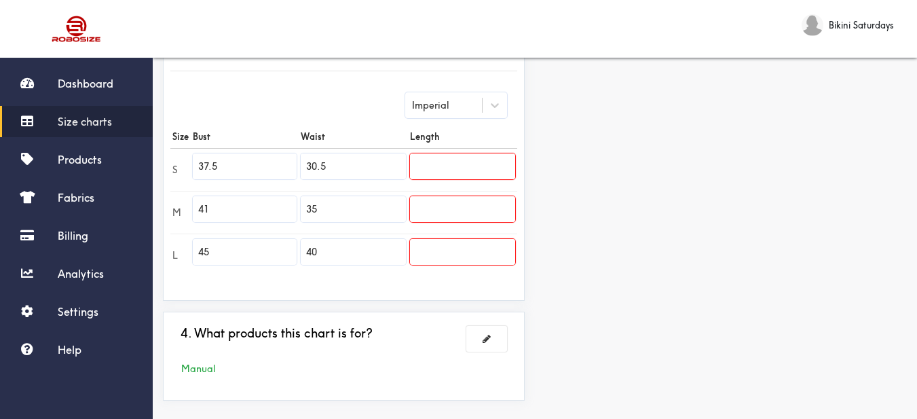
drag, startPoint x: 252, startPoint y: 168, endPoint x: 161, endPoint y: 163, distance: 91.1
click at [161, 163] on div "1. Size chart's name and gender Brand: Sweet Nothing Dress 2. Chart rows and co…" at bounding box center [344, 95] width 382 height 632
paste input "29.1"
type input "29.1"
drag, startPoint x: 217, startPoint y: 209, endPoint x: 146, endPoint y: 198, distance: 71.5
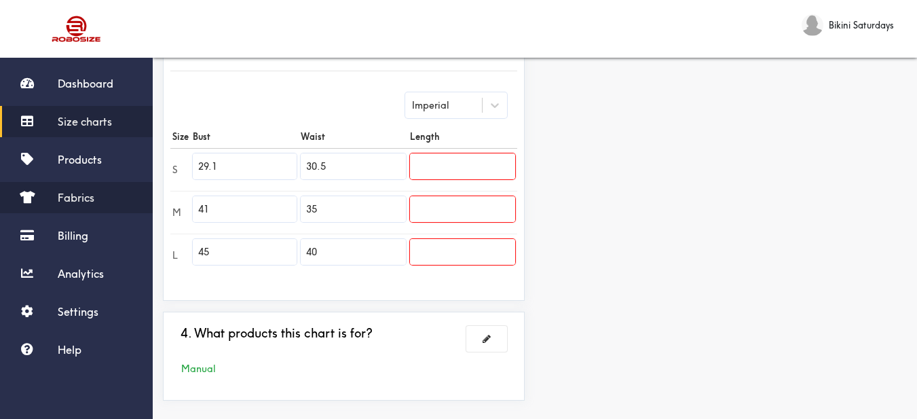
click at [146, 198] on div "Dashboard Size charts Products Fabrics Billing Analytics Settings Help Bikini S…" at bounding box center [458, 69] width 917 height 819
type input "30.7"
drag, startPoint x: 235, startPoint y: 251, endPoint x: 167, endPoint y: 251, distance: 67.9
click at [157, 252] on div "1. Size chart's name and gender Brand: Sweet Nothing Dress 2. Chart rows and co…" at bounding box center [344, 95] width 382 height 632
paste input "32.3"
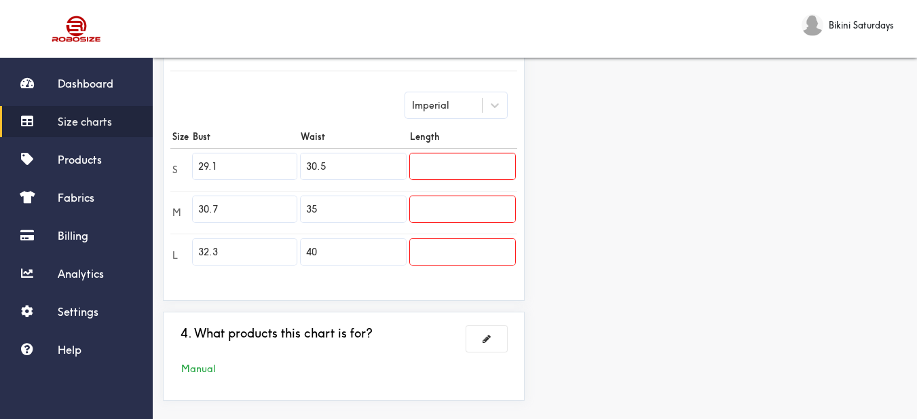
type input "32.3"
drag, startPoint x: 352, startPoint y: 164, endPoint x: 270, endPoint y: 156, distance: 82.6
click at [270, 156] on tr "S 29.1 30.5" at bounding box center [343, 169] width 347 height 43
paste input "23.6"
type input "23.6"
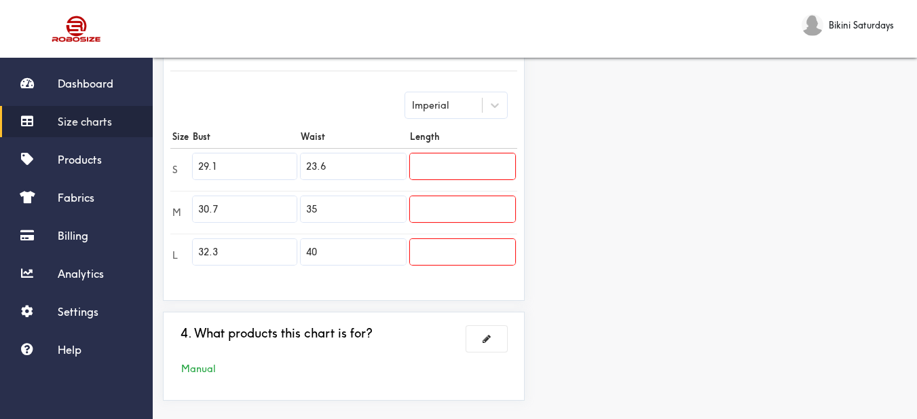
drag, startPoint x: 298, startPoint y: 208, endPoint x: 239, endPoint y: 211, distance: 59.2
click at [239, 211] on tr "M 30.7 35" at bounding box center [343, 212] width 347 height 43
paste input "25.2"
type input "25.2"
drag, startPoint x: 325, startPoint y: 249, endPoint x: 297, endPoint y: 249, distance: 27.8
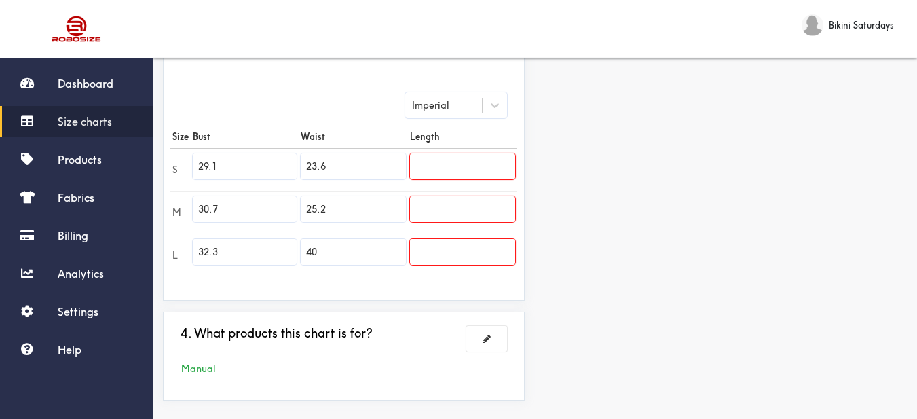
click at [297, 249] on tr "L 32.3 40" at bounding box center [343, 255] width 347 height 43
paste input "26.8"
type input "26.8"
click at [457, 163] on input "text" at bounding box center [462, 166] width 105 height 26
paste input "31.1"
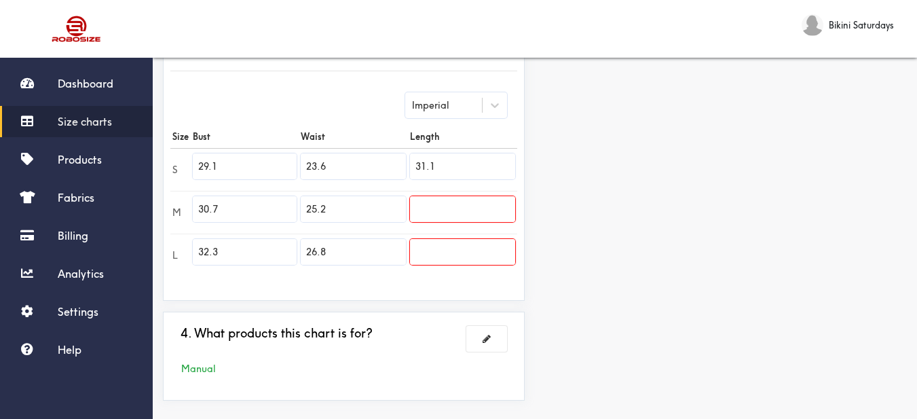
type input "31.1"
click at [477, 196] on input "text" at bounding box center [462, 209] width 105 height 26
paste input "31.5"
type input "31.5"
click at [462, 251] on input "text" at bounding box center [462, 252] width 105 height 26
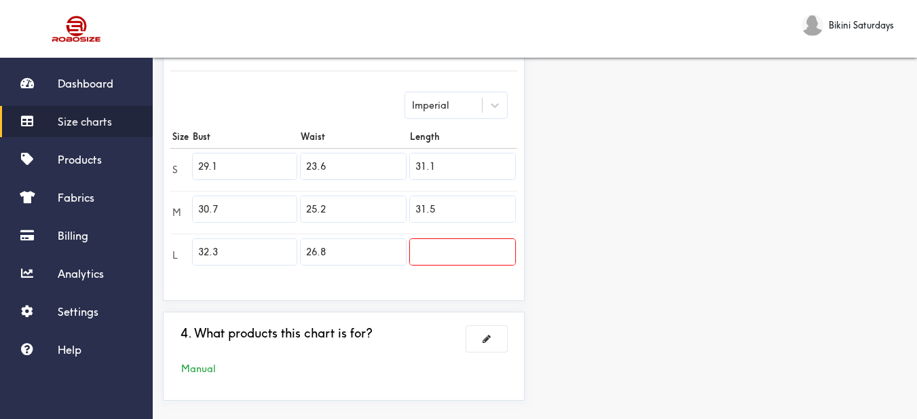
paste input "31.9"
type input "31.9"
click at [634, 274] on div "Preview Edit style This chart is manually assigned to products. cm in Bust Wais…" at bounding box center [726, 95] width 382 height 632
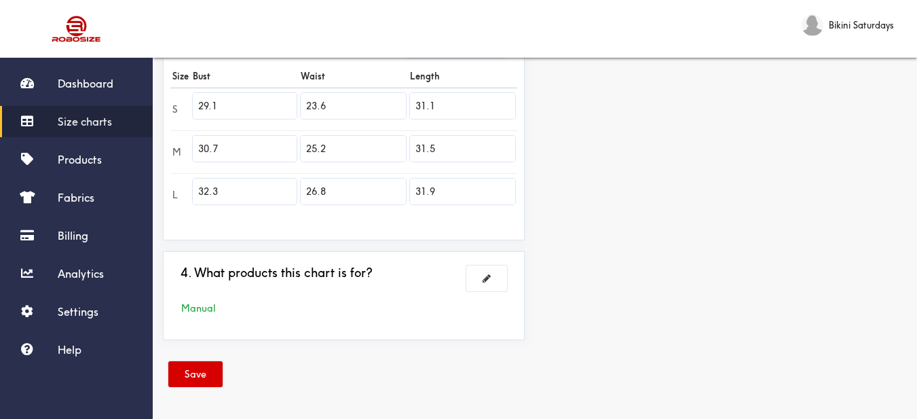
click at [211, 370] on button "Save" at bounding box center [195, 374] width 54 height 26
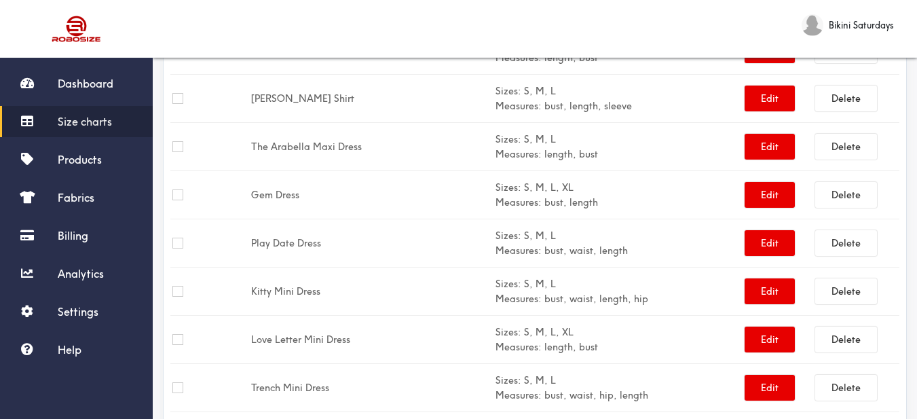
click at [120, 117] on link "Size charts" at bounding box center [76, 121] width 153 height 31
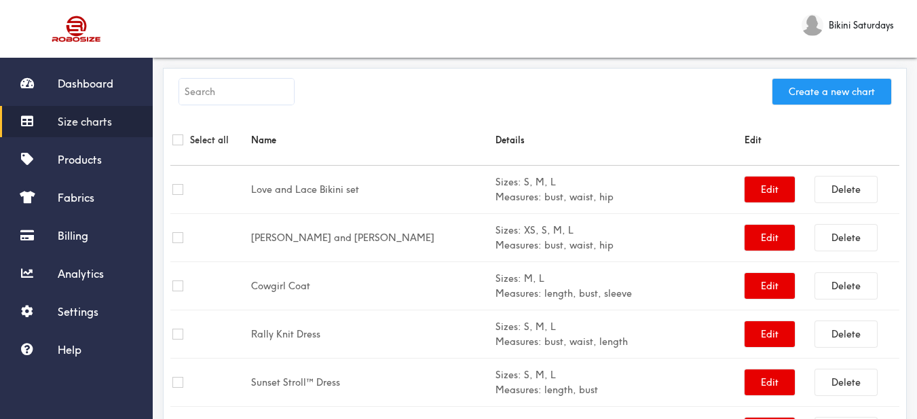
click at [825, 94] on button "Create a new chart" at bounding box center [832, 92] width 119 height 26
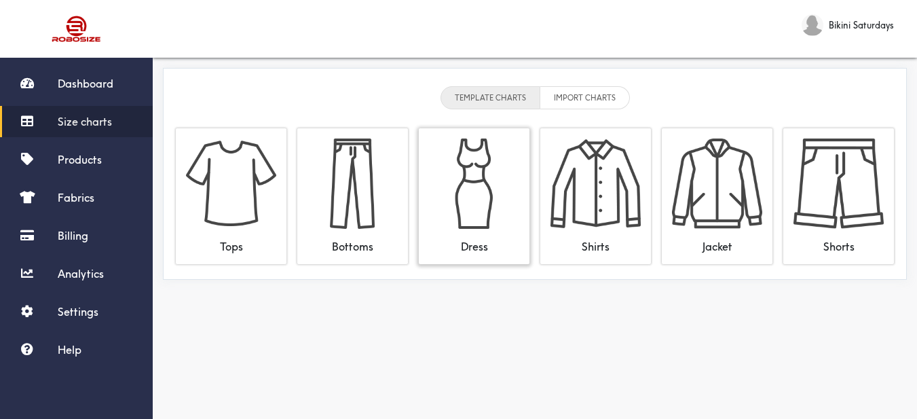
click at [483, 164] on img at bounding box center [474, 184] width 90 height 90
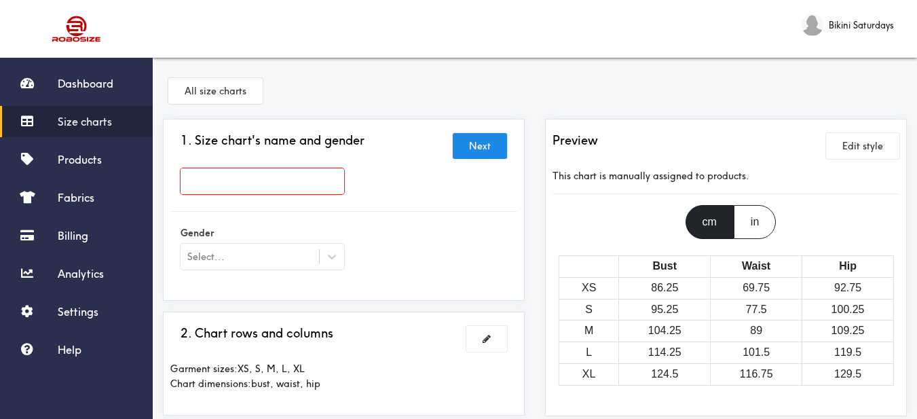
click at [318, 172] on input "text" at bounding box center [263, 181] width 164 height 26
paste input "[PERSON_NAME] Dress"
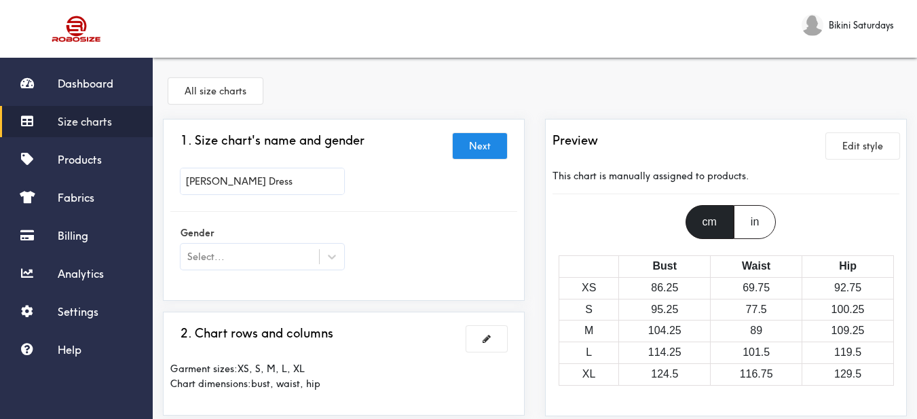
type input "[PERSON_NAME] Dress"
click at [273, 248] on div "Select..." at bounding box center [263, 257] width 164 height 26
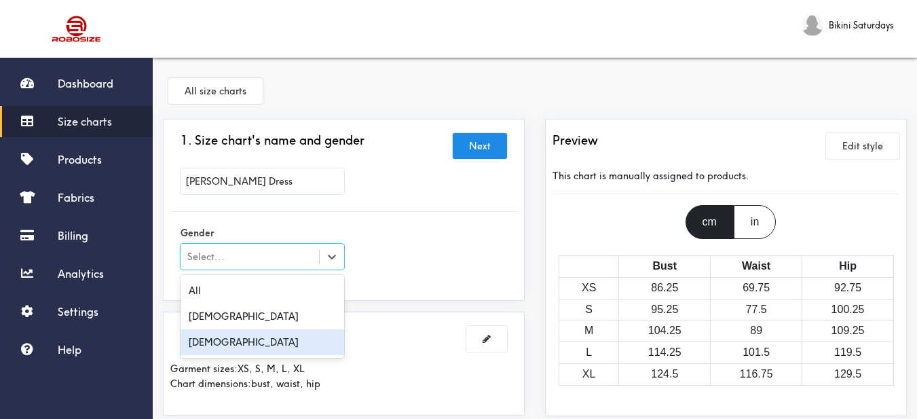
click at [254, 335] on div "[DEMOGRAPHIC_DATA]" at bounding box center [263, 342] width 164 height 26
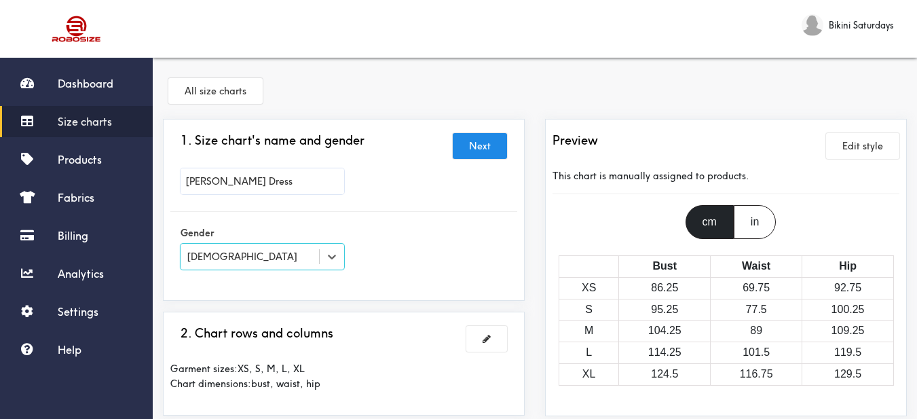
scroll to position [136, 0]
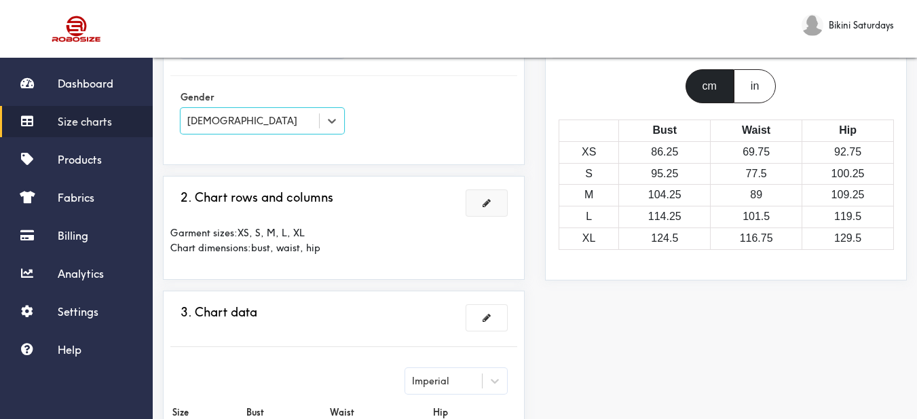
click at [488, 208] on button at bounding box center [487, 203] width 41 height 26
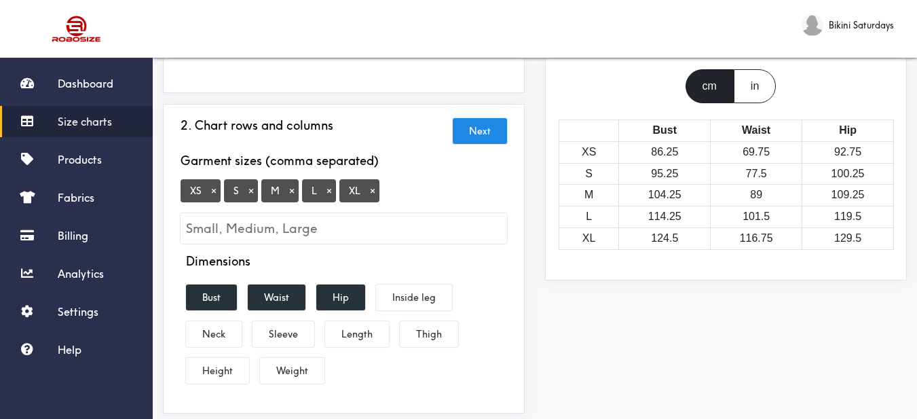
click at [214, 192] on button "×" at bounding box center [214, 191] width 14 height 12
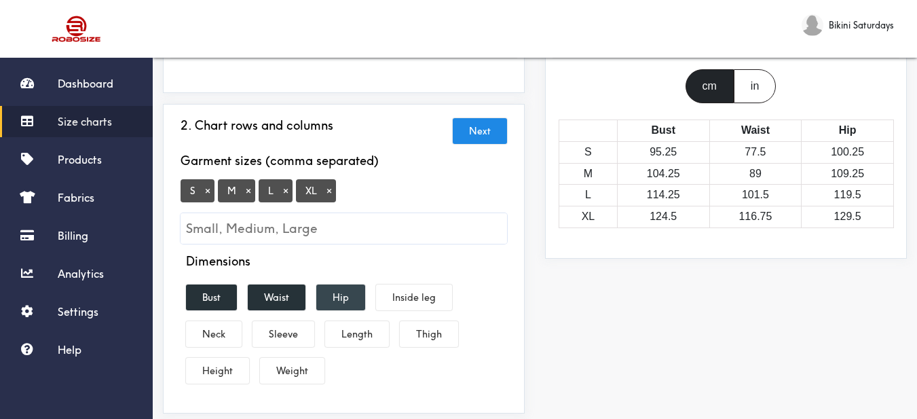
scroll to position [204, 0]
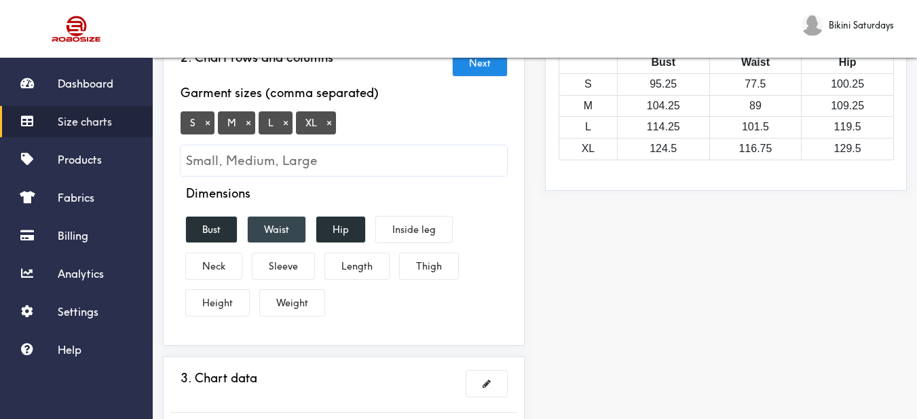
drag, startPoint x: 286, startPoint y: 234, endPoint x: 295, endPoint y: 234, distance: 8.9
click at [287, 234] on button "Waist" at bounding box center [277, 230] width 58 height 26
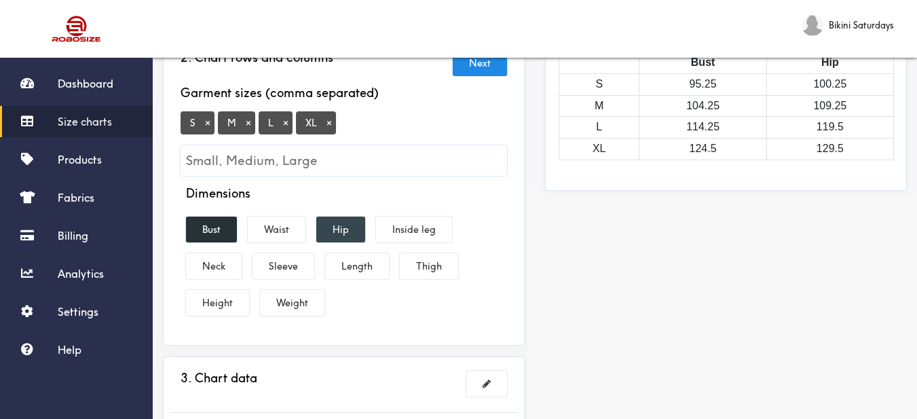
click at [336, 230] on button "Hip" at bounding box center [340, 230] width 49 height 26
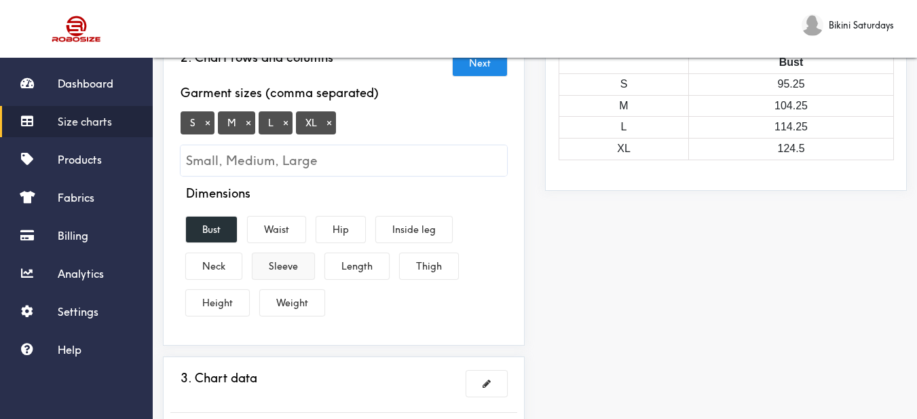
click at [301, 260] on button "Sleeve" at bounding box center [284, 266] width 62 height 26
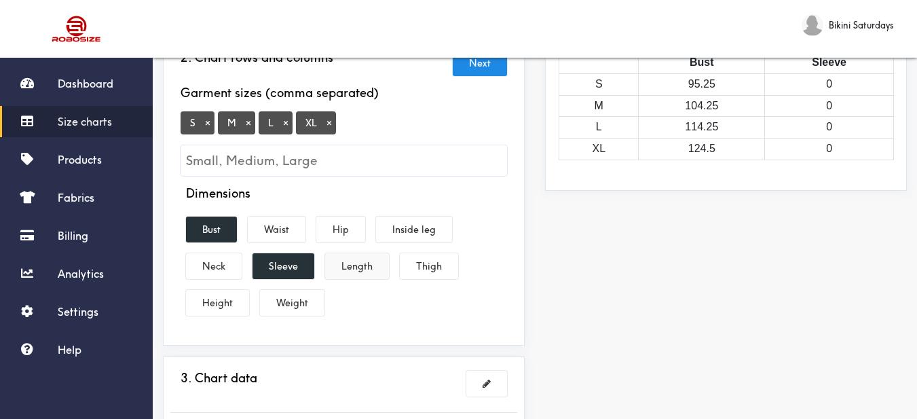
click at [371, 265] on button "Length" at bounding box center [357, 266] width 64 height 26
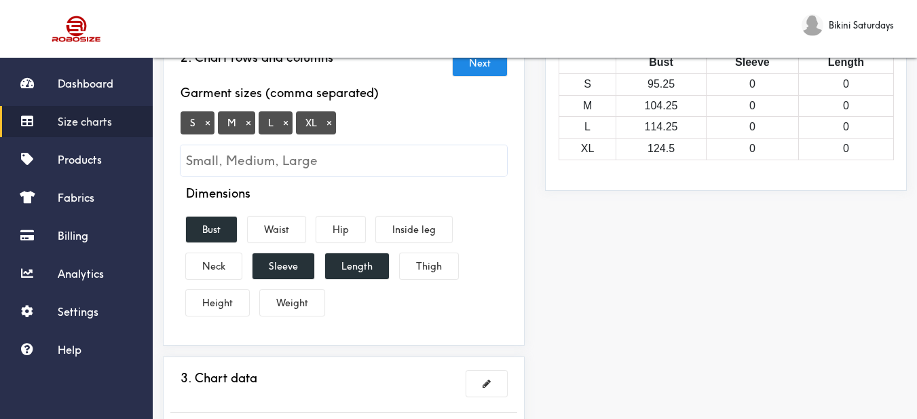
drag, startPoint x: 348, startPoint y: 272, endPoint x: 318, endPoint y: 270, distance: 29.3
click at [348, 272] on button "Length" at bounding box center [357, 266] width 64 height 26
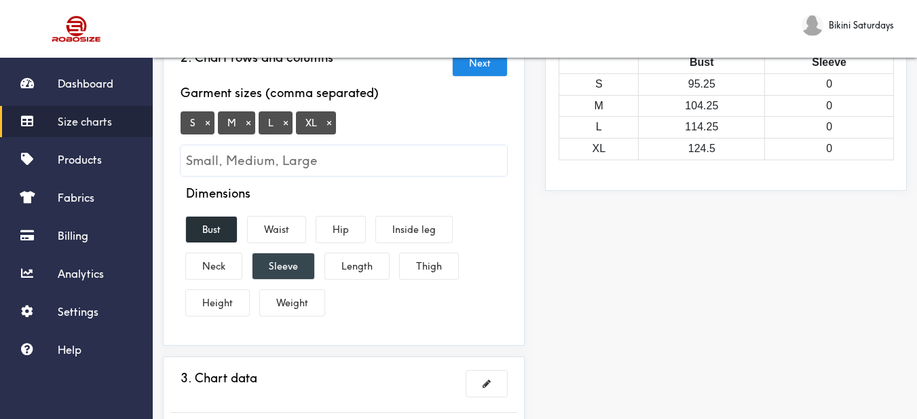
click at [283, 271] on button "Sleeve" at bounding box center [284, 266] width 62 height 26
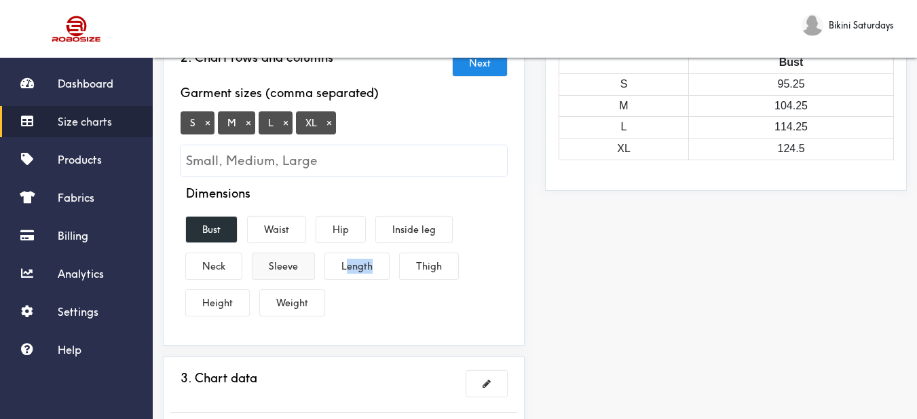
drag, startPoint x: 348, startPoint y: 280, endPoint x: 303, endPoint y: 271, distance: 46.3
click at [349, 278] on div "Dimensions Bust Waist Hip Inside leg Neck Sleeve Length Thigh Height Weight" at bounding box center [343, 253] width 347 height 135
drag, startPoint x: 292, startPoint y: 268, endPoint x: 299, endPoint y: 268, distance: 7.5
click at [297, 268] on button "Sleeve" at bounding box center [284, 266] width 62 height 26
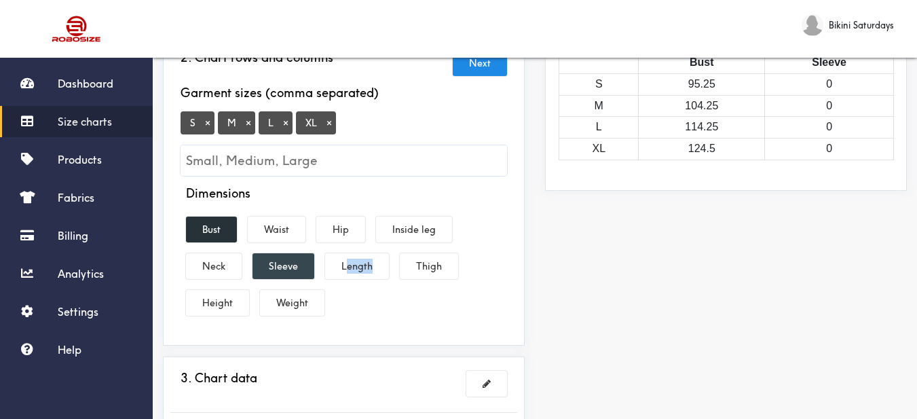
drag, startPoint x: 291, startPoint y: 258, endPoint x: 339, endPoint y: 259, distance: 47.6
click at [293, 258] on button "Sleeve" at bounding box center [284, 266] width 62 height 26
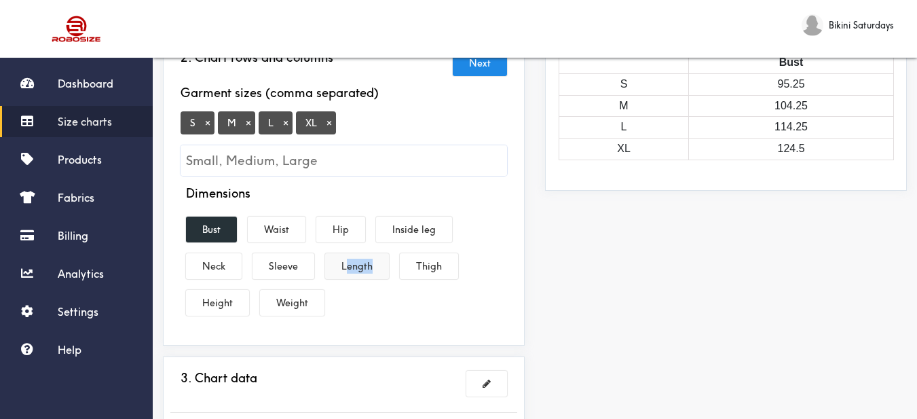
drag, startPoint x: 348, startPoint y: 263, endPoint x: 325, endPoint y: 264, distance: 23.1
click at [348, 263] on button "Length" at bounding box center [357, 266] width 64 height 26
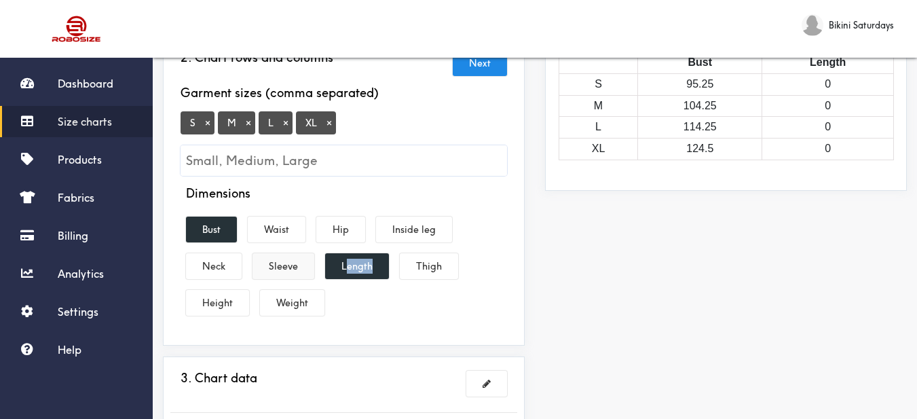
click at [287, 268] on button "Sleeve" at bounding box center [284, 266] width 62 height 26
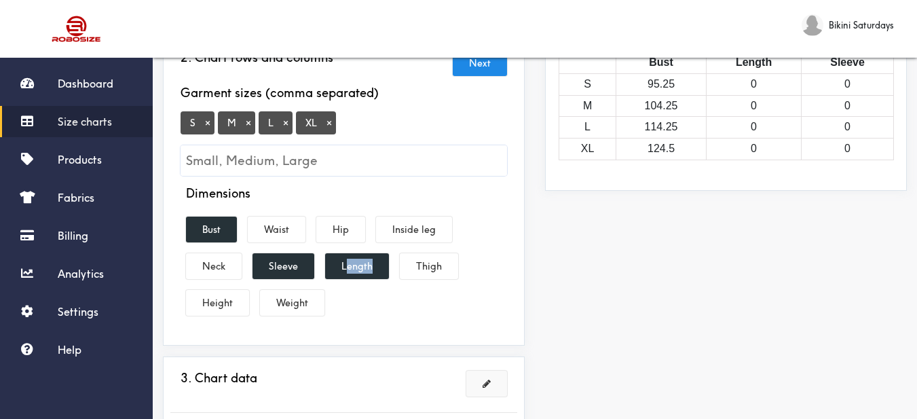
scroll to position [340, 0]
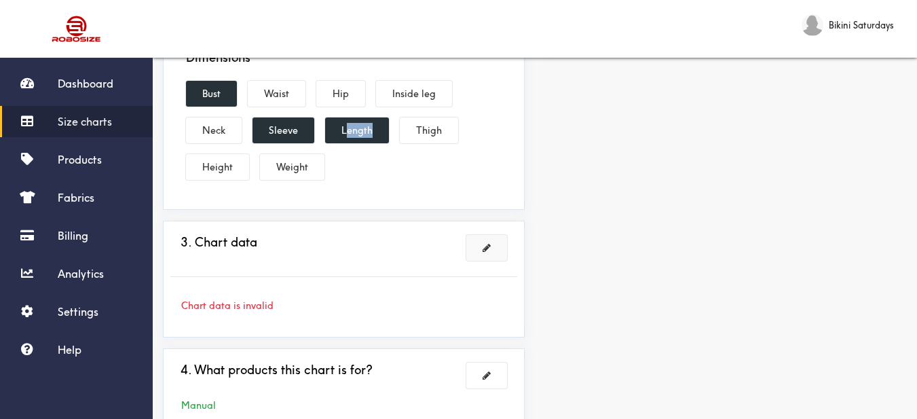
drag, startPoint x: 481, startPoint y: 254, endPoint x: 576, endPoint y: 14, distance: 258.3
click at [482, 253] on button at bounding box center [487, 248] width 41 height 26
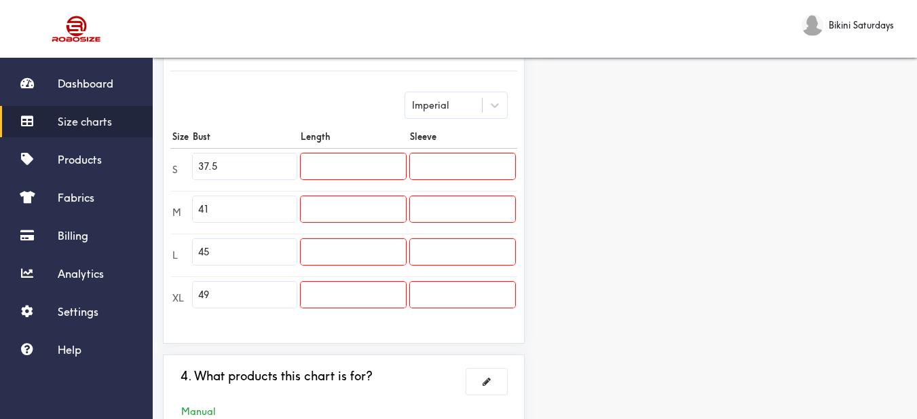
drag, startPoint x: 252, startPoint y: 169, endPoint x: 210, endPoint y: 160, distance: 43.0
click at [180, 164] on tr "S 37.5" at bounding box center [343, 169] width 347 height 43
paste input "27.6"
type input "27.6"
drag, startPoint x: 221, startPoint y: 216, endPoint x: 190, endPoint y: 213, distance: 31.4
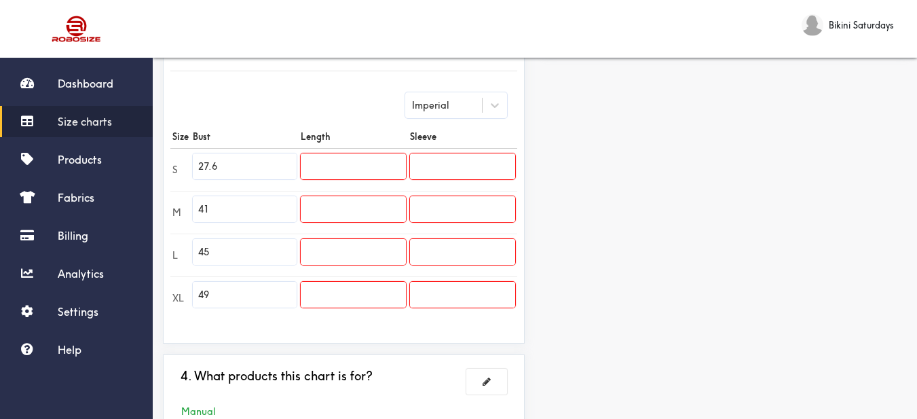
click at [182, 211] on tr "M 41" at bounding box center [343, 212] width 347 height 43
paste input "28.3"
type input "28.3"
drag, startPoint x: 205, startPoint y: 244, endPoint x: 182, endPoint y: 244, distance: 23.1
click at [182, 244] on tr "L 45" at bounding box center [343, 255] width 347 height 43
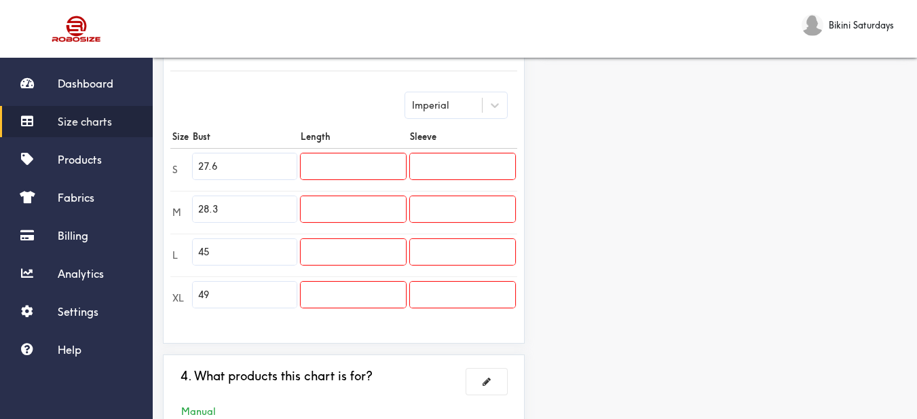
paste input "29.1"
type input "29.1"
drag, startPoint x: 245, startPoint y: 299, endPoint x: 194, endPoint y: 284, distance: 53.7
click at [191, 283] on td "49" at bounding box center [245, 297] width 108 height 43
paste input "29.9"
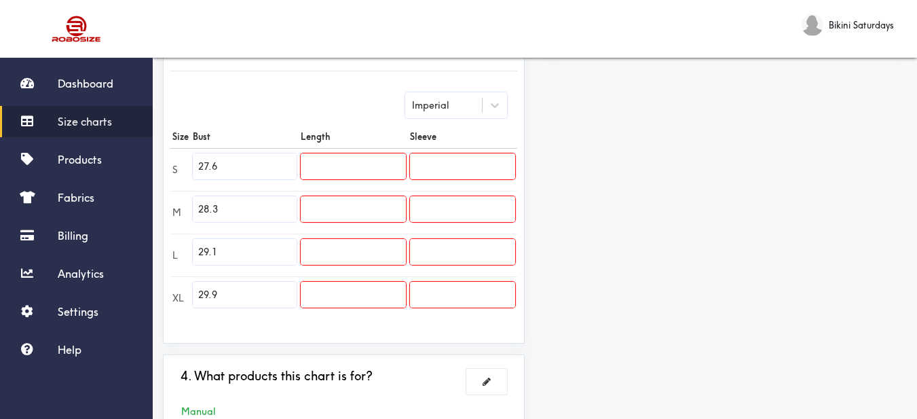
type input "29.9"
click at [356, 164] on input "text" at bounding box center [353, 166] width 105 height 26
paste input "52.0"
type input "52.0"
click at [375, 206] on input "text" at bounding box center [353, 209] width 105 height 26
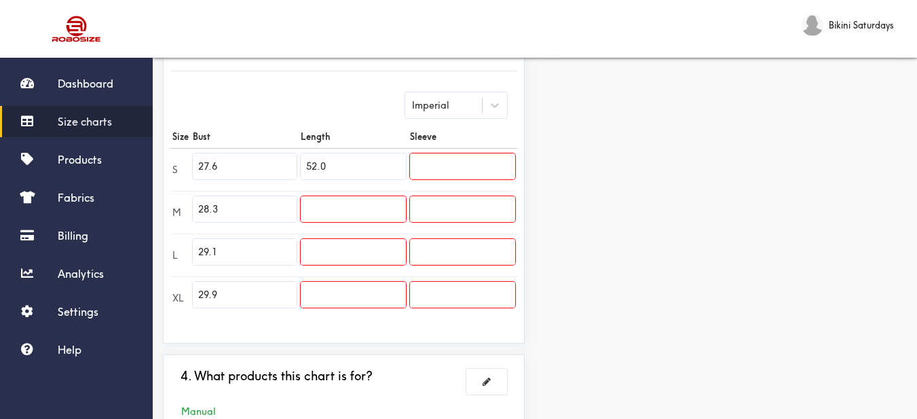
paste input "52.4"
type input "52.4"
click at [374, 250] on input "text" at bounding box center [353, 252] width 105 height 26
paste input "52.8"
type input "52.8"
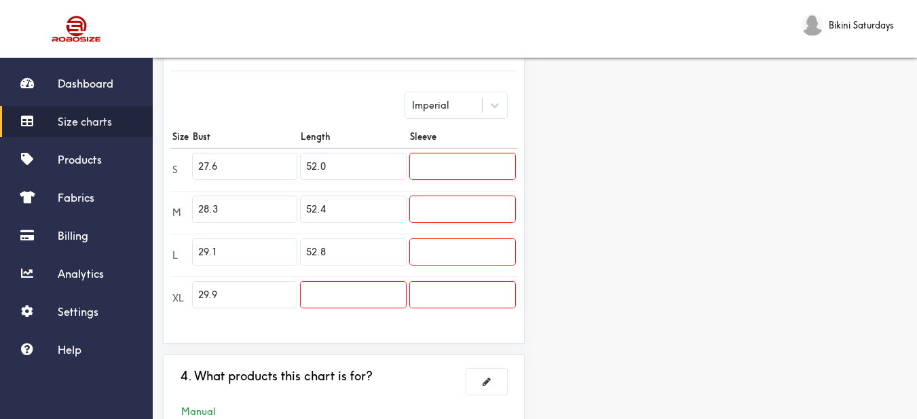
click at [361, 291] on input "text" at bounding box center [353, 295] width 105 height 26
paste input "53.1"
type input "53.1"
click at [484, 158] on input "text" at bounding box center [462, 166] width 105 height 26
paste input "9.4"
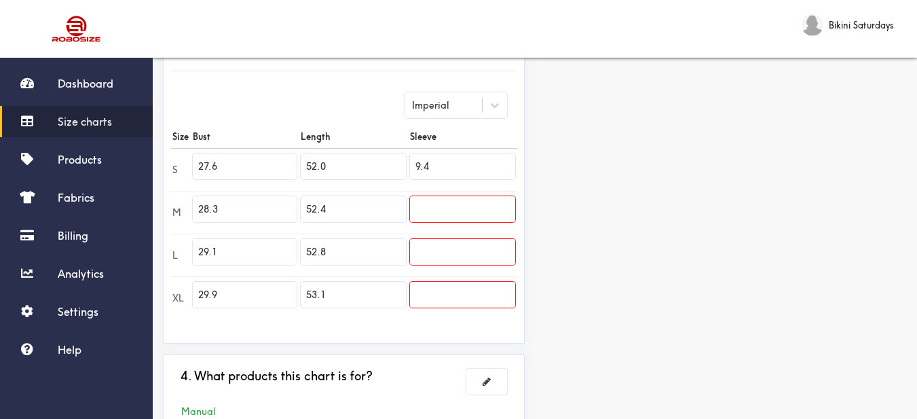
type input "9.4"
click at [469, 217] on input "text" at bounding box center [462, 209] width 105 height 26
paste input "9.8"
type input "9.8"
click at [457, 242] on input "text" at bounding box center [462, 252] width 105 height 26
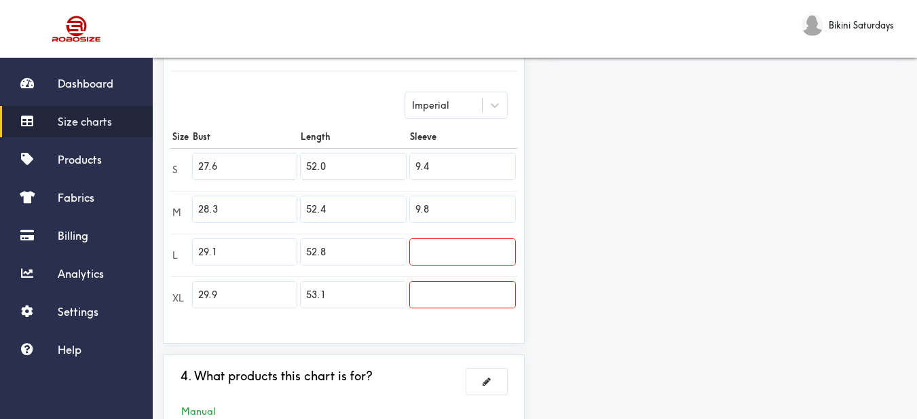
paste input "10.2"
type input "10.2"
click at [465, 297] on input "text" at bounding box center [462, 295] width 105 height 26
paste input "10.6"
type input "10.6"
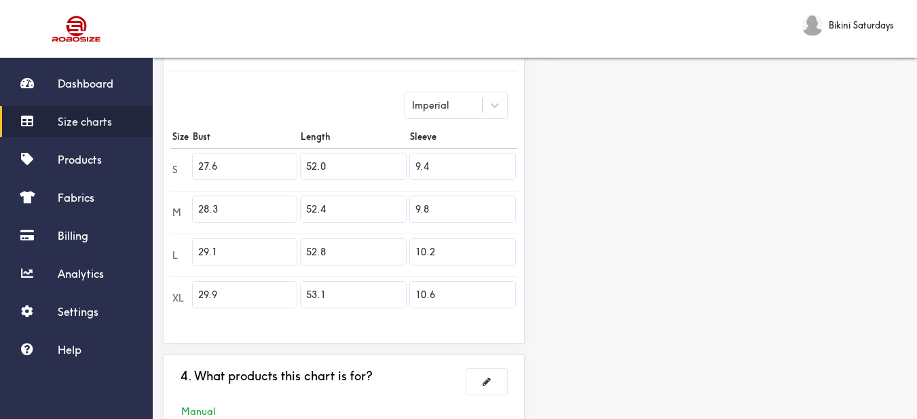
drag, startPoint x: 583, startPoint y: 225, endPoint x: 583, endPoint y: 218, distance: 6.8
click at [585, 225] on div "Preview Edit style This chart is manually assigned to products. cm in Bust Leng…" at bounding box center [726, 116] width 382 height 675
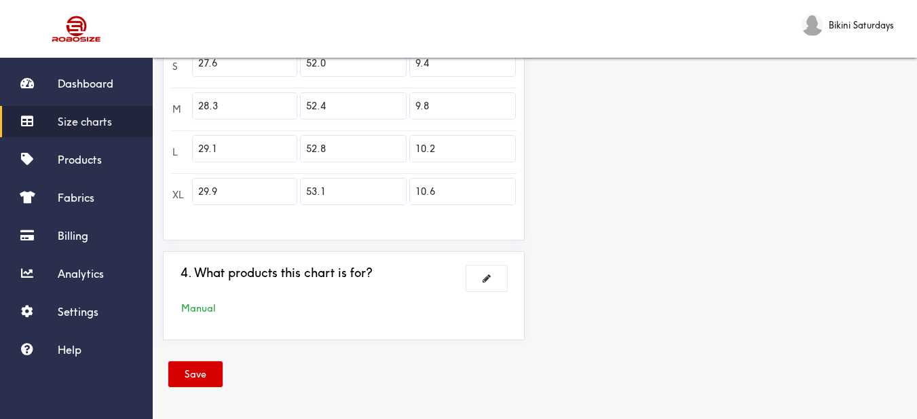
click at [207, 373] on button "Save" at bounding box center [195, 374] width 54 height 26
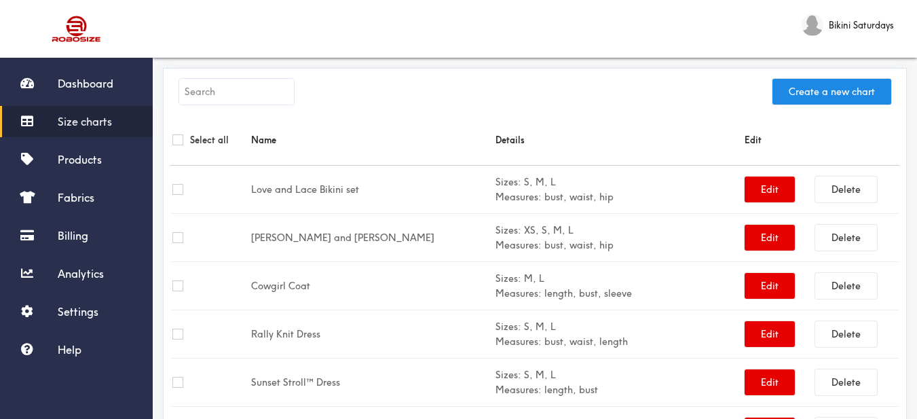
click at [245, 84] on input "text" at bounding box center [236, 92] width 115 height 26
paste input "Sugar Girl Dress"
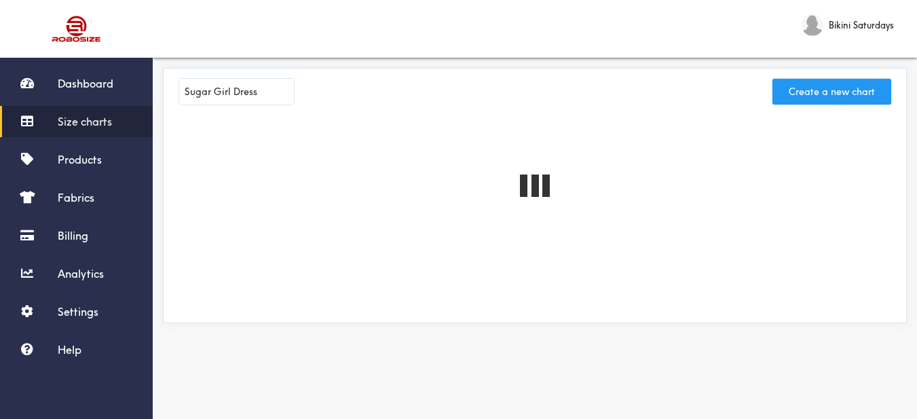
type input "Sugar Girl Dress"
click at [816, 92] on button "Create a new chart" at bounding box center [832, 92] width 119 height 26
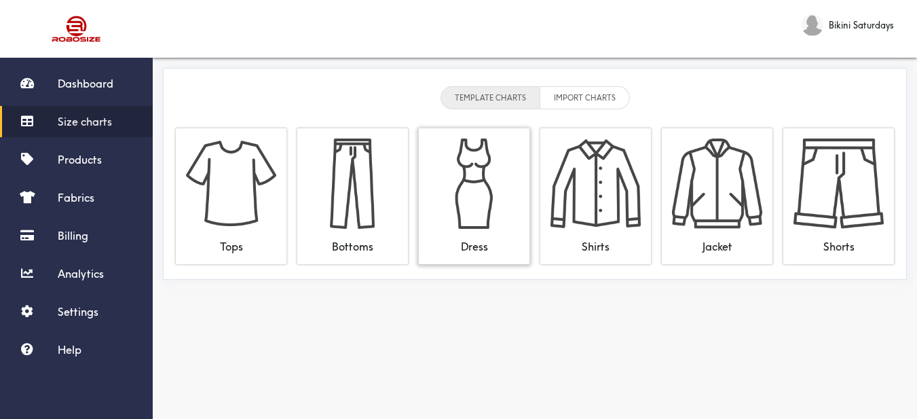
click at [487, 186] on img at bounding box center [474, 184] width 90 height 90
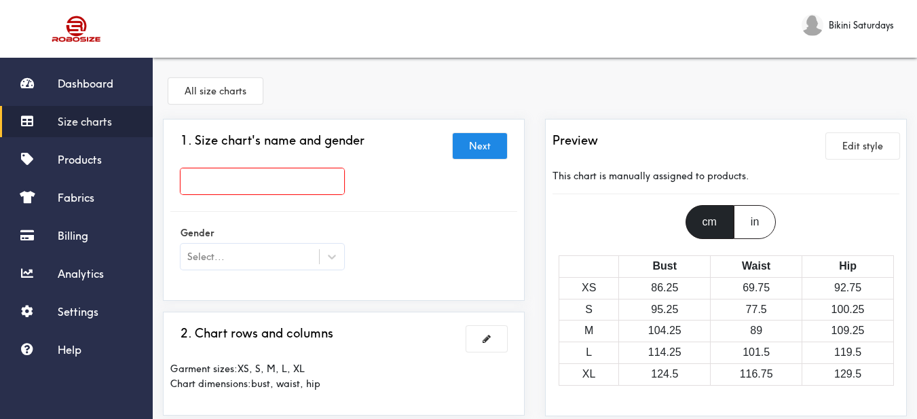
click at [329, 177] on input "text" at bounding box center [263, 181] width 164 height 26
paste input "Sugar Girl Dress"
type input "Sugar Girl Dress"
click at [332, 263] on div at bounding box center [332, 256] width 24 height 24
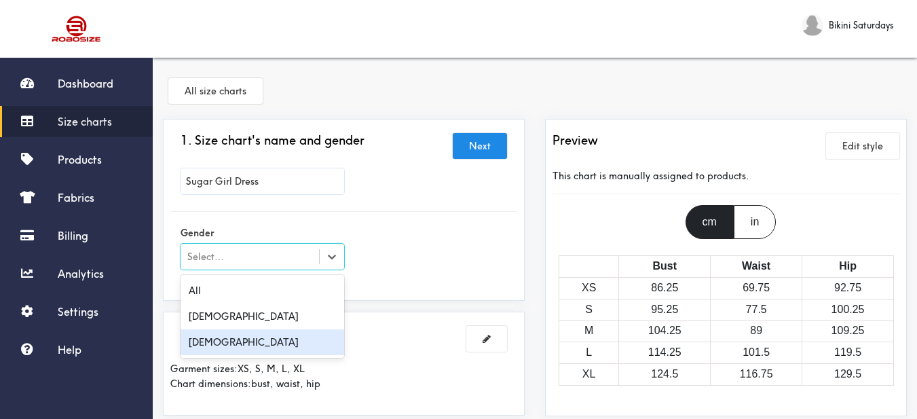
drag, startPoint x: 276, startPoint y: 336, endPoint x: 274, endPoint y: 321, distance: 15.8
click at [274, 333] on div "[DEMOGRAPHIC_DATA]" at bounding box center [263, 342] width 164 height 26
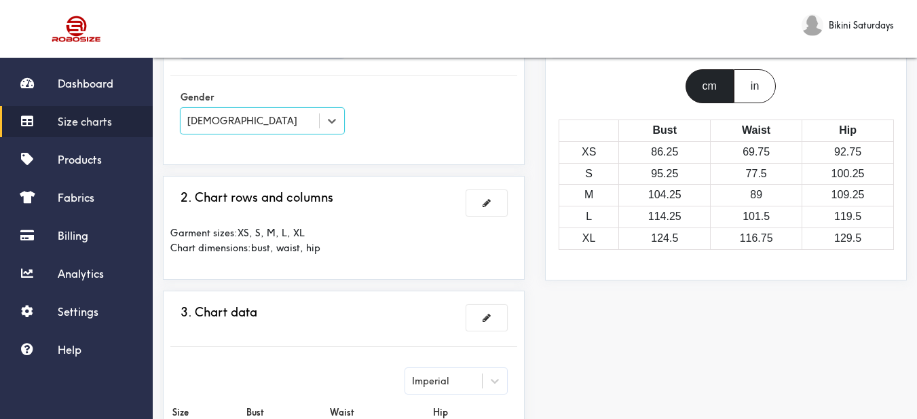
scroll to position [204, 0]
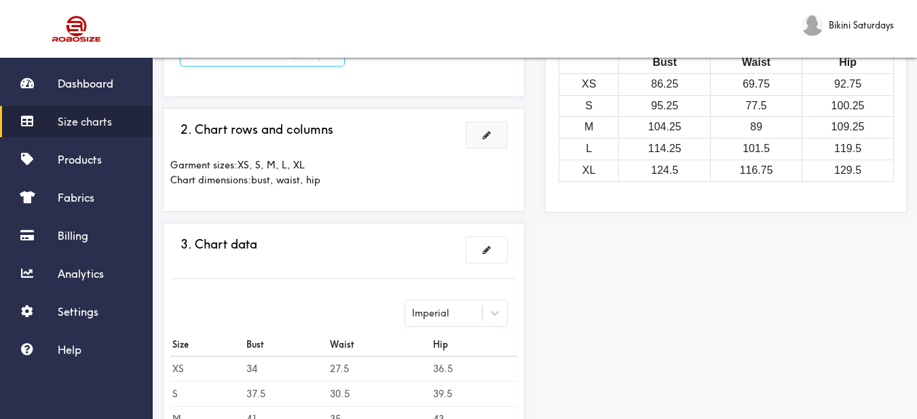
click at [492, 141] on button at bounding box center [487, 135] width 41 height 26
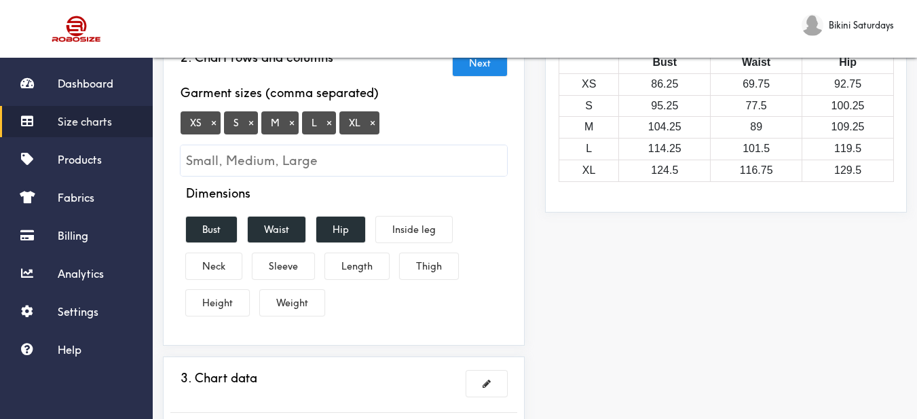
click at [213, 123] on button "×" at bounding box center [214, 123] width 14 height 12
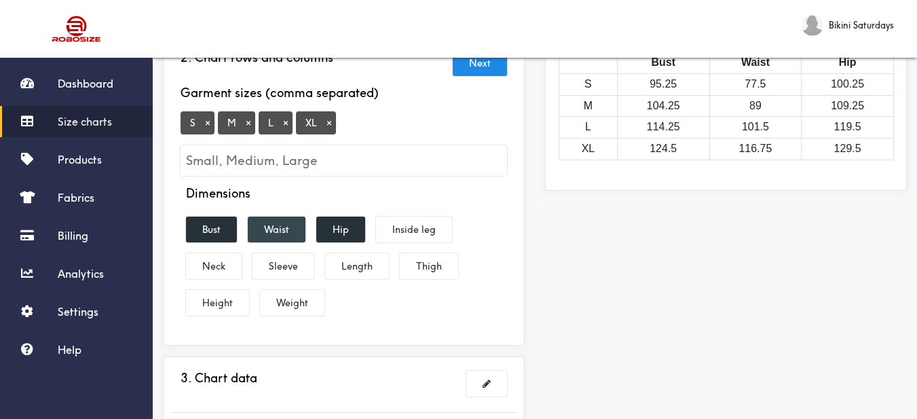
drag, startPoint x: 229, startPoint y: 224, endPoint x: 259, endPoint y: 222, distance: 29.9
click at [230, 224] on button "Bust" at bounding box center [211, 230] width 51 height 26
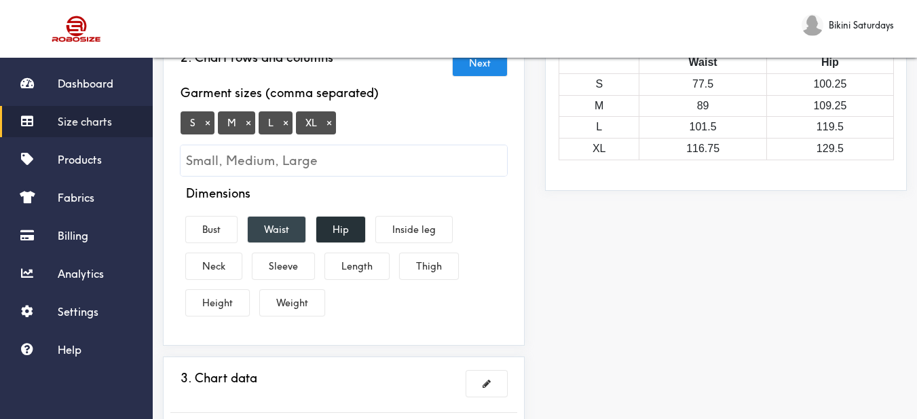
click at [271, 222] on button "Waist" at bounding box center [277, 230] width 58 height 26
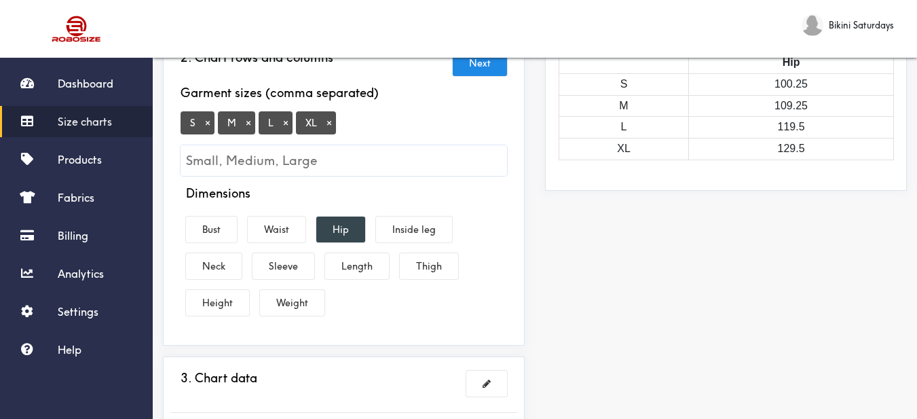
click at [348, 227] on button "Hip" at bounding box center [340, 230] width 49 height 26
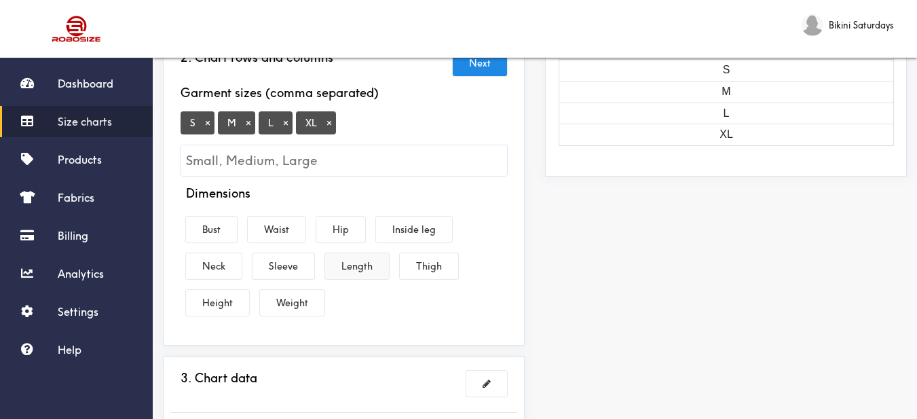
drag, startPoint x: 358, startPoint y: 266, endPoint x: 254, endPoint y: 239, distance: 107.4
click at [357, 266] on button "Length" at bounding box center [357, 266] width 64 height 26
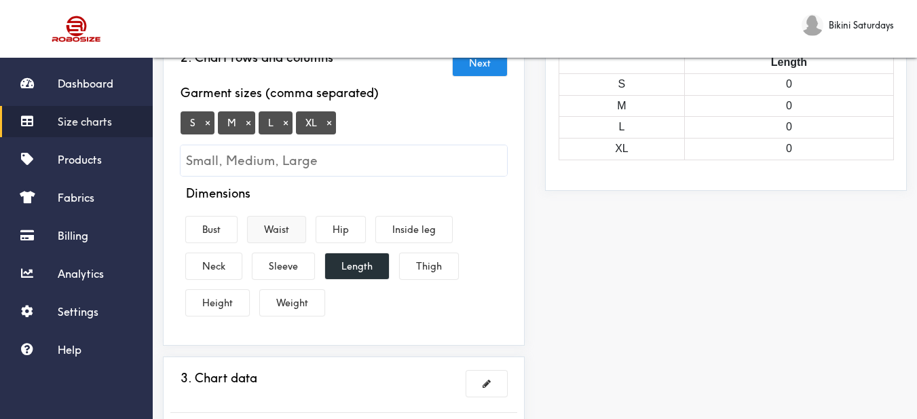
drag, startPoint x: 221, startPoint y: 234, endPoint x: 257, endPoint y: 234, distance: 35.3
click at [225, 233] on button "Bust" at bounding box center [211, 230] width 51 height 26
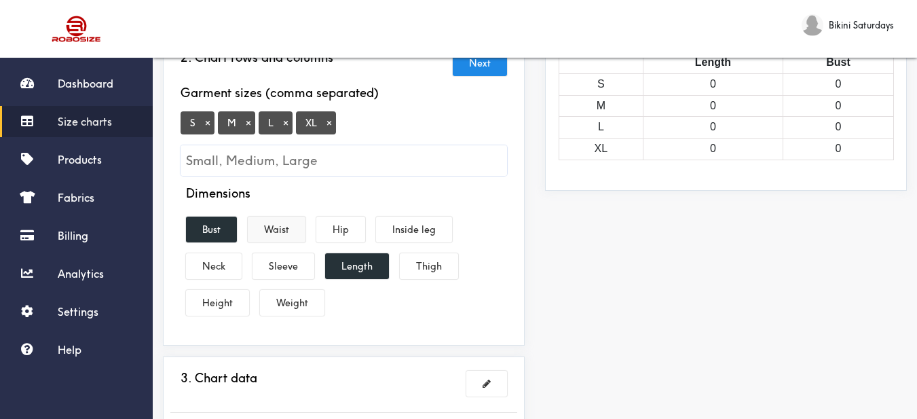
drag, startPoint x: 277, startPoint y: 236, endPoint x: 308, endPoint y: 240, distance: 31.5
click at [278, 236] on button "Waist" at bounding box center [277, 230] width 58 height 26
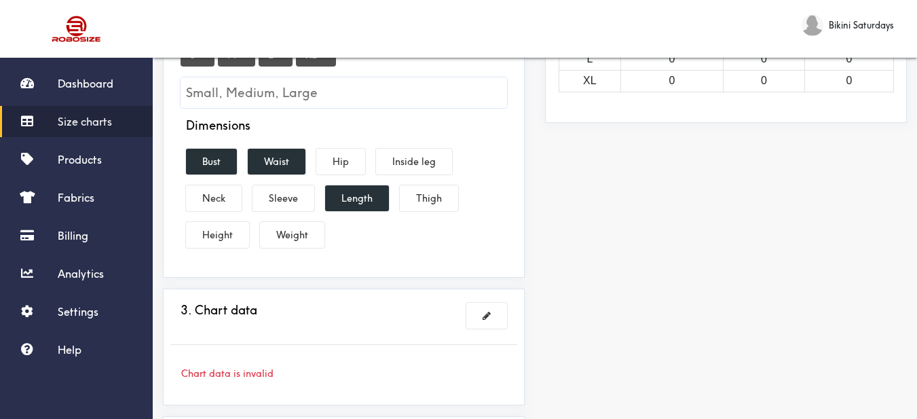
scroll to position [340, 0]
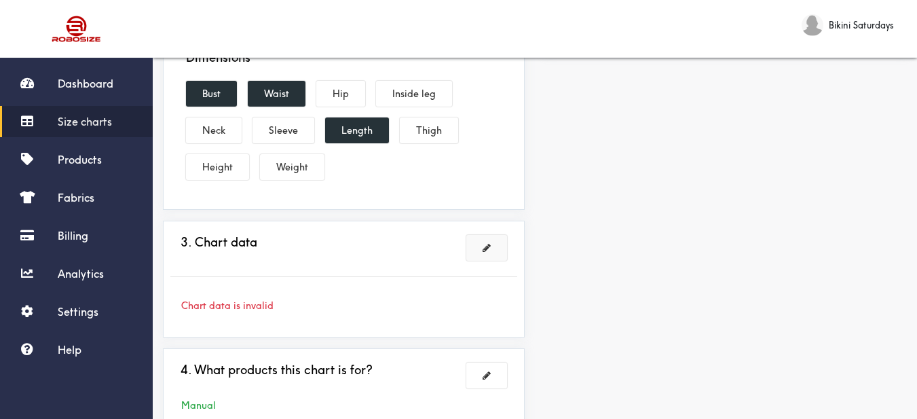
click at [473, 257] on button at bounding box center [487, 248] width 41 height 26
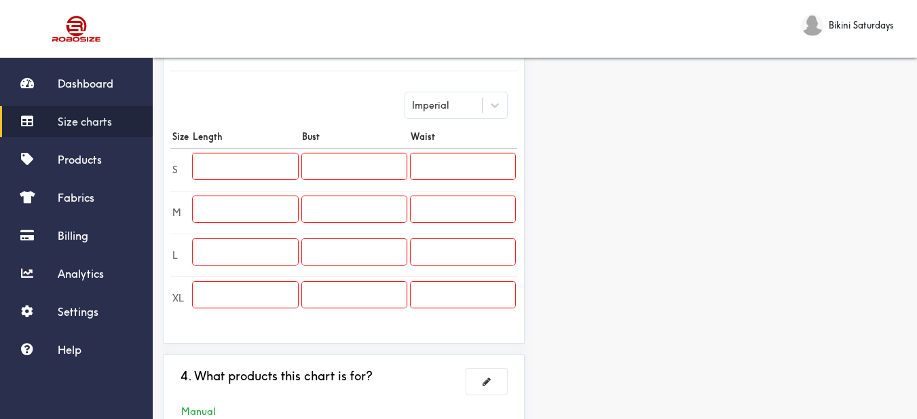
click at [277, 159] on input "text" at bounding box center [245, 166] width 105 height 26
paste input "40.6"
type input "40.6"
click at [261, 208] on input "text" at bounding box center [245, 209] width 105 height 26
paste input "40.9"
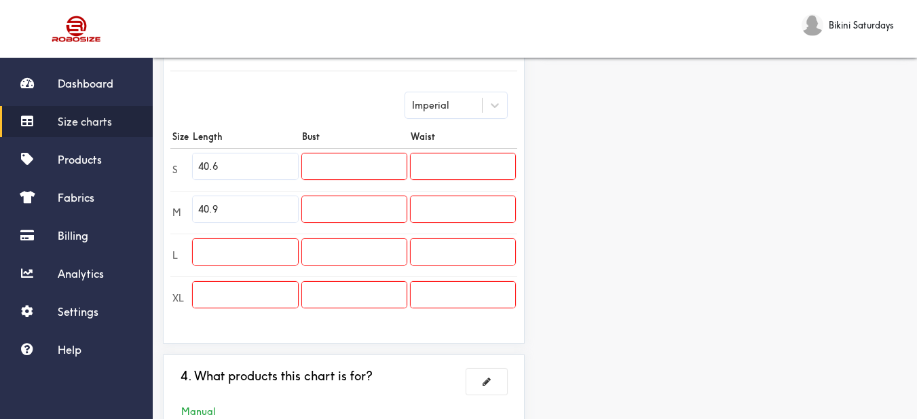
type input "40.9"
click at [290, 240] on input "text" at bounding box center [245, 252] width 105 height 26
paste input "41.3"
type input "41.3"
click at [278, 291] on input "text" at bounding box center [245, 295] width 105 height 26
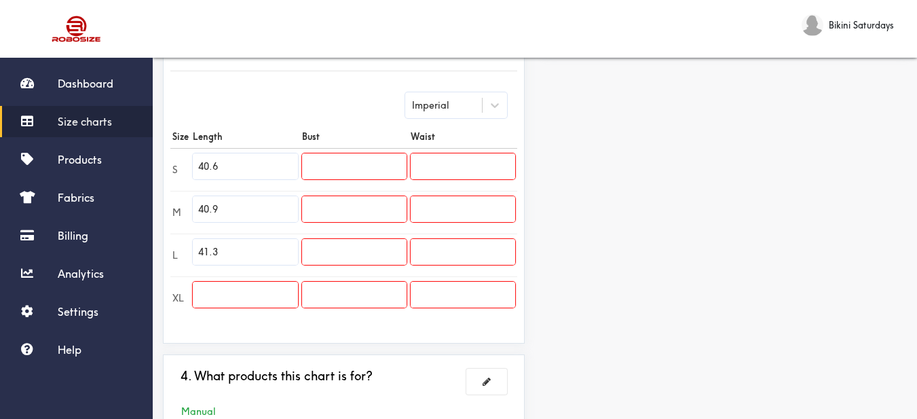
paste input "41.7"
type input "41.7"
click at [357, 160] on input "text" at bounding box center [354, 166] width 104 height 26
paste input "34.6"
type input "34.6"
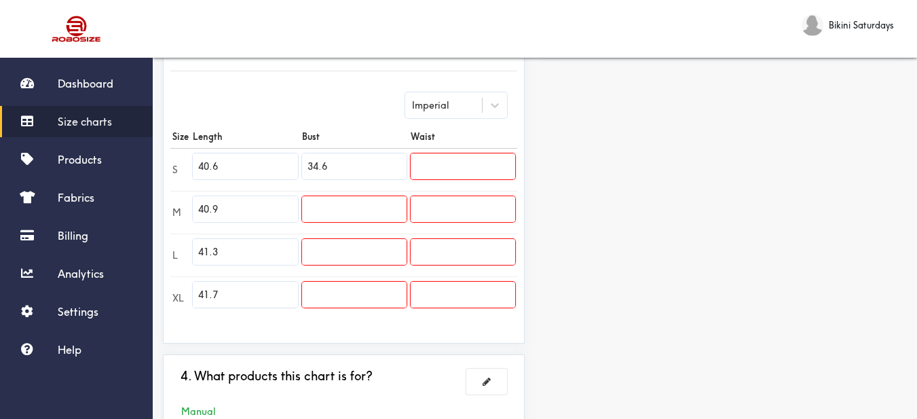
click at [369, 195] on td at bounding box center [354, 212] width 108 height 43
click at [380, 206] on input "text" at bounding box center [354, 209] width 104 height 26
paste input "36.2"
type input "36.2"
click at [403, 259] on input "text" at bounding box center [354, 252] width 104 height 26
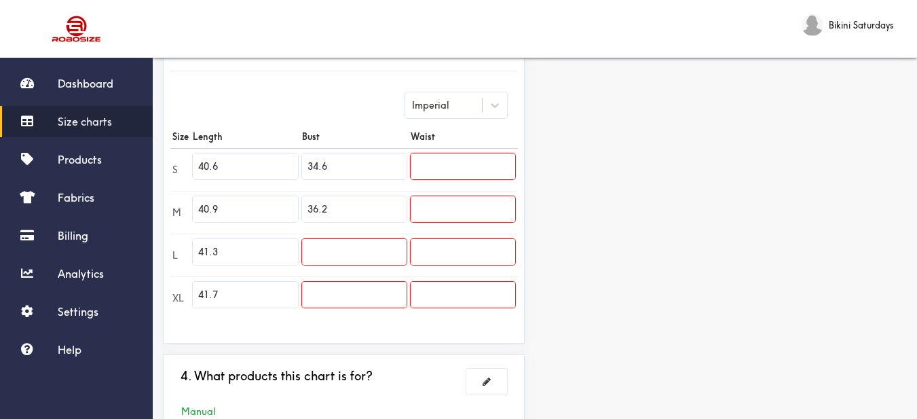
paste input "37.8"
type input "37.8"
click at [390, 297] on input "text" at bounding box center [354, 295] width 104 height 26
paste input "39.4"
type input "39.4"
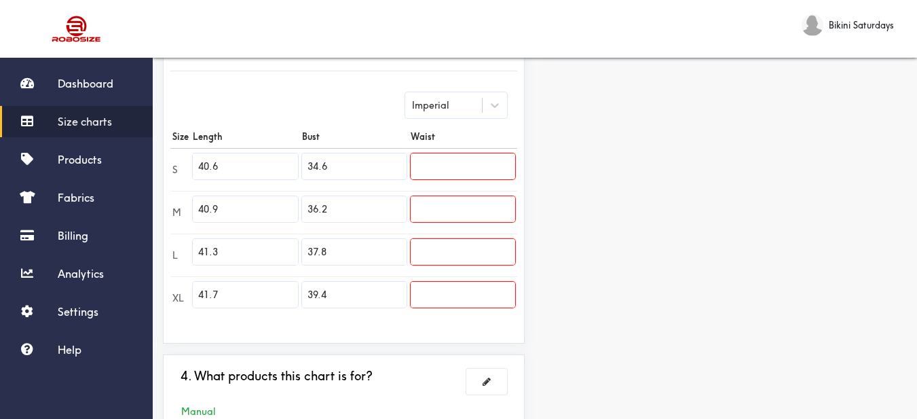
click at [483, 168] on input "text" at bounding box center [463, 166] width 105 height 26
paste input "28.3"
type input "28.3"
click at [426, 209] on input "text" at bounding box center [463, 209] width 105 height 26
paste input "29.9"
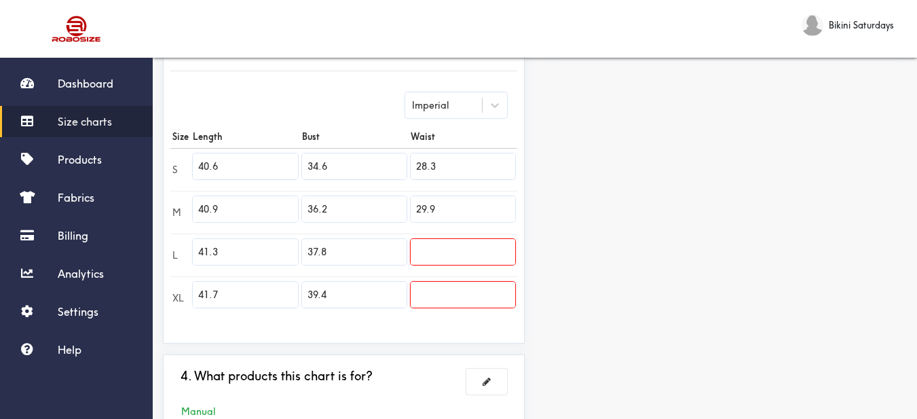
type input "29.9"
click at [471, 245] on input "text" at bounding box center [463, 252] width 105 height 26
paste input "31.5"
type input "31.5"
click at [462, 295] on input "text" at bounding box center [463, 295] width 105 height 26
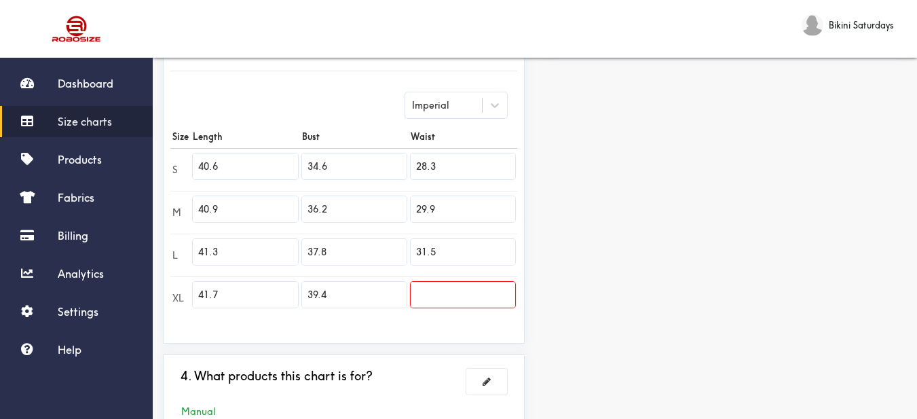
paste input "33.1"
type input "33.1"
click at [595, 300] on div "Preview Edit style This chart is manually assigned to products. cm in Length Bu…" at bounding box center [726, 116] width 382 height 675
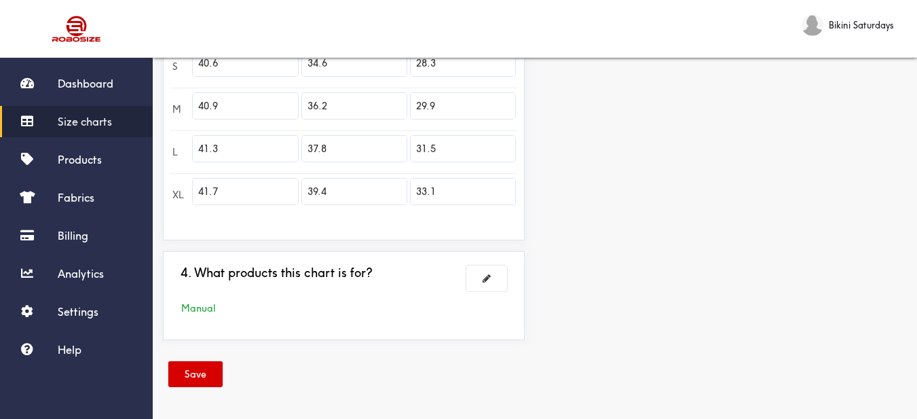
click at [184, 371] on button "Save" at bounding box center [195, 374] width 54 height 26
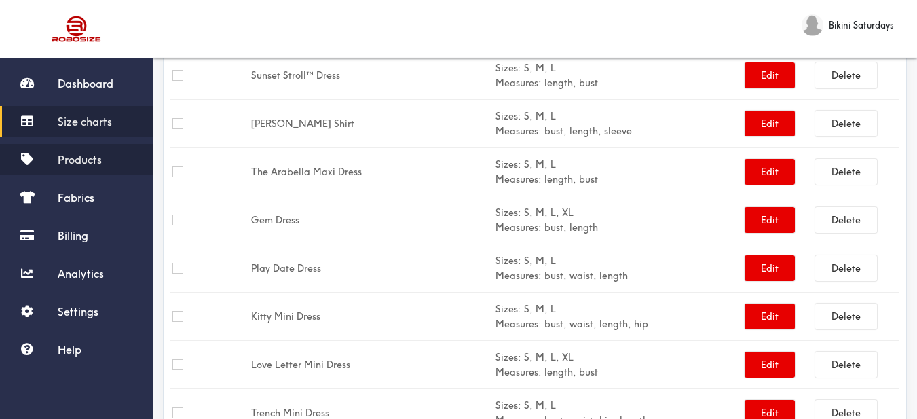
scroll to position [171, 0]
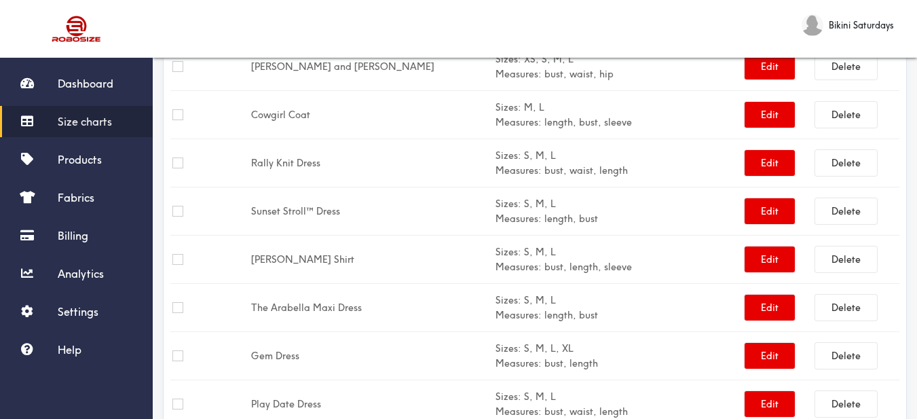
click at [71, 115] on span "Size charts" at bounding box center [85, 122] width 54 height 14
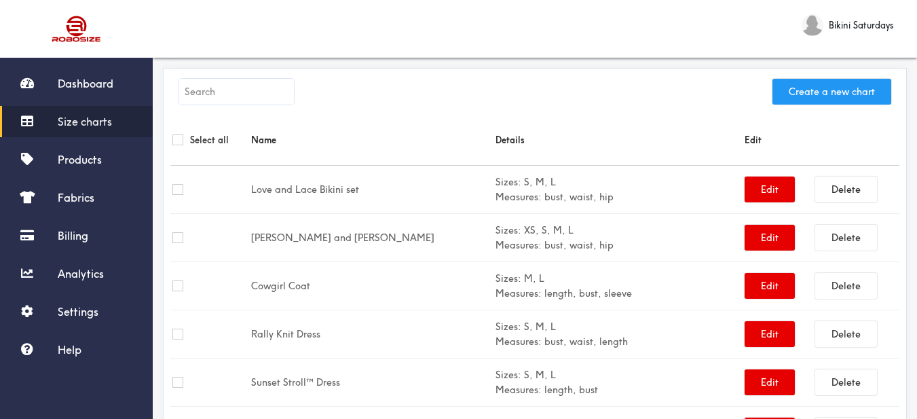
click at [856, 84] on button "Create a new chart" at bounding box center [832, 92] width 119 height 26
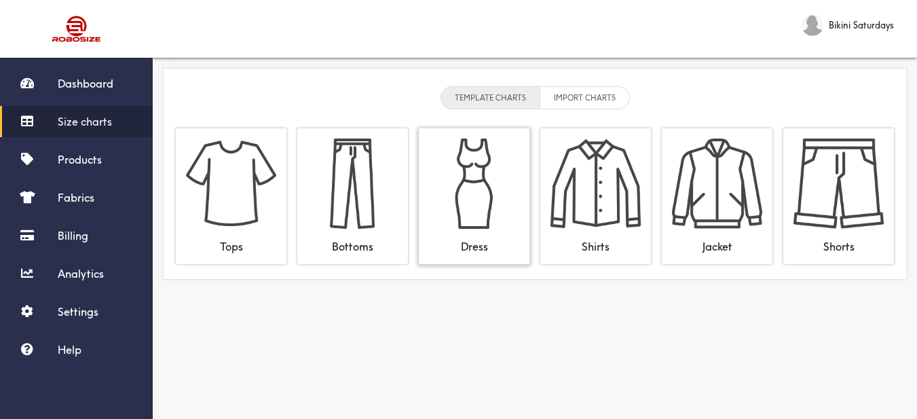
click at [447, 180] on img at bounding box center [474, 184] width 90 height 90
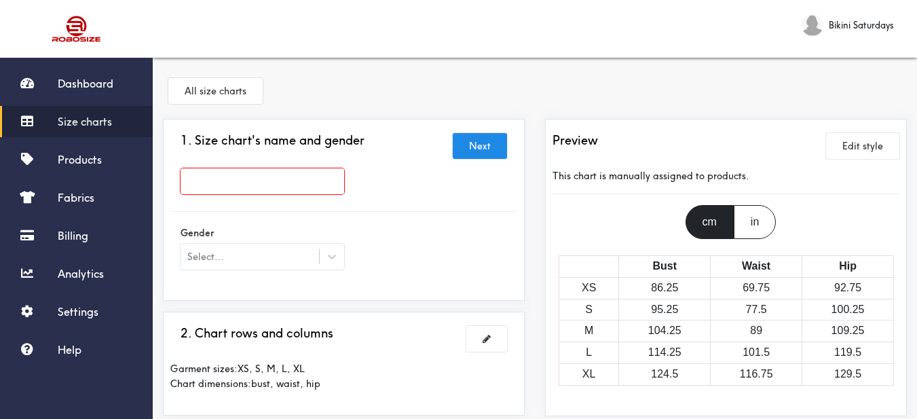
click at [320, 185] on input "text" at bounding box center [263, 181] width 164 height 26
paste input "[MEDICAL_DATA] Dress"
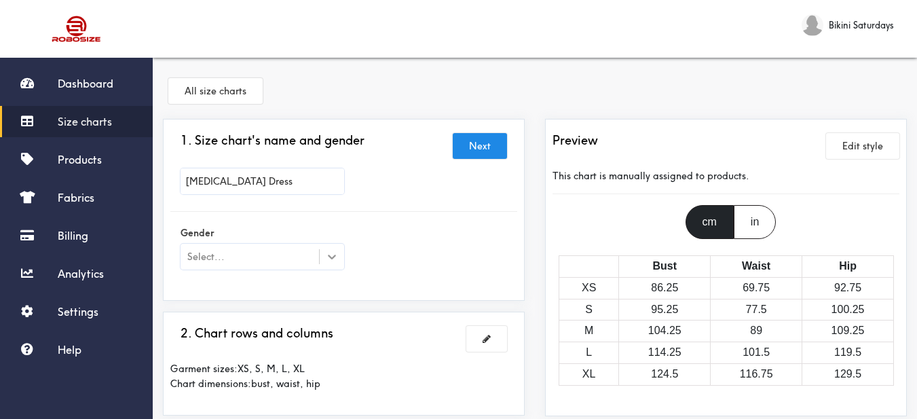
scroll to position [68, 0]
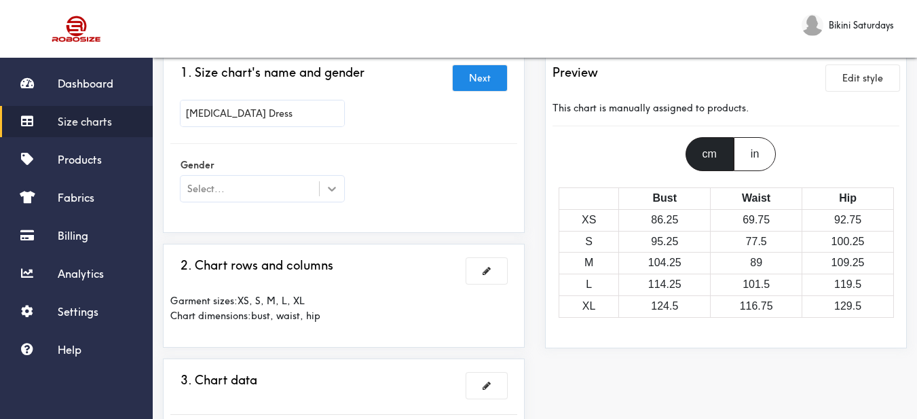
type input "[MEDICAL_DATA] Dress"
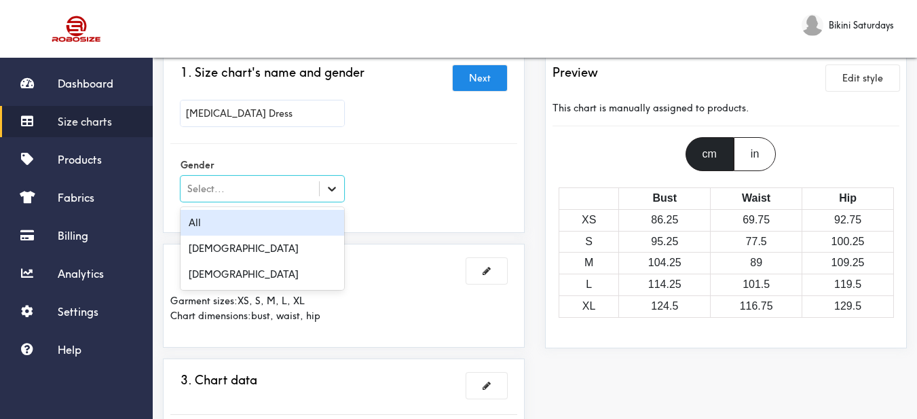
click at [330, 187] on icon at bounding box center [332, 189] width 14 height 14
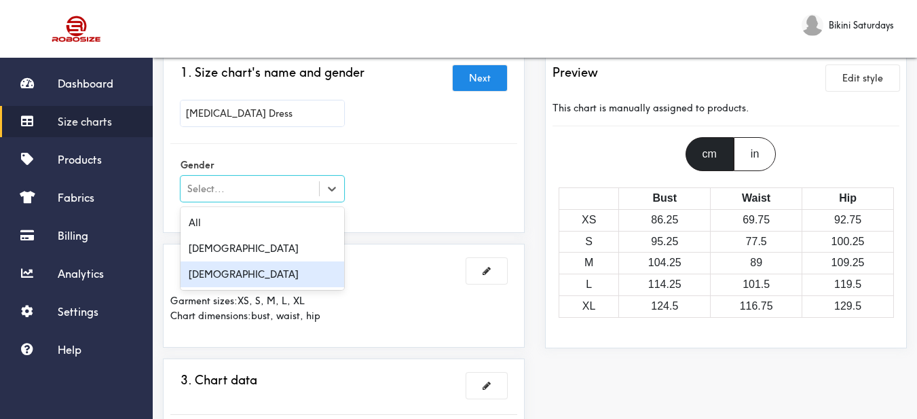
click at [251, 278] on div "[DEMOGRAPHIC_DATA]" at bounding box center [263, 274] width 164 height 26
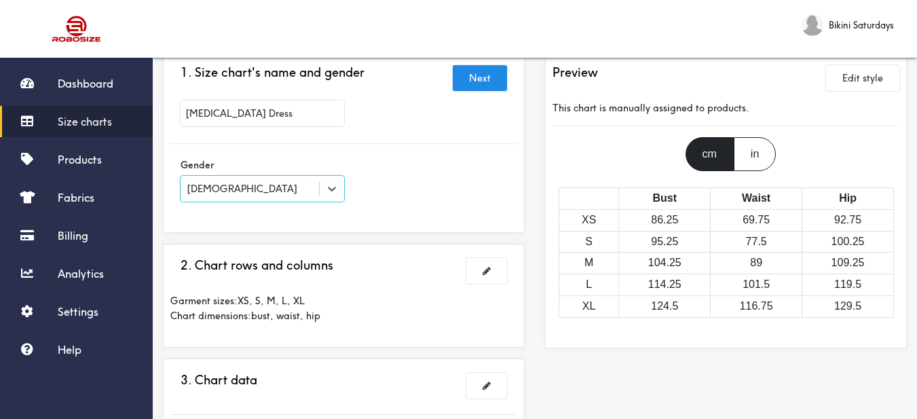
scroll to position [136, 0]
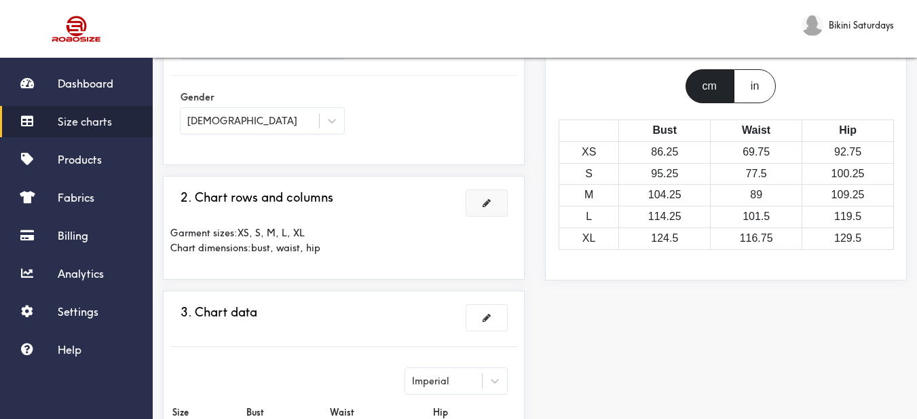
click at [488, 202] on span at bounding box center [487, 203] width 8 height 10
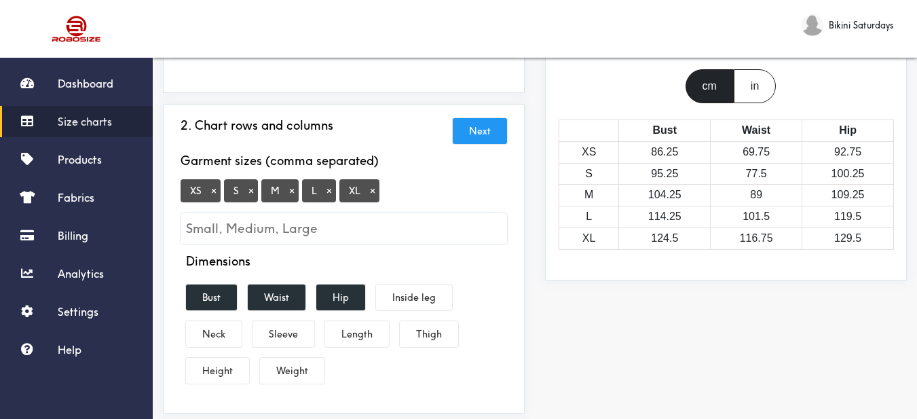
click at [212, 194] on button "×" at bounding box center [214, 191] width 14 height 12
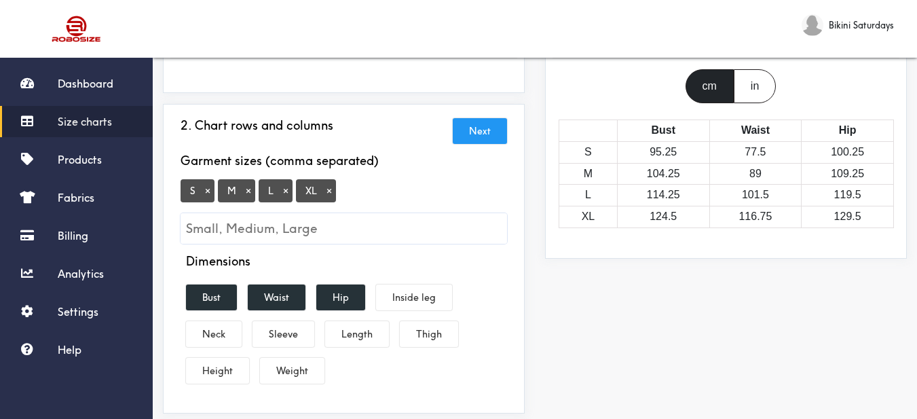
click at [329, 191] on button "×" at bounding box center [330, 191] width 14 height 12
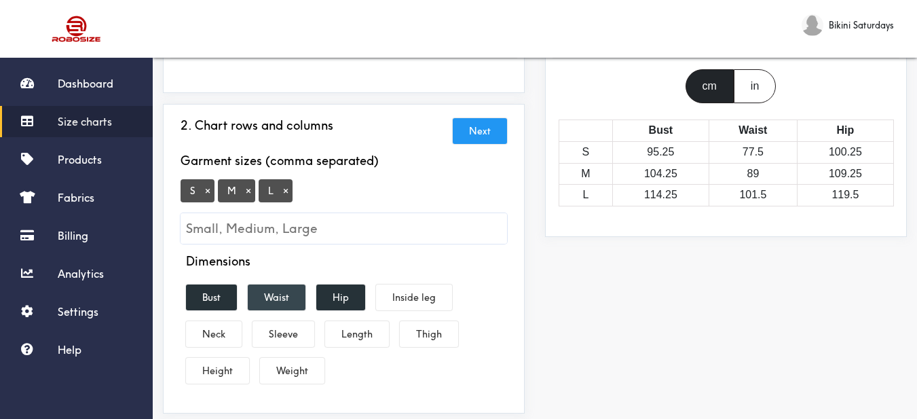
click at [294, 291] on button "Waist" at bounding box center [277, 298] width 58 height 26
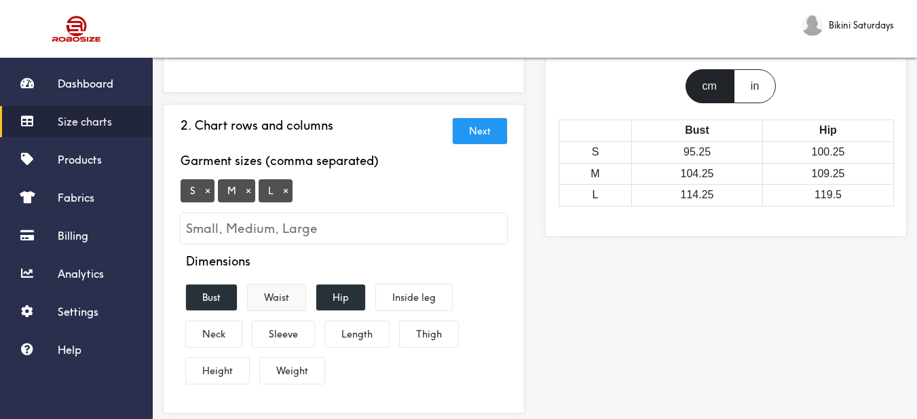
click at [289, 300] on button "Waist" at bounding box center [277, 298] width 58 height 26
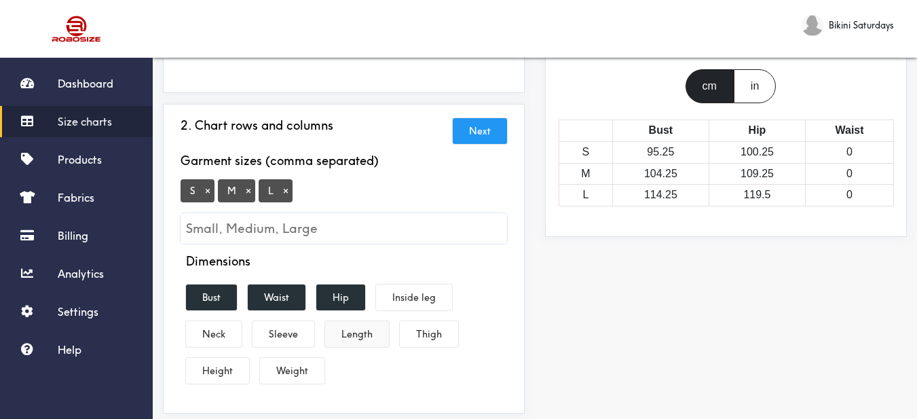
click at [367, 336] on button "Length" at bounding box center [357, 334] width 64 height 26
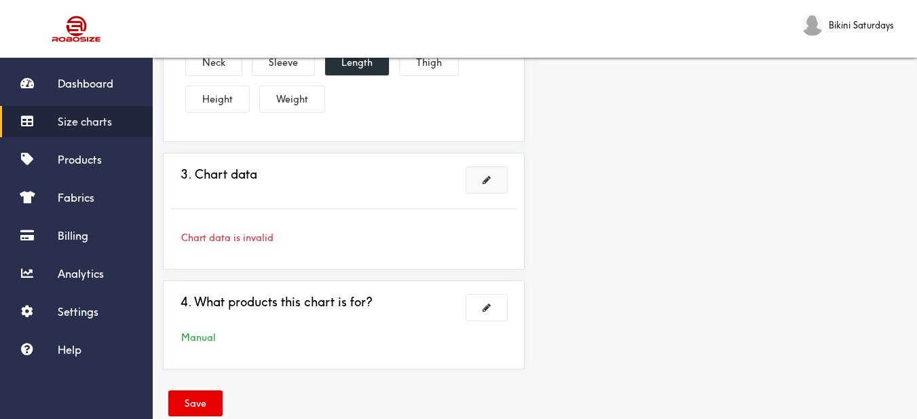
click at [484, 187] on button at bounding box center [487, 180] width 41 height 26
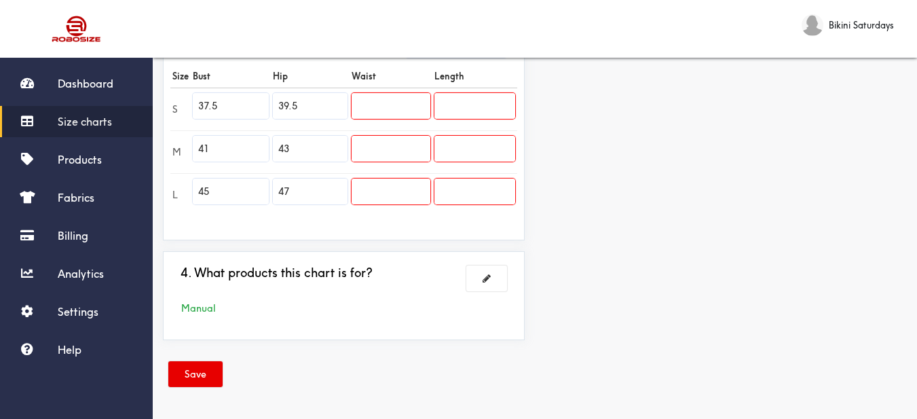
scroll to position [264, 0]
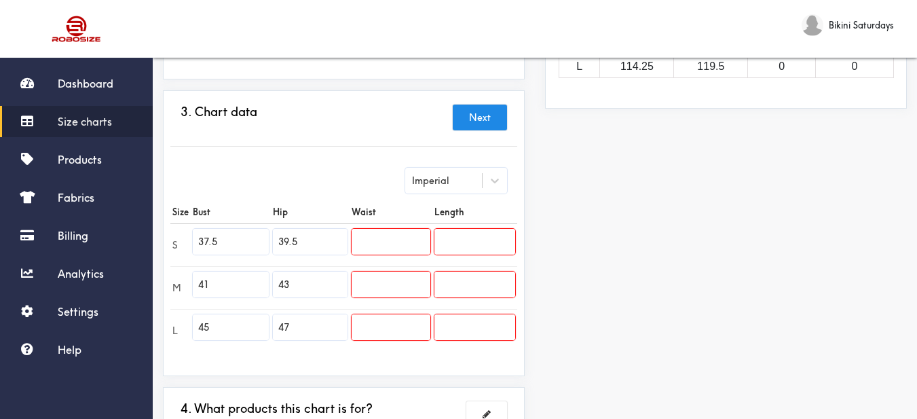
drag, startPoint x: 241, startPoint y: 240, endPoint x: 186, endPoint y: 247, distance: 55.5
click at [171, 237] on tr "S 37.5 39.5" at bounding box center [343, 244] width 347 height 43
drag, startPoint x: 206, startPoint y: 278, endPoint x: 175, endPoint y: 267, distance: 32.4
click at [179, 275] on tr "M 41 43" at bounding box center [343, 287] width 347 height 43
paste input "27.6"
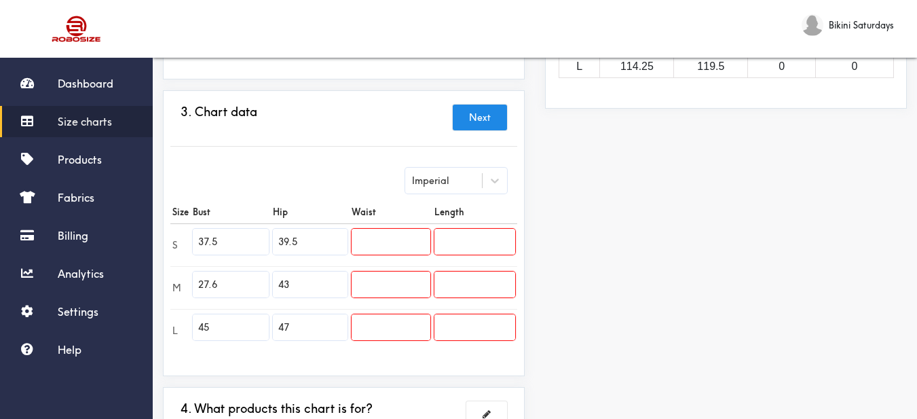
type input "27.6"
drag, startPoint x: 189, startPoint y: 241, endPoint x: 151, endPoint y: 236, distance: 39.0
click at [147, 236] on div "Dashboard Size charts Products Fabrics Billing Analytics Settings Help Bikini S…" at bounding box center [458, 145] width 917 height 819
type input "26"
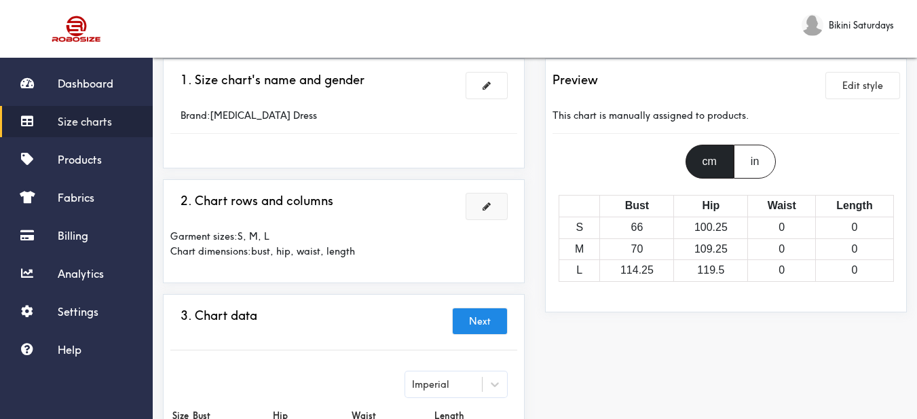
scroll to position [0, 0]
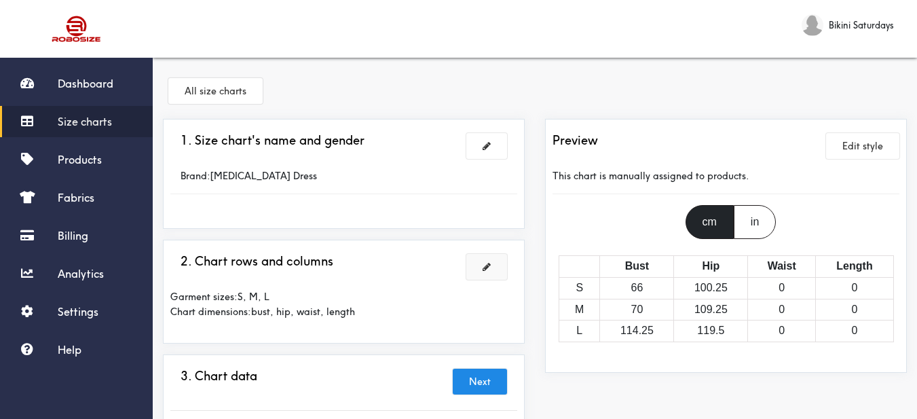
click at [493, 257] on button at bounding box center [487, 267] width 41 height 26
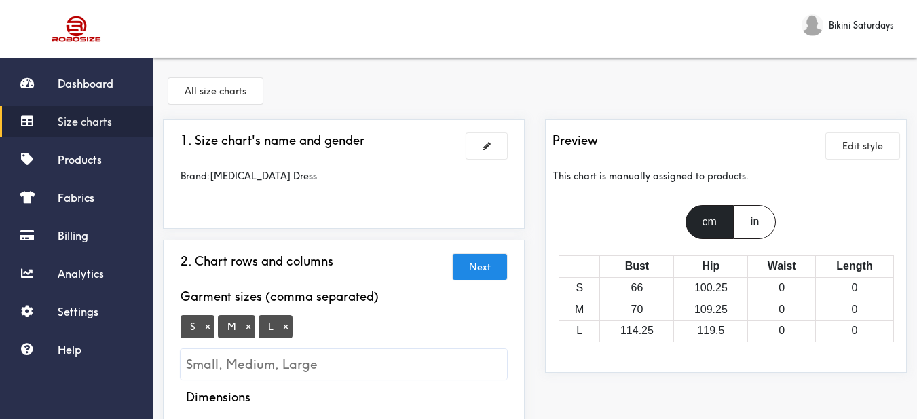
scroll to position [136, 0]
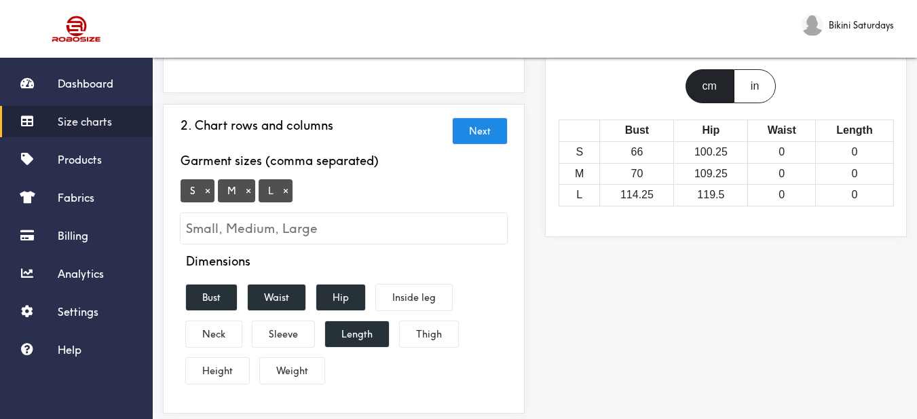
click at [277, 236] on input "Small, Medium, Large" at bounding box center [344, 228] width 327 height 31
type input "XS"
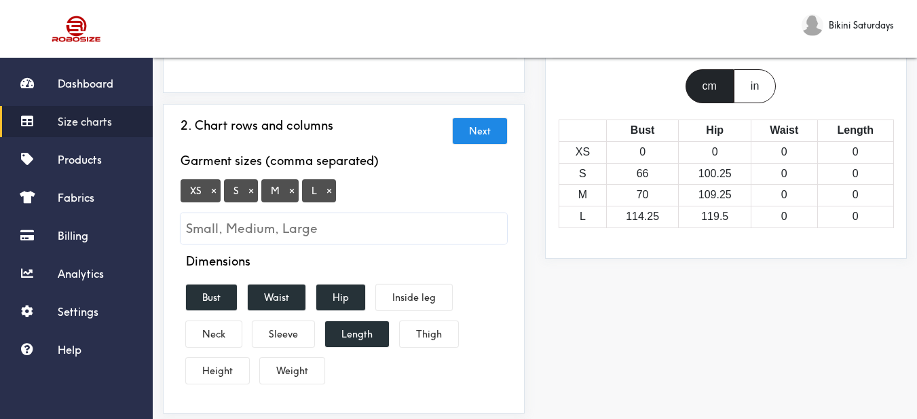
scroll to position [407, 0]
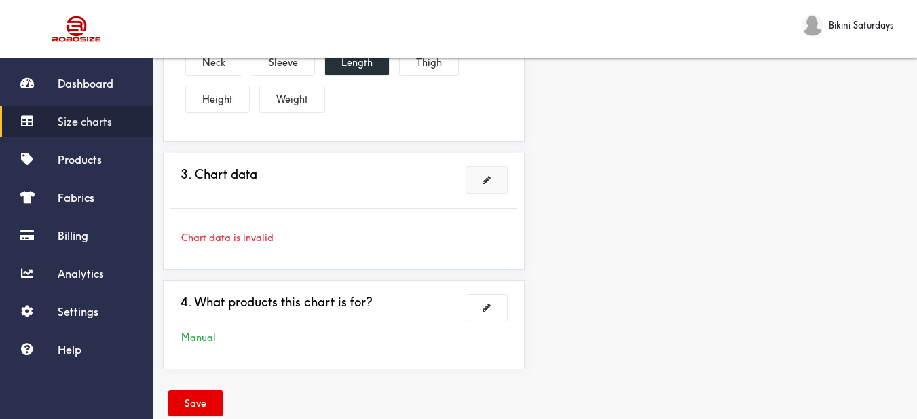
click at [490, 178] on span at bounding box center [487, 180] width 8 height 10
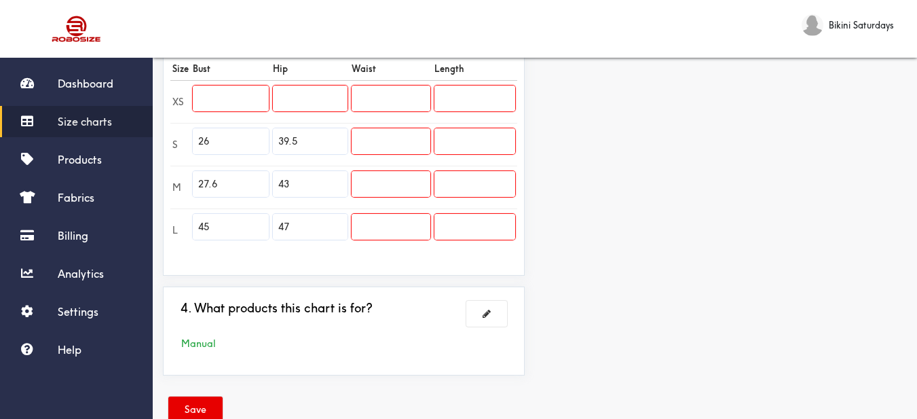
scroll to position [340, 0]
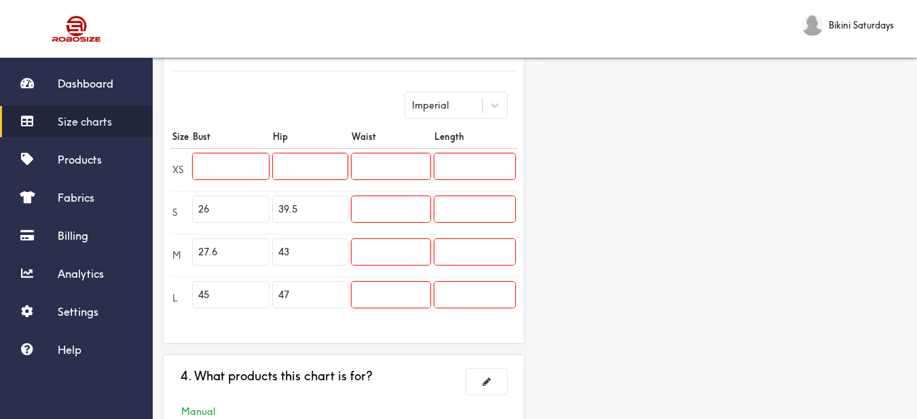
drag, startPoint x: 223, startPoint y: 253, endPoint x: 180, endPoint y: 251, distance: 43.5
click at [180, 251] on tr "M 27.6 43" at bounding box center [343, 255] width 347 height 43
drag, startPoint x: 227, startPoint y: 298, endPoint x: 181, endPoint y: 291, distance: 47.4
click at [181, 291] on tr "L 45 47" at bounding box center [343, 297] width 347 height 43
paste input "29.1"
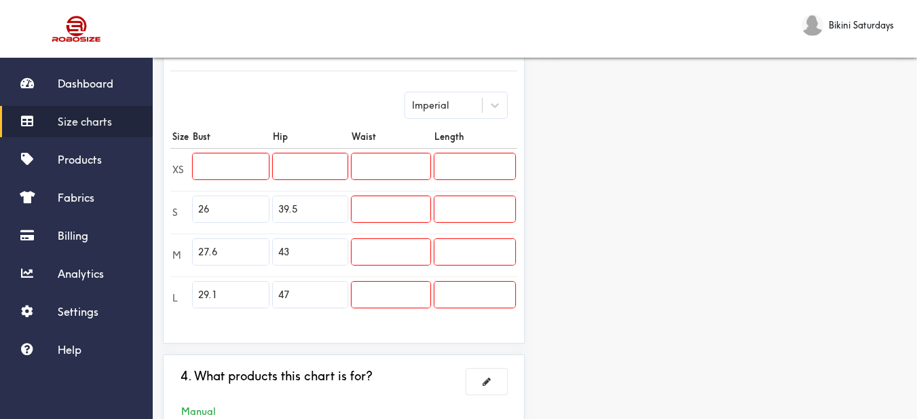
type input "29.1"
drag, startPoint x: 214, startPoint y: 215, endPoint x: 186, endPoint y: 212, distance: 28.0
click at [186, 212] on tr "S 26 39.5" at bounding box center [343, 212] width 347 height 43
click at [227, 162] on input "text" at bounding box center [231, 166] width 76 height 26
paste input "26"
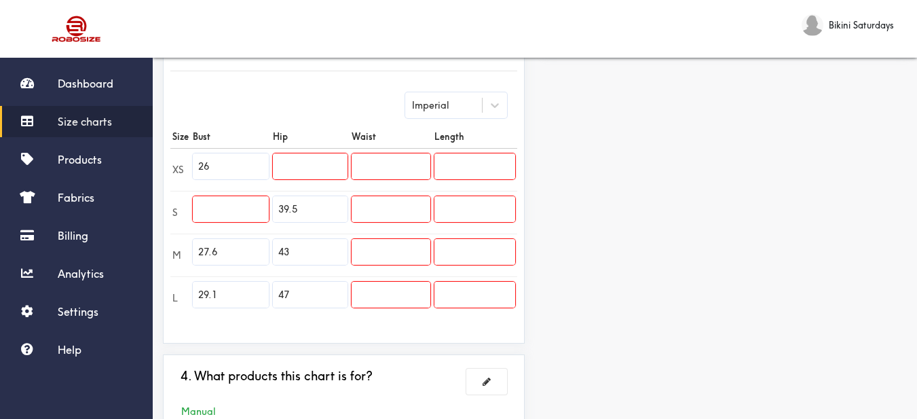
type input "26"
drag, startPoint x: 225, startPoint y: 248, endPoint x: 184, endPoint y: 249, distance: 41.4
click at [184, 249] on tr "M 27.6 43" at bounding box center [343, 255] width 347 height 43
click at [213, 221] on input "text" at bounding box center [231, 209] width 76 height 26
paste input "27.6"
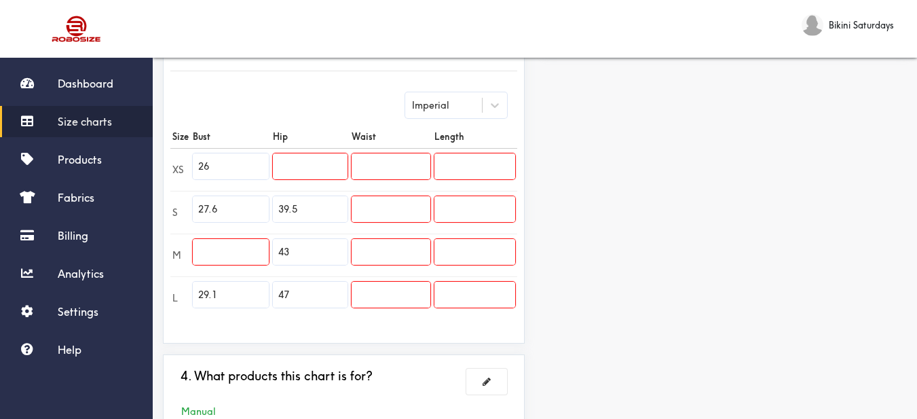
type input "27.6"
drag, startPoint x: 204, startPoint y: 295, endPoint x: 155, endPoint y: 291, distance: 49.0
click at [155, 291] on div "1. Size chart's name and gender Brand: [MEDICAL_DATA] Dress 2. Chart rows and c…" at bounding box center [344, 116] width 382 height 675
click at [208, 251] on input "text" at bounding box center [231, 252] width 76 height 26
paste input "29.1"
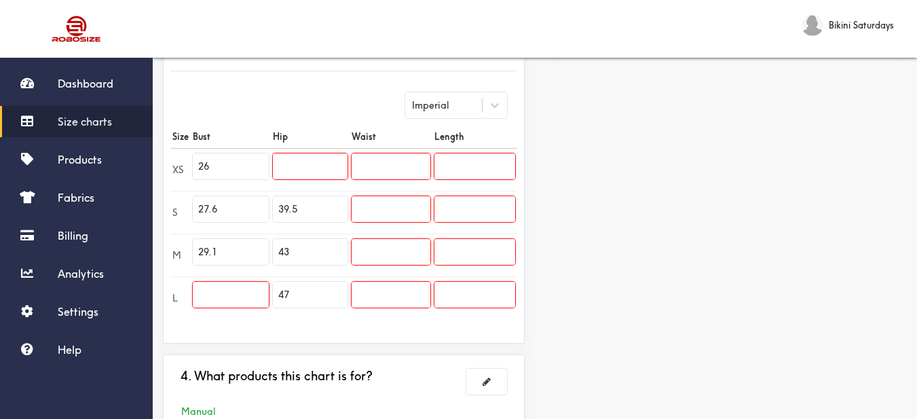
type input "29.1"
click at [249, 296] on input "text" at bounding box center [231, 295] width 76 height 26
paste input "30.7"
type input "30.7"
click at [323, 161] on input "text" at bounding box center [310, 166] width 75 height 26
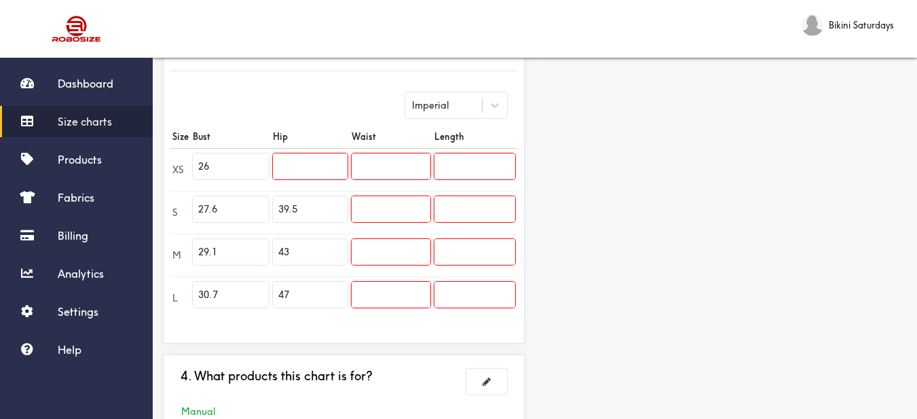
paste input "36.2"
type input "36.2"
drag, startPoint x: 312, startPoint y: 204, endPoint x: 273, endPoint y: 201, distance: 39.5
click at [273, 201] on input "39.5" at bounding box center [310, 209] width 75 height 26
paste input "7.8"
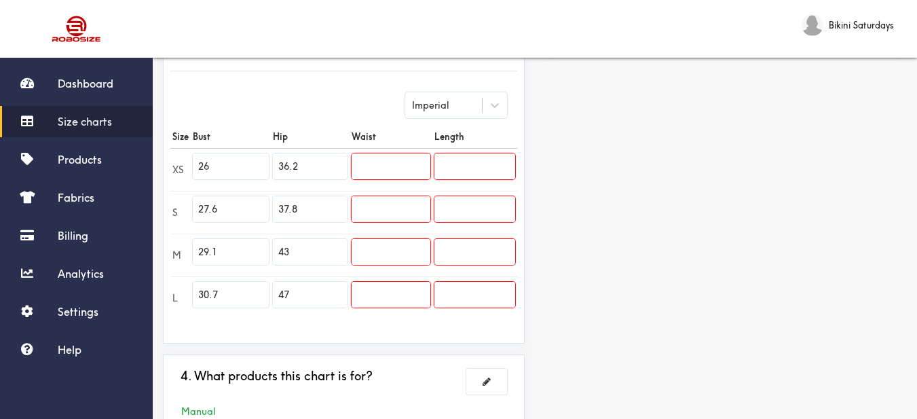
type input "37.8"
drag, startPoint x: 293, startPoint y: 255, endPoint x: 261, endPoint y: 242, distance: 35.1
click at [250, 251] on tr "M 29.1 43" at bounding box center [343, 255] width 347 height 43
paste input "39.4"
type input "39.4"
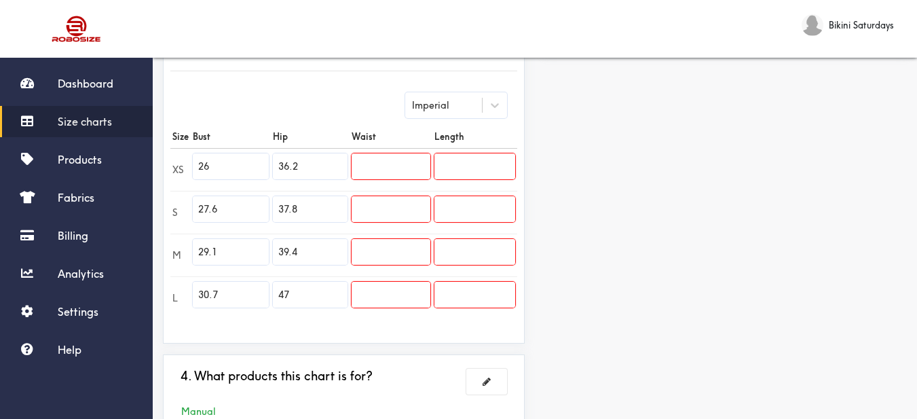
drag, startPoint x: 312, startPoint y: 287, endPoint x: 261, endPoint y: 273, distance: 52.9
click at [258, 273] on tbody "XS 26 36.2 S 27.6 37.8 M 29.1 39.4 L 30.7 47" at bounding box center [343, 233] width 347 height 171
paste input "1.0"
type input "41.0"
click at [387, 165] on input "text" at bounding box center [391, 166] width 79 height 26
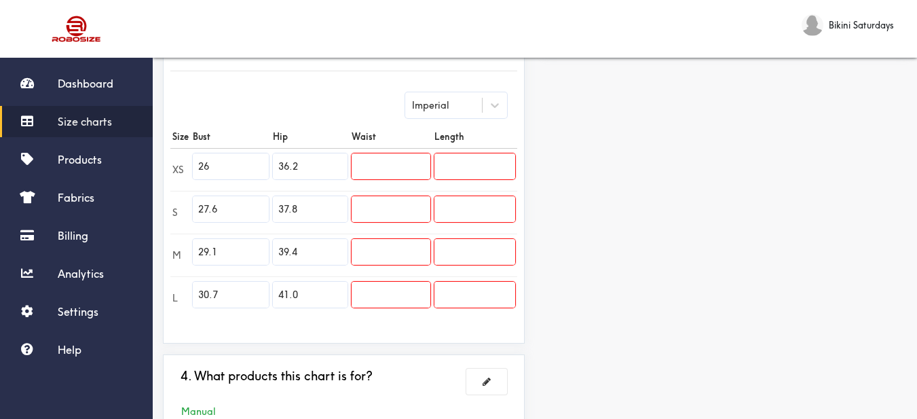
paste input "29.9"
type input "29.9"
click at [401, 213] on input "text" at bounding box center [391, 209] width 79 height 26
click at [407, 205] on input "text" at bounding box center [391, 209] width 79 height 26
paste input "31.5"
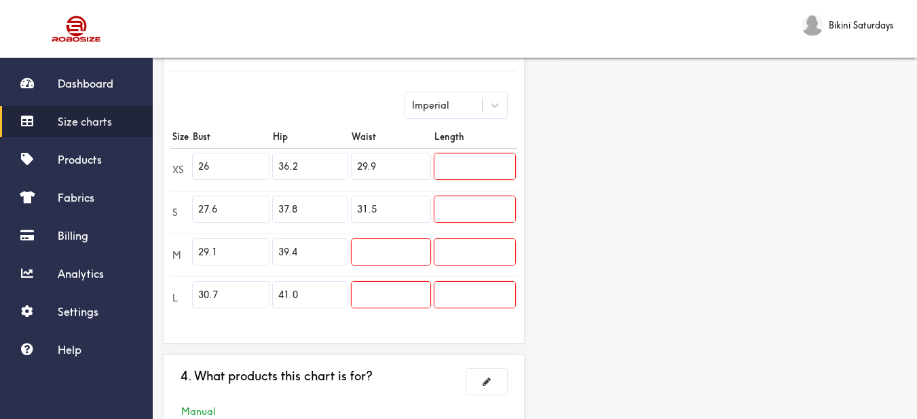
type input "31.5"
click at [408, 243] on input "text" at bounding box center [391, 252] width 79 height 26
paste input "33.1"
type input "33.1"
click at [409, 287] on input "text" at bounding box center [391, 295] width 79 height 26
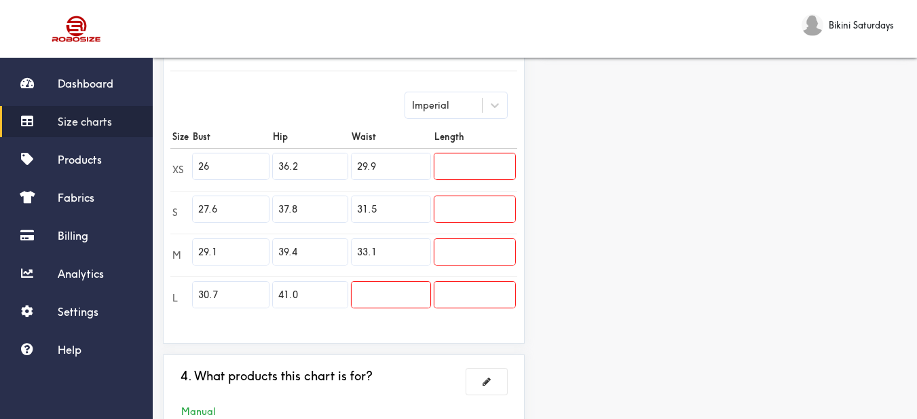
paste input "34.6"
type input "34.6"
click at [458, 172] on input "text" at bounding box center [475, 166] width 81 height 26
paste input "40.2"
type input "40.2"
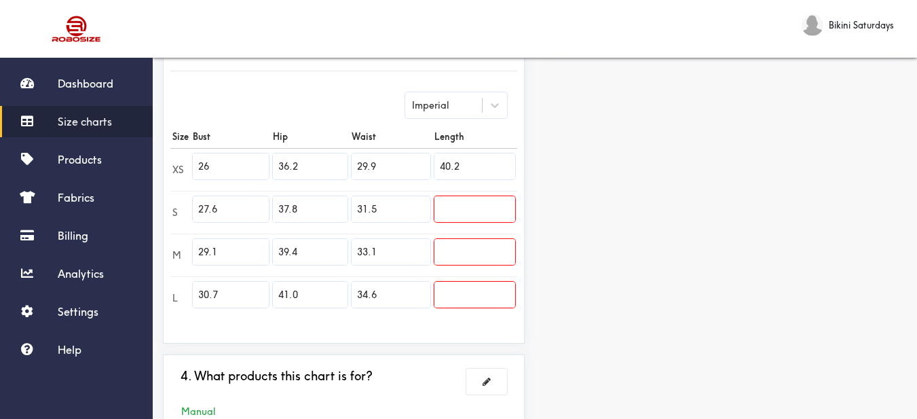
click at [496, 200] on input "text" at bounding box center [475, 209] width 81 height 26
paste input "40.6"
type input "40.6"
click at [459, 258] on input "text" at bounding box center [475, 252] width 81 height 26
paste input "40.9"
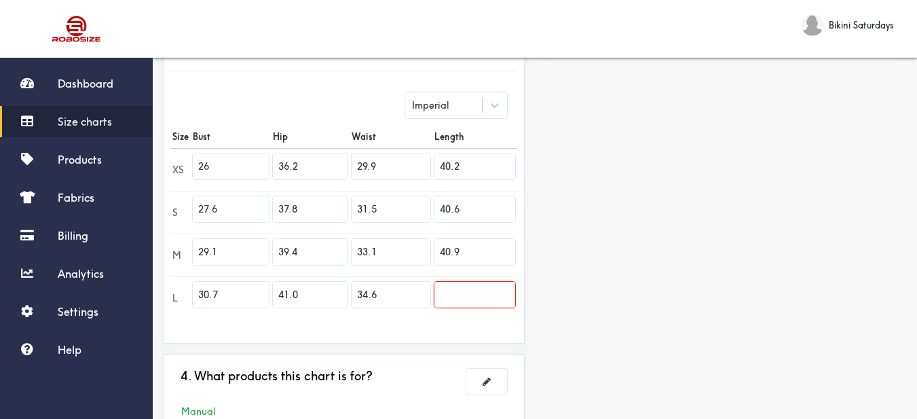
type input "40.9"
drag, startPoint x: 478, startPoint y: 293, endPoint x: 482, endPoint y: 287, distance: 7.3
click at [479, 293] on input "text" at bounding box center [475, 295] width 81 height 26
paste input "41.3"
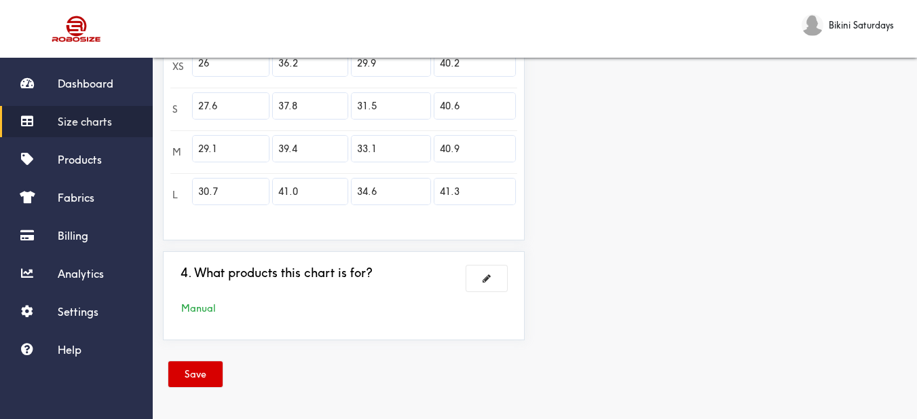
type input "41.3"
click at [181, 377] on button "Save" at bounding box center [195, 374] width 54 height 26
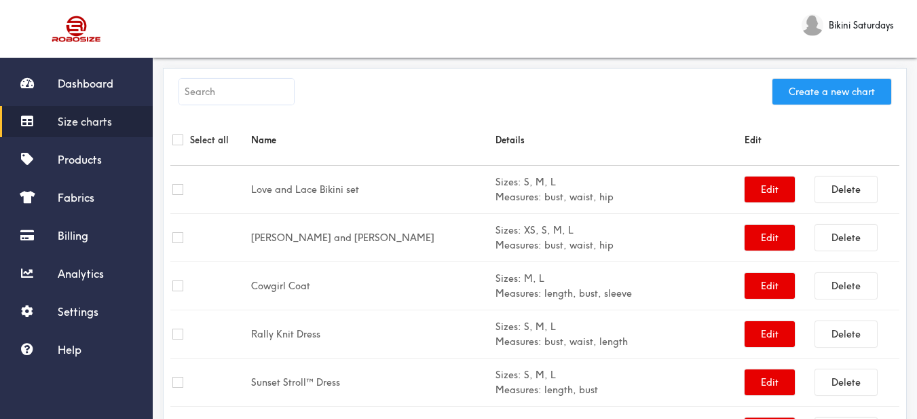
click at [793, 93] on button "Create a new chart" at bounding box center [832, 92] width 119 height 26
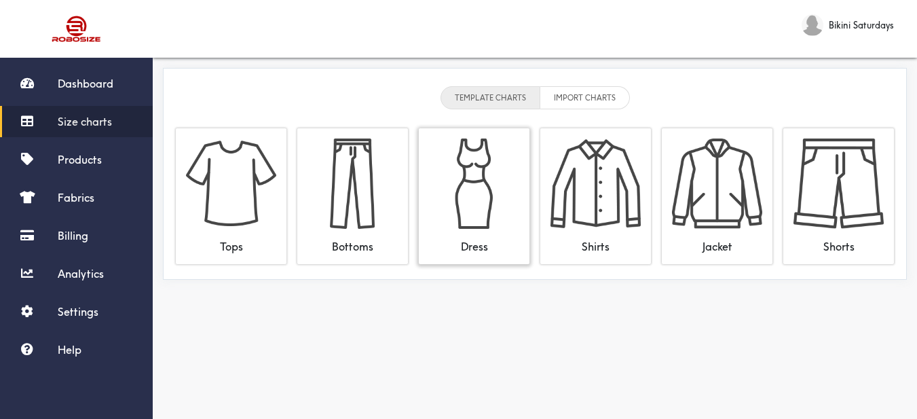
click at [478, 188] on img at bounding box center [474, 184] width 90 height 90
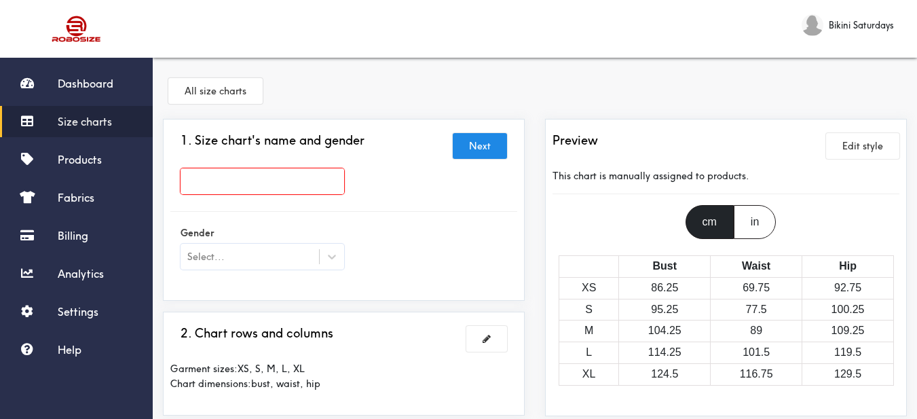
click at [340, 181] on input "text" at bounding box center [263, 181] width 164 height 26
paste input "Saints Parade Set"
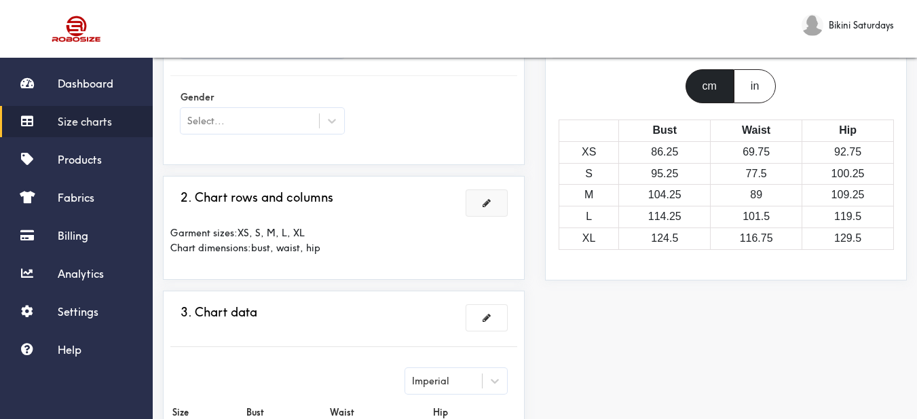
type input "Saints Parade Set"
click at [486, 204] on span at bounding box center [487, 203] width 8 height 10
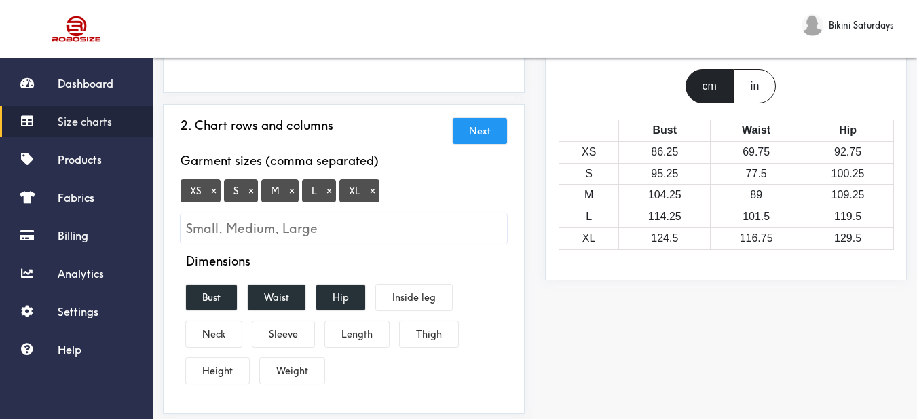
click at [212, 189] on button "×" at bounding box center [214, 191] width 14 height 12
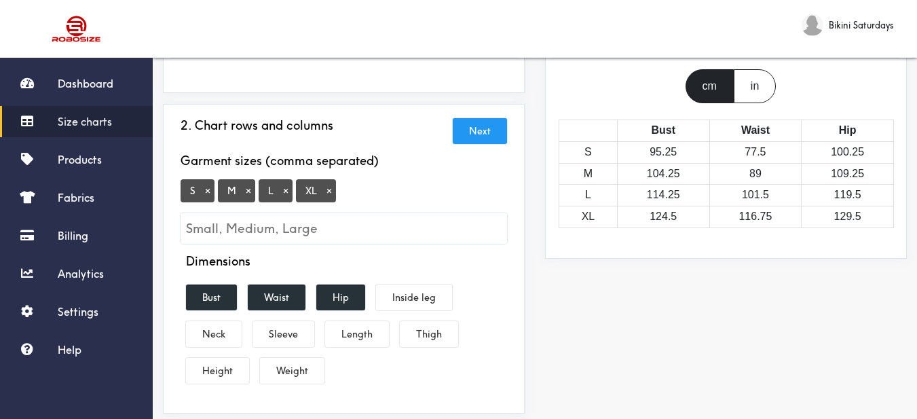
click at [208, 198] on span "S ×" at bounding box center [198, 190] width 34 height 23
drag, startPoint x: 207, startPoint y: 194, endPoint x: 213, endPoint y: 205, distance: 12.8
click at [208, 194] on button "×" at bounding box center [208, 191] width 14 height 12
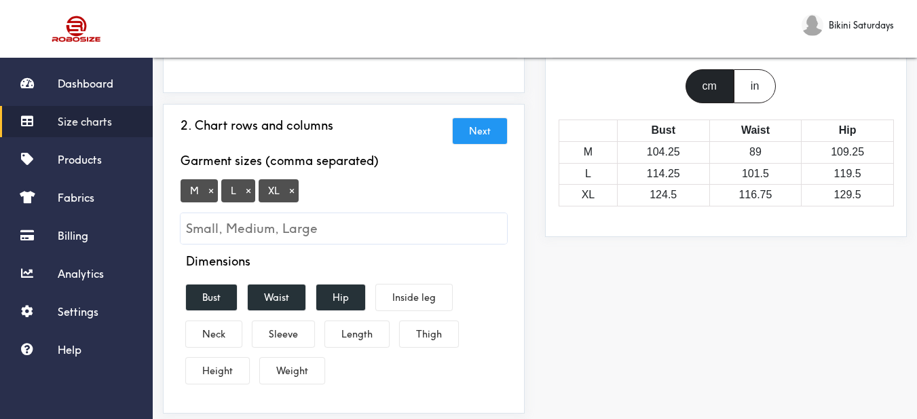
click at [217, 224] on input "Small, Medium, Large" at bounding box center [344, 228] width 327 height 31
type input "2XL"
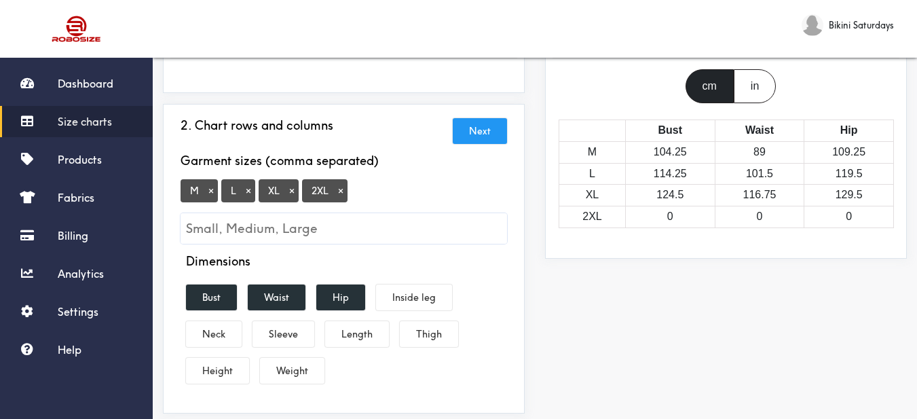
click at [314, 231] on input "Small, Medium, Large" at bounding box center [344, 228] width 327 height 31
type input "3XL"
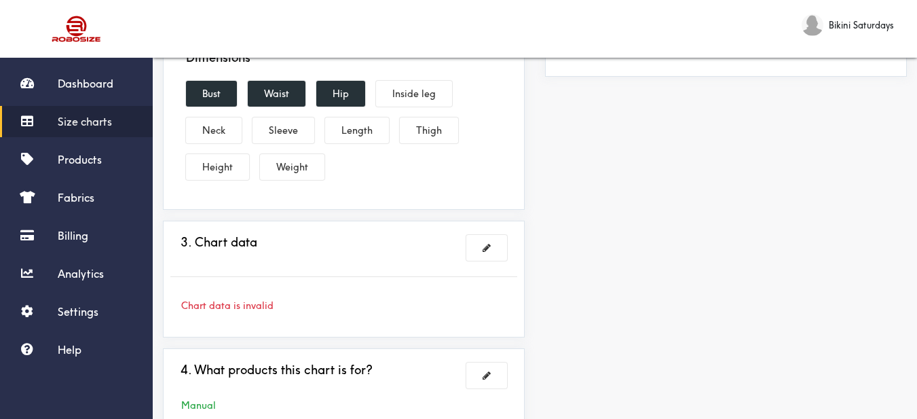
scroll to position [407, 0]
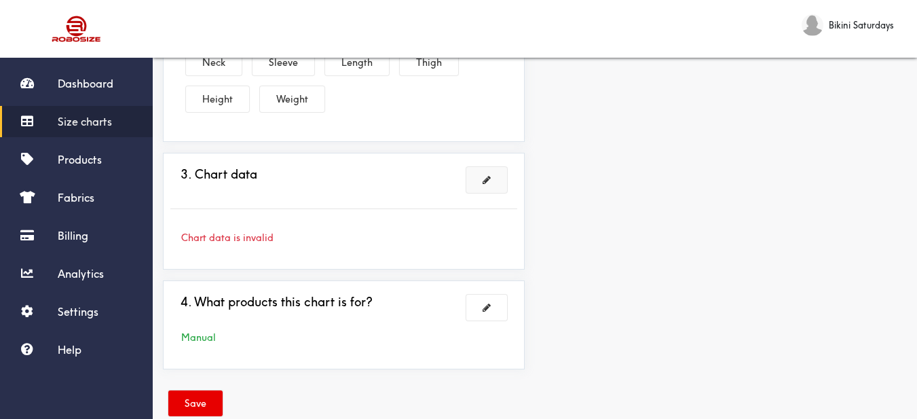
click at [487, 177] on span at bounding box center [487, 180] width 8 height 10
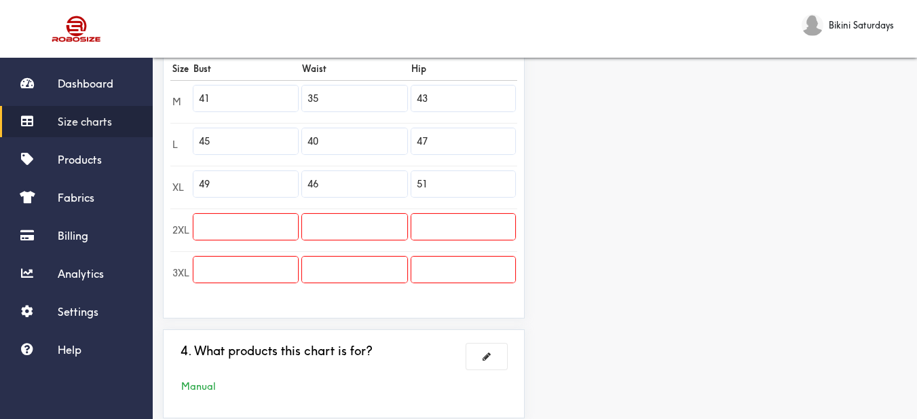
scroll to position [272, 0]
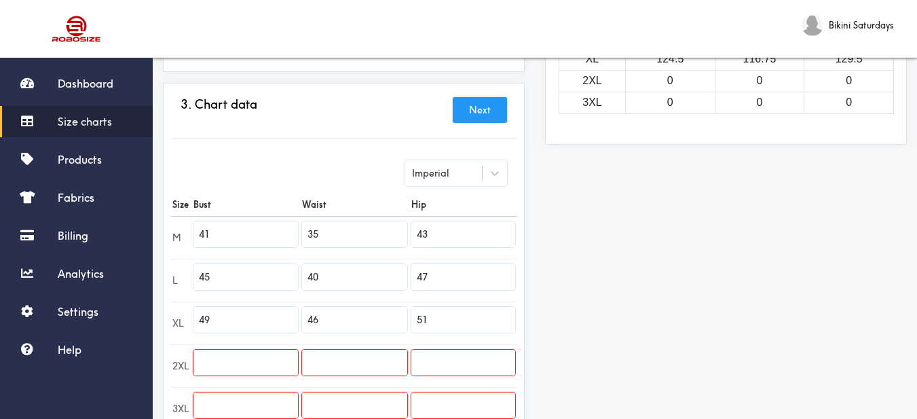
drag, startPoint x: 209, startPoint y: 232, endPoint x: 181, endPoint y: 226, distance: 28.4
click at [181, 226] on tr "M 41 35 43" at bounding box center [343, 237] width 347 height 43
paste input "37.8"
type input "37.8"
drag, startPoint x: 212, startPoint y: 280, endPoint x: 183, endPoint y: 275, distance: 29.6
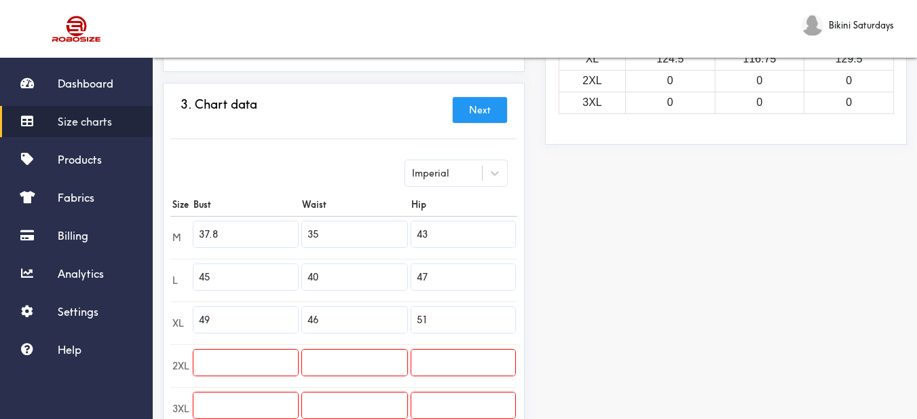
click at [183, 275] on tr "L 45 40 47" at bounding box center [343, 280] width 347 height 43
paste input "0.9"
type input "40.9"
drag, startPoint x: 210, startPoint y: 322, endPoint x: 193, endPoint y: 318, distance: 17.5
click at [193, 318] on td "49" at bounding box center [245, 323] width 109 height 43
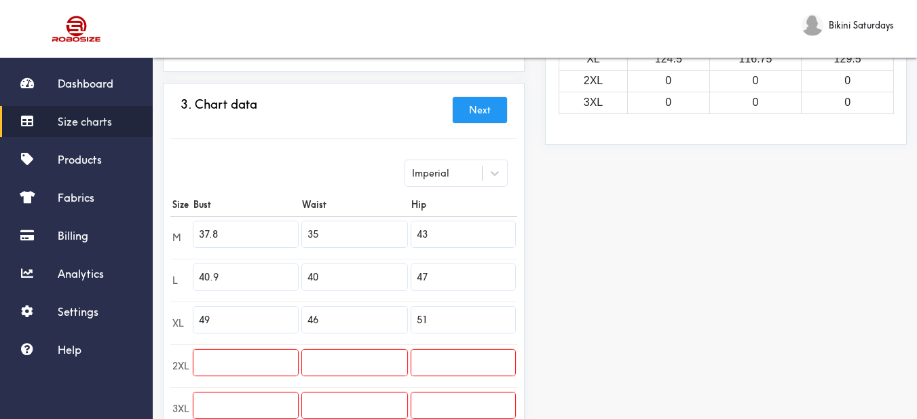
paste input "4.1"
type input "44.1"
click at [230, 351] on input "text" at bounding box center [246, 363] width 105 height 26
paste input "47.2"
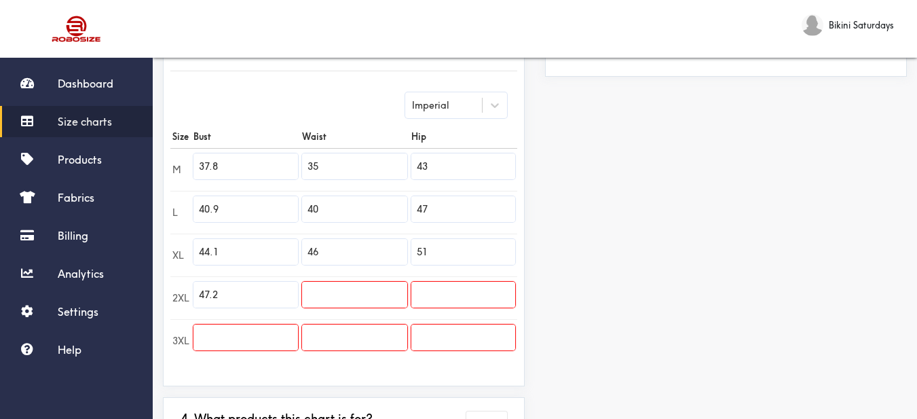
type input "47.2"
click at [241, 336] on input "text" at bounding box center [246, 338] width 105 height 26
paste input "50.4"
type input "50.4"
drag, startPoint x: 325, startPoint y: 158, endPoint x: 305, endPoint y: 156, distance: 19.7
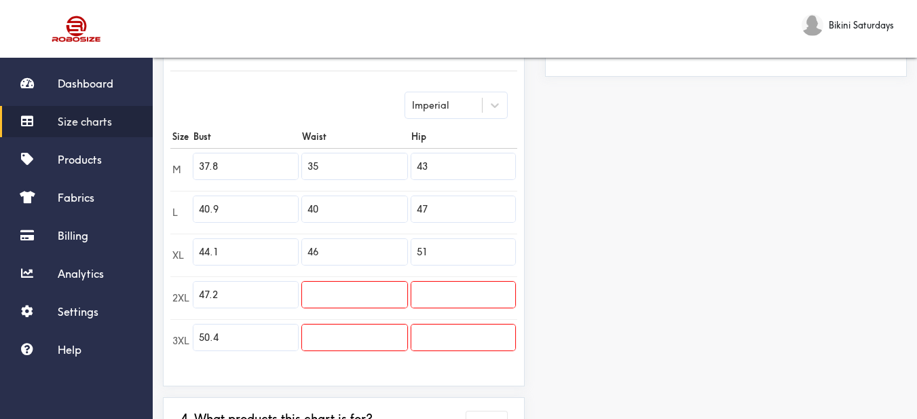
click at [305, 156] on input "35" at bounding box center [354, 166] width 105 height 26
paste input "22.8"
type input "22.8"
drag, startPoint x: 331, startPoint y: 206, endPoint x: 299, endPoint y: 200, distance: 32.4
click at [300, 200] on td "40" at bounding box center [354, 212] width 109 height 43
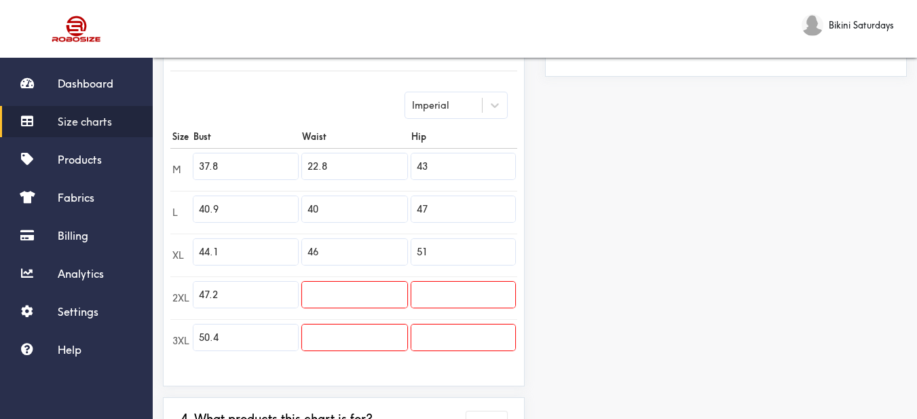
paste input "24.4"
type input "24.4"
click at [301, 246] on td "46" at bounding box center [354, 255] width 109 height 43
paste input "26.0"
type input "26.0"
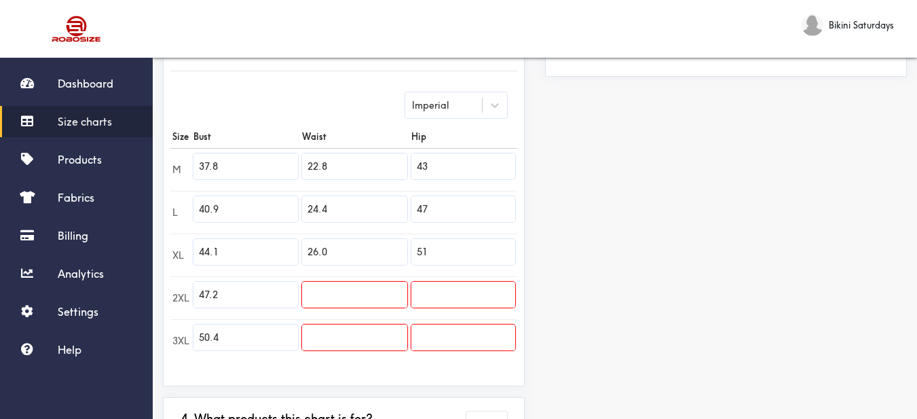
click at [352, 287] on input "text" at bounding box center [354, 295] width 105 height 26
paste input "27.6"
type input "27.6"
click at [385, 333] on input "text" at bounding box center [354, 338] width 105 height 26
paste input "29.1"
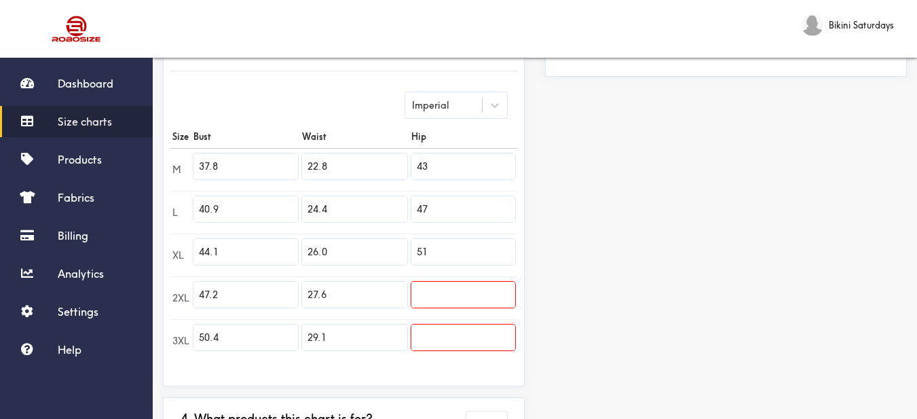
type input "29.1"
drag, startPoint x: 431, startPoint y: 155, endPoint x: 416, endPoint y: 156, distance: 14.3
click at [416, 156] on td "43" at bounding box center [463, 169] width 108 height 43
drag, startPoint x: 438, startPoint y: 172, endPoint x: 418, endPoint y: 167, distance: 20.4
click at [418, 167] on input "43" at bounding box center [464, 166] width 104 height 26
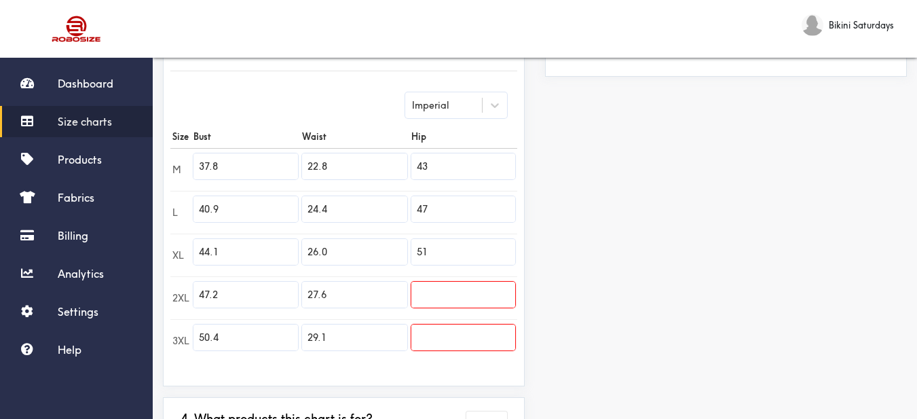
paste input "0.2"
type input "40.2"
drag, startPoint x: 445, startPoint y: 206, endPoint x: 416, endPoint y: 206, distance: 29.2
click at [416, 206] on input "47" at bounding box center [464, 209] width 104 height 26
paste input "3.3"
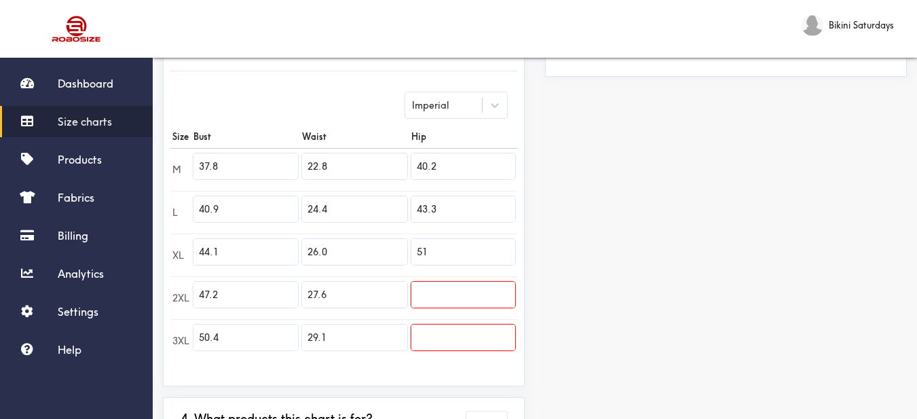
type input "43.3"
drag, startPoint x: 445, startPoint y: 255, endPoint x: 407, endPoint y: 255, distance: 37.3
click at [407, 255] on tr "XL 44.1 26.0 51" at bounding box center [343, 255] width 347 height 43
paste input "46.5"
type input "46.5"
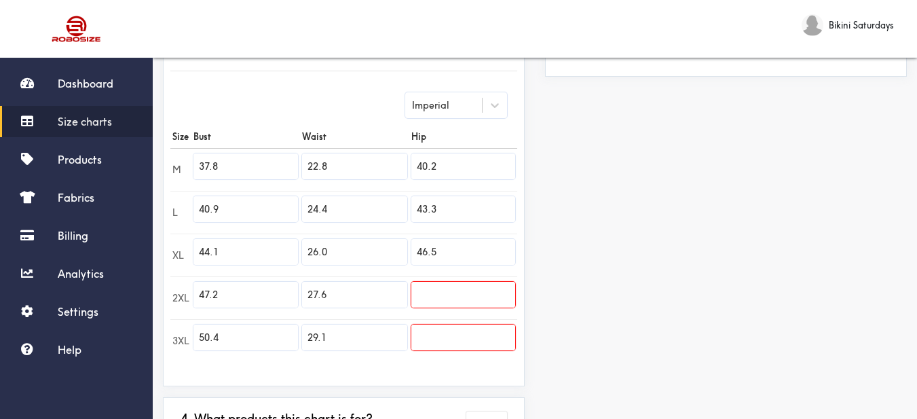
click at [461, 292] on input "text" at bounding box center [464, 295] width 104 height 26
paste input "49.6"
type input "49.6"
click at [468, 342] on input "text" at bounding box center [464, 338] width 104 height 26
paste input "52.8"
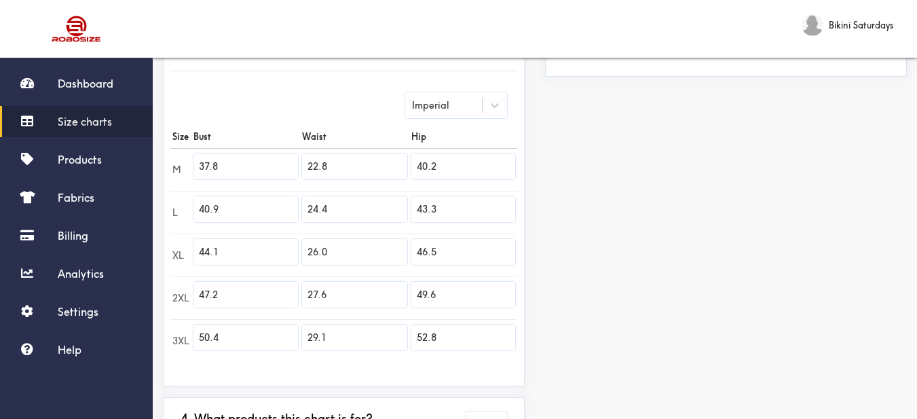
type input "52.8"
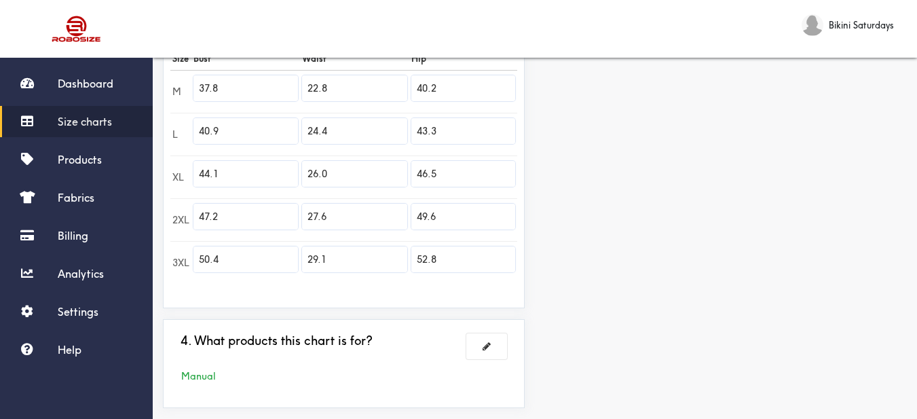
scroll to position [486, 0]
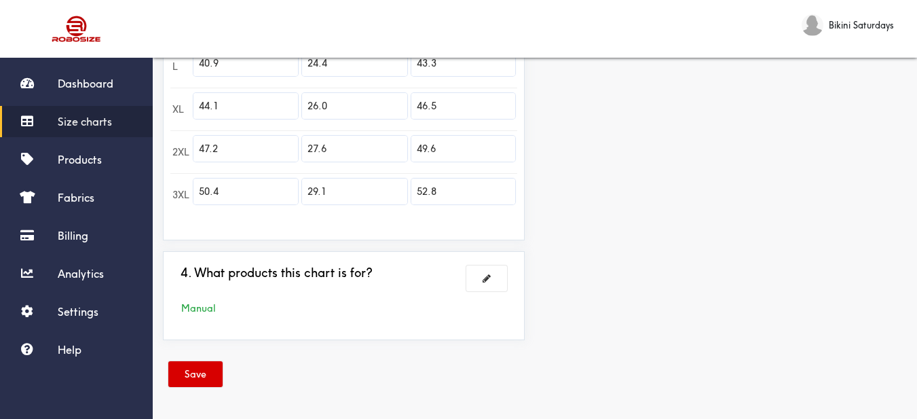
click at [200, 366] on button "Save" at bounding box center [195, 374] width 54 height 26
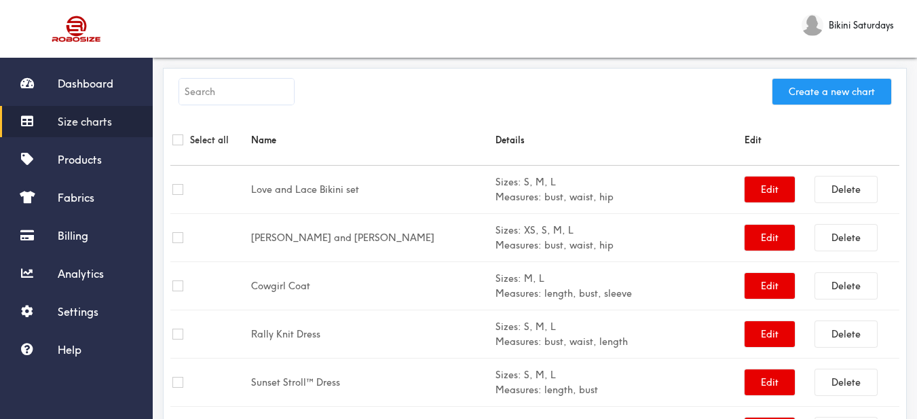
click at [809, 92] on button "Create a new chart" at bounding box center [832, 92] width 119 height 26
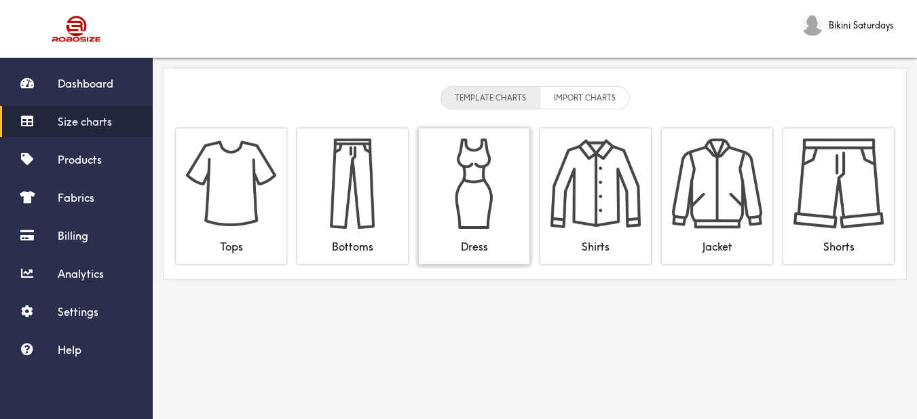
click at [468, 153] on img at bounding box center [474, 184] width 90 height 90
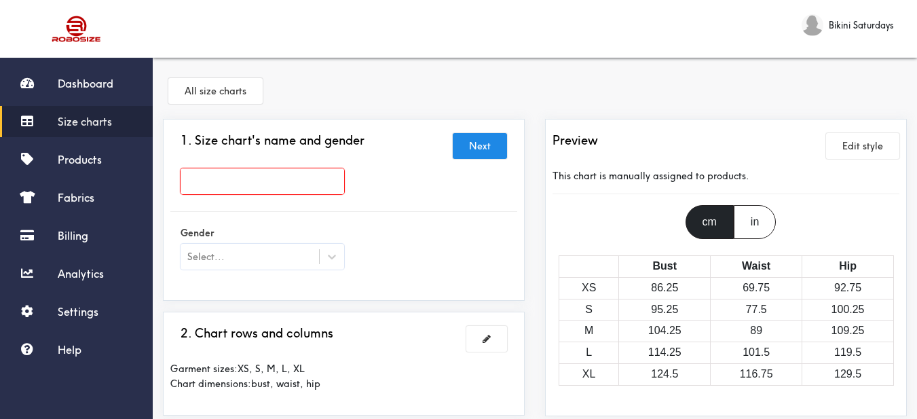
click at [320, 172] on input "text" at bounding box center [263, 181] width 164 height 26
paste input "Tinker Set"
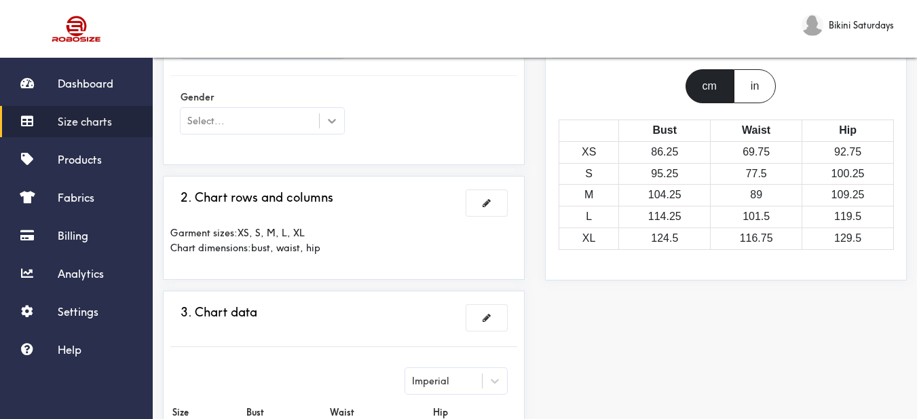
type input "Tinker Set"
click at [329, 126] on icon at bounding box center [332, 121] width 14 height 14
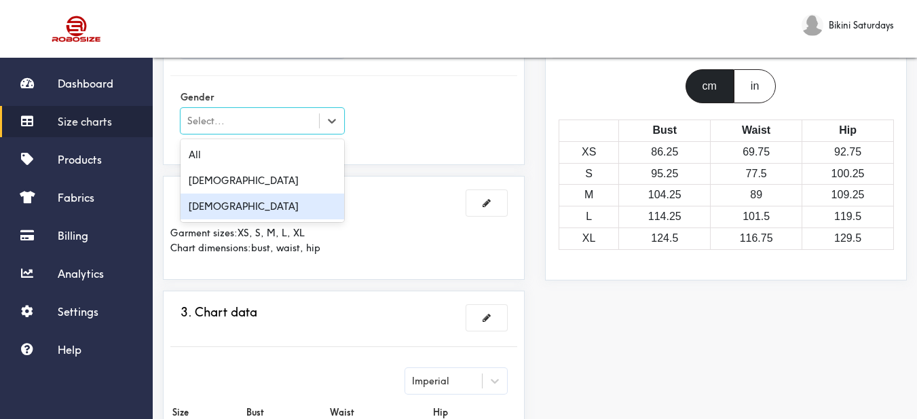
click at [256, 208] on div "[DEMOGRAPHIC_DATA]" at bounding box center [263, 207] width 164 height 26
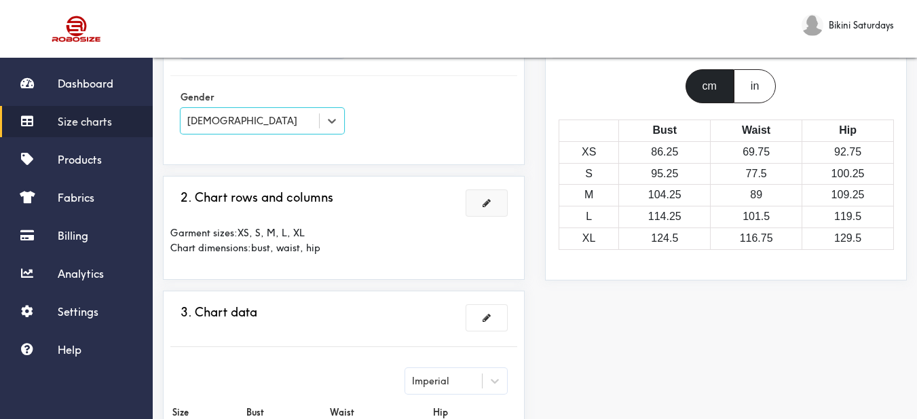
click at [482, 202] on button at bounding box center [487, 203] width 41 height 26
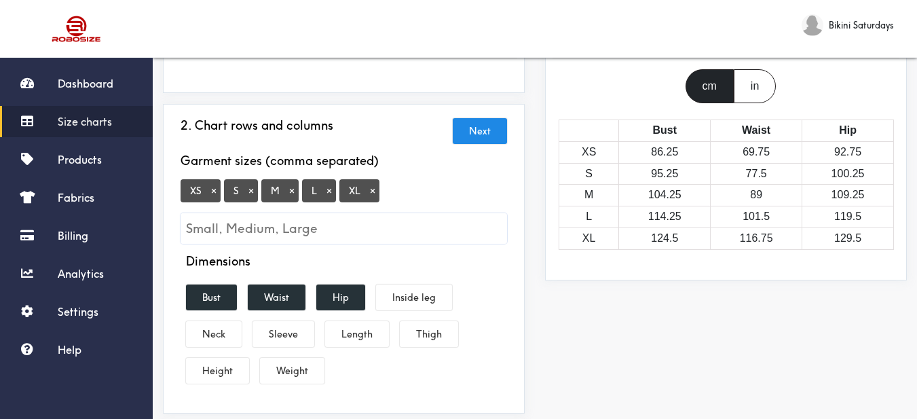
click at [215, 191] on button "×" at bounding box center [214, 191] width 14 height 12
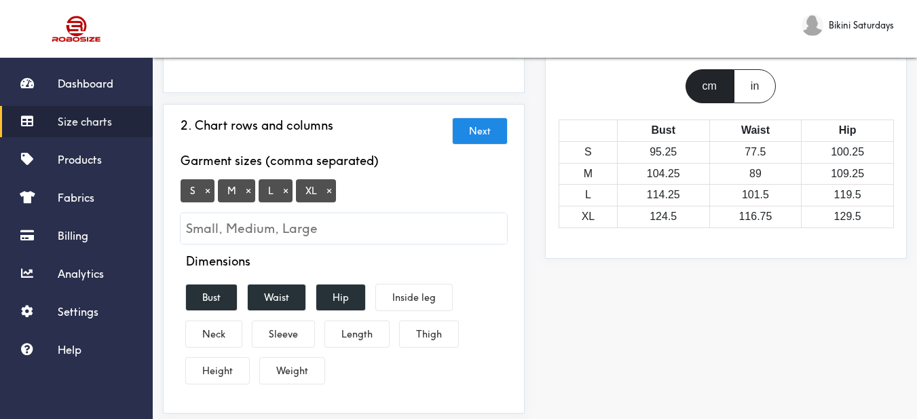
click at [329, 189] on button "×" at bounding box center [330, 191] width 14 height 12
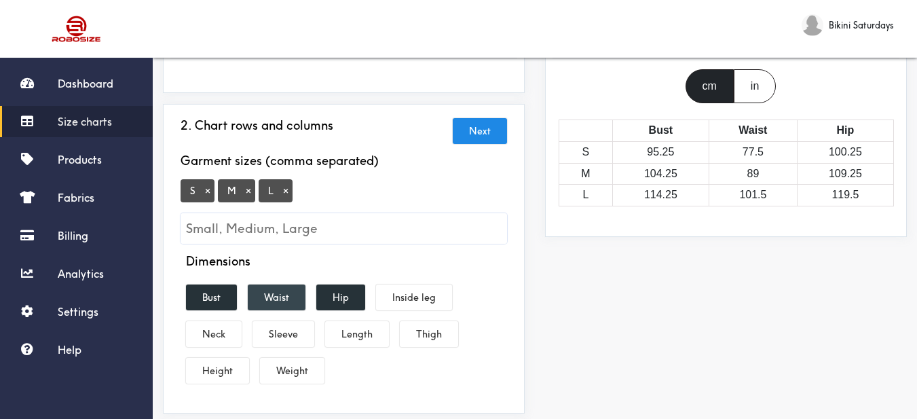
click at [293, 299] on button "Waist" at bounding box center [277, 298] width 58 height 26
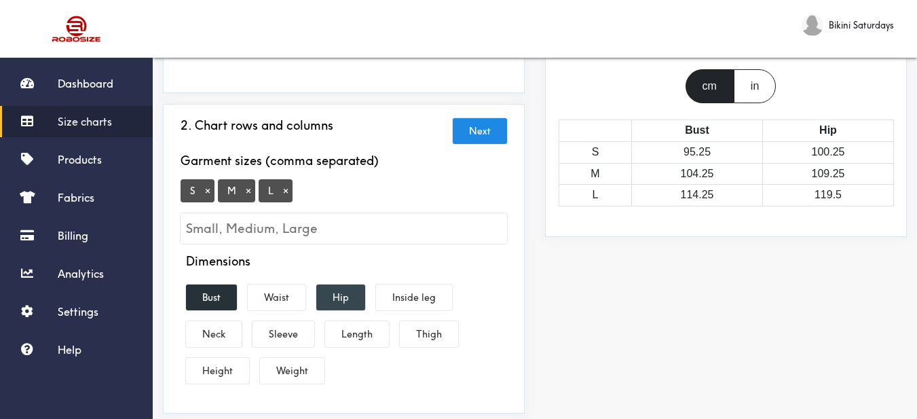
click at [354, 292] on button "Hip" at bounding box center [340, 298] width 49 height 26
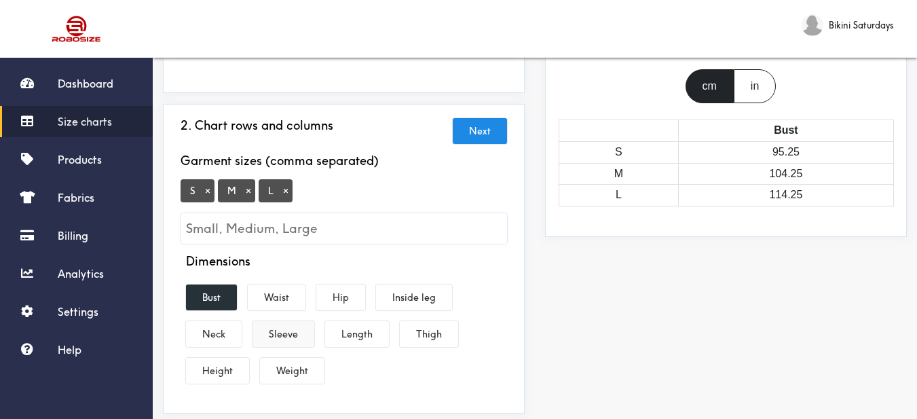
click at [287, 326] on button "Sleeve" at bounding box center [284, 334] width 62 height 26
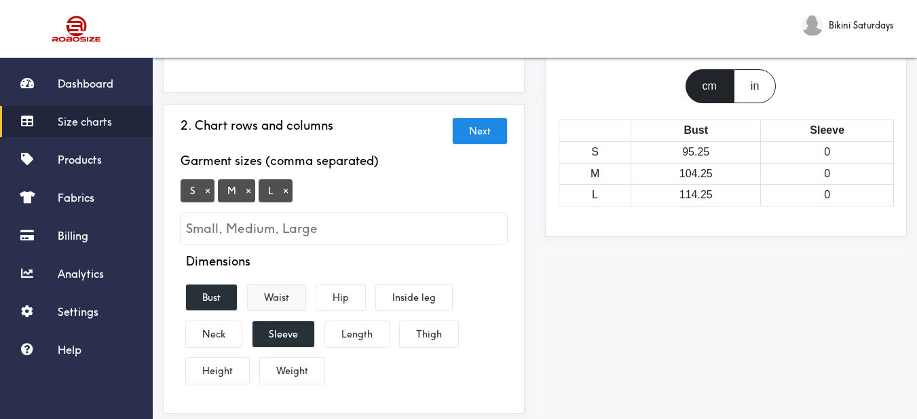
click at [280, 302] on button "Waist" at bounding box center [277, 298] width 58 height 26
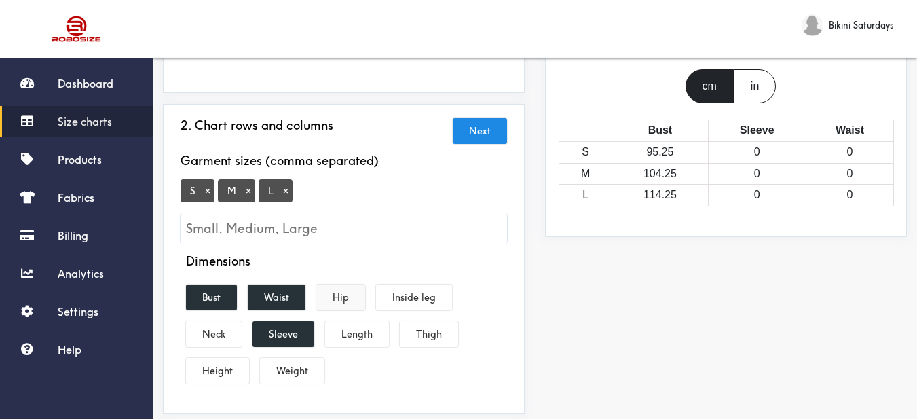
click at [351, 305] on button "Hip" at bounding box center [340, 298] width 49 height 26
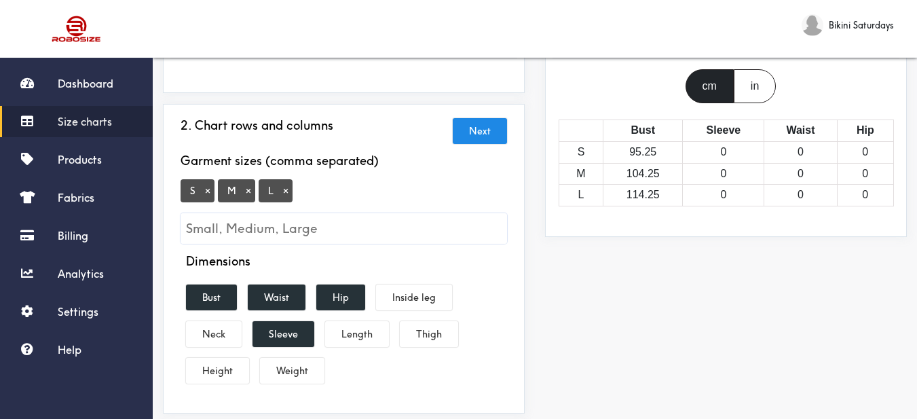
scroll to position [272, 0]
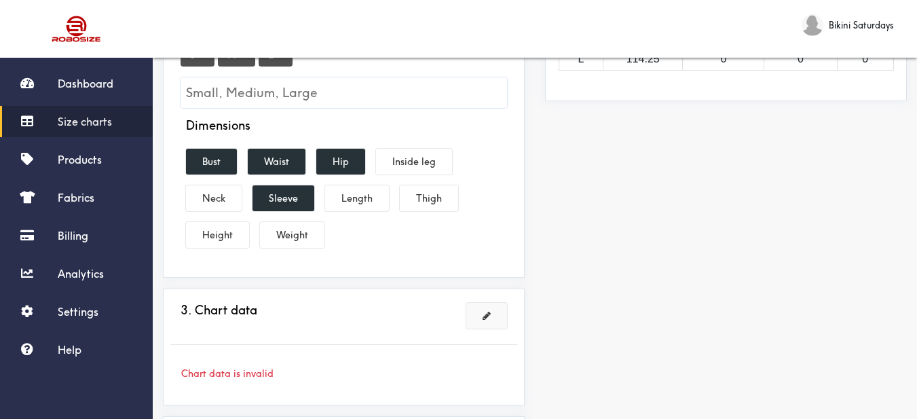
click at [490, 312] on span at bounding box center [487, 316] width 8 height 10
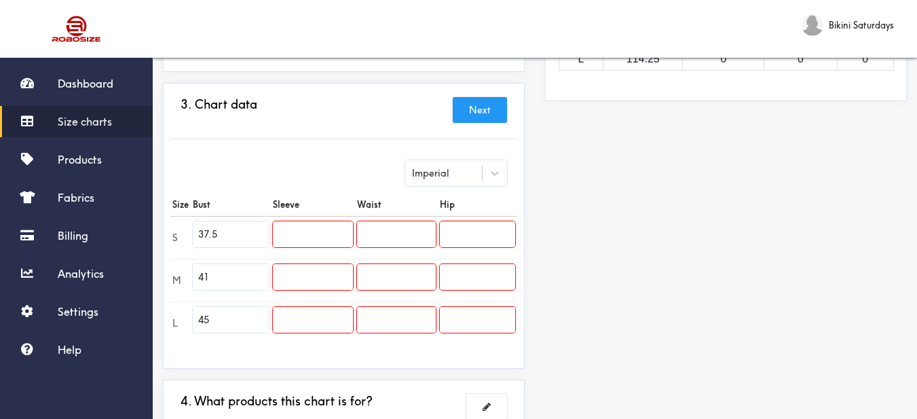
drag, startPoint x: 225, startPoint y: 232, endPoint x: 170, endPoint y: 221, distance: 56.1
click at [170, 221] on div "3. Chart data Next Imperial Size Bust Sleeve Waist Hip S 37.5 M 41 L 45" at bounding box center [344, 226] width 362 height 286
paste input "45.3"
type input "45.3"
drag, startPoint x: 221, startPoint y: 278, endPoint x: 171, endPoint y: 274, distance: 49.7
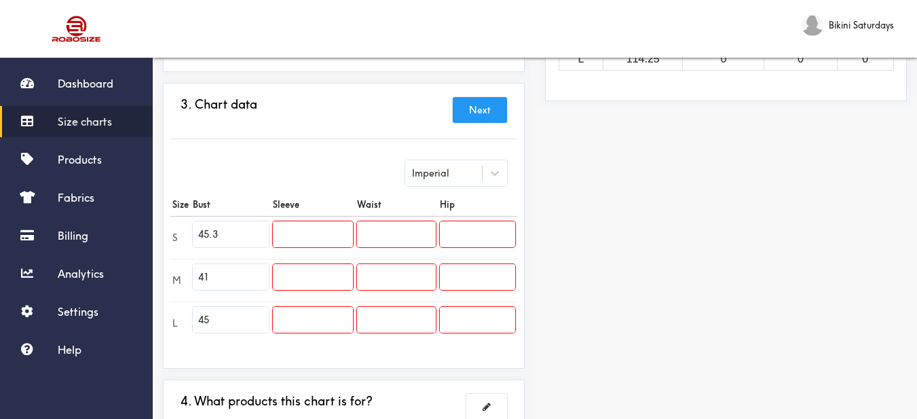
click at [170, 273] on div "3. Chart data Next Imperial Size Bust Sleeve Waist Hip S 45.3 M 41 L 45" at bounding box center [344, 226] width 362 height 286
type input "47.2"
drag, startPoint x: 217, startPoint y: 323, endPoint x: 156, endPoint y: 314, distance: 62.3
click at [156, 314] on div "1. Size chart's name and gender Brand: Tinker Set 2. Chart rows and columns Gar…" at bounding box center [344, 163] width 382 height 632
type input "49.2"
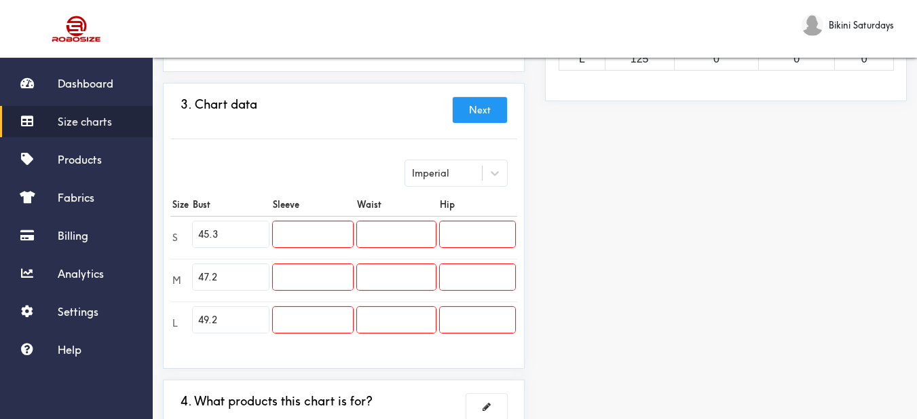
click at [318, 234] on input "text" at bounding box center [313, 234] width 80 height 26
paste input "20.9"
type input "20.9"
click at [337, 281] on input "text" at bounding box center [313, 277] width 80 height 26
type input "21.3"
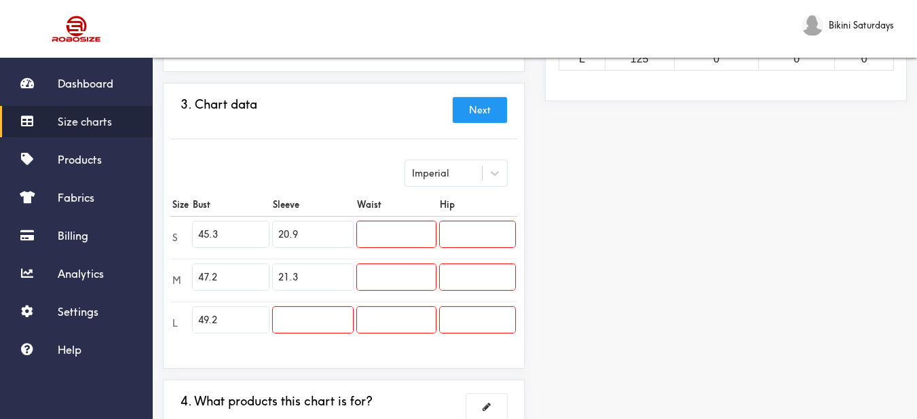
drag, startPoint x: 347, startPoint y: 323, endPoint x: 288, endPoint y: 310, distance: 60.5
click at [288, 310] on tr "L 49.2" at bounding box center [343, 323] width 347 height 43
click at [315, 321] on input "text" at bounding box center [313, 320] width 80 height 26
click at [323, 321] on input "text" at bounding box center [313, 320] width 80 height 26
click at [299, 319] on input "text" at bounding box center [313, 320] width 80 height 26
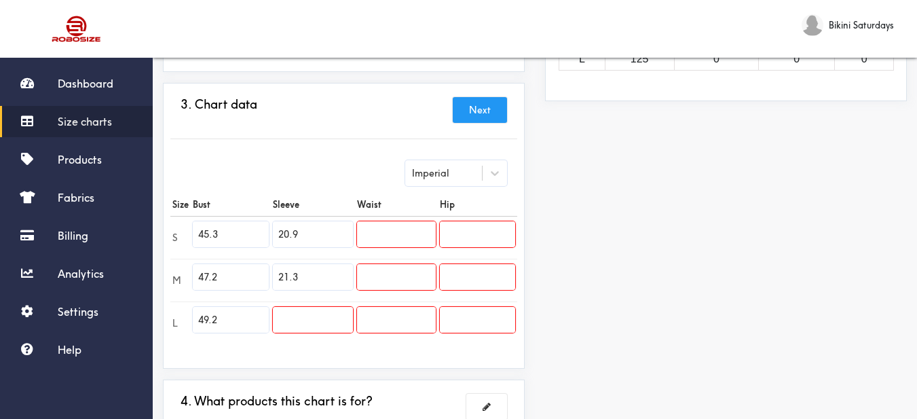
drag, startPoint x: 479, startPoint y: 335, endPoint x: 467, endPoint y: 333, distance: 12.4
click at [479, 335] on td at bounding box center [477, 323] width 79 height 43
click at [476, 316] on input "text" at bounding box center [477, 320] width 75 height 26
click at [306, 314] on input "text" at bounding box center [313, 320] width 80 height 26
type input "21.7"
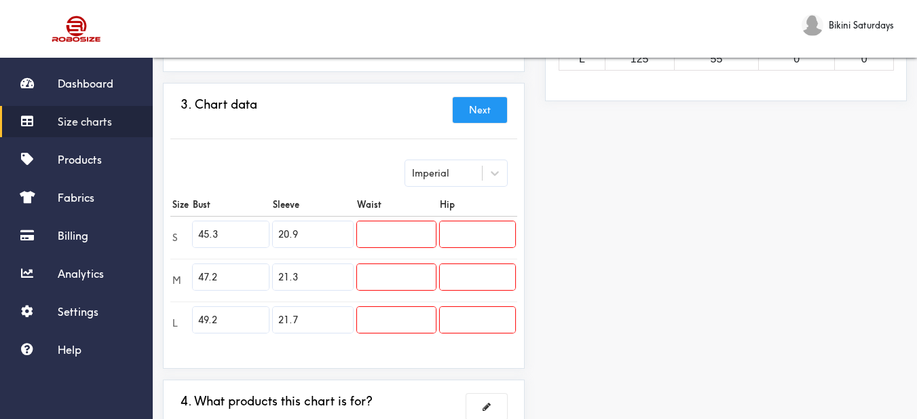
click at [414, 245] on input "text" at bounding box center [396, 234] width 79 height 26
paste input "28.3"
type input "28.3"
click at [392, 278] on input "text" at bounding box center [396, 277] width 79 height 26
type input "28.7"
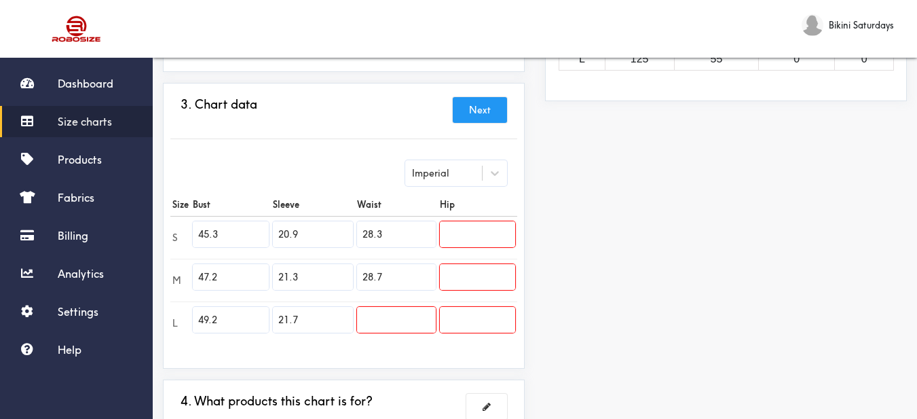
click at [398, 322] on input "text" at bounding box center [396, 320] width 79 height 26
type input "29.1"
click at [498, 231] on input "text" at bounding box center [477, 234] width 75 height 26
drag, startPoint x: 411, startPoint y: 230, endPoint x: 351, endPoint y: 219, distance: 60.9
click at [351, 219] on tr "S 45.3 20.9 28.3" at bounding box center [343, 237] width 347 height 43
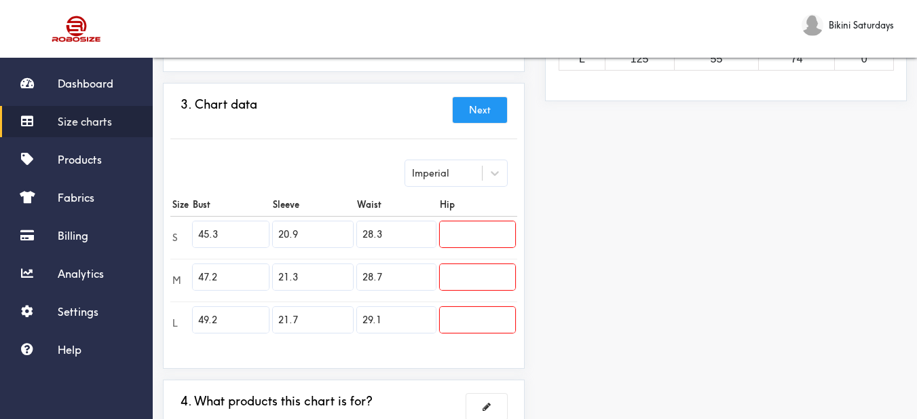
paste input "25.2"
type input "25.2"
drag, startPoint x: 389, startPoint y: 275, endPoint x: 312, endPoint y: 256, distance: 79.1
click at [312, 256] on tbody "S 45.3 20.9 25.2 M 47.2 21.3 28.7 L 49.2 21.7 29.1" at bounding box center [343, 280] width 347 height 128
type input "26.8"
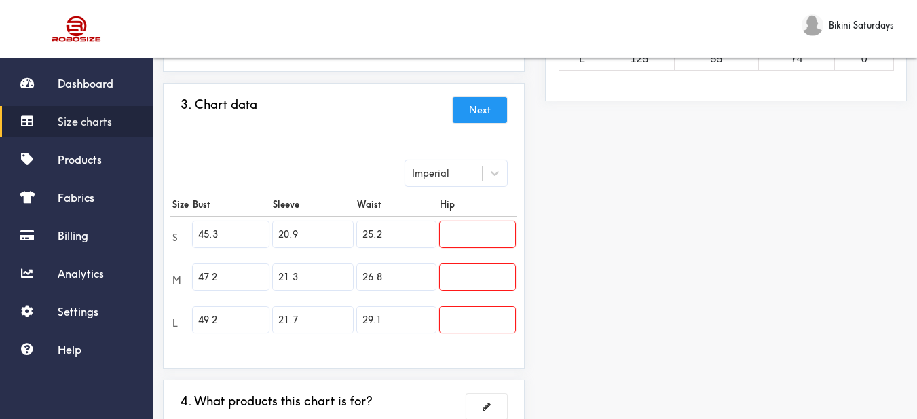
drag, startPoint x: 392, startPoint y: 324, endPoint x: 331, endPoint y: 308, distance: 63.1
click at [331, 308] on tr "L 49.2 21.7 29.1" at bounding box center [343, 323] width 347 height 43
type input "28.3"
click at [494, 245] on input "text" at bounding box center [477, 234] width 75 height 26
paste input "40.2"
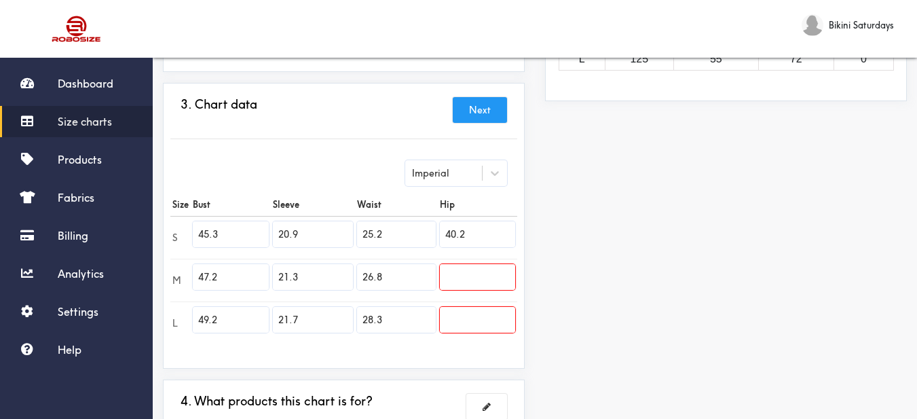
type input "40.2"
click at [473, 277] on input "text" at bounding box center [477, 277] width 75 height 26
type input "41.7"
click at [477, 314] on input "text" at bounding box center [477, 320] width 75 height 26
type input "43.3"
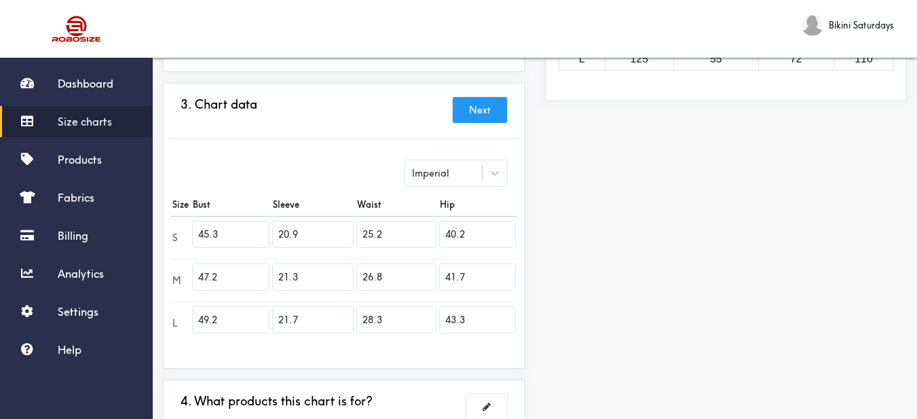
click at [581, 327] on div "Preview Edit style This chart is manually assigned to products. cm in Bust Slee…" at bounding box center [726, 163] width 382 height 632
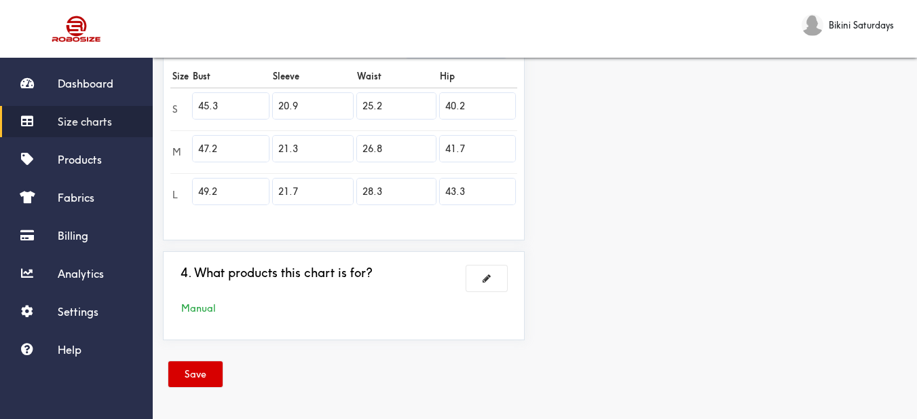
click at [179, 370] on button "Save" at bounding box center [195, 374] width 54 height 26
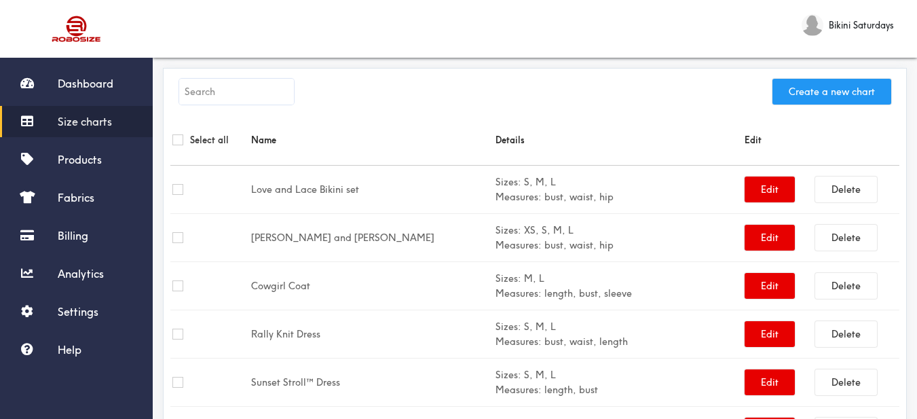
click at [796, 88] on button "Create a new chart" at bounding box center [832, 92] width 119 height 26
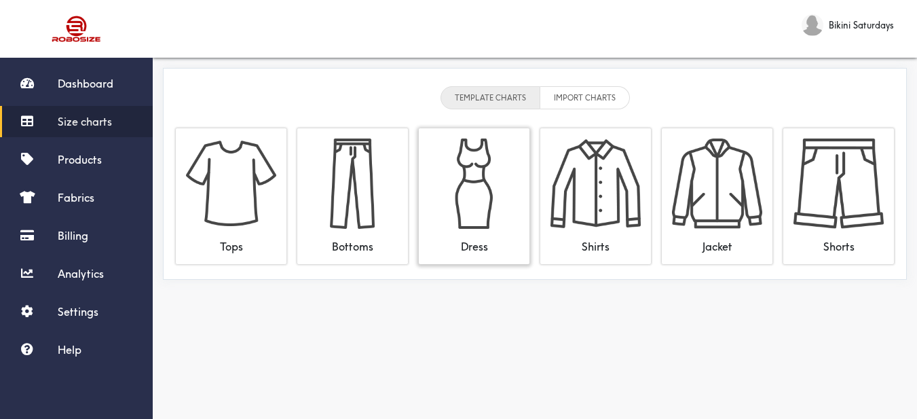
click at [492, 177] on img at bounding box center [474, 184] width 90 height 90
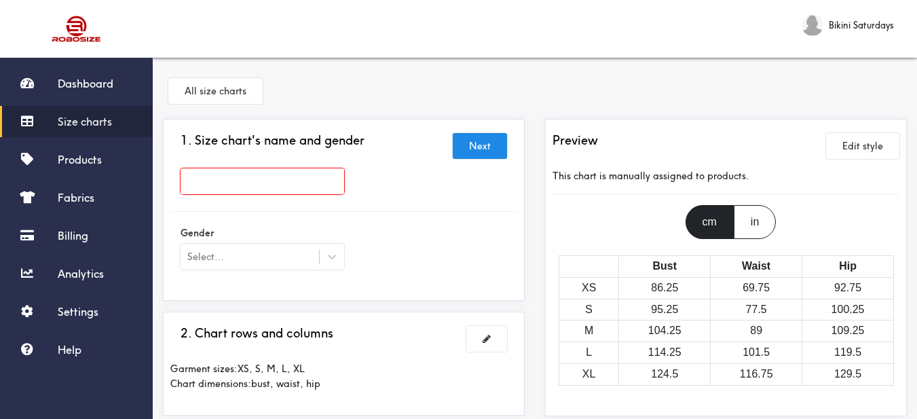
click at [331, 185] on input "text" at bounding box center [263, 181] width 164 height 26
paste input "Hyper One Piece"
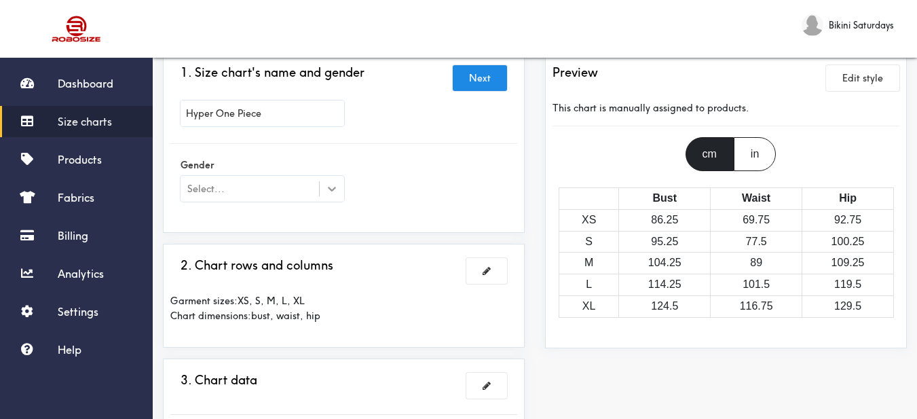
type input "Hyper One Piece"
click at [336, 191] on icon at bounding box center [332, 189] width 14 height 14
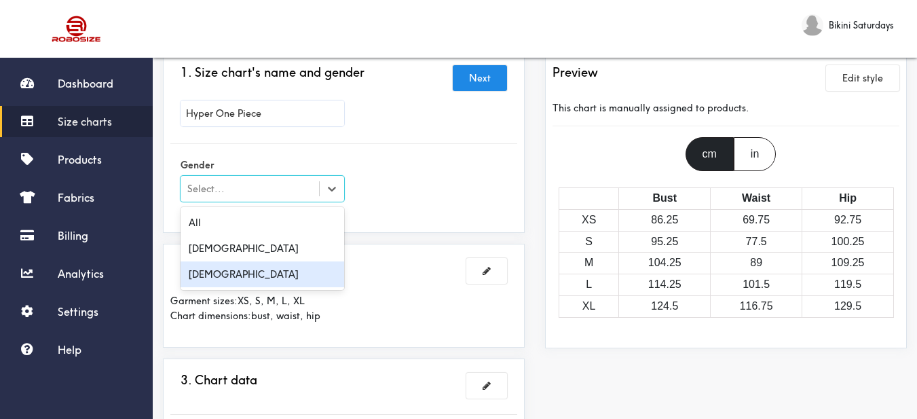
click at [253, 278] on div "[DEMOGRAPHIC_DATA]" at bounding box center [263, 274] width 164 height 26
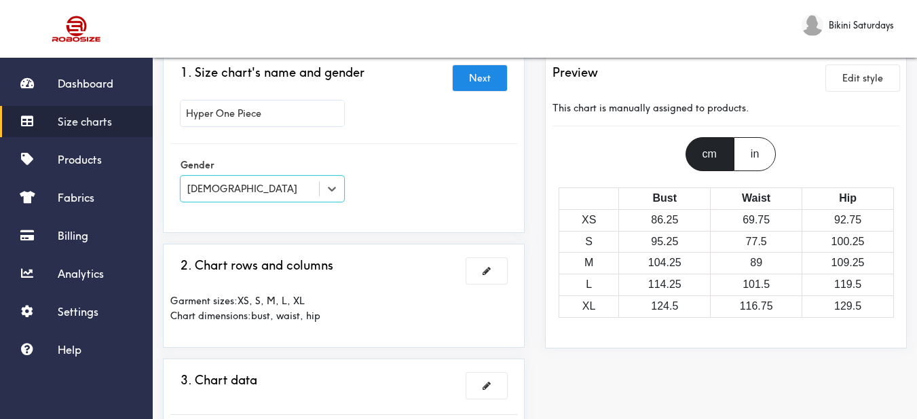
scroll to position [136, 0]
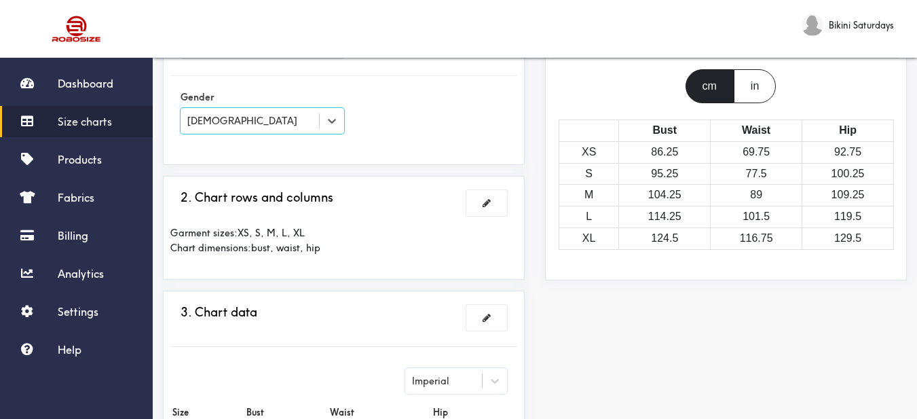
drag, startPoint x: 483, startPoint y: 206, endPoint x: 522, endPoint y: 111, distance: 101.8
click at [484, 206] on span at bounding box center [487, 203] width 8 height 10
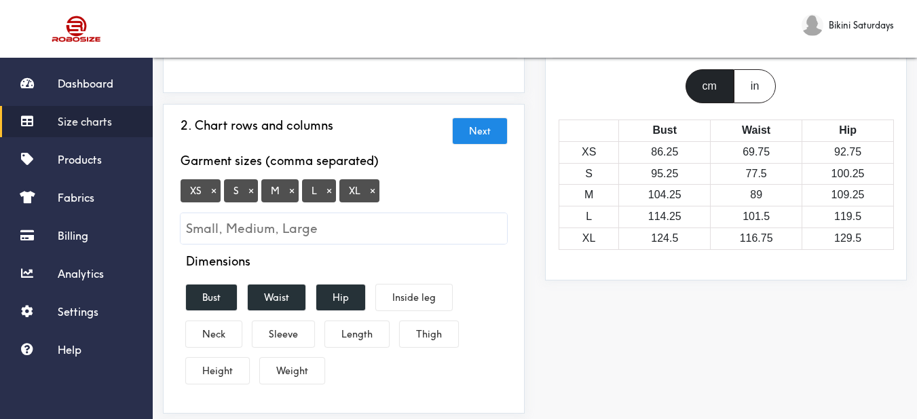
click at [213, 187] on button "×" at bounding box center [214, 191] width 14 height 12
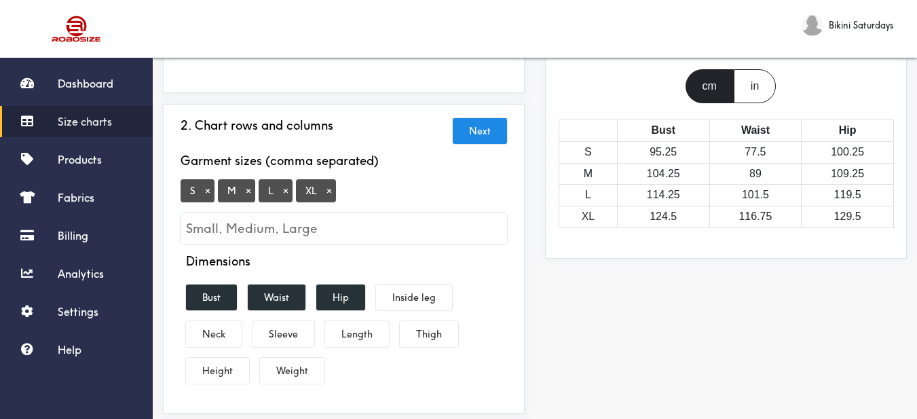
click at [329, 240] on input "Small, Medium, Large" at bounding box center [344, 228] width 327 height 31
type input "2XL"
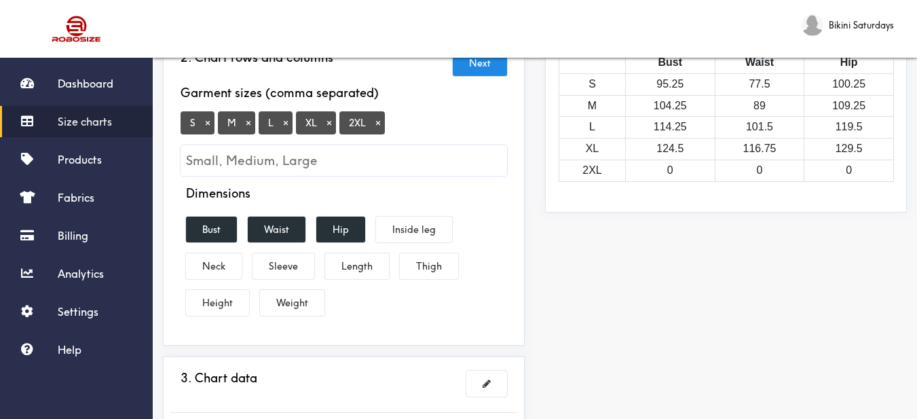
scroll to position [340, 0]
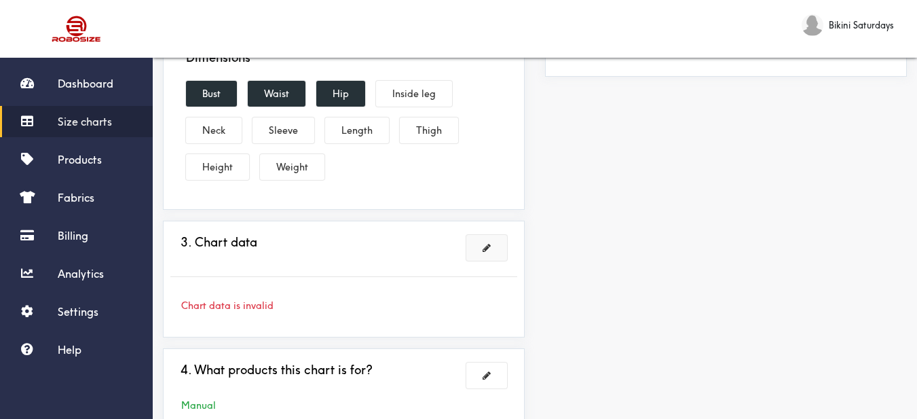
click at [485, 255] on button at bounding box center [487, 248] width 41 height 26
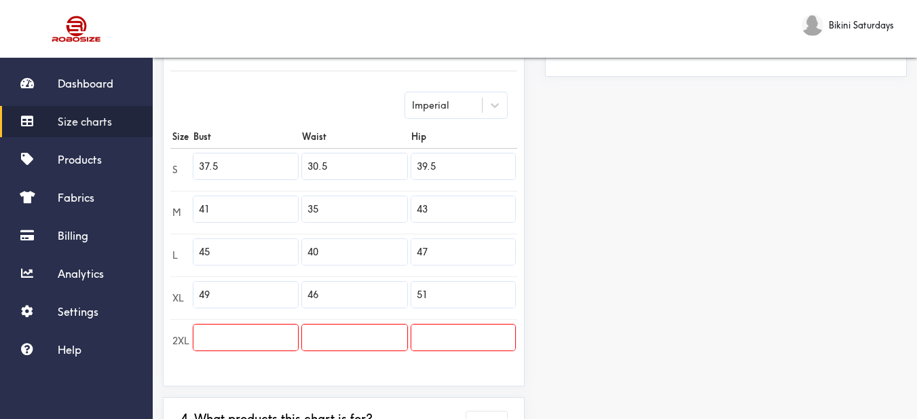
drag, startPoint x: 202, startPoint y: 156, endPoint x: 187, endPoint y: 154, distance: 15.0
click at [186, 154] on tr "S 37.5 30.5 39.5" at bounding box center [343, 169] width 347 height 43
paste input "text"
click at [188, 159] on tr "S 37.5 30.5 39.5" at bounding box center [343, 169] width 347 height 43
paste input "14.2"
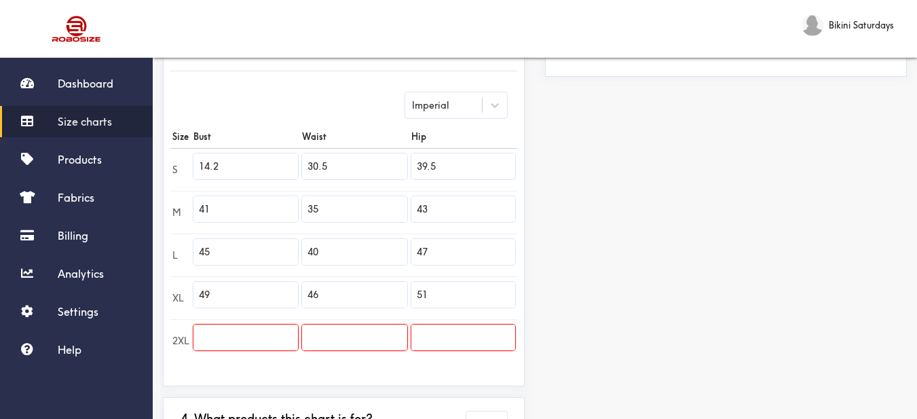
type input "14.2"
drag, startPoint x: 179, startPoint y: 242, endPoint x: 170, endPoint y: 244, distance: 9.7
click at [166, 244] on div "3. Chart data Next Imperial Size Bust Waist Hip S 14.2 30.5 39.5 M 41 35 43 L 4…" at bounding box center [344, 200] width 362 height 371
paste input "15.7"
type input "15.7"
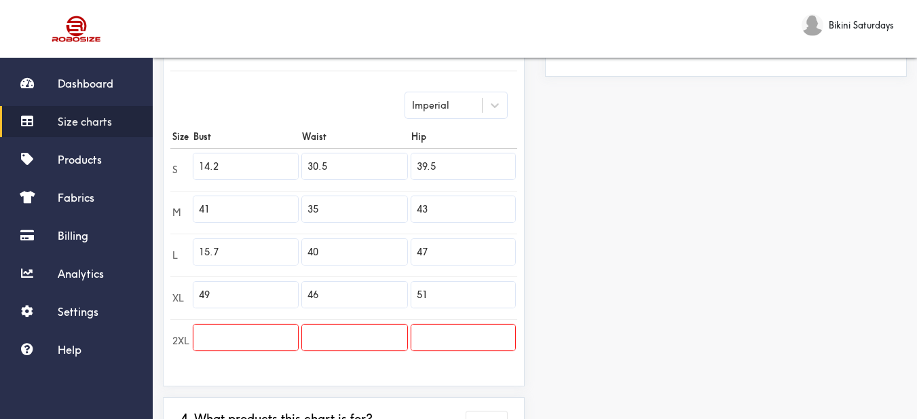
drag, startPoint x: 223, startPoint y: 207, endPoint x: 168, endPoint y: 206, distance: 55.0
click at [168, 206] on div "3. Chart data Next Imperial Size Bust Waist Hip S 14.2 30.5 39.5 M 41 35 43 L 1…" at bounding box center [344, 200] width 362 height 371
type input "15"
drag, startPoint x: 225, startPoint y: 291, endPoint x: 163, endPoint y: 287, distance: 62.7
click at [163, 287] on div "3. Chart data Next Imperial Size Bust Waist Hip S 14.2 30.5 39.5 M 15 35 43 L 1…" at bounding box center [344, 200] width 362 height 371
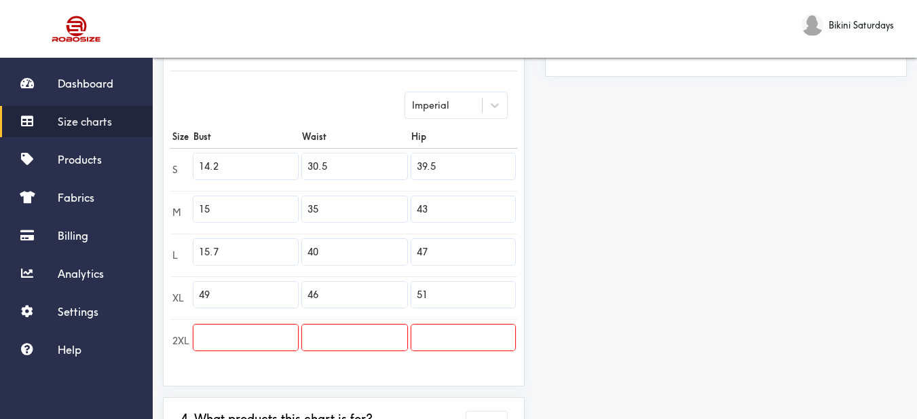
paste input "16.5"
type input "16.5"
click at [220, 337] on input "text" at bounding box center [246, 338] width 105 height 26
type input "17.3"
click at [359, 166] on input "30.5" at bounding box center [354, 166] width 105 height 26
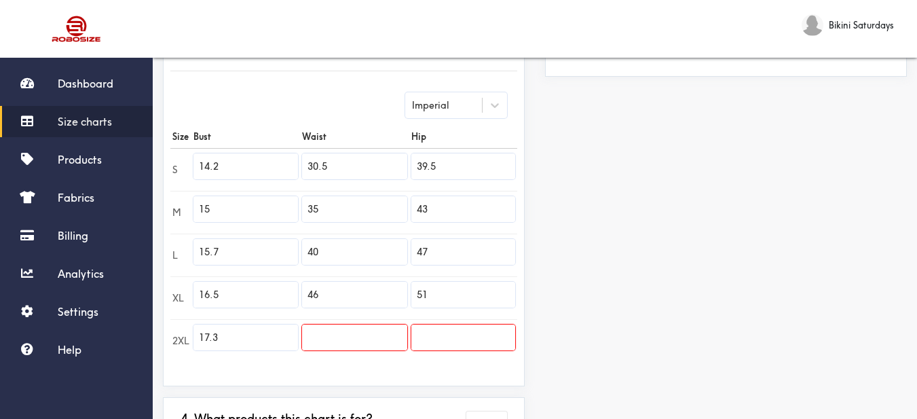
drag, startPoint x: 335, startPoint y: 168, endPoint x: 299, endPoint y: 166, distance: 36.8
click at [299, 166] on tr "S 14.2 30.5 39.5" at bounding box center [343, 169] width 347 height 43
paste input "13.8"
type input "13.8"
drag, startPoint x: 337, startPoint y: 215, endPoint x: 288, endPoint y: 209, distance: 49.2
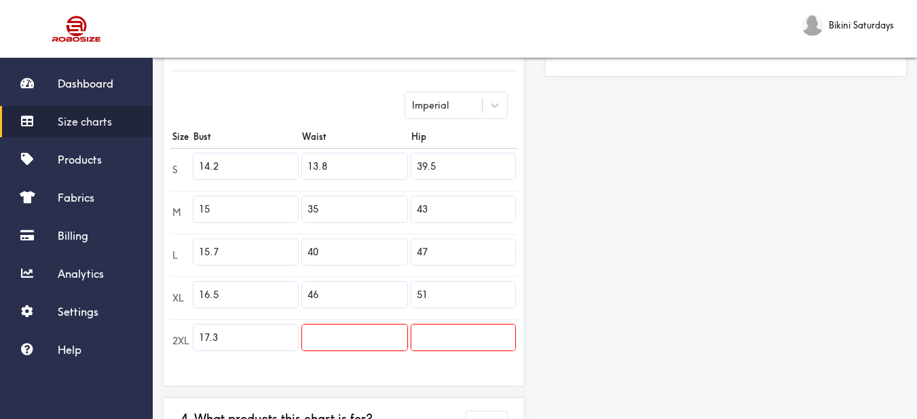
click at [288, 209] on tr "M 15 35 43" at bounding box center [343, 212] width 347 height 43
paste input "14.6"
type input "14.6"
drag, startPoint x: 350, startPoint y: 255, endPoint x: 289, endPoint y: 250, distance: 61.4
click at [289, 250] on tr "L 15.7 40 47" at bounding box center [343, 255] width 347 height 43
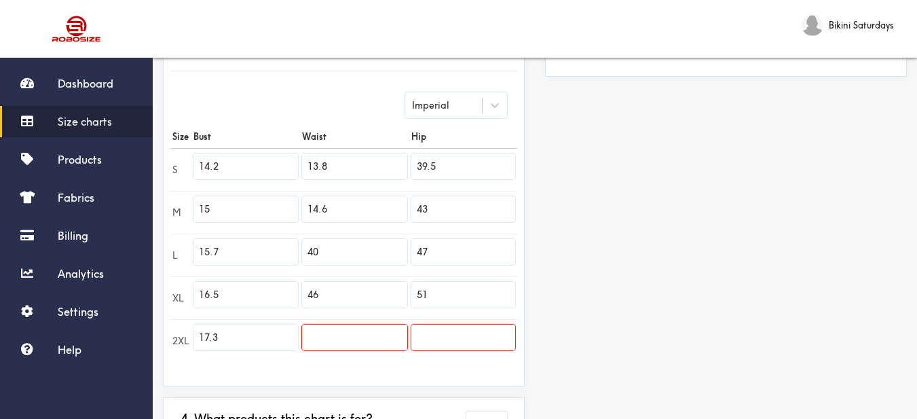
paste input "15.4"
type input "15.4"
drag, startPoint x: 346, startPoint y: 296, endPoint x: 274, endPoint y: 288, distance: 71.8
click at [274, 288] on tr "XL 16.5 46 51" at bounding box center [343, 297] width 347 height 43
paste input "16.1"
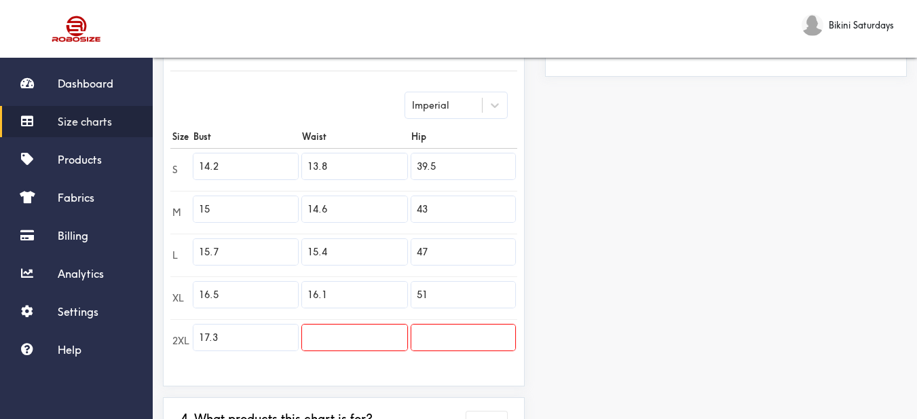
type input "16.1"
click at [345, 333] on input "text" at bounding box center [354, 338] width 105 height 26
paste input "16.9"
type input "16.9"
drag, startPoint x: 450, startPoint y: 168, endPoint x: 405, endPoint y: 164, distance: 45.6
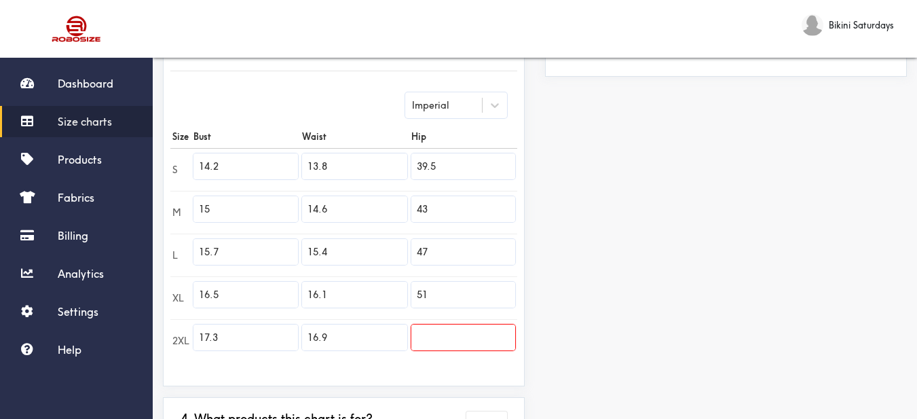
click at [405, 164] on tr "S 14.2 13.8 39.5" at bounding box center [343, 169] width 347 height 43
paste input "15.0"
type input "15.0"
drag, startPoint x: 444, startPoint y: 202, endPoint x: 416, endPoint y: 202, distance: 28.5
click at [416, 202] on input "43" at bounding box center [464, 209] width 104 height 26
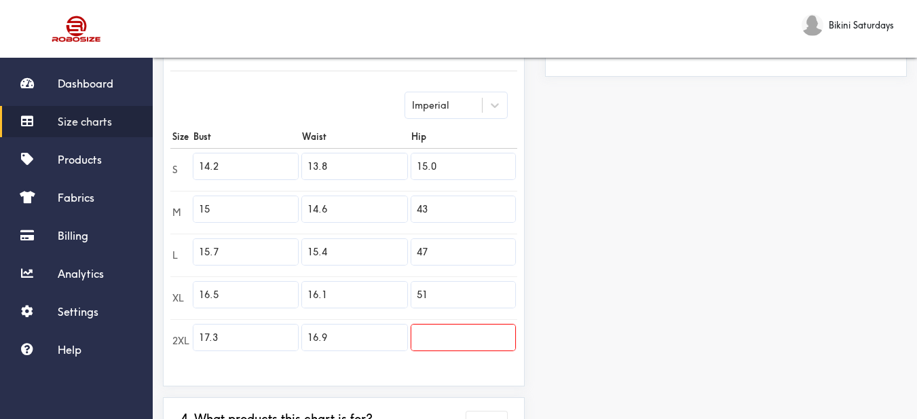
paste
type input "15.7"
drag, startPoint x: 439, startPoint y: 255, endPoint x: 407, endPoint y: 248, distance: 32.8
click at [407, 248] on tr "L 15.7 15.4 47" at bounding box center [343, 255] width 347 height 43
type input "16.5"
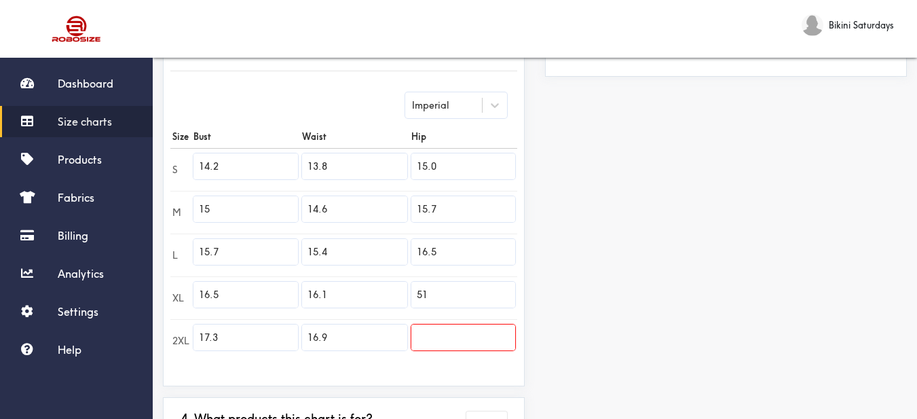
drag, startPoint x: 443, startPoint y: 295, endPoint x: 407, endPoint y: 280, distance: 38.3
click at [405, 287] on tr "XL 16.5 16.1 51" at bounding box center [343, 297] width 347 height 43
type input "18.1"
click at [439, 333] on input "text" at bounding box center [464, 338] width 104 height 26
type input "18.9"
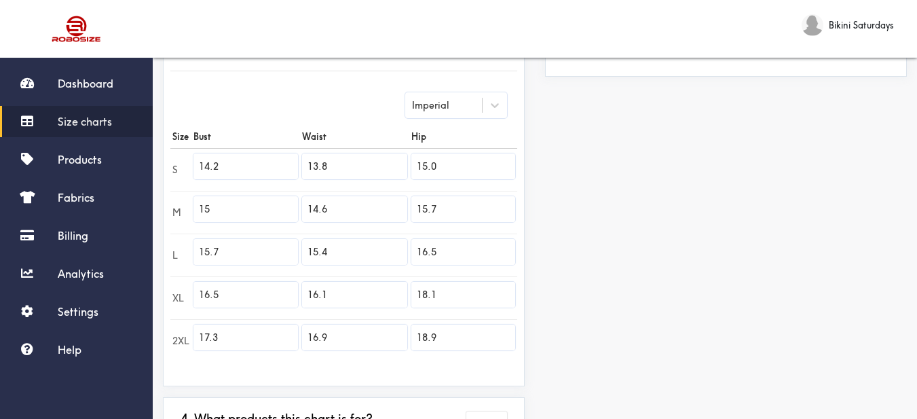
click at [556, 306] on div "Preview Edit style This chart is manually assigned to products. cm in Bust Wais…" at bounding box center [726, 138] width 382 height 718
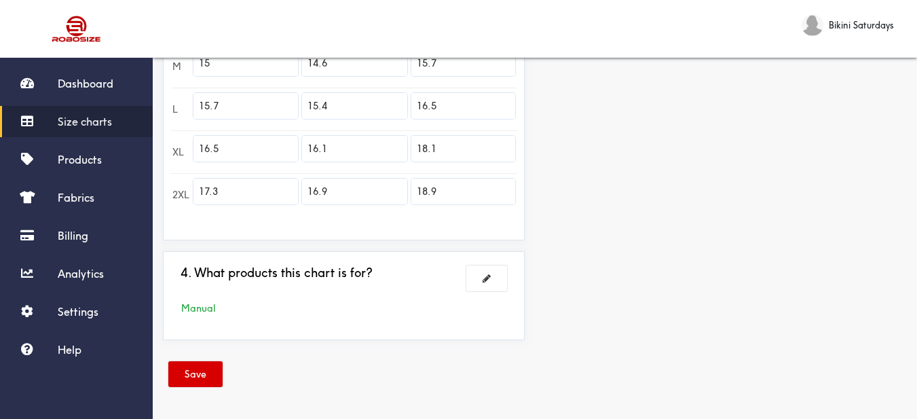
click at [217, 368] on button "Save" at bounding box center [195, 374] width 54 height 26
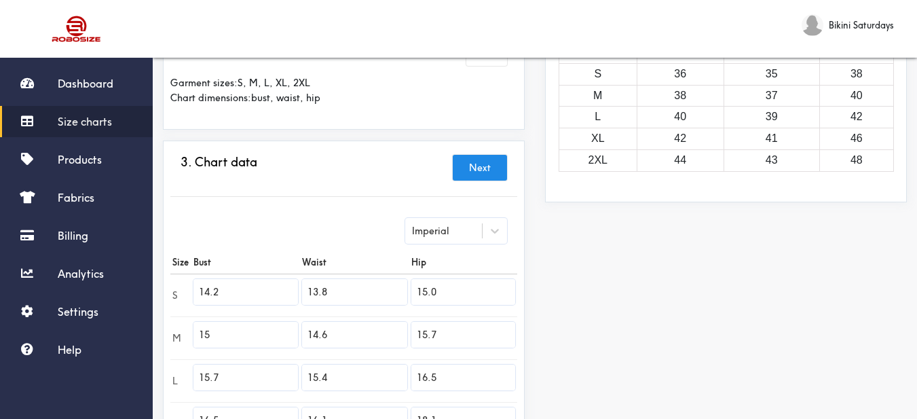
scroll to position [0, 0]
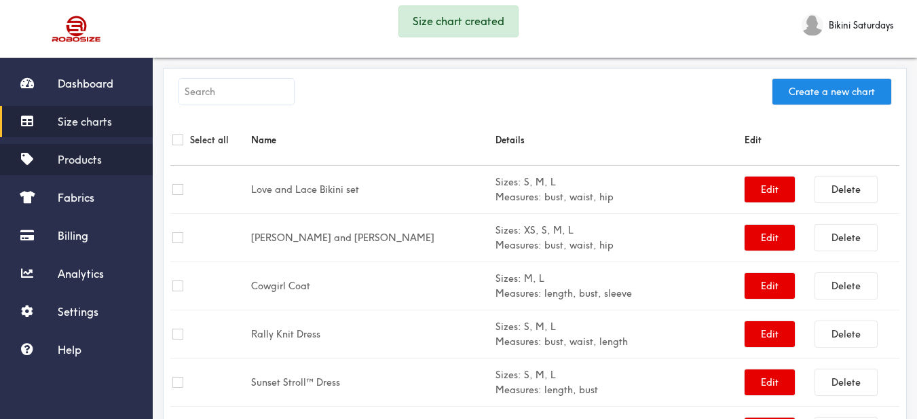
click at [94, 162] on span "Products" at bounding box center [80, 160] width 44 height 14
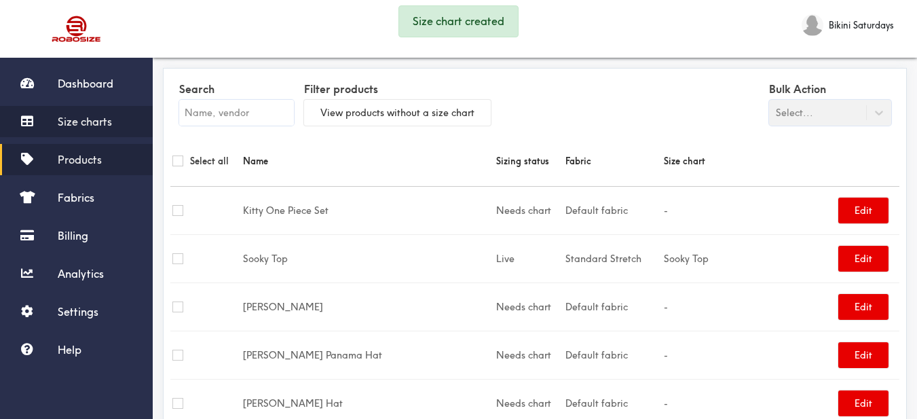
click at [79, 113] on link "Size charts" at bounding box center [76, 121] width 153 height 31
